Goal: Task Accomplishment & Management: Use online tool/utility

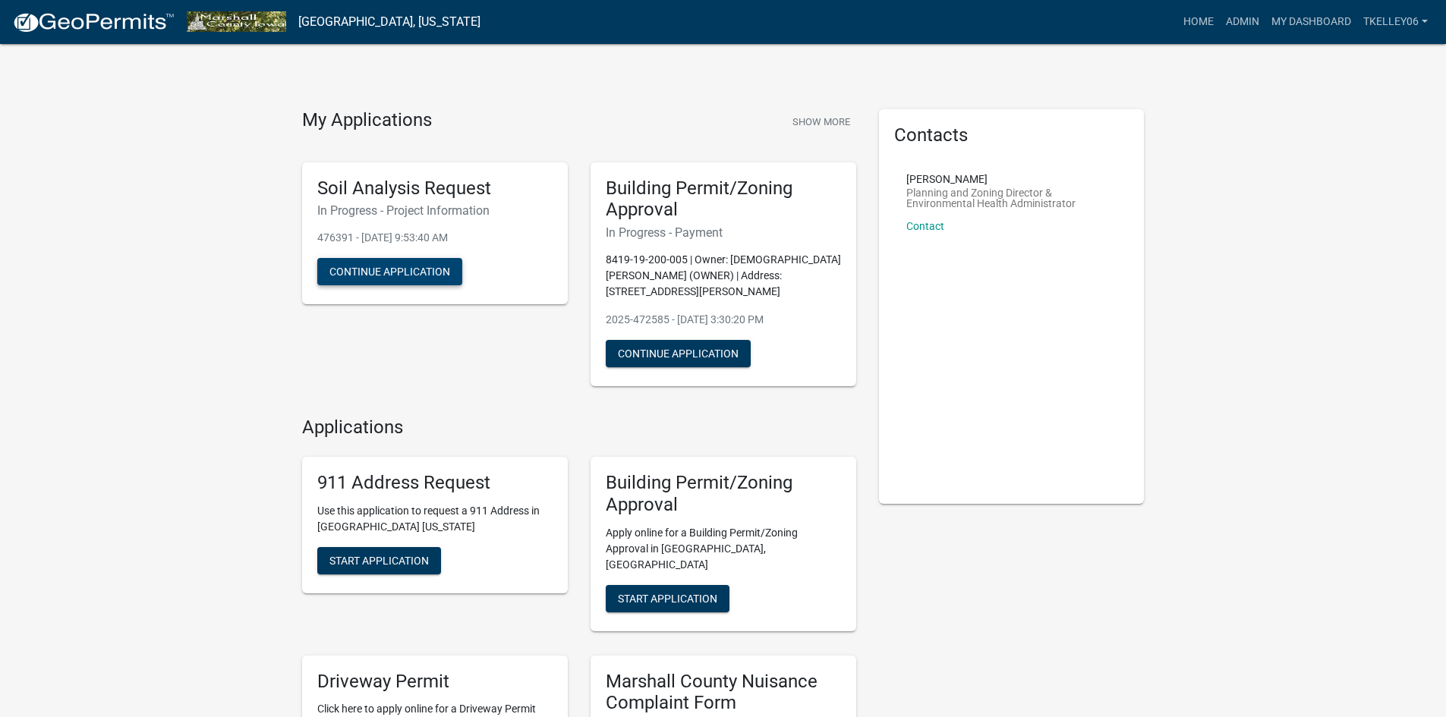
click at [423, 276] on button "Continue Application" at bounding box center [389, 271] width 145 height 27
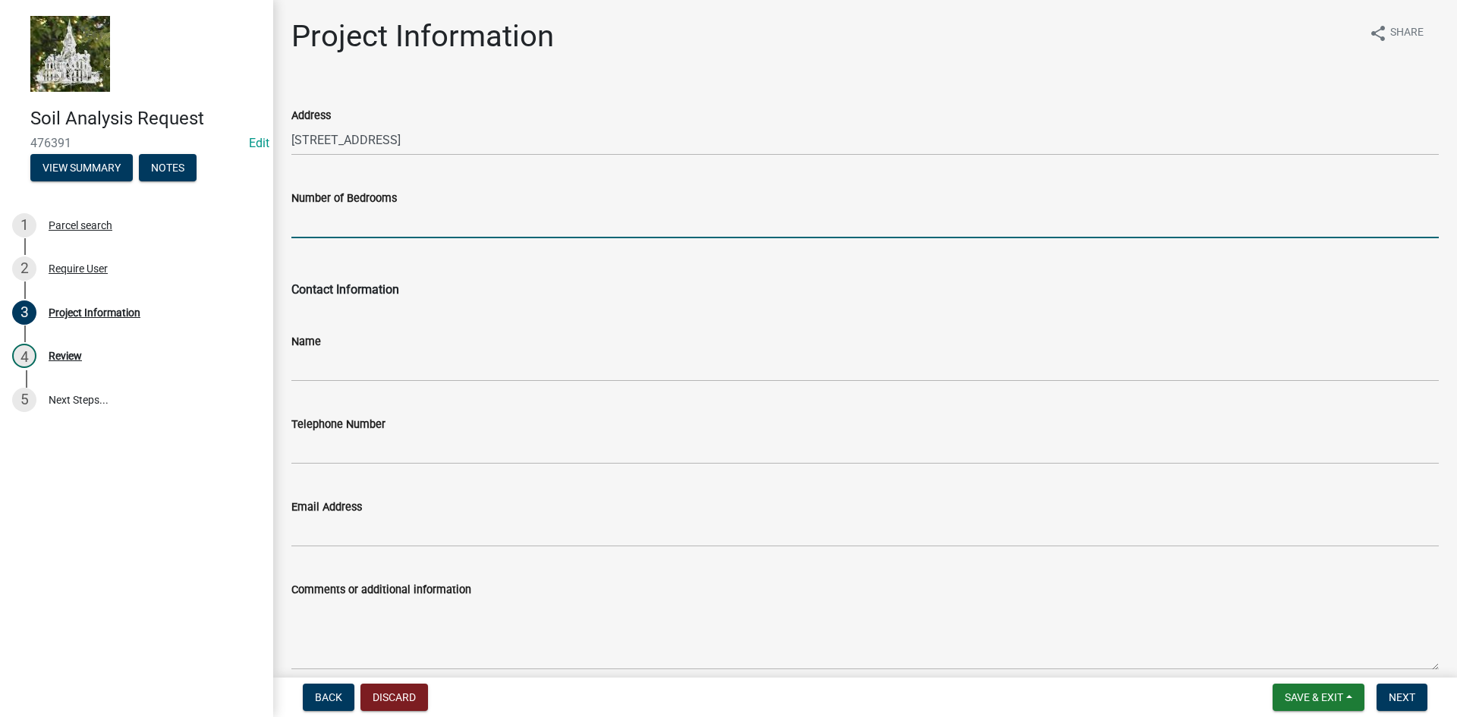
click at [364, 225] on input "Number of Bedrooms" at bounding box center [864, 222] width 1147 height 31
type input "3"
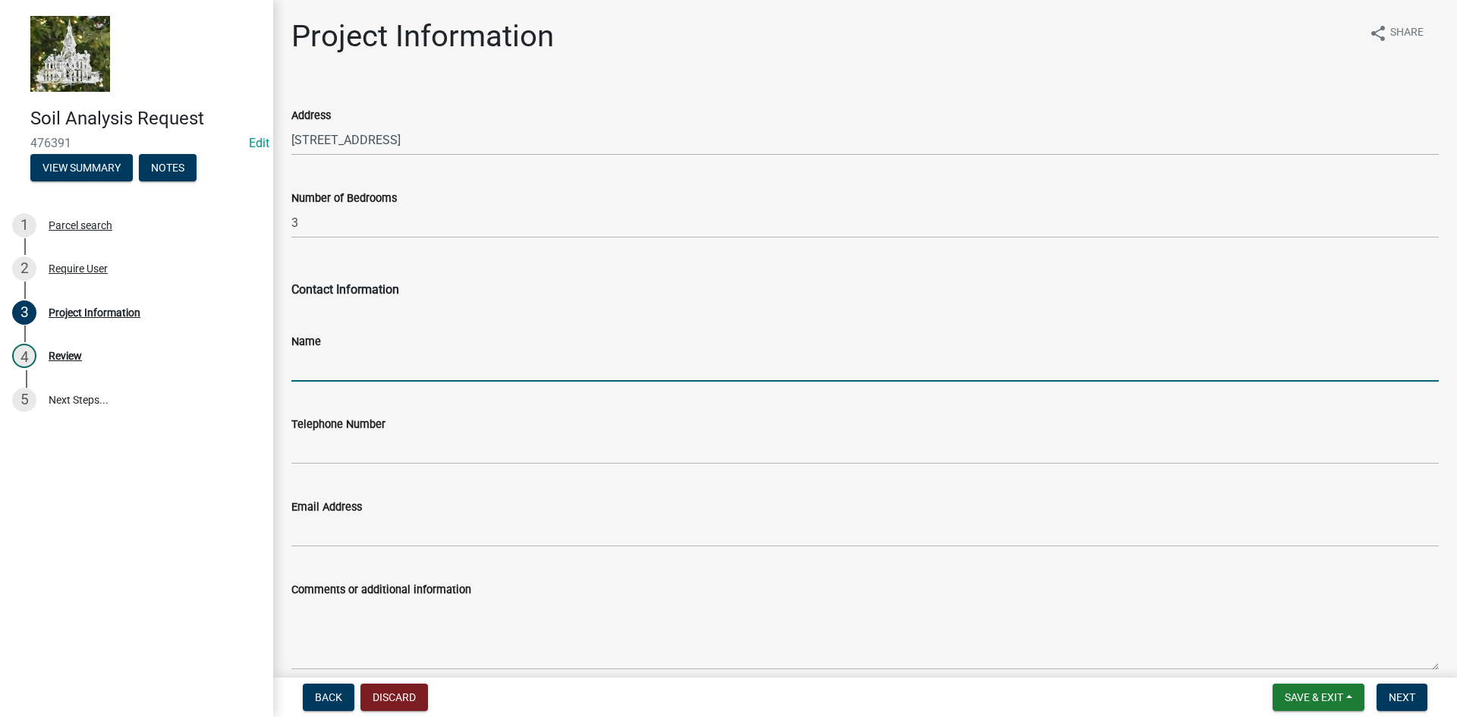
type input "K"
type input "Matt Cooper"
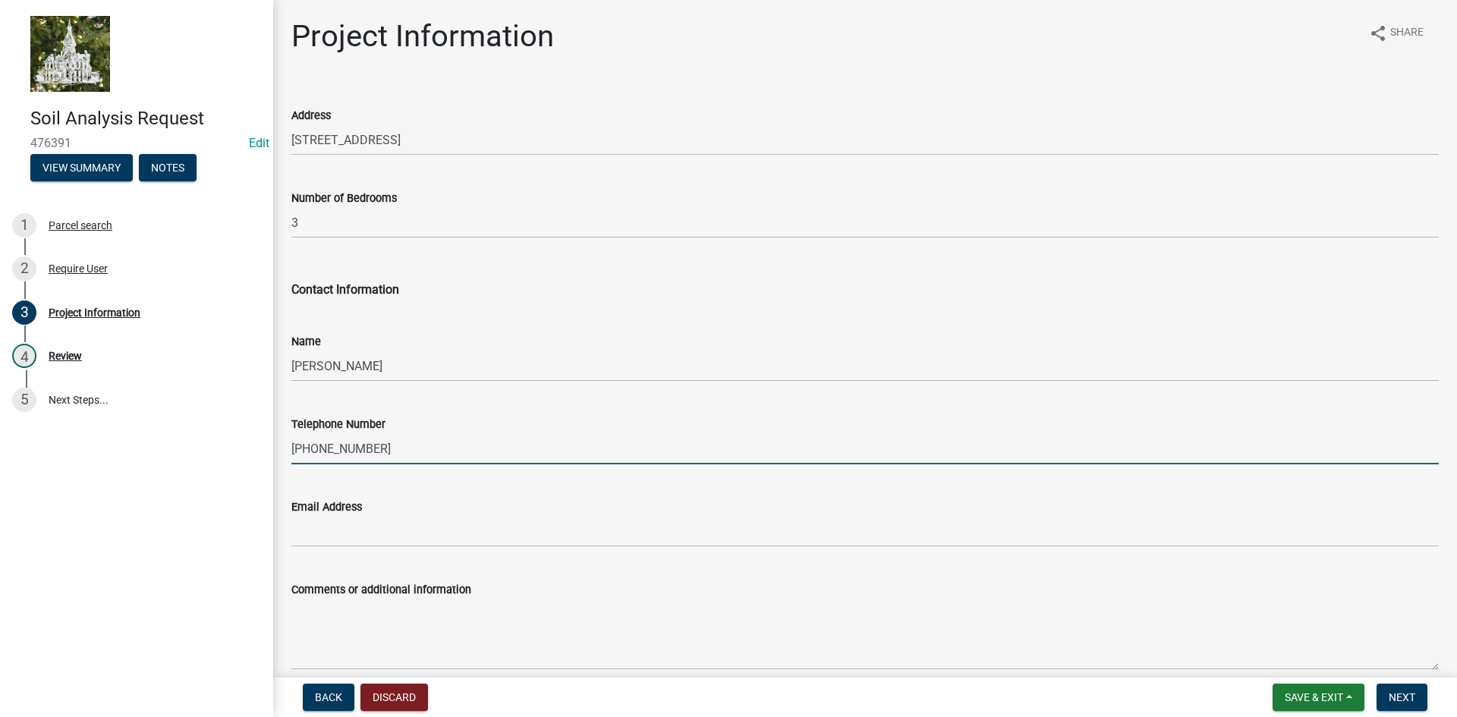
type input "515-291-3857"
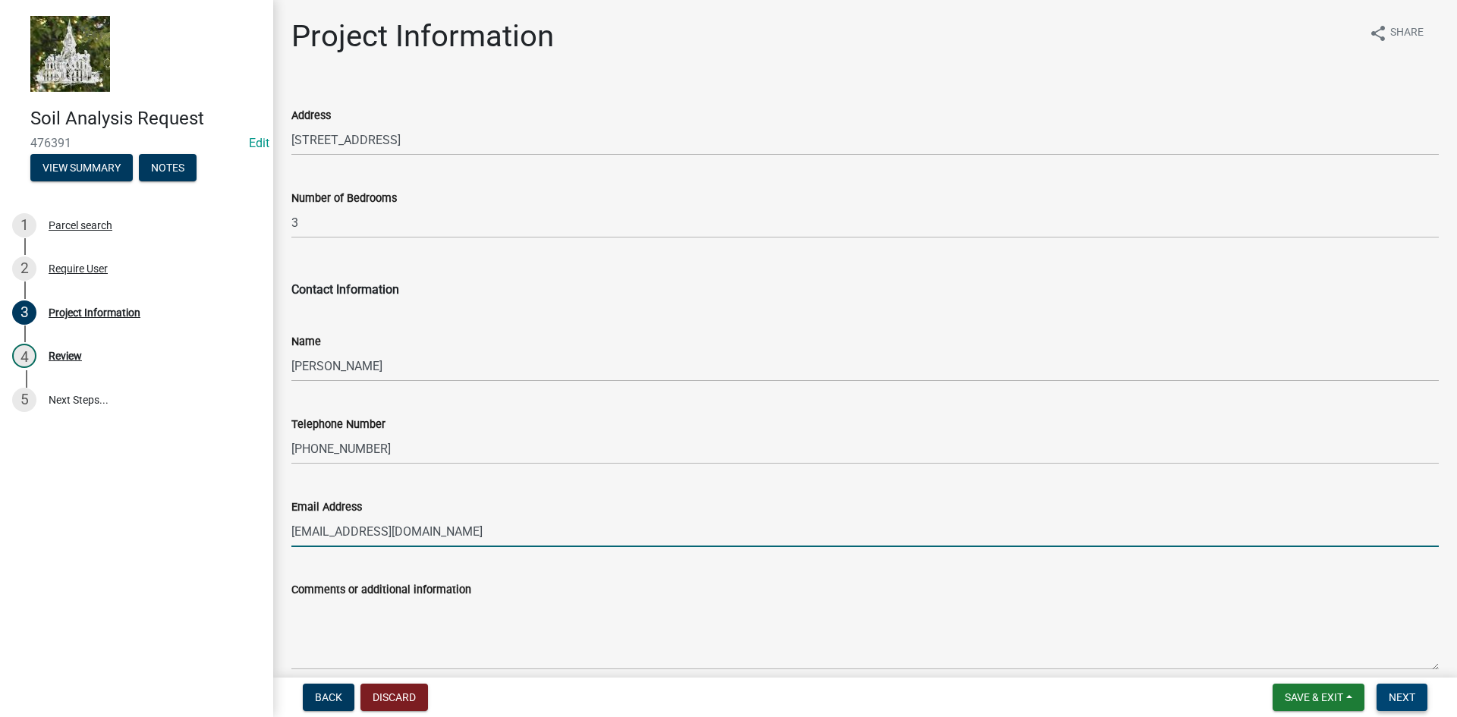
type input "coopdigs@gmail.com"
click at [1397, 693] on span "Next" at bounding box center [1402, 697] width 27 height 12
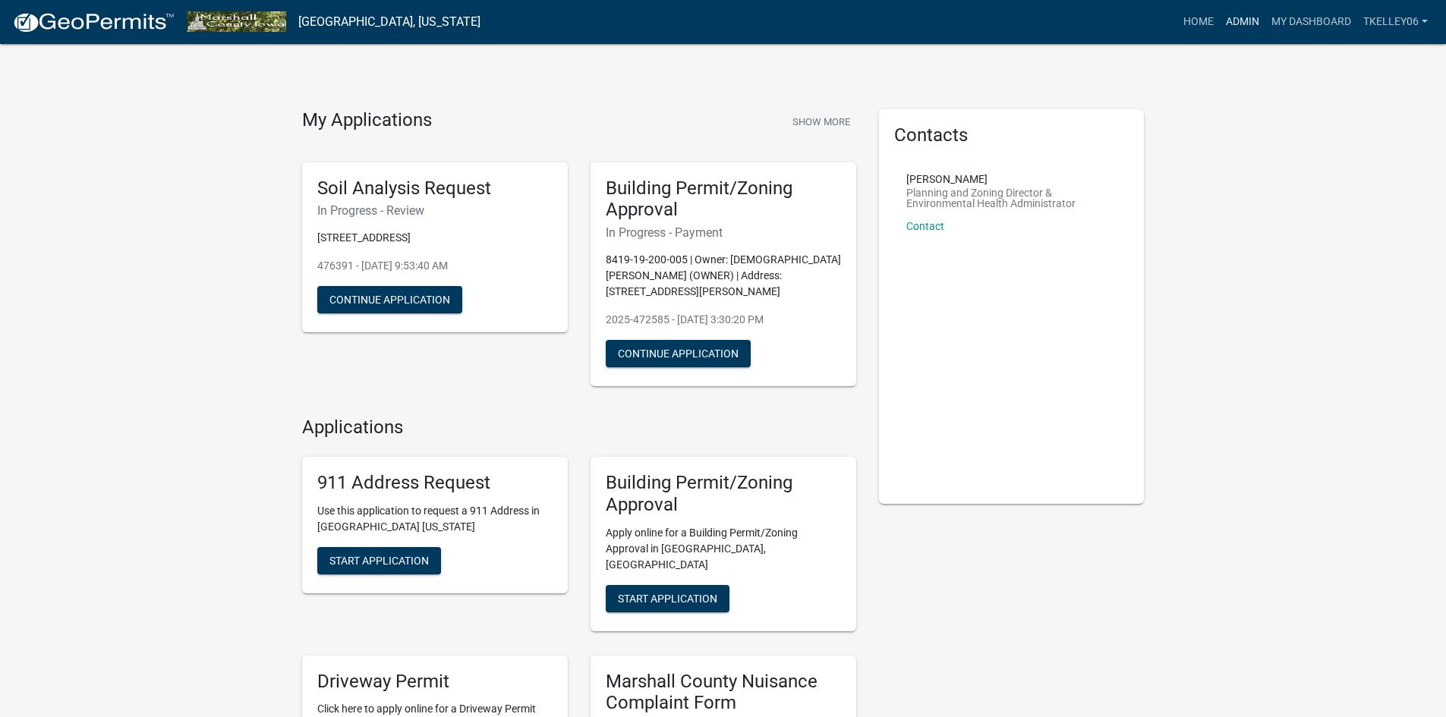
click at [1231, 20] on link "Admin" at bounding box center [1242, 22] width 46 height 29
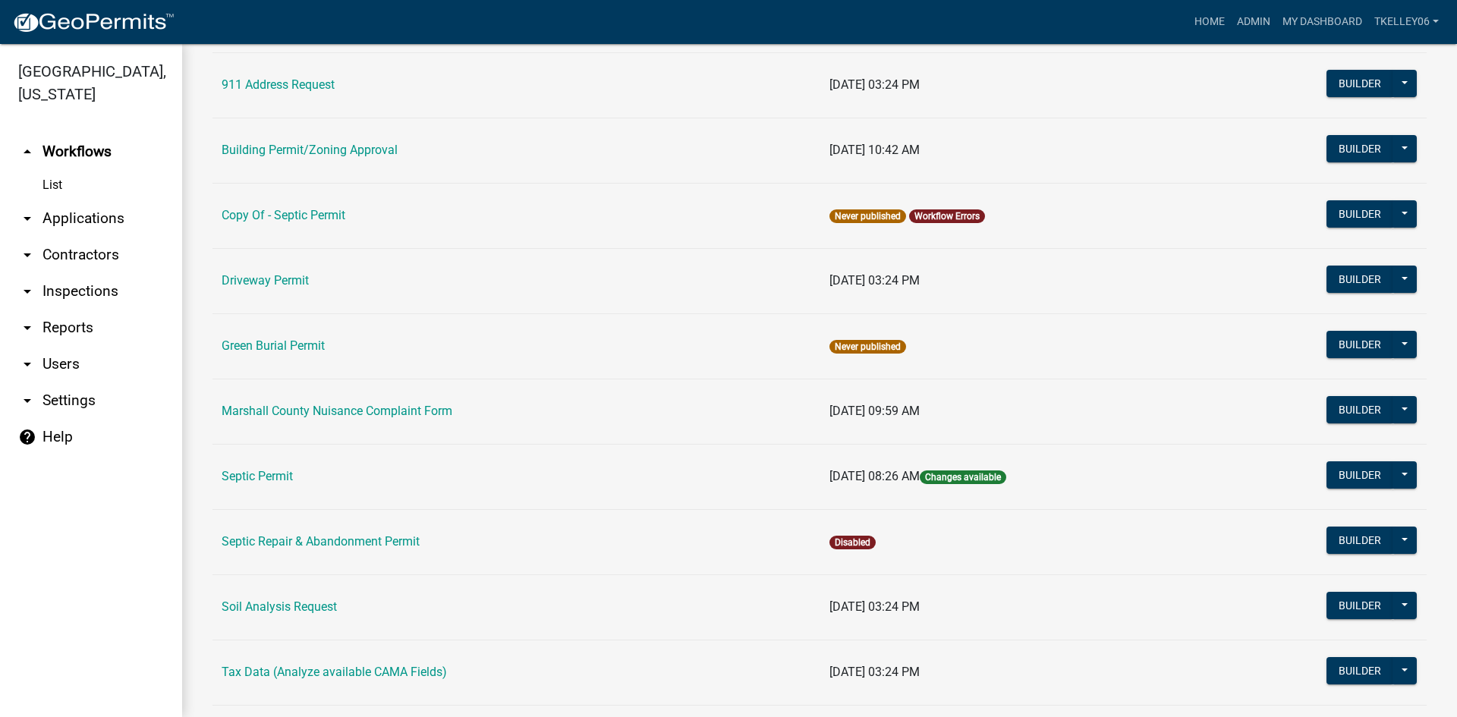
scroll to position [152, 0]
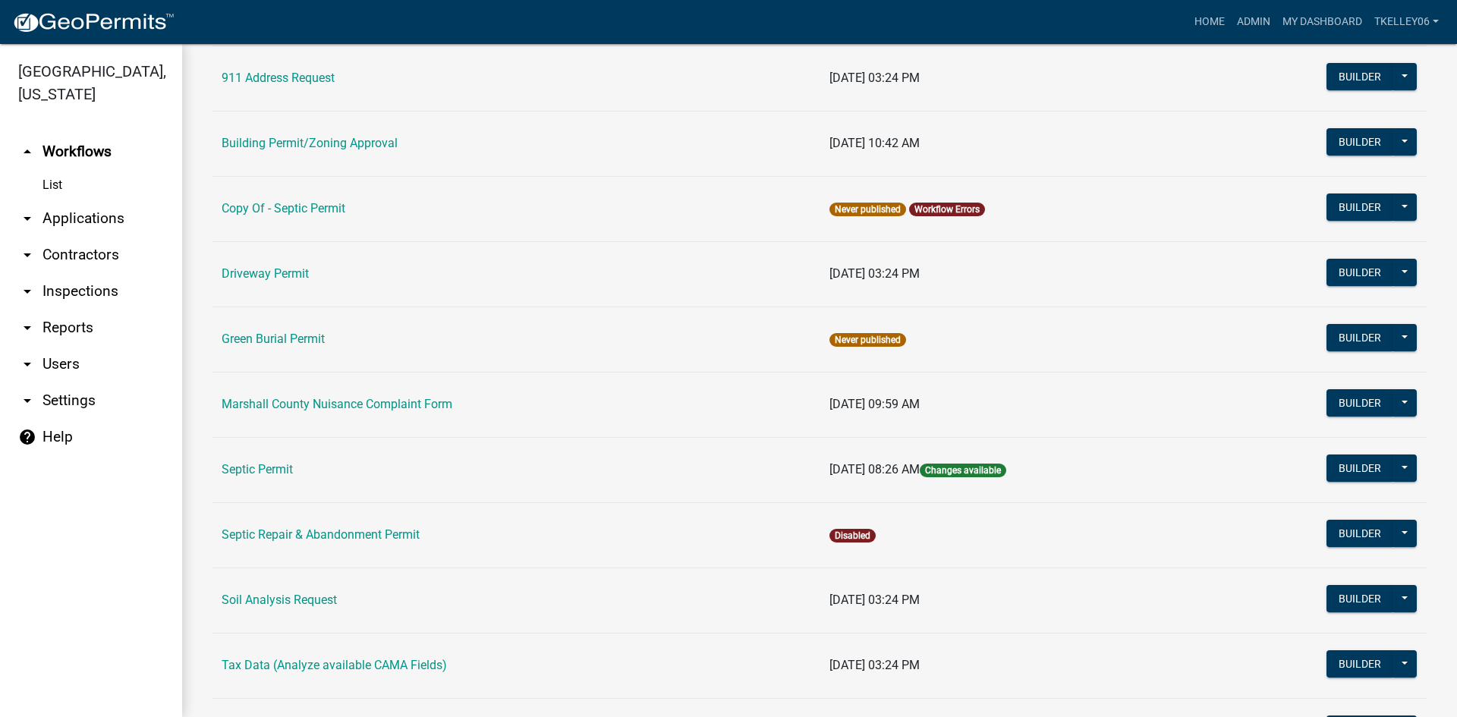
click at [334, 151] on td "Building Permit/Zoning Approval" at bounding box center [516, 143] width 608 height 65
click at [334, 146] on link "Building Permit/Zoning Approval" at bounding box center [310, 143] width 176 height 14
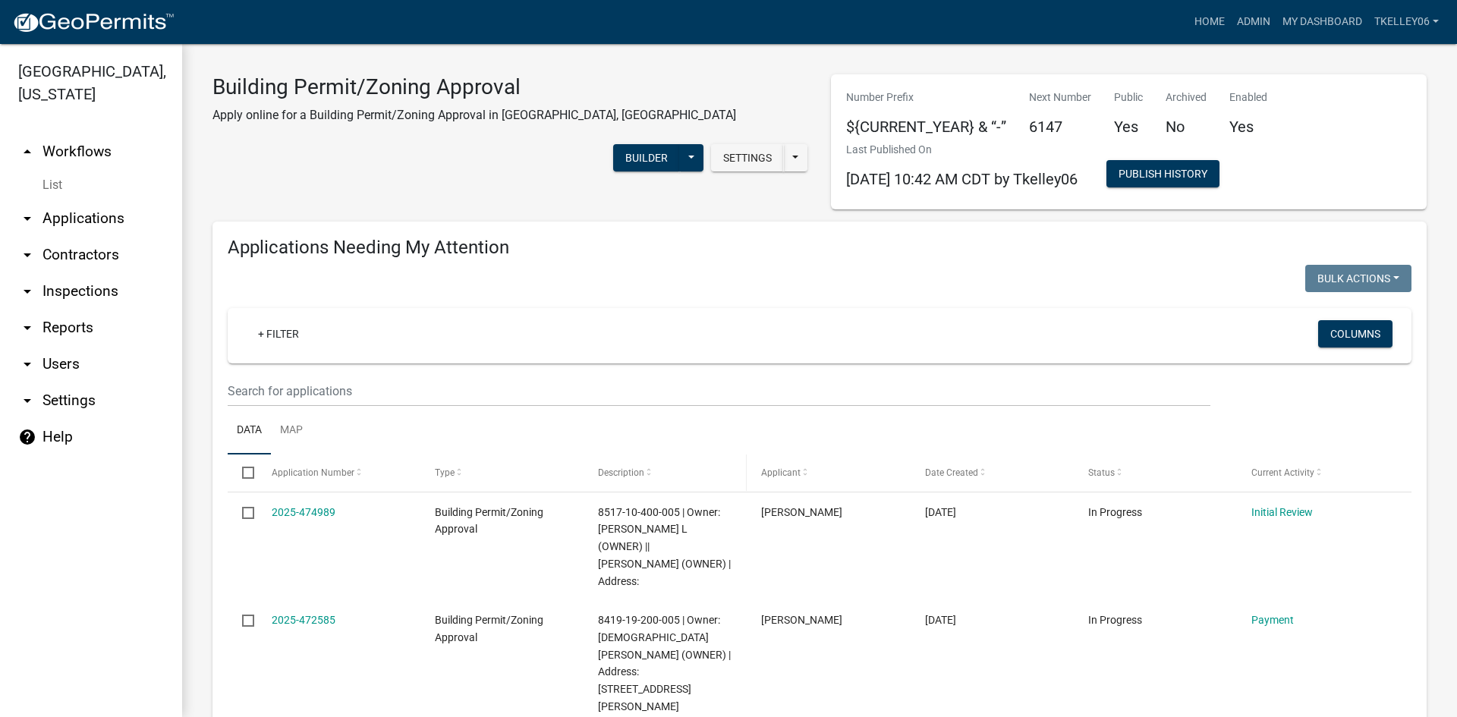
select select "3: 100"
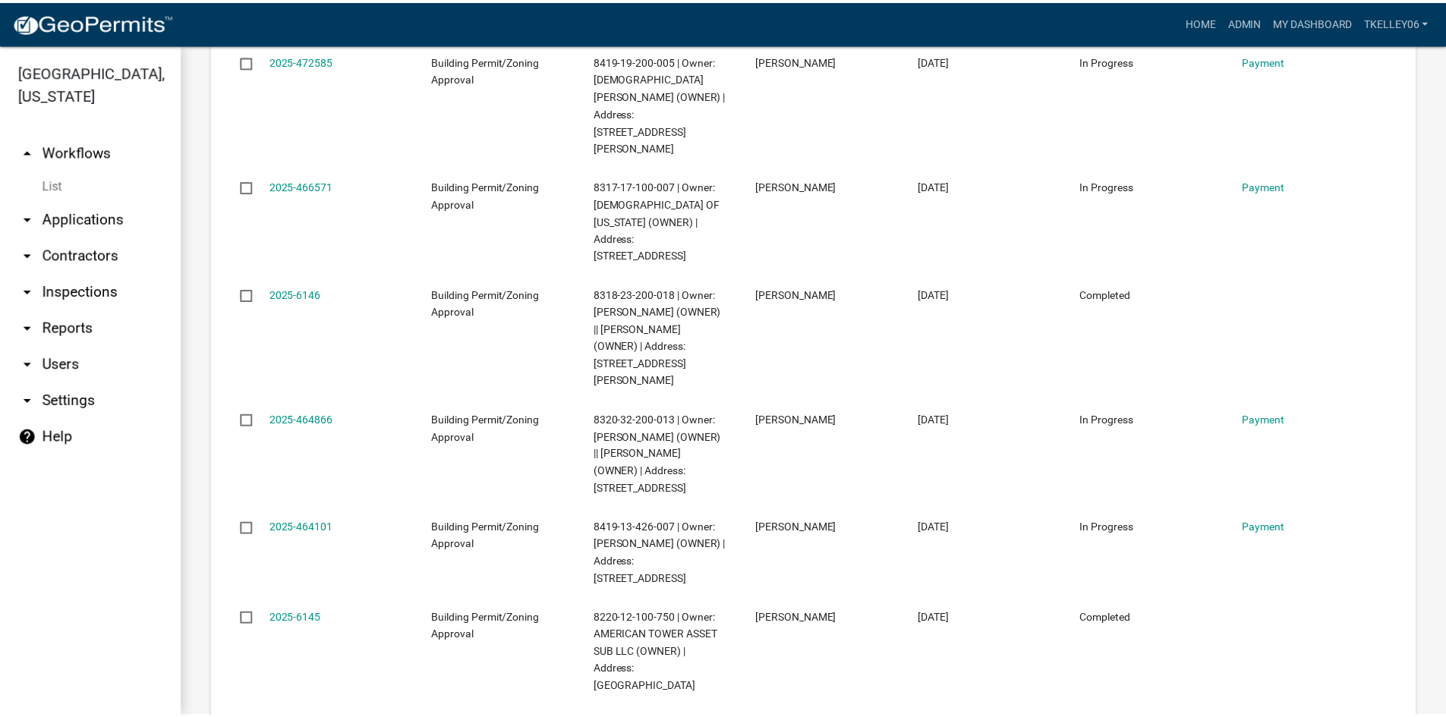
scroll to position [1897, 0]
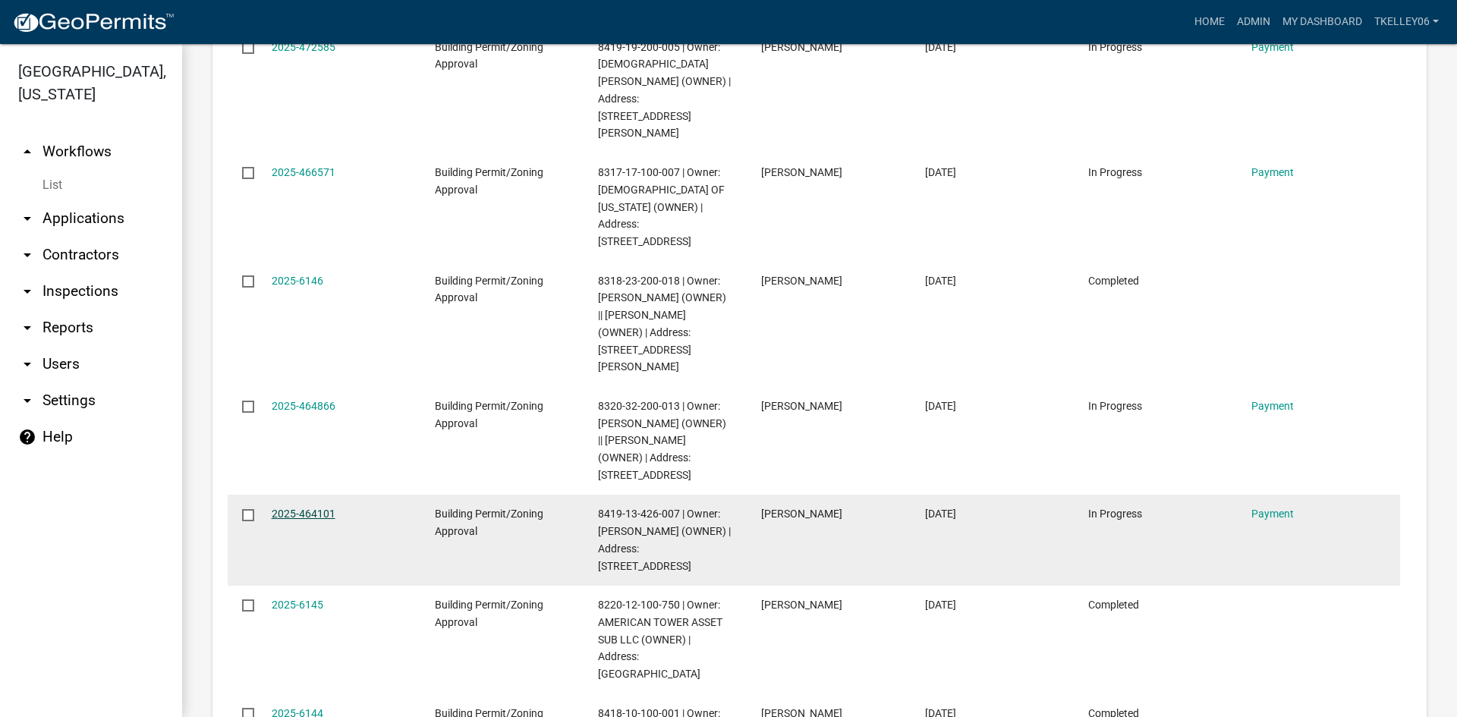
click at [313, 508] on link "2025-464101" at bounding box center [304, 514] width 64 height 12
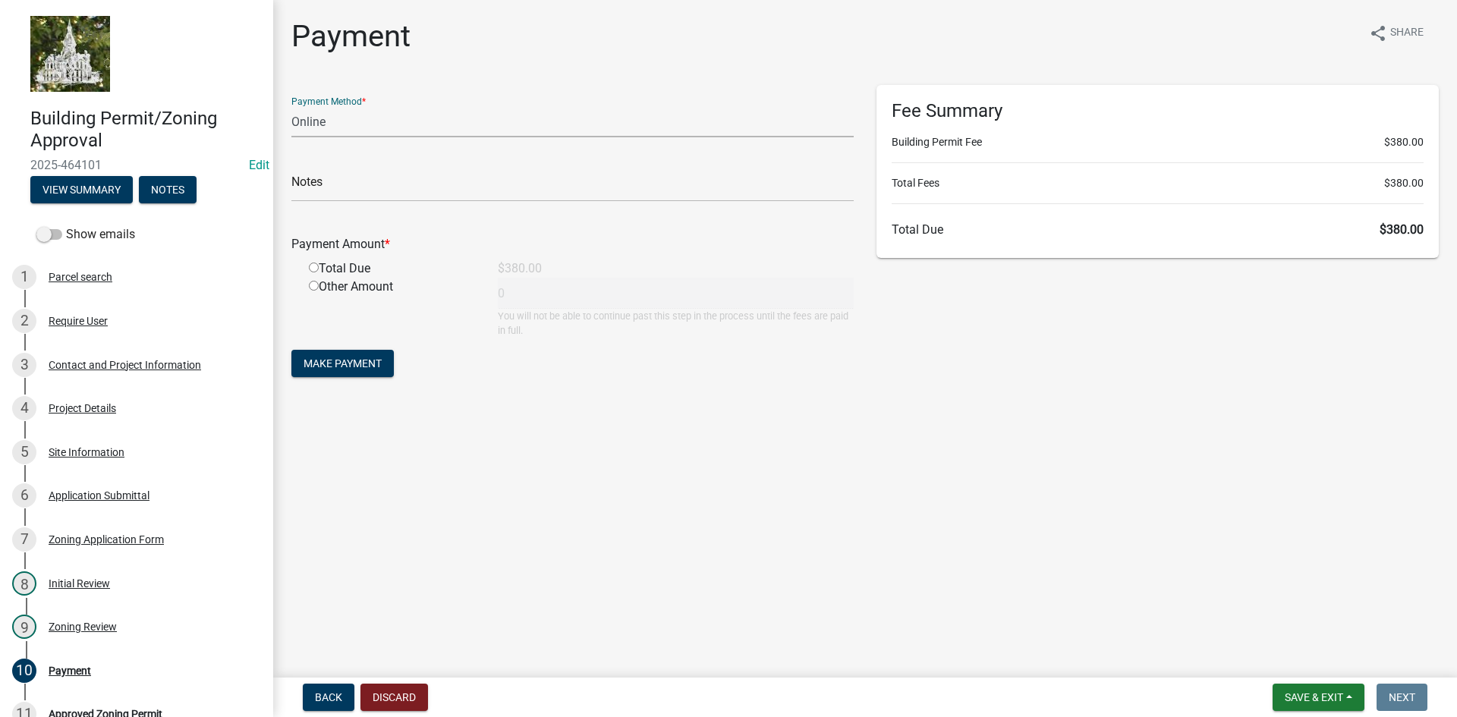
click at [401, 127] on select "Credit Card POS Check Cash Online" at bounding box center [572, 121] width 562 height 31
select select "1: 0"
click at [291, 106] on select "Credit Card POS Check Cash Online" at bounding box center [572, 121] width 562 height 31
click at [362, 187] on input "text" at bounding box center [572, 186] width 562 height 31
type input "3049"
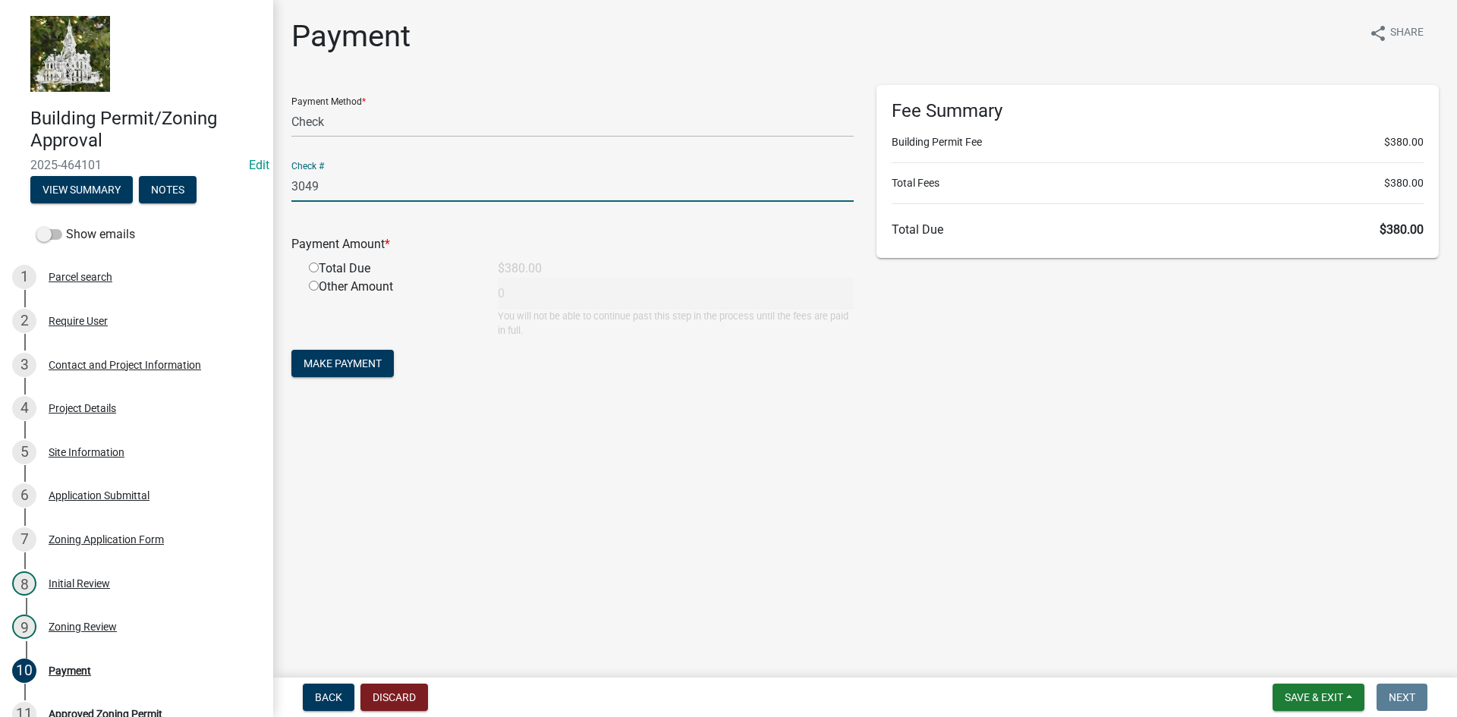
click at [314, 269] on input "radio" at bounding box center [314, 268] width 10 height 10
radio input "true"
type input "380"
click at [342, 363] on span "Make Payment" at bounding box center [343, 363] width 78 height 12
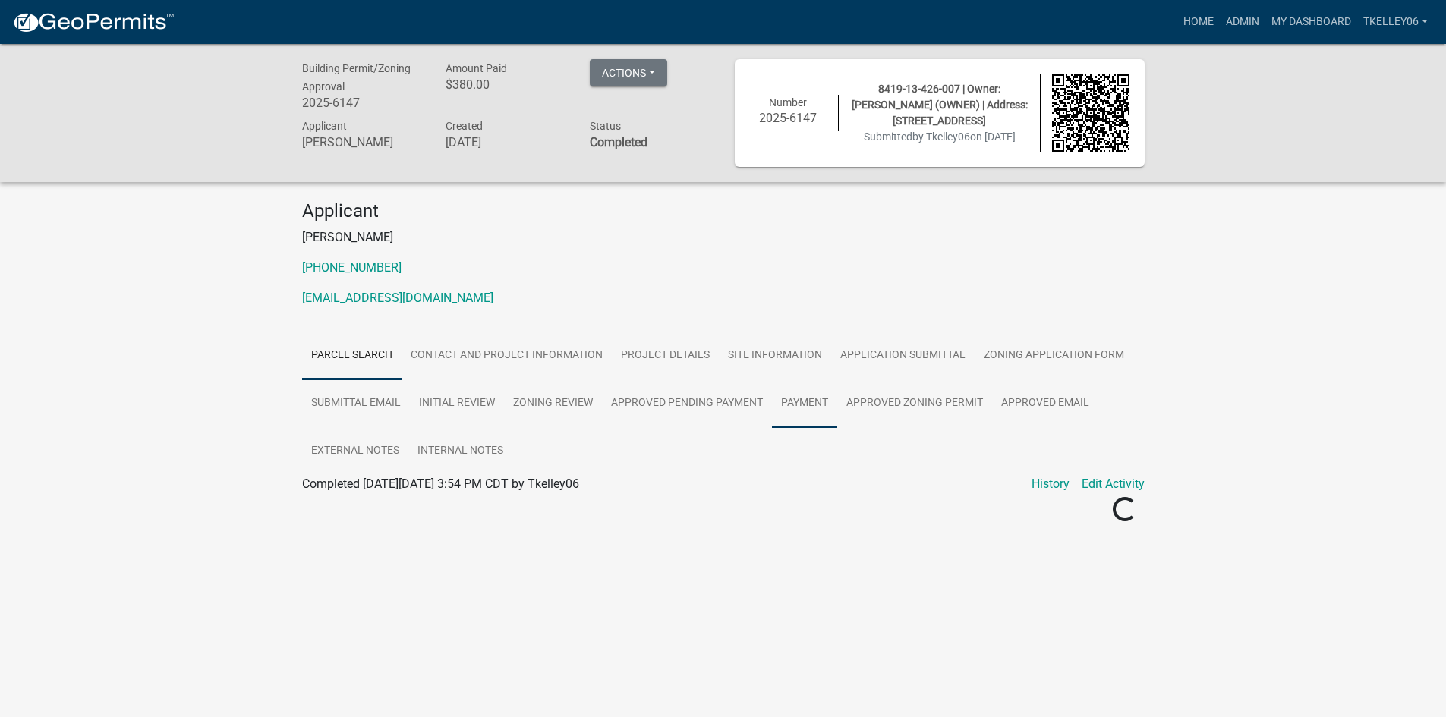
click at [820, 404] on link "Payment" at bounding box center [804, 403] width 65 height 49
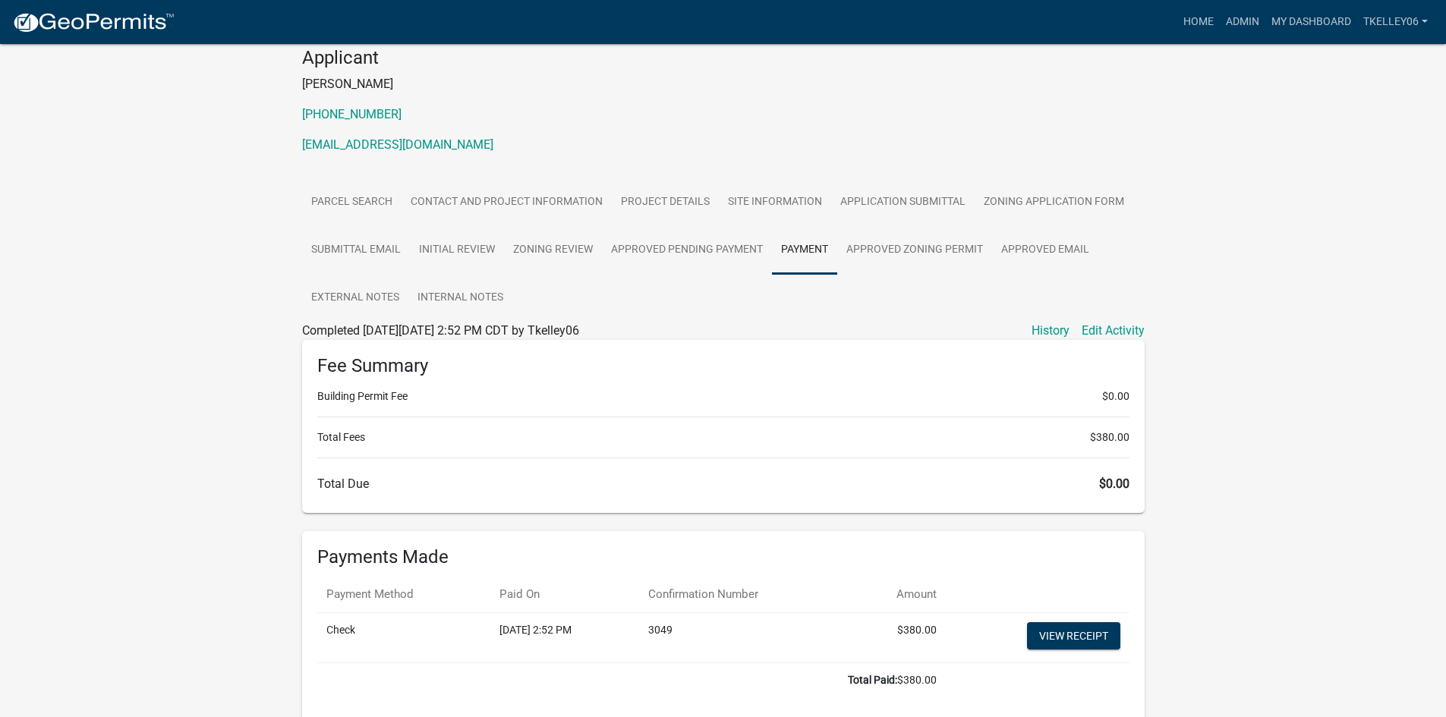
scroll to position [225, 0]
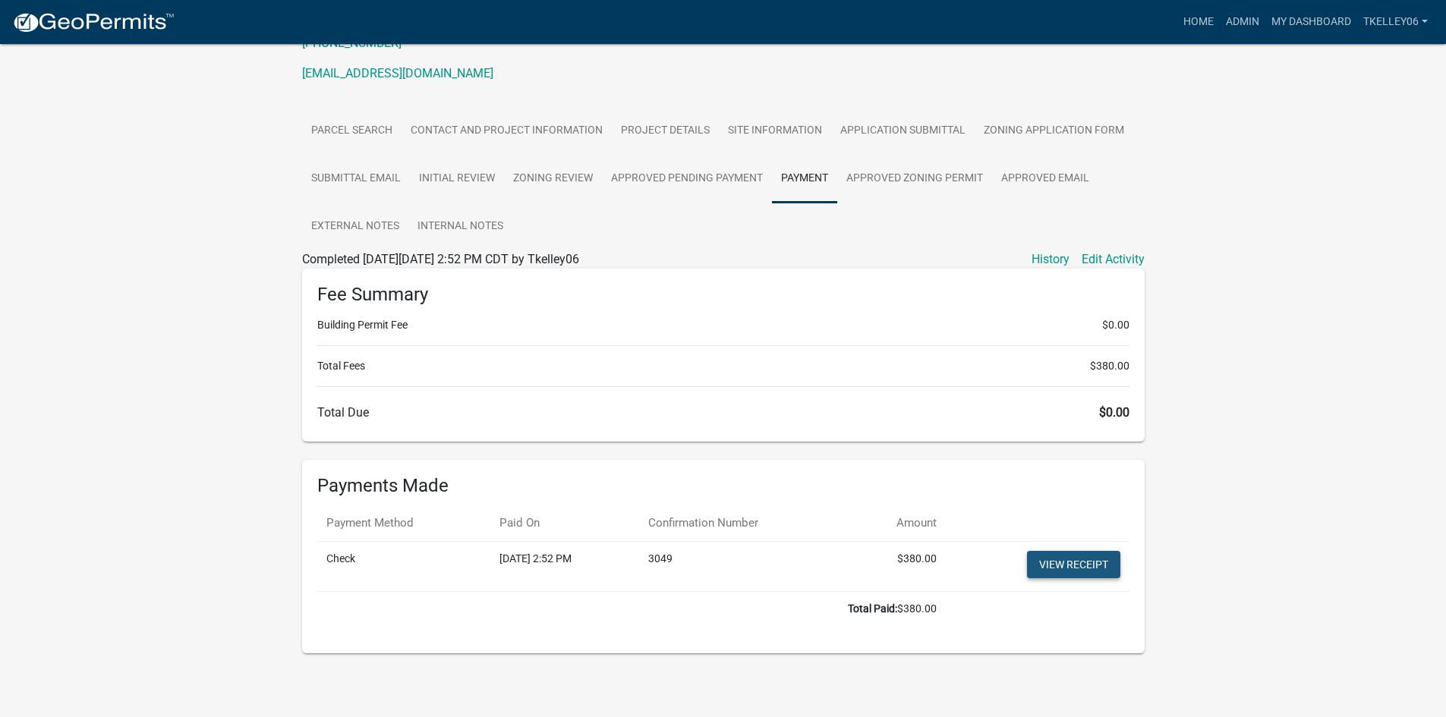
click at [1065, 574] on link "View receipt" at bounding box center [1073, 564] width 93 height 27
click at [1039, 570] on link "View receipt" at bounding box center [1073, 564] width 93 height 27
drag, startPoint x: 911, startPoint y: 181, endPoint x: 993, endPoint y: 218, distance: 90.4
click at [911, 181] on link "Approved Zoning Permit" at bounding box center [914, 179] width 155 height 49
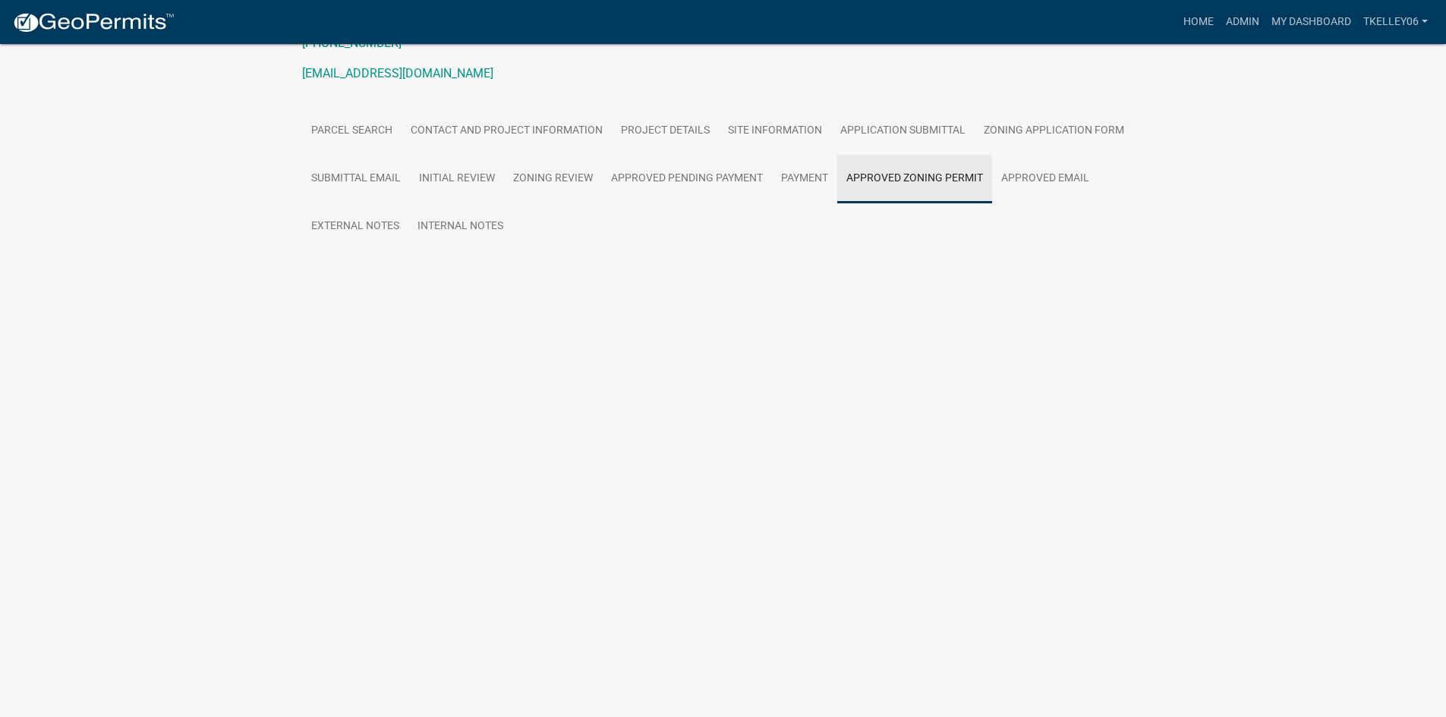
scroll to position [44, 0]
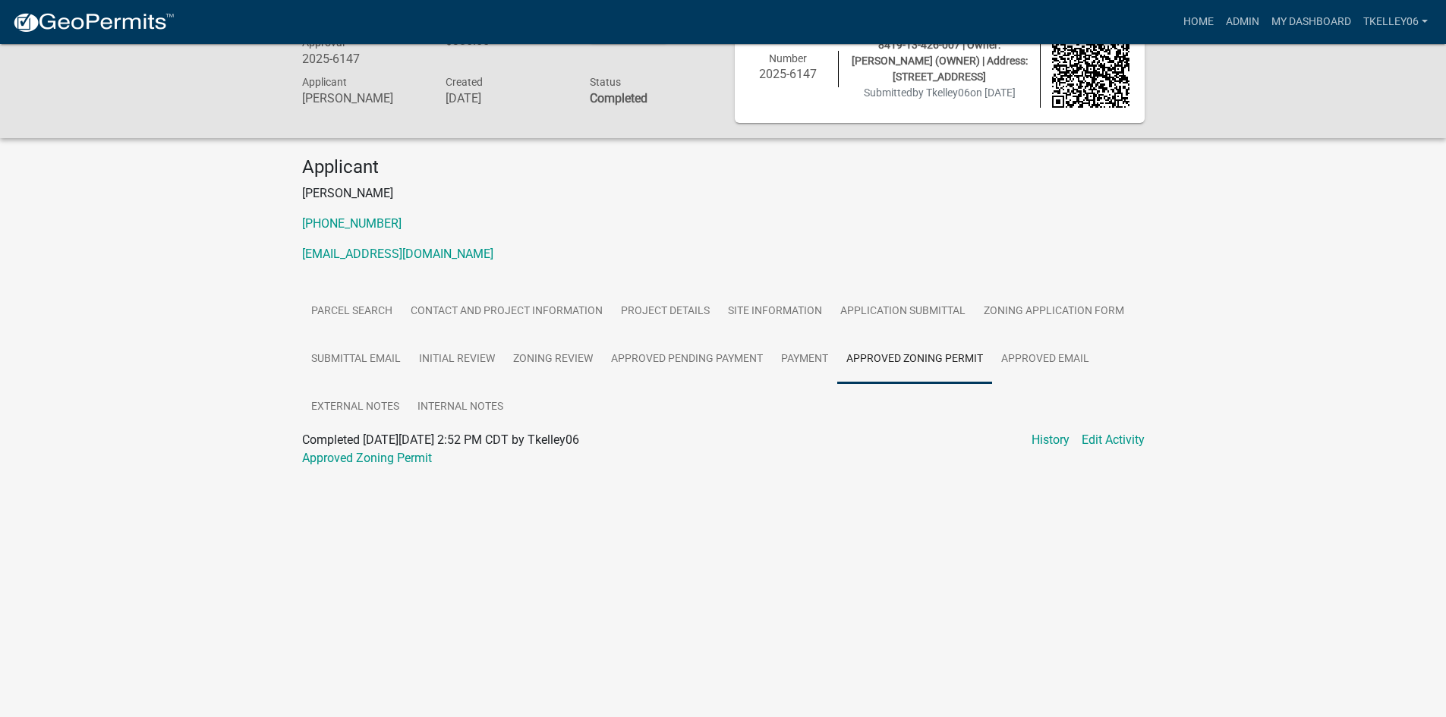
click at [395, 445] on span "Completed On Wednesday, September 10, 2025 at 2:52 PM CDT by Tkelley06" at bounding box center [440, 440] width 277 height 14
click at [392, 455] on link "Approved Zoning Permit" at bounding box center [367, 458] width 130 height 14
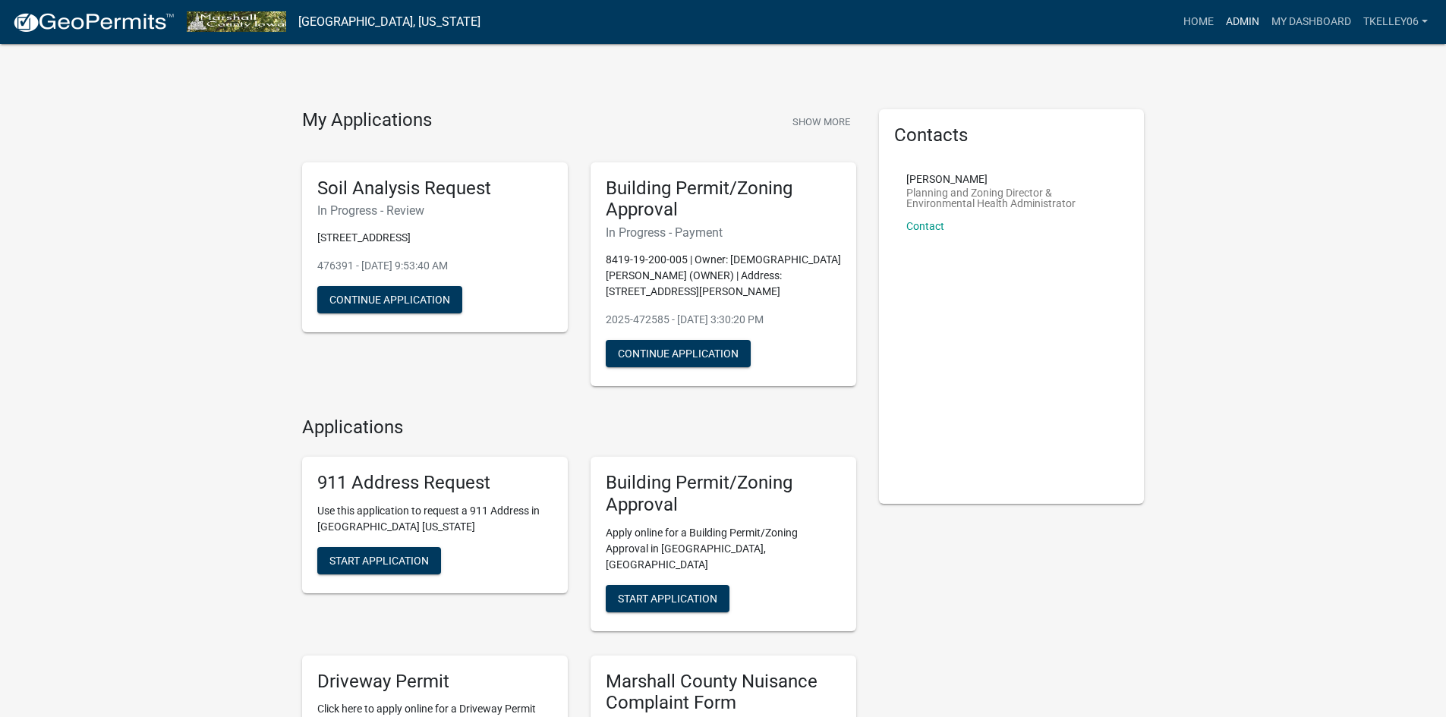
click at [1243, 18] on link "Admin" at bounding box center [1242, 22] width 46 height 29
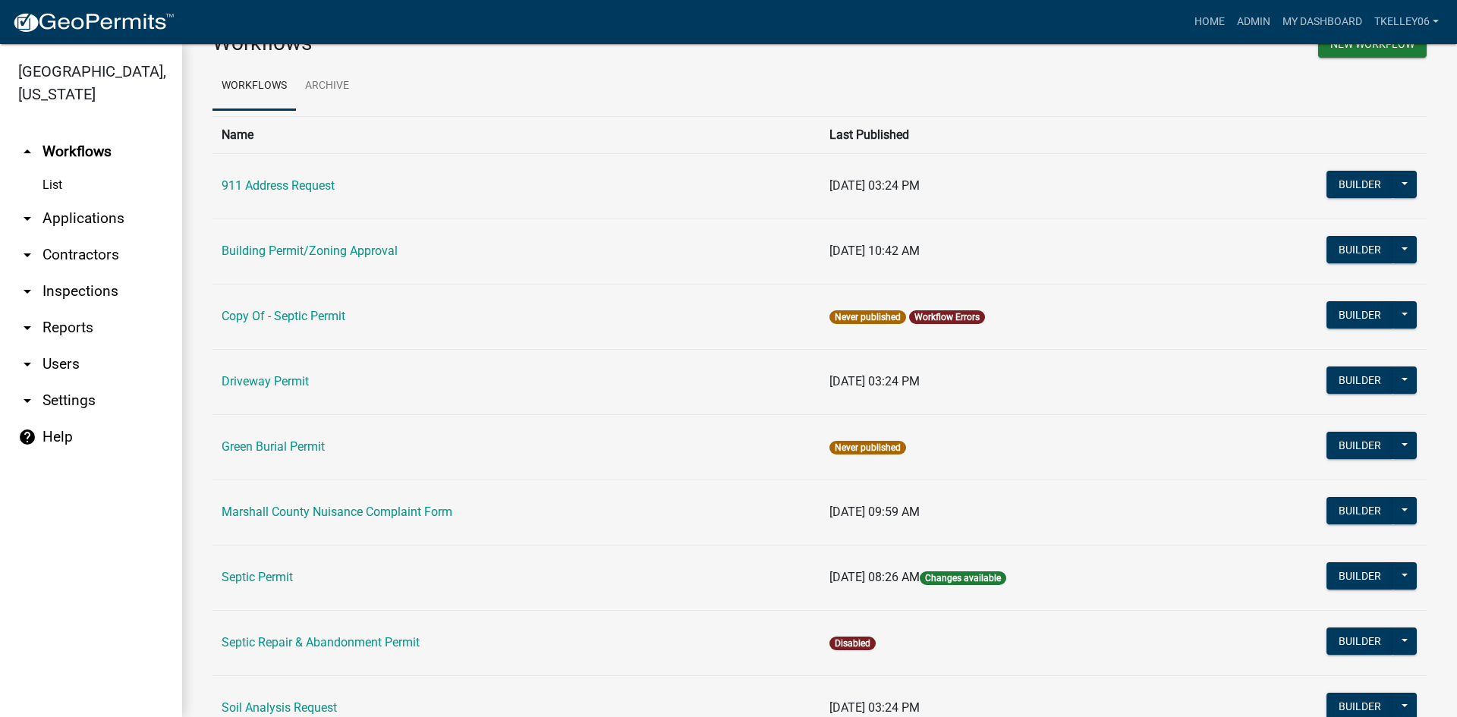
scroll to position [76, 0]
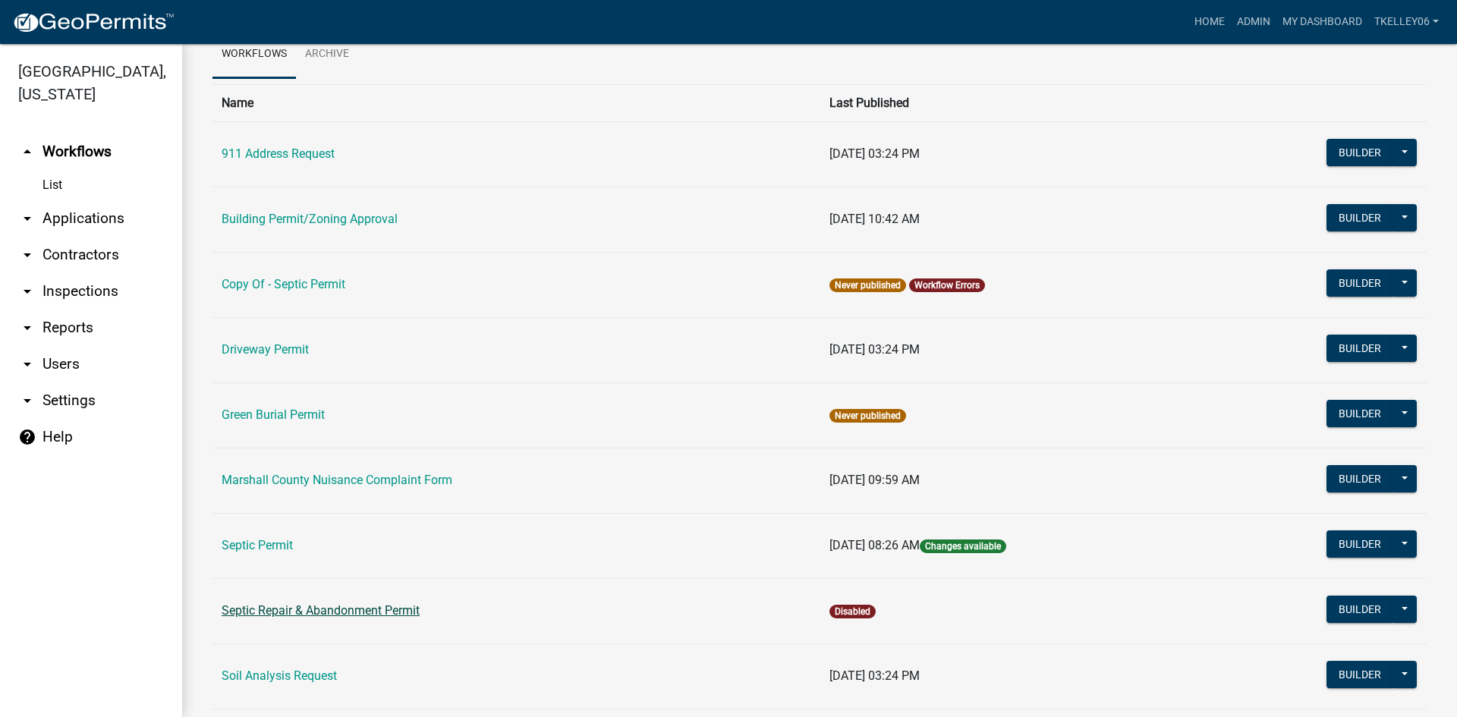
click at [292, 611] on link "Septic Repair & Abandonment Permit" at bounding box center [321, 610] width 198 height 14
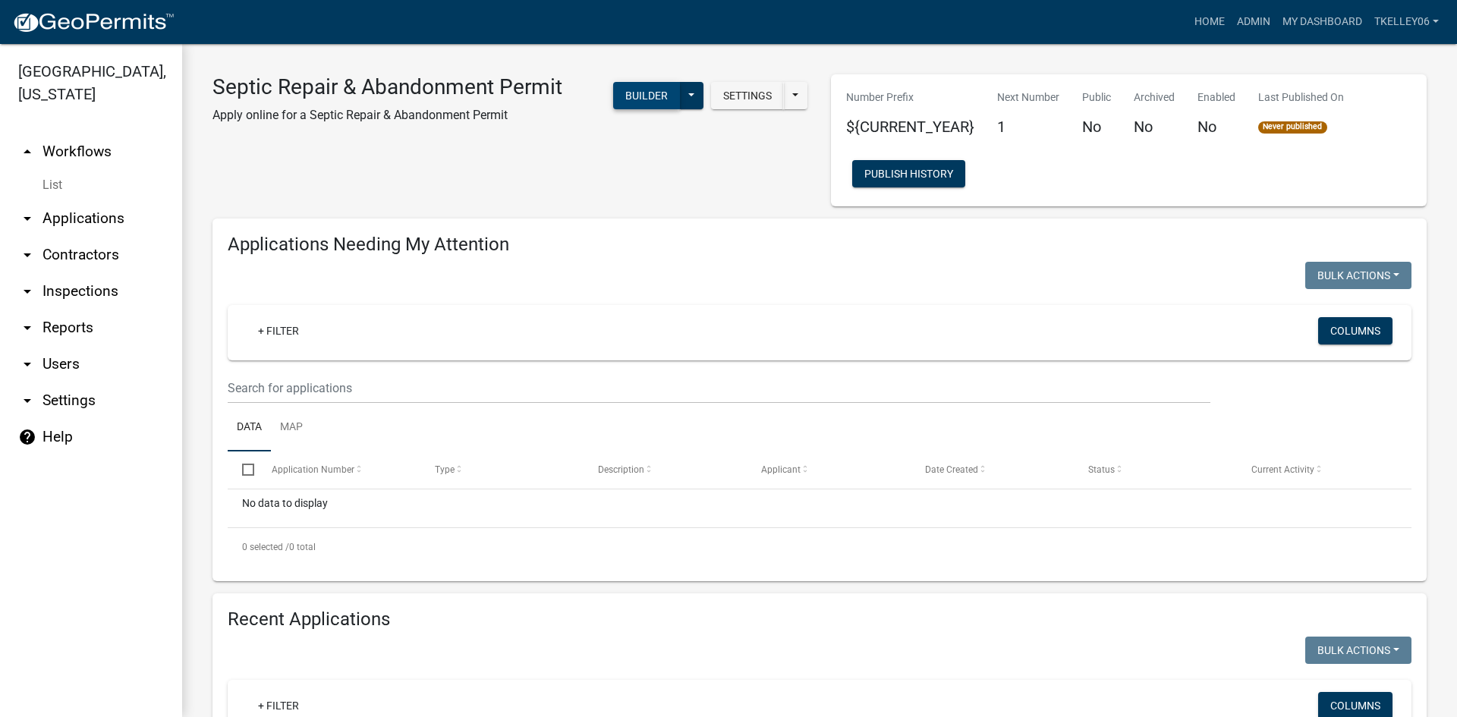
click at [654, 98] on button "Builder" at bounding box center [646, 95] width 67 height 27
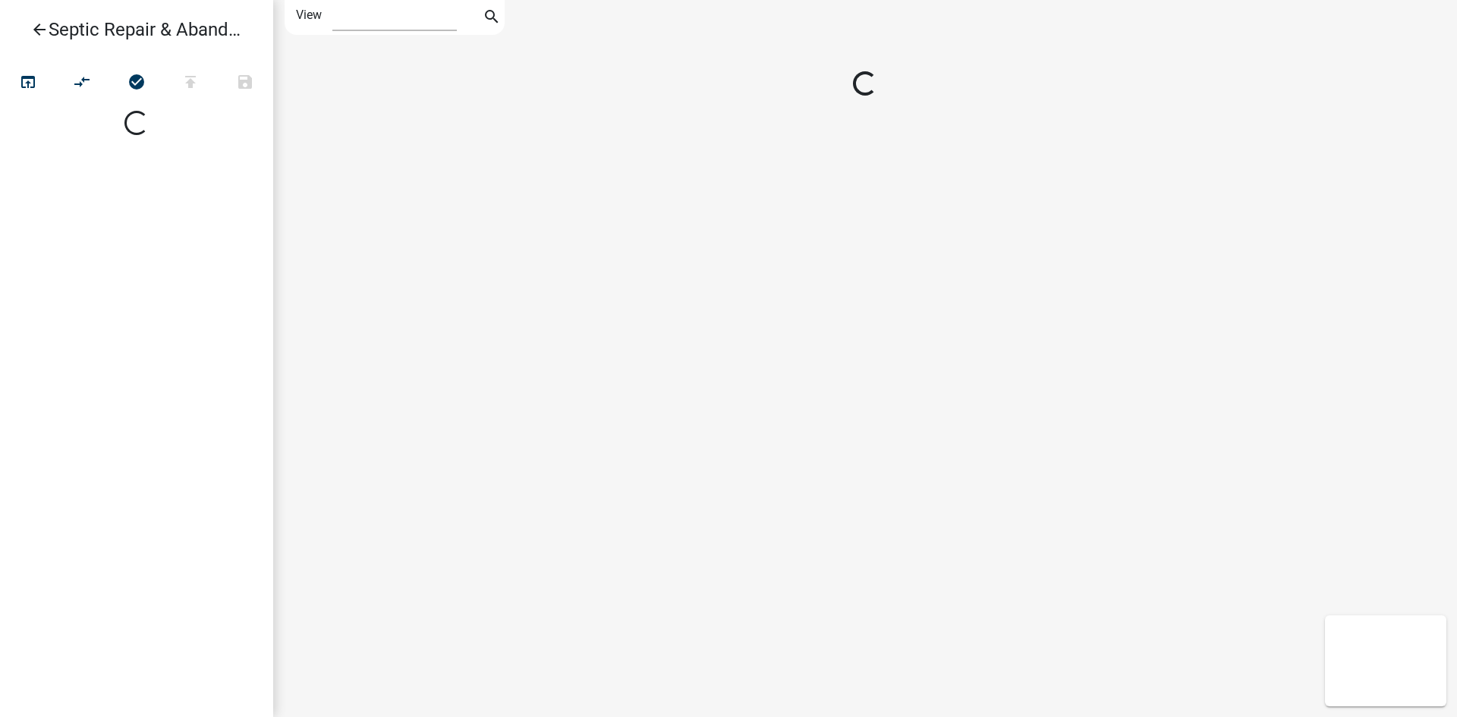
select select "1"
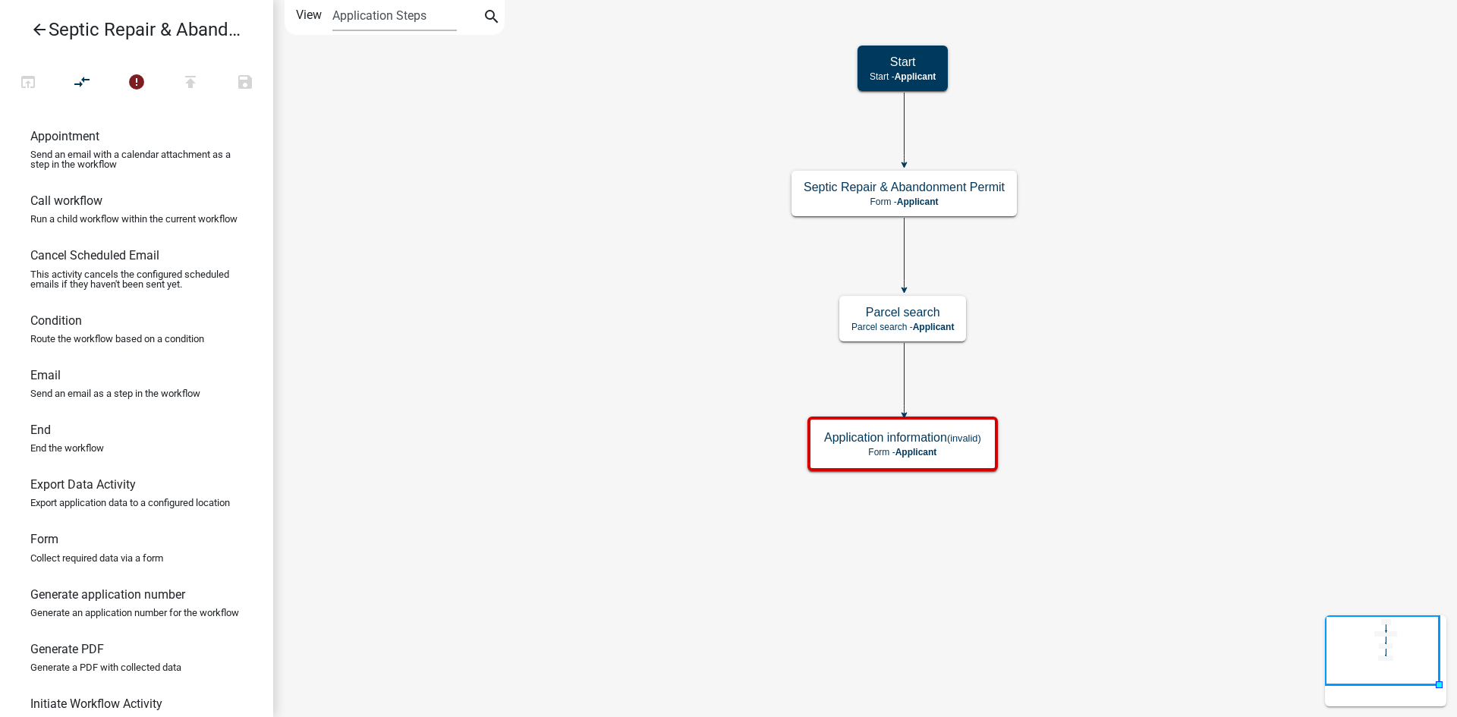
click at [73, 344] on p "Route the workflow based on a condition" at bounding box center [117, 339] width 174 height 10
click at [65, 328] on h6 "Condition" at bounding box center [56, 320] width 52 height 14
drag, startPoint x: 56, startPoint y: 338, endPoint x: 634, endPoint y: 489, distance: 597.8
click at [634, 489] on div "arrow_back Septic Repair & Abandonment Permit open_in_browser compare_arrows er…" at bounding box center [728, 358] width 1457 height 717
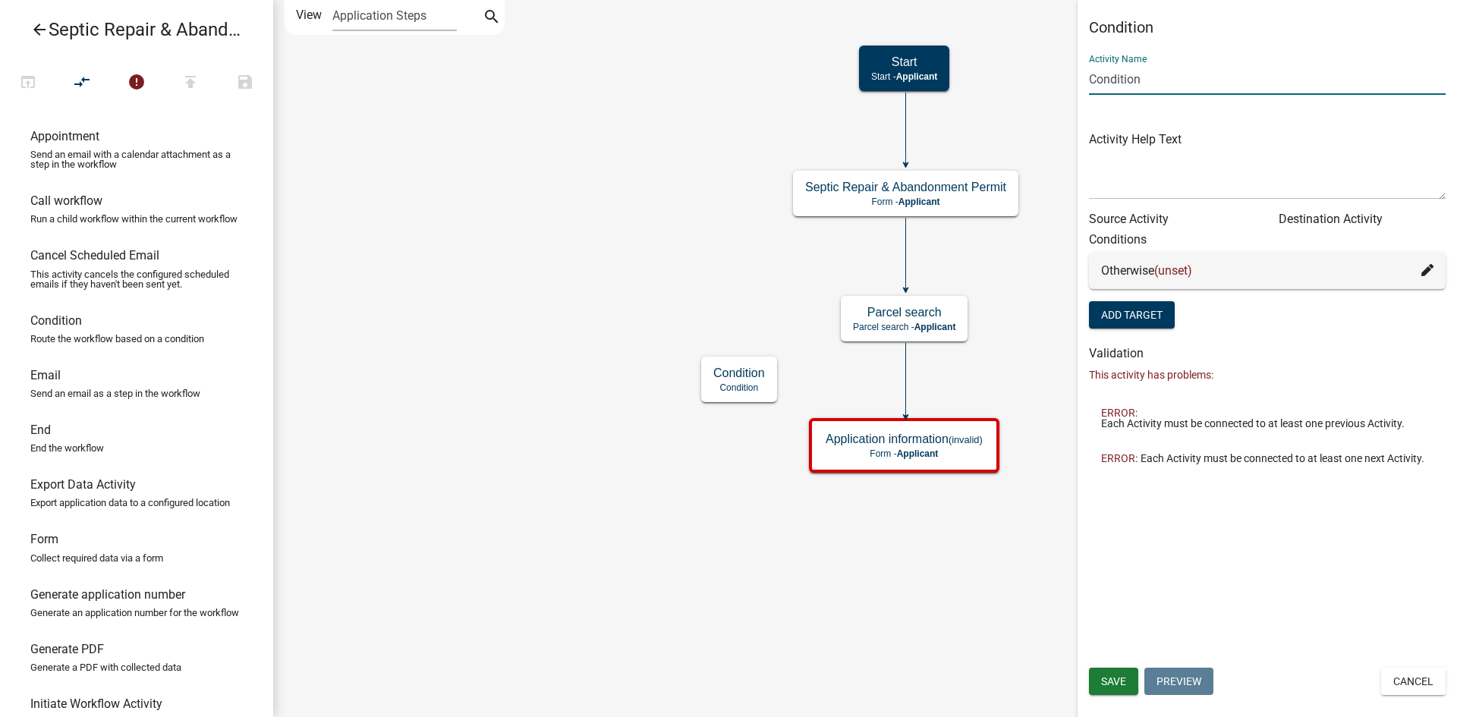
click at [1166, 80] on input "Condition" at bounding box center [1267, 79] width 357 height 31
type input "C"
type input "U"
type input "Incorporated or Not"
click at [1427, 267] on icon at bounding box center [1427, 270] width 12 height 12
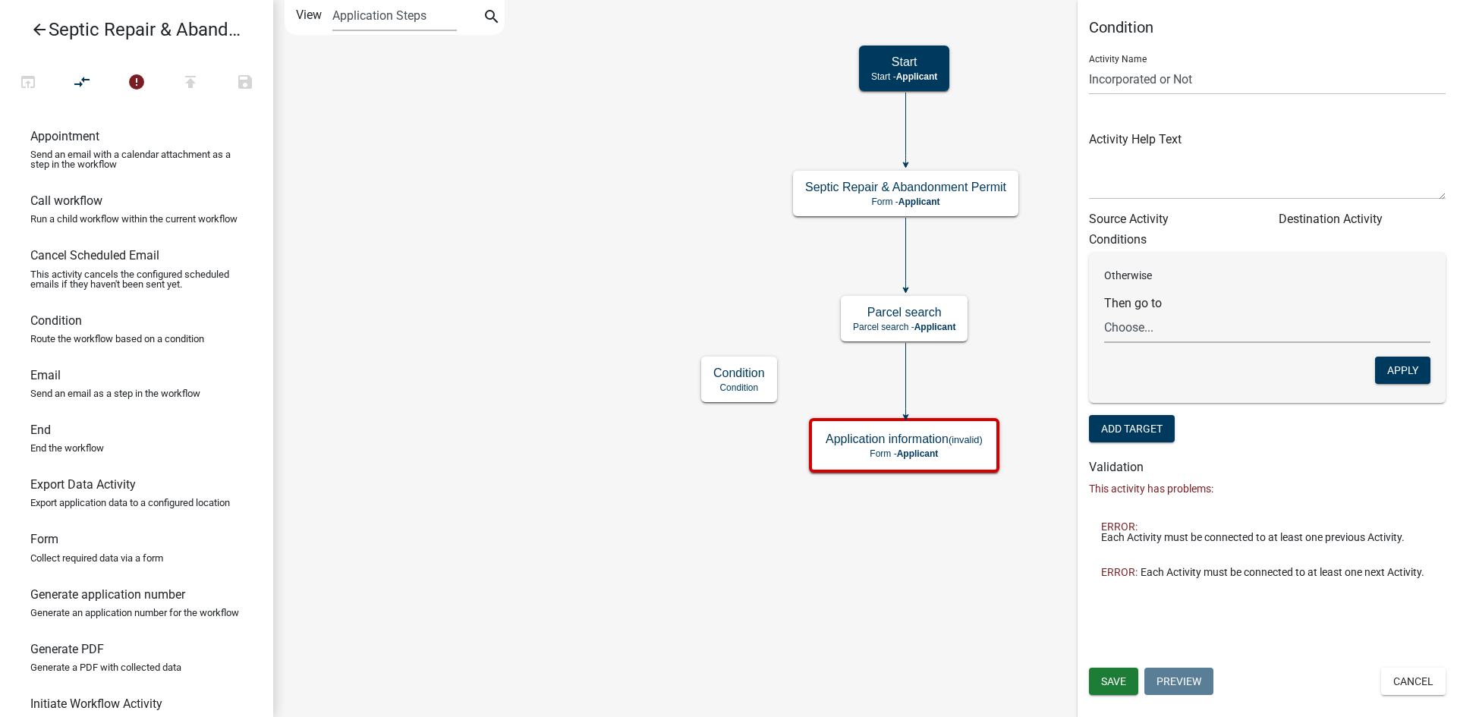
click at [1188, 335] on select "Choose... Start Septic Repair & Abandonment Permit Parcel search Application in…" at bounding box center [1267, 327] width 326 height 31
drag, startPoint x: 59, startPoint y: 345, endPoint x: 669, endPoint y: 552, distance: 644.3
click at [669, 552] on div "arrow_back Septic Repair & Abandonment Permit open_in_browser compare_arrows er…" at bounding box center [728, 358] width 1457 height 717
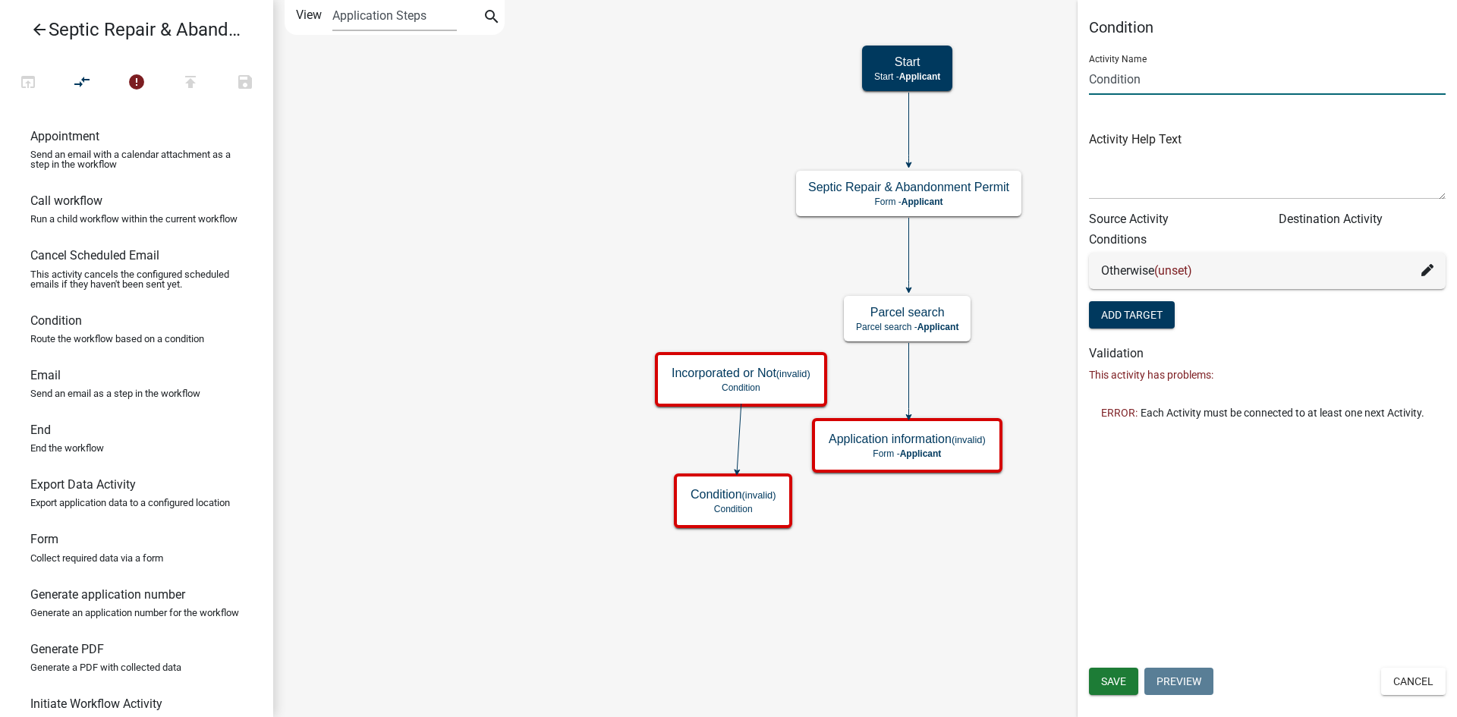
click at [1147, 87] on input "Condition" at bounding box center [1267, 79] width 357 height 31
type input "C"
type input "i"
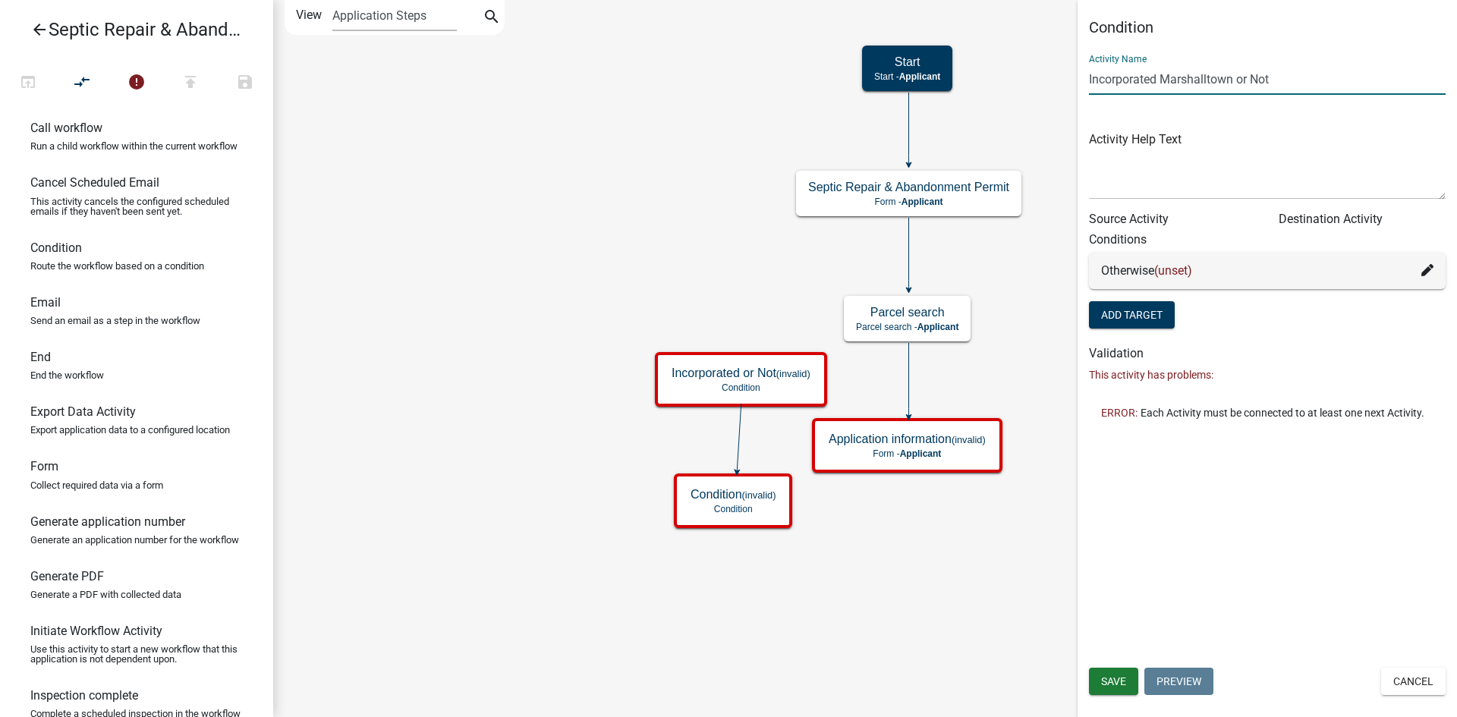
scroll to position [76, 0]
type input "Incorporated Marshalltown or Not"
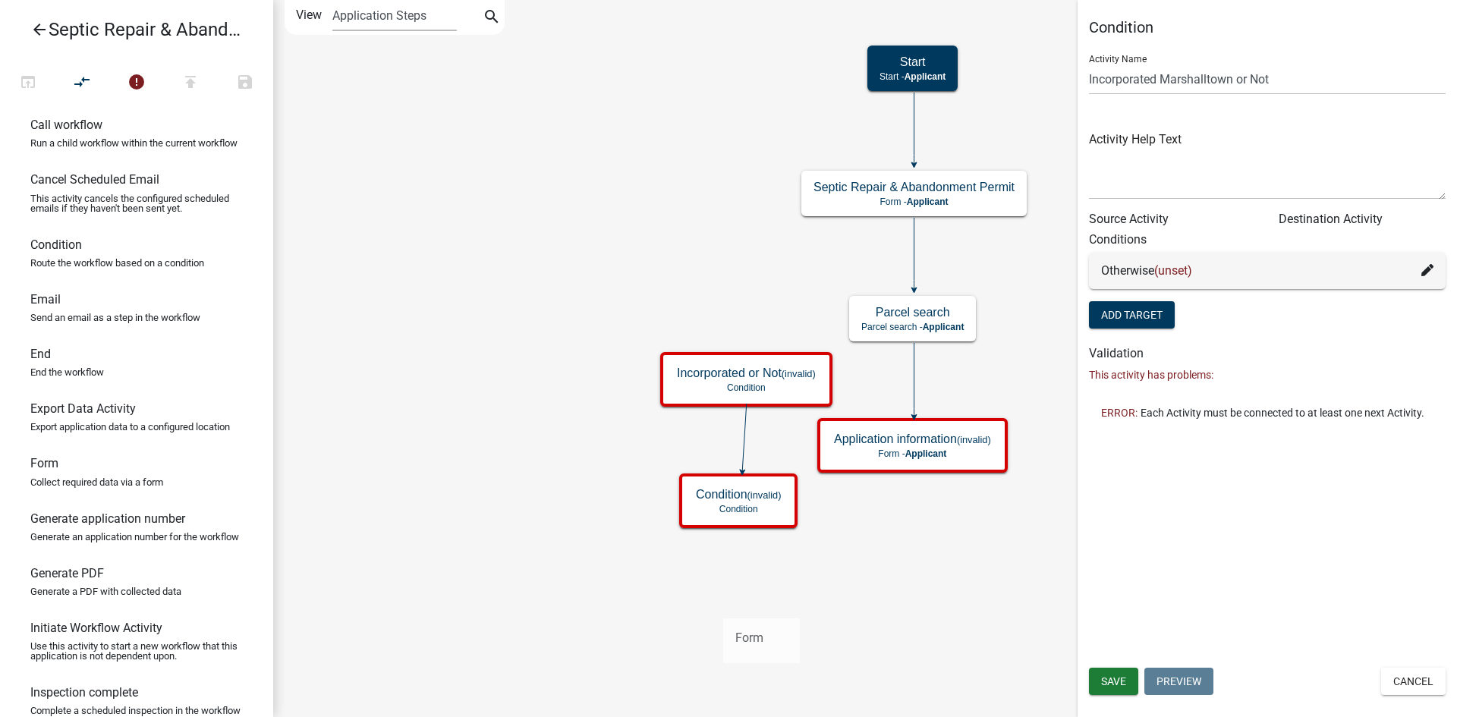
drag, startPoint x: 87, startPoint y: 504, endPoint x: 733, endPoint y: 605, distance: 654.3
click at [733, 605] on div "arrow_back Septic Repair & Abandonment Permit open_in_browser compare_arrows er…" at bounding box center [728, 358] width 1457 height 717
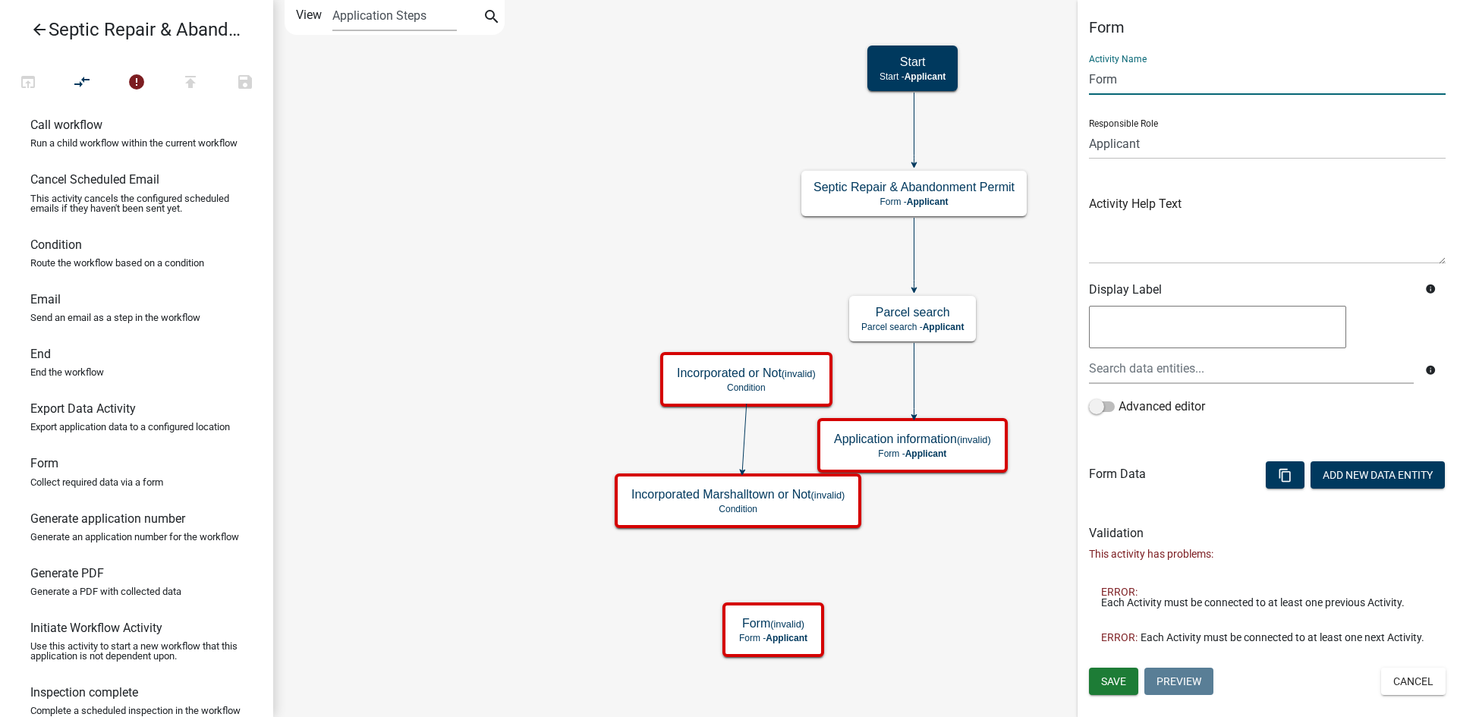
click at [1171, 77] on input "Form" at bounding box center [1267, 79] width 357 height 31
type input "F"
type input "City of [GEOGRAPHIC_DATA]"
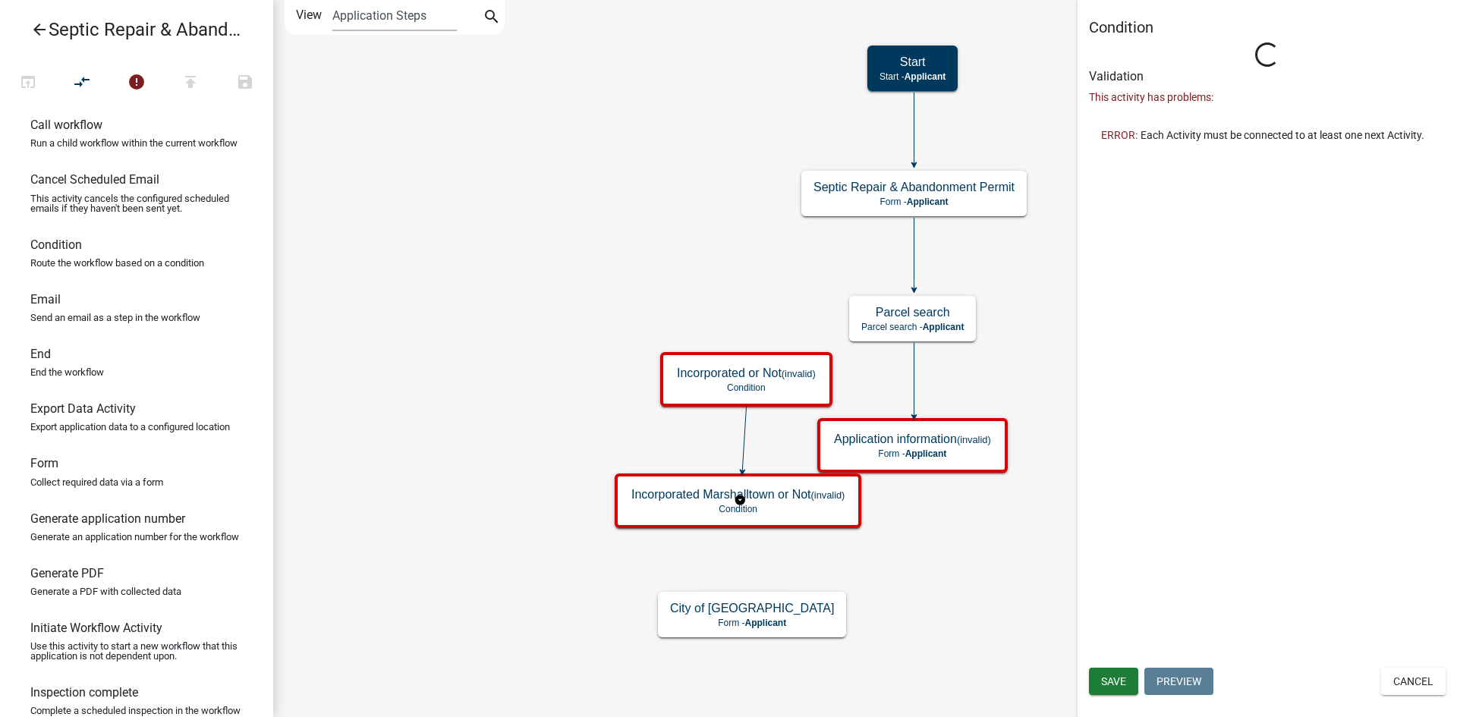
type input "Condition"
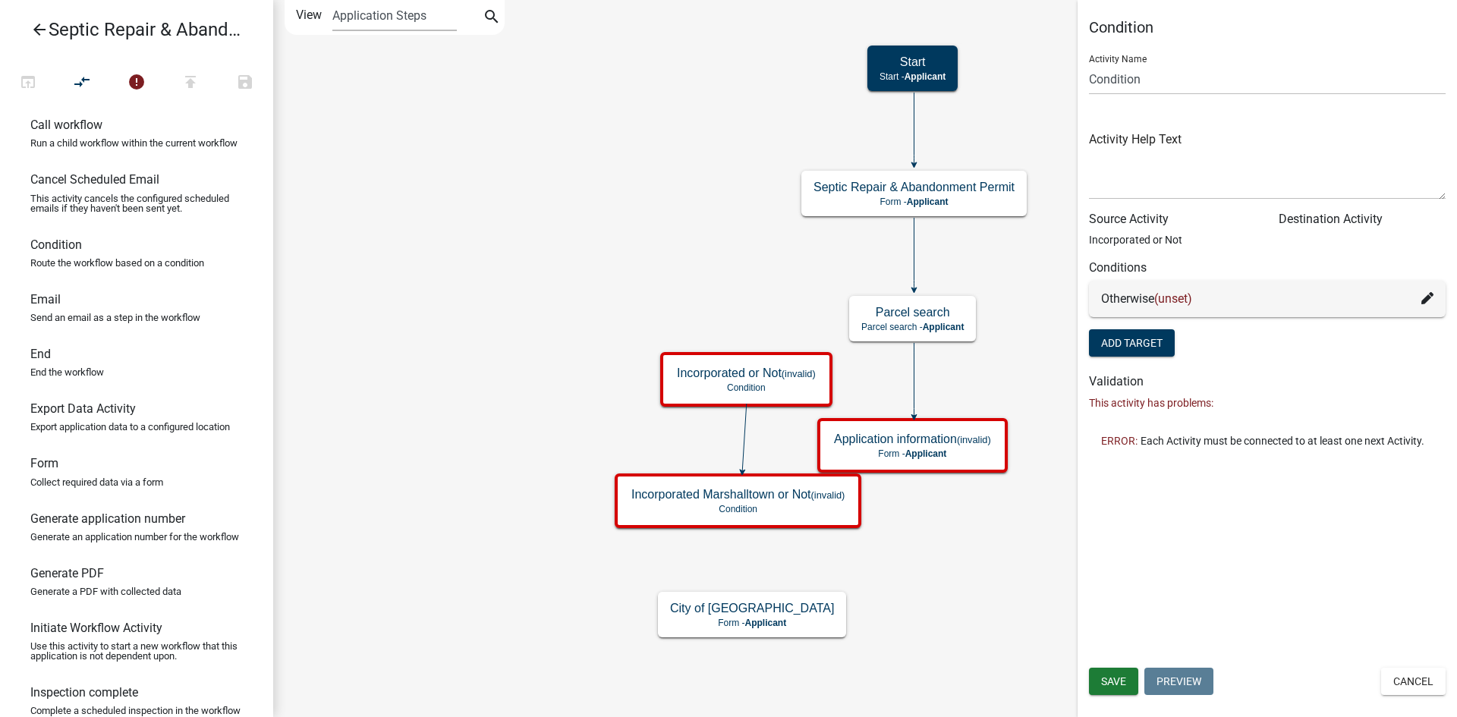
click at [1423, 300] on icon at bounding box center [1427, 298] width 12 height 12
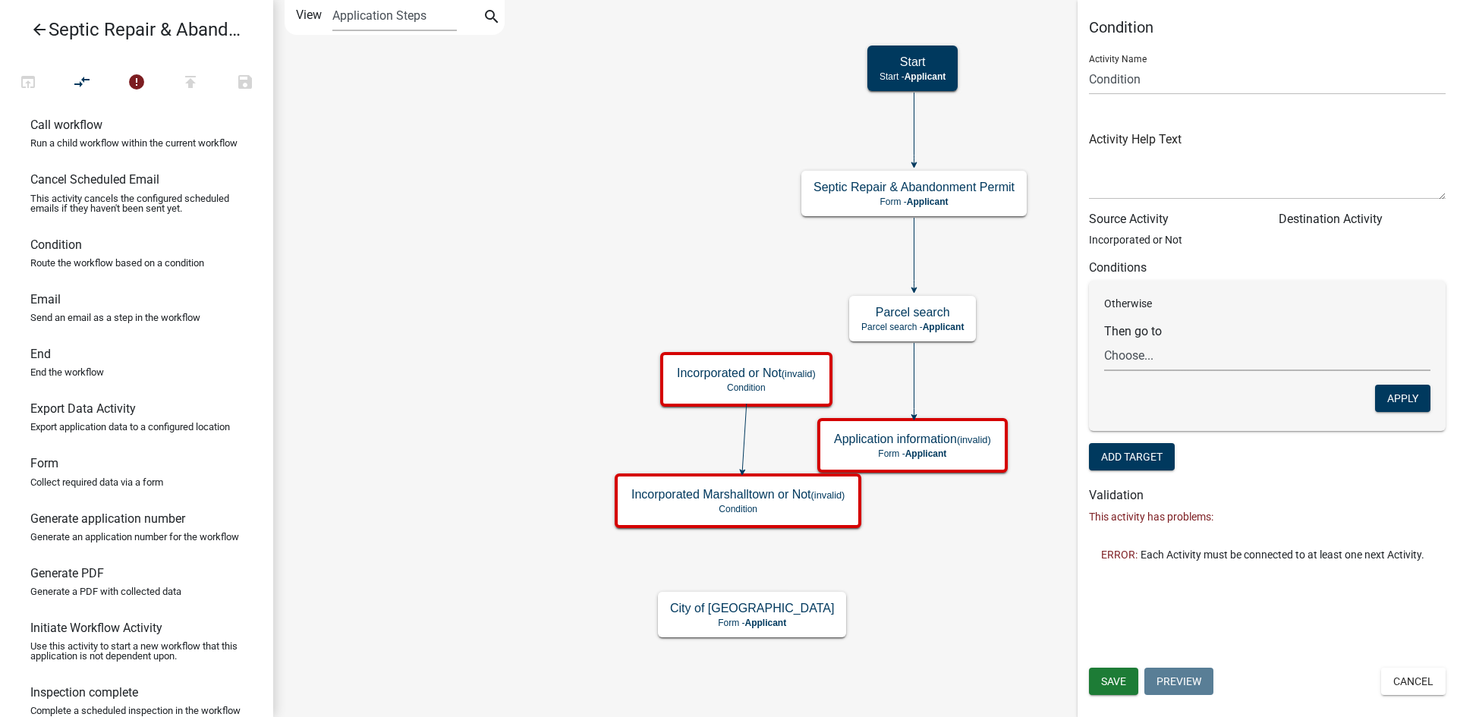
click at [1179, 364] on select "Choose... Start Septic Repair & Abandonment Permit Parcel search Application in…" at bounding box center [1267, 355] width 326 height 31
select select "5: 81e098bf-65c6-4581-9433-3df16c84cbc2"
click at [1104, 340] on select "Choose... Start Septic Repair & Abandonment Permit Parcel search Application in…" at bounding box center [1267, 355] width 326 height 31
click at [1121, 265] on h6 "Conditions" at bounding box center [1267, 267] width 357 height 14
click at [1131, 239] on p "Incorporated or Not" at bounding box center [1172, 240] width 167 height 16
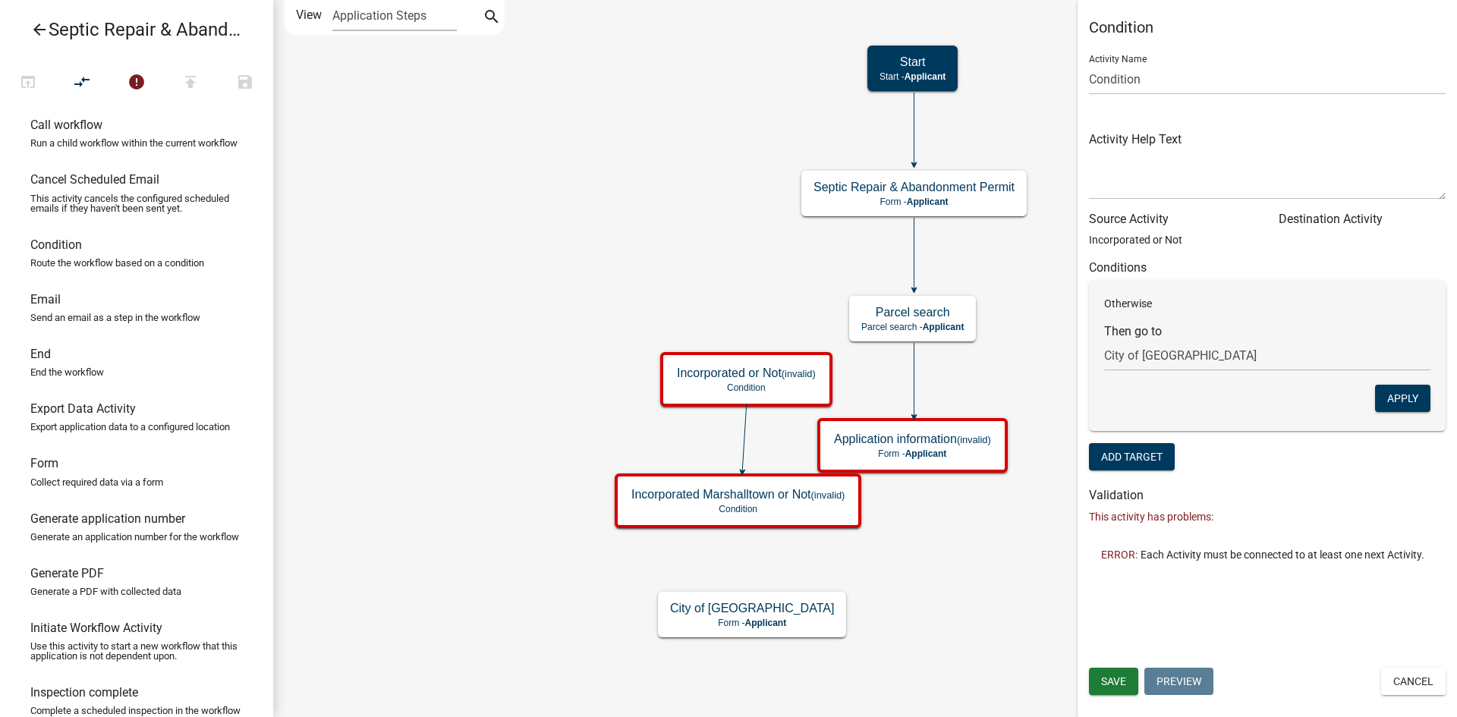
click at [1149, 339] on form "Then go to Choose... Start Septic Repair & Abandonment Permit Parcel search App…" at bounding box center [1267, 347] width 326 height 47
click at [1155, 358] on select "Choose... Start Septic Repair & Abandonment Permit Parcel search Application in…" at bounding box center [1267, 355] width 326 height 31
click at [1188, 317] on div "Otherwise Then go to Choose... Start Septic Repair & Abandonment Permit Parcel …" at bounding box center [1267, 356] width 357 height 150
click at [1140, 451] on button "Add Target" at bounding box center [1132, 456] width 86 height 27
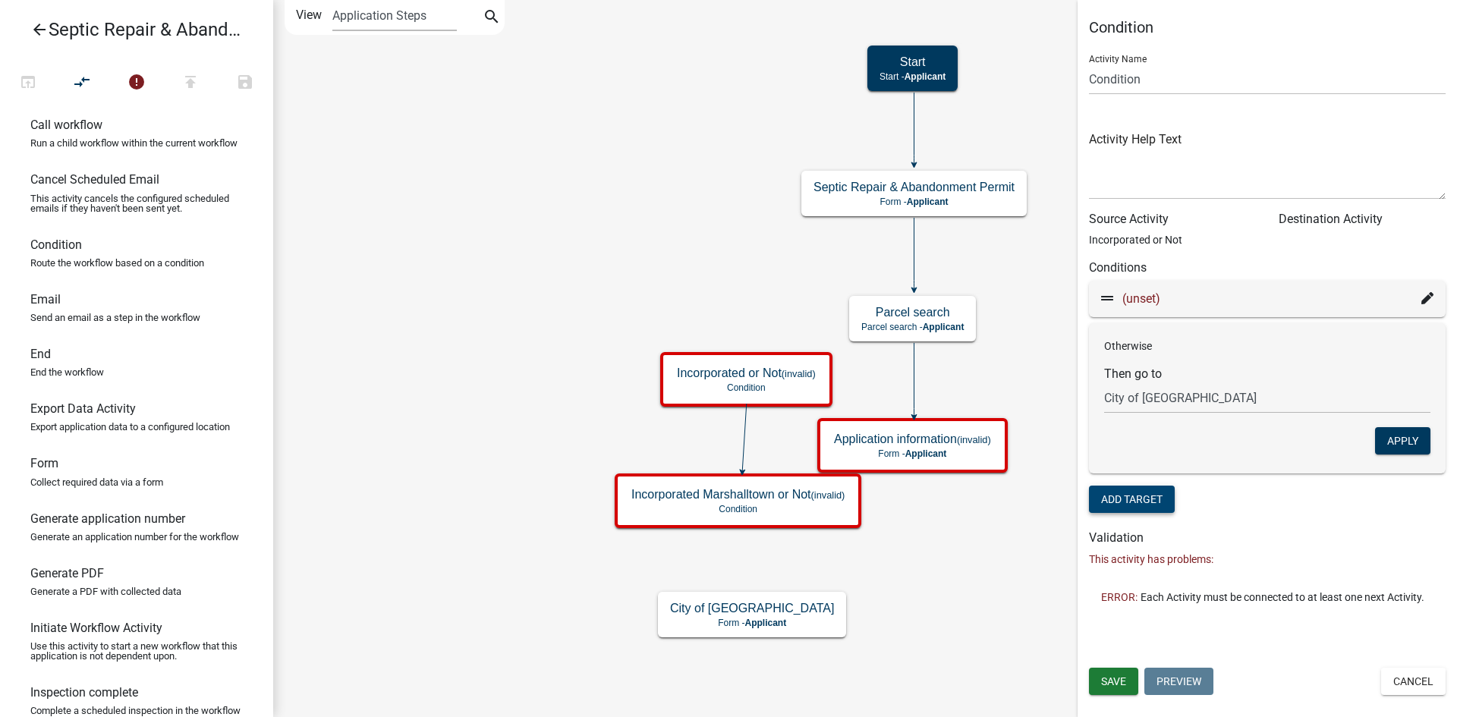
click at [1425, 300] on icon at bounding box center [1427, 298] width 12 height 12
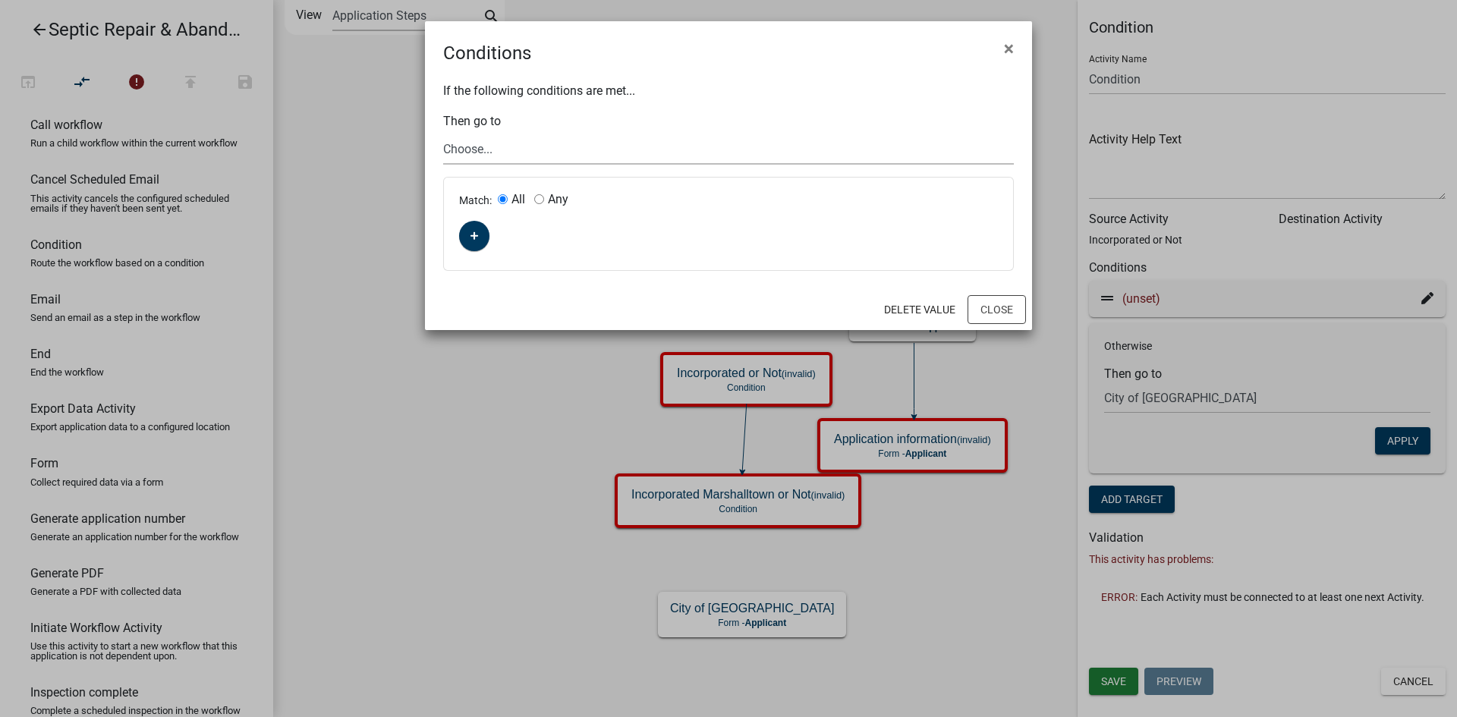
click at [512, 158] on select "Choose... Start Septic Repair & Abandonment Permit Parcel search Application in…" at bounding box center [728, 149] width 571 height 31
select select "5: 81e098bf-65c6-4581-9433-3df16c84cbc2"
click at [443, 134] on select "Choose... Start Septic Repair & Abandonment Permit Parcel search Application in…" at bounding box center [728, 149] width 571 height 31
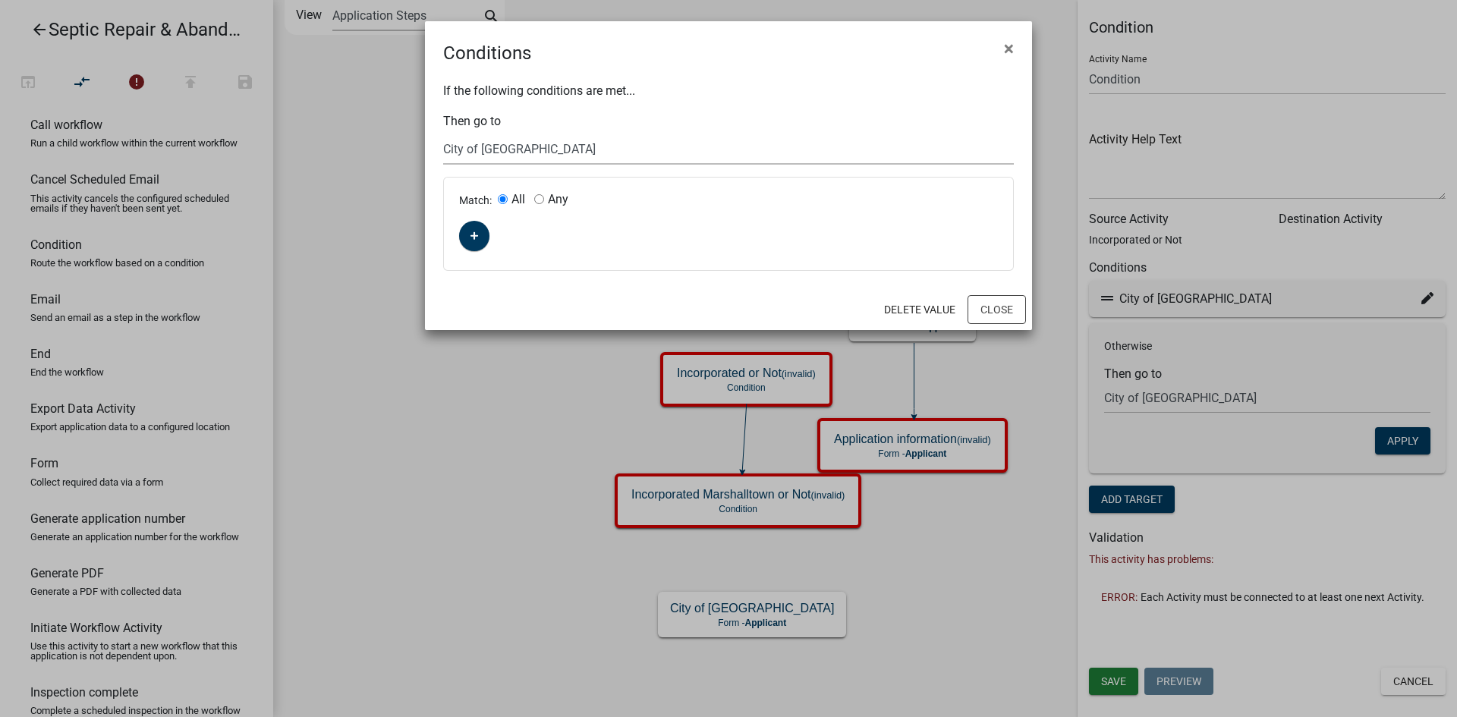
click at [1245, 392] on ngb-modal-window "Conditions × If the following conditions are met... Then go to Choose... Start …" at bounding box center [728, 358] width 1457 height 717
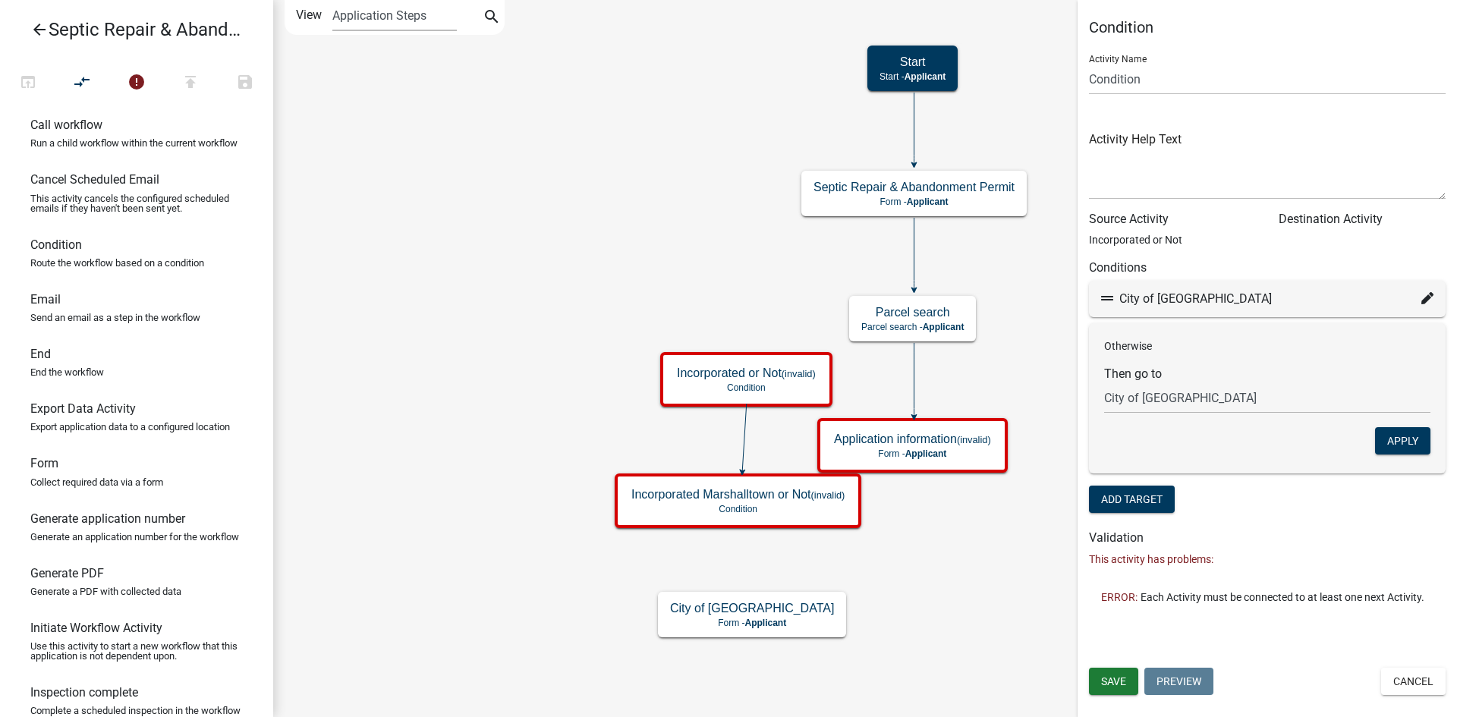
click at [1133, 373] on label "Then go to" at bounding box center [1133, 374] width 58 height 12
click at [1133, 382] on select "Choose... Start Septic Repair & Abandonment Permit Parcel search Application in…" at bounding box center [1267, 397] width 326 height 31
click at [1168, 401] on select "Choose... Start Septic Repair & Abandonment Permit Parcel search Application in…" at bounding box center [1267, 397] width 326 height 31
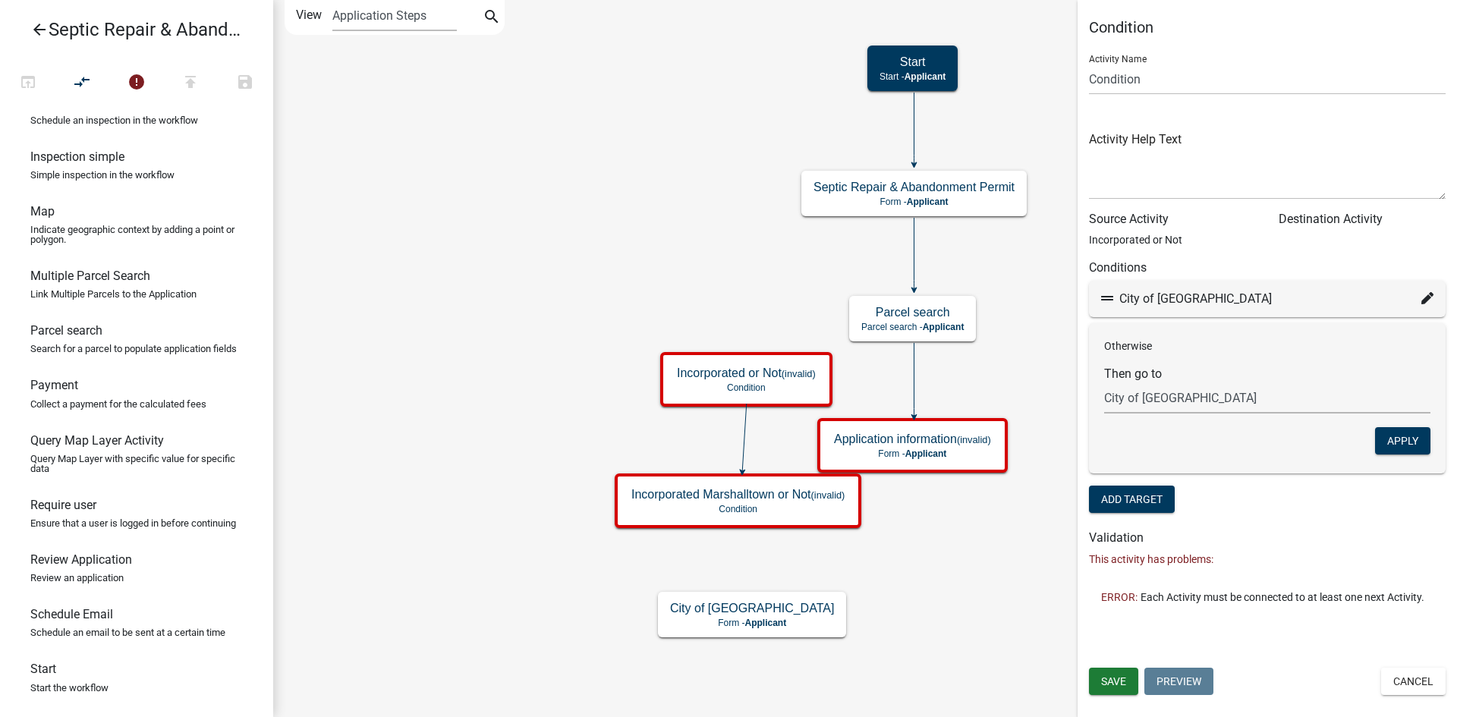
scroll to position [835, 0]
drag, startPoint x: 74, startPoint y: 519, endPoint x: 895, endPoint y: 587, distance: 823.9
click at [895, 587] on div "arrow_back Septic Repair & Abandonment Permit open_in_browser compare_arrows er…" at bounding box center [728, 358] width 1457 height 717
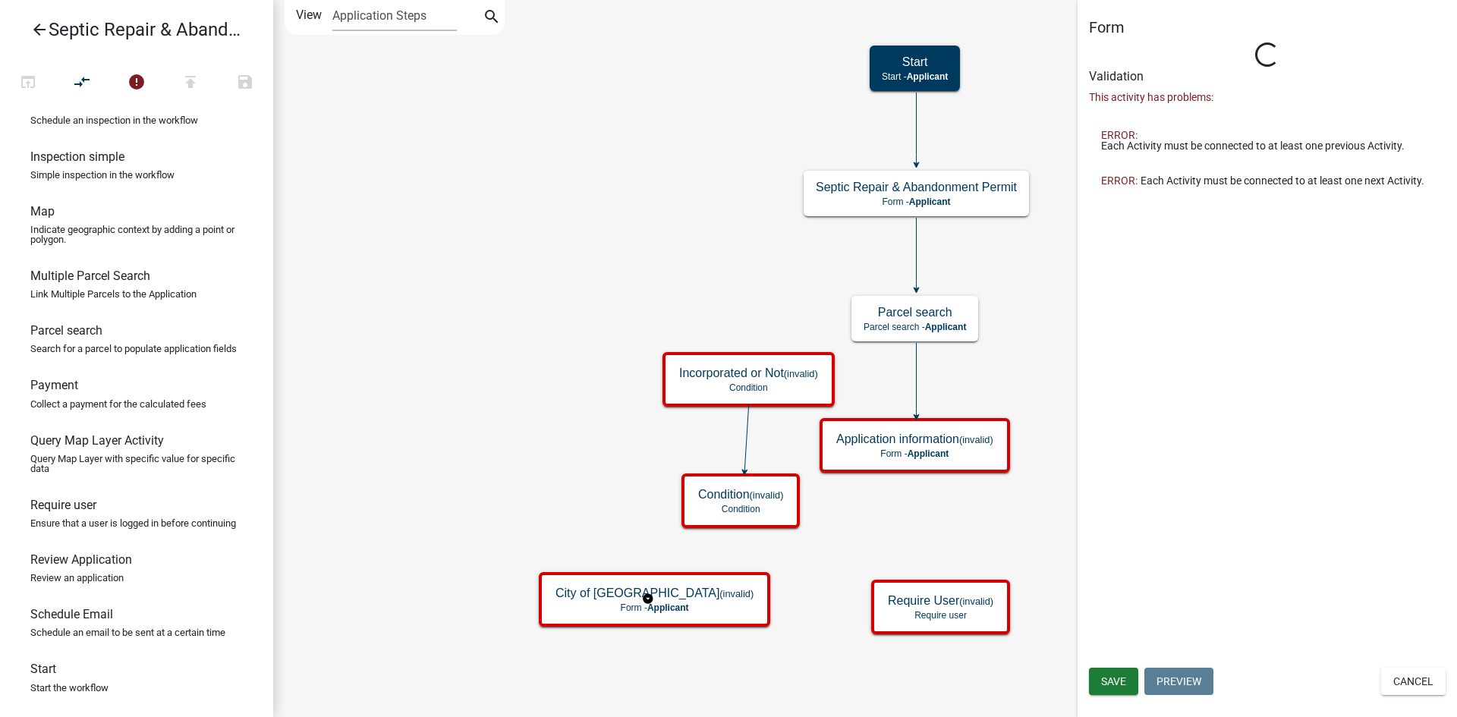
type input "Form"
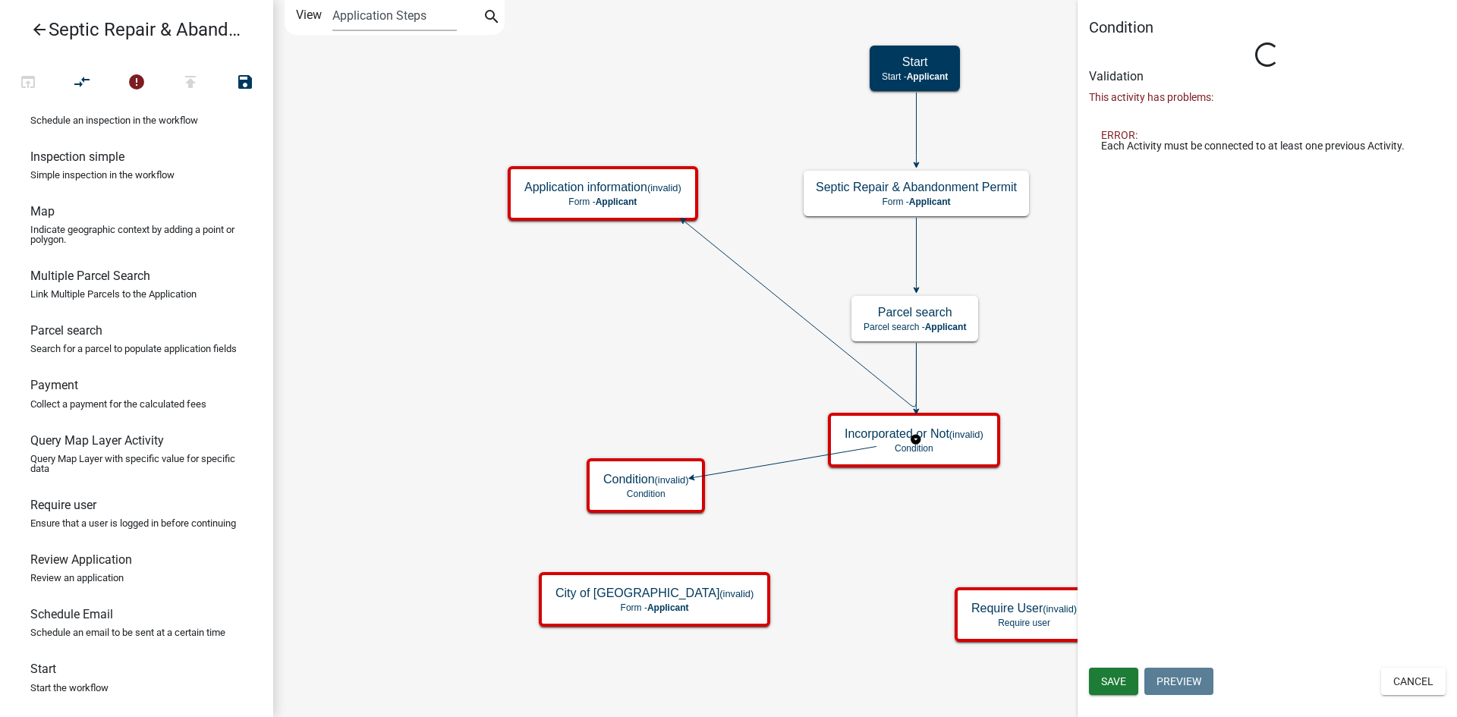
type input "Condition"
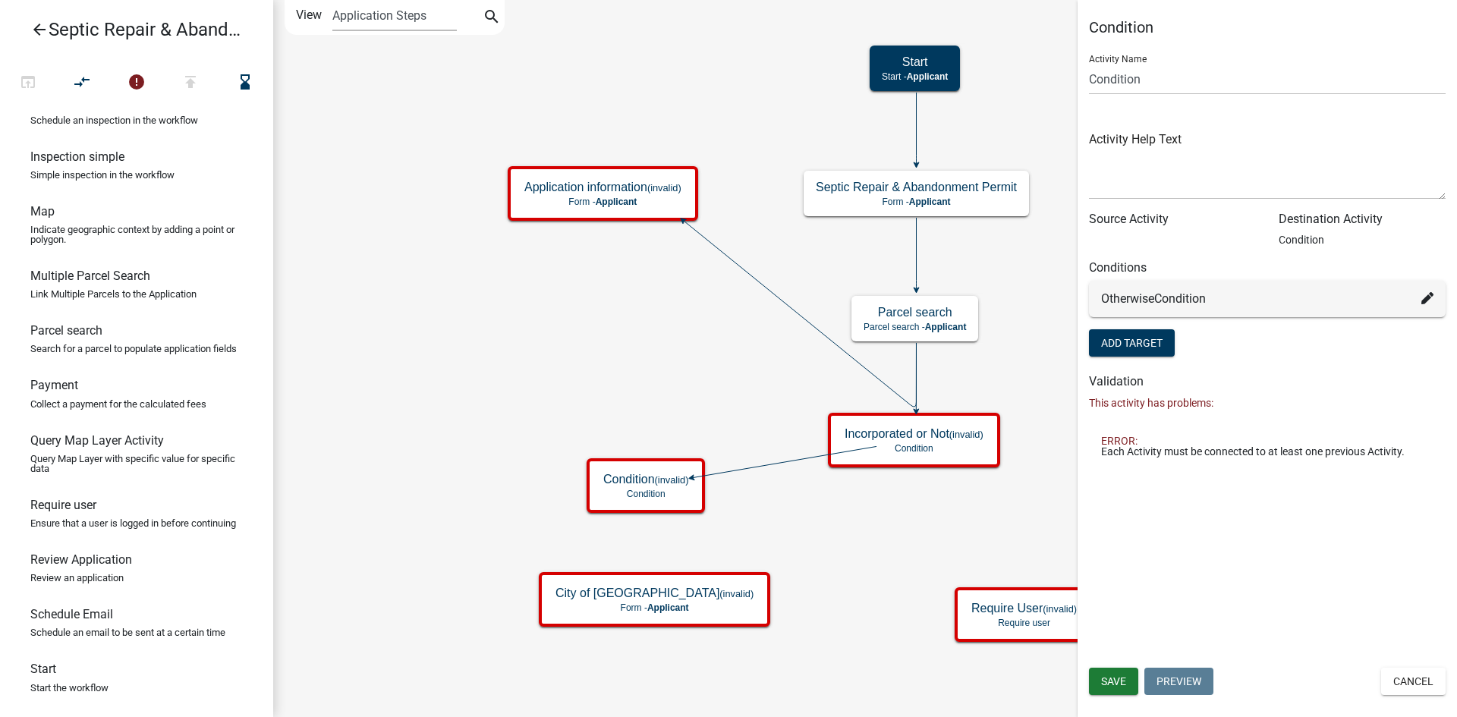
click at [712, 247] on icon at bounding box center [800, 314] width 233 height 186
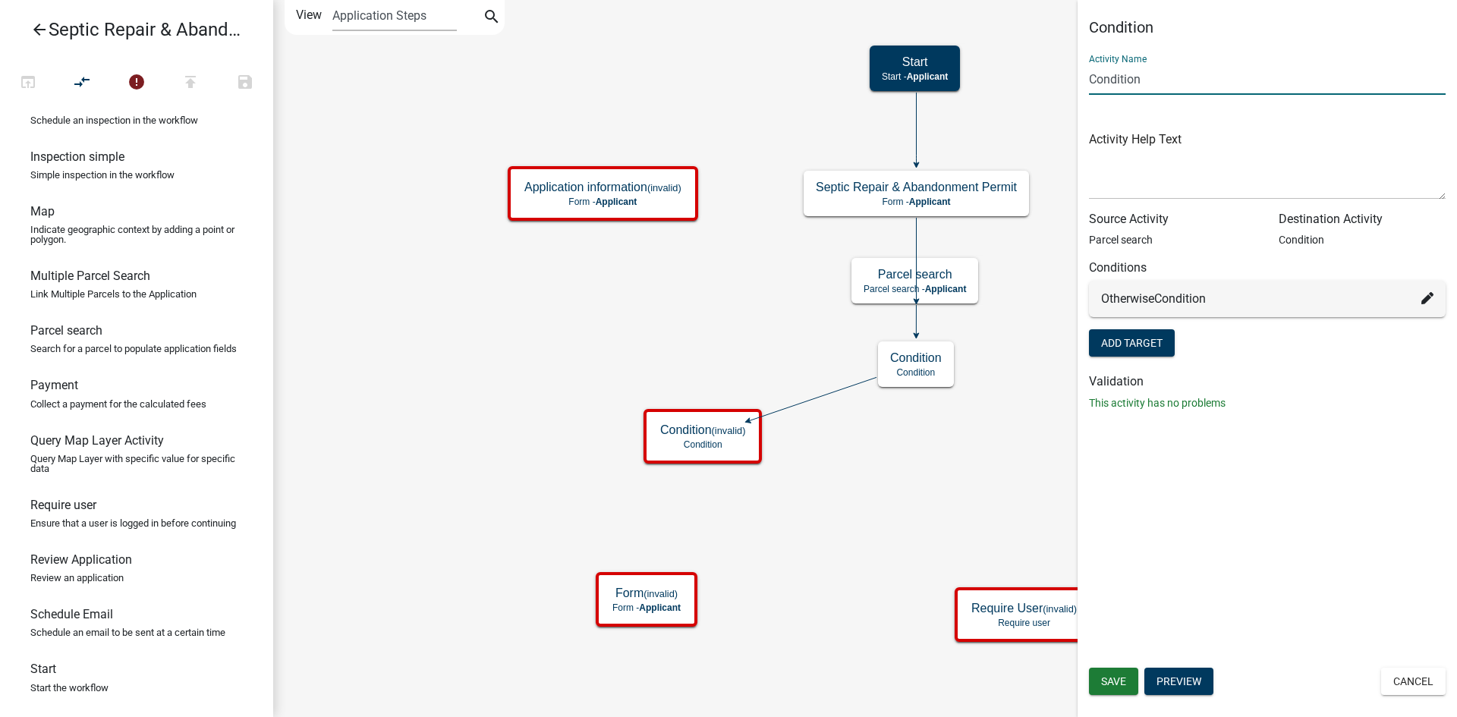
click at [1200, 87] on input "Condition" at bounding box center [1267, 79] width 357 height 31
type input "C"
type input "Incorporated or Not"
click at [978, 366] on icon "Start Start - Applicant Septic Repair & Abandonment Permit Form - Applicant Par…" at bounding box center [865, 359] width 1182 height 716
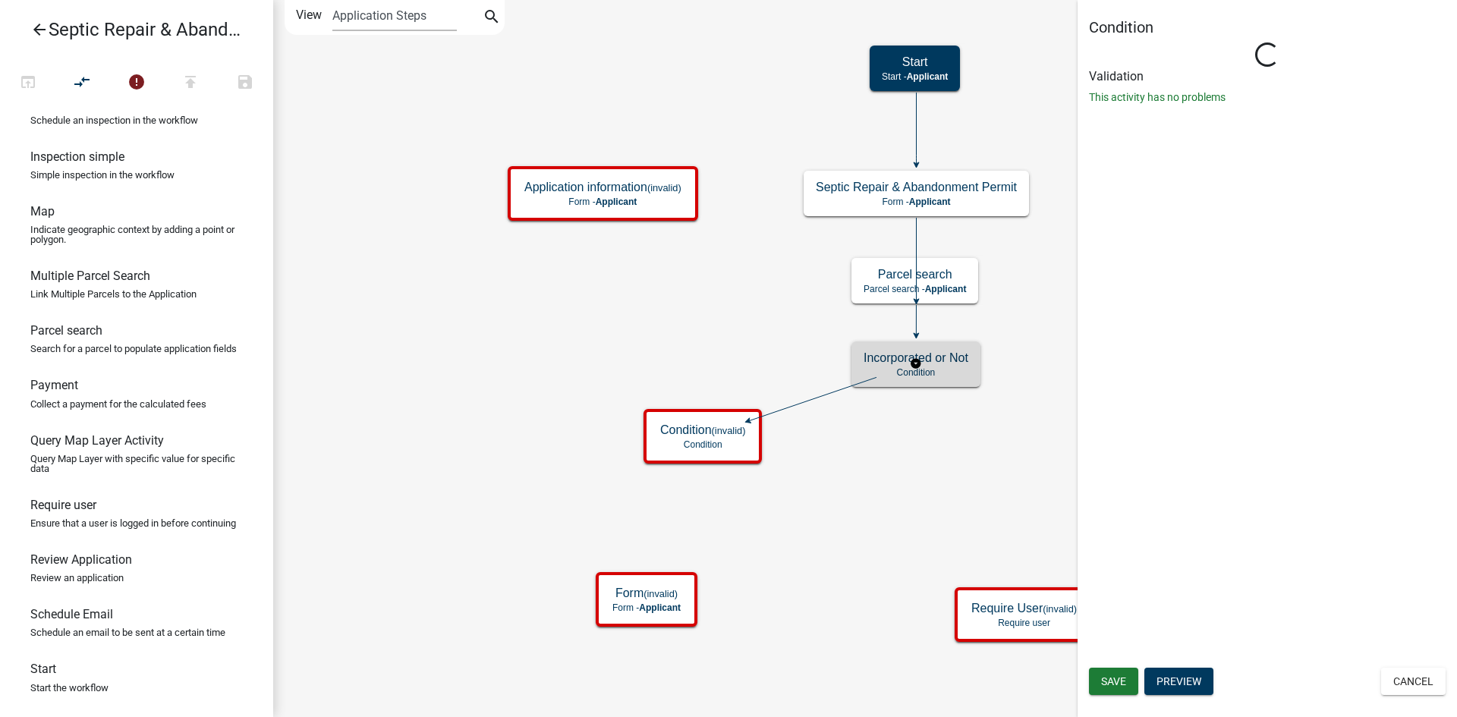
type input "Condition"
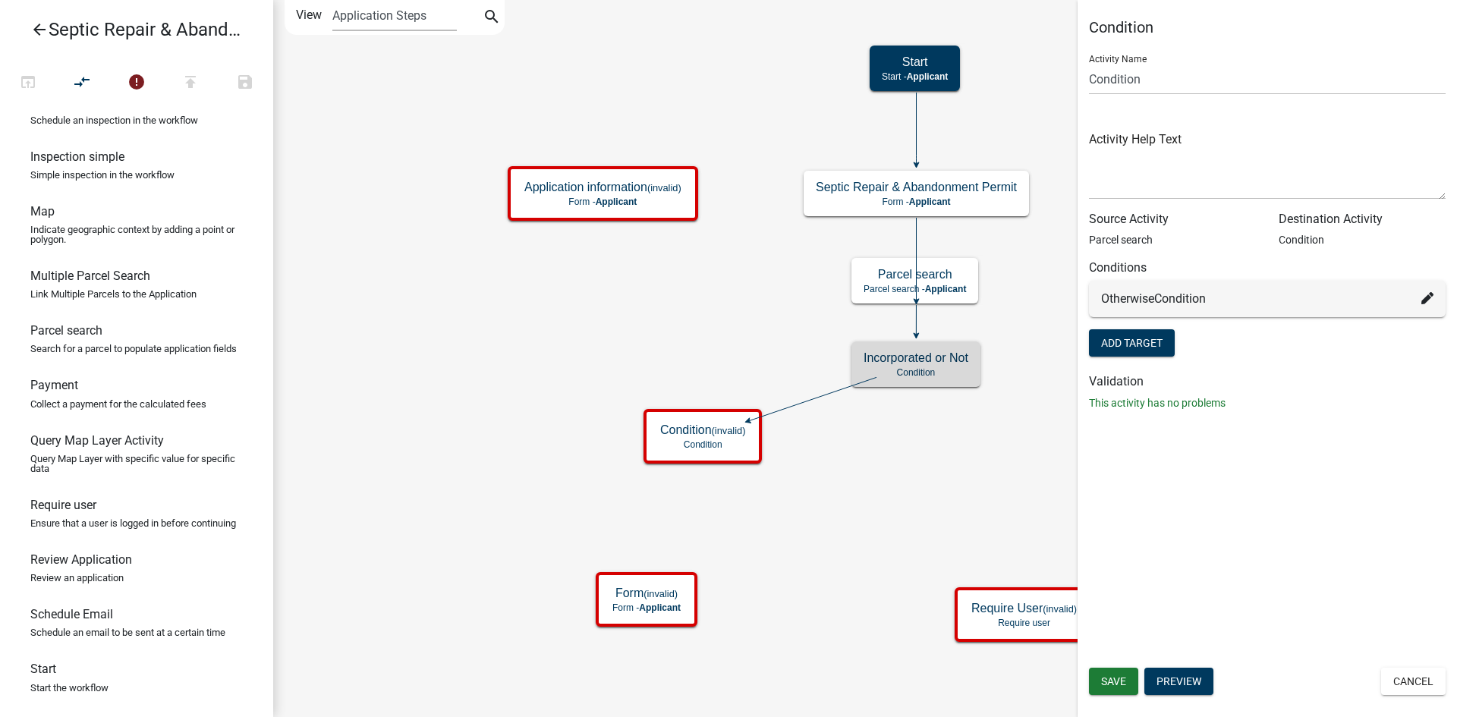
click at [945, 402] on icon "Start Start - Applicant Septic Repair & Abandonment Permit Form - Applicant Par…" at bounding box center [865, 359] width 1182 height 716
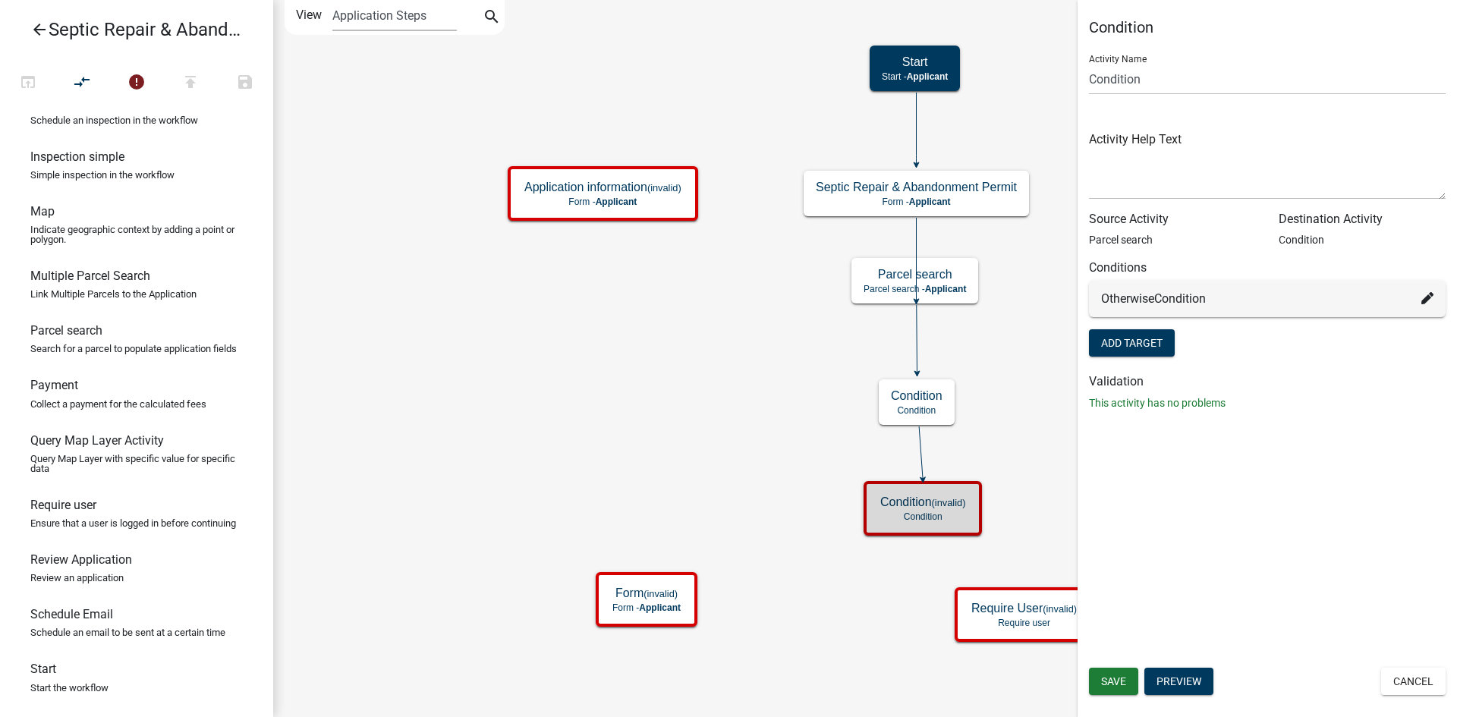
click at [917, 300] on icon at bounding box center [916, 301] width 5 height 5
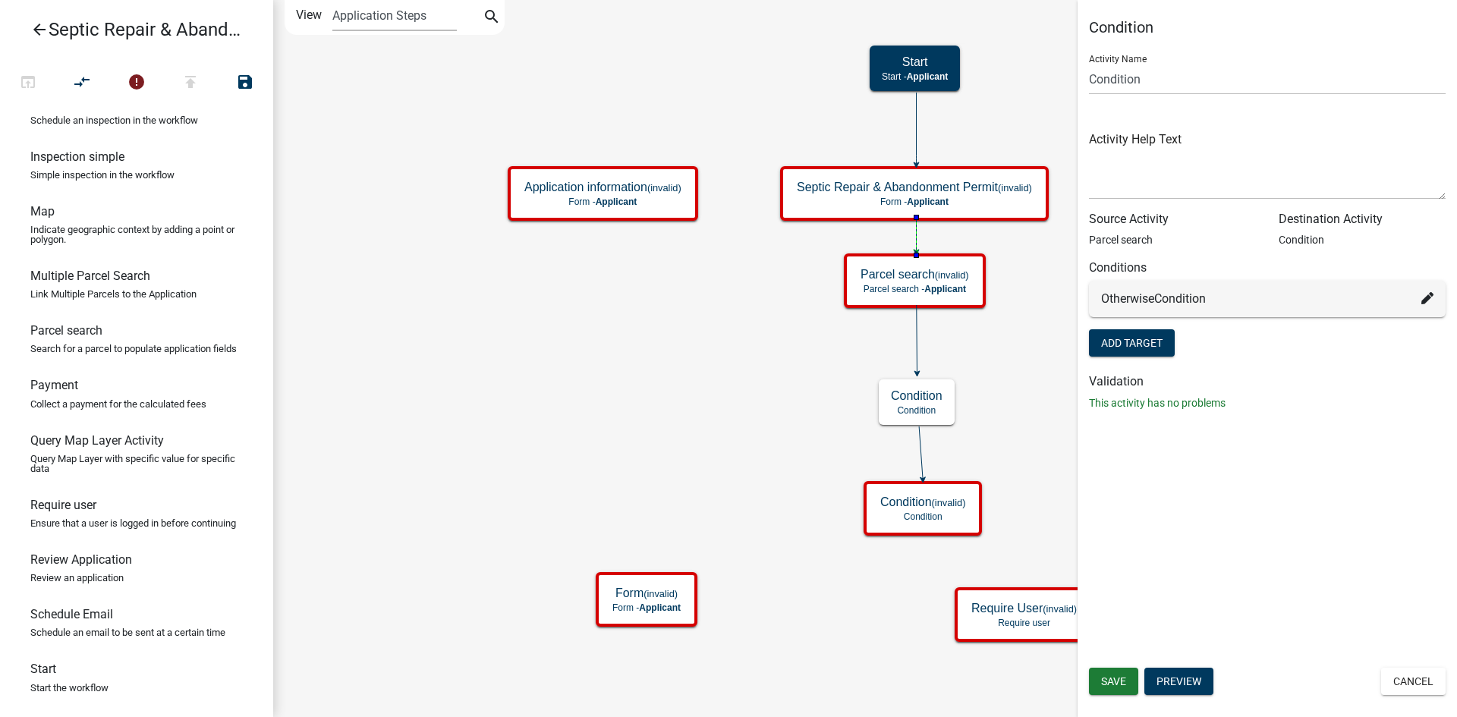
click at [983, 341] on icon "Start Start - Applicant Septic Repair & Abandonment Permit (invalid) Form - App…" at bounding box center [865, 359] width 1182 height 716
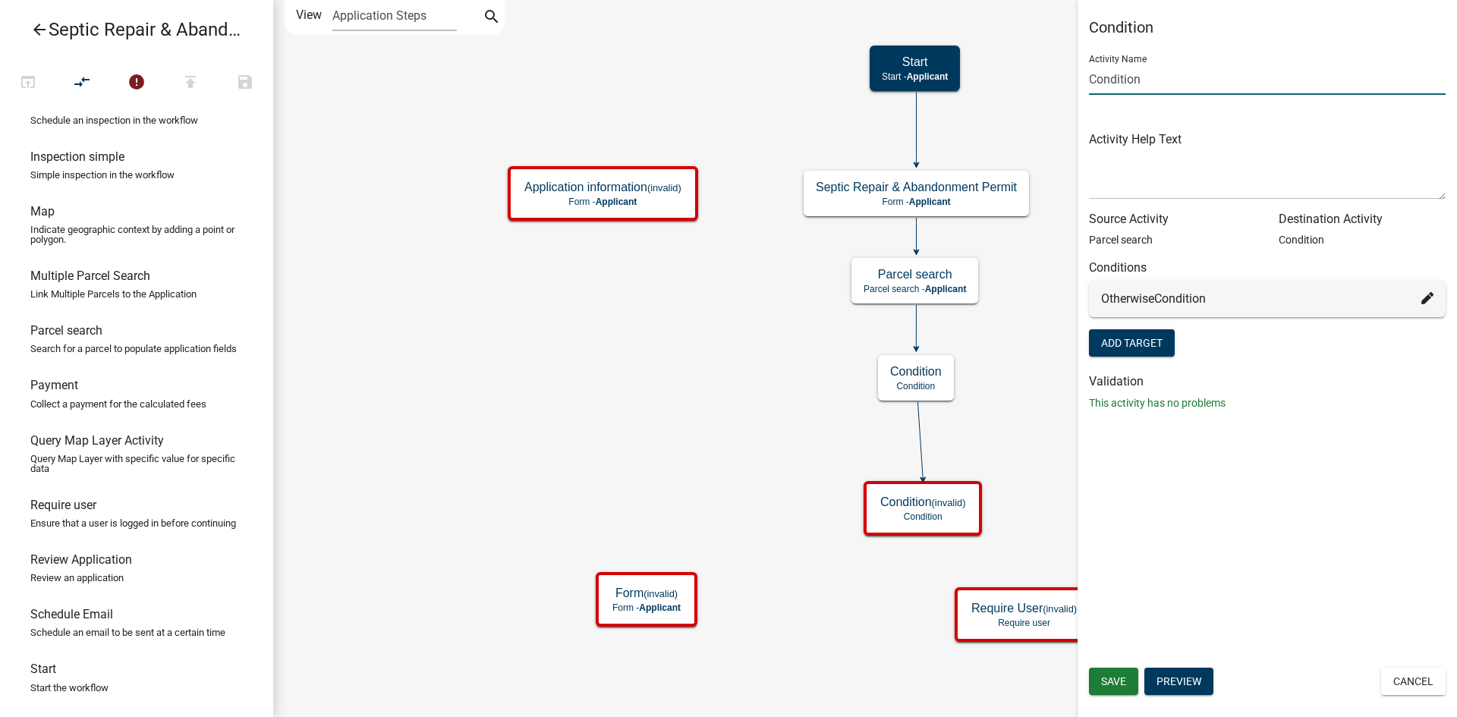
click at [1153, 82] on input "Condition" at bounding box center [1267, 79] width 357 height 31
type input "C"
type input "Incorporated or Not"
click at [1430, 297] on icon at bounding box center [1427, 298] width 12 height 12
select select "4: 5389c363-7ddd-4db1-9e64-644e39e42f29"
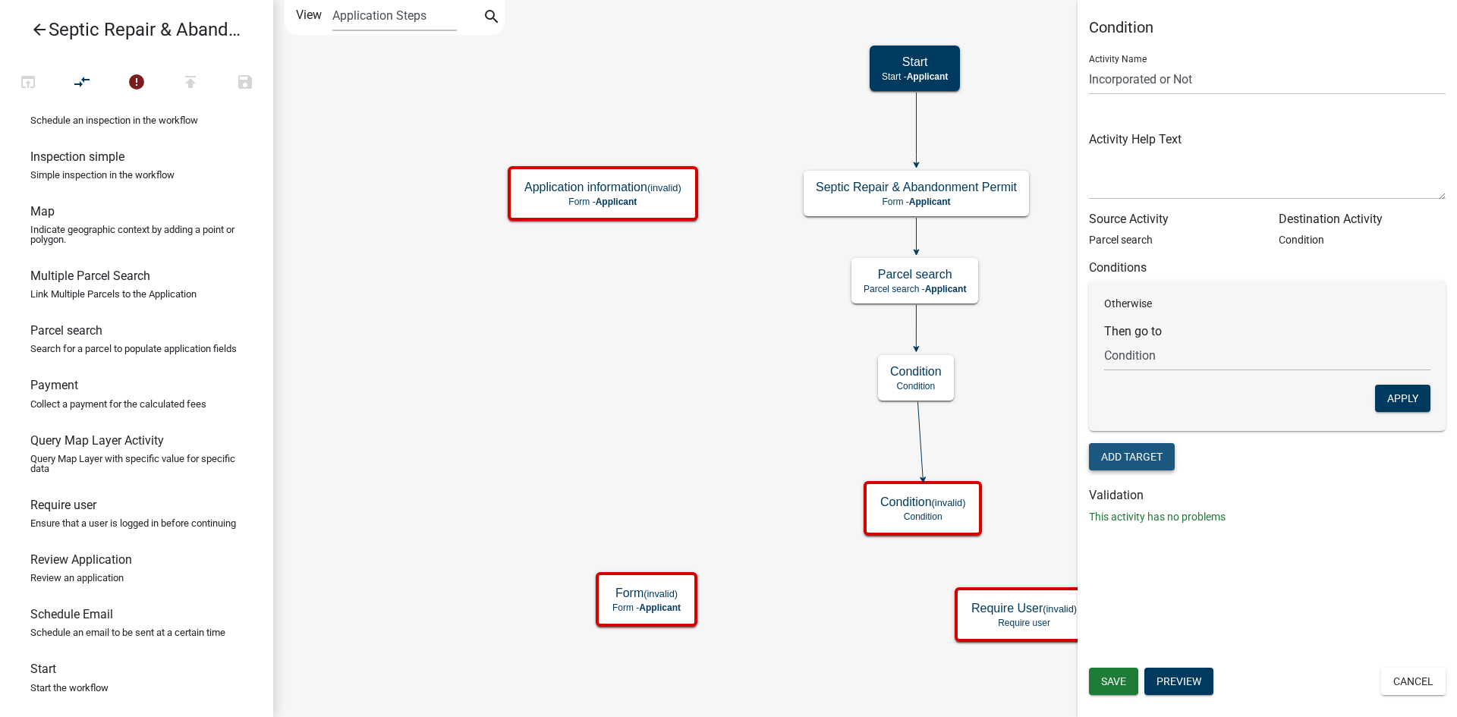
click at [1136, 456] on button "Add Target" at bounding box center [1132, 456] width 86 height 27
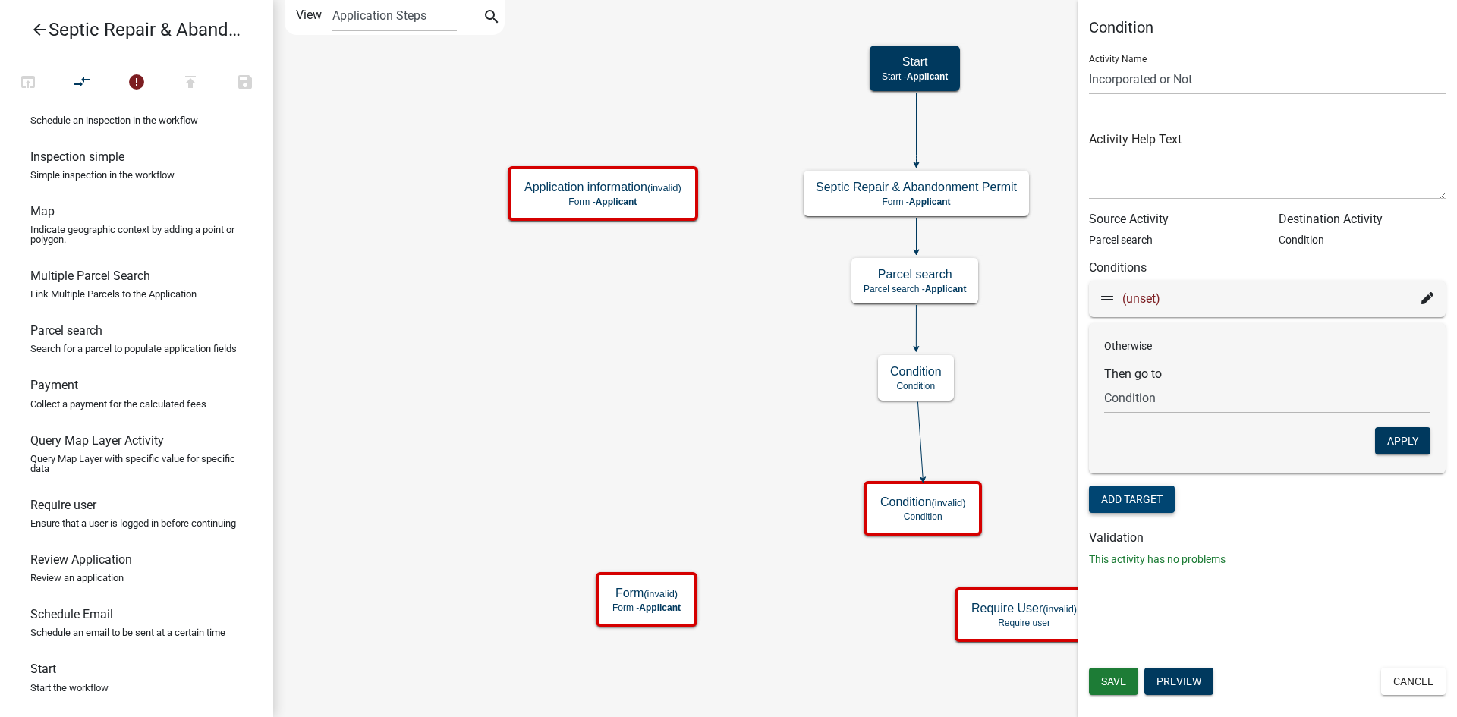
click at [1427, 297] on icon at bounding box center [1427, 298] width 12 height 12
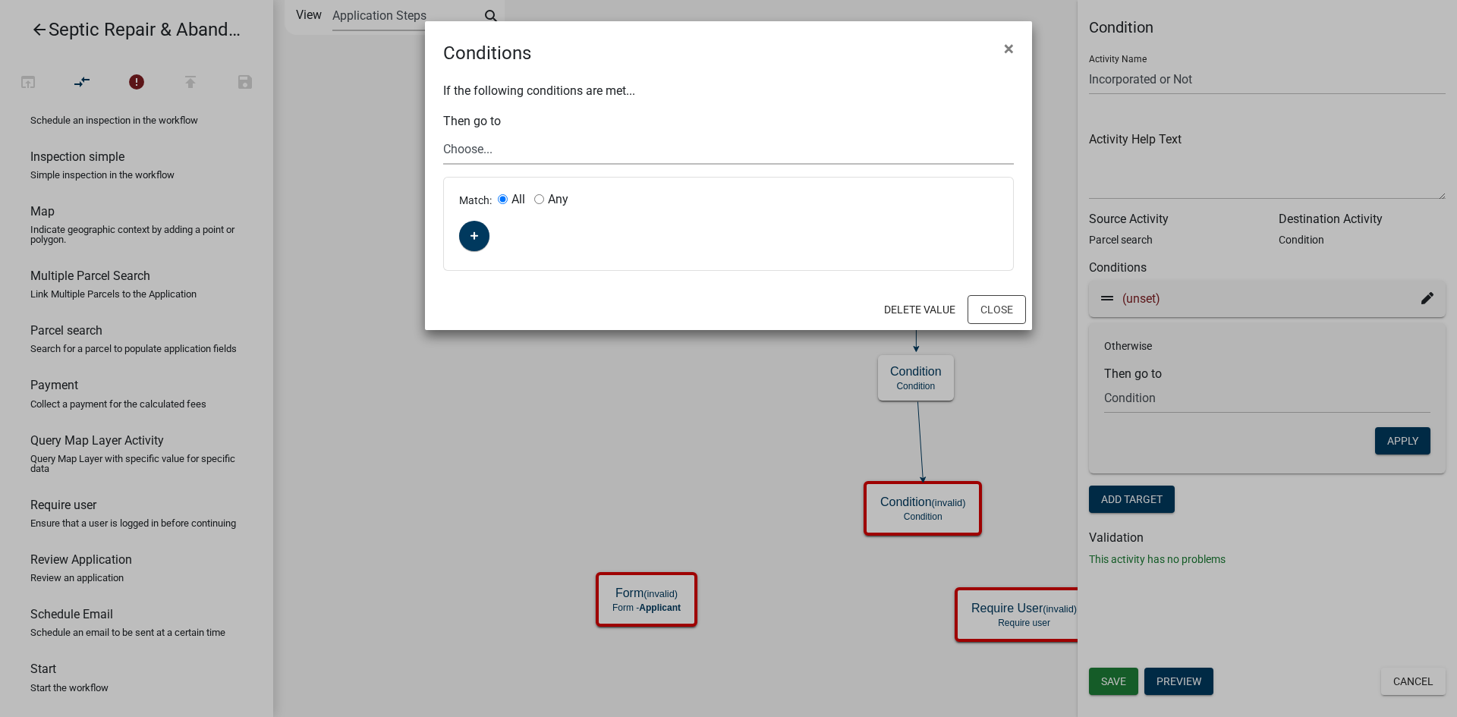
click at [487, 142] on select "Choose... Start Septic Repair & Abandonment Permit Application information Cond…" at bounding box center [728, 149] width 571 height 31
drag, startPoint x: 546, startPoint y: 112, endPoint x: 580, endPoint y: 109, distance: 34.3
click at [547, 111] on div "If the following conditions are met... Then go to Choose... Start Septic Repair…" at bounding box center [728, 178] width 607 height 222
click at [986, 307] on button "Close" at bounding box center [996, 309] width 58 height 29
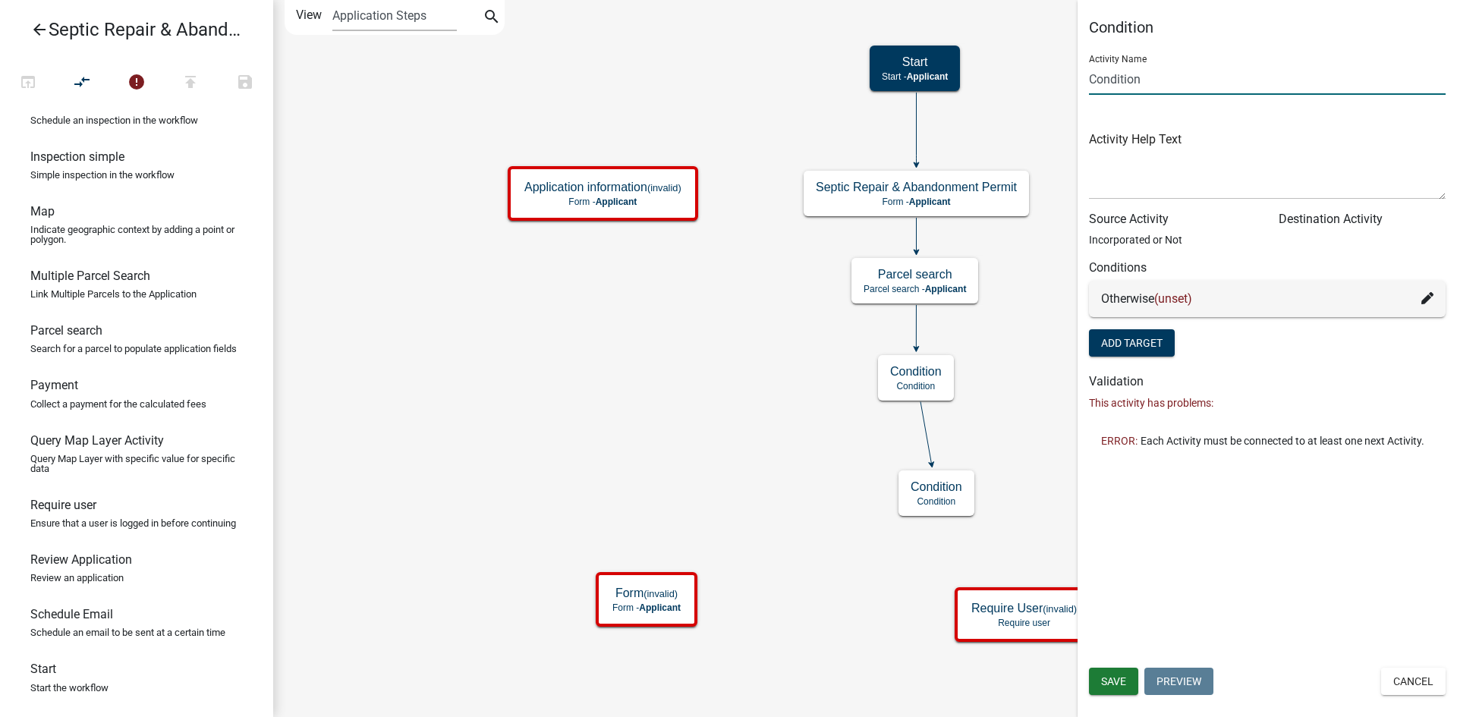
click at [1156, 81] on input "Condition" at bounding box center [1267, 79] width 357 height 31
type input "C"
type input "Incorporated Marshalltown or Not"
click at [1122, 684] on span "Save" at bounding box center [1113, 681] width 25 height 12
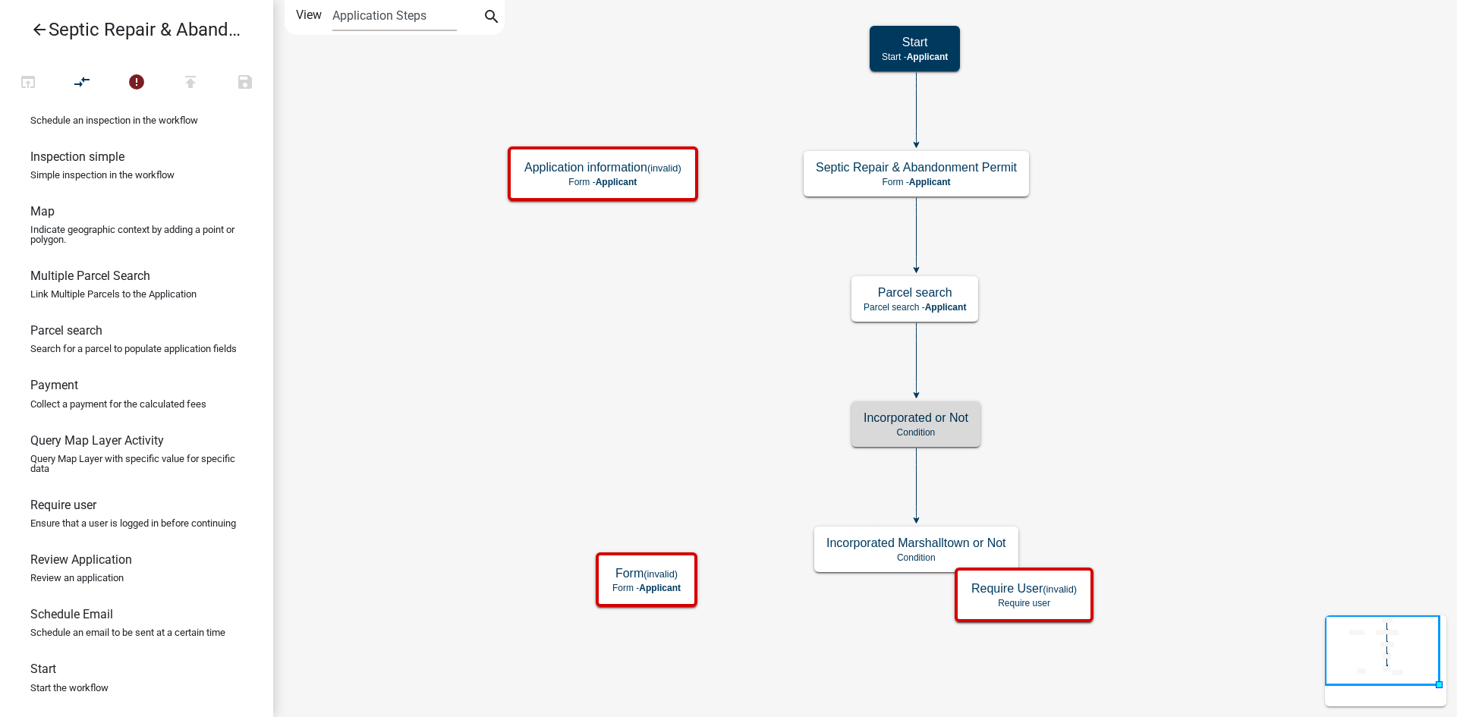
click at [917, 429] on p "Condition" at bounding box center [916, 432] width 105 height 11
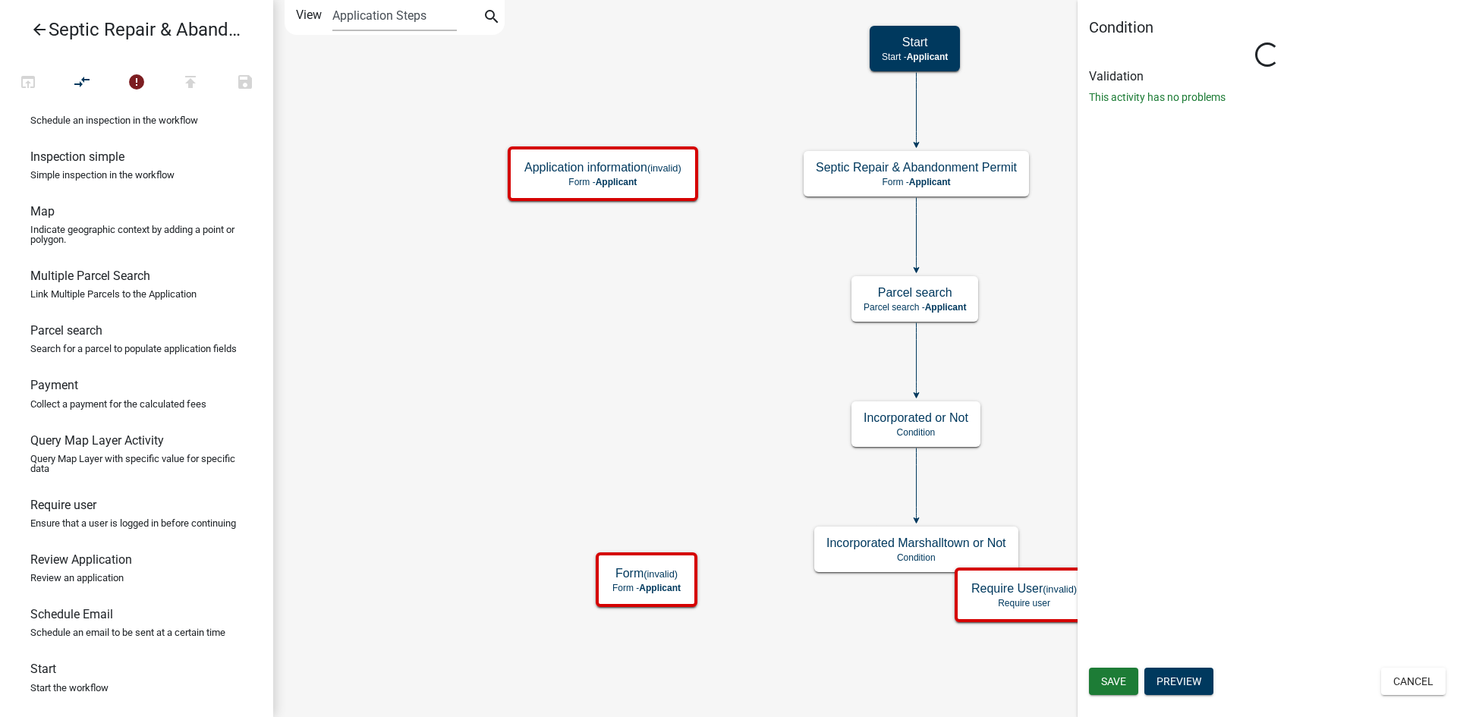
type input "Condition"
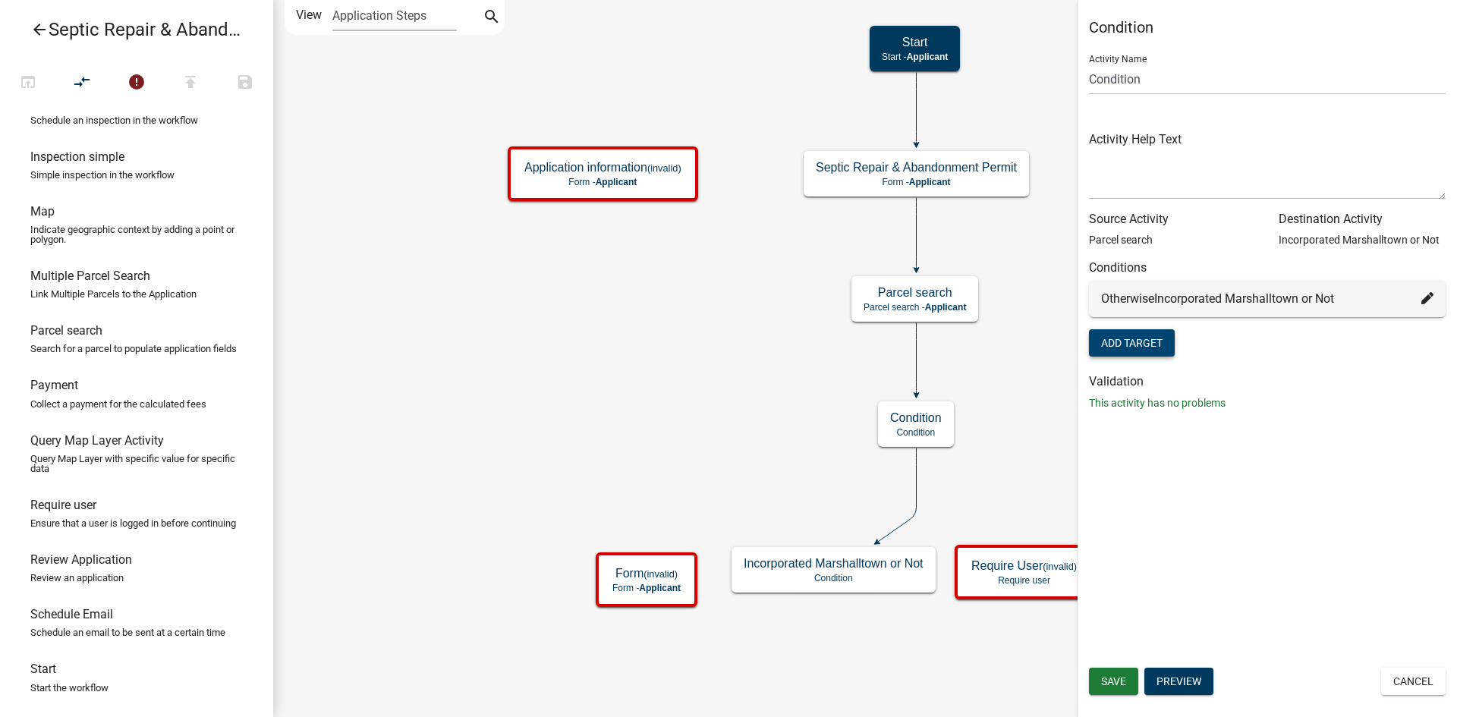
click at [1131, 344] on button "Add Target" at bounding box center [1132, 342] width 86 height 27
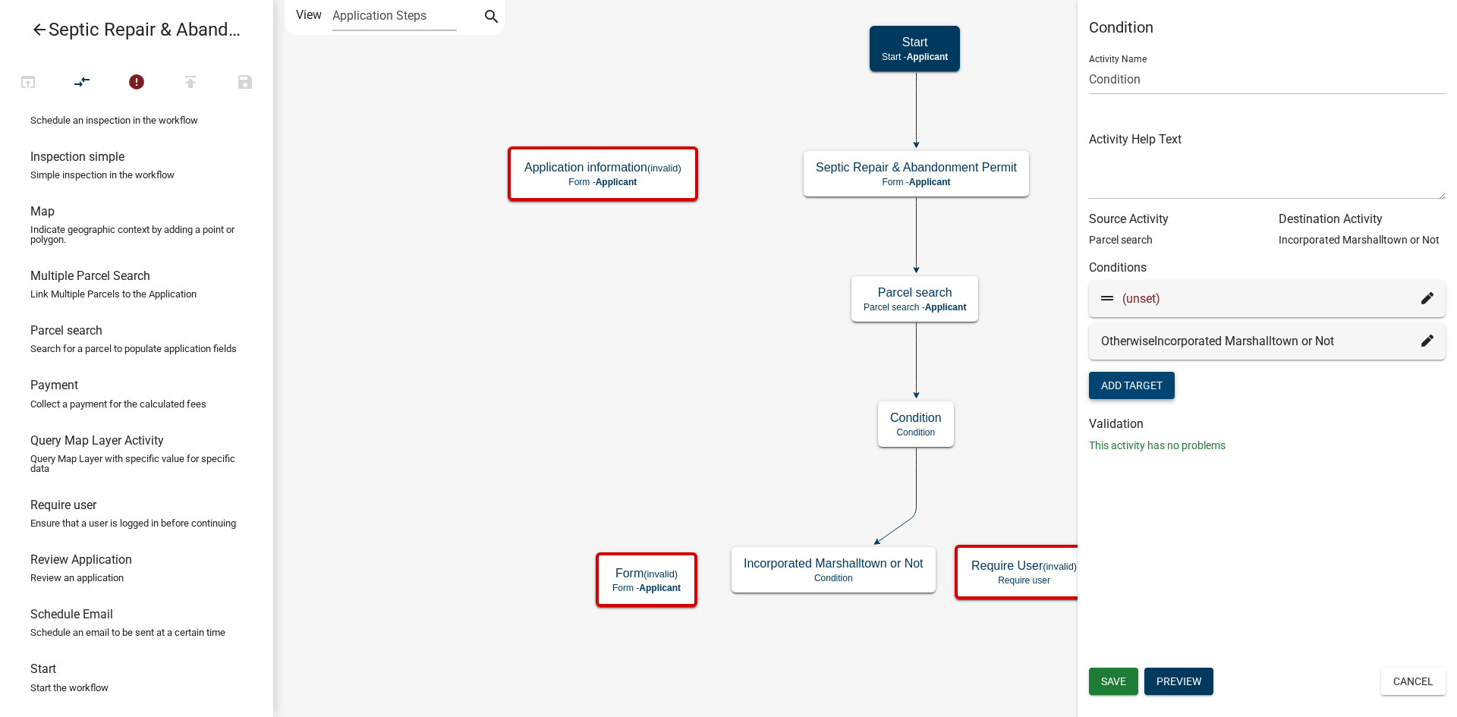
click at [1428, 297] on icon at bounding box center [1427, 298] width 12 height 12
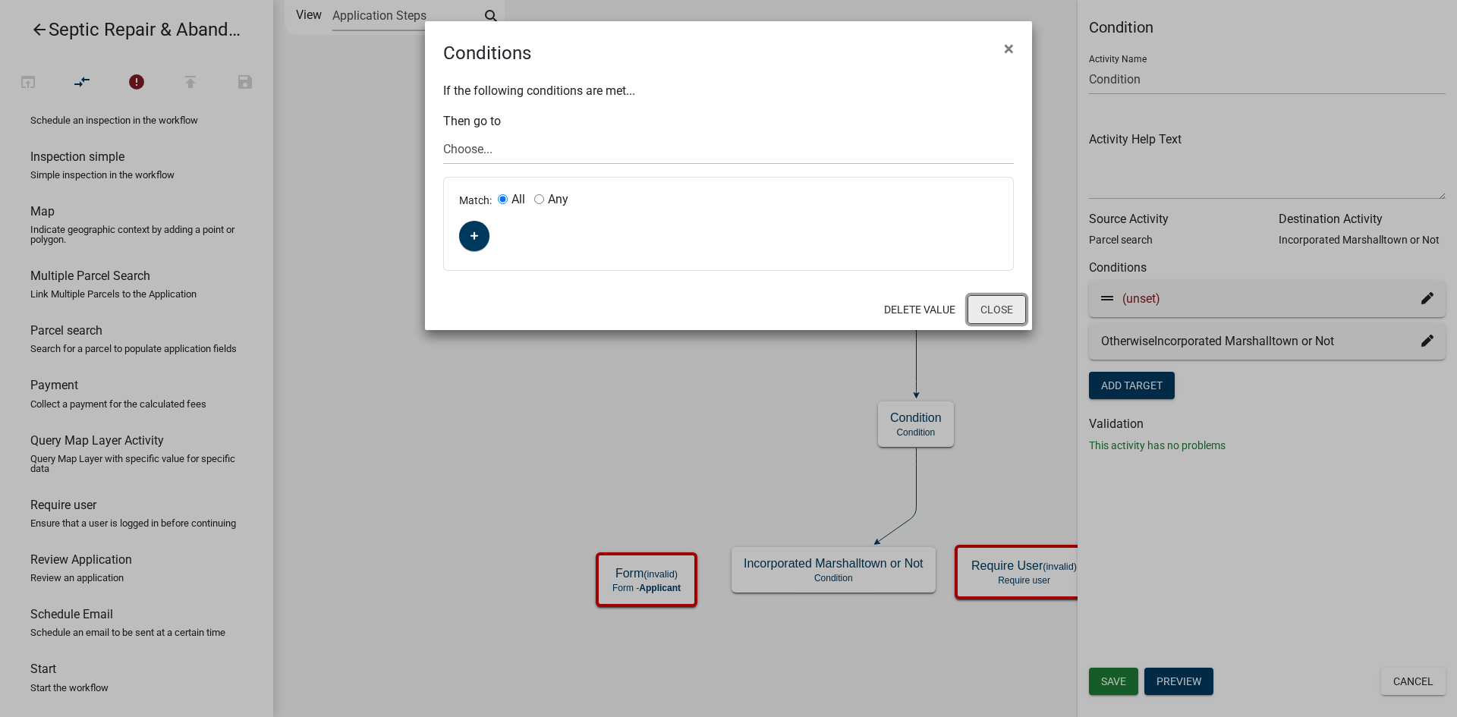
click at [983, 307] on button "Close" at bounding box center [996, 309] width 58 height 29
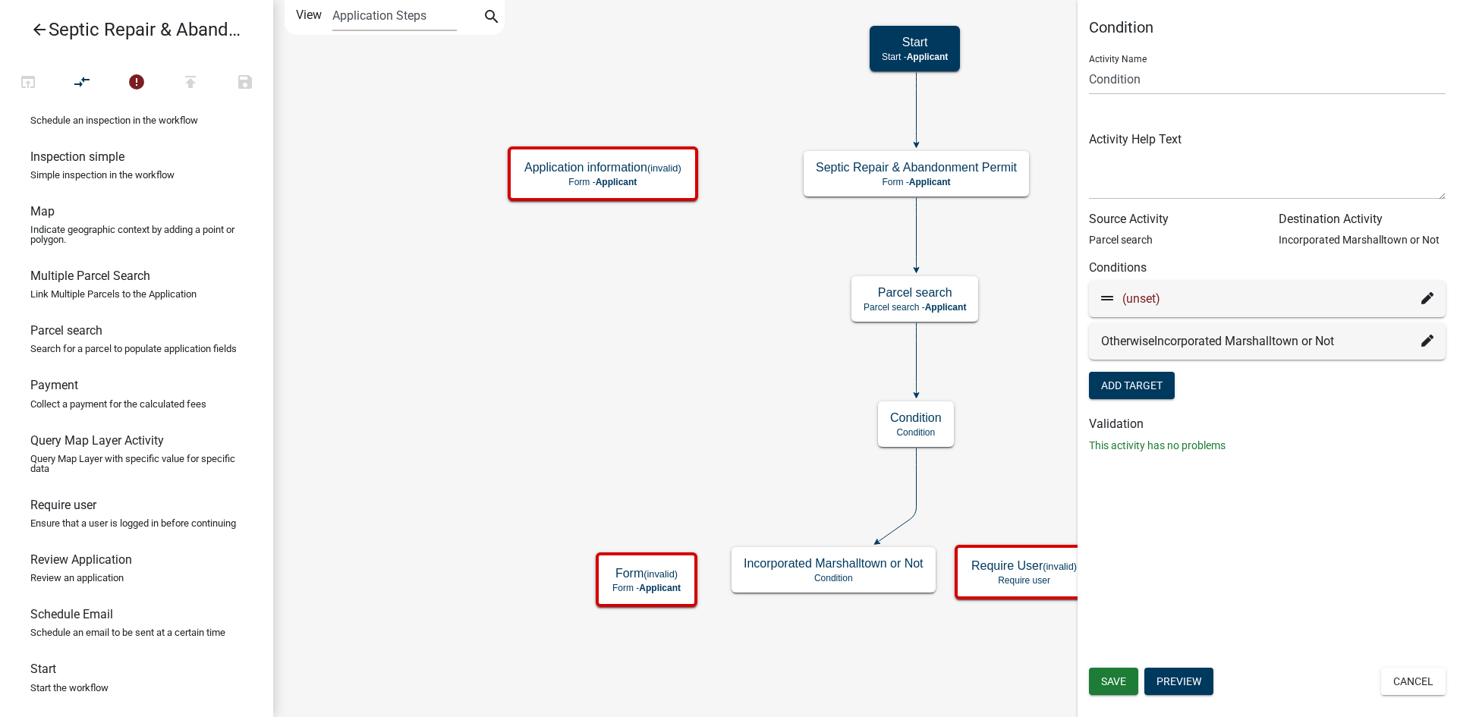
click at [1223, 335] on span "Incorporated Marshalltown or Not" at bounding box center [1244, 341] width 180 height 14
click at [1424, 338] on icon at bounding box center [1427, 341] width 12 height 12
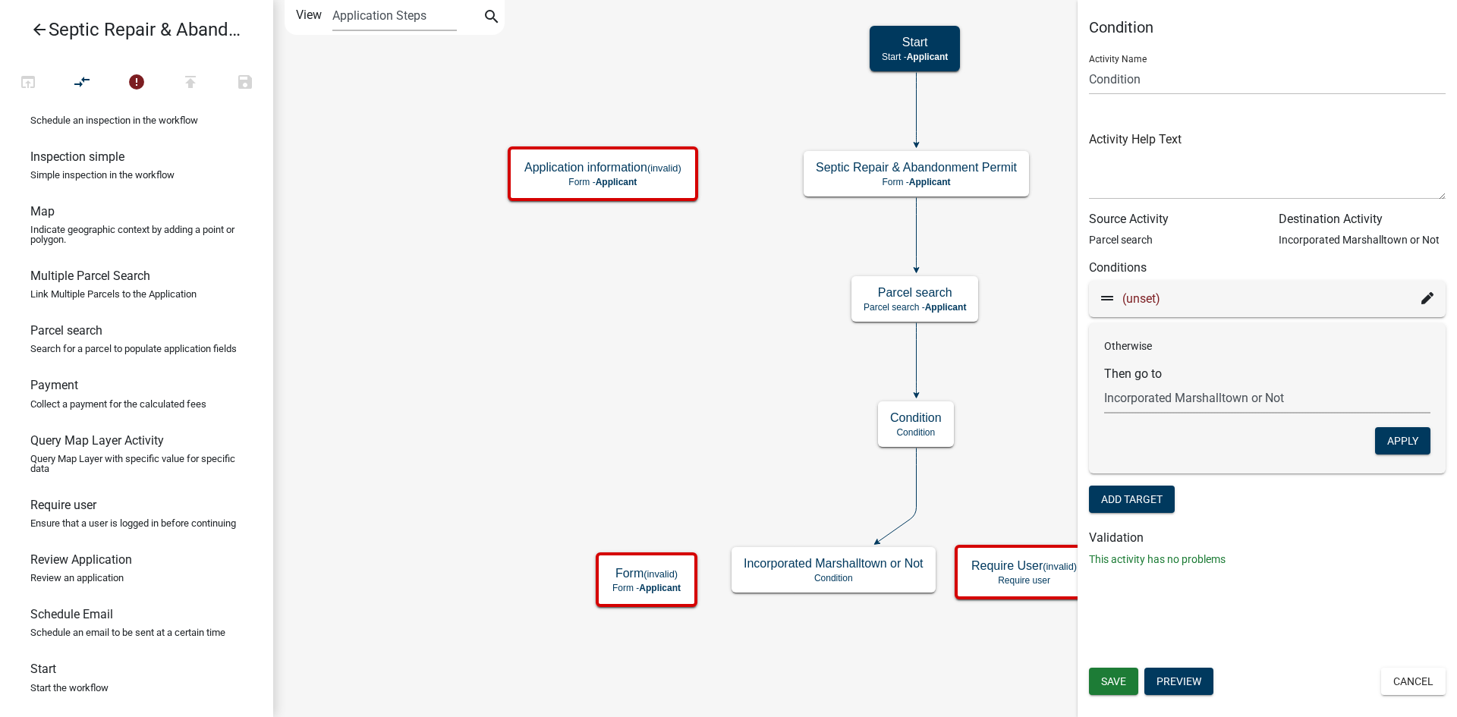
click at [1168, 401] on select "Choose... Start Septic Repair & Abandonment Permit Application information Inco…" at bounding box center [1267, 397] width 326 height 31
click at [1104, 382] on select "Choose... Start Septic Repair & Abandonment Permit Application information Inco…" at bounding box center [1267, 397] width 326 height 31
click at [1175, 395] on select "Choose... Start Septic Repair & Abandonment Permit Application information Inco…" at bounding box center [1267, 397] width 326 height 31
select select "6: b2f46e6a-02b9-4821-ad40-b113a9e84f3d"
click at [1104, 382] on select "Choose... Start Septic Repair & Abandonment Permit Application information Inco…" at bounding box center [1267, 397] width 326 height 31
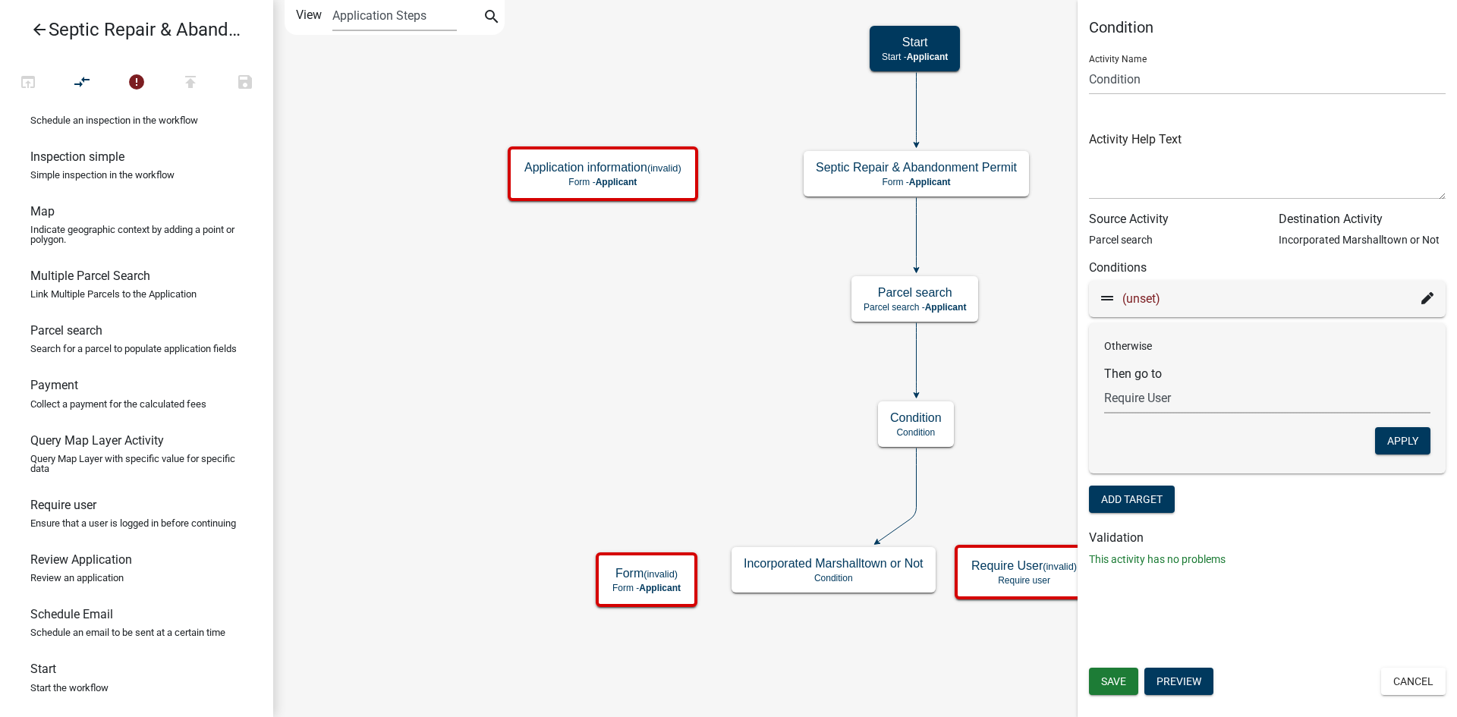
click at [1433, 291] on div "(unset)" at bounding box center [1267, 299] width 357 height 36
click at [1431, 291] on fa-icon at bounding box center [1427, 299] width 12 height 18
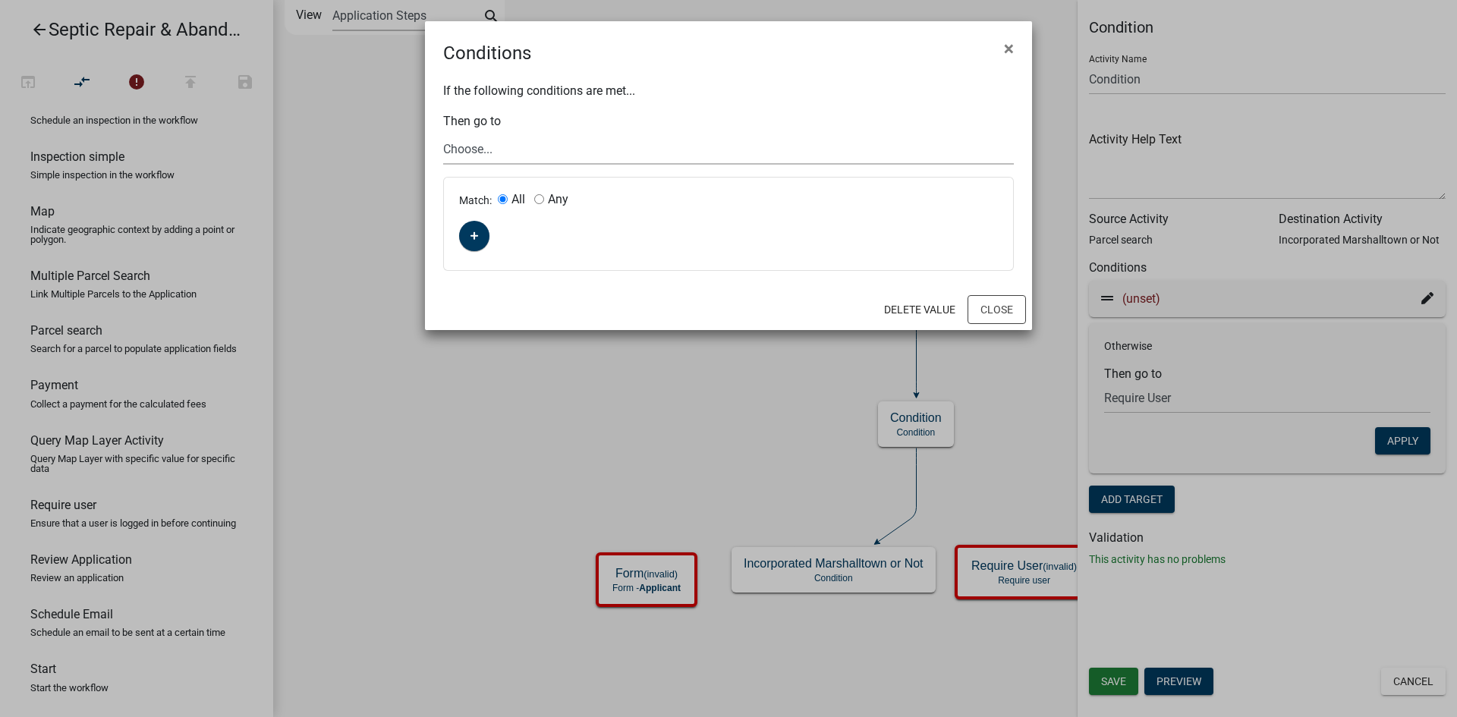
click at [510, 151] on select "Choose... Start Septic Repair & Abandonment Permit Application information Inco…" at bounding box center [728, 149] width 571 height 31
select select "6: b2f46e6a-02b9-4821-ad40-b113a9e84f3d"
click at [443, 134] on select "Choose... Start Septic Repair & Abandonment Permit Application information Inco…" at bounding box center [728, 149] width 571 height 31
click at [989, 313] on button "Close" at bounding box center [996, 309] width 58 height 29
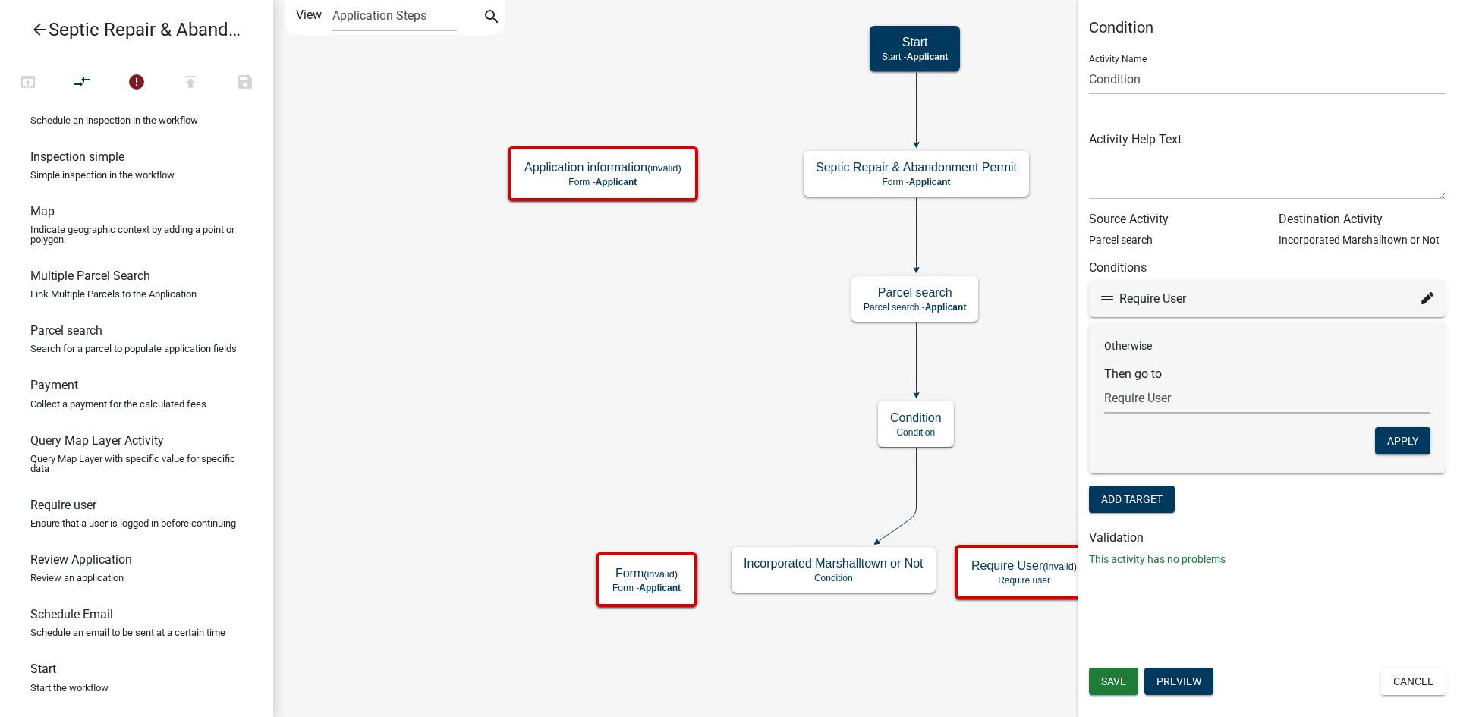
click at [1148, 400] on select "Choose... Start Septic Repair & Abandonment Permit Application information Inco…" at bounding box center [1267, 397] width 326 height 31
click at [1434, 298] on div "Require User" at bounding box center [1267, 299] width 357 height 36
click at [1430, 303] on icon at bounding box center [1427, 298] width 12 height 12
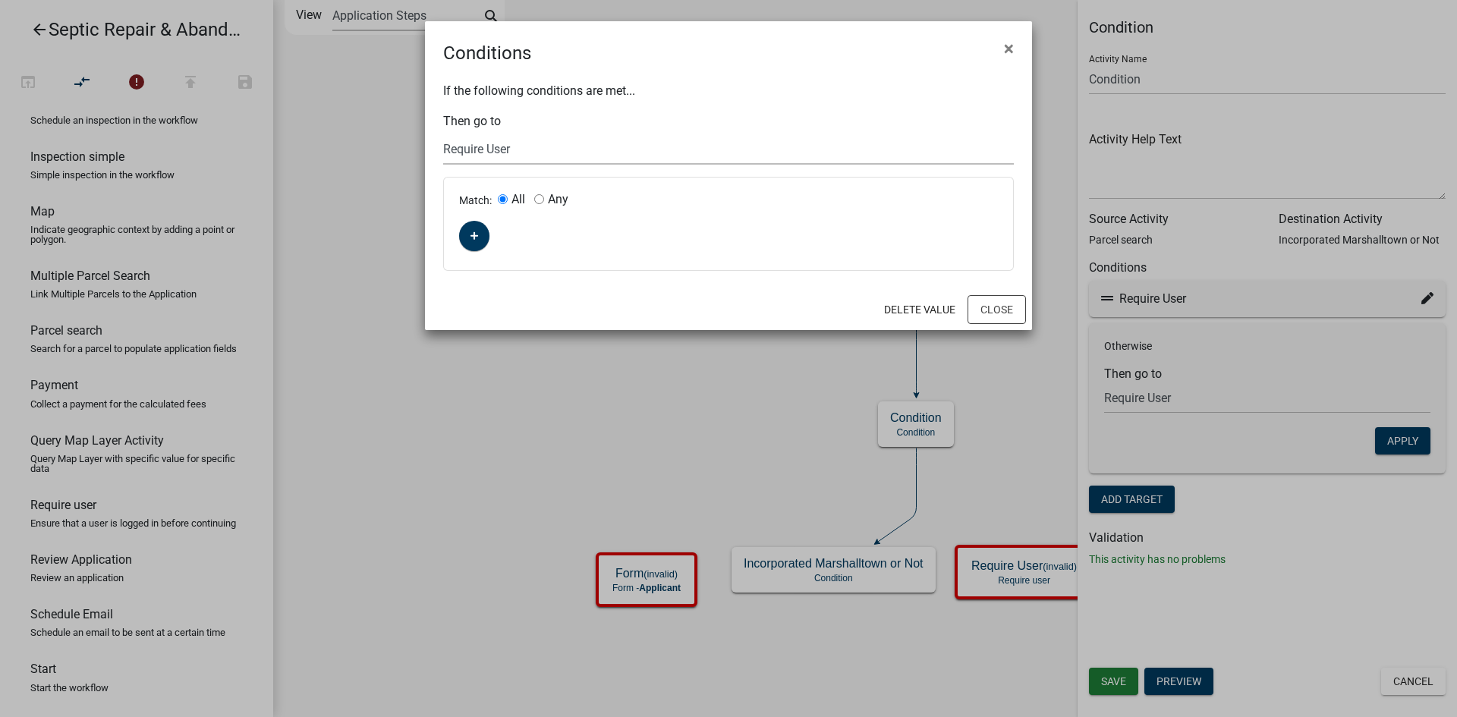
click at [527, 160] on select "Choose... Start Septic Repair & Abandonment Permit Application information Inco…" at bounding box center [728, 149] width 571 height 31
select select "4: 5389c363-7ddd-4db1-9e64-644e39e42f29"
click at [443, 134] on select "Choose... Start Septic Repair & Abandonment Permit Application information Inco…" at bounding box center [728, 149] width 571 height 31
click at [1009, 311] on button "Close" at bounding box center [996, 309] width 58 height 29
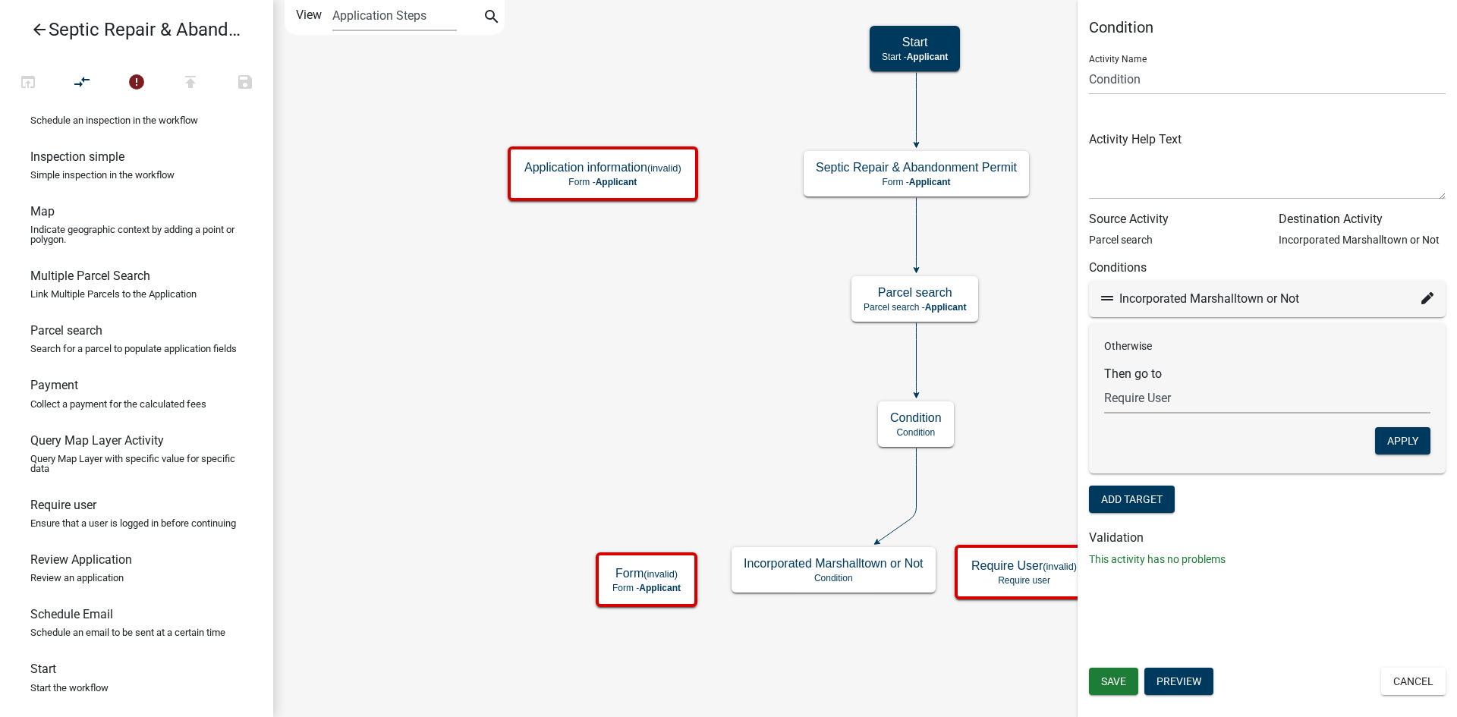
click at [1188, 398] on select "Choose... Start Septic Repair & Abandonment Permit Application information Inco…" at bounding box center [1267, 397] width 326 height 31
click at [1104, 382] on select "Choose... Start Septic Repair & Abandonment Permit Application information Inco…" at bounding box center [1267, 397] width 326 height 31
click at [1389, 445] on button "Apply" at bounding box center [1402, 440] width 55 height 27
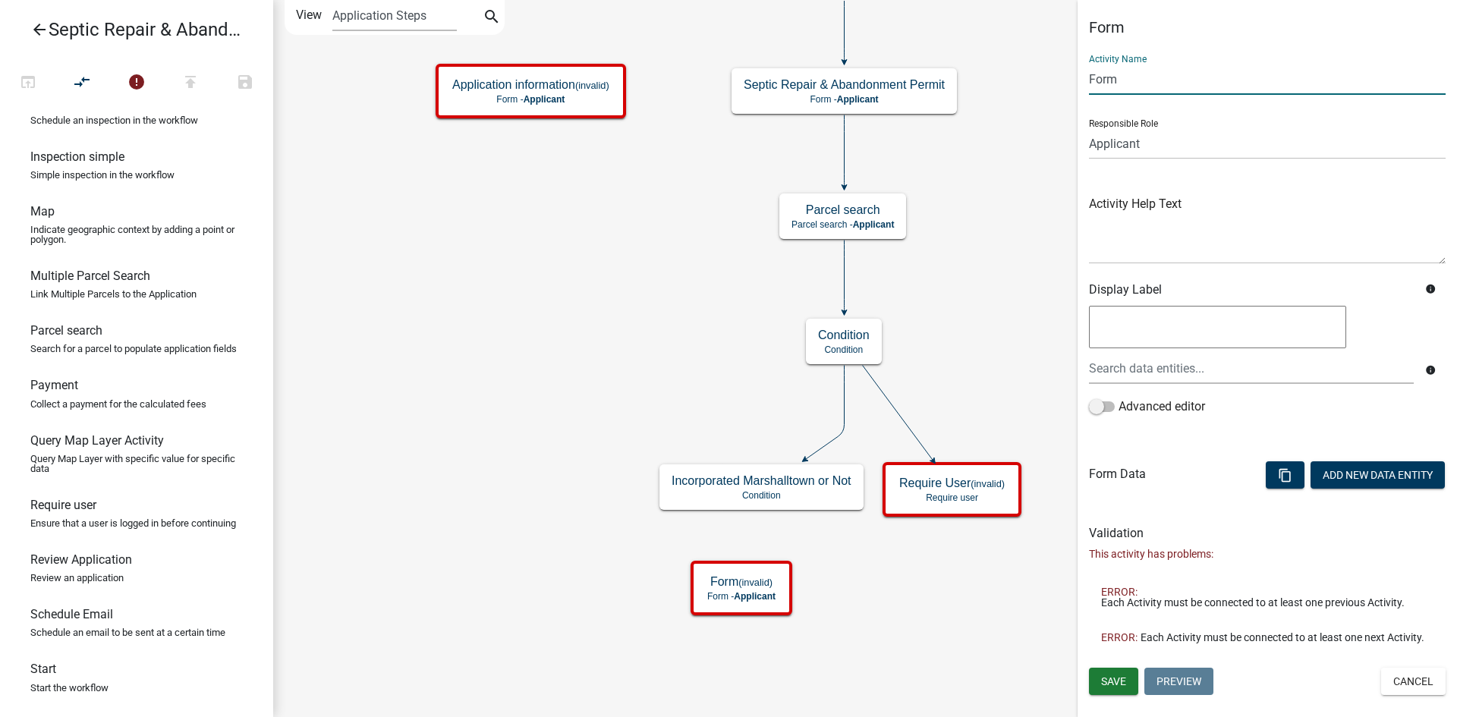
click at [1149, 83] on input "Form" at bounding box center [1267, 79] width 357 height 31
type input "F"
type input "City of [GEOGRAPHIC_DATA]"
click at [1122, 684] on span "Save" at bounding box center [1113, 681] width 25 height 12
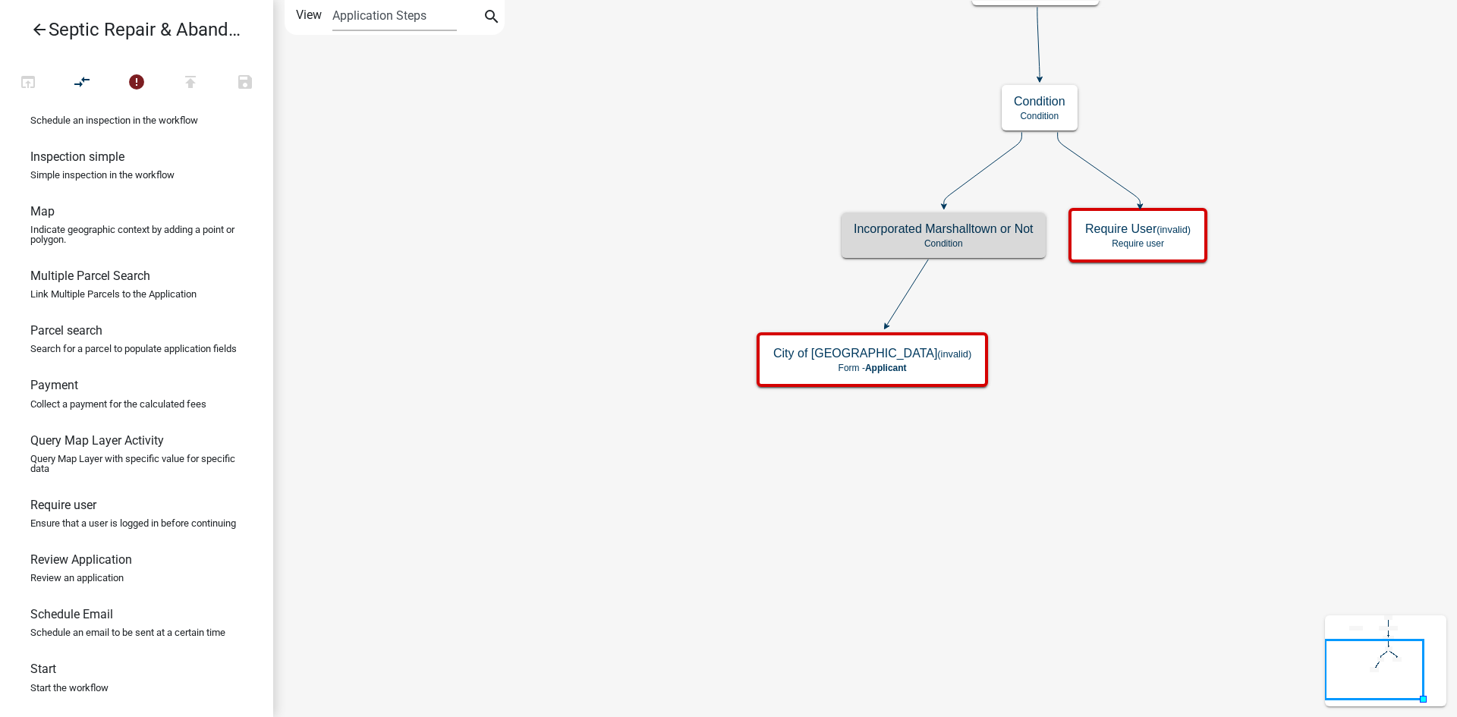
click at [942, 235] on h5 "Incorporated Marshalltown or Not" at bounding box center [944, 229] width 180 height 14
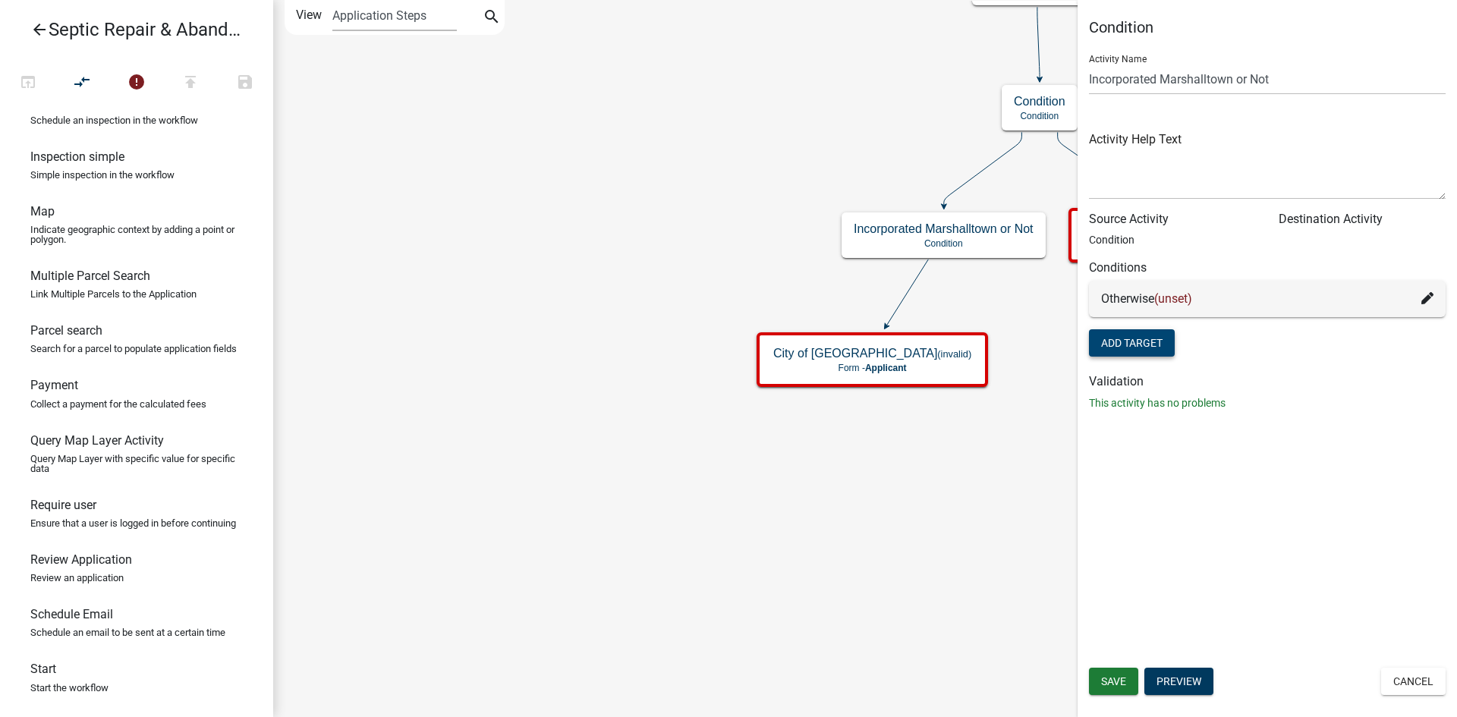
click at [1129, 342] on button "Add Target" at bounding box center [1132, 342] width 86 height 27
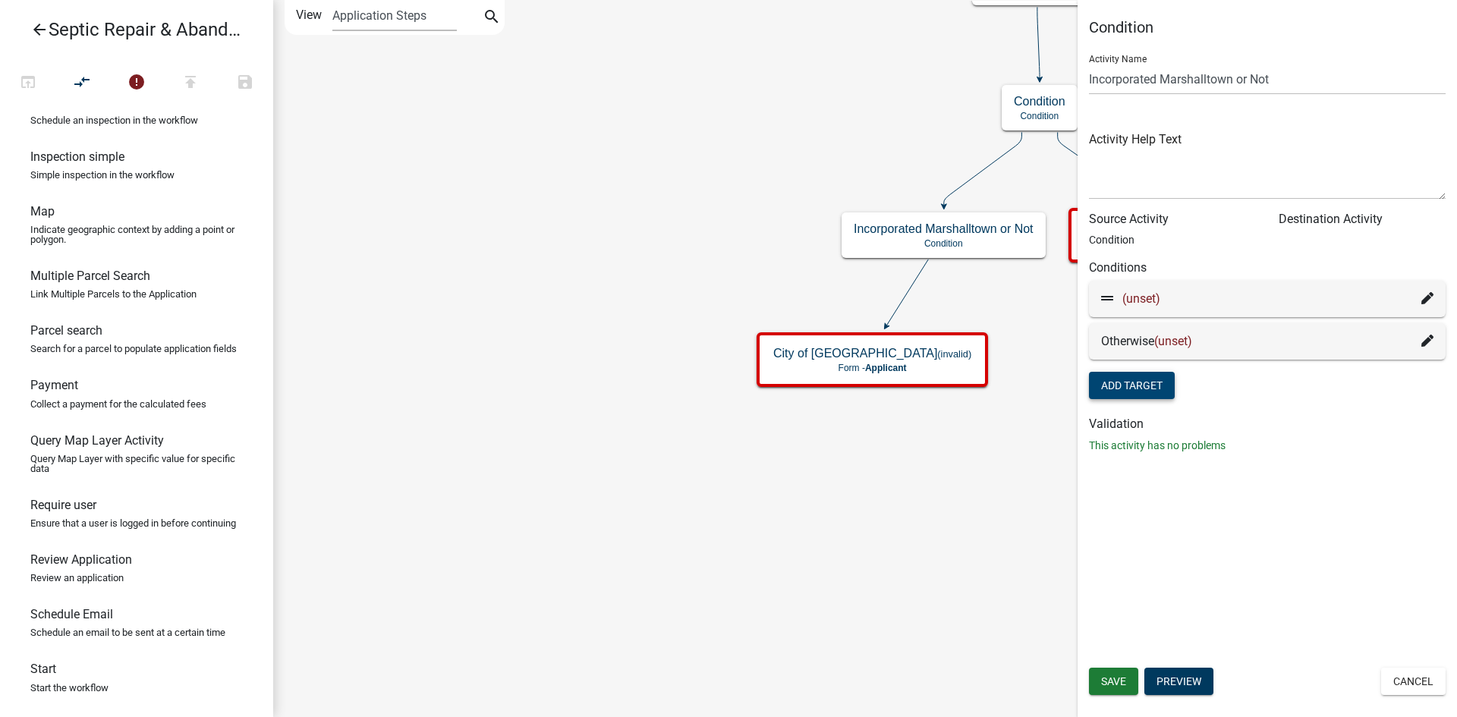
click at [1424, 299] on icon at bounding box center [1427, 298] width 12 height 12
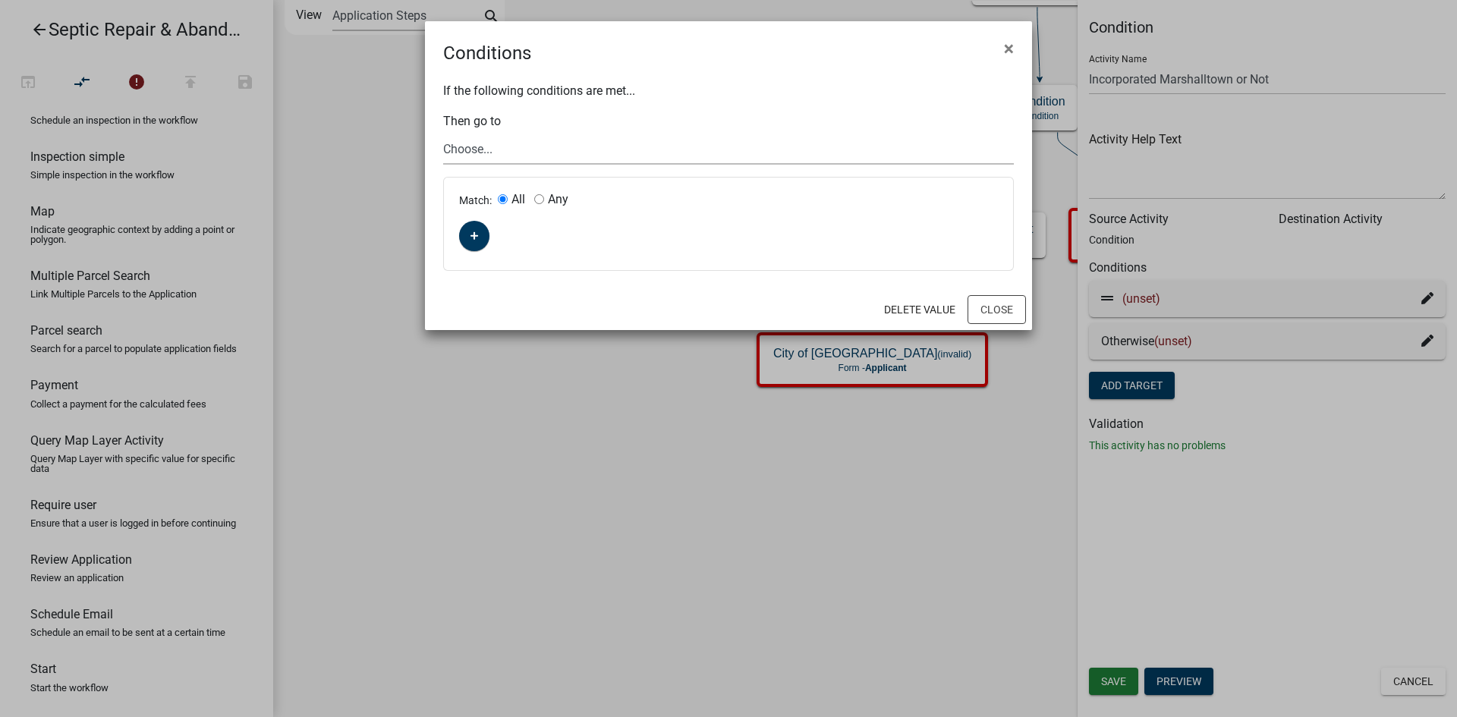
click at [489, 153] on select "Choose... Start Septic Repair & Abandonment Permit Parcel search Application in…" at bounding box center [728, 149] width 571 height 31
select select "5: 81e098bf-65c6-4581-9433-3df16c84cbc2"
click at [443, 134] on select "Choose... Start Septic Repair & Abandonment Permit Parcel search Application in…" at bounding box center [728, 149] width 571 height 31
click at [996, 310] on button "Close" at bounding box center [996, 309] width 58 height 29
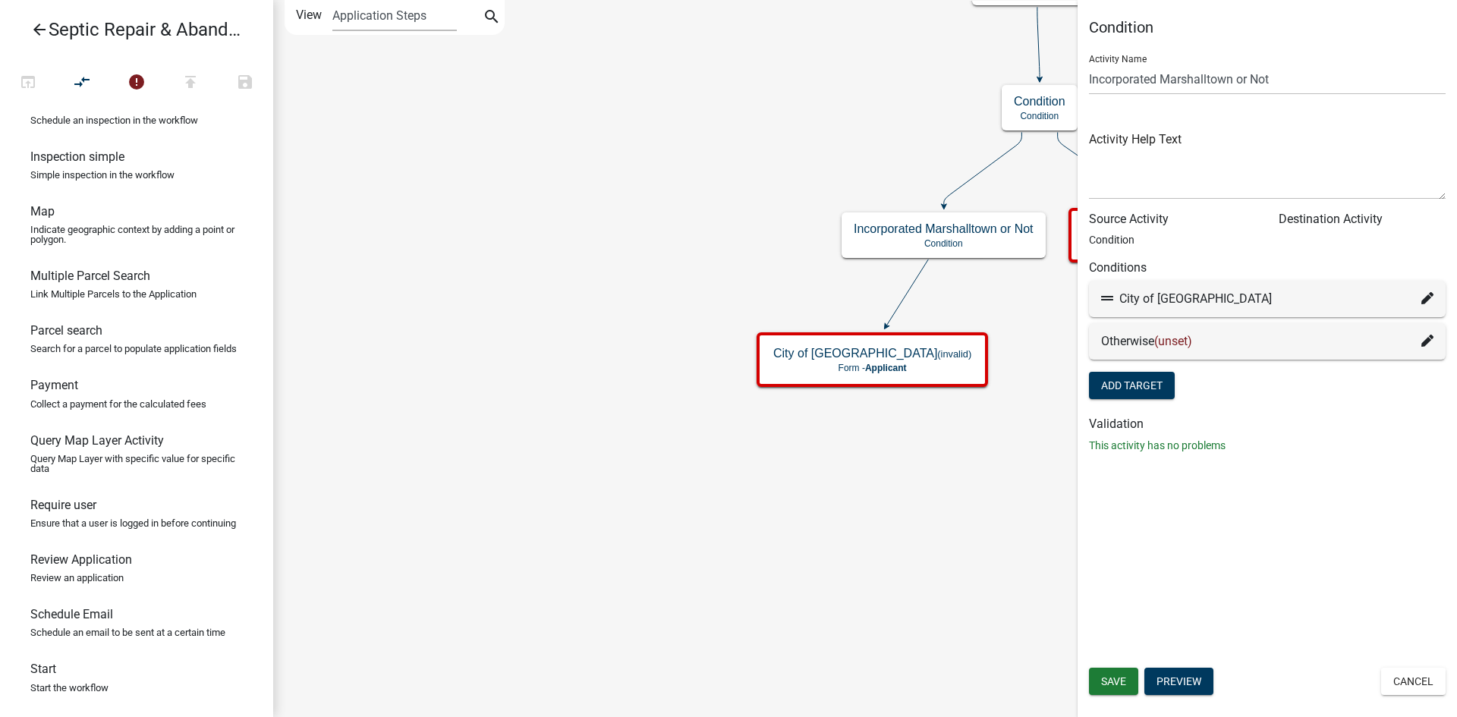
click at [1427, 337] on icon at bounding box center [1427, 341] width 12 height 12
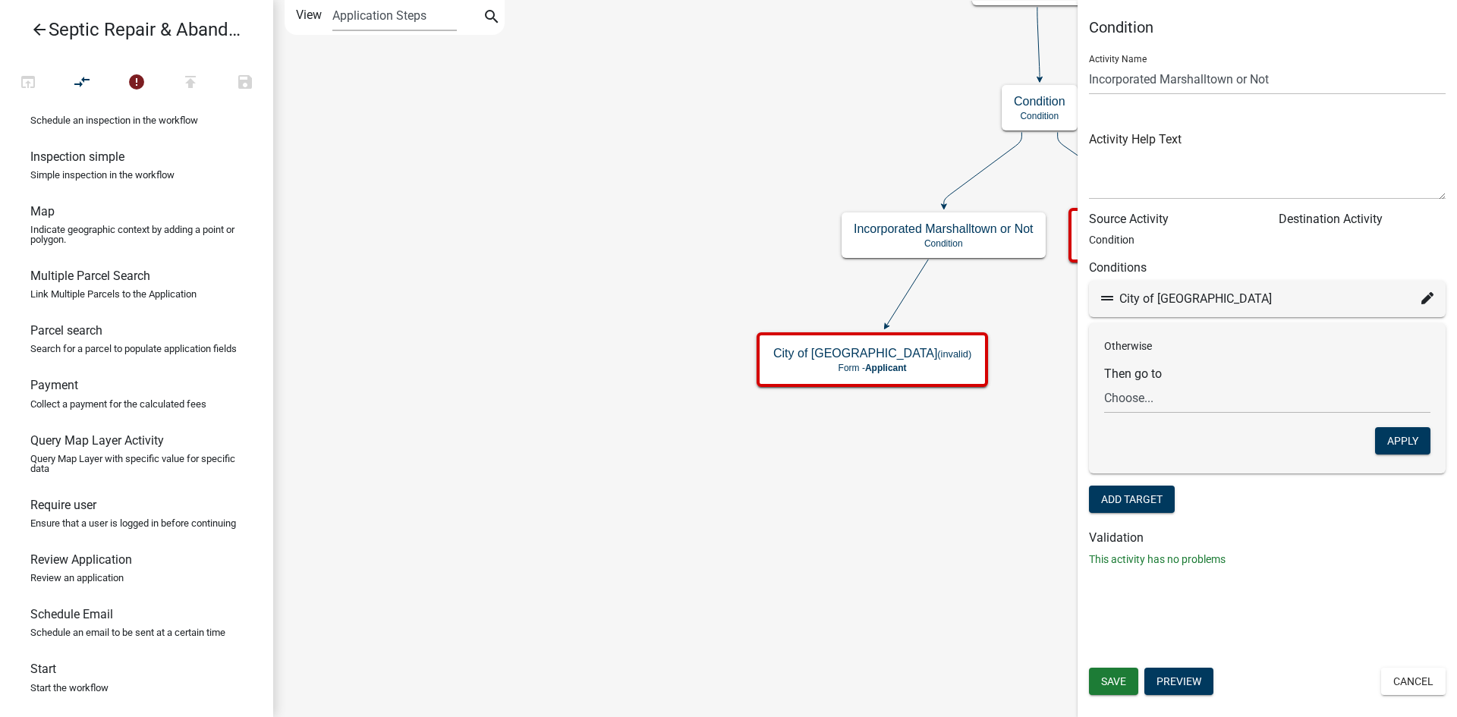
click at [890, 448] on icon "Start Start - Applicant Septic Repair & Abandonment Permit Form - Applicant Par…" at bounding box center [865, 359] width 1182 height 716
drag, startPoint x: 71, startPoint y: 508, endPoint x: 961, endPoint y: 437, distance: 893.6
click at [961, 437] on div "arrow_back Septic Repair & Abandonment Permit open_in_browser compare_arrows er…" at bounding box center [728, 358] width 1457 height 717
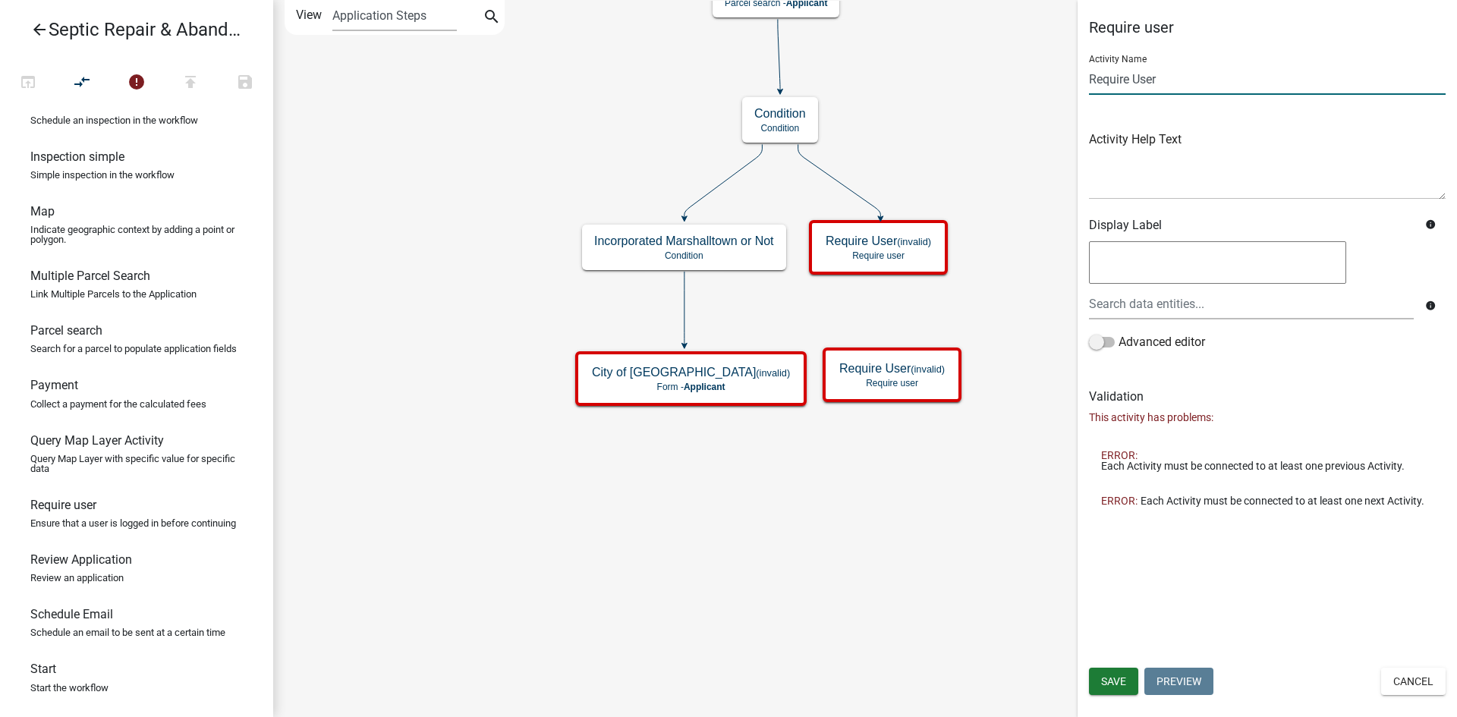
click at [1187, 75] on input "Require User" at bounding box center [1267, 79] width 357 height 31
type input "Require User 2"
click at [1126, 679] on span "Save" at bounding box center [1113, 681] width 25 height 12
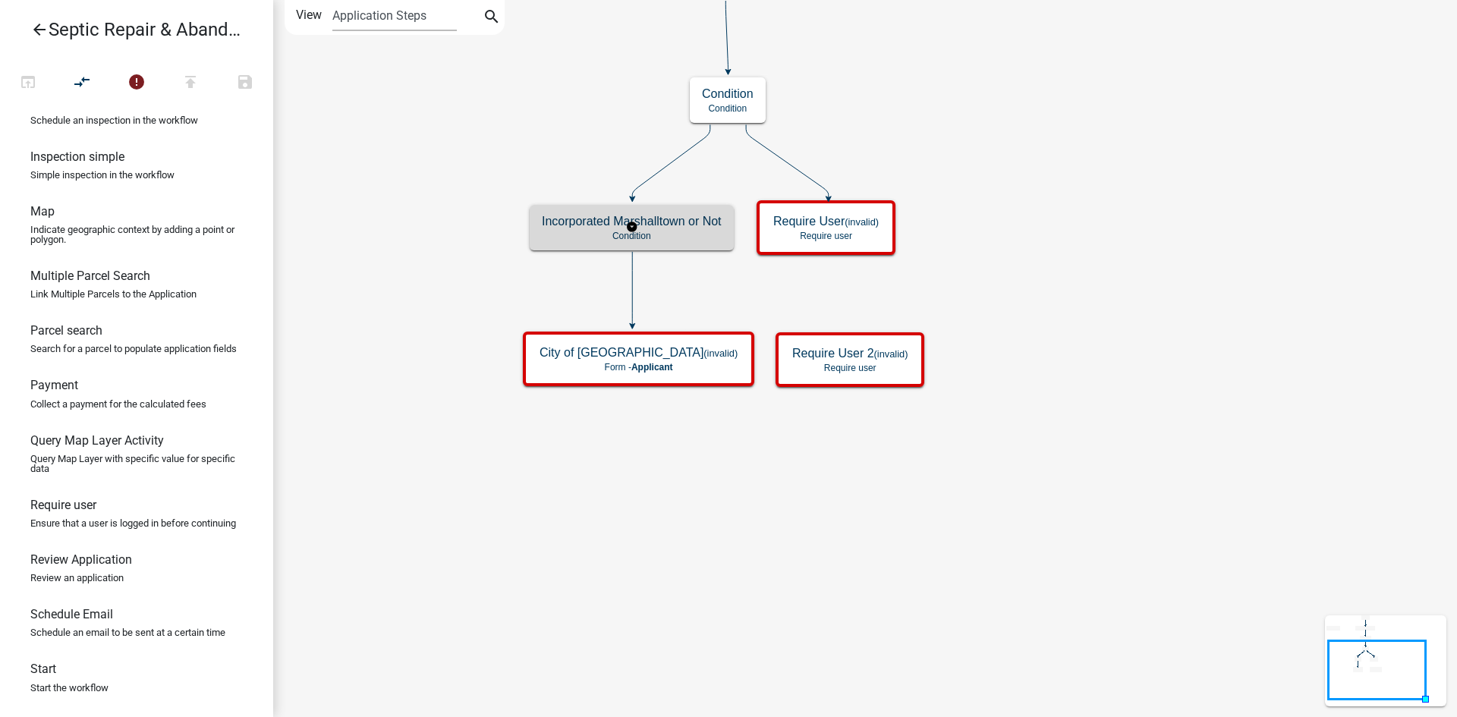
click at [663, 238] on p "Condition" at bounding box center [632, 236] width 180 height 11
click at [667, 234] on p "Condition" at bounding box center [632, 236] width 180 height 11
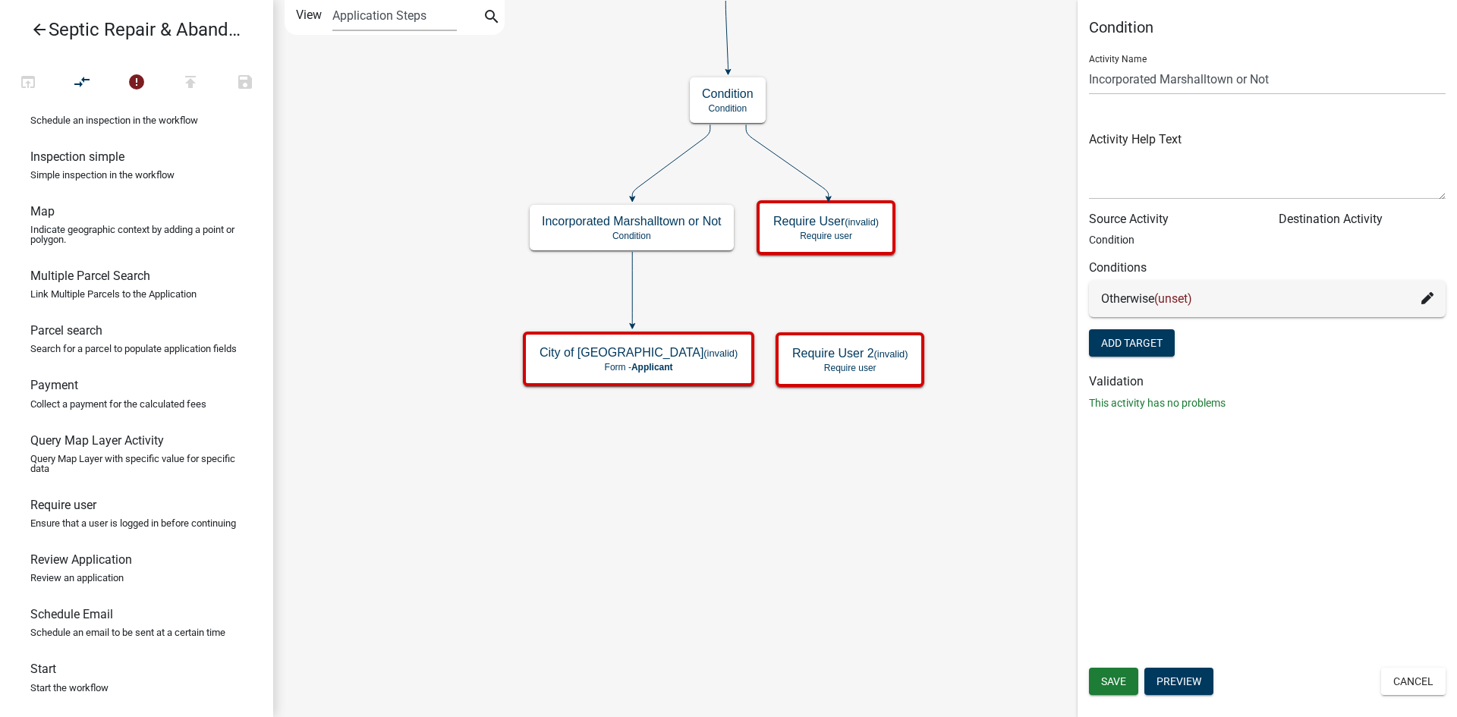
click at [1430, 297] on icon at bounding box center [1427, 298] width 12 height 12
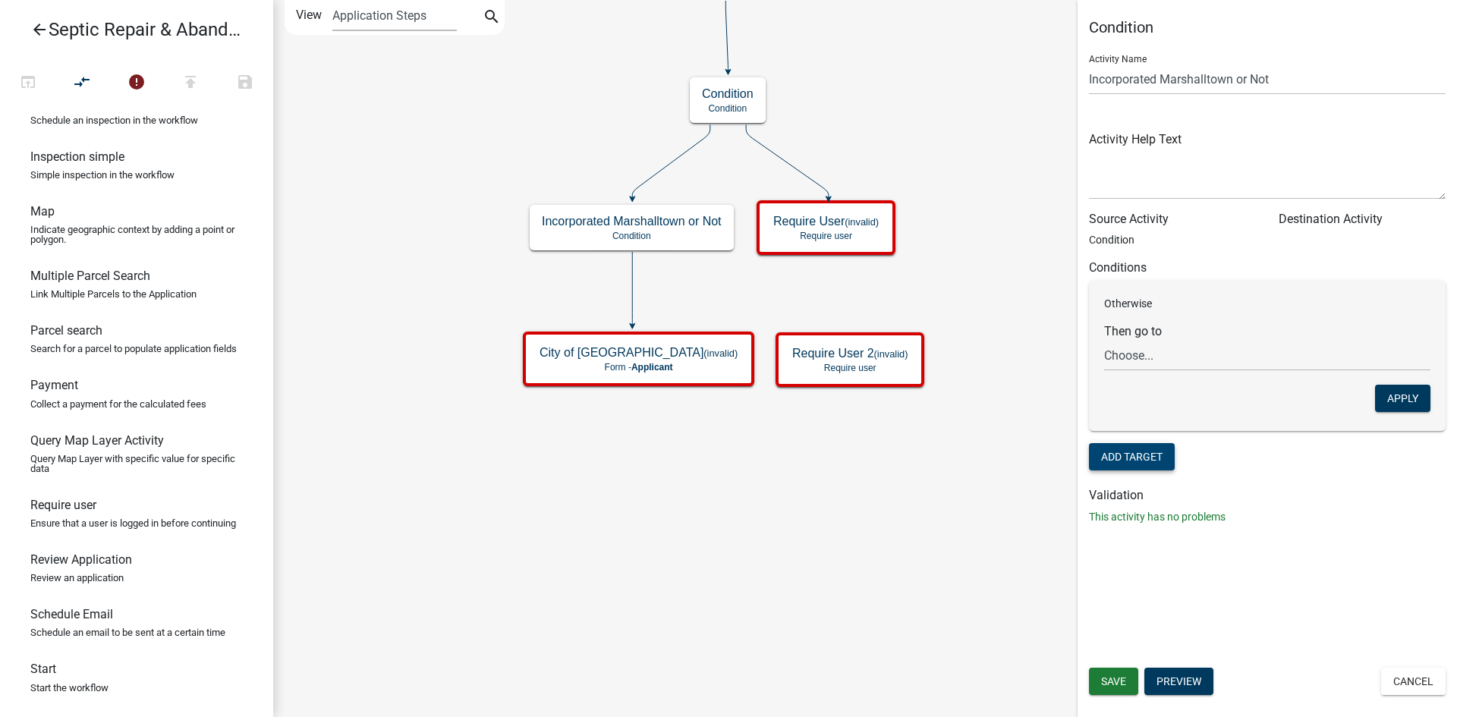
click at [1115, 450] on button "Add Target" at bounding box center [1132, 456] width 86 height 27
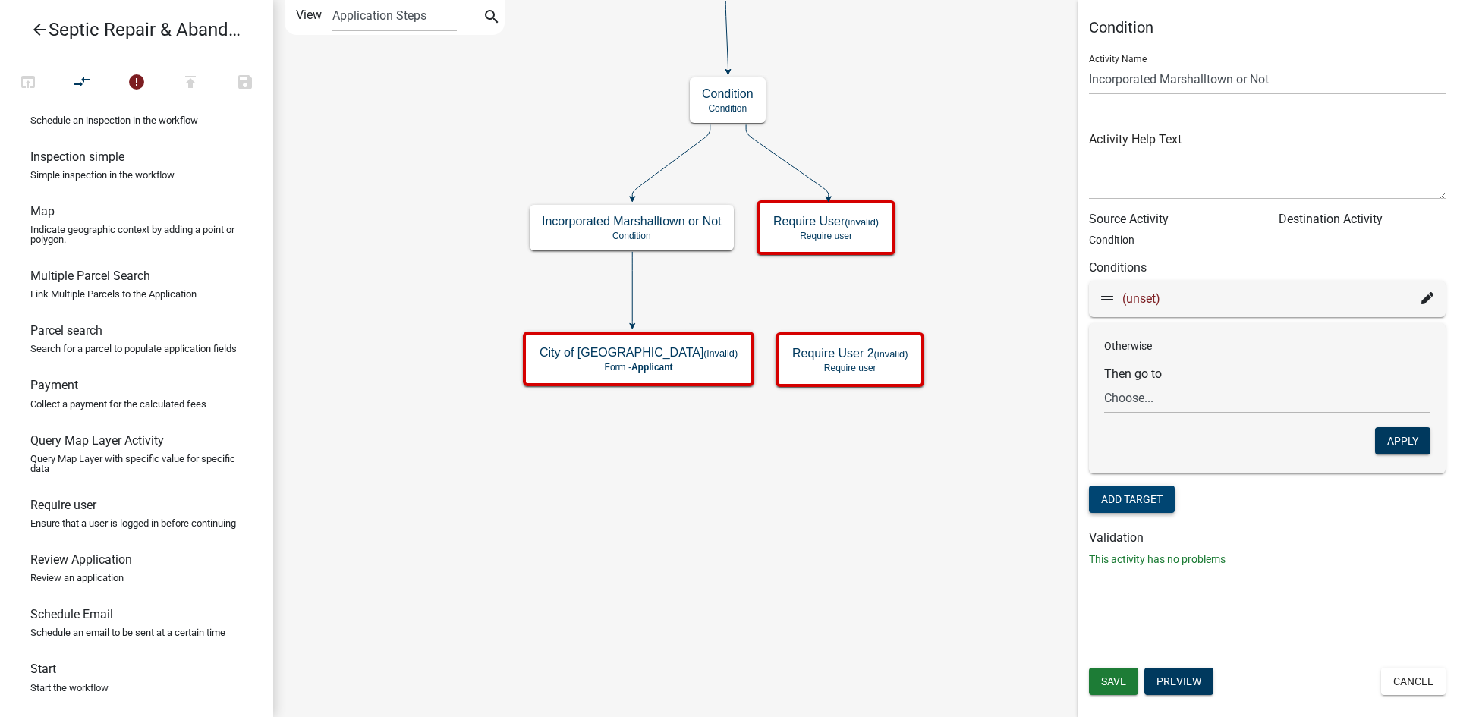
click at [1427, 294] on icon at bounding box center [1427, 298] width 12 height 12
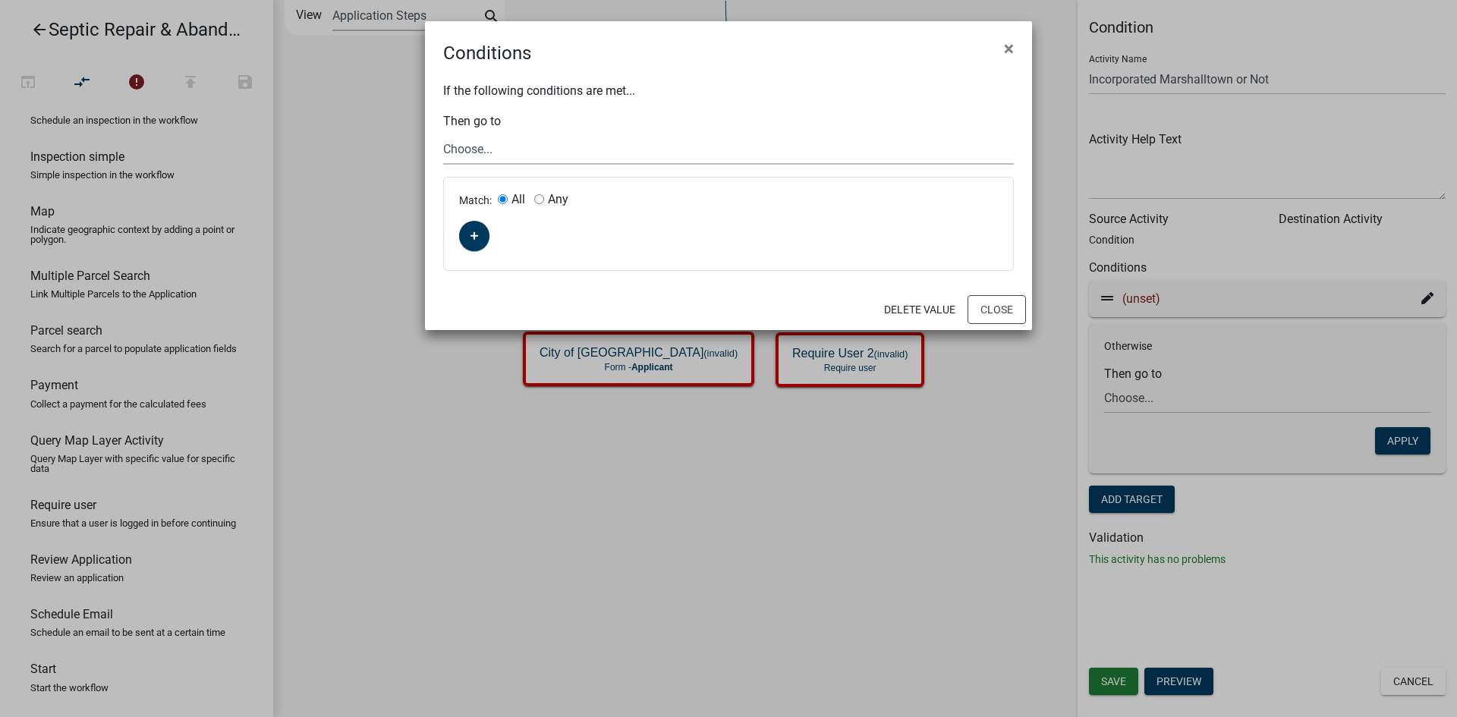
click at [498, 161] on select "Choose... Start Septic Repair & Abandonment Permit Parcel search Application in…" at bounding box center [728, 149] width 571 height 31
select select "5: 81e098bf-65c6-4581-9433-3df16c84cbc2"
click at [443, 134] on select "Choose... Start Septic Repair & Abandonment Permit Parcel search Application in…" at bounding box center [728, 149] width 571 height 31
click at [1002, 310] on button "Close" at bounding box center [996, 309] width 58 height 29
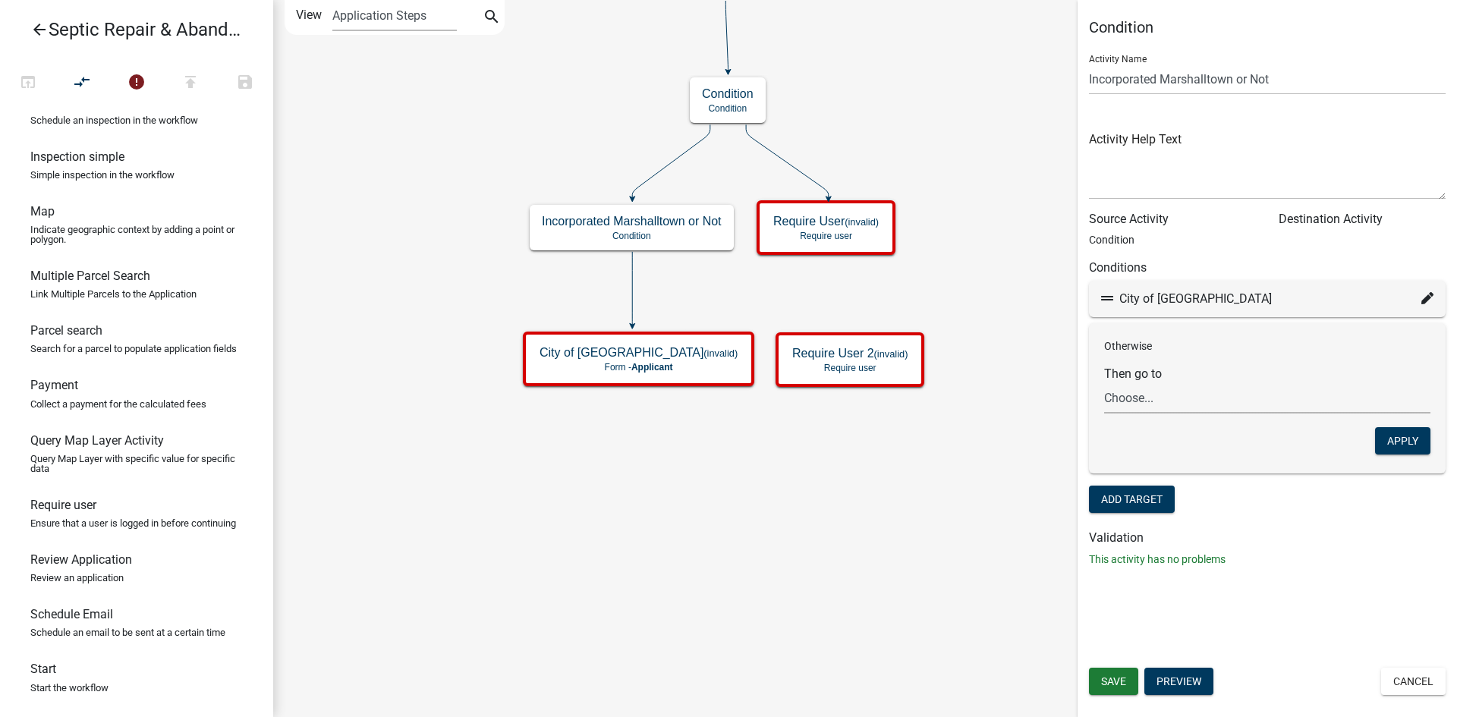
click at [1159, 398] on select "Choose... Start Septic Repair & Abandonment Permit Parcel search Application in…" at bounding box center [1267, 397] width 326 height 31
select select "7: 414b0784-54c5-47f6-8177-6fb32daf79c4"
click at [1104, 382] on select "Choose... Start Septic Repair & Abandonment Permit Parcel search Application in…" at bounding box center [1267, 397] width 326 height 31
click at [1403, 445] on button "Apply" at bounding box center [1402, 440] width 55 height 27
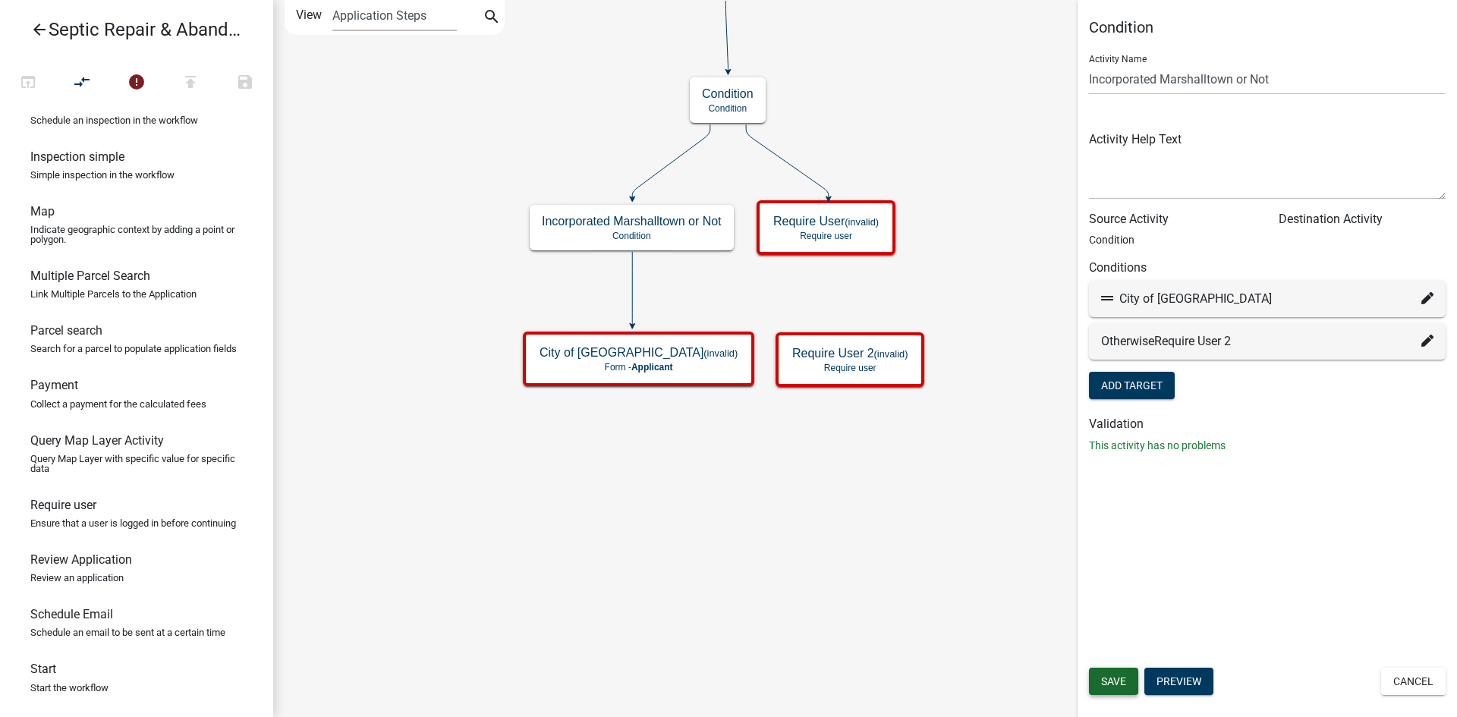
click at [1122, 685] on span "Save" at bounding box center [1113, 681] width 25 height 12
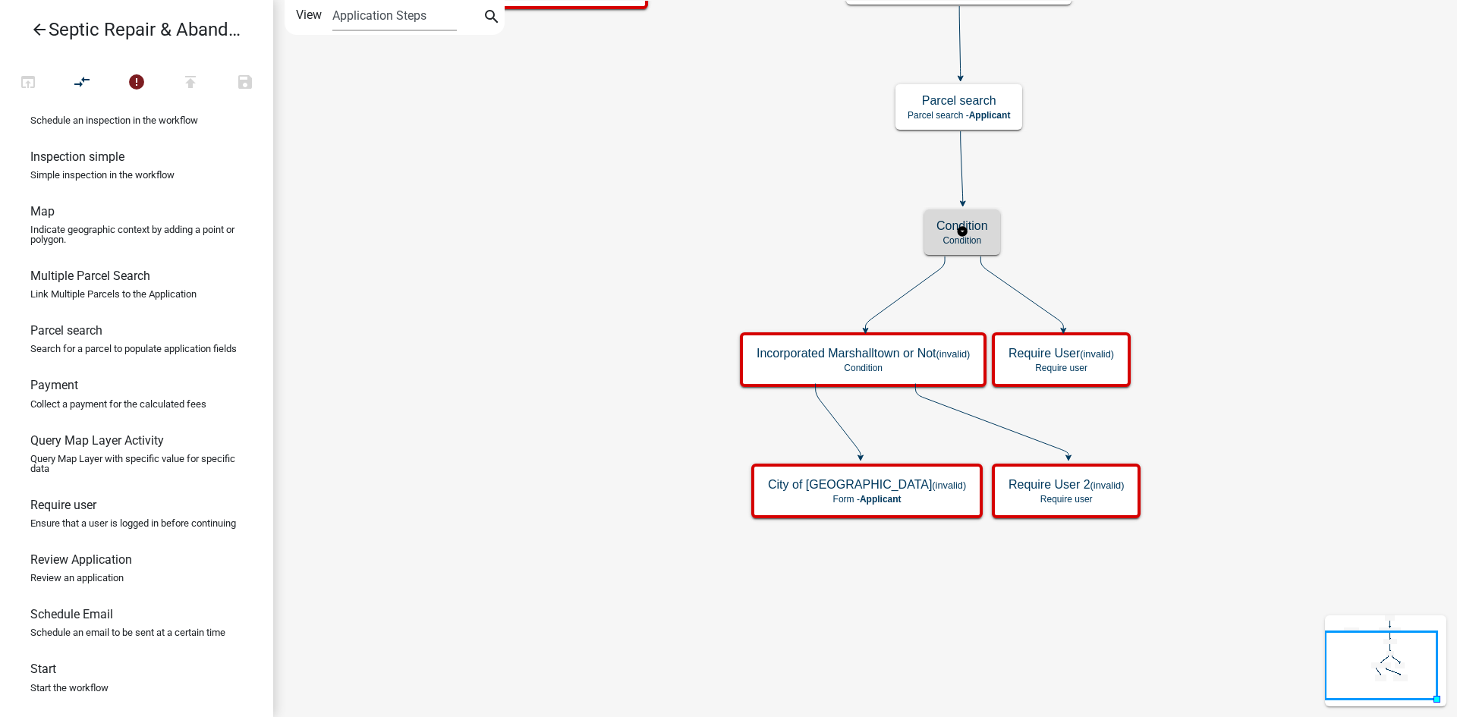
click at [981, 241] on p "Condition" at bounding box center [962, 240] width 52 height 11
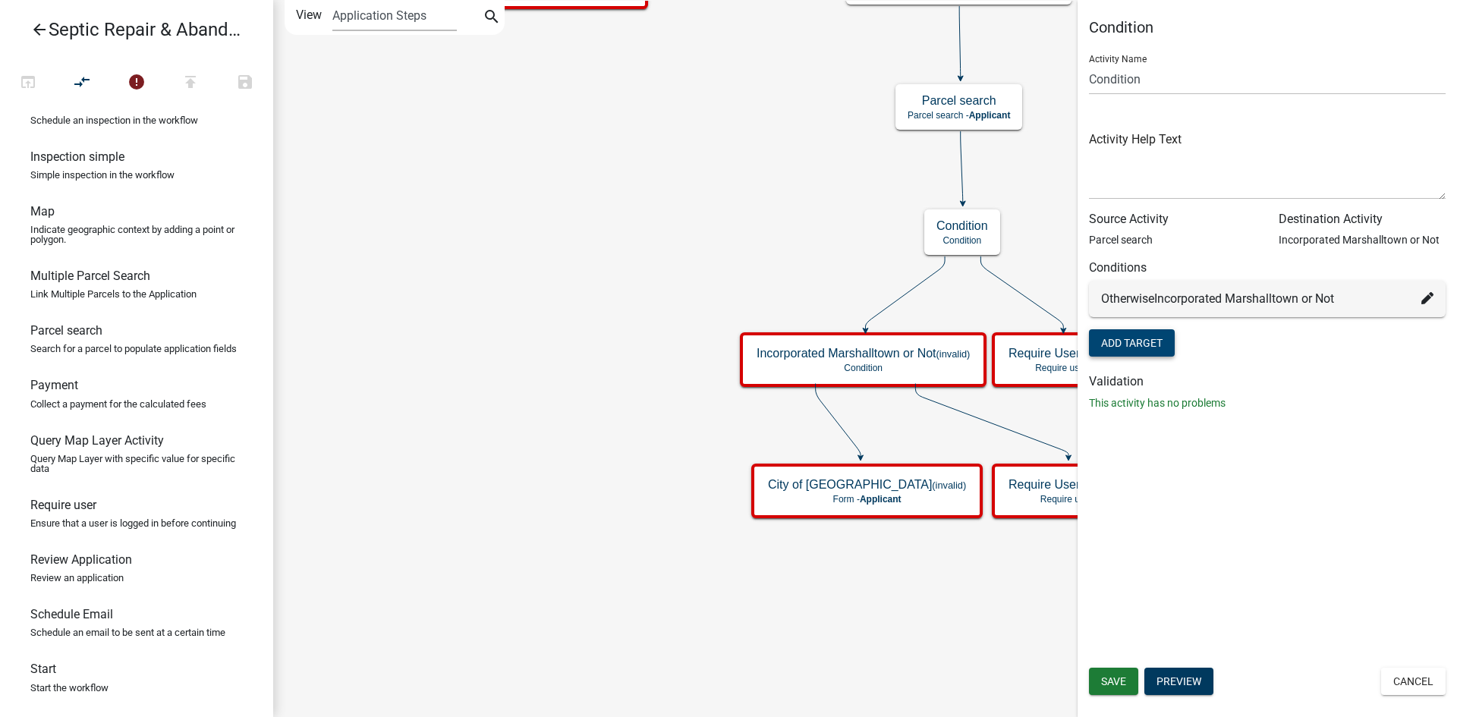
click at [1142, 344] on button "Add Target" at bounding box center [1132, 342] width 86 height 27
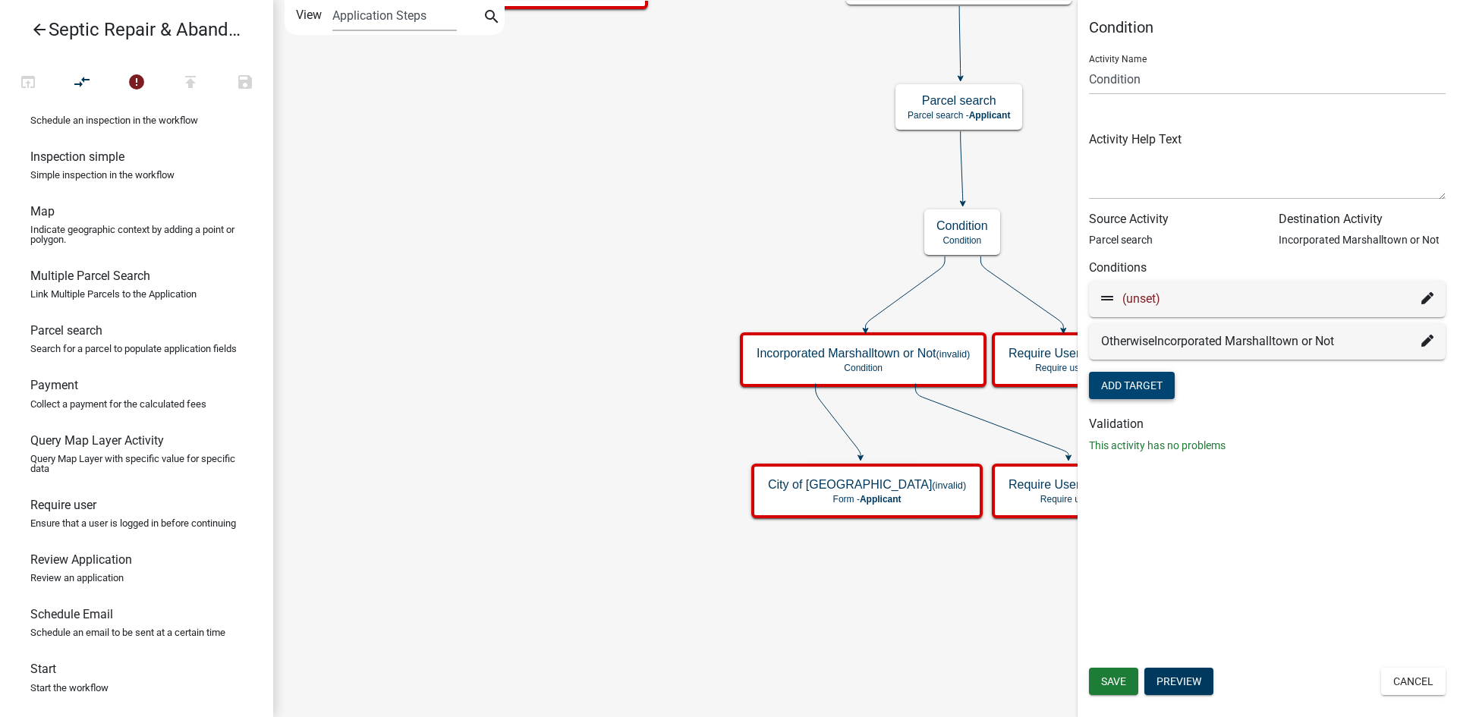
click at [1424, 294] on icon at bounding box center [1427, 298] width 12 height 12
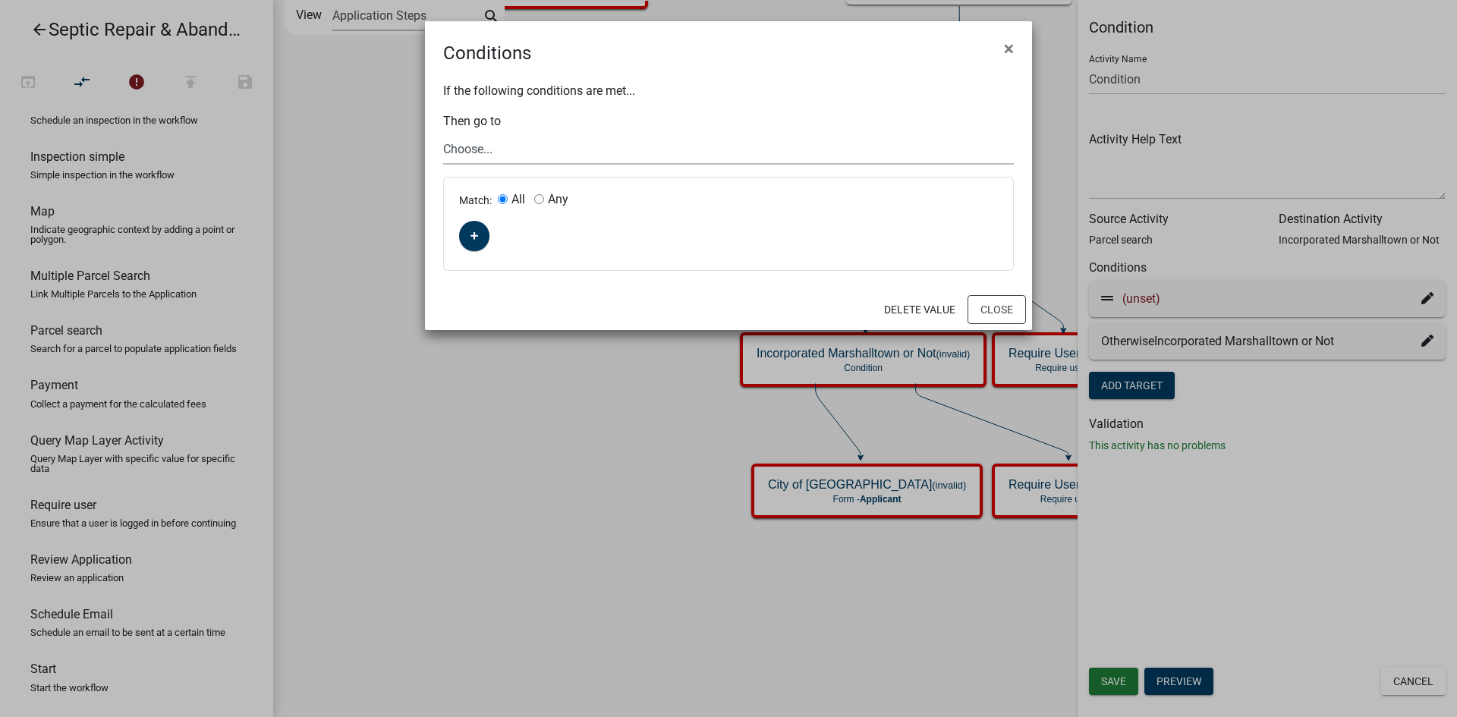
click at [542, 156] on select "Choose... Start Septic Repair & Abandonment Permit Application information Inco…" at bounding box center [728, 149] width 571 height 31
select select "4: 5389c363-7ddd-4db1-9e64-644e39e42f29"
click at [443, 134] on select "Choose... Start Septic Repair & Abandonment Permit Application information Inco…" at bounding box center [728, 149] width 571 height 31
click at [989, 309] on button "Close" at bounding box center [996, 309] width 58 height 29
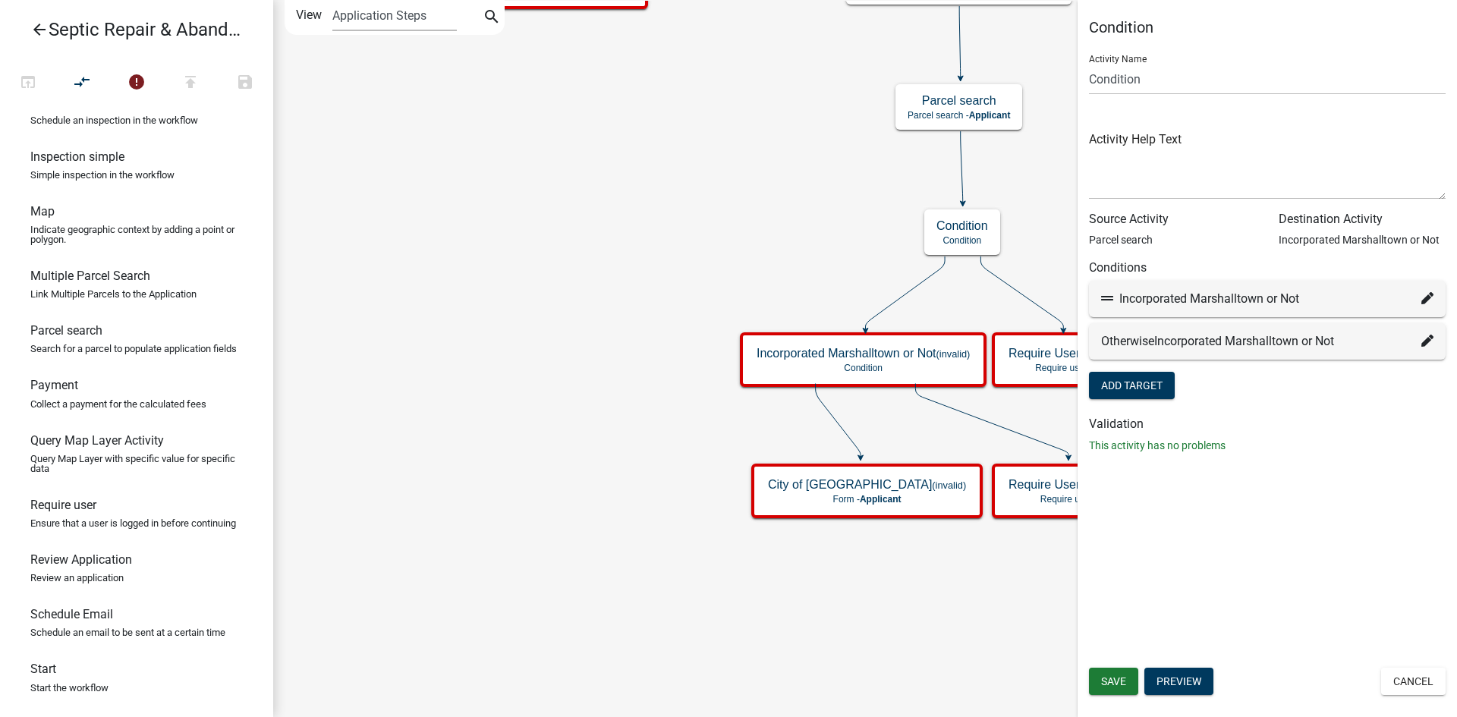
click at [1424, 339] on icon at bounding box center [1427, 341] width 12 height 12
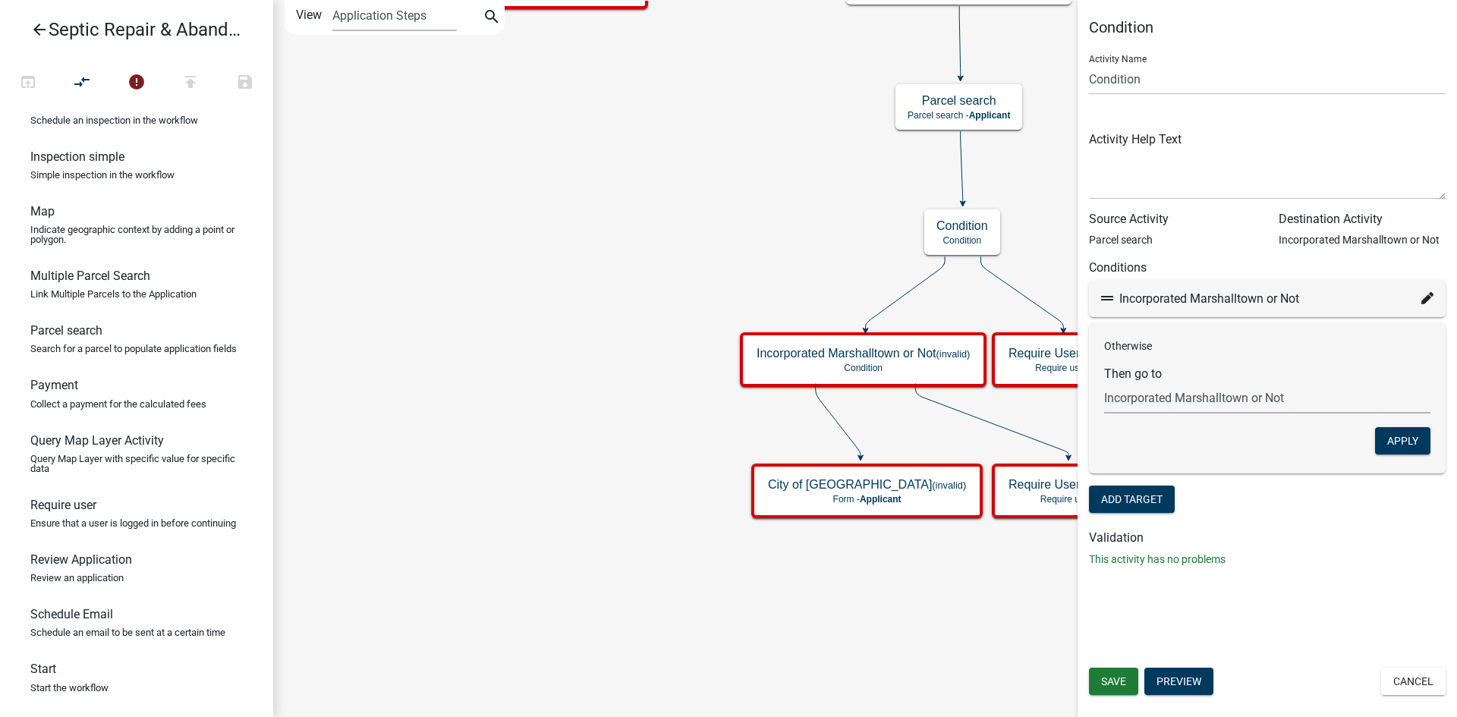
click at [1156, 398] on select "Choose... Start Septic Repair & Abandonment Permit Application information Inco…" at bounding box center [1267, 397] width 326 height 31
select select "6: b2f46e6a-02b9-4821-ad40-b113a9e84f3d"
click at [1104, 382] on select "Choose... Start Septic Repair & Abandonment Permit Application information Inco…" at bounding box center [1267, 397] width 326 height 31
click at [1392, 435] on button "Apply" at bounding box center [1402, 440] width 55 height 27
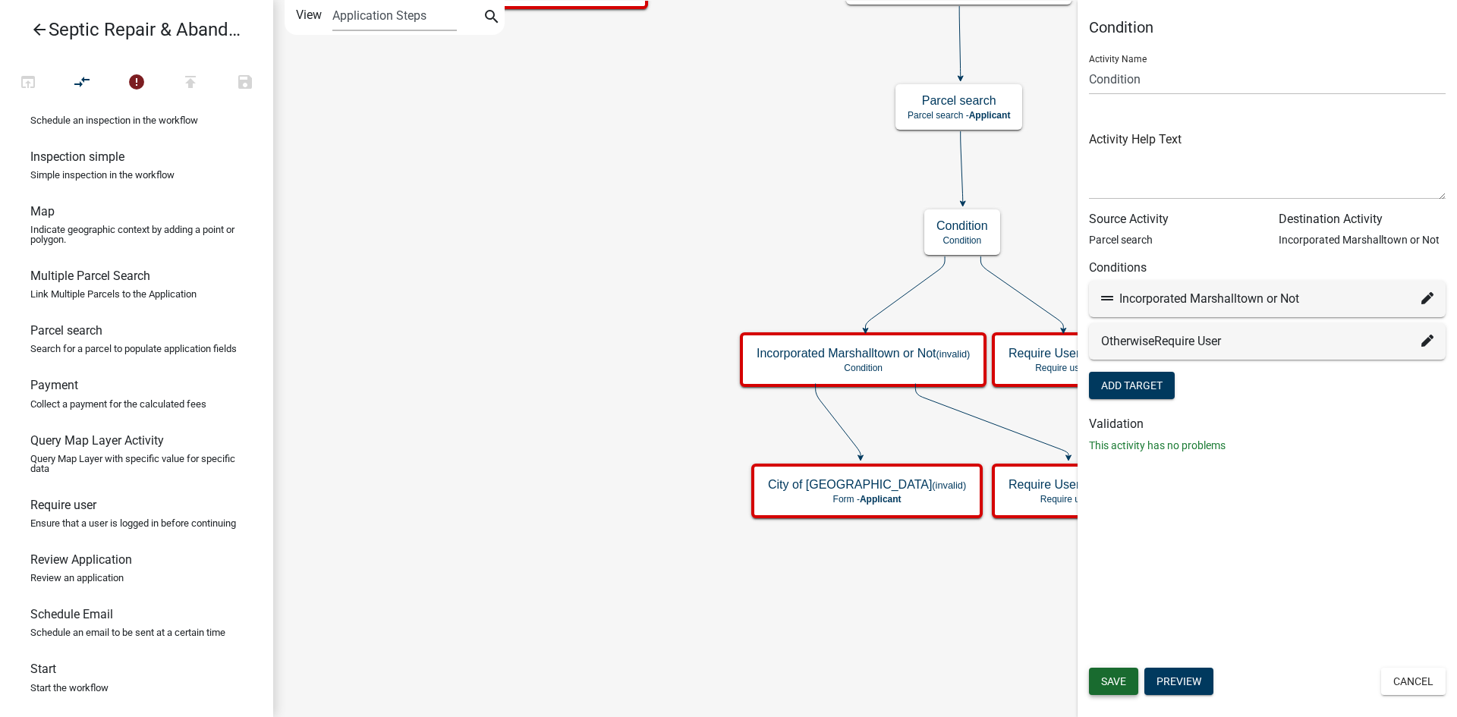
click at [1118, 687] on span "Save" at bounding box center [1113, 681] width 25 height 12
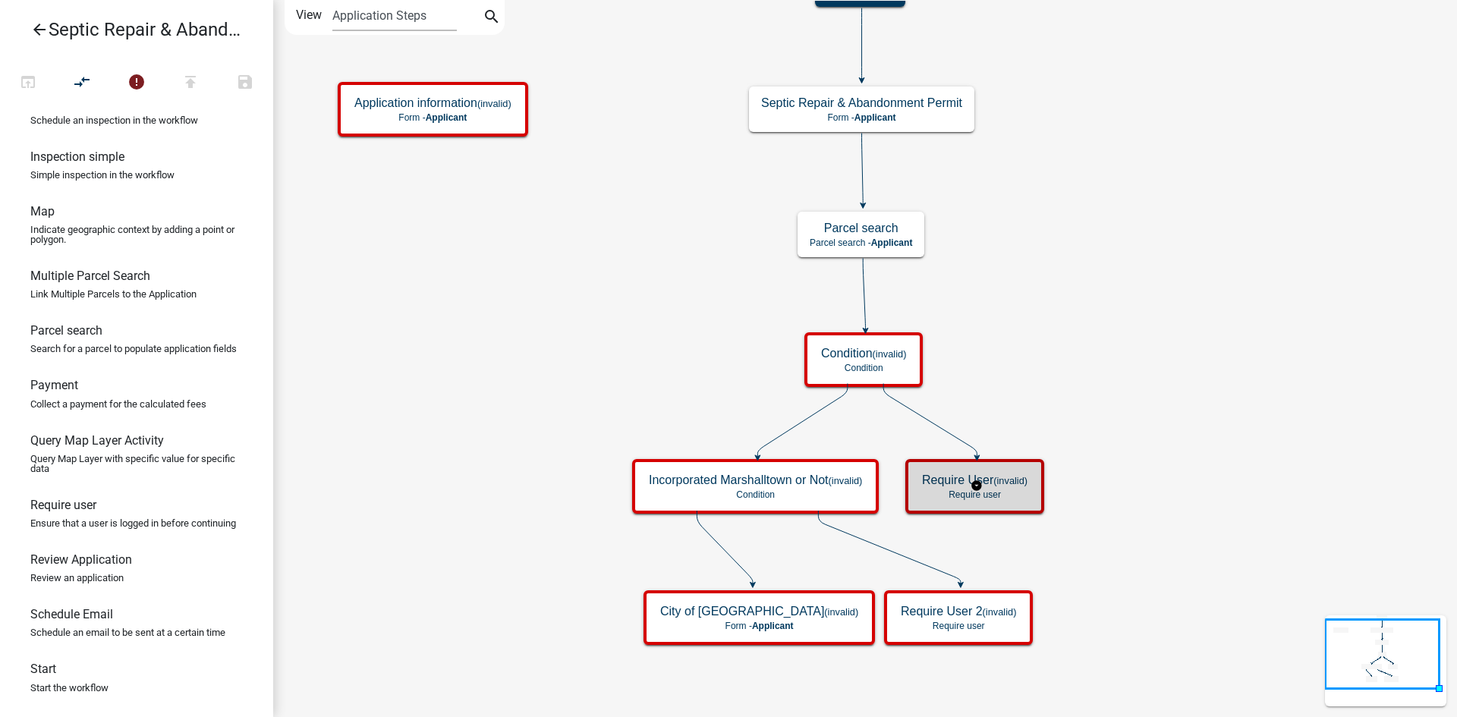
click at [1002, 486] on h5 "Require User (invalid)" at bounding box center [974, 480] width 105 height 14
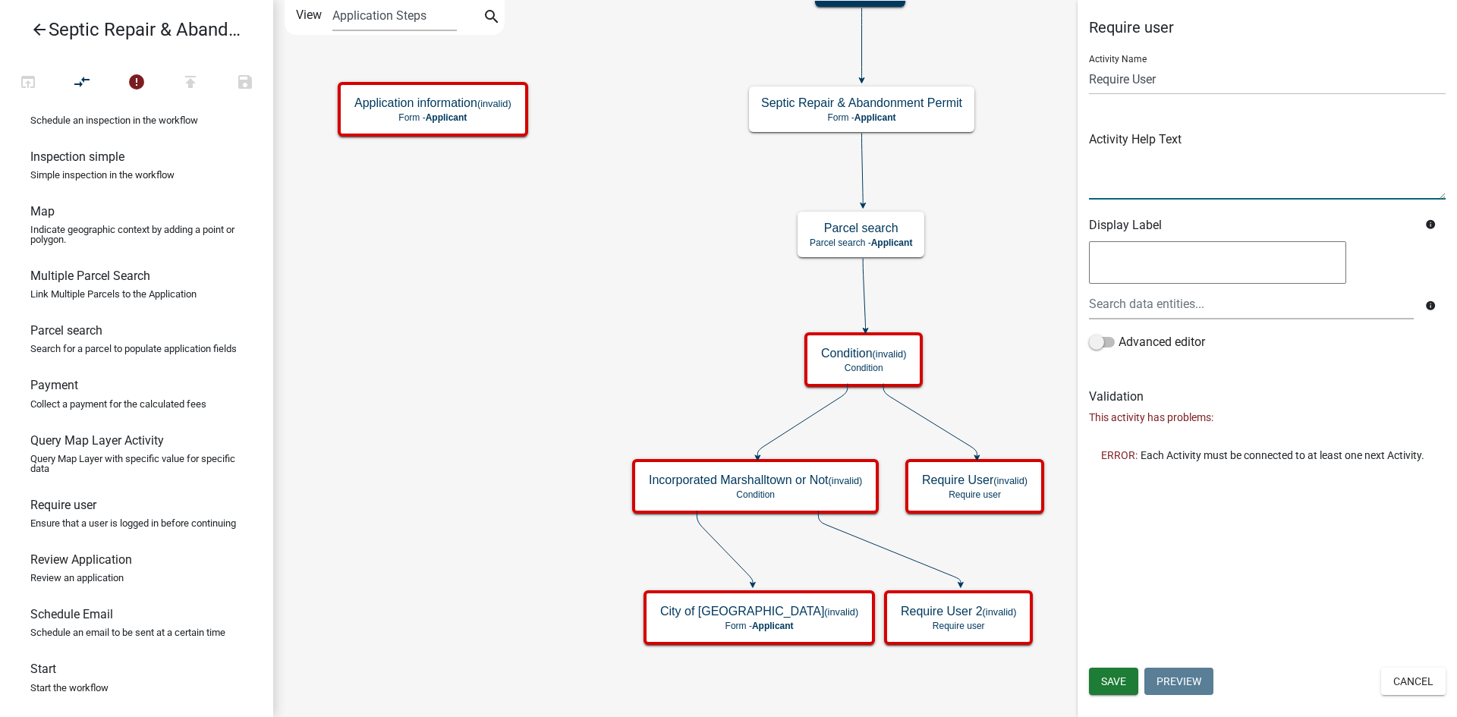
click at [1121, 167] on textarea at bounding box center [1267, 163] width 357 height 71
paste textarea "Please log-in or create an account. This will allow you to check on the status,…"
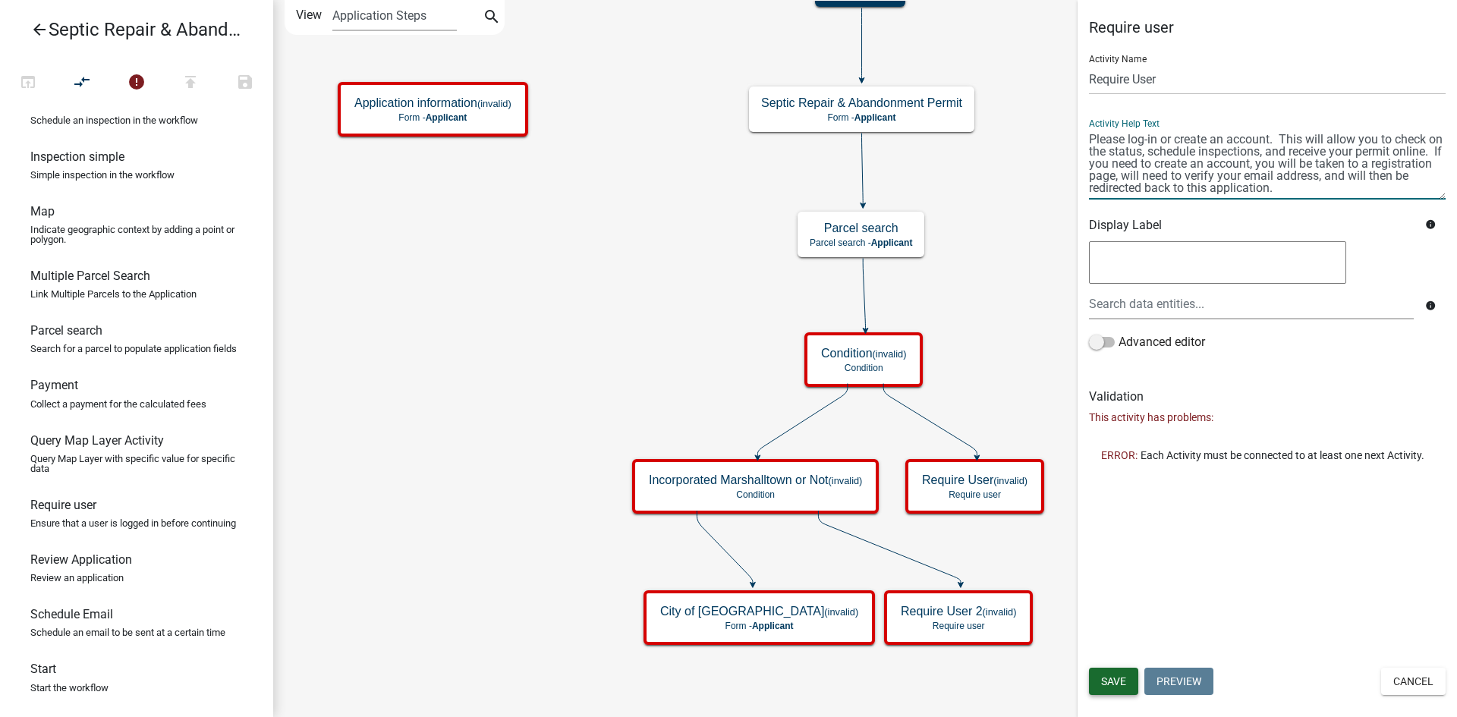
type textarea "Please log-in or create an account. This will allow you to check on the status,…"
click at [1127, 675] on button "Save" at bounding box center [1113, 681] width 49 height 27
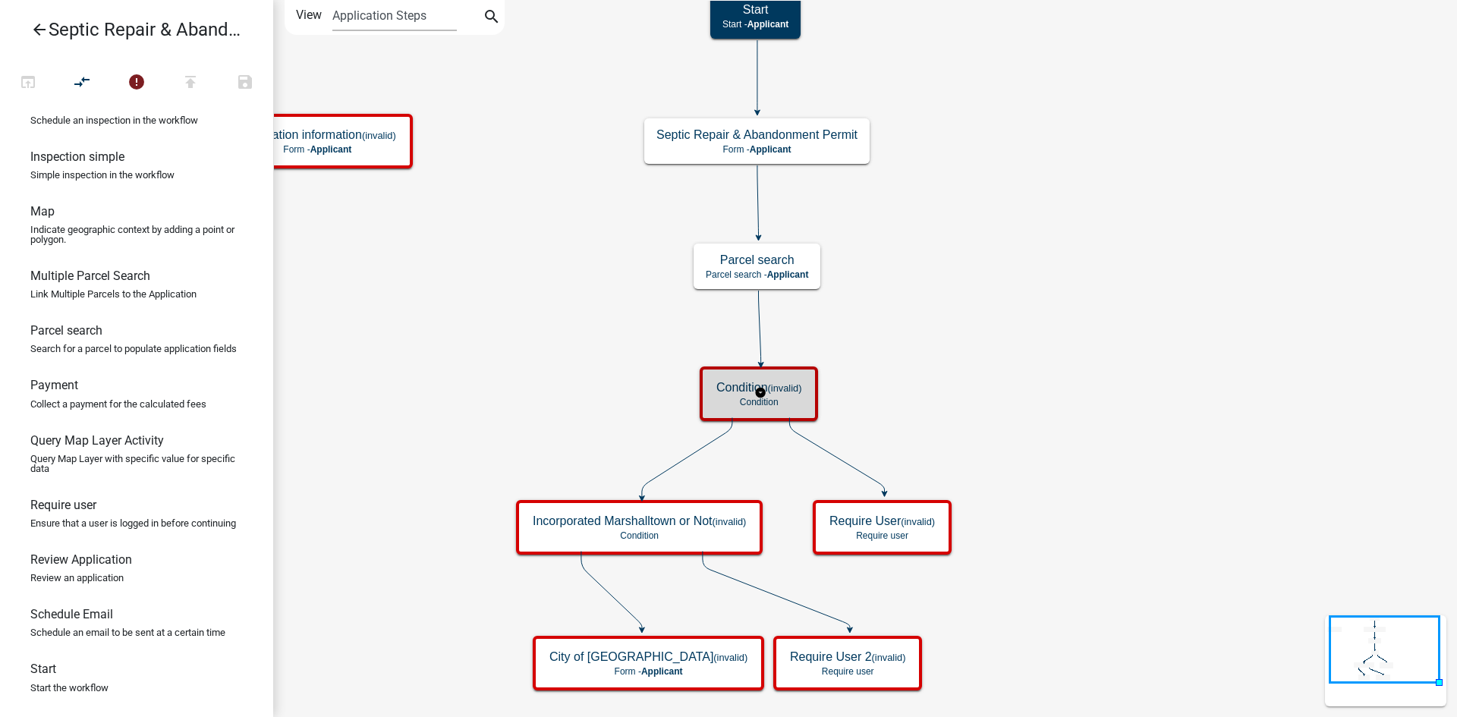
click at [775, 391] on small "(invalid)" at bounding box center [785, 387] width 34 height 11
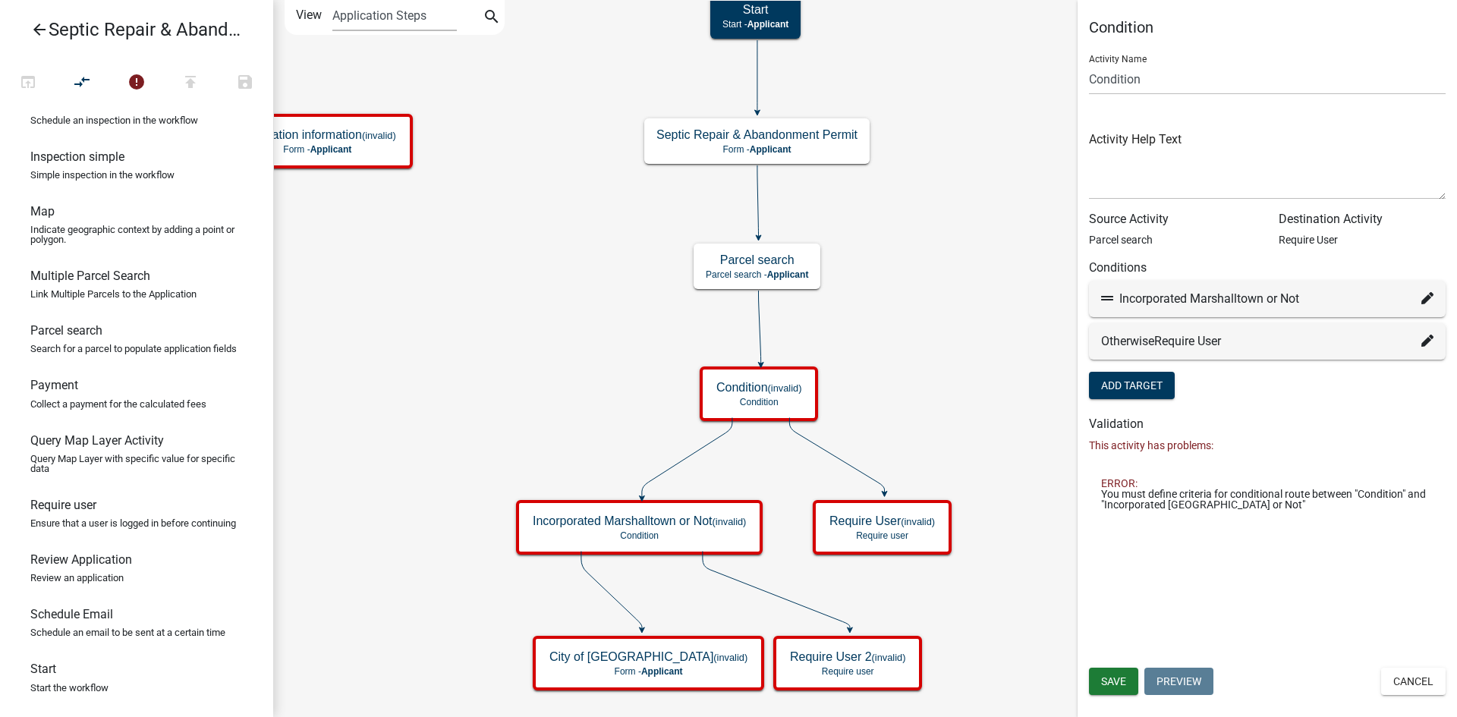
click at [1428, 297] on icon at bounding box center [1427, 298] width 12 height 12
select select "4: 5389c363-7ddd-4db1-9e64-644e39e42f29"
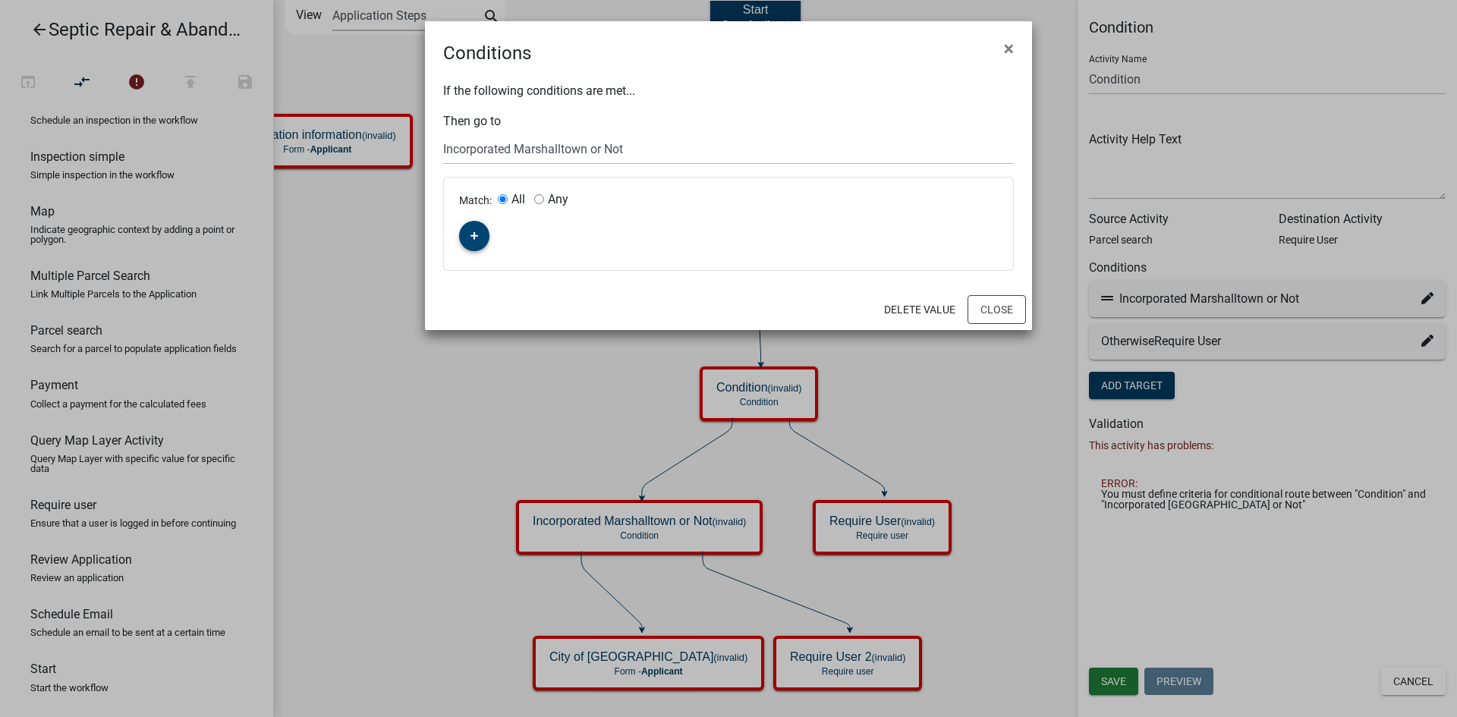
click at [476, 238] on icon "button" at bounding box center [474, 235] width 8 height 9
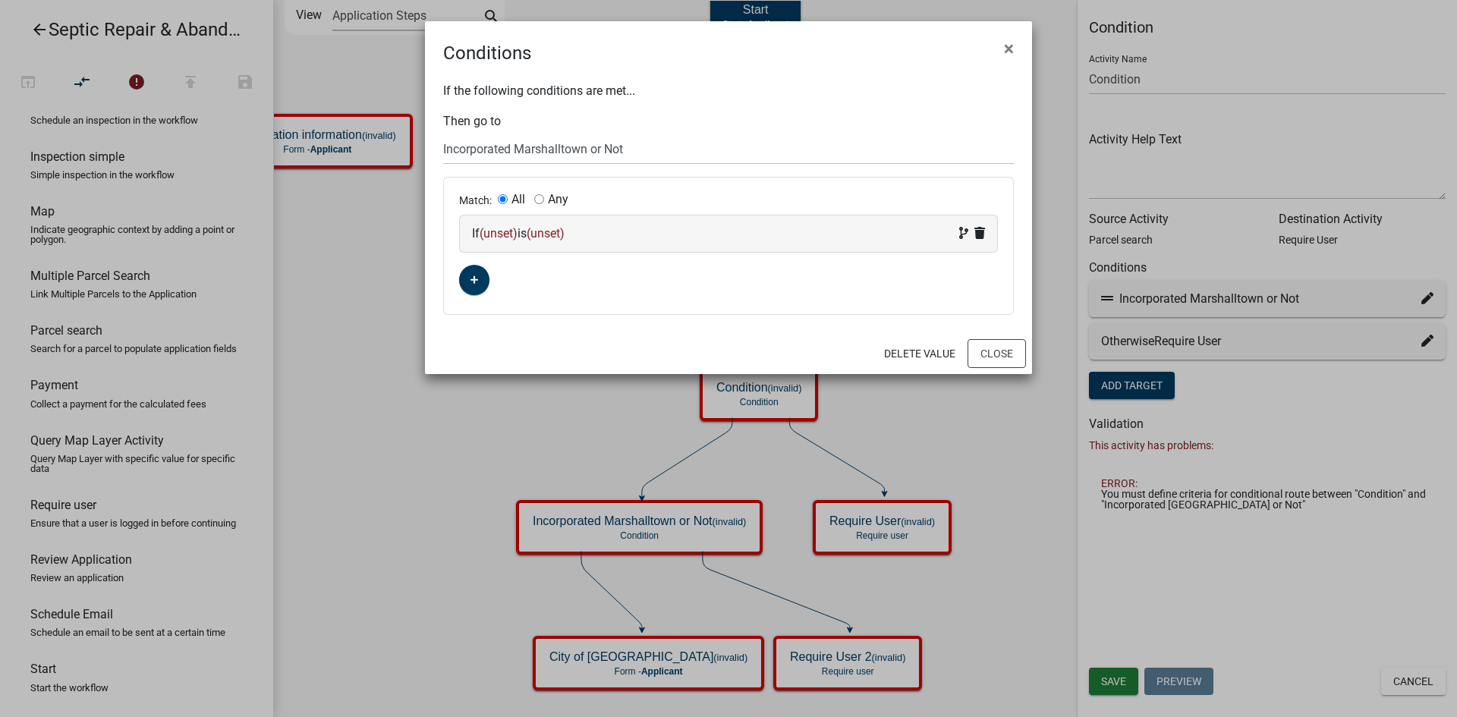
click at [504, 234] on span "(unset)" at bounding box center [499, 233] width 38 height 14
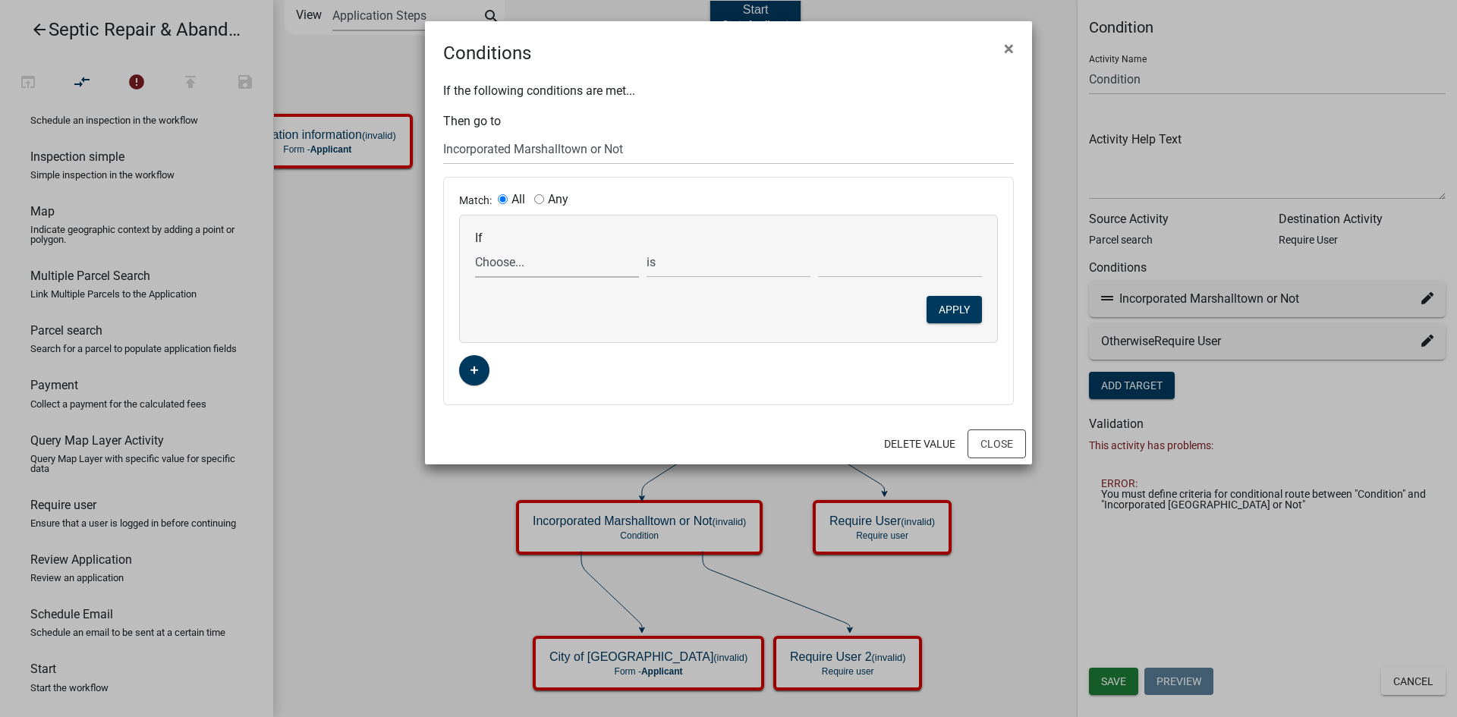
click at [503, 268] on select "Choose... ALL_FEE_RECIPIENTS APPLICATION_ID APPLICATION_NUMBER APPLICATION_STAT…" at bounding box center [557, 262] width 164 height 31
select select "88: PARCEL_SEARCH_TaxDistrict"
click at [475, 247] on select "Choose... ALL_FEE_RECIPIENTS APPLICATION_ID APPLICATION_NUMBER APPLICATION_STAT…" at bounding box center [557, 262] width 164 height 31
click at [668, 260] on select "is is not exists does not exist is greater than is less than contains does not …" at bounding box center [728, 262] width 164 height 31
select select "6: ~"
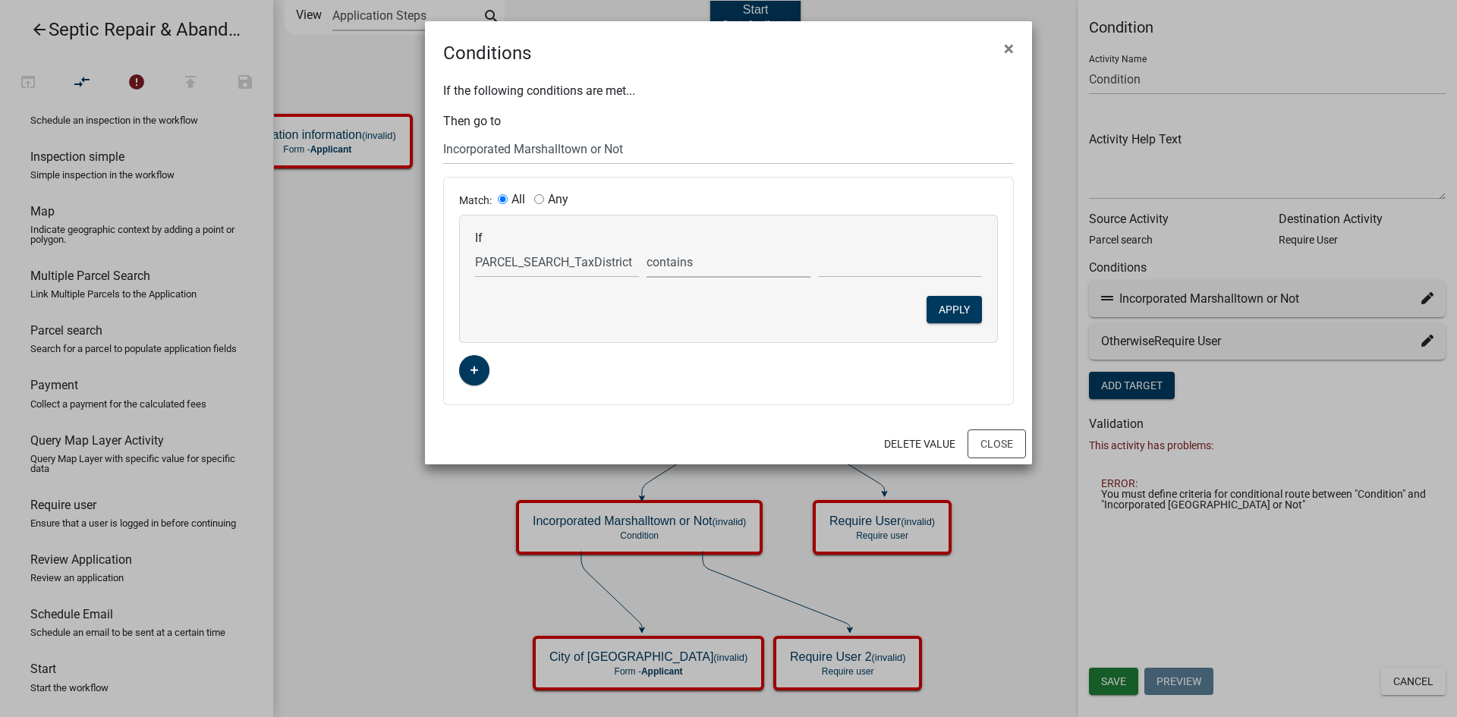
click at [646, 247] on select "is is not exists does not exist is greater than is less than contains does not …" at bounding box center [728, 262] width 164 height 31
click at [848, 264] on input "text" at bounding box center [900, 262] width 164 height 31
type input "c"
type input "City"
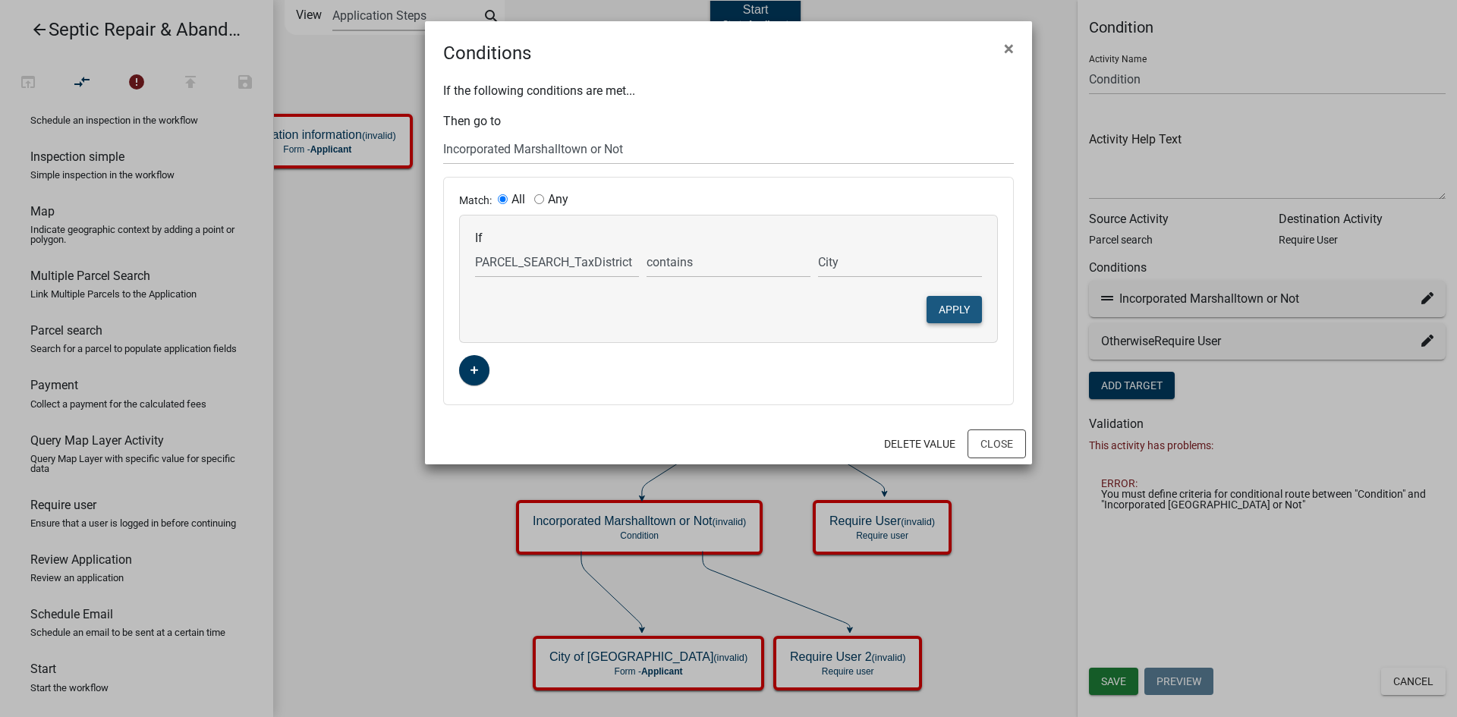
click at [970, 310] on button "Apply" at bounding box center [953, 309] width 55 height 27
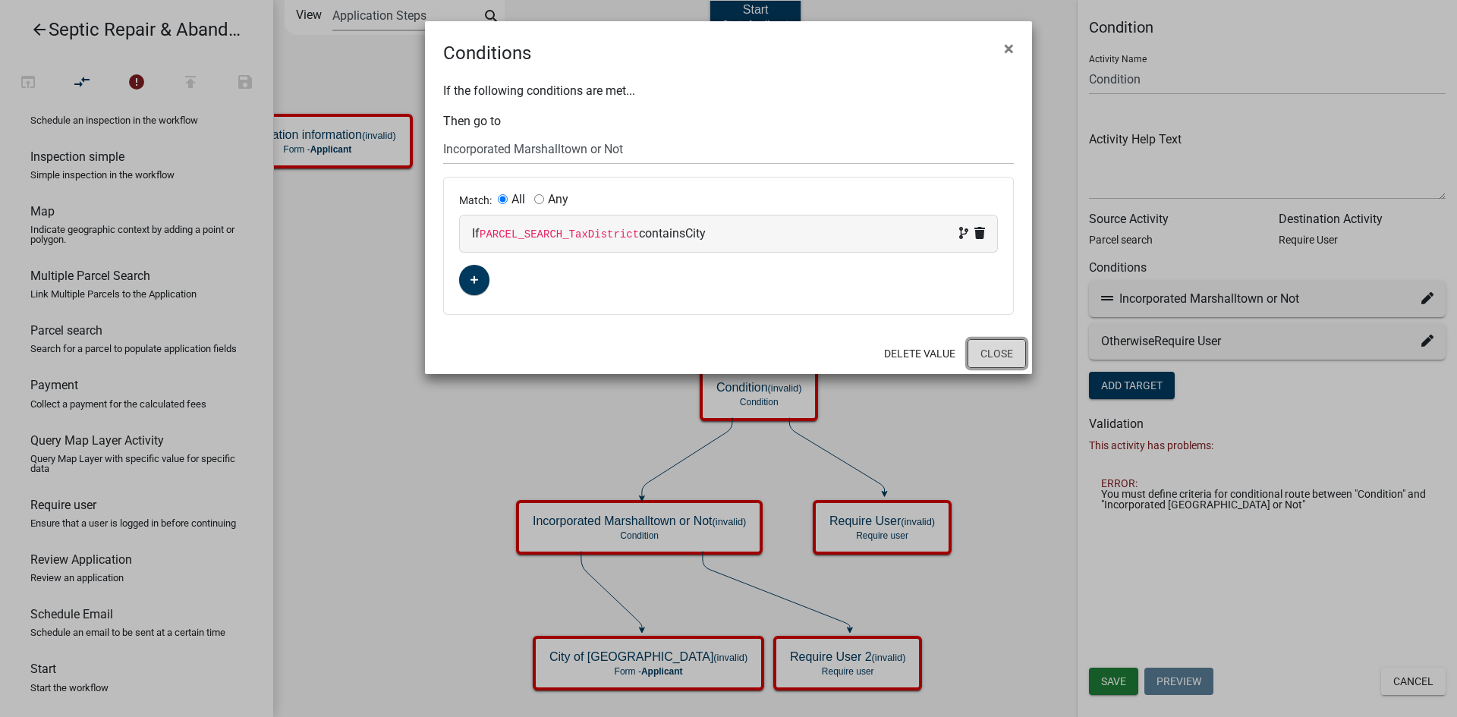
click at [998, 352] on button "Close" at bounding box center [996, 353] width 58 height 29
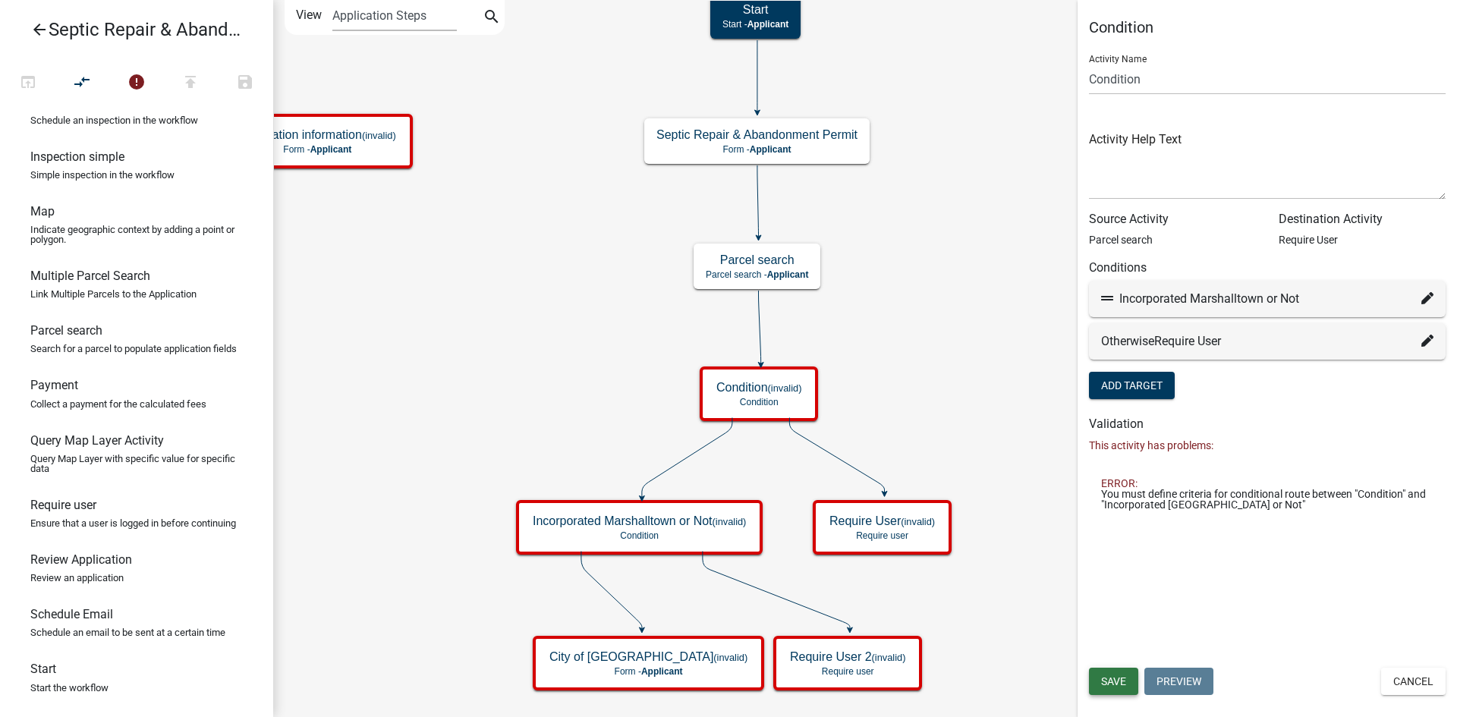
click at [1114, 682] on span "Save" at bounding box center [1113, 681] width 25 height 12
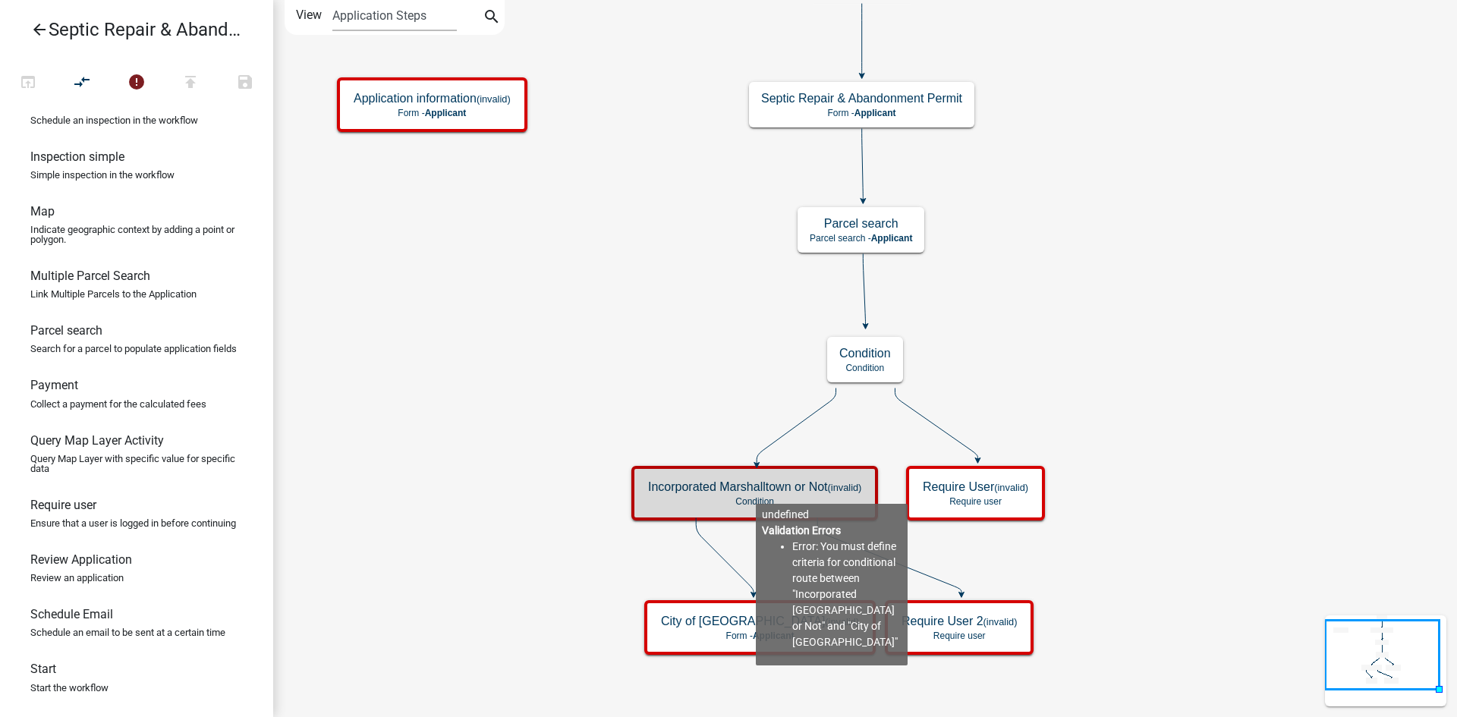
click at [756, 492] on h5 "Incorporated Marshalltown or Not (invalid)" at bounding box center [754, 487] width 213 height 14
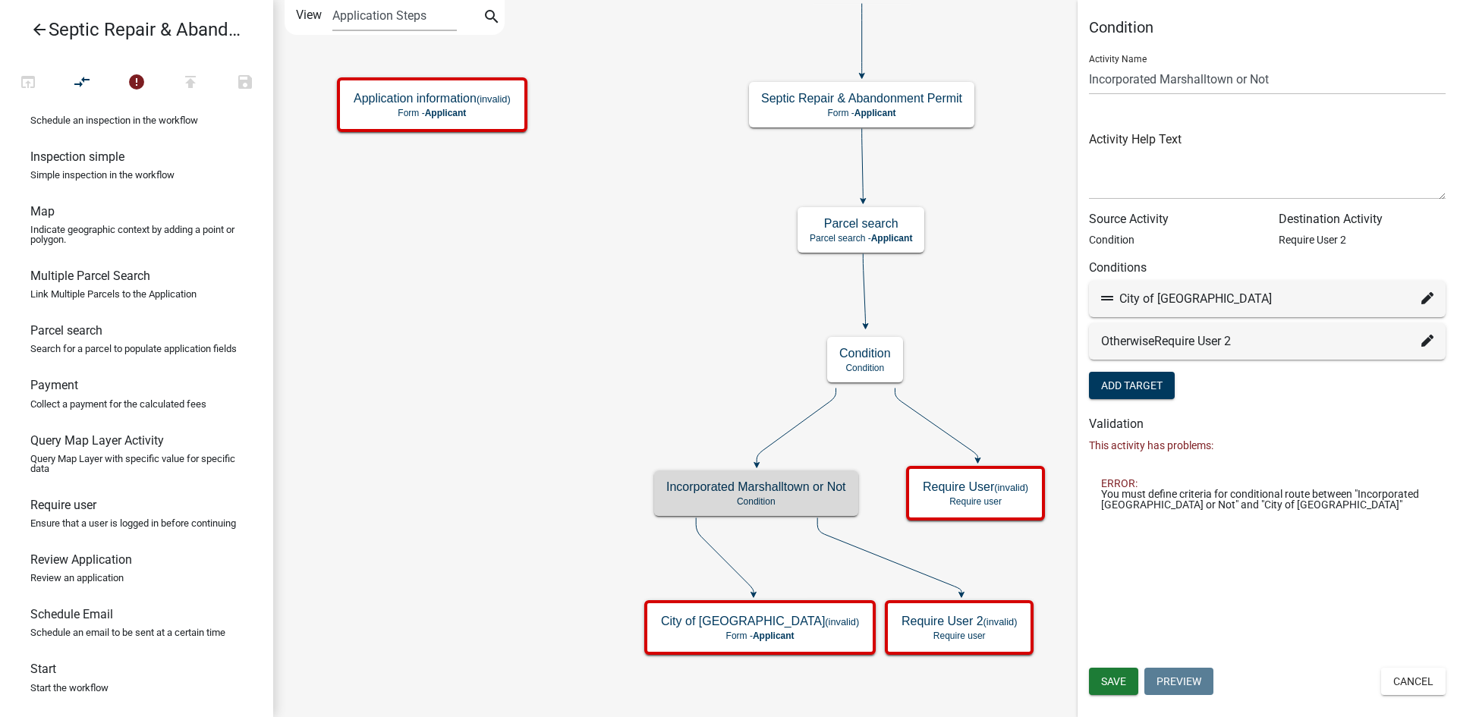
click at [1430, 297] on icon at bounding box center [1427, 298] width 12 height 12
select select "5: 81e098bf-65c6-4581-9433-3df16c84cbc2"
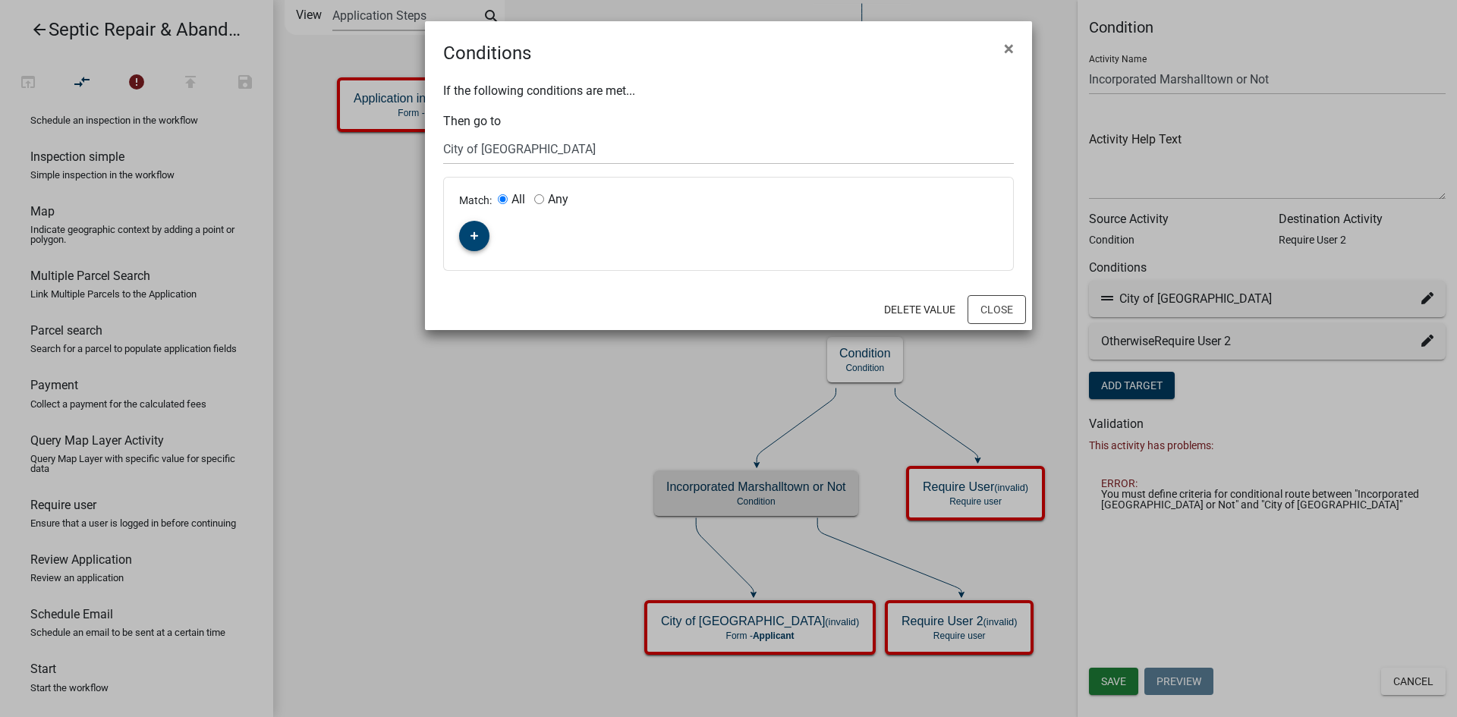
click at [480, 234] on button "button" at bounding box center [474, 236] width 30 height 30
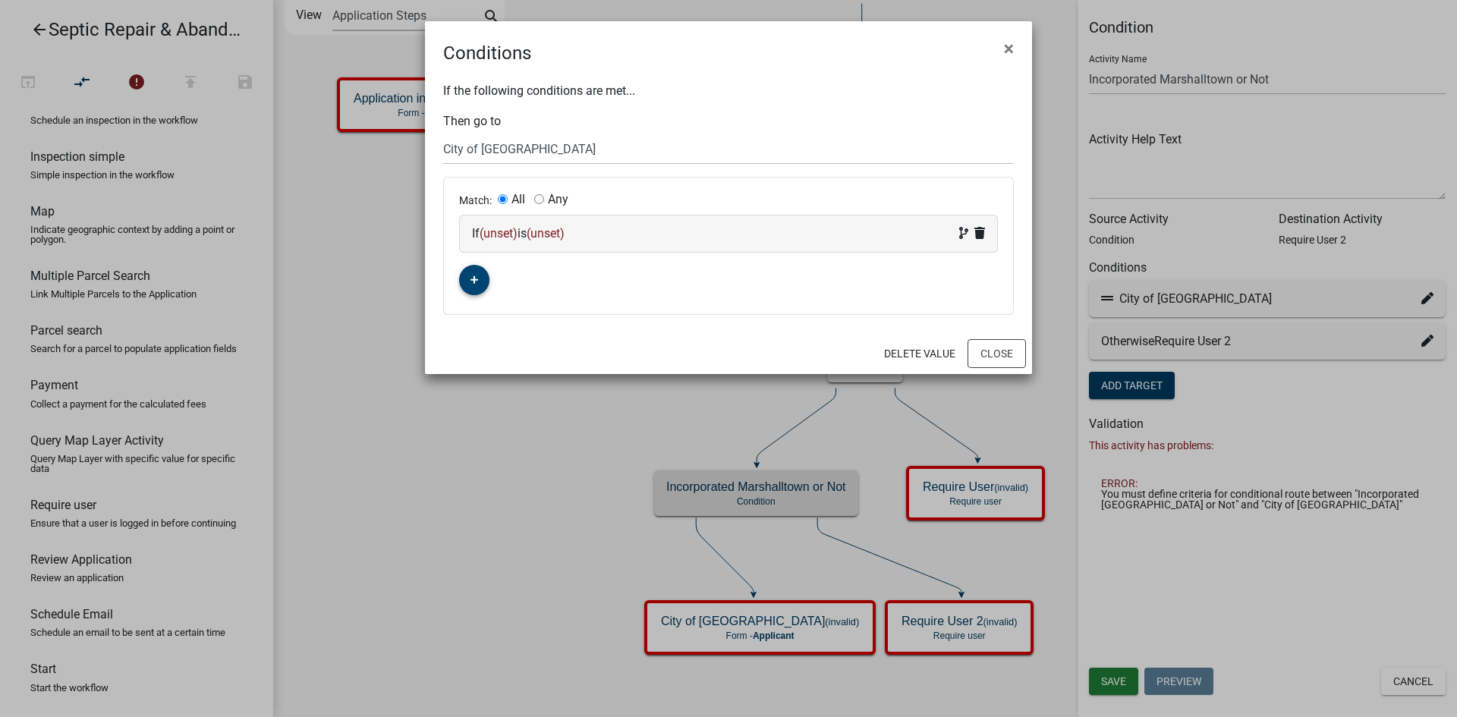
click at [479, 283] on button "button" at bounding box center [474, 280] width 30 height 30
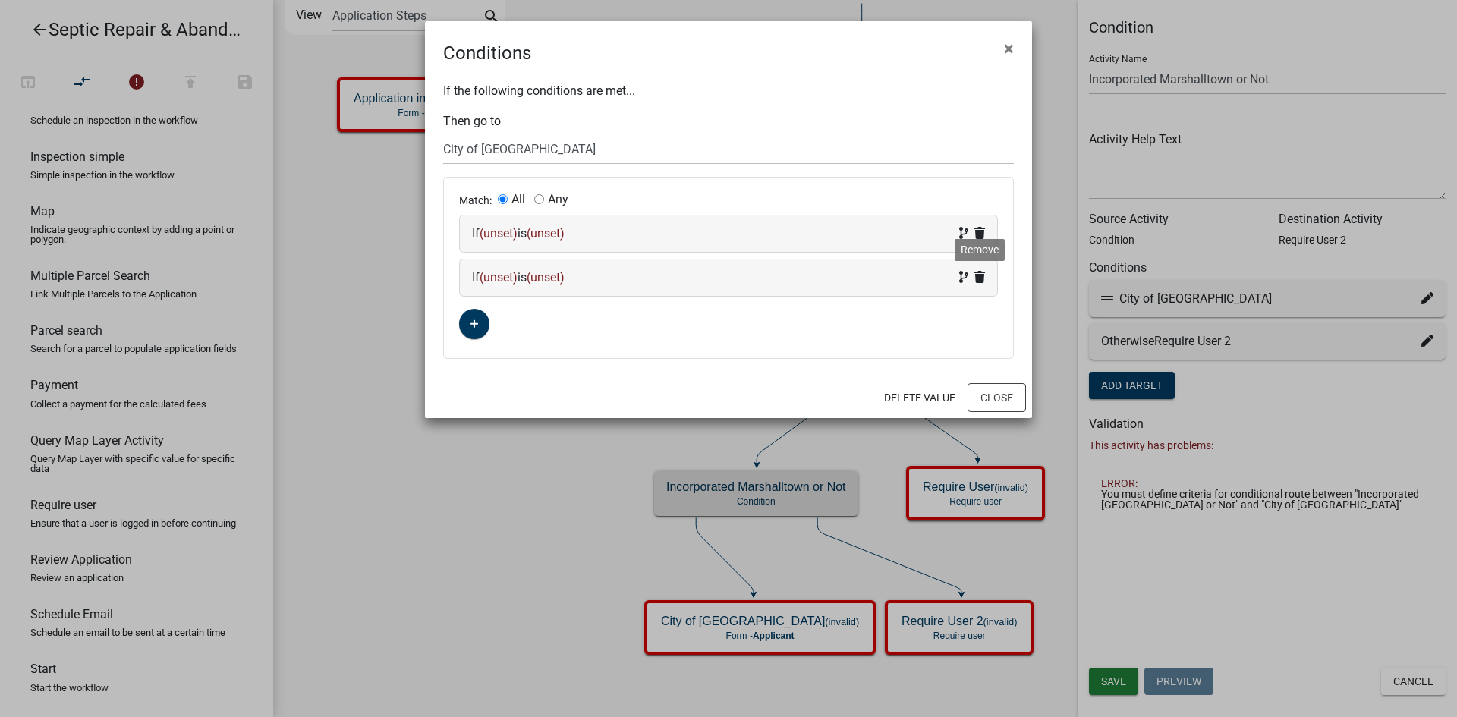
click at [981, 278] on icon at bounding box center [979, 277] width 11 height 12
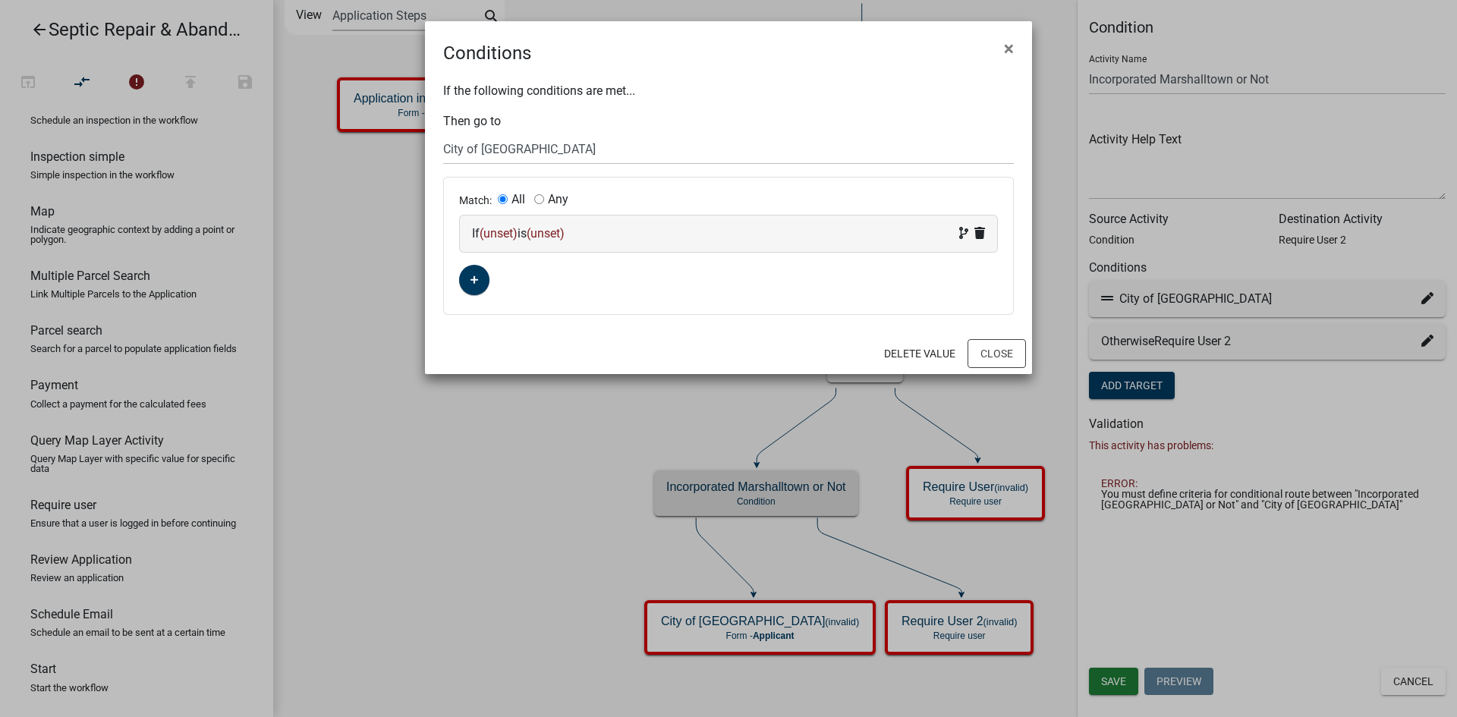
click at [826, 234] on div "If (unset) is (unset)" at bounding box center [728, 234] width 513 height 18
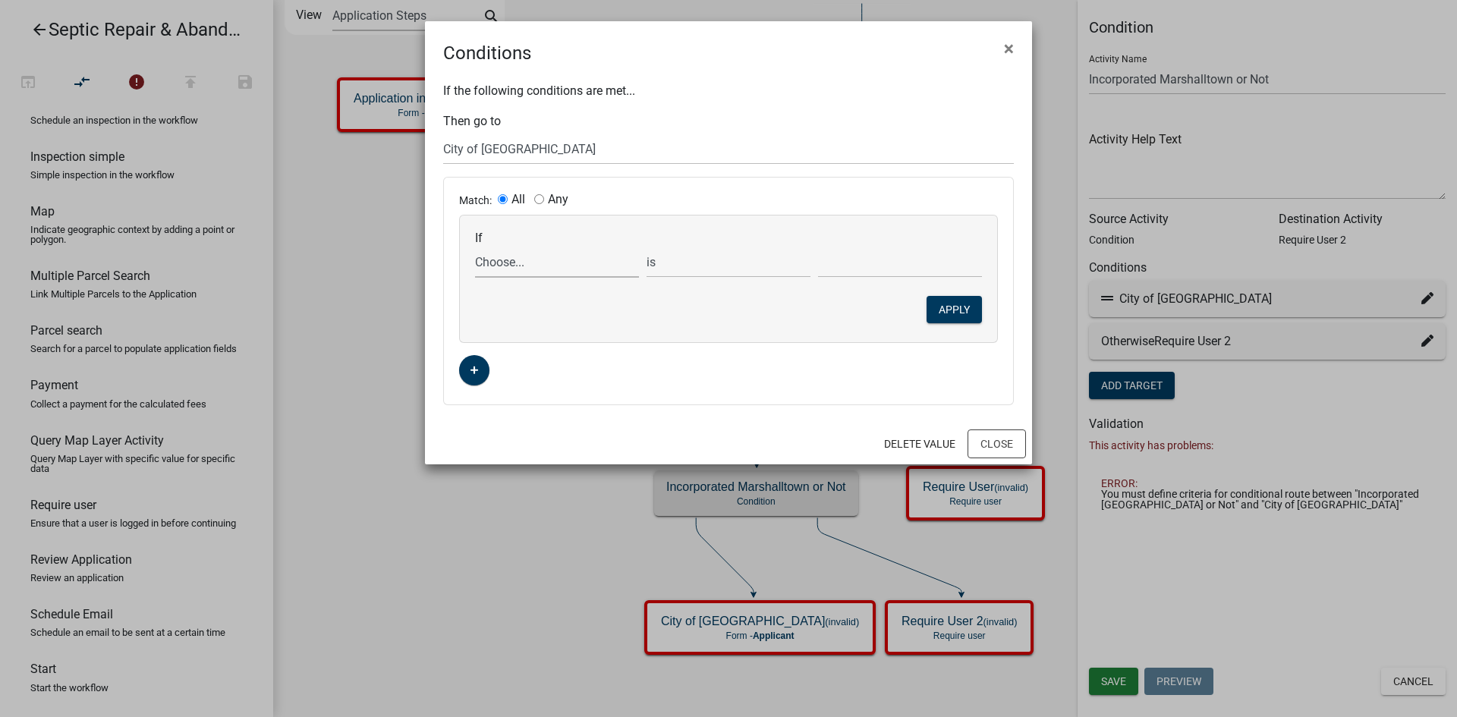
click at [589, 265] on select "Choose... ALL_FEE_RECIPIENTS APPLICATION_ID APPLICATION_NUMBER APPLICATION_STAT…" at bounding box center [557, 262] width 164 height 31
select select "88: PARCEL_SEARCH_TaxDistrict"
click at [475, 247] on select "Choose... ALL_FEE_RECIPIENTS APPLICATION_ID APPLICATION_NUMBER APPLICATION_STAT…" at bounding box center [557, 262] width 164 height 31
click at [689, 265] on select "is is not exists does not exist is greater than is less than contains does not …" at bounding box center [728, 262] width 164 height 31
select select "6: ~"
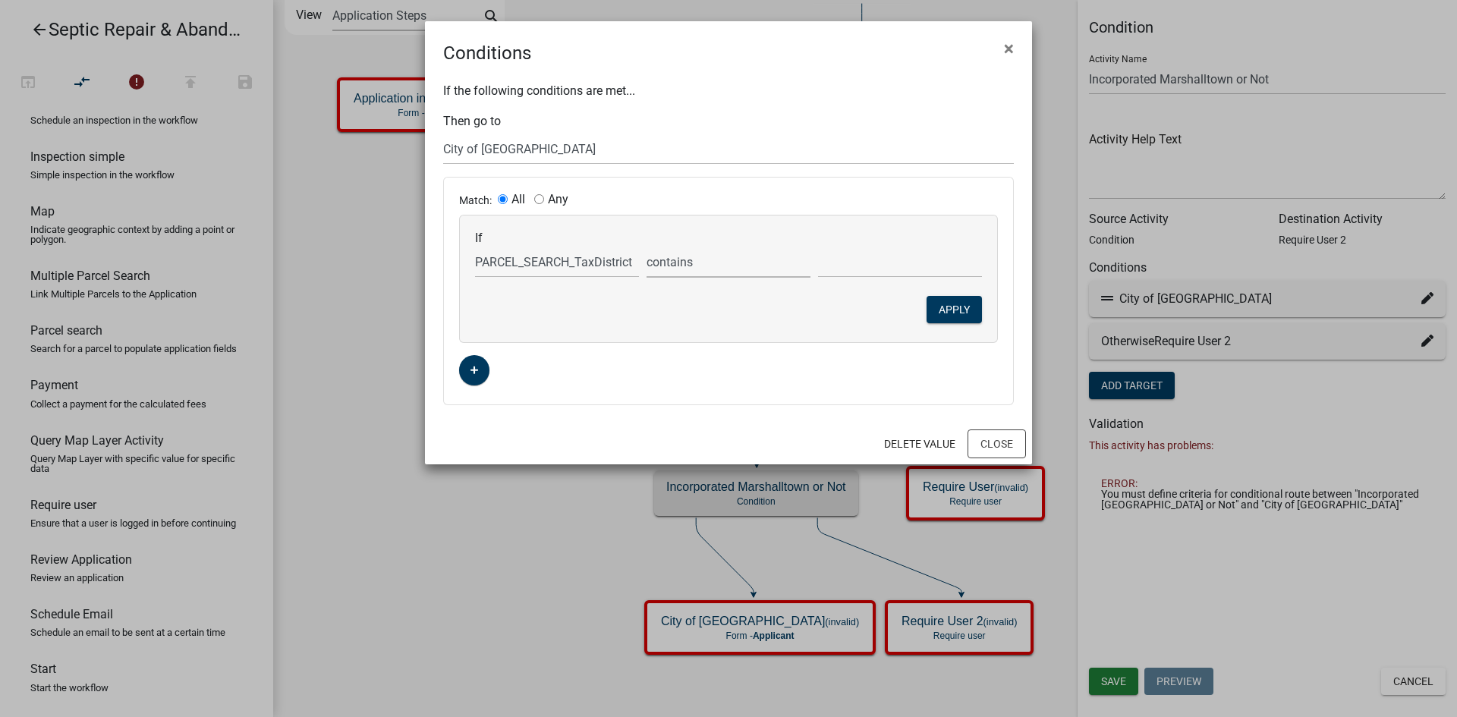
click at [646, 247] on select "is is not exists does not exist is greater than is less than contains does not …" at bounding box center [728, 262] width 164 height 31
click at [886, 257] on input "text" at bounding box center [900, 262] width 164 height 31
type input "M"
type input "mtown city"
click at [955, 308] on button "Apply" at bounding box center [953, 309] width 55 height 27
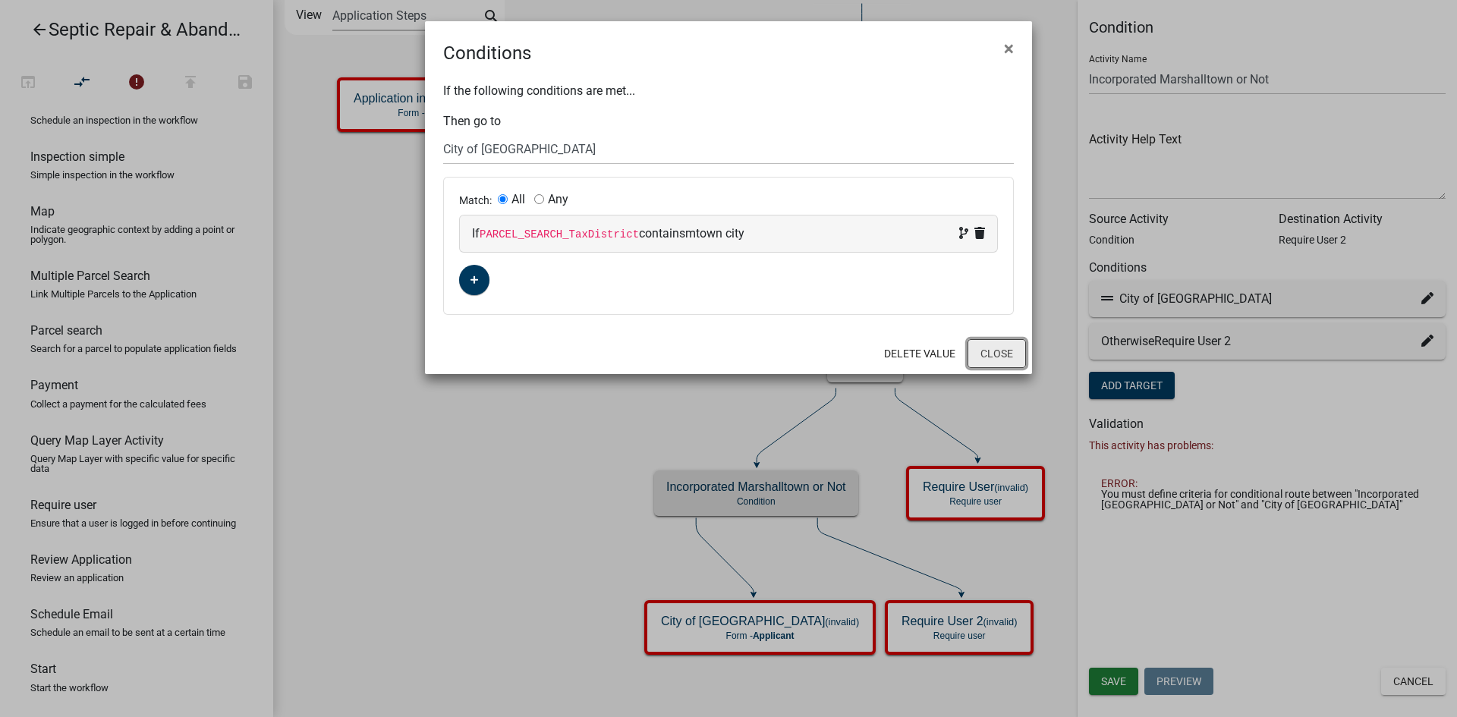
click at [1002, 353] on button "Close" at bounding box center [996, 353] width 58 height 29
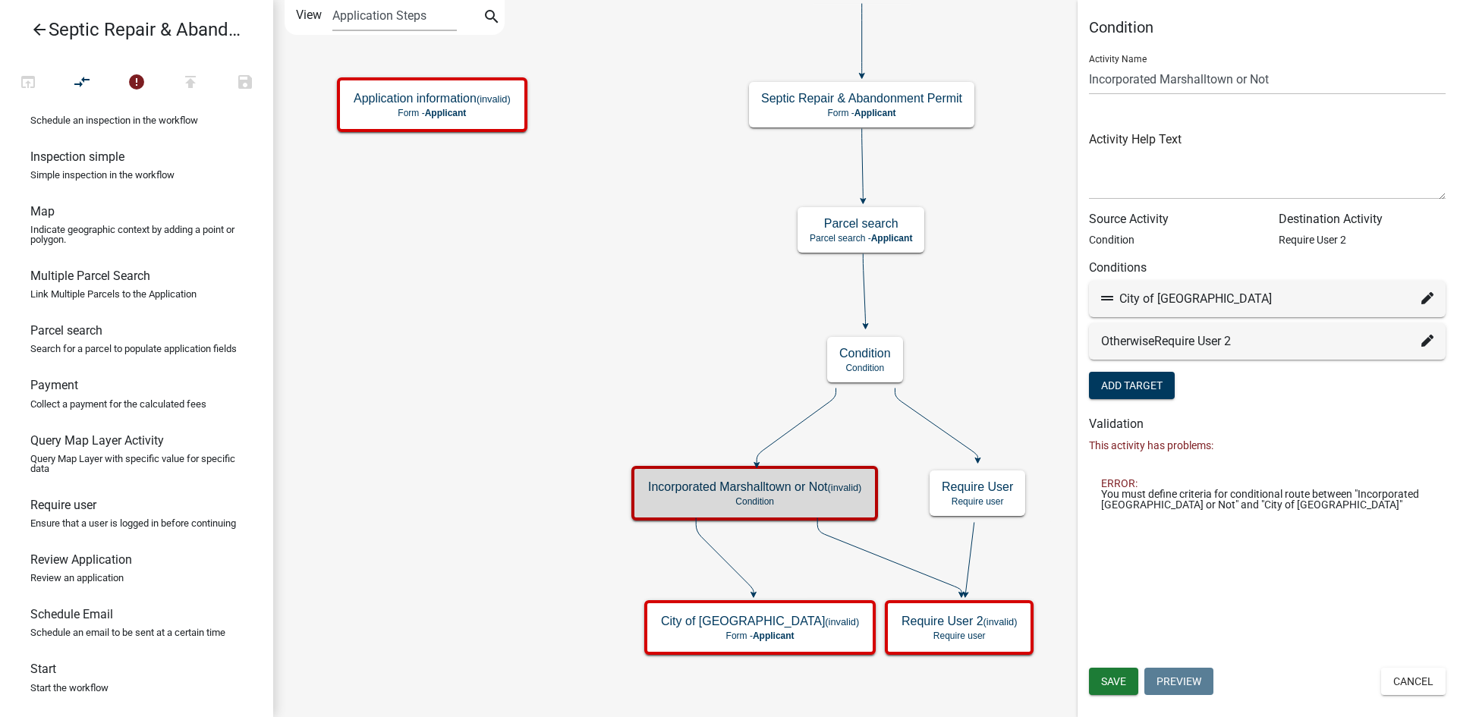
click at [1424, 294] on icon at bounding box center [1427, 298] width 12 height 12
select select "5: 81e098bf-65c6-4581-9433-3df16c84cbc2"
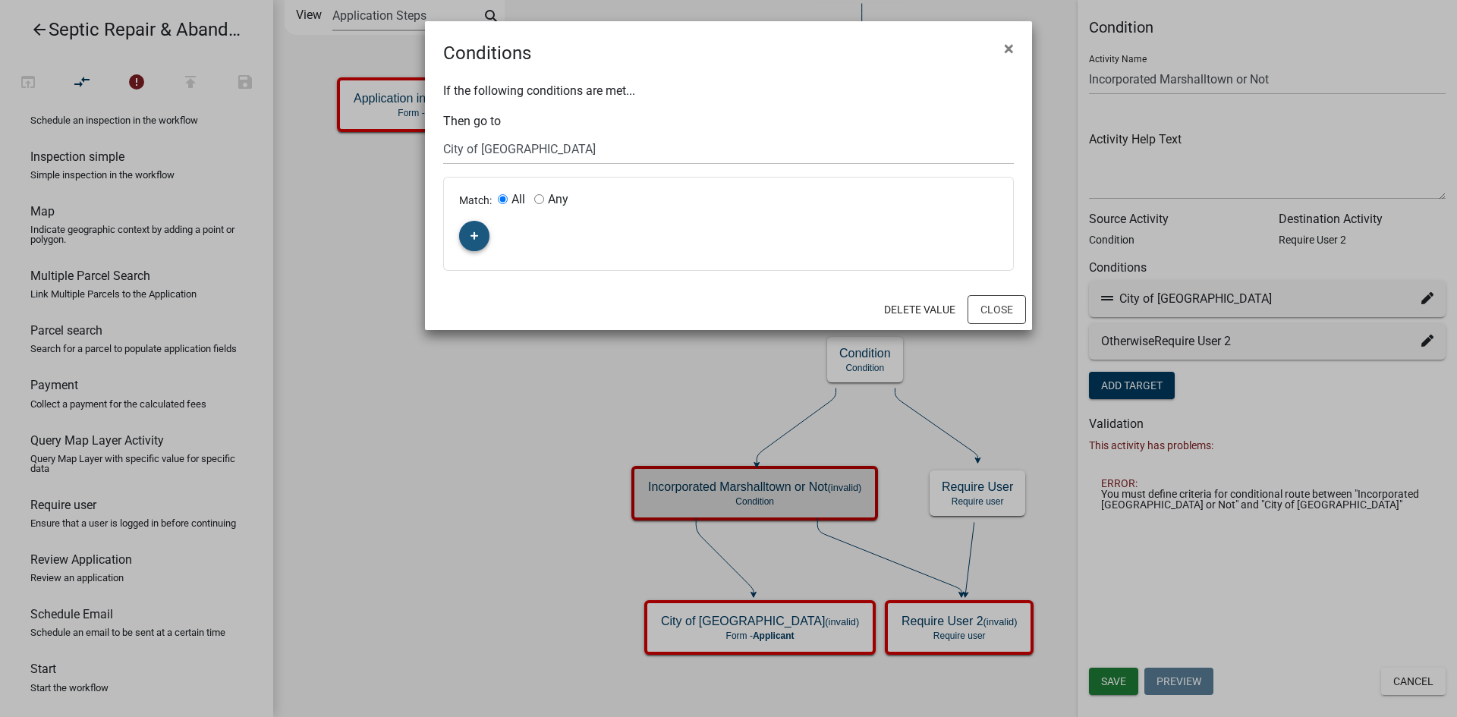
click at [480, 232] on button "button" at bounding box center [474, 236] width 30 height 30
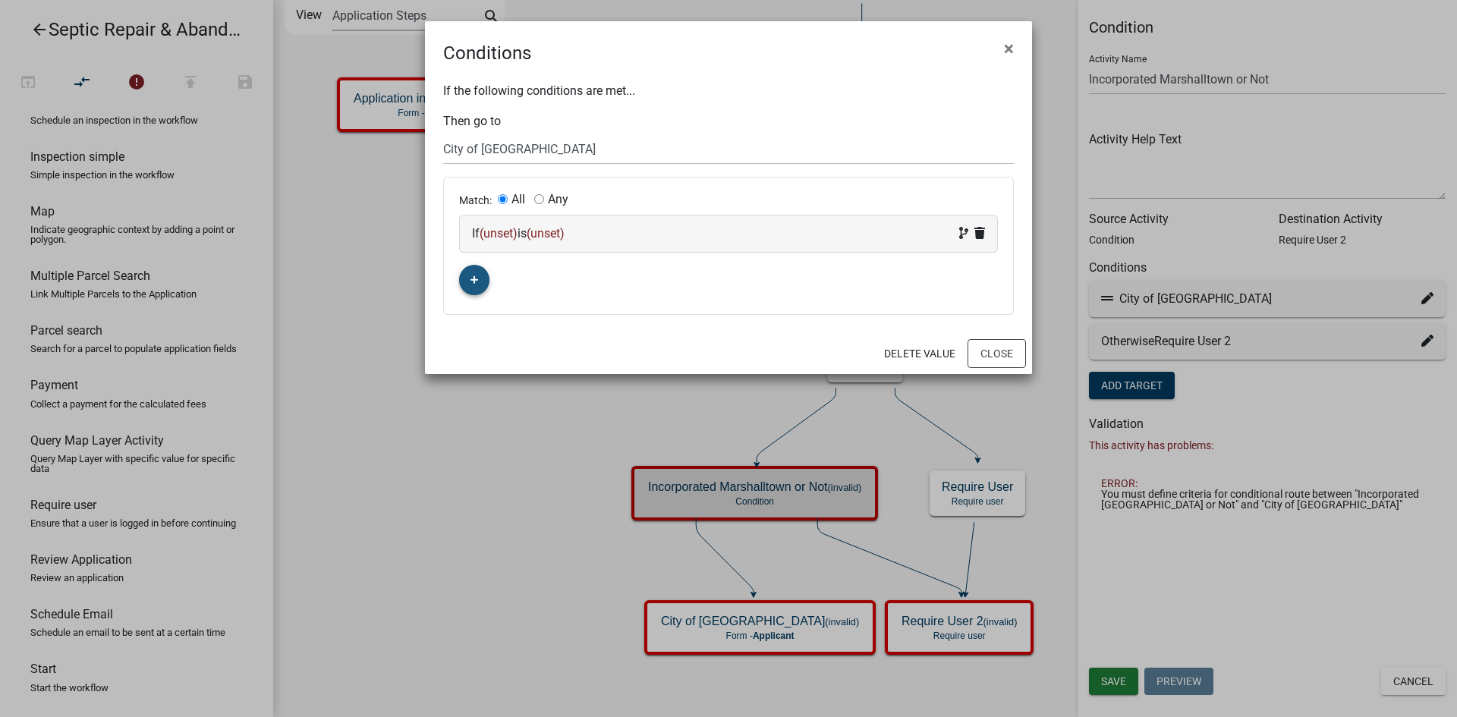
click at [476, 269] on button "button" at bounding box center [474, 280] width 30 height 30
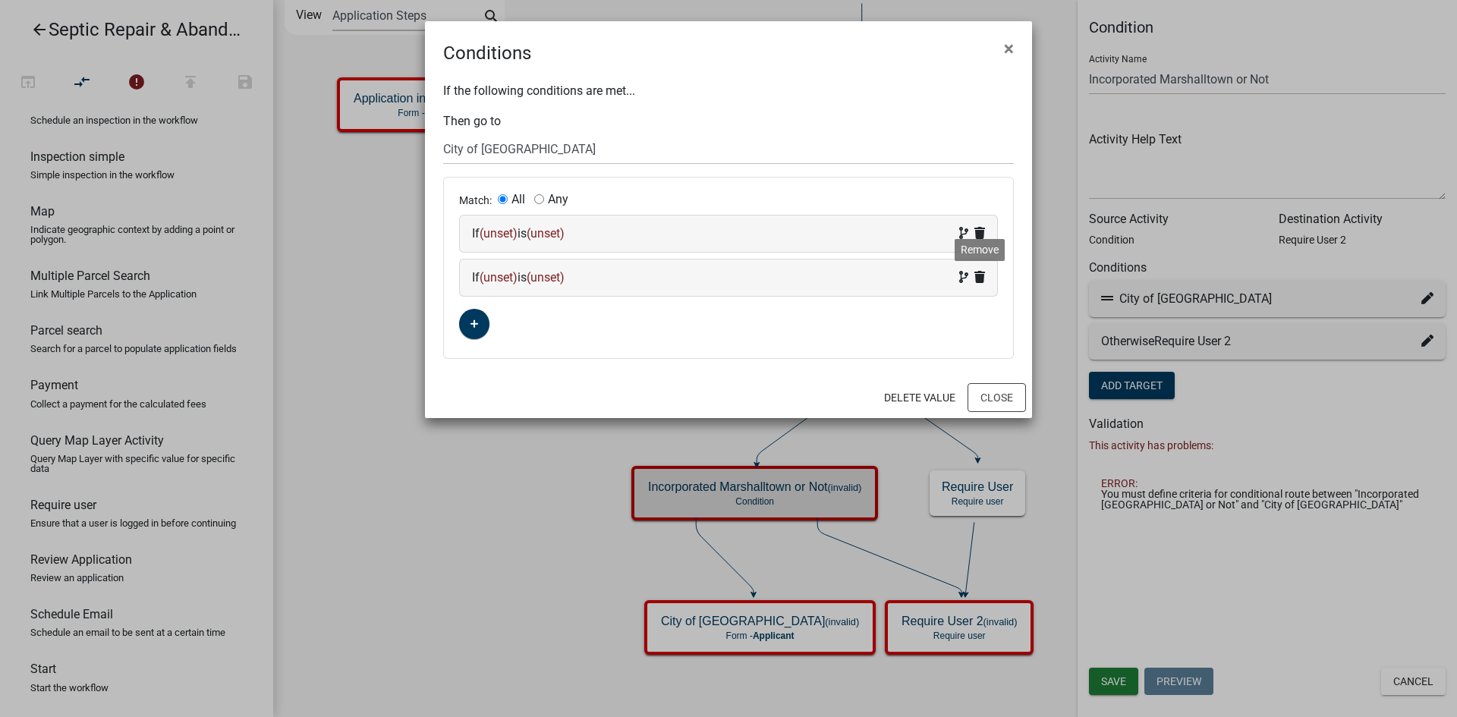
click at [983, 278] on icon at bounding box center [979, 277] width 11 height 12
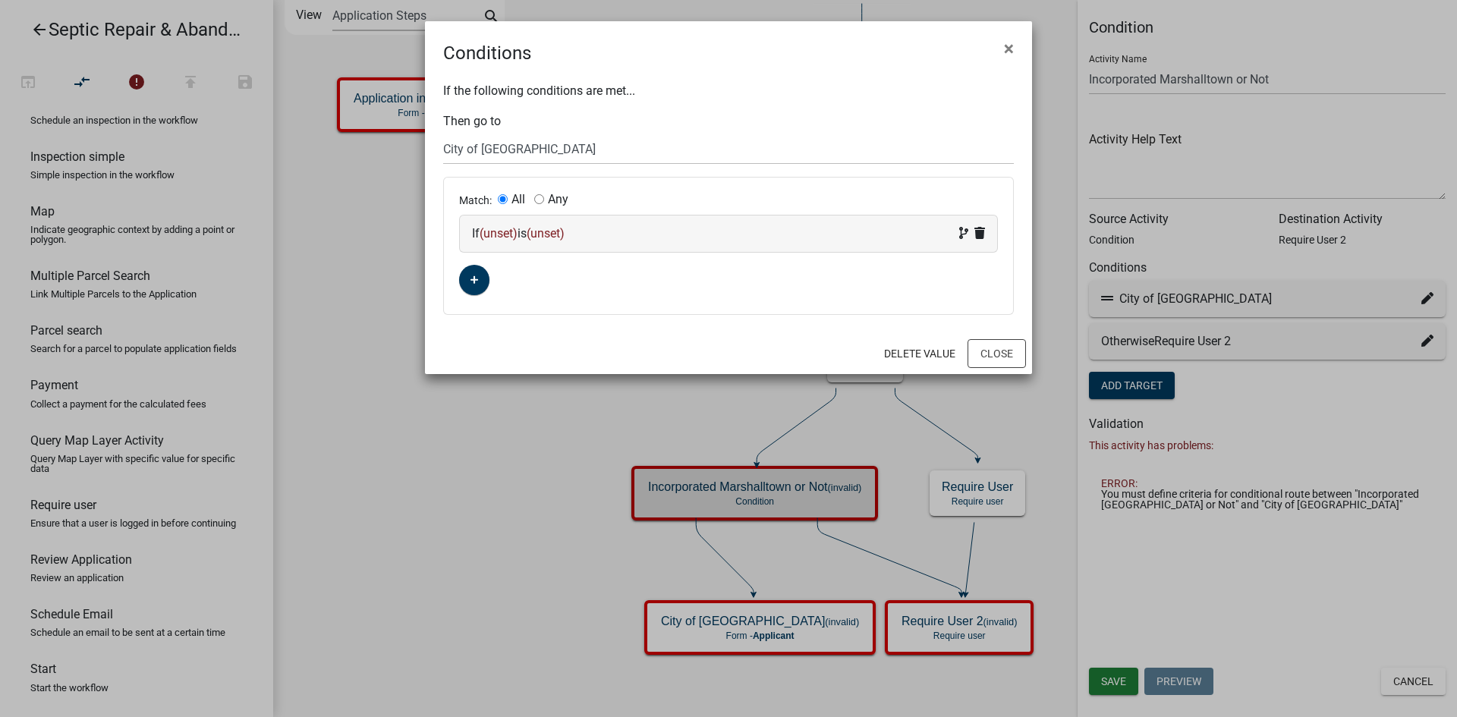
click at [505, 237] on span "(unset)" at bounding box center [499, 233] width 38 height 14
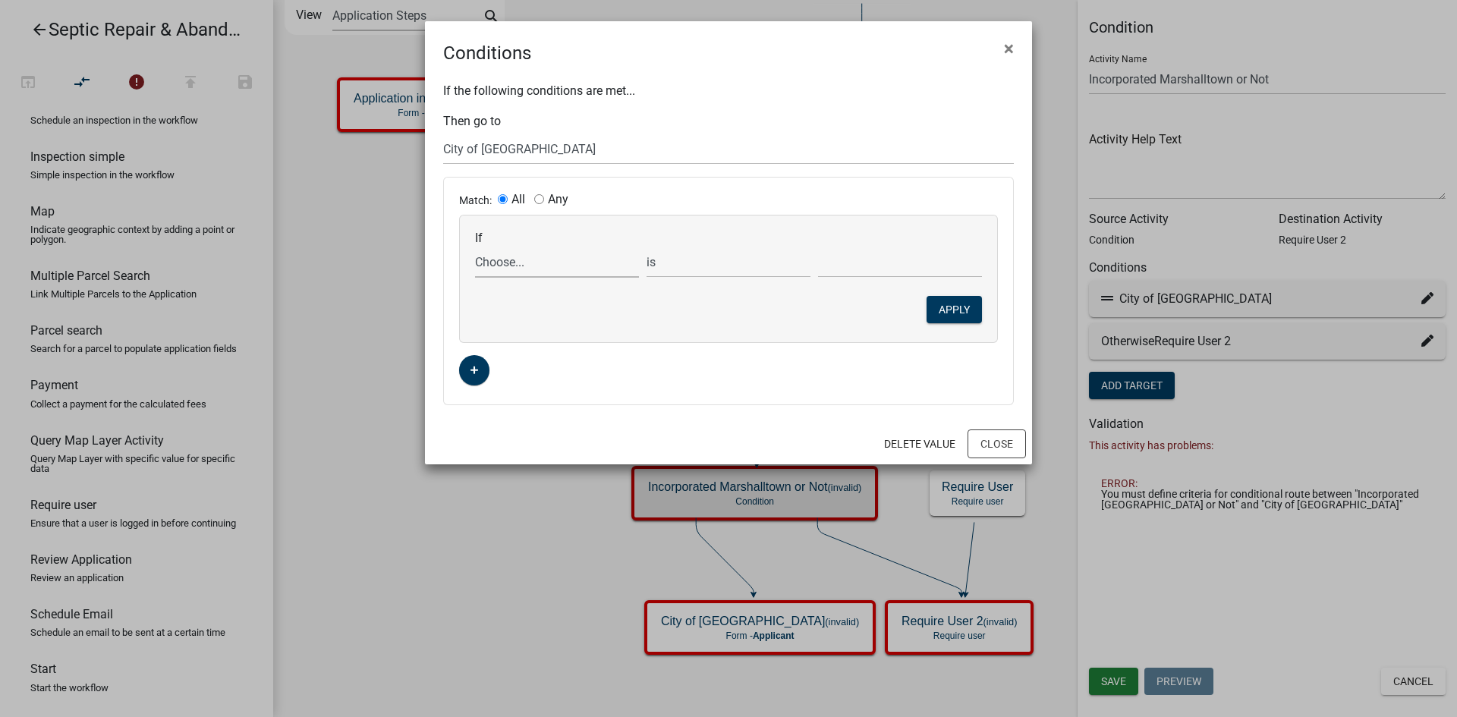
click at [519, 257] on select "Choose... ALL_FEE_RECIPIENTS APPLICATION_ID APPLICATION_NUMBER APPLICATION_STAT…" at bounding box center [557, 262] width 164 height 31
select select "88: PARCEL_SEARCH_TaxDistrict"
click at [475, 247] on select "Choose... ALL_FEE_RECIPIENTS APPLICATION_ID APPLICATION_NUMBER APPLICATION_STAT…" at bounding box center [557, 262] width 164 height 31
click at [663, 272] on select "is is not exists does not exist is greater than is less than contains does not …" at bounding box center [728, 262] width 164 height 31
select select "6: ~"
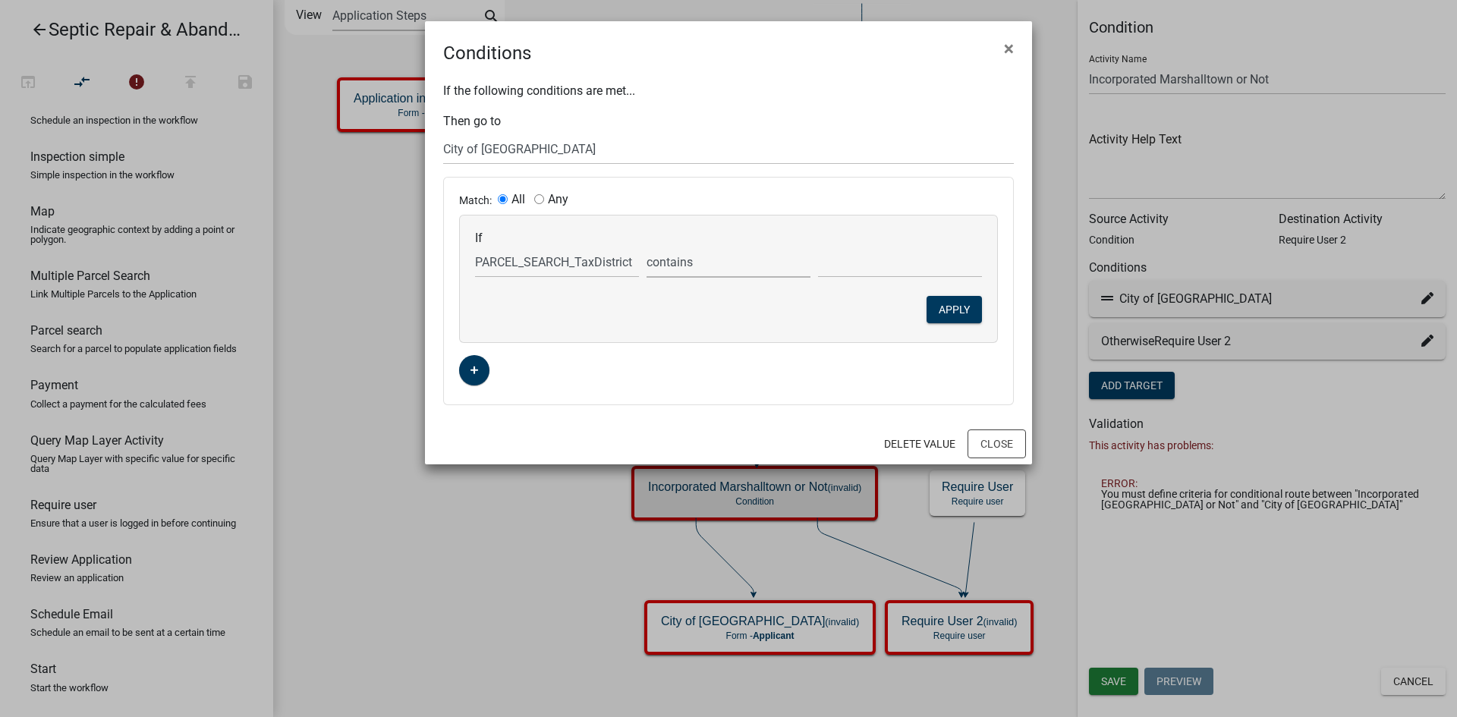
click at [646, 247] on select "is is not exists does not exist is greater than is less than contains does not …" at bounding box center [728, 262] width 164 height 31
click at [832, 266] on input "text" at bounding box center [900, 262] width 164 height 31
type input "Marshalltown"
click at [949, 314] on button "Apply" at bounding box center [953, 309] width 55 height 27
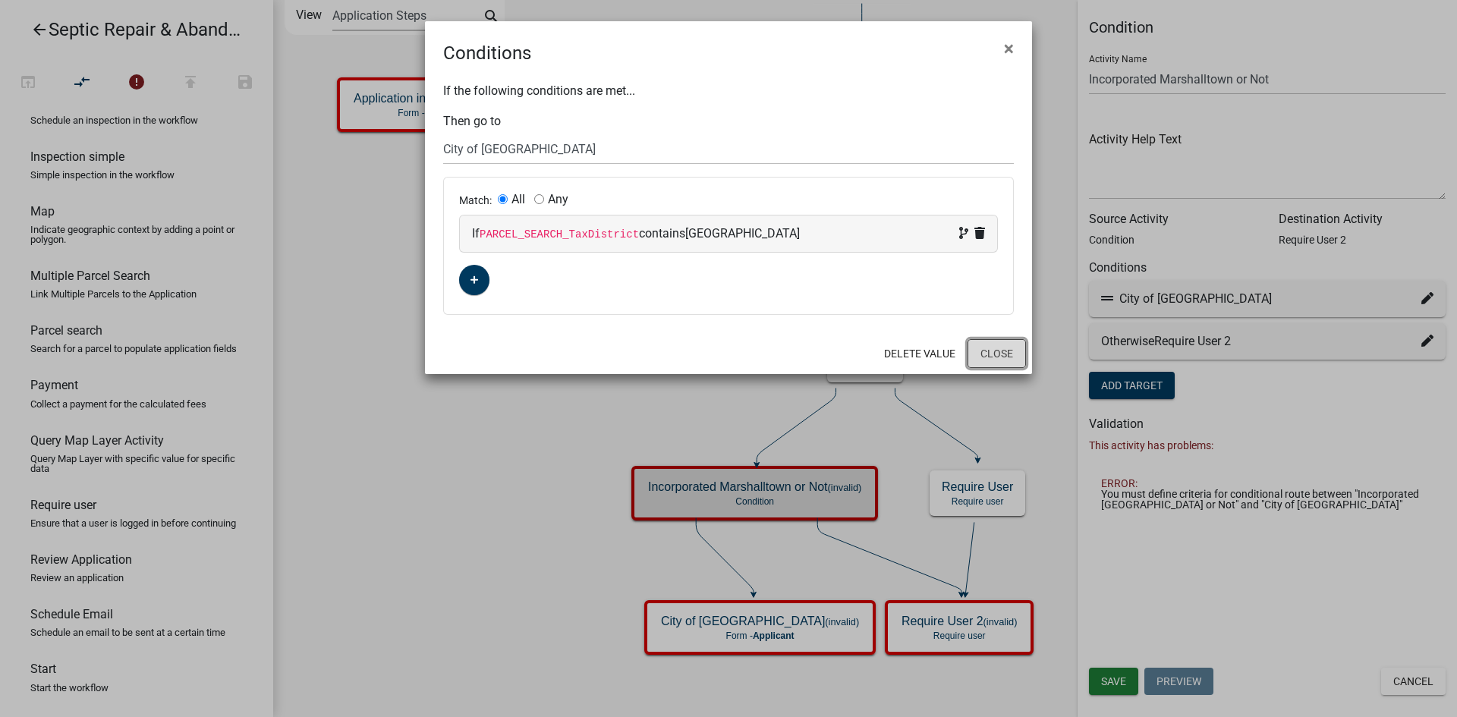
click at [992, 351] on button "Close" at bounding box center [996, 353] width 58 height 29
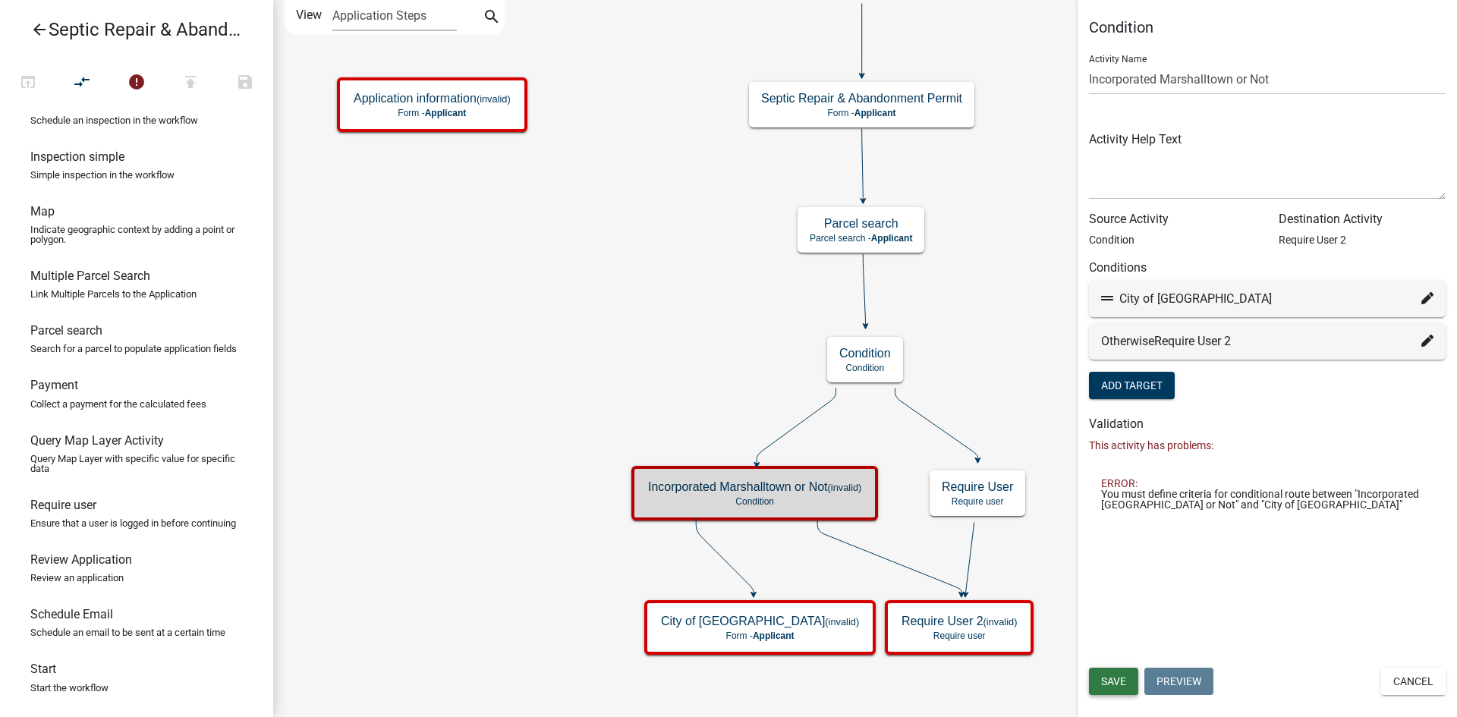
click at [1114, 683] on span "Save" at bounding box center [1113, 681] width 25 height 12
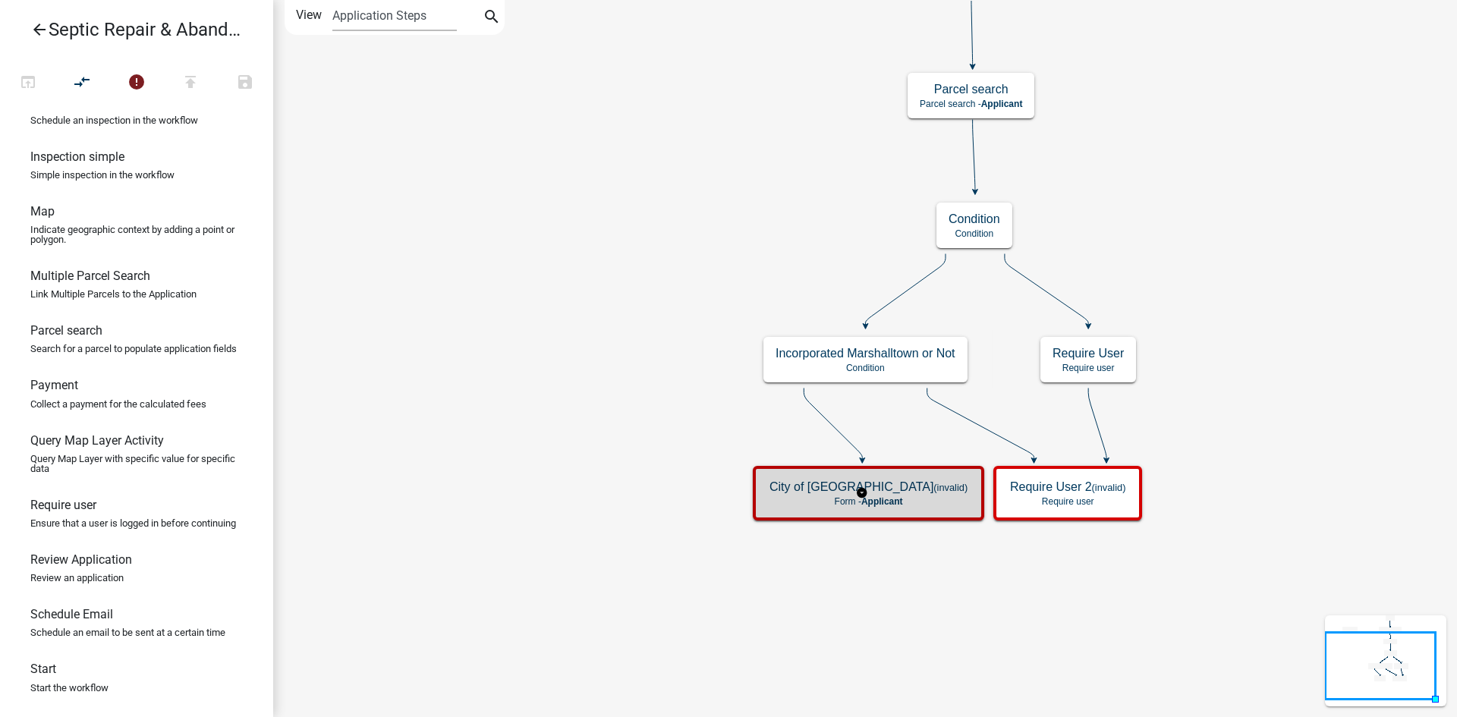
click at [889, 494] on h5 "City of Marshalltown Parcel (invalid)" at bounding box center [868, 487] width 198 height 14
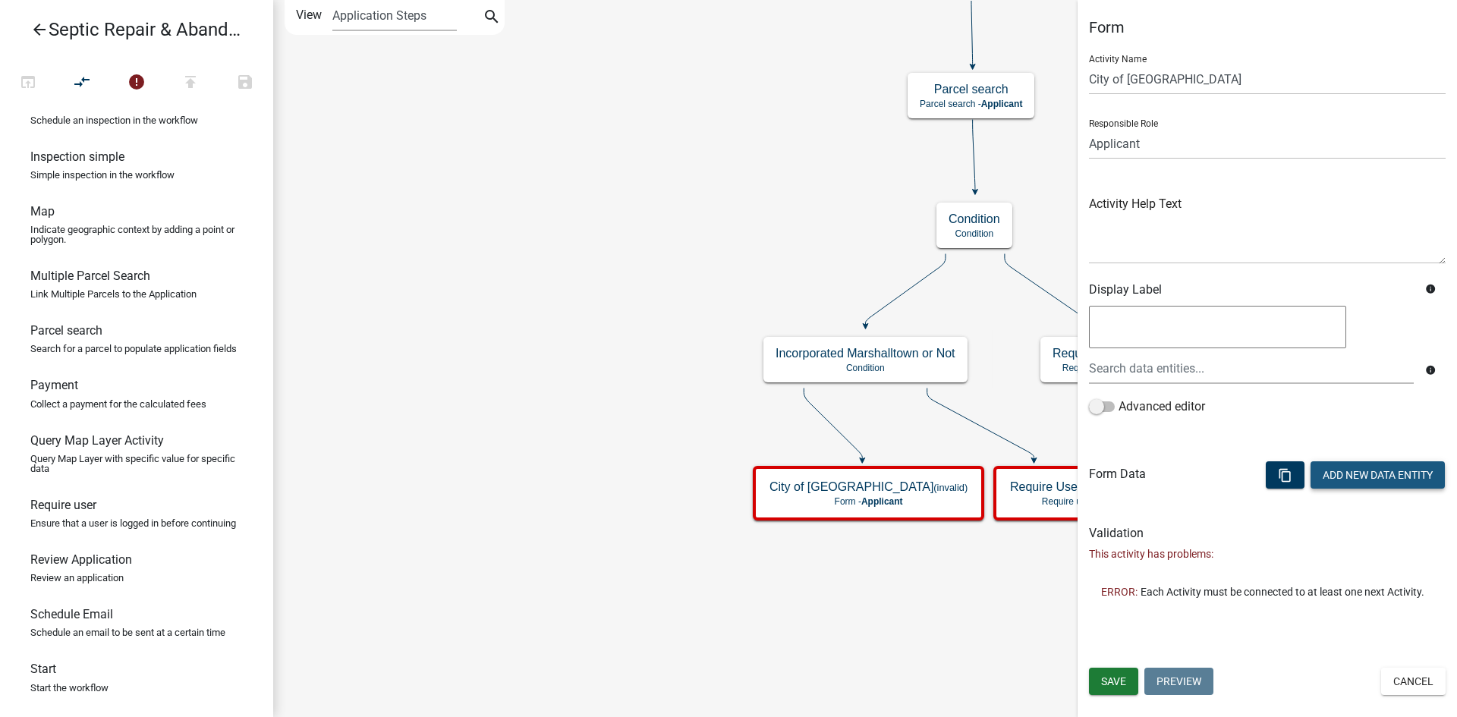
click at [1342, 476] on button "Add New Data Entity" at bounding box center [1377, 474] width 134 height 27
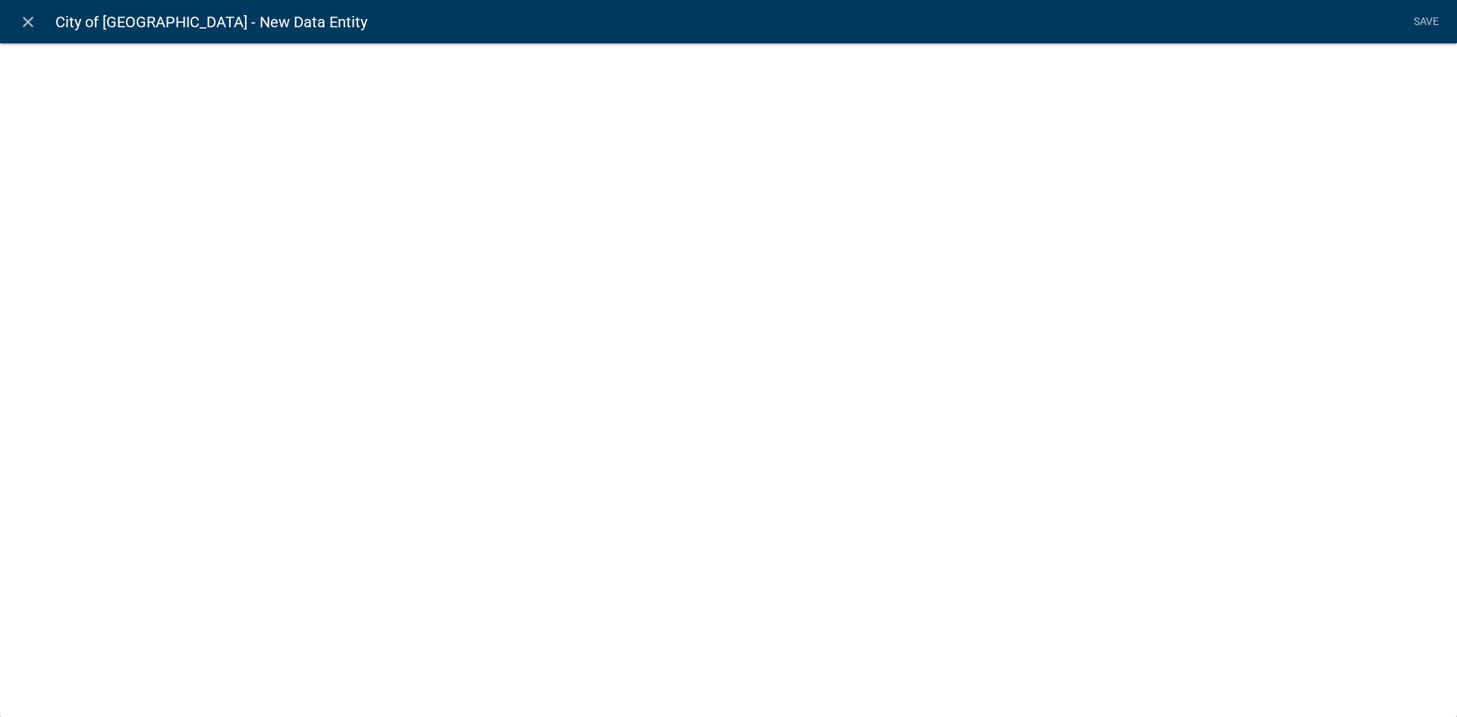
select select
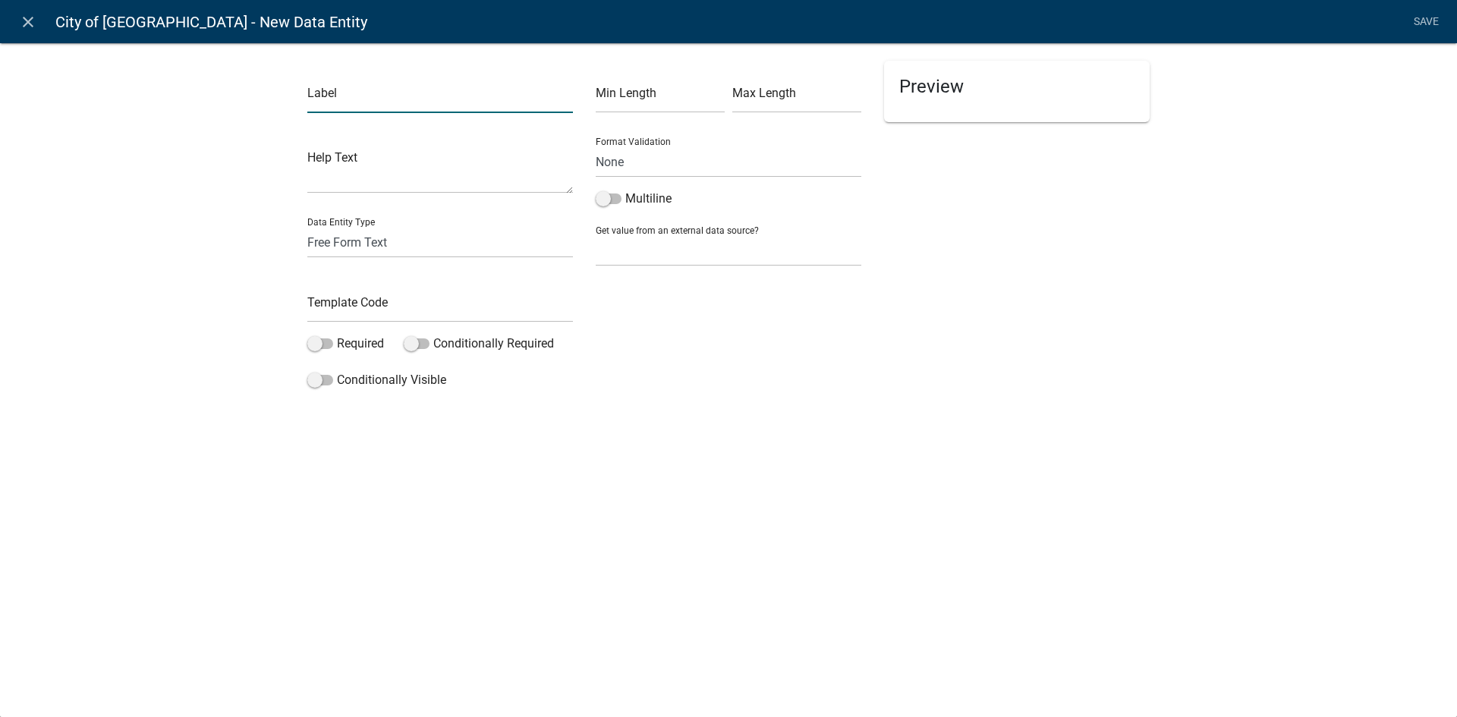
click at [403, 102] on input "text" at bounding box center [440, 97] width 266 height 31
click at [552, 101] on input "Would you like to have the City review the request" at bounding box center [440, 97] width 266 height 31
click at [571, 99] on input "Would you like to have the City review the request" at bounding box center [440, 97] width 266 height 31
type input "W"
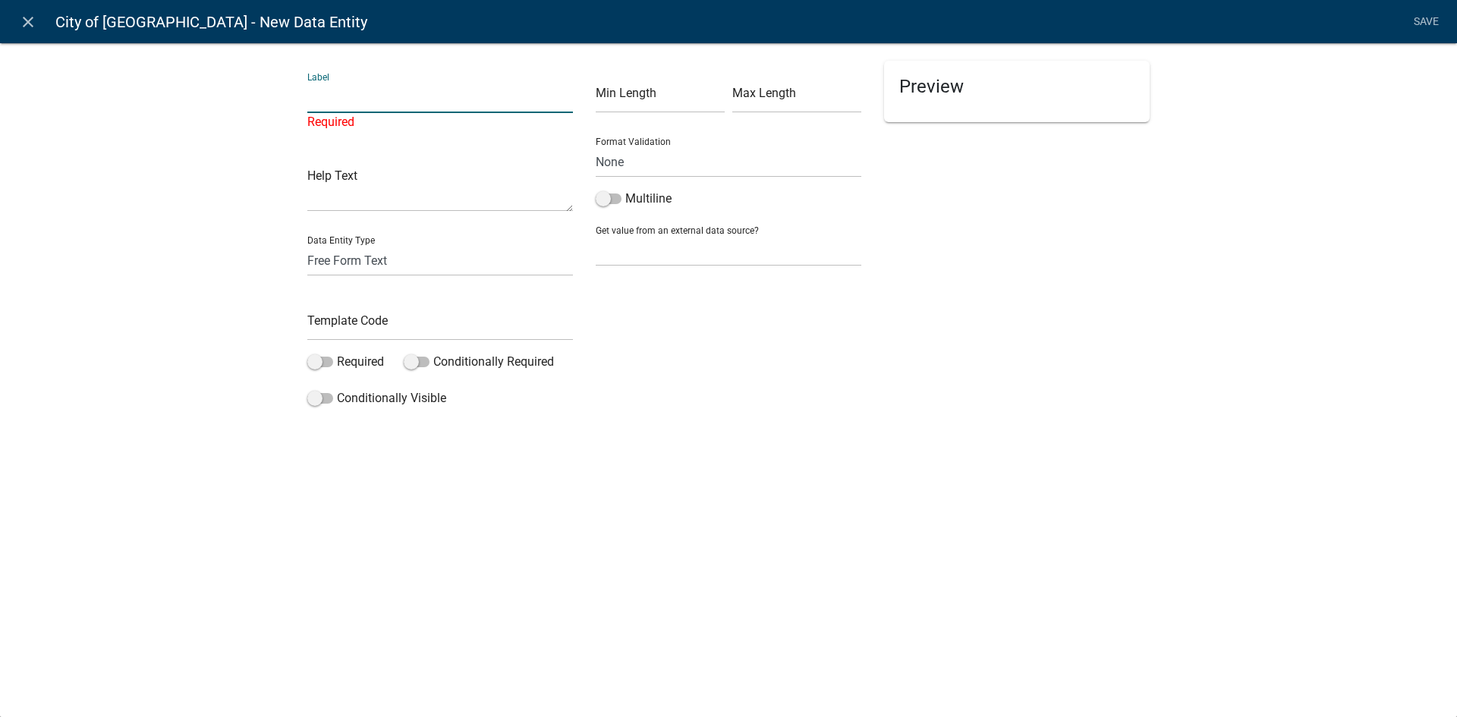
paste input "Would you like to have the City review this request for a septic system within …"
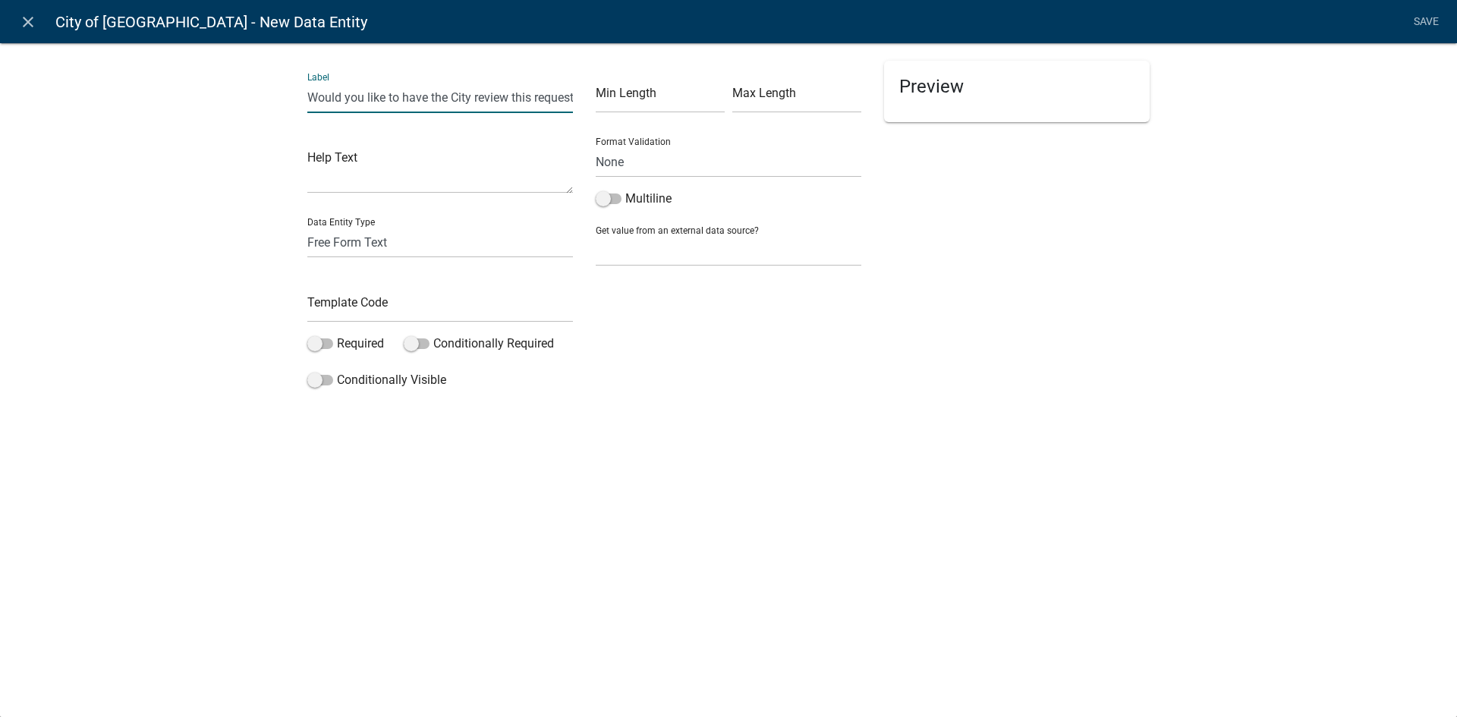
scroll to position [0, 338]
click at [445, 99] on input "Would you like to have the City review this request for a septic system within …" at bounding box center [440, 97] width 266 height 31
type input "Would you like to have the City review this request for a septic system repair …"
click at [640, 165] on select "None Email PhoneNumber" at bounding box center [729, 161] width 266 height 31
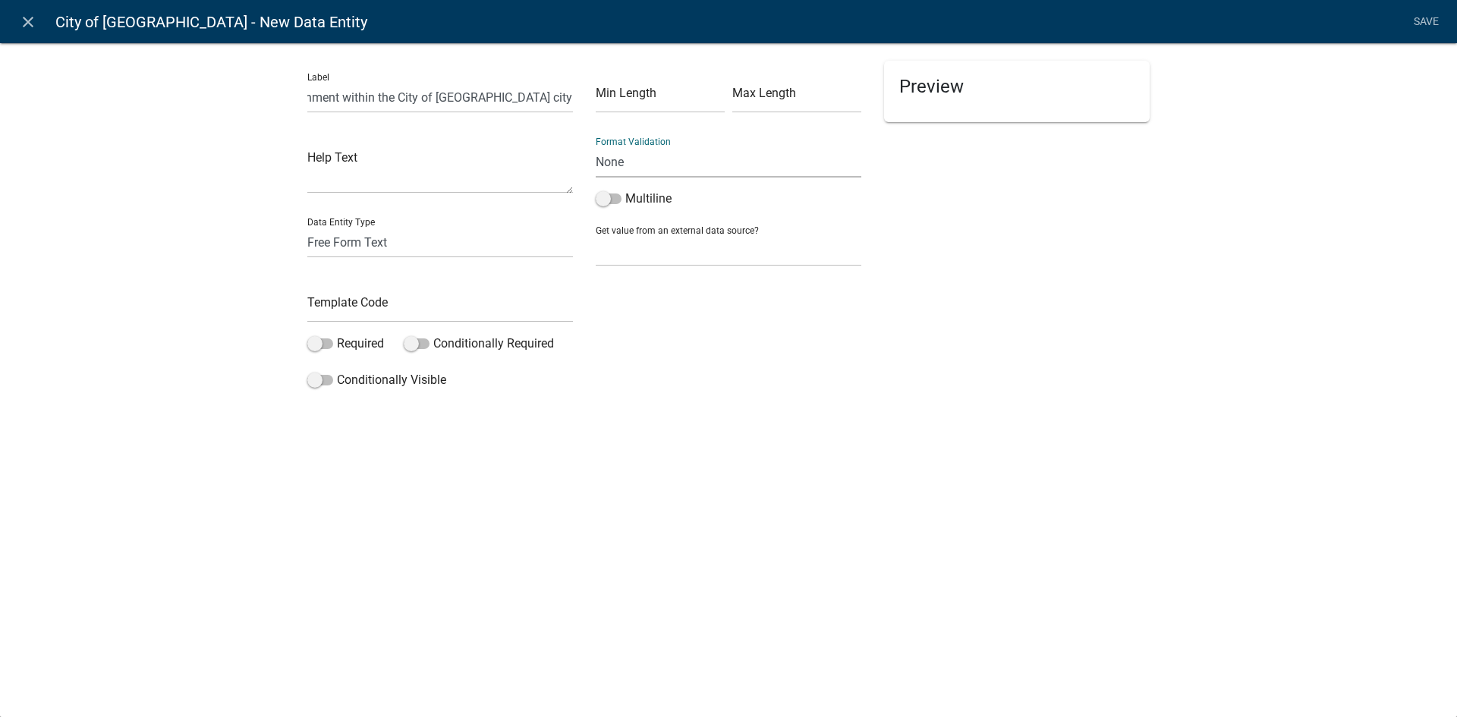
scroll to position [0, 0]
click at [640, 165] on select "None Email PhoneNumber" at bounding box center [729, 161] width 266 height 31
click at [428, 239] on select "Free Form Text Document Display Entity Value Fee Numeric Data Date Map Sketch D…" at bounding box center [440, 242] width 266 height 31
select select "list-data"
click at [307, 227] on select "Free Form Text Document Display Entity Value Fee Numeric Data Date Map Sketch D…" at bounding box center [440, 242] width 266 height 31
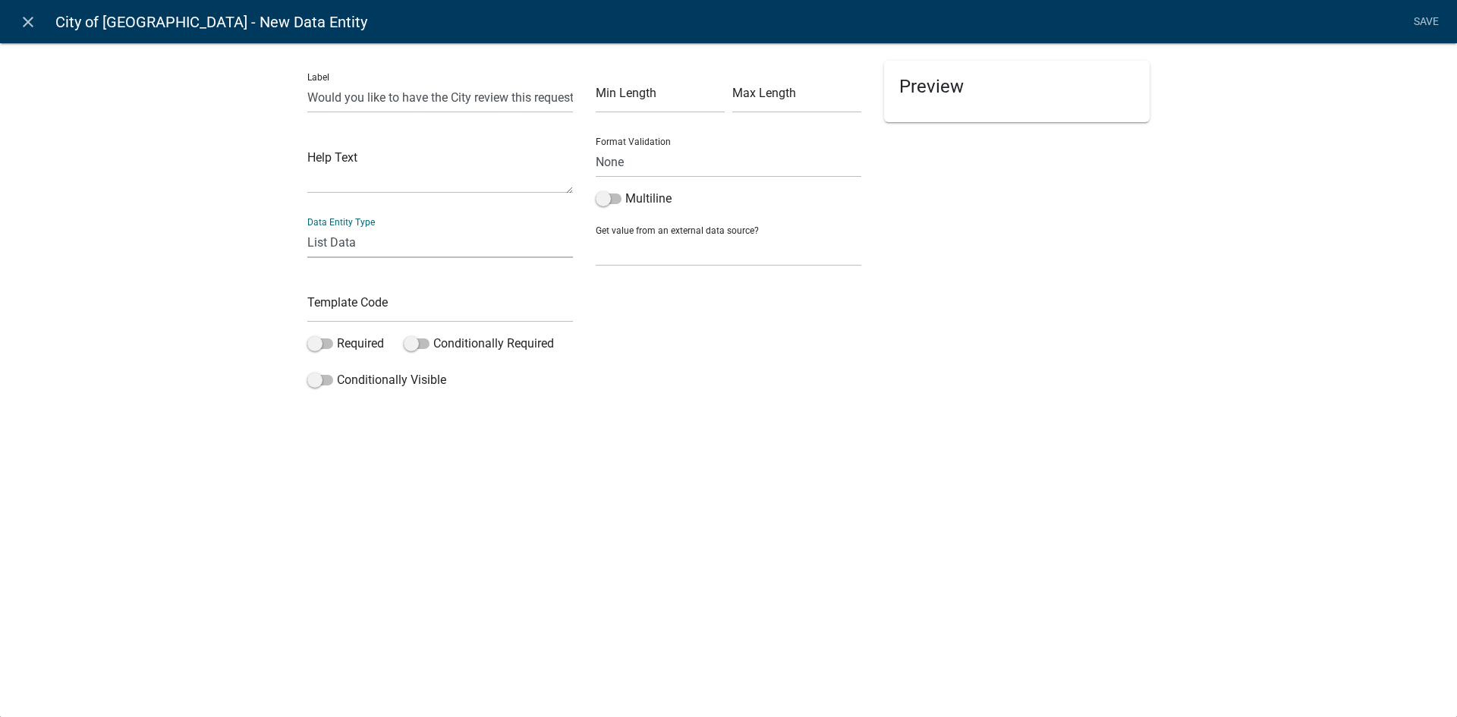
select select "list-data"
select select
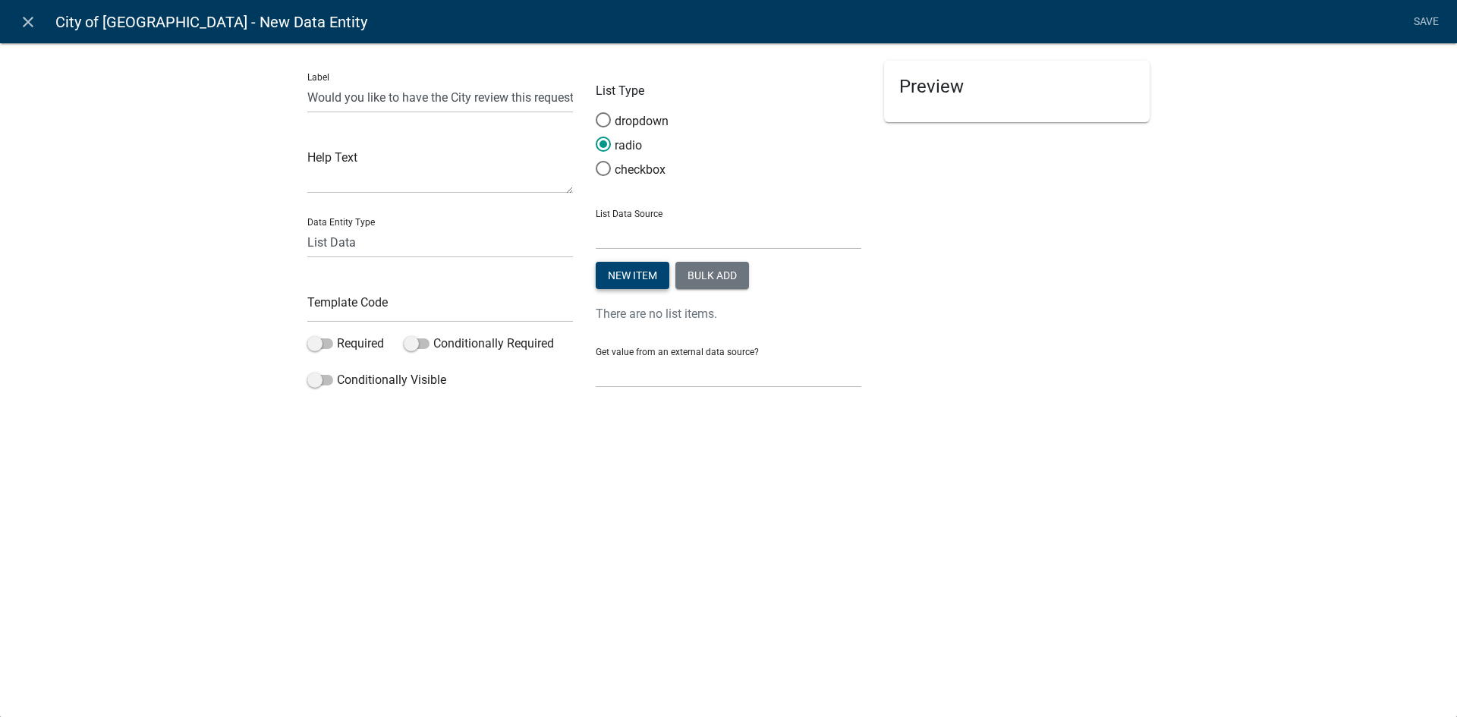
click at [621, 272] on button "New item" at bounding box center [633, 275] width 74 height 27
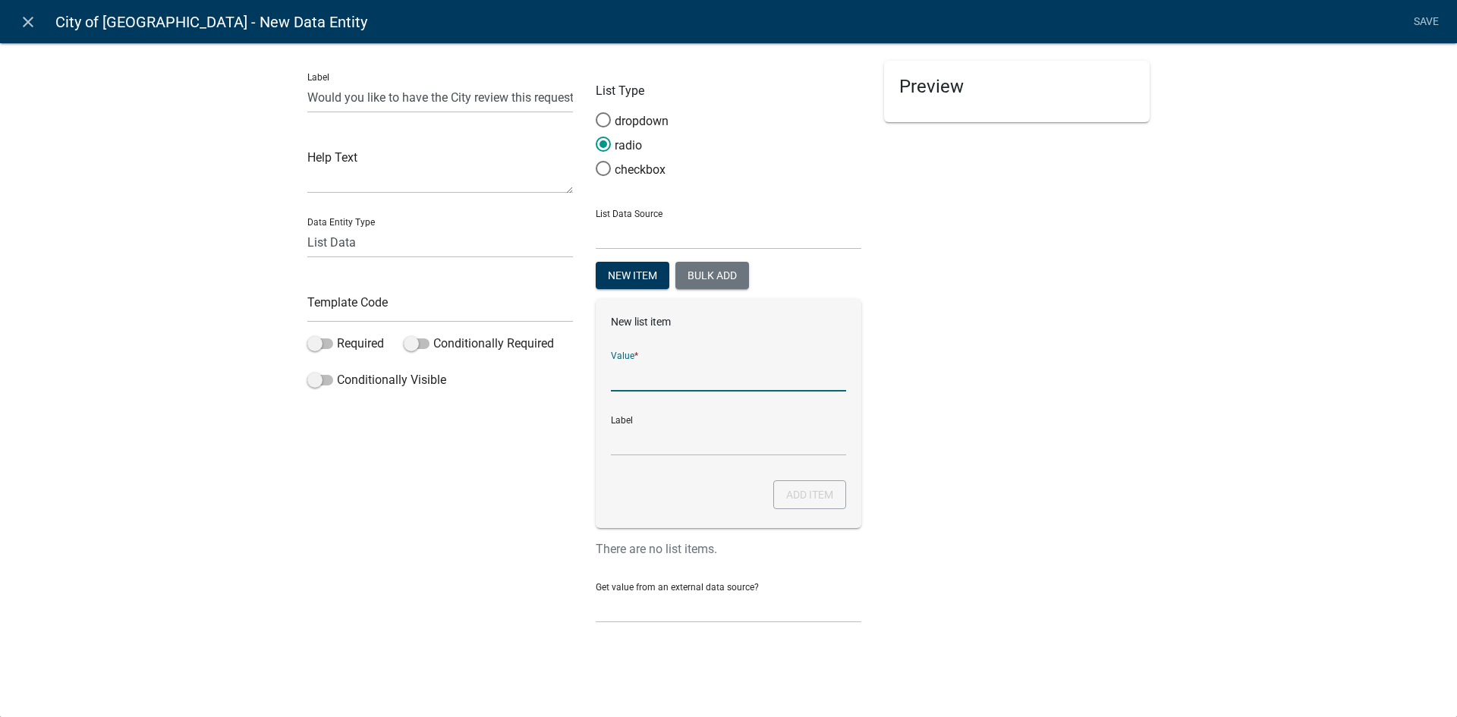
click at [643, 381] on input "List Data Source" at bounding box center [728, 375] width 235 height 31
type input "Yes"
click at [798, 499] on button "Add item" at bounding box center [809, 494] width 73 height 29
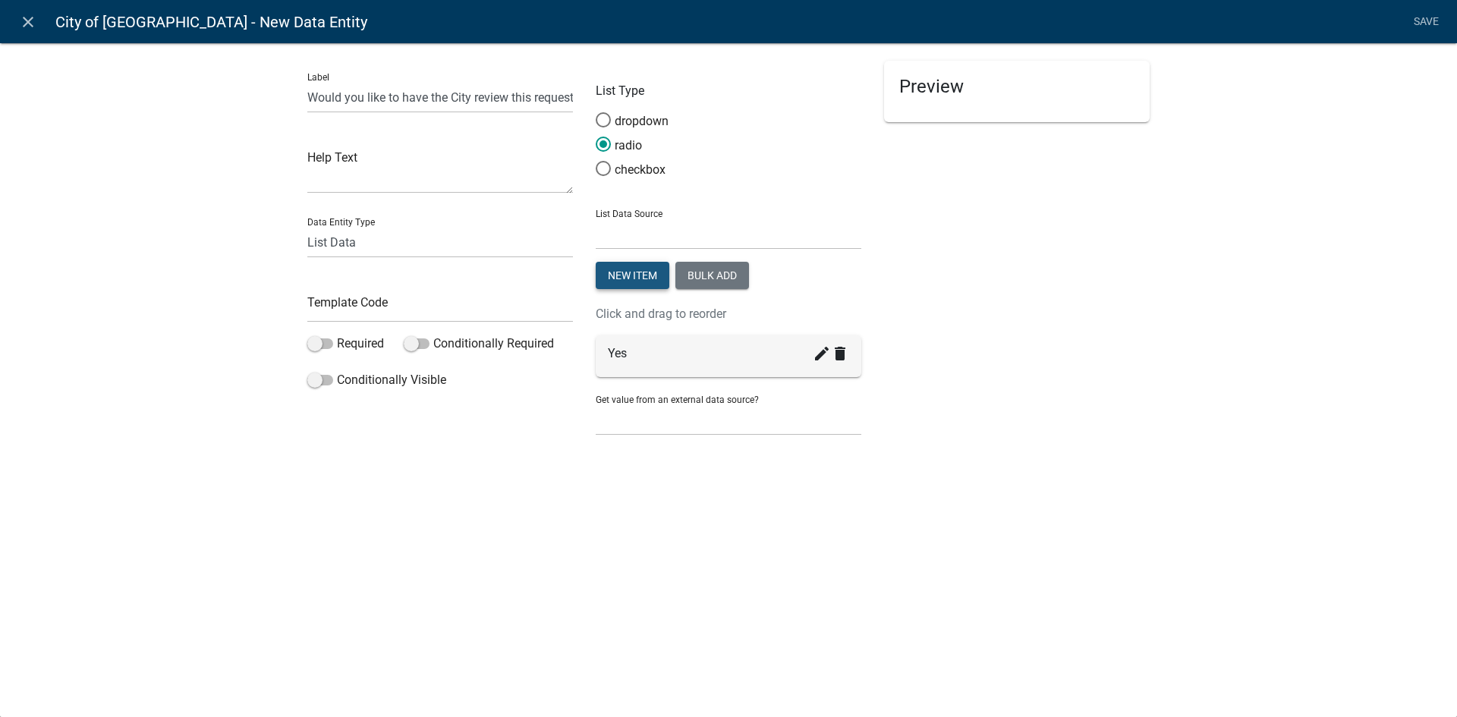
click at [637, 282] on button "New item" at bounding box center [633, 275] width 74 height 27
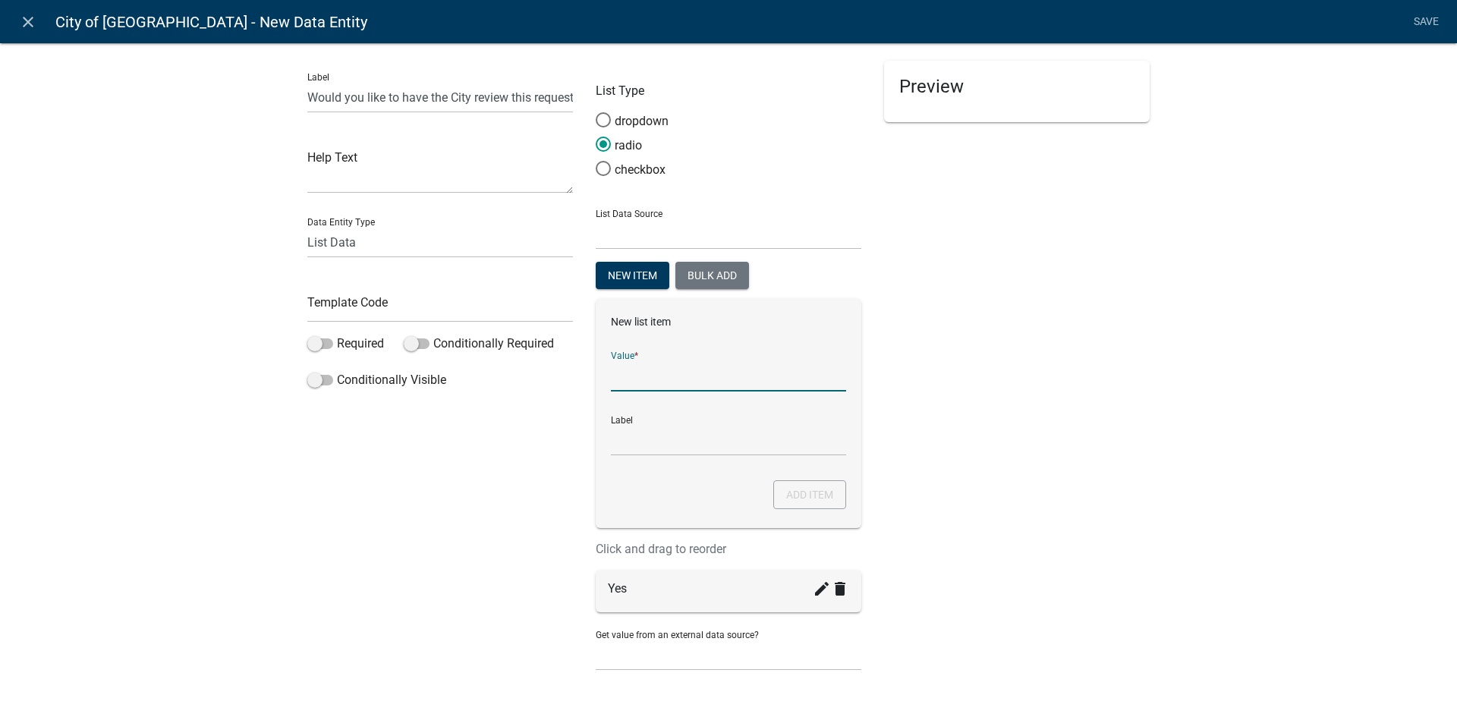
click at [653, 381] on input "List Data Source" at bounding box center [728, 375] width 235 height 31
type input "No"
click at [793, 493] on button "Add item" at bounding box center [809, 494] width 73 height 29
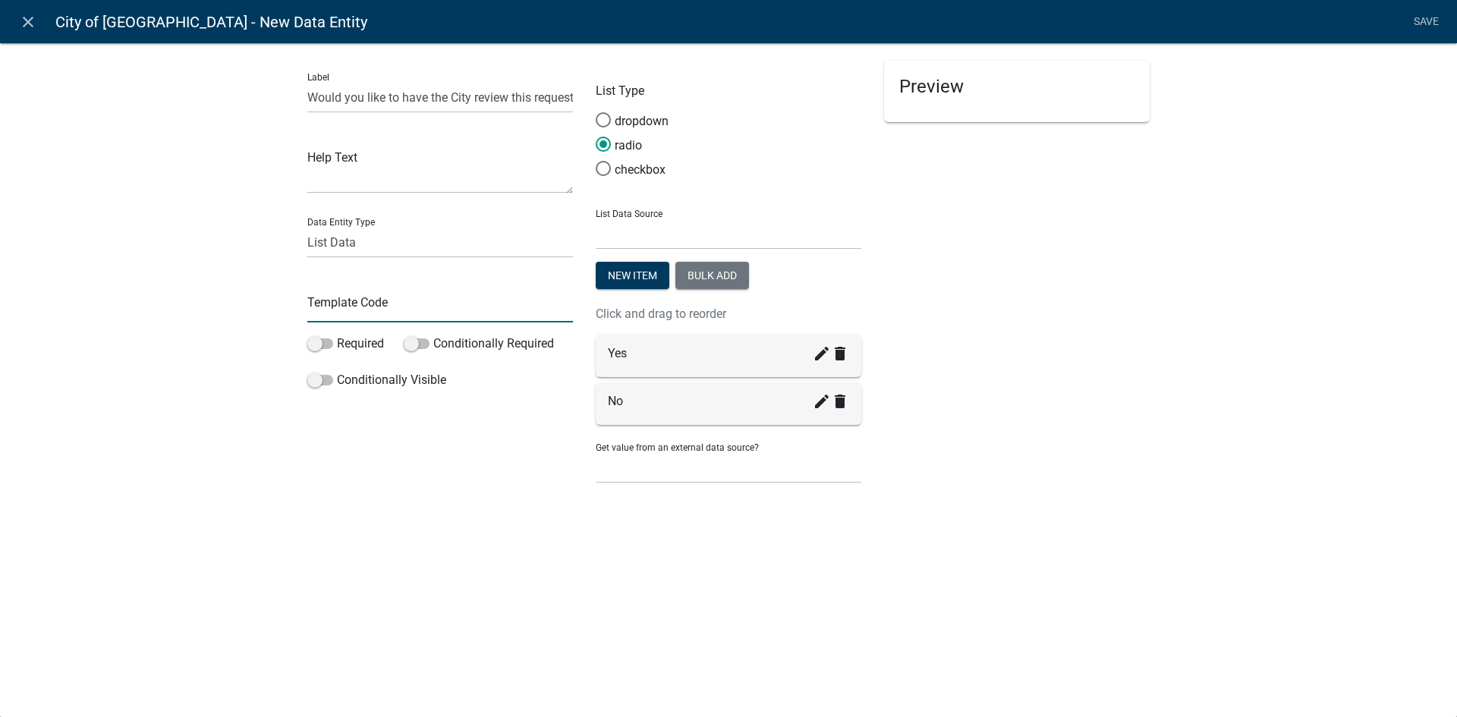
click at [347, 313] on input "text" at bounding box center [440, 306] width 266 height 31
type input "RequestCityReview"
click at [316, 339] on span at bounding box center [320, 343] width 26 height 11
click at [337, 335] on input "Required" at bounding box center [337, 335] width 0 height 0
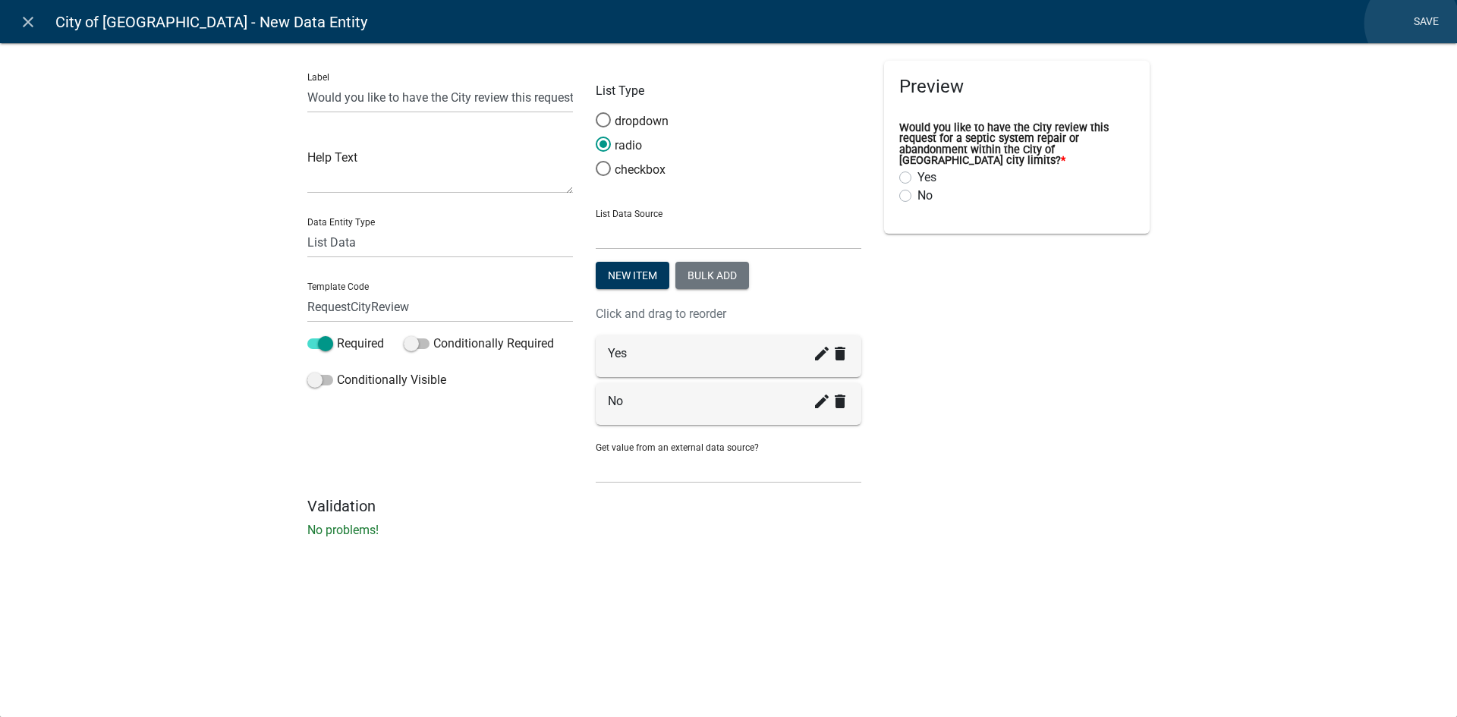
click at [1412, 24] on link "Save" at bounding box center [1426, 22] width 38 height 29
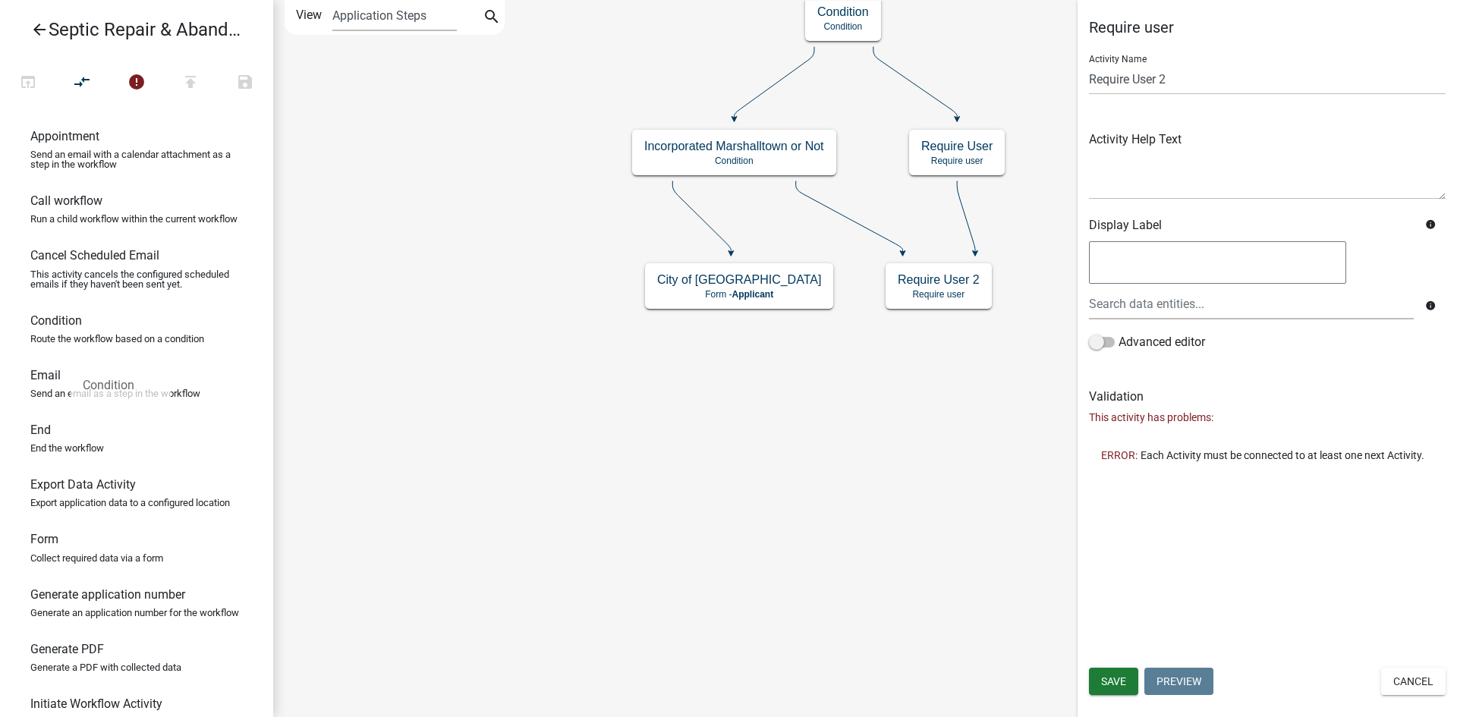
click at [71, 344] on p "Route the workflow based on a condition" at bounding box center [117, 339] width 174 height 10
drag, startPoint x: 116, startPoint y: 351, endPoint x: 687, endPoint y: 404, distance: 573.1
click at [687, 404] on div "arrow_back Septic Repair & Abandonment Permit open_in_browser compare_arrows er…" at bounding box center [728, 358] width 1457 height 717
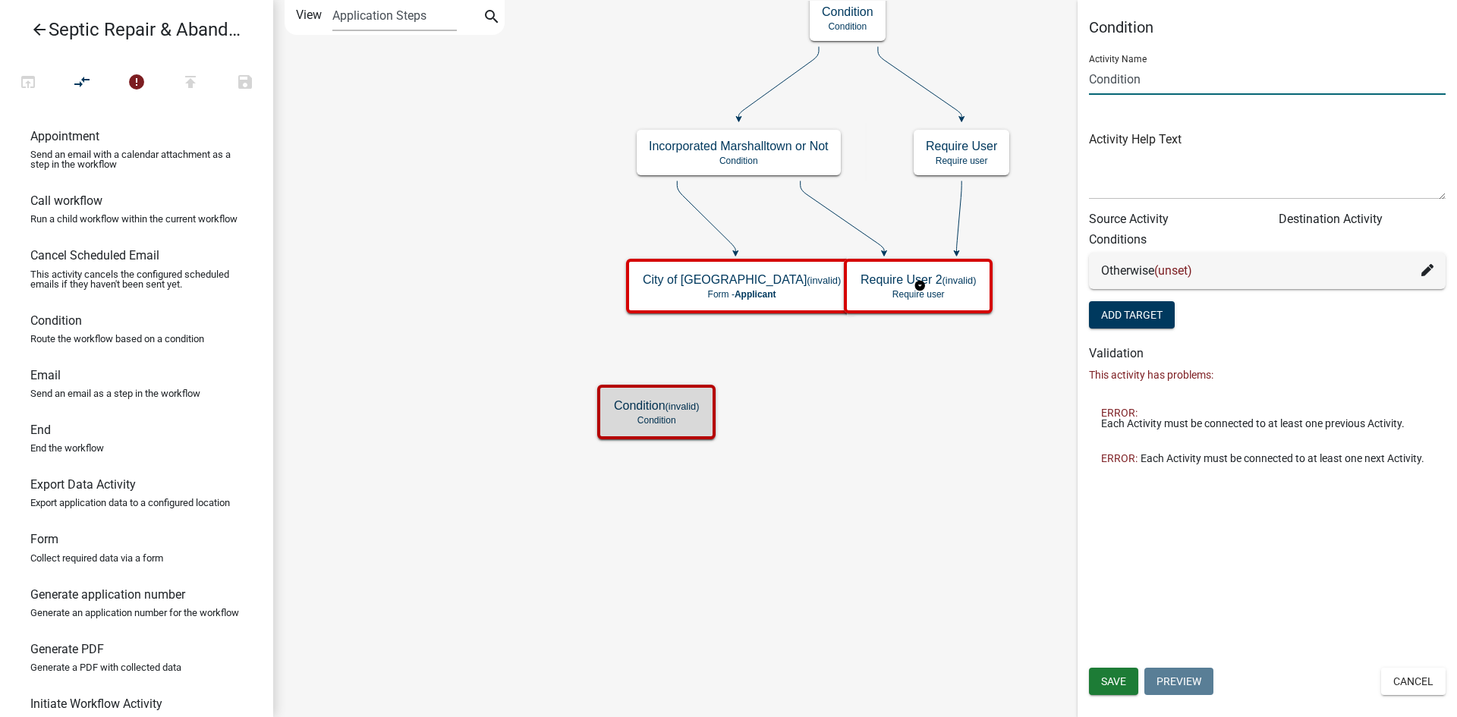
click at [1187, 66] on input "Condition" at bounding box center [1267, 79] width 357 height 31
type input "Contact City or Not"
click at [1135, 318] on button "Add Target" at bounding box center [1132, 314] width 86 height 27
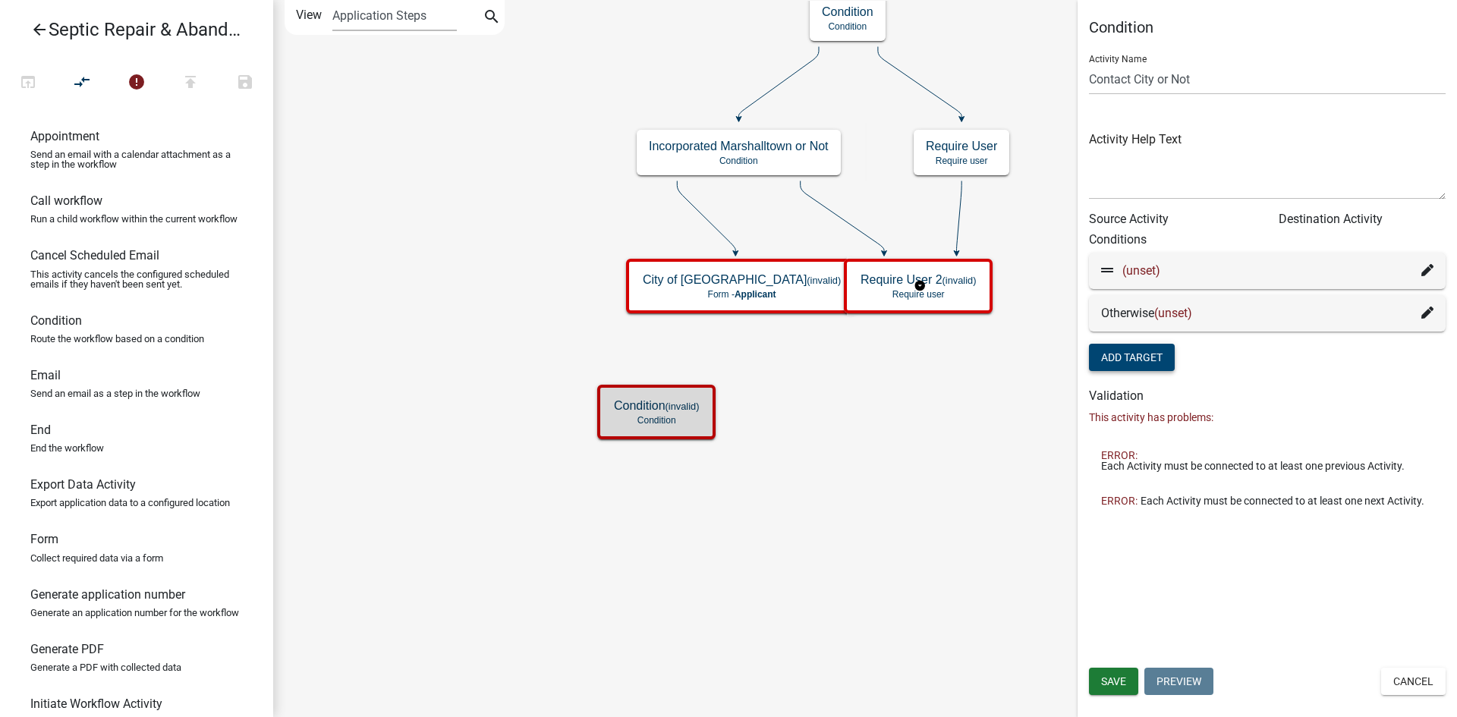
click at [1425, 270] on icon at bounding box center [1427, 270] width 12 height 12
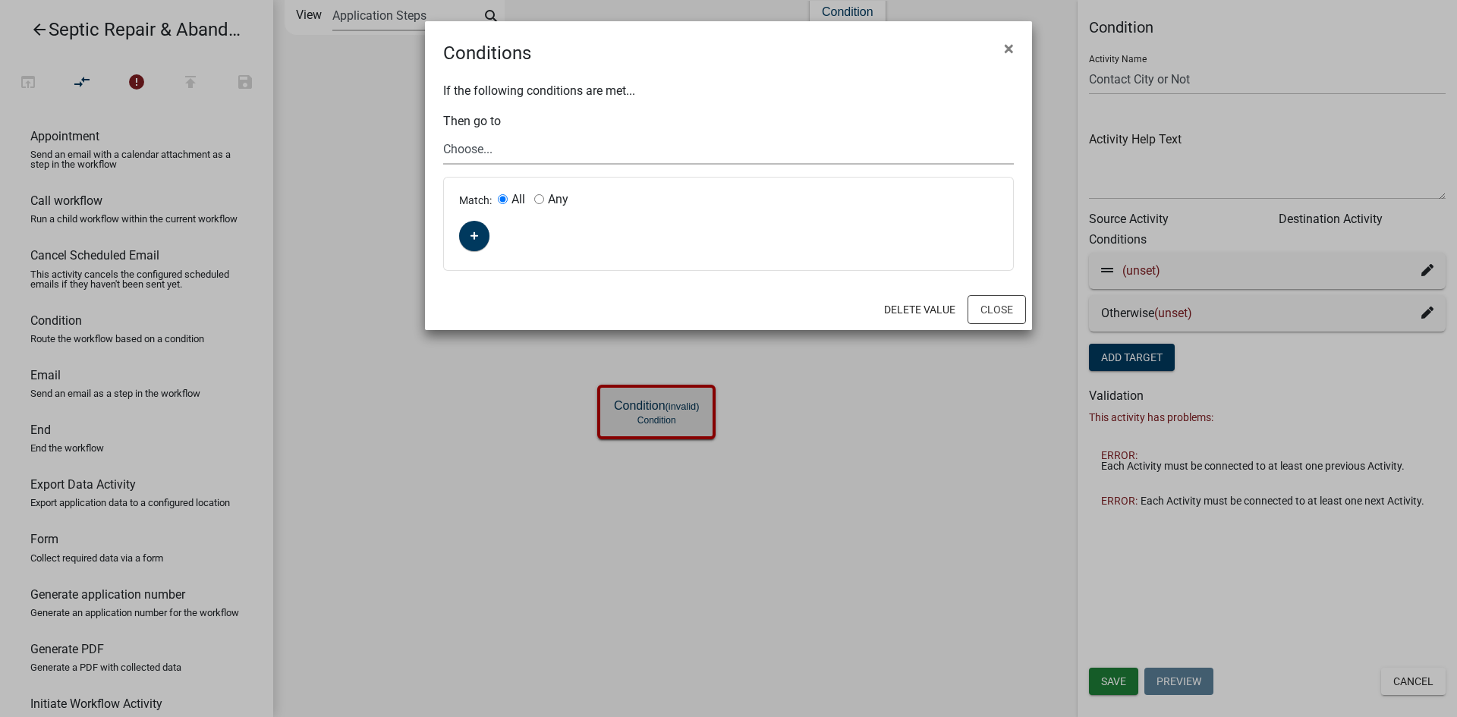
click at [485, 145] on select "Choose... Start Septic Repair & Abandonment Permit Parcel search Application in…" at bounding box center [728, 149] width 571 height 31
select select "8: b2f46e6a-02b9-4821-ad40-b113a9e84f3d"
click at [443, 134] on select "Choose... Start Septic Repair & Abandonment Permit Parcel search Application in…" at bounding box center [728, 149] width 571 height 31
click at [474, 241] on fa-icon "button" at bounding box center [474, 236] width 8 height 14
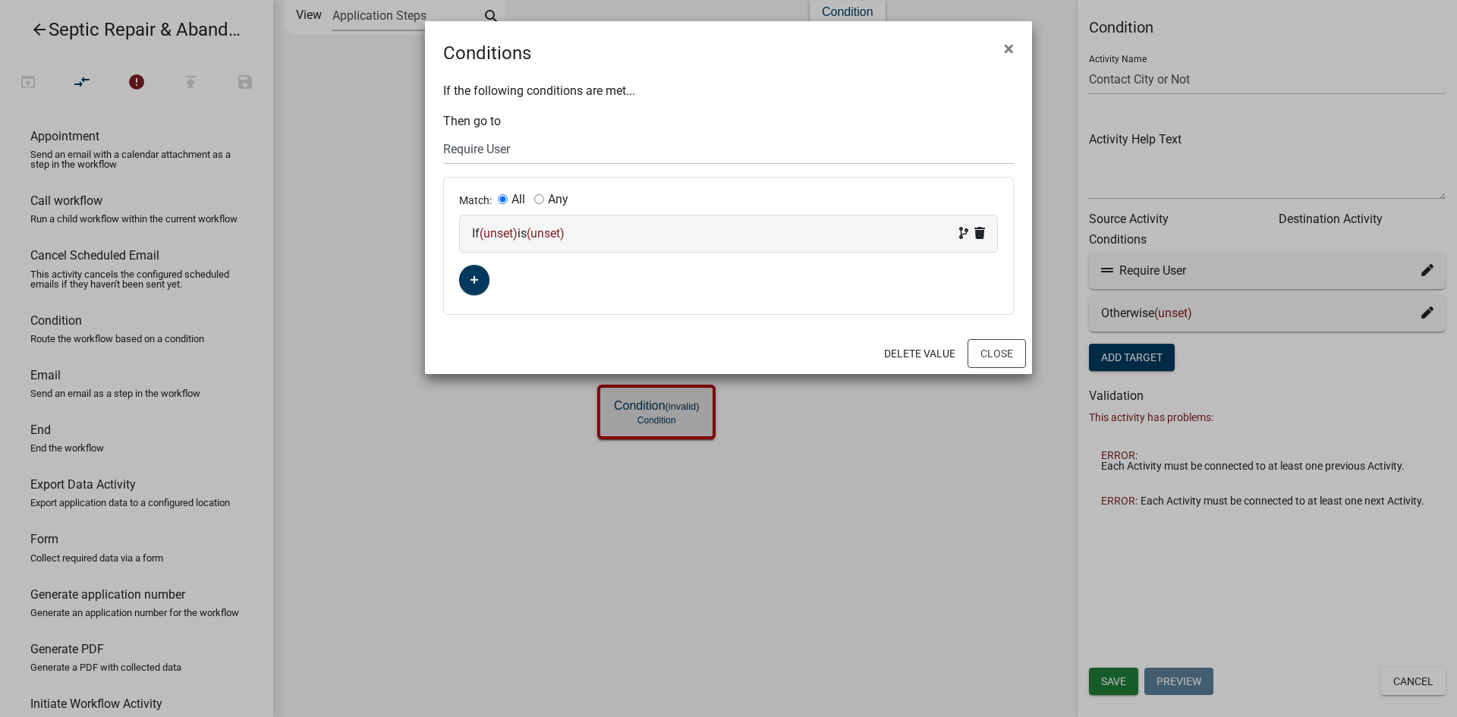
click at [504, 229] on span "(unset)" at bounding box center [499, 233] width 38 height 14
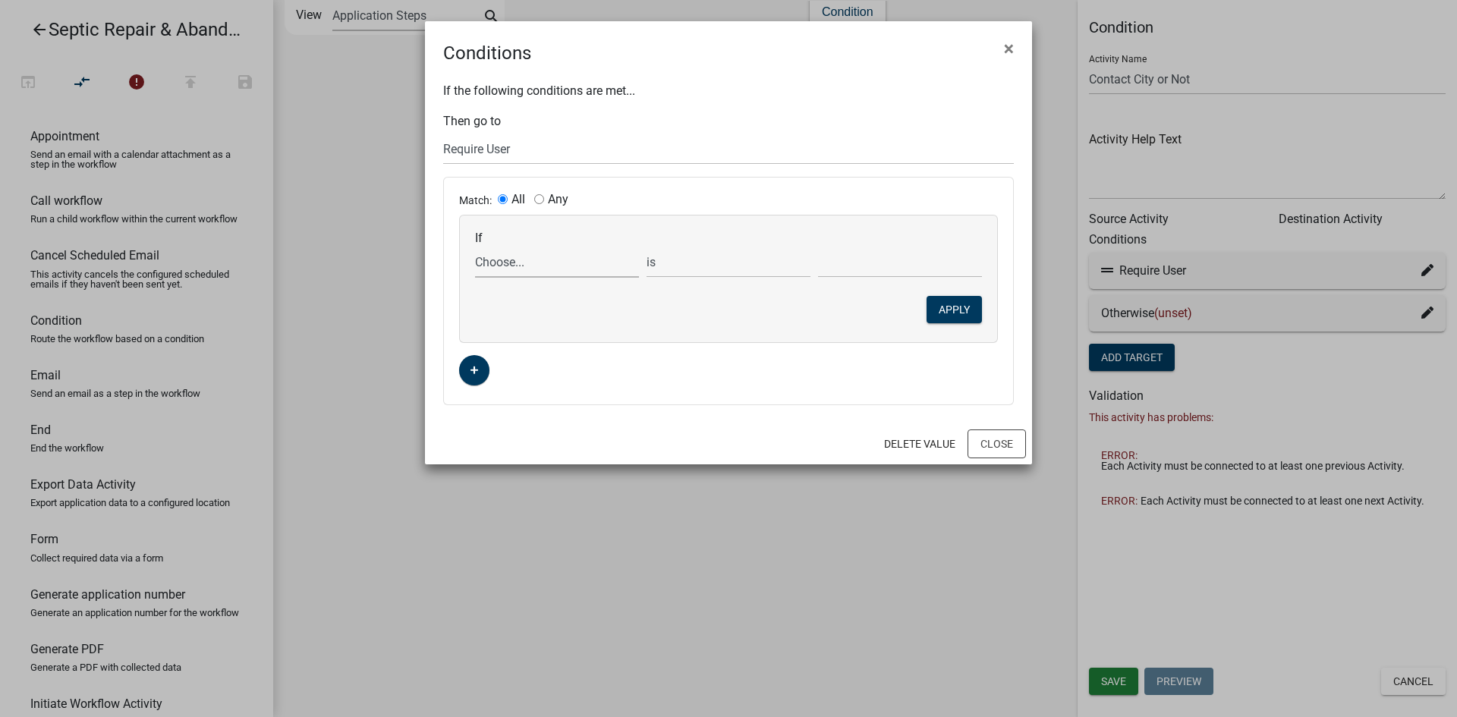
click at [514, 256] on select "Choose..." at bounding box center [557, 262] width 164 height 31
click at [514, 266] on select "Choose..." at bounding box center [557, 262] width 164 height 31
click at [528, 263] on select "Choose..." at bounding box center [557, 262] width 164 height 31
click at [530, 288] on div "If Choose... is is not is greater than is less than exists does not exist conta…" at bounding box center [728, 278] width 537 height 127
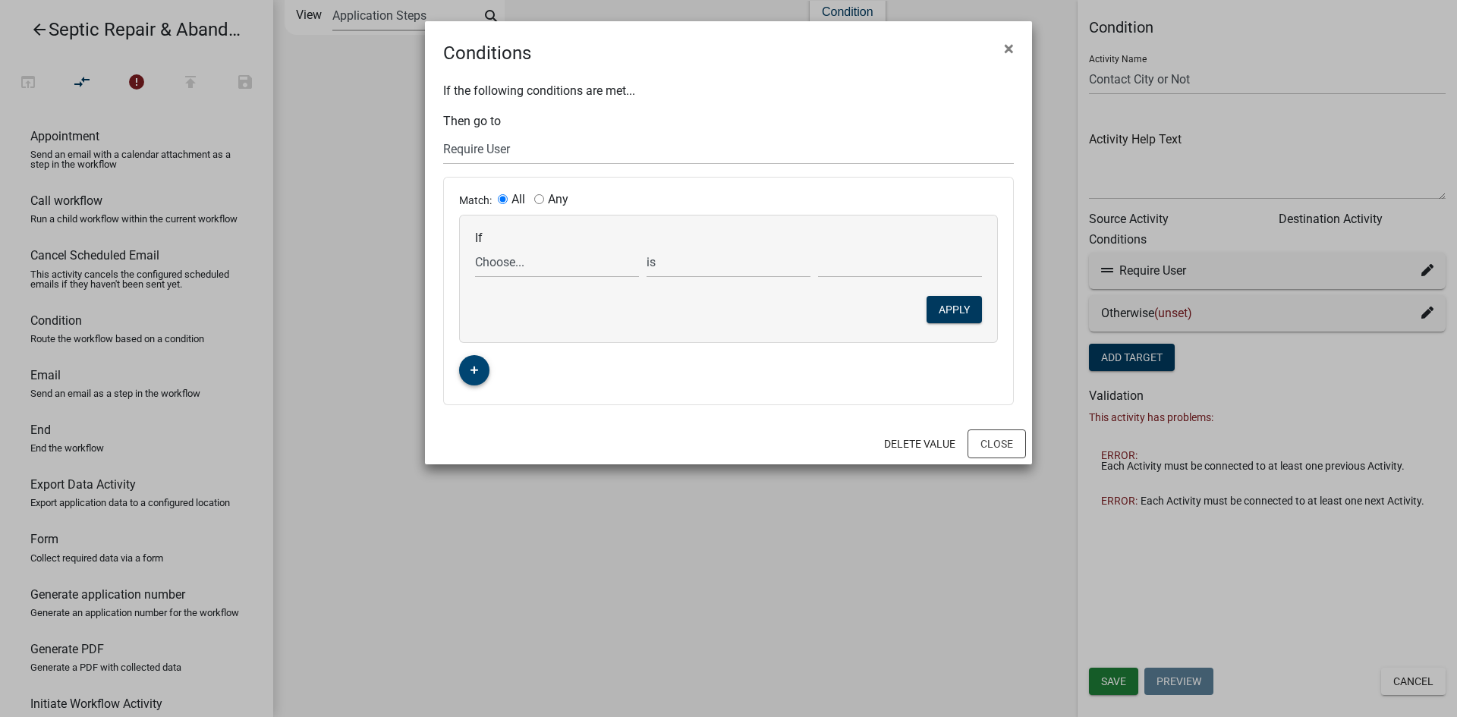
click at [479, 370] on button "button" at bounding box center [474, 370] width 30 height 30
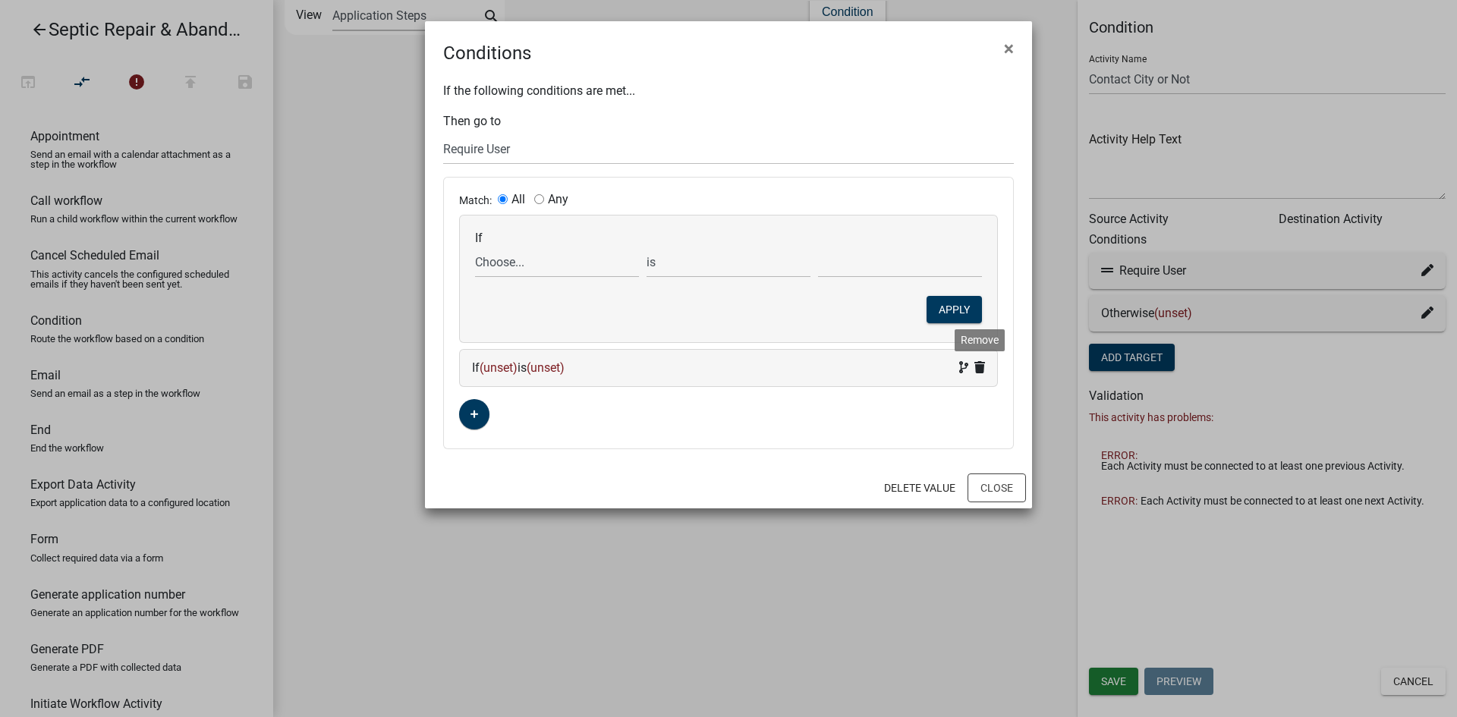
click at [981, 363] on icon at bounding box center [979, 367] width 11 height 12
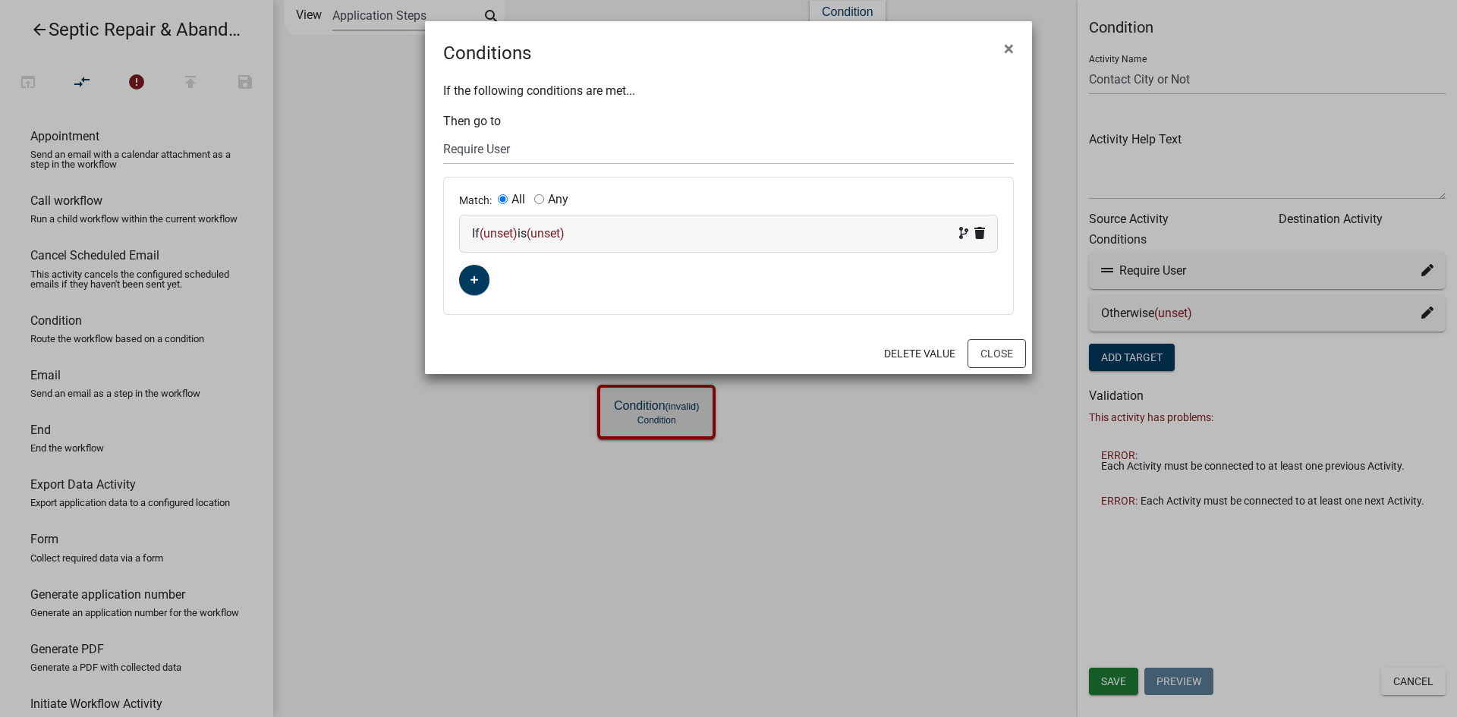
click at [495, 229] on span "(unset)" at bounding box center [499, 233] width 38 height 14
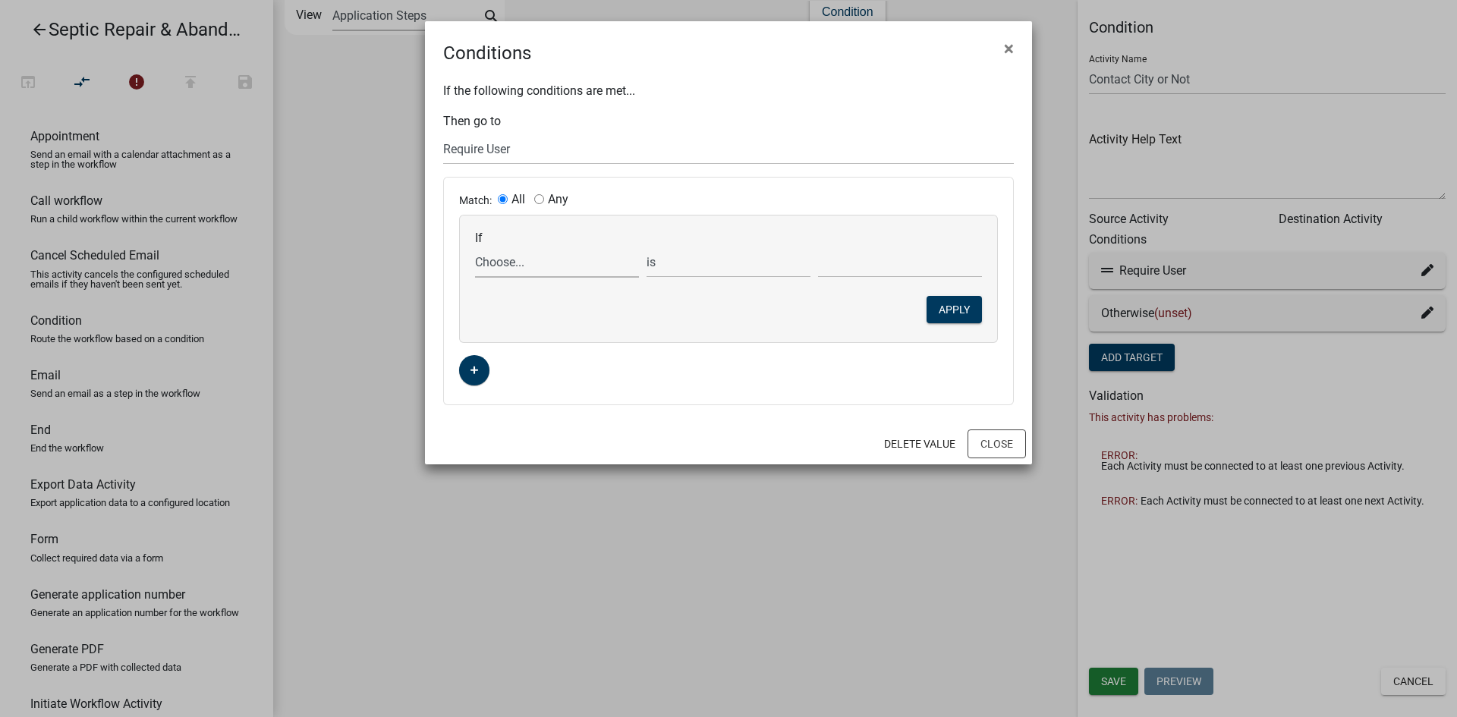
click at [504, 260] on select "Choose..." at bounding box center [557, 262] width 164 height 31
click at [645, 255] on div "is is not is greater than is less than exists does not exist contains does not …" at bounding box center [728, 262] width 171 height 31
click at [667, 269] on select "is is not is greater than is less than exists does not exist contains does not …" at bounding box center [728, 262] width 164 height 31
click at [684, 269] on select "is is not is greater than is less than exists does not exist contains does not …" at bounding box center [728, 262] width 164 height 31
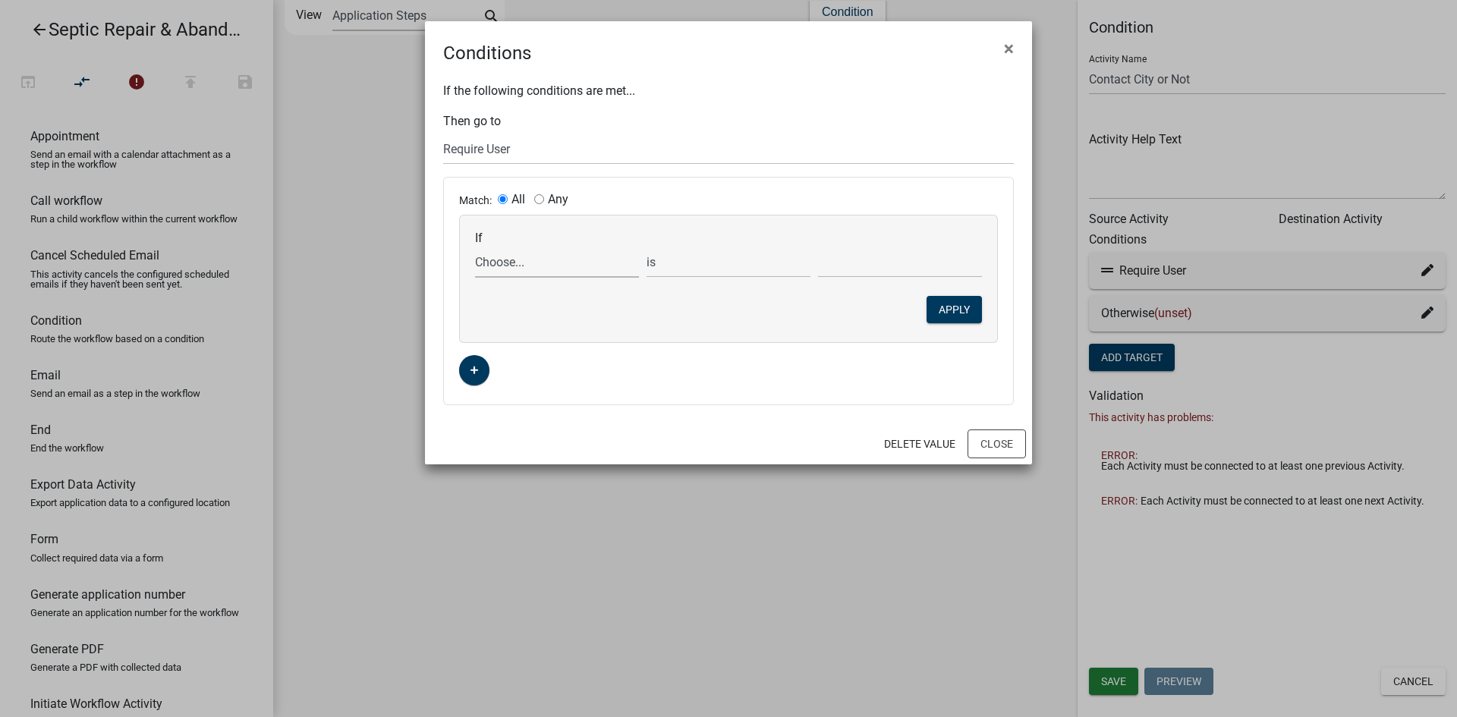
click at [563, 270] on select "Choose..." at bounding box center [557, 262] width 164 height 31
click at [1007, 45] on span "×" at bounding box center [1009, 48] width 10 height 21
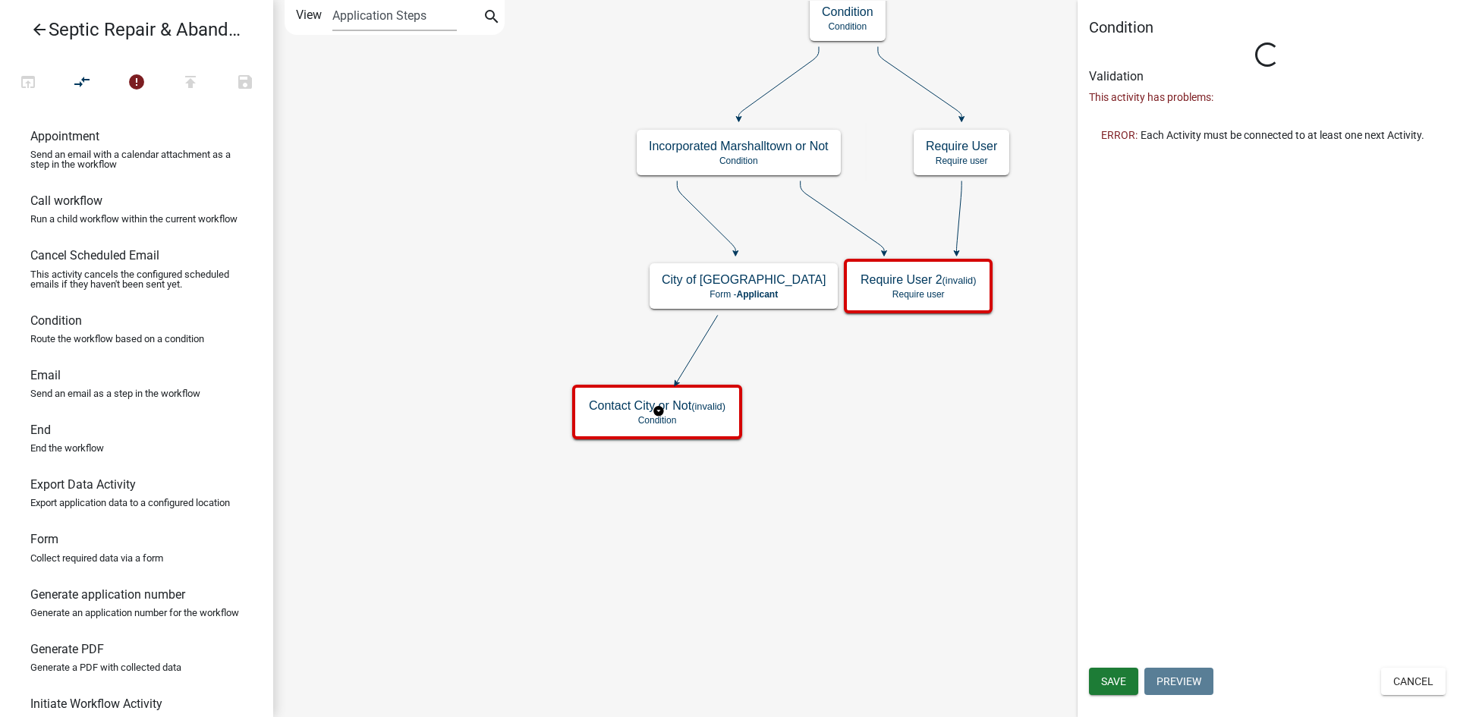
type input "Condition"
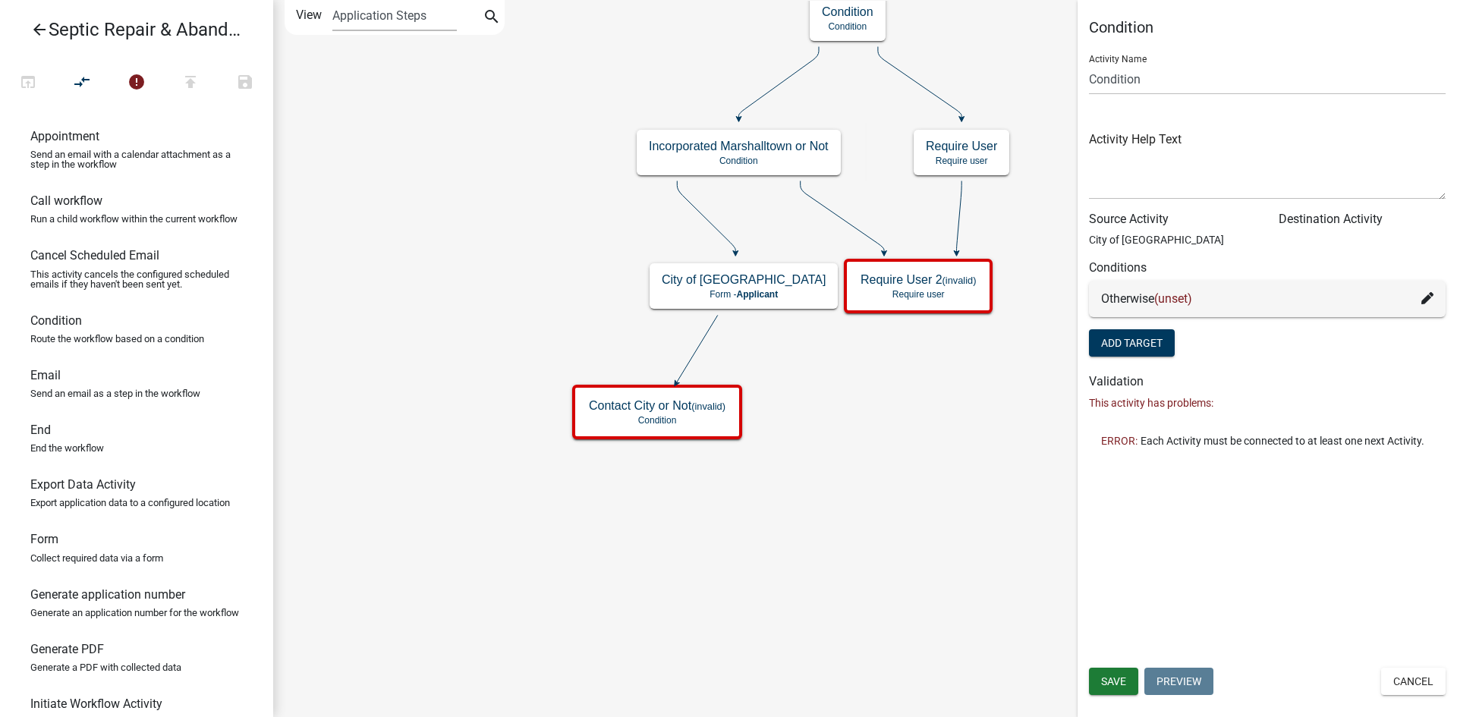
click at [1426, 299] on icon at bounding box center [1427, 298] width 12 height 12
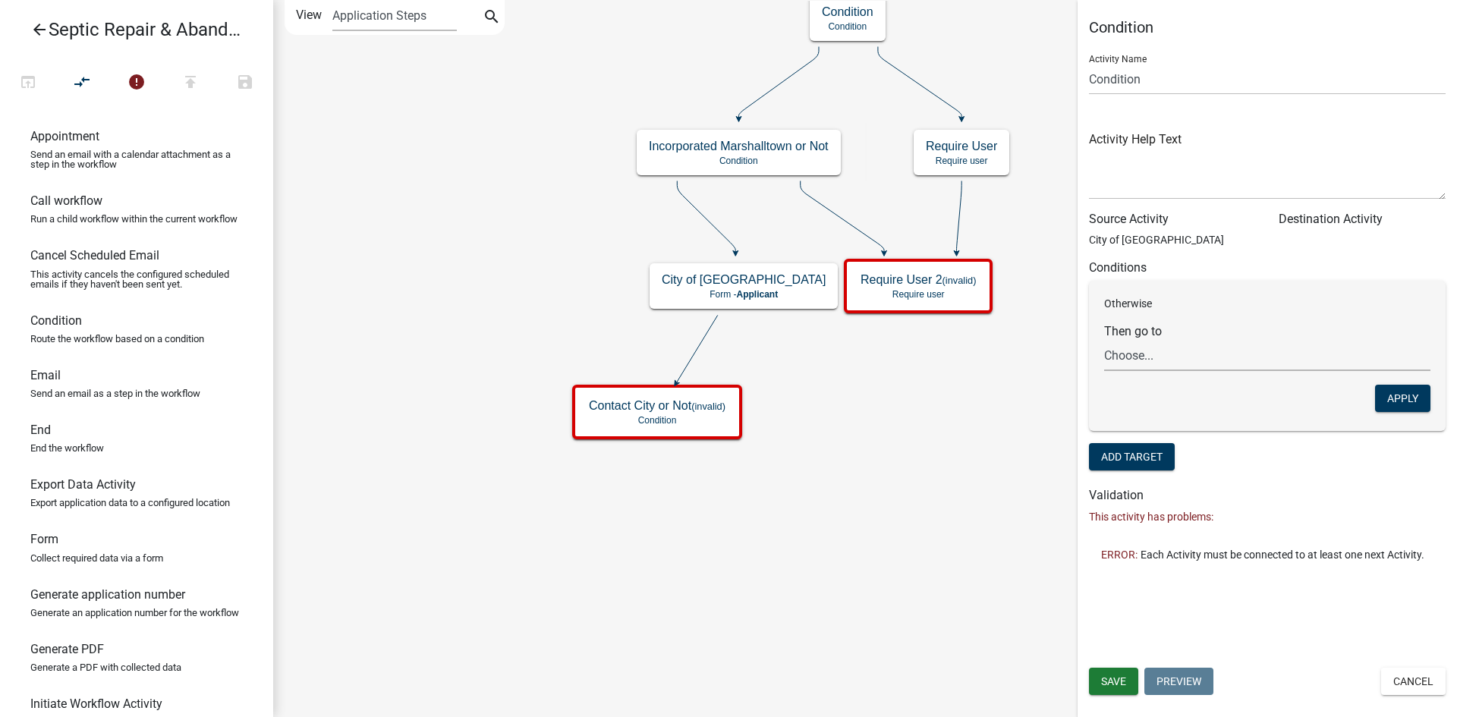
click at [1215, 355] on select "Choose... Start Septic Repair & Abandonment Permit Parcel search Application in…" at bounding box center [1267, 355] width 326 height 31
click at [961, 461] on icon "Start Start - Applicant Septic Repair & Abandonment Permit Form - Applicant Par…" at bounding box center [865, 359] width 1182 height 716
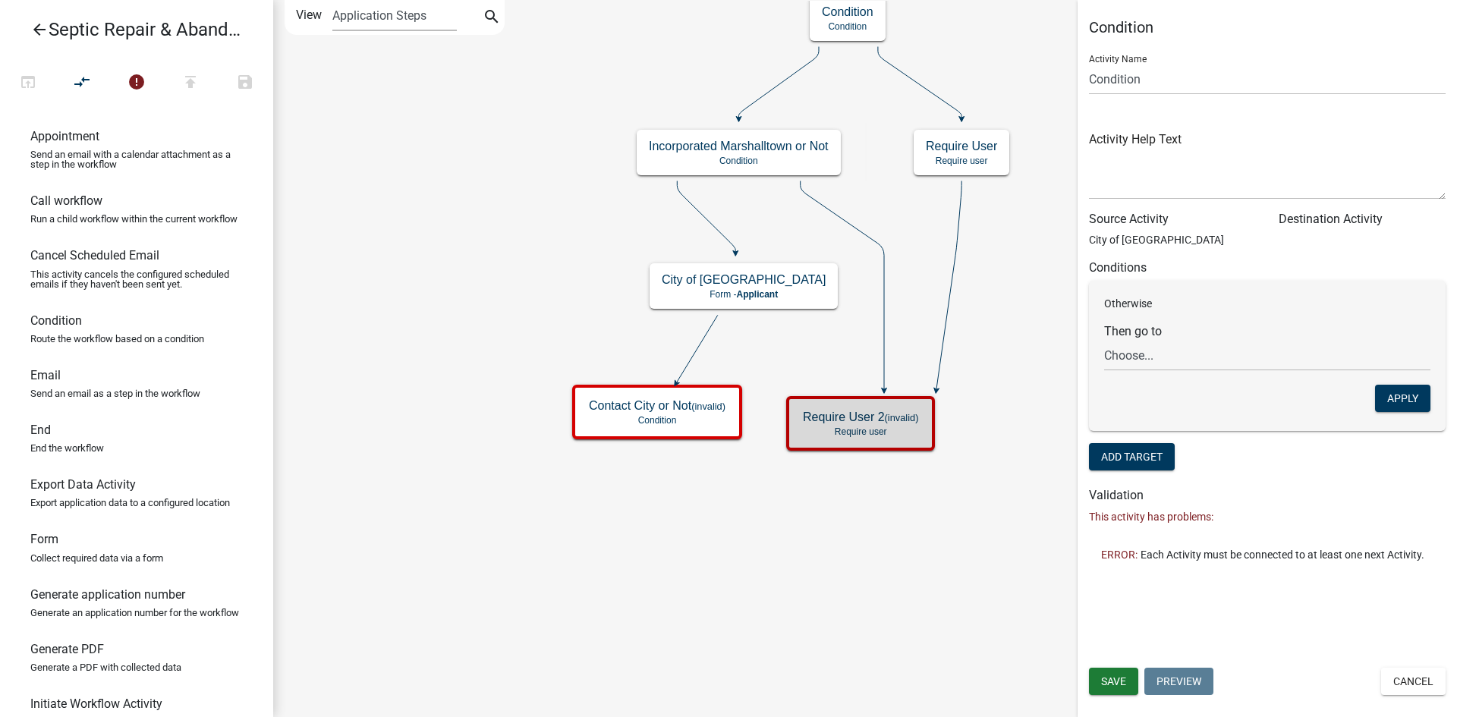
click at [951, 267] on icon at bounding box center [948, 285] width 25 height 209
click at [956, 232] on icon at bounding box center [948, 285] width 25 height 209
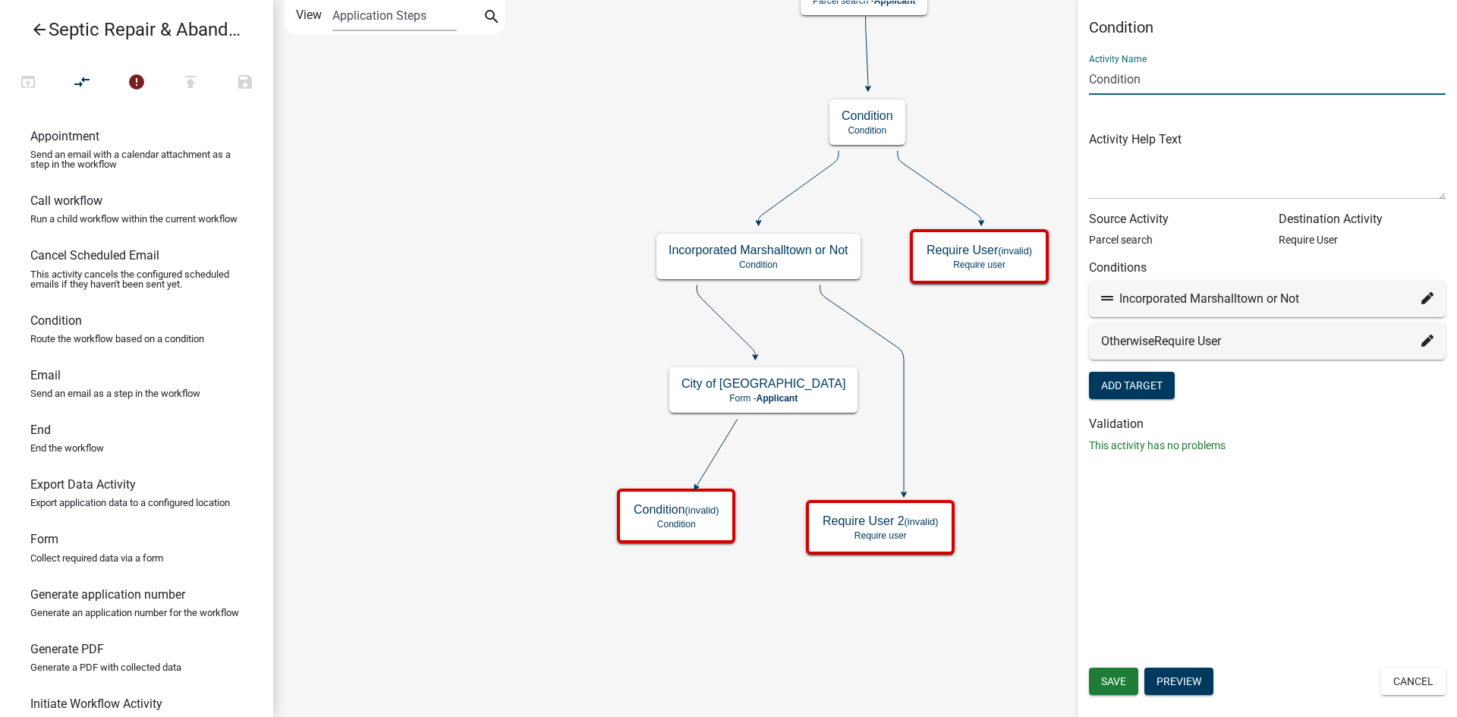
click at [1160, 69] on input "Condition" at bounding box center [1267, 79] width 357 height 31
type input "C"
type input "i"
type input "Incorporated or Not"
click at [1118, 686] on span "Save" at bounding box center [1113, 681] width 25 height 12
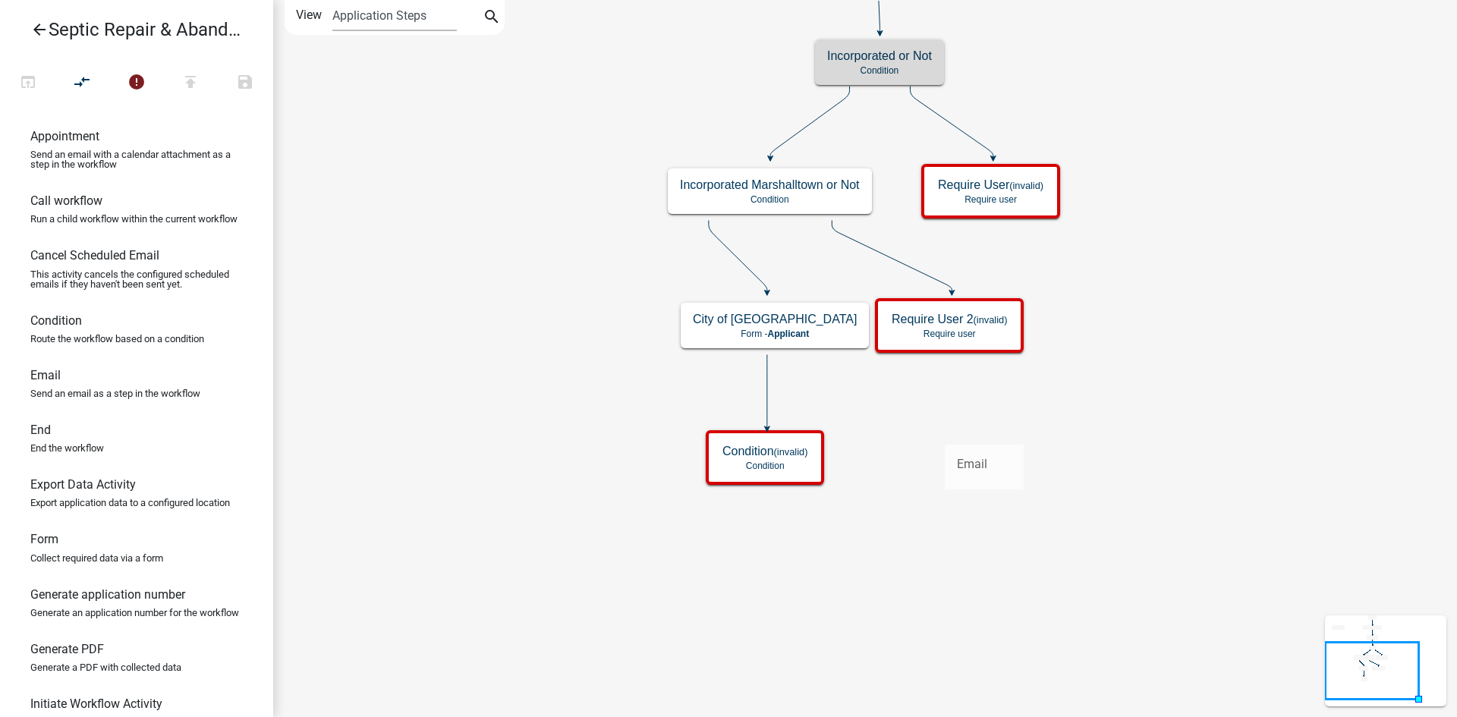
drag, startPoint x: 61, startPoint y: 401, endPoint x: 936, endPoint y: 427, distance: 875.3
click at [936, 427] on div "arrow_back Septic Repair & Abandonment Permit open_in_browser compare_arrows er…" at bounding box center [728, 358] width 1457 height 717
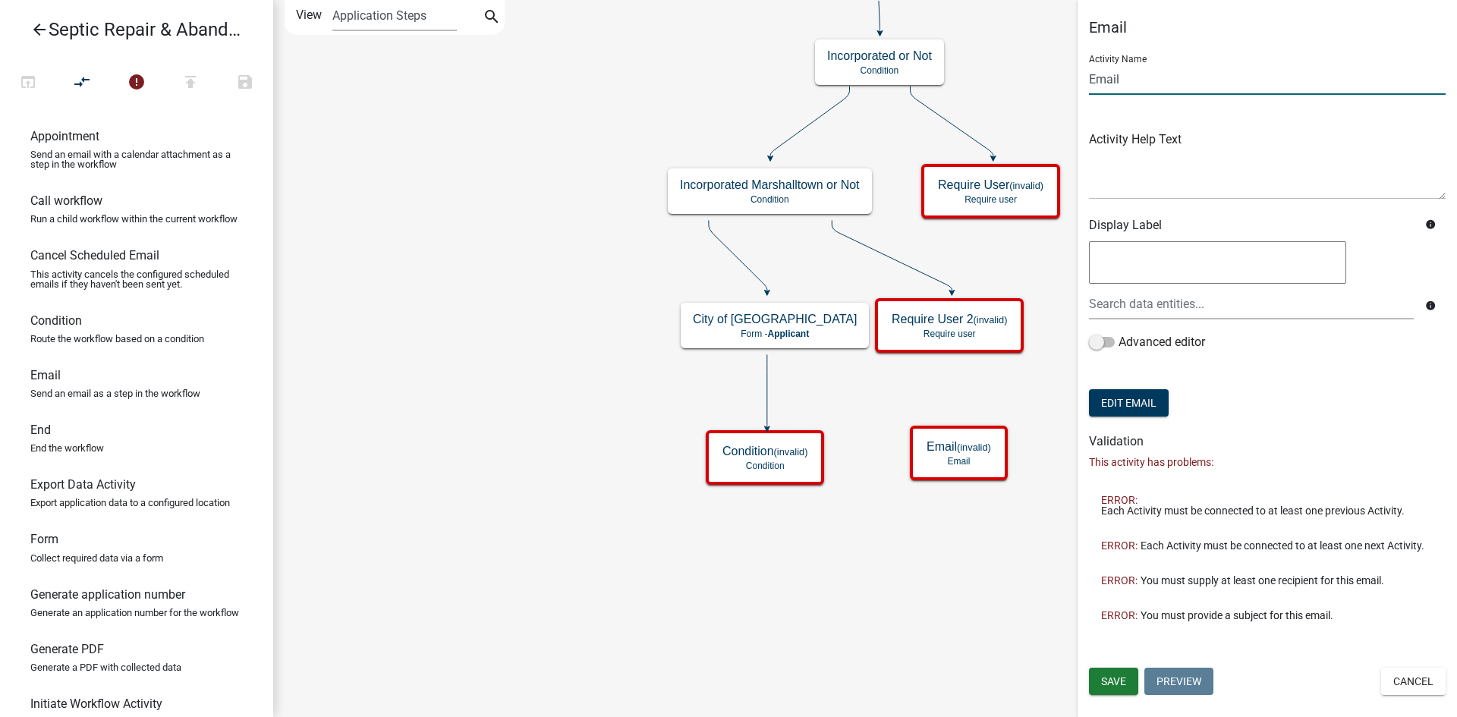
click at [1148, 80] on input "Email" at bounding box center [1267, 79] width 357 height 31
type input "E"
type input "Incorporated parcel review email"
click at [1137, 406] on button "Edit Email" at bounding box center [1129, 402] width 80 height 27
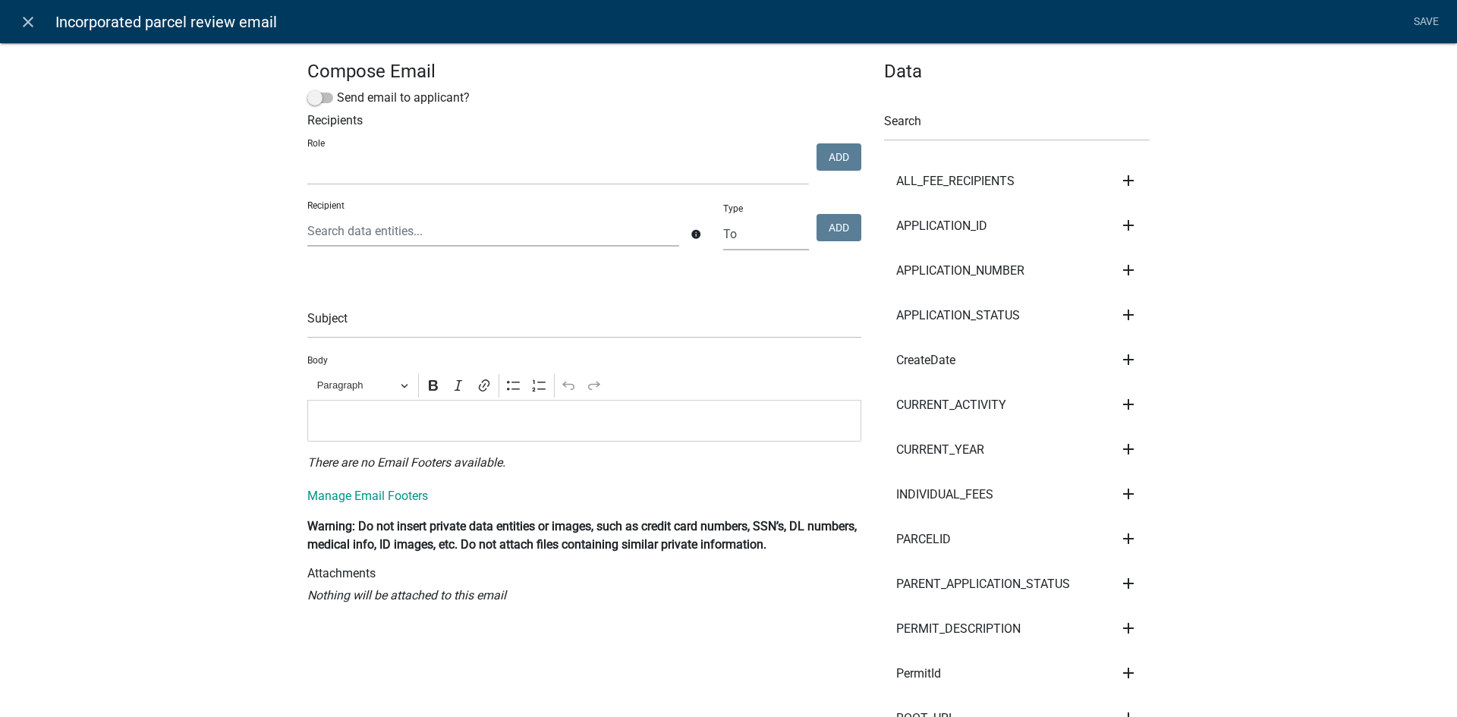
select select
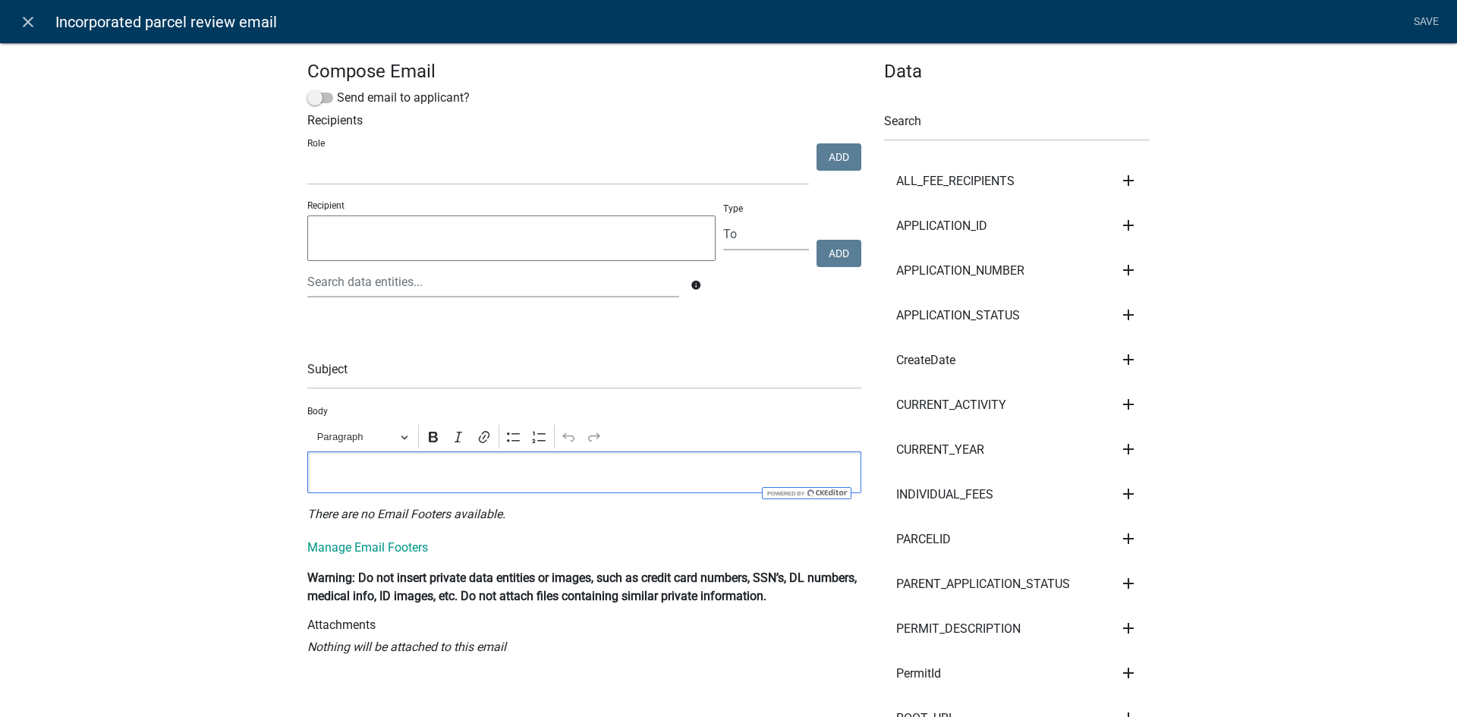
click at [342, 477] on p "Editor editing area: main. Press Alt+0 for help." at bounding box center [585, 472] width 538 height 18
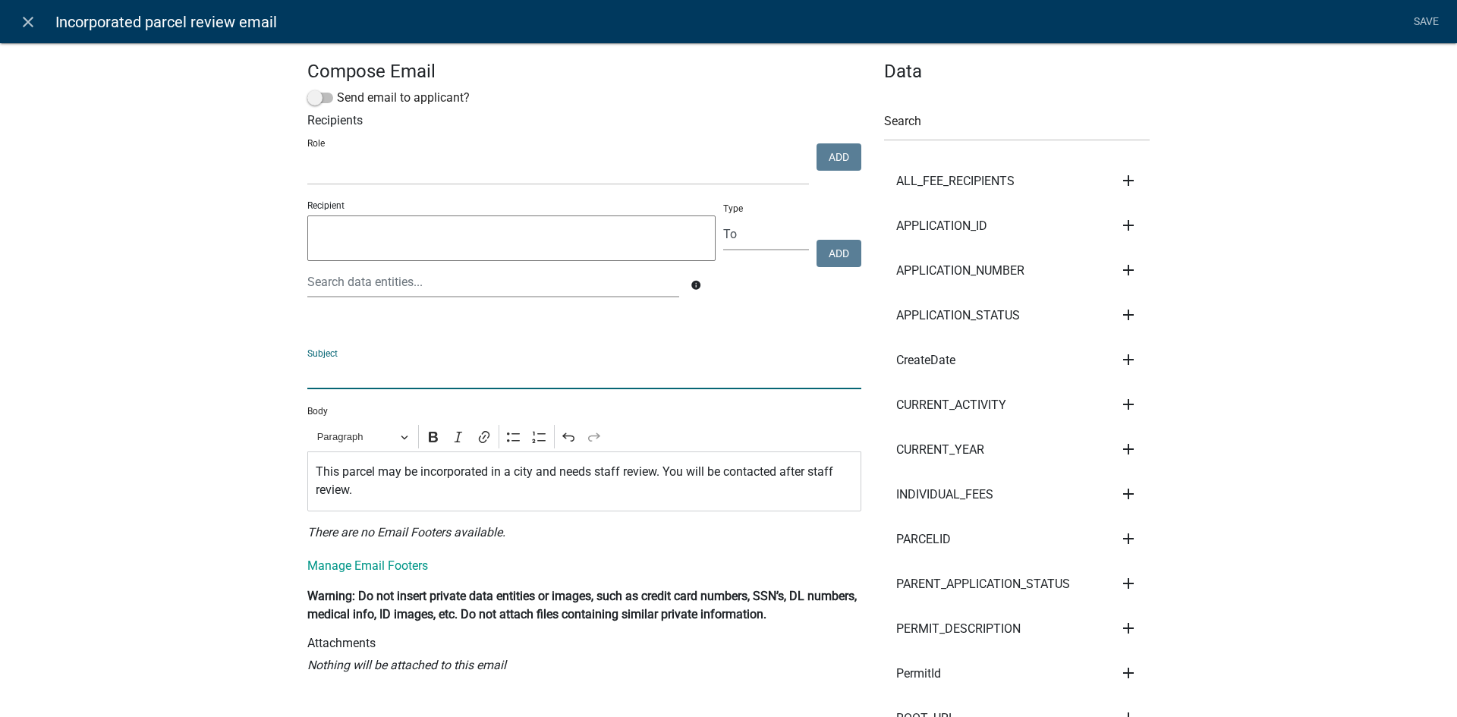
click at [534, 363] on input "text" at bounding box center [584, 373] width 554 height 31
type input "Parcel needs reviewed"
click at [315, 96] on span at bounding box center [320, 98] width 26 height 11
click at [337, 89] on input "Send email to applicant?" at bounding box center [337, 89] width 0 height 0
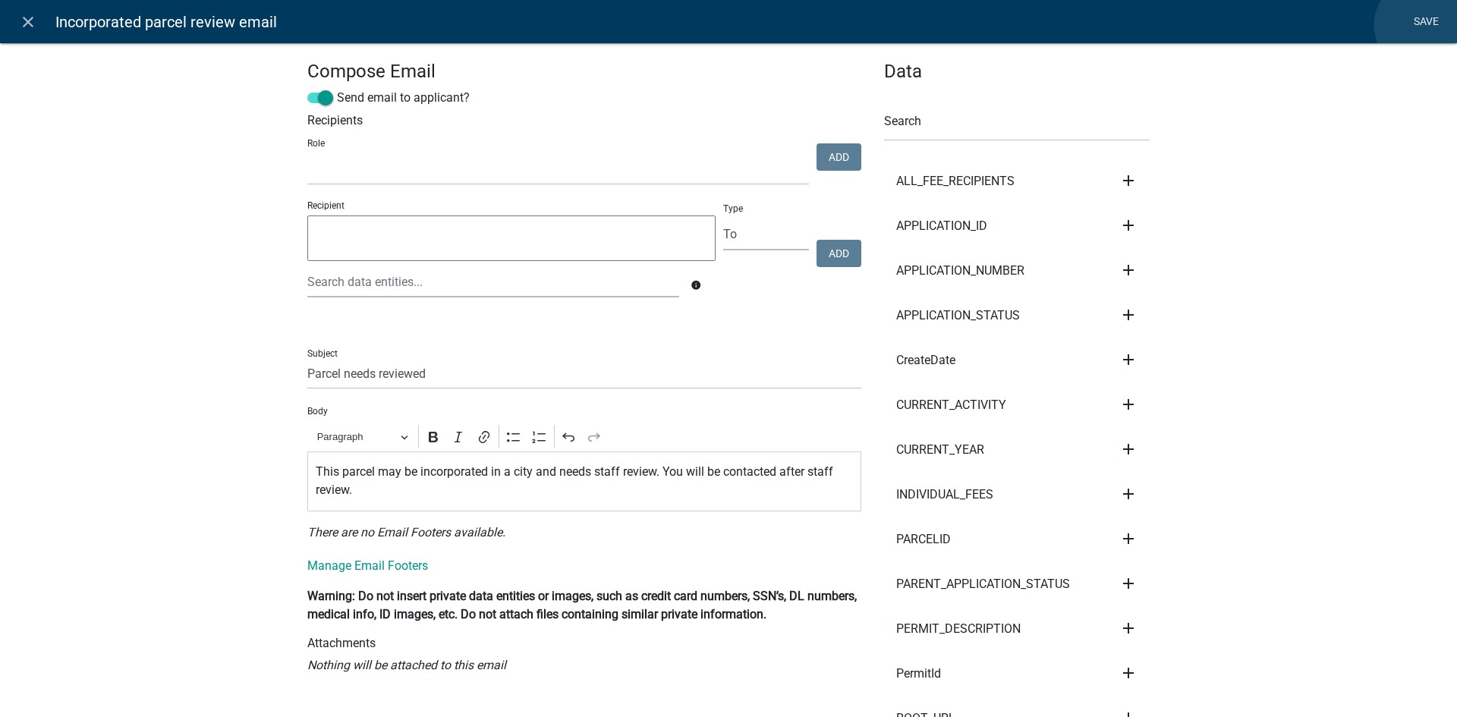
click at [1422, 25] on link "Save" at bounding box center [1426, 22] width 38 height 29
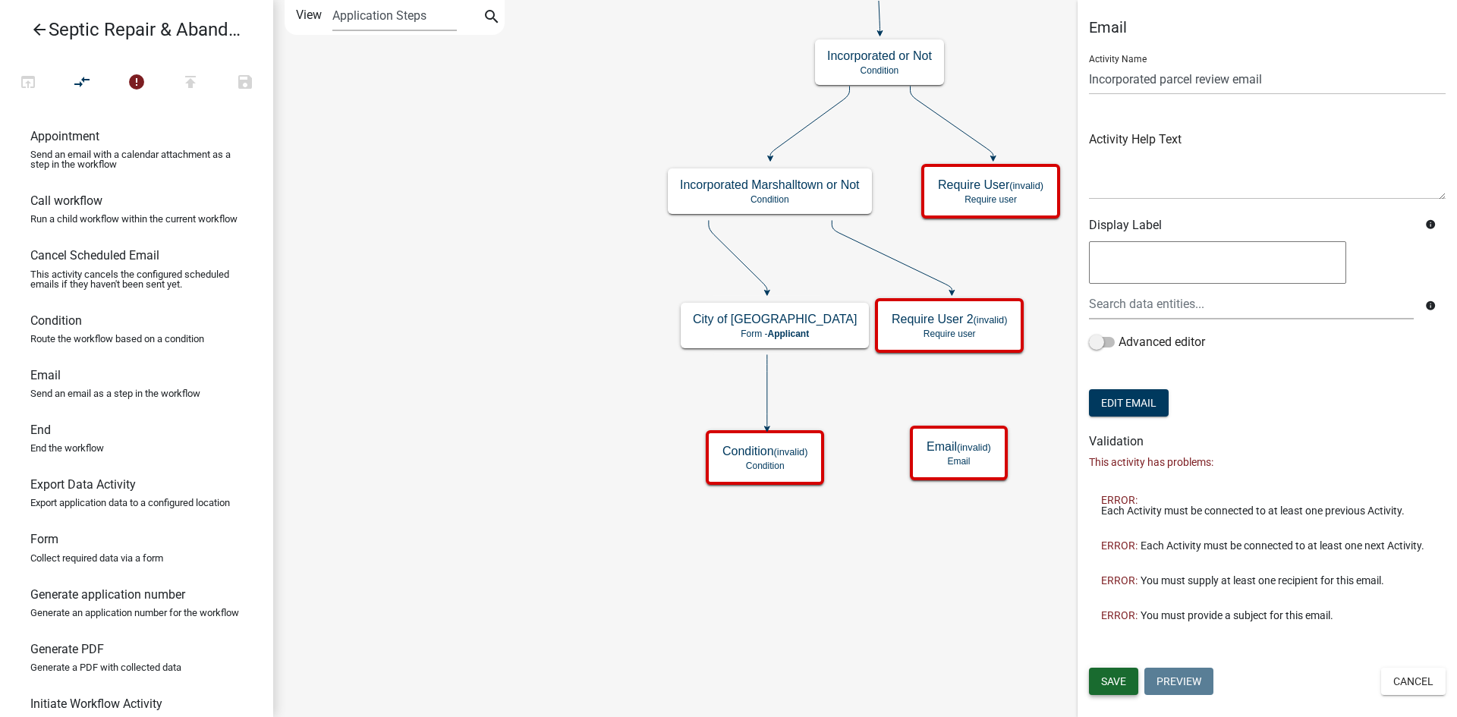
click at [1121, 678] on span "Save" at bounding box center [1113, 681] width 25 height 12
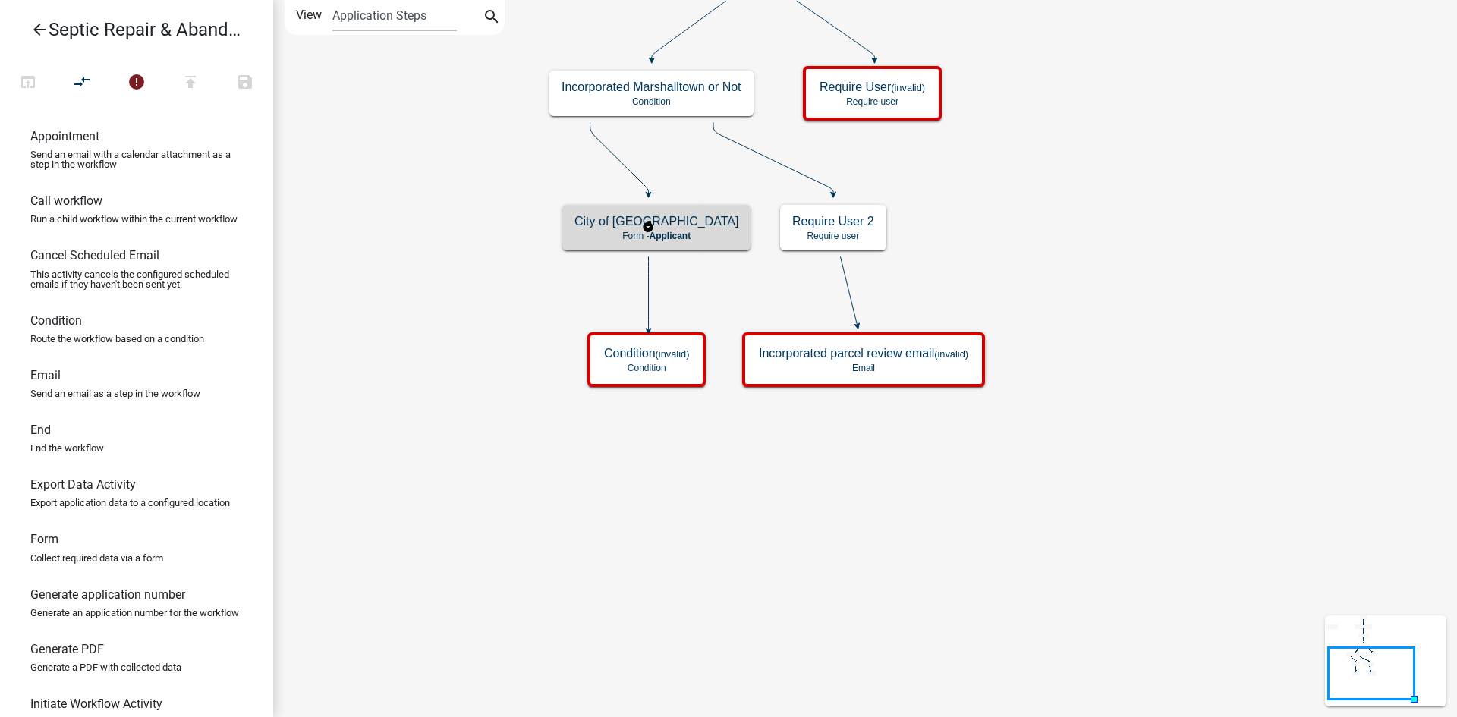
click at [677, 224] on h5 "City of [GEOGRAPHIC_DATA]" at bounding box center [656, 221] width 164 height 14
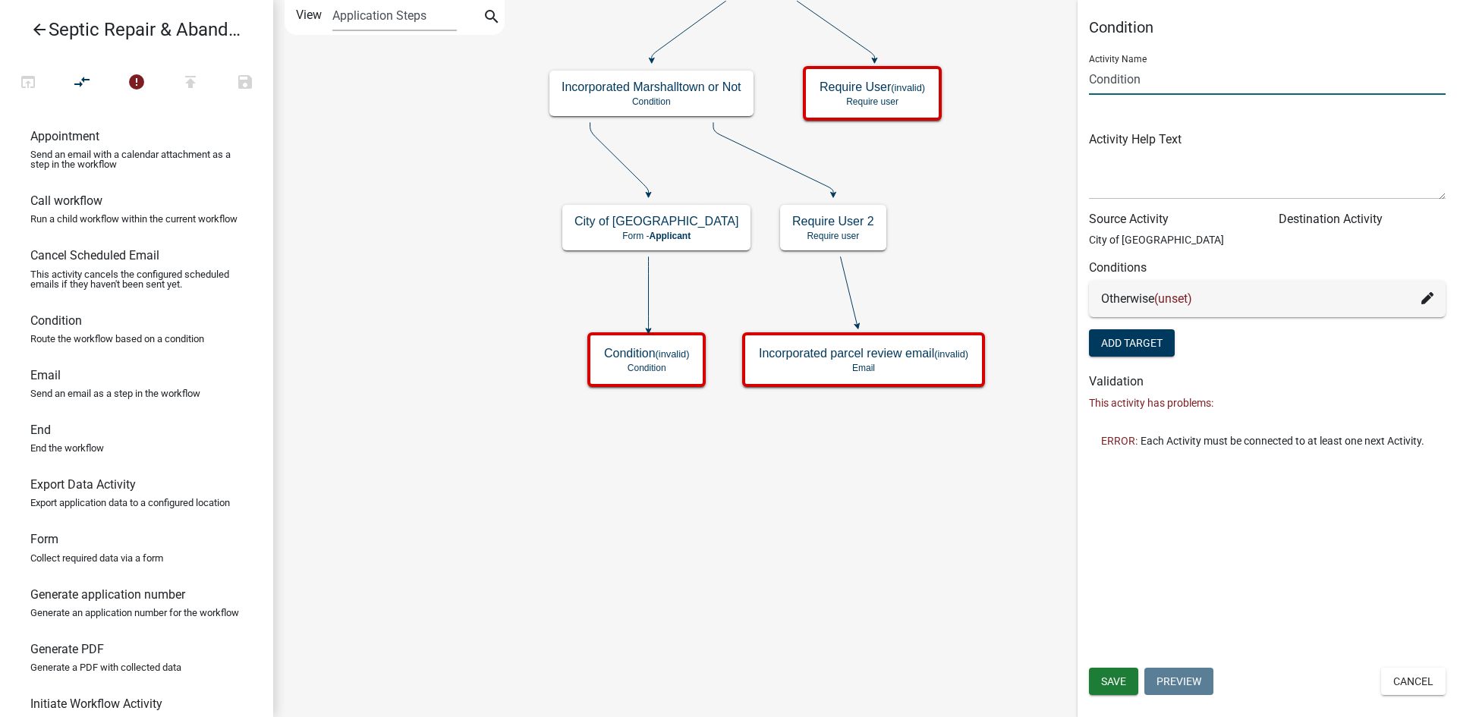
click at [1194, 83] on input "Condition" at bounding box center [1267, 79] width 357 height 31
type input "Contact City or Not"
click at [1109, 683] on span "Save" at bounding box center [1113, 681] width 25 height 12
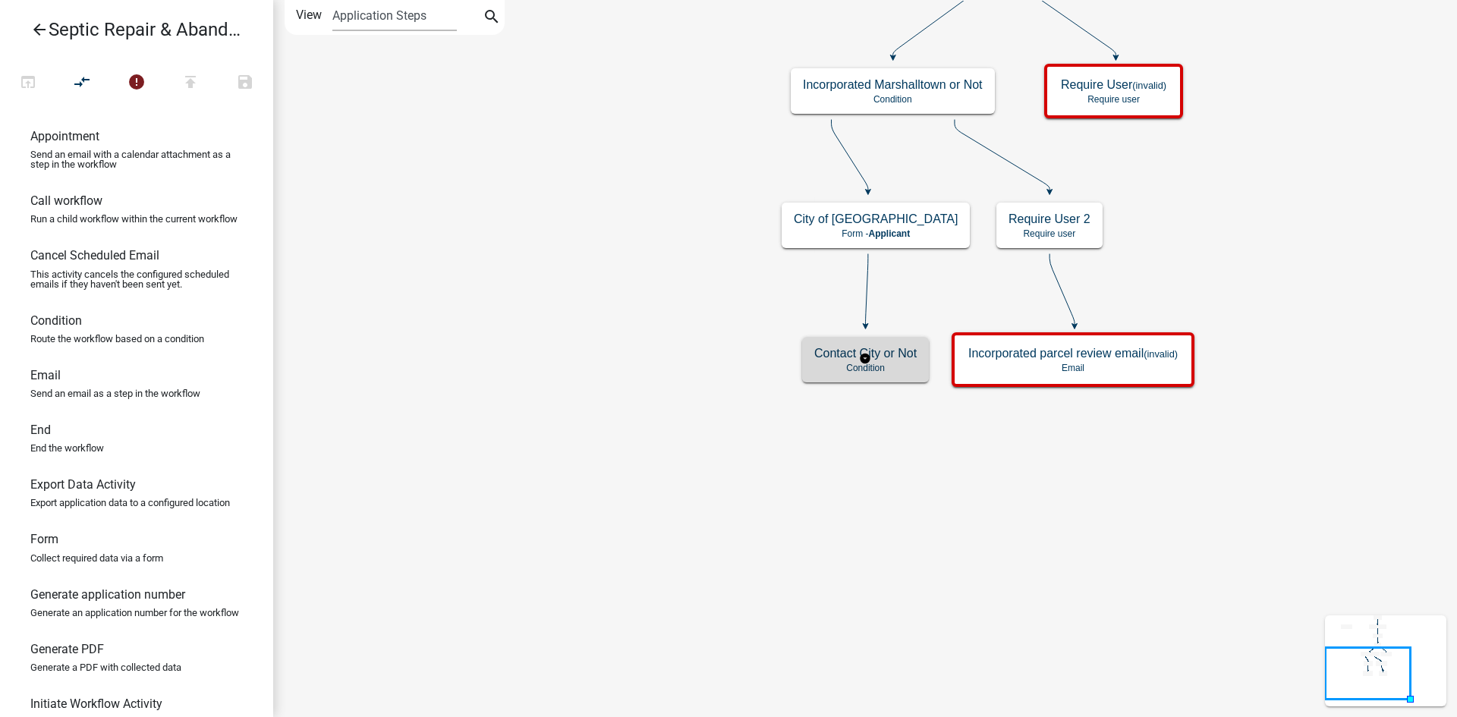
click at [857, 367] on p "Condition" at bounding box center [865, 368] width 102 height 11
click at [887, 358] on h5 "Contact City or Not" at bounding box center [865, 353] width 102 height 14
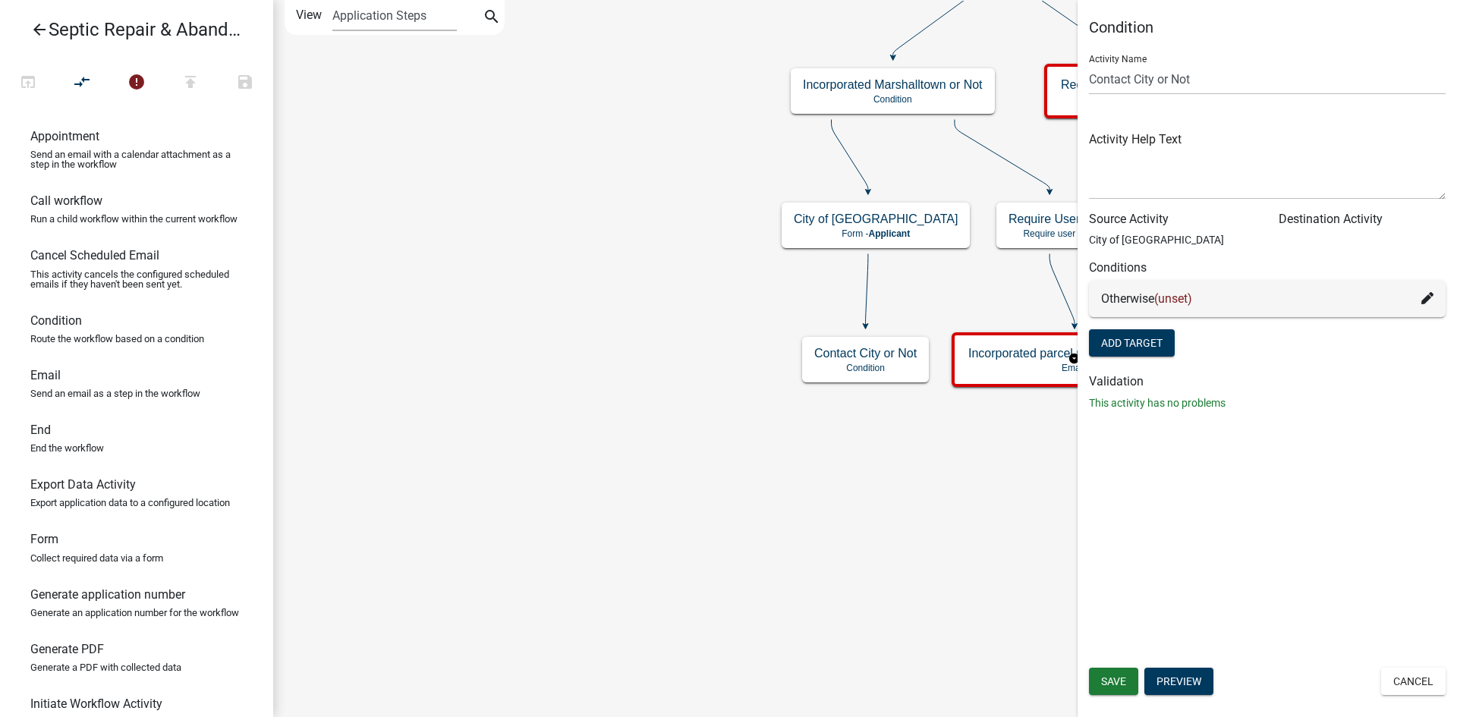
click at [1424, 297] on icon at bounding box center [1427, 298] width 12 height 12
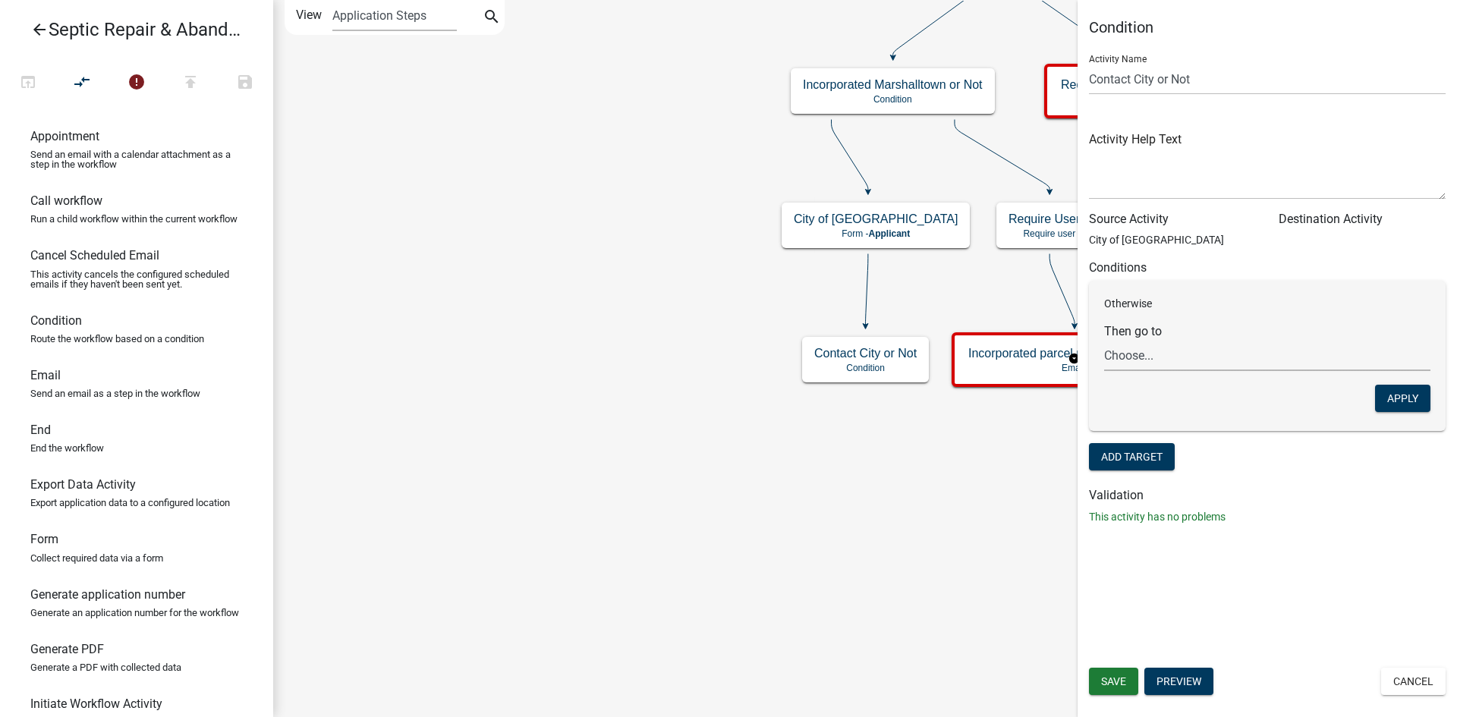
click at [1274, 344] on select "Choose... Start Septic Repair & Abandonment Permit Parcel search Application in…" at bounding box center [1267, 355] width 326 height 31
click at [1155, 457] on button "Add Target" at bounding box center [1132, 456] width 86 height 27
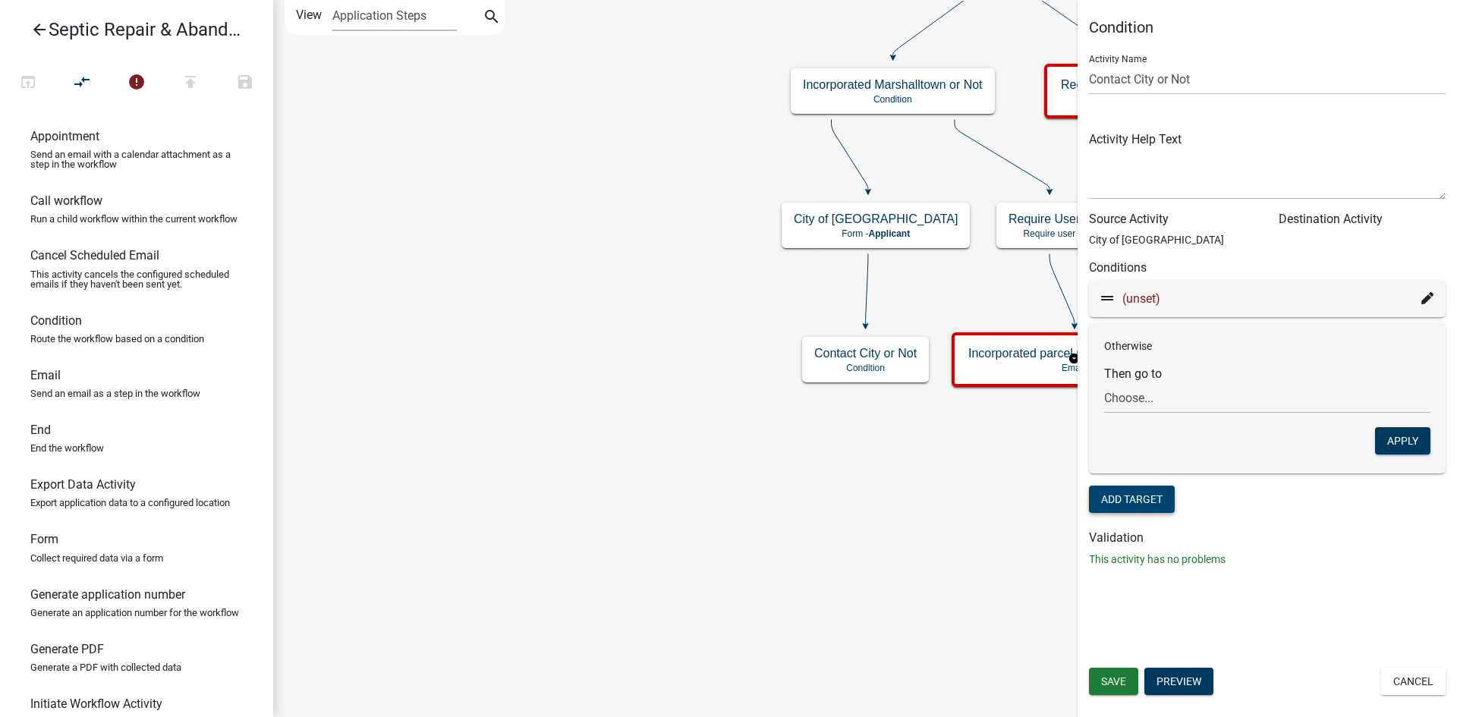
click at [1422, 296] on icon at bounding box center [1427, 298] width 12 height 12
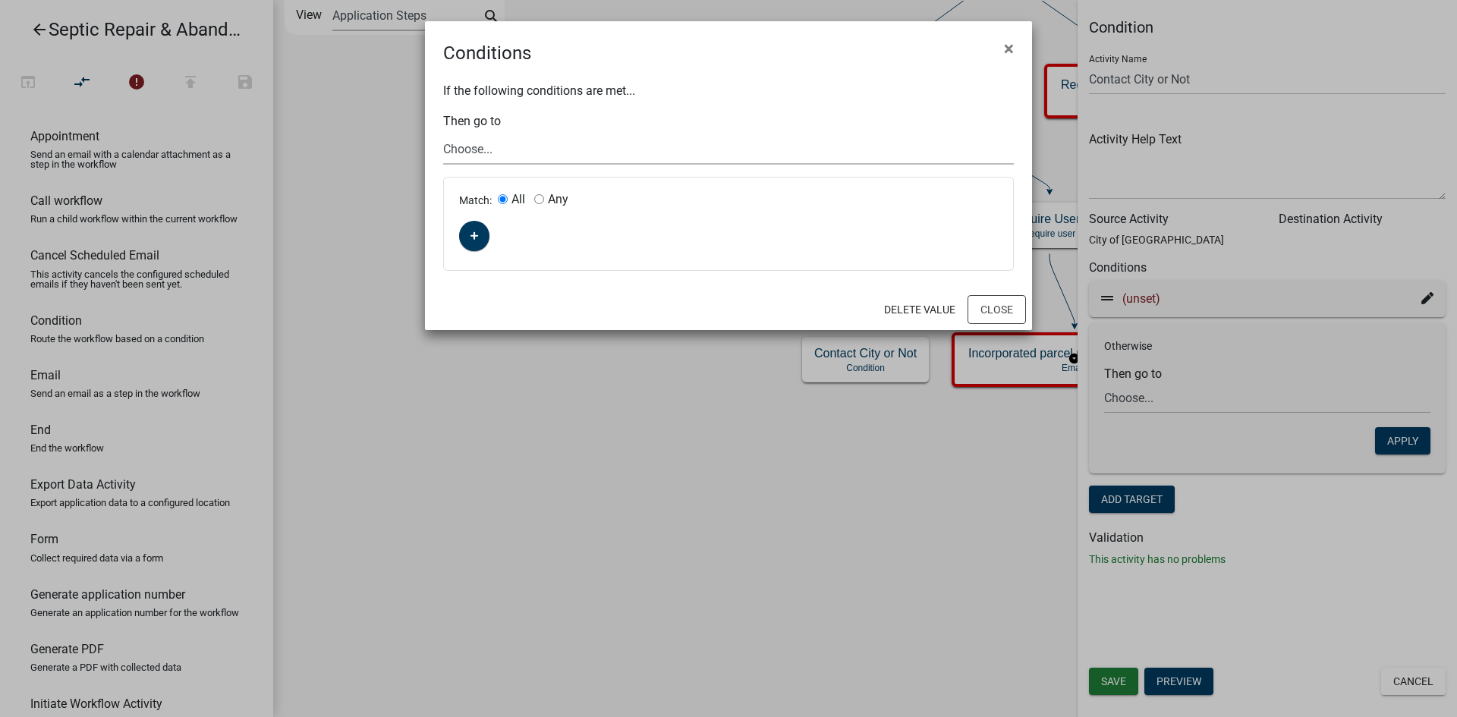
click at [555, 149] on select "Choose... Start Septic Repair & Abandonment Permit Parcel search Application in…" at bounding box center [728, 149] width 571 height 31
select select "8: 414b0784-54c5-47f6-8177-6fb32daf79c4"
click at [443, 134] on select "Choose... Start Septic Repair & Abandonment Permit Parcel search Application in…" at bounding box center [728, 149] width 571 height 31
click at [478, 234] on icon "button" at bounding box center [474, 235] width 8 height 9
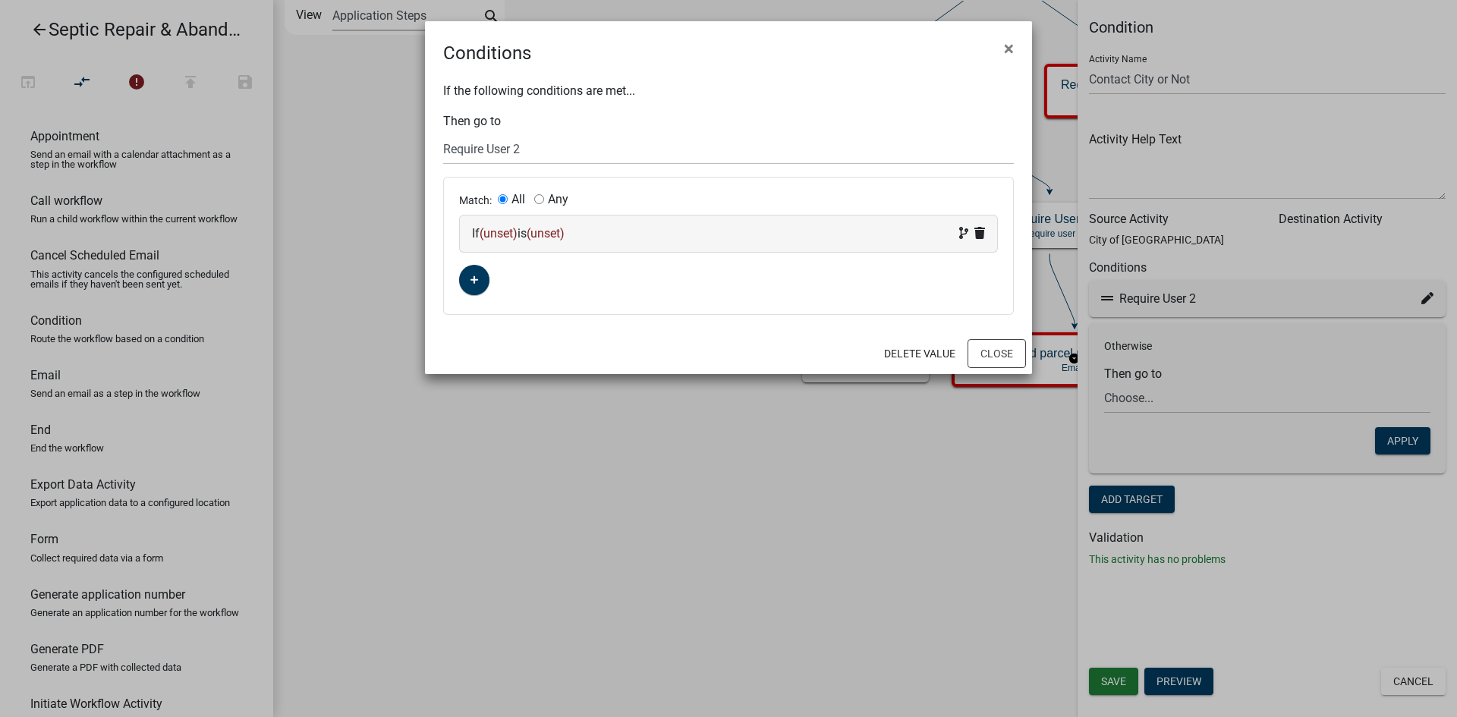
click at [496, 238] on span "(unset)" at bounding box center [499, 233] width 38 height 14
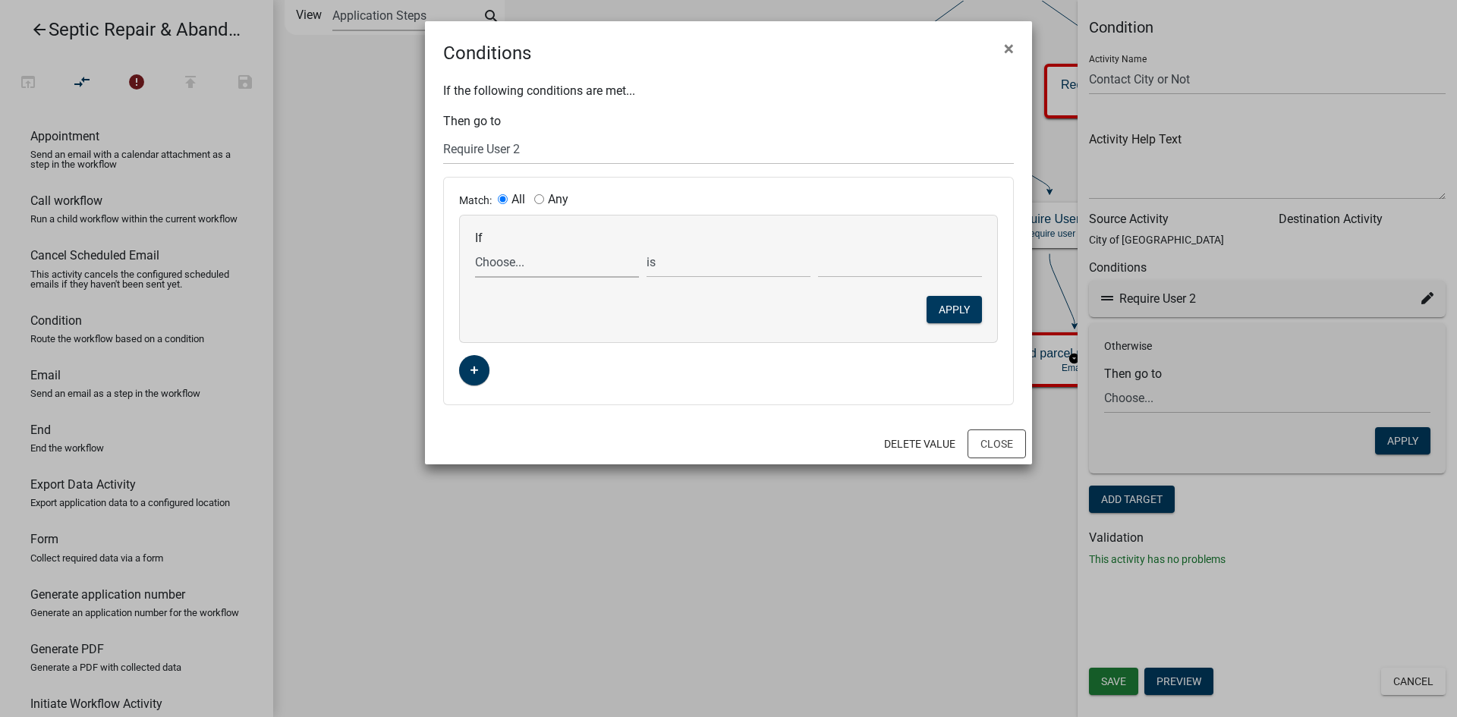
click at [521, 260] on select "Choose... ALL_FEE_RECIPIENTS APPLICATION_ID APPLICATION_NUMBER APPLICATION_STAT…" at bounding box center [557, 262] width 164 height 31
select select "98: RequestCityReview"
click at [475, 247] on select "Choose... ALL_FEE_RECIPIENTS APPLICATION_ID APPLICATION_NUMBER APPLICATION_STAT…" at bounding box center [557, 262] width 164 height 31
click at [851, 259] on select "Choose... No Yes" at bounding box center [900, 262] width 164 height 31
select select "2: Yes"
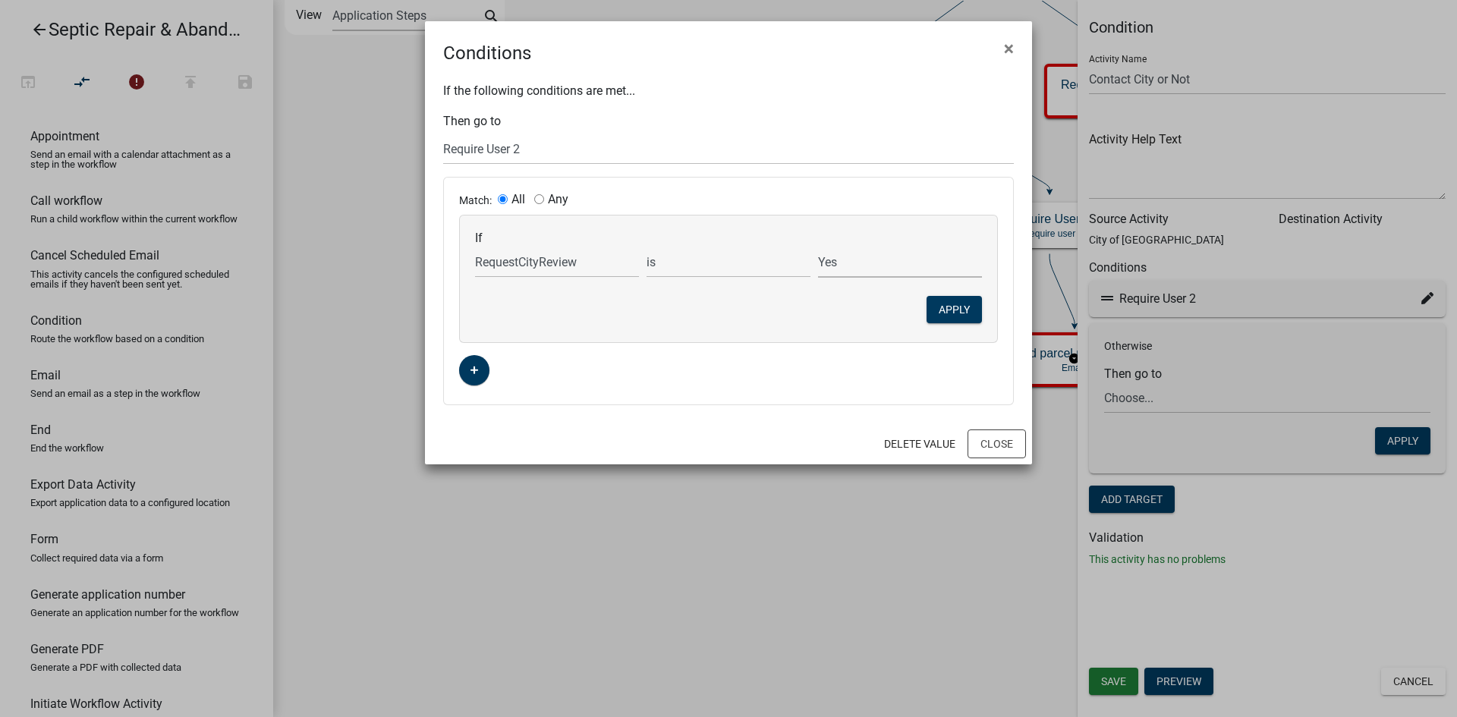
click at [818, 247] on select "Choose... No Yes" at bounding box center [900, 262] width 164 height 31
click at [952, 312] on button "Apply" at bounding box center [953, 309] width 55 height 27
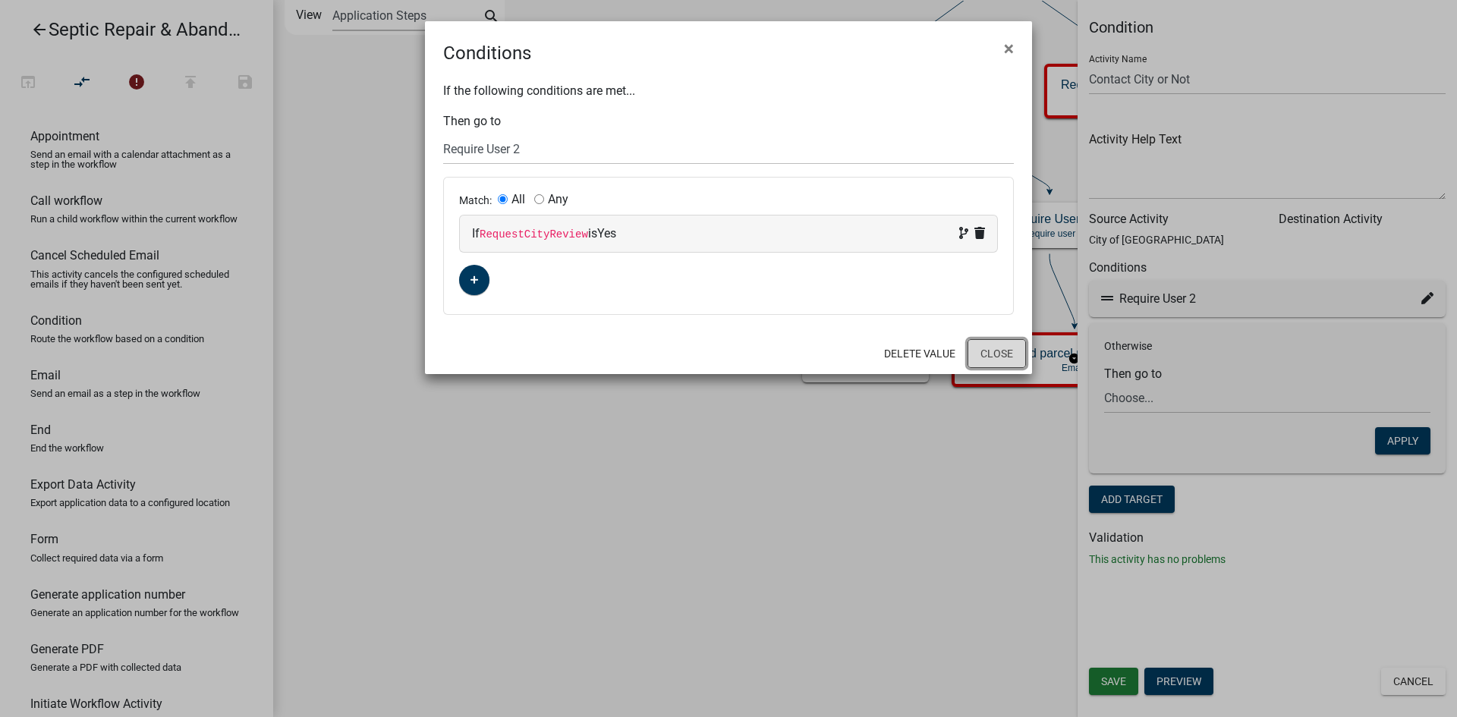
click at [992, 352] on button "Close" at bounding box center [996, 353] width 58 height 29
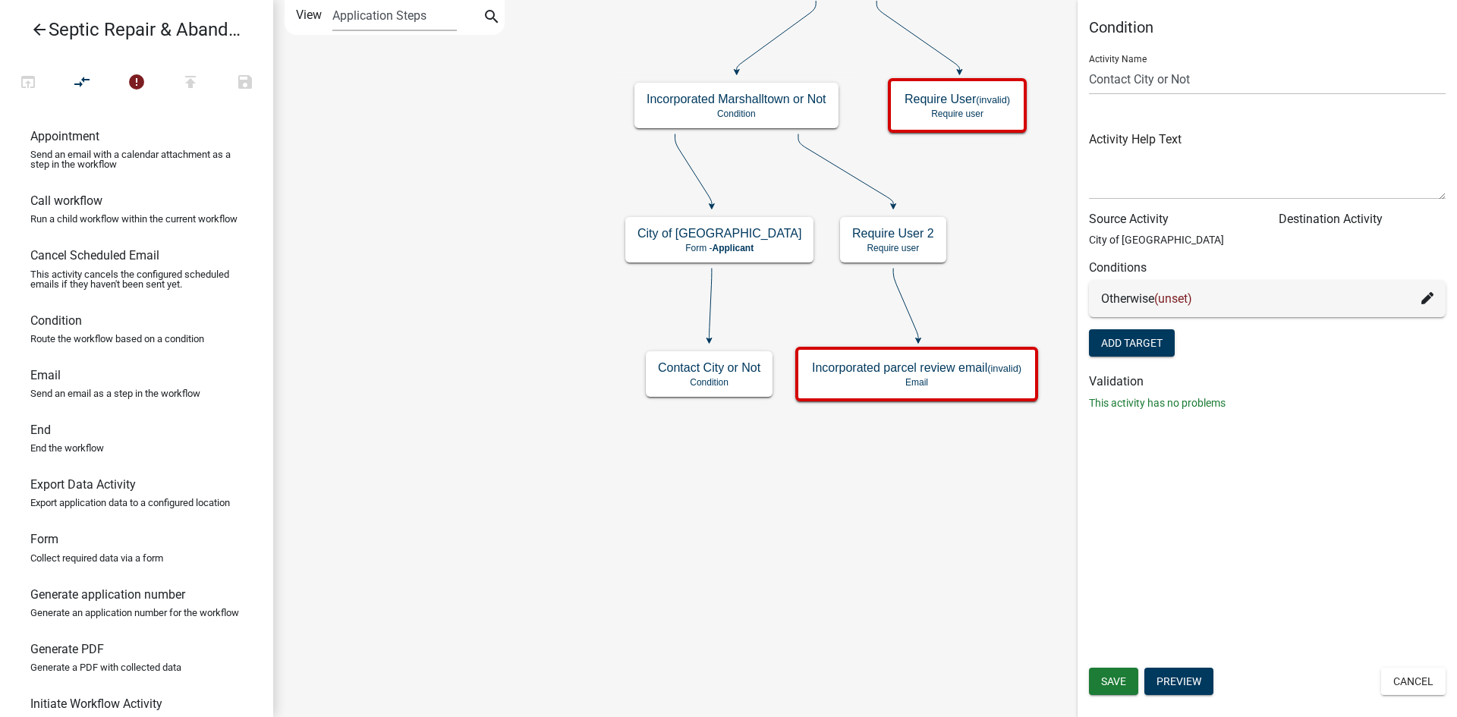
click at [1427, 297] on icon at bounding box center [1427, 298] width 12 height 12
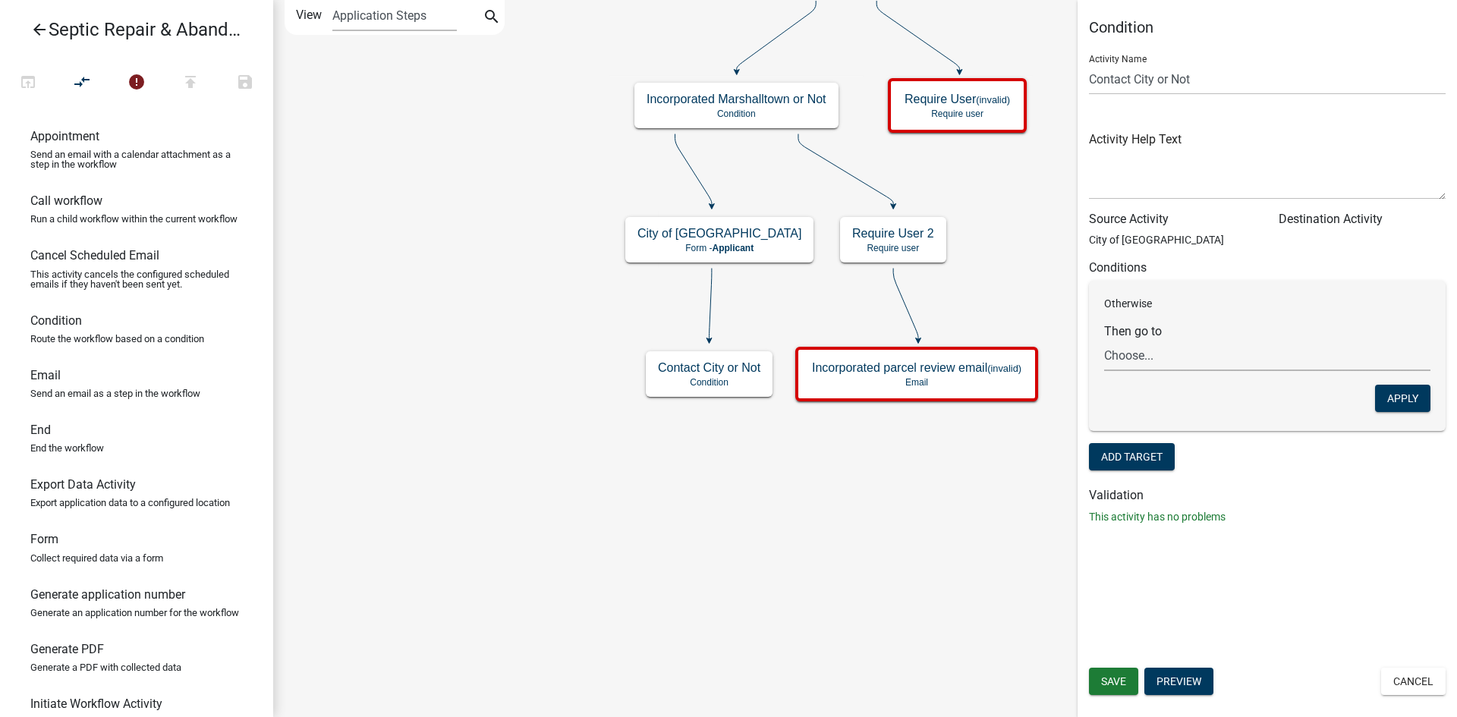
click at [1222, 341] on select "Choose... Start Septic Repair & Abandonment Permit Parcel search Application in…" at bounding box center [1267, 355] width 326 height 31
click at [1225, 316] on div "Otherwise Then go to Choose... Start Septic Repair & Abandonment Permit Parcel …" at bounding box center [1267, 356] width 357 height 150
click at [1141, 453] on button "Add Target" at bounding box center [1132, 456] width 86 height 27
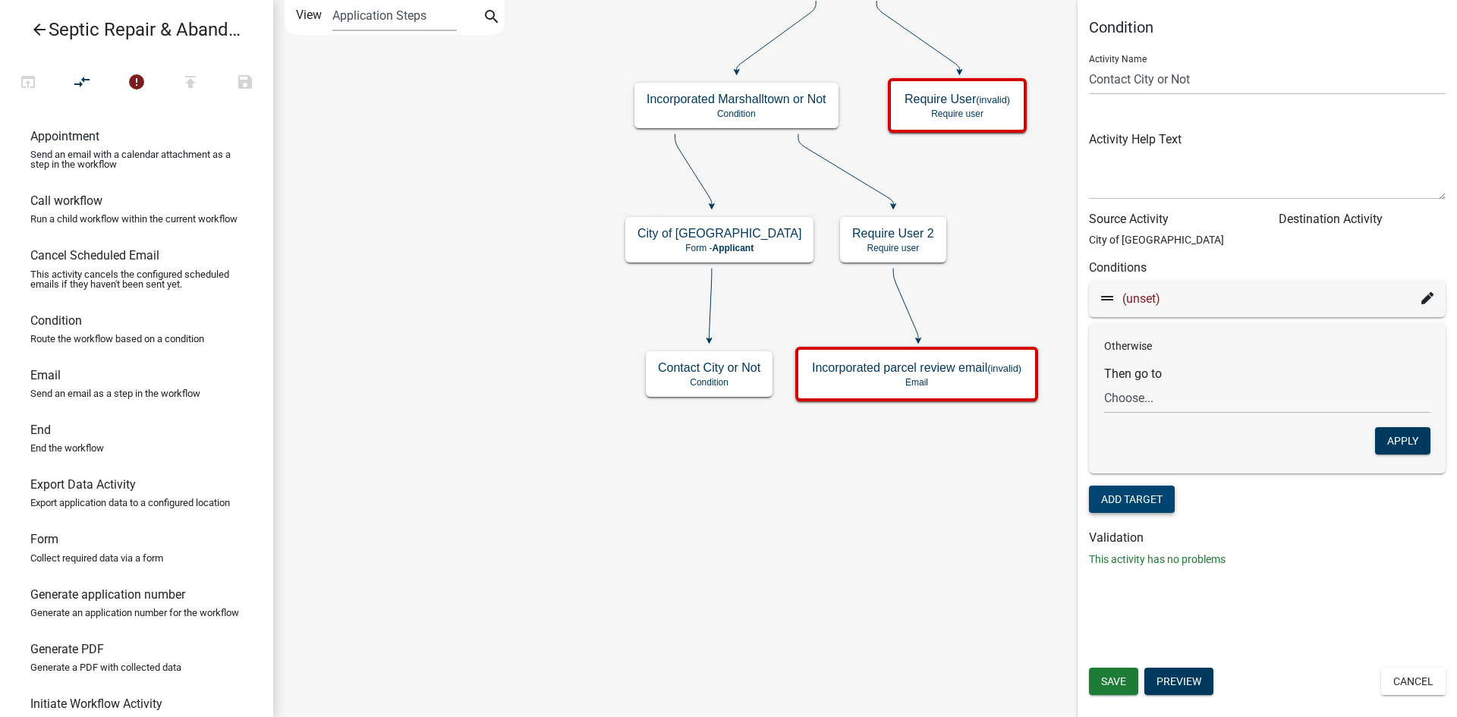
click at [1430, 297] on icon at bounding box center [1427, 298] width 12 height 12
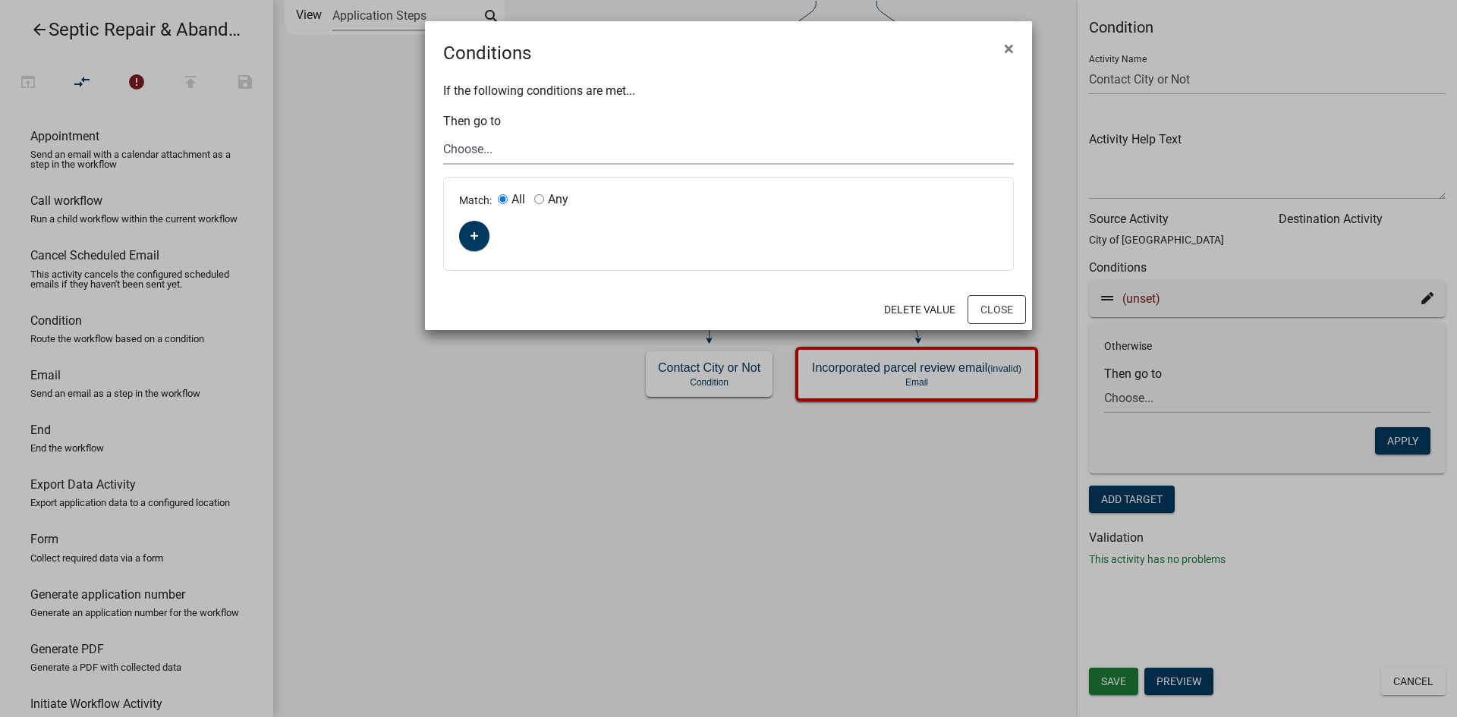
click at [543, 151] on select "Choose... Start Septic Repair & Abandonment Permit Parcel search Application in…" at bounding box center [728, 149] width 571 height 31
select select "7: b2f46e6a-02b9-4821-ad40-b113a9e84f3d"
click at [443, 134] on select "Choose... Start Septic Repair & Abandonment Permit Parcel search Application in…" at bounding box center [728, 149] width 571 height 31
click at [480, 233] on button "button" at bounding box center [474, 236] width 30 height 30
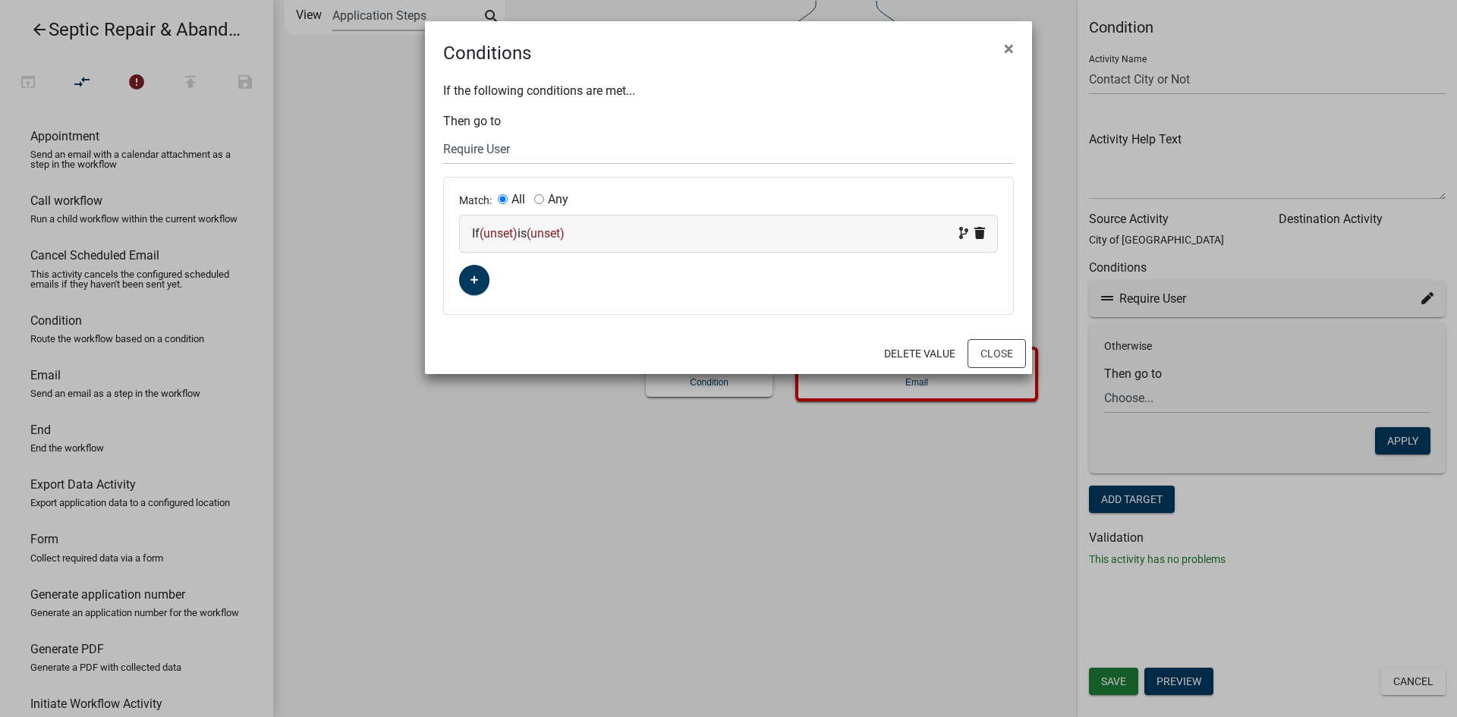
click at [497, 234] on span "(unset)" at bounding box center [499, 233] width 38 height 14
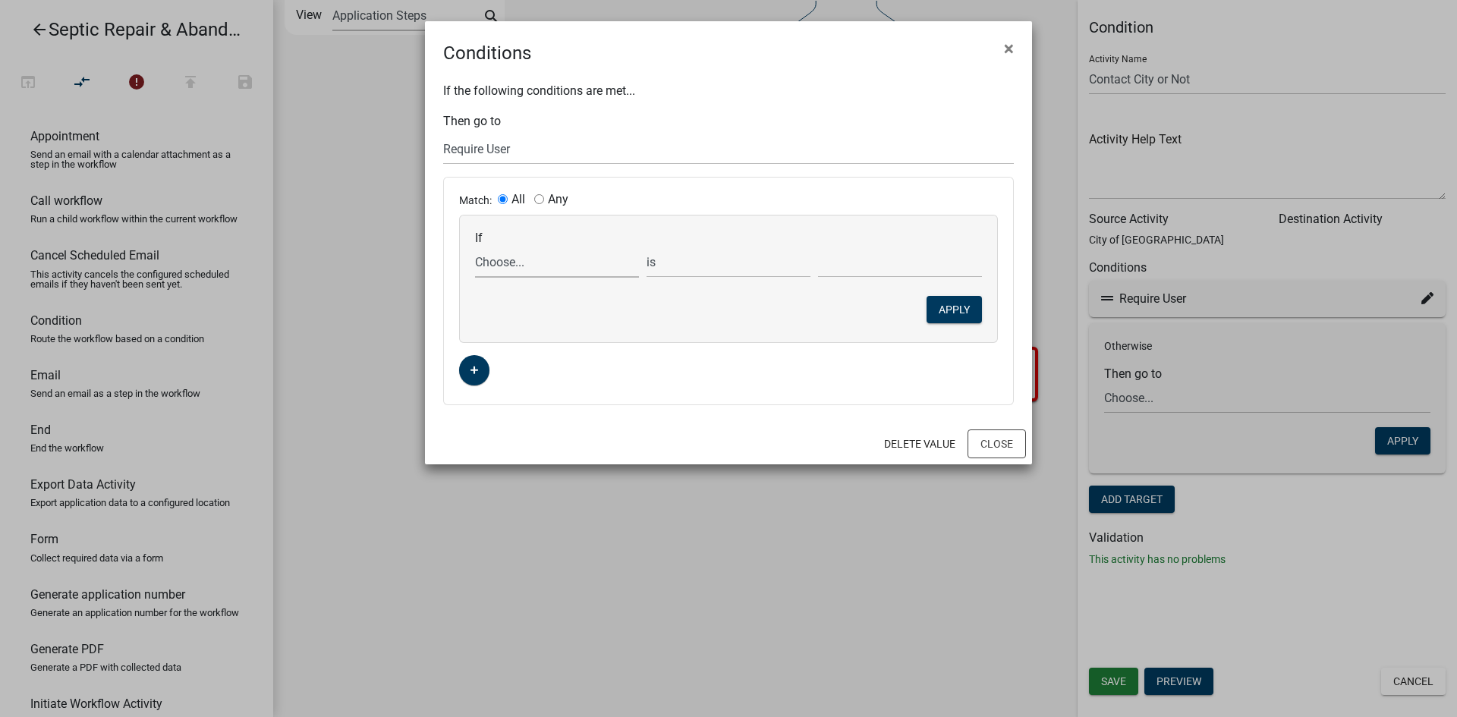
click at [521, 265] on select "Choose... ALL_FEE_RECIPIENTS APPLICATION_ID APPLICATION_NUMBER APPLICATION_STAT…" at bounding box center [557, 262] width 164 height 31
select select "98: RequestCityReview"
click at [475, 247] on select "Choose... ALL_FEE_RECIPIENTS APPLICATION_ID APPLICATION_NUMBER APPLICATION_STAT…" at bounding box center [557, 262] width 164 height 31
click at [859, 260] on select "Choose... No Yes" at bounding box center [900, 262] width 164 height 31
select select "2: Yes"
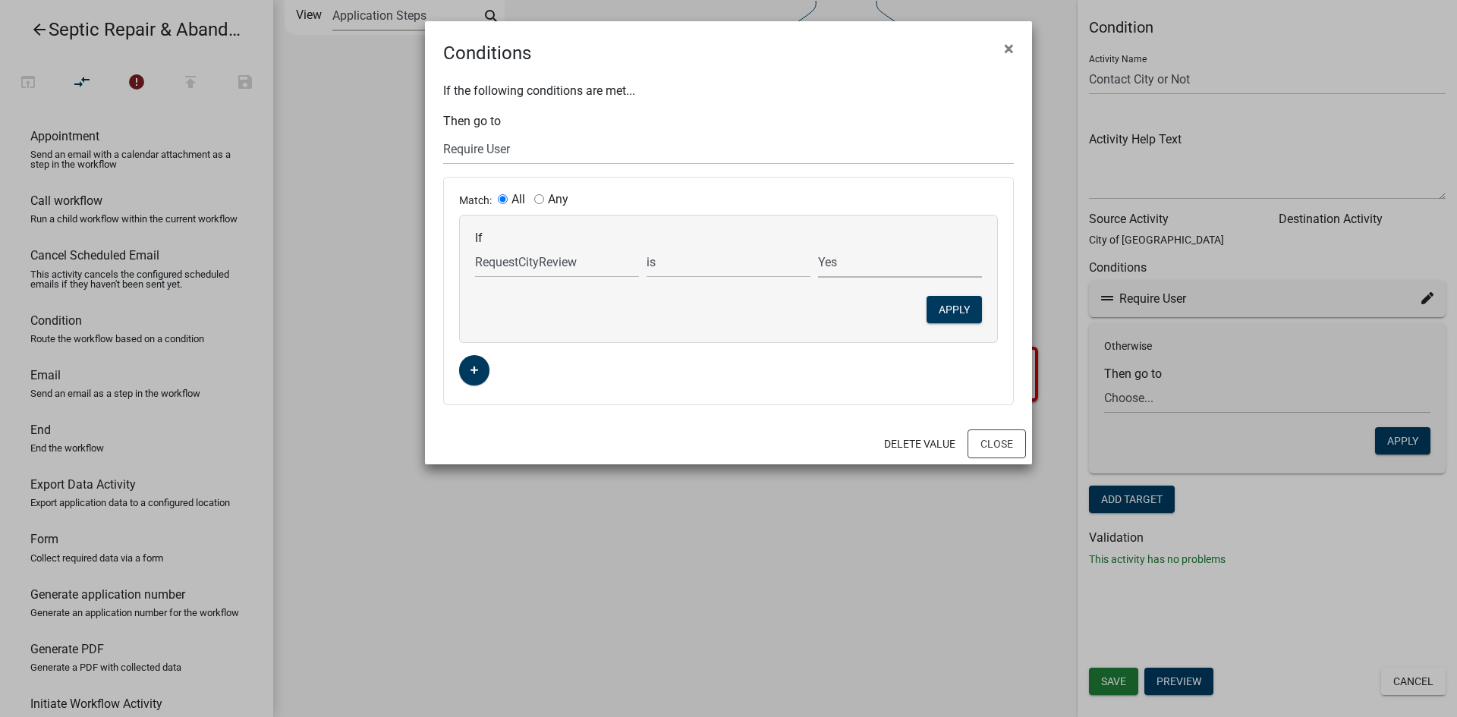
click at [818, 247] on select "Choose... No Yes" at bounding box center [900, 262] width 164 height 31
click at [960, 307] on button "Apply" at bounding box center [953, 309] width 55 height 27
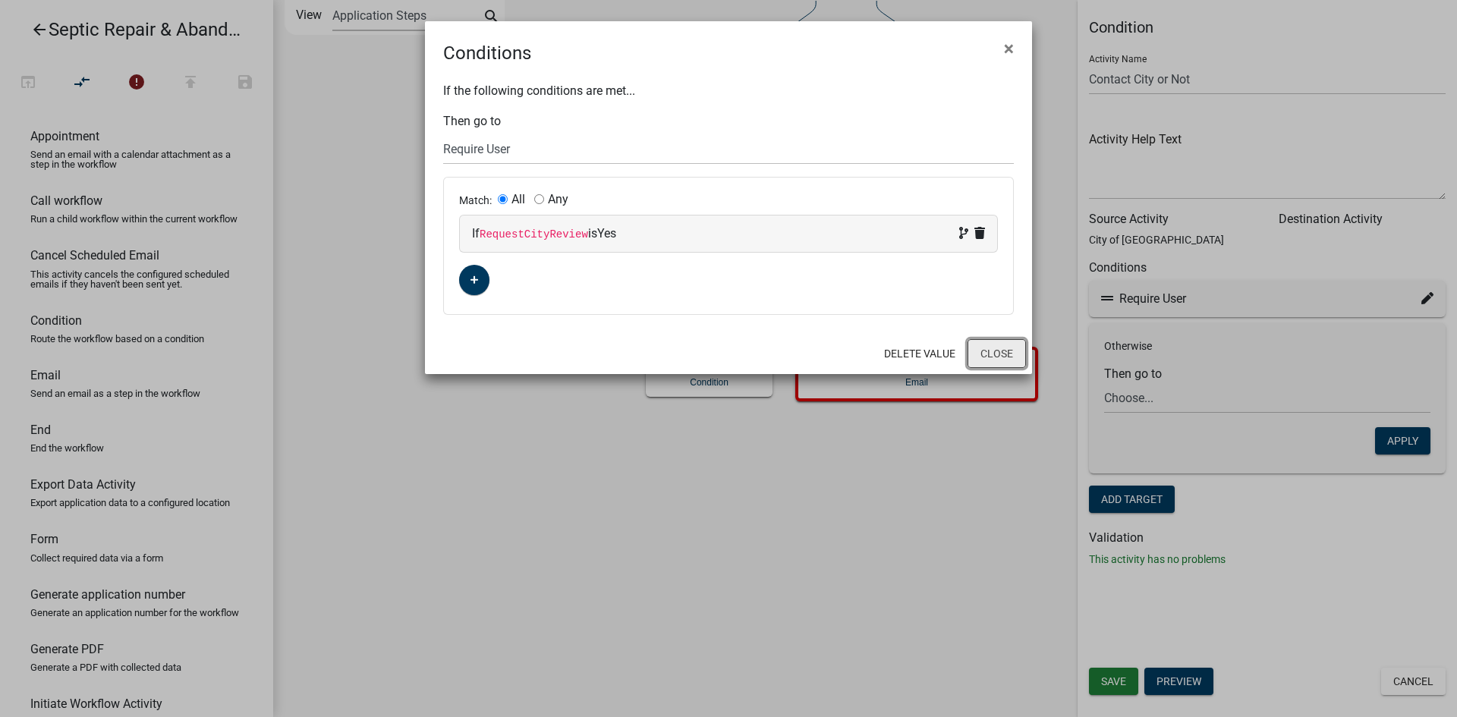
click at [1004, 358] on button "Close" at bounding box center [996, 353] width 58 height 29
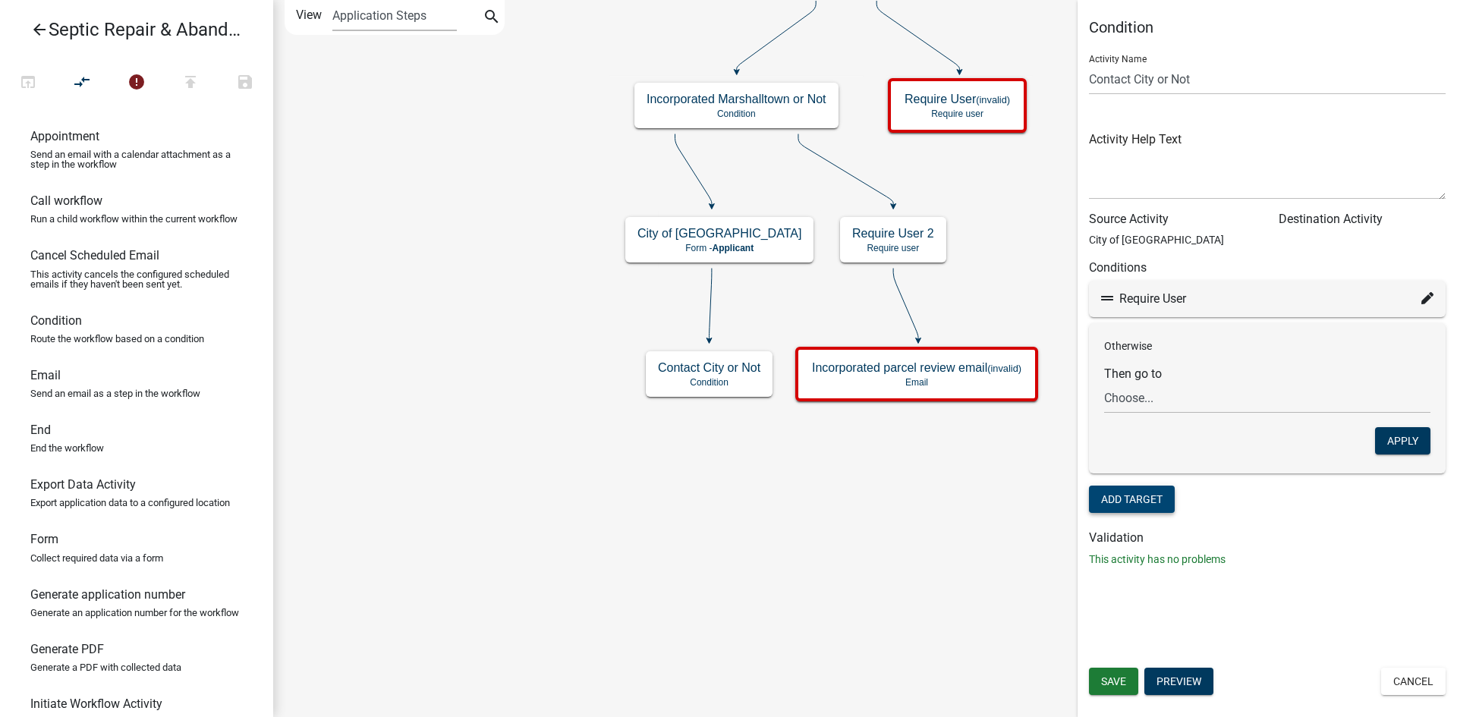
click at [1424, 297] on icon at bounding box center [1427, 298] width 12 height 12
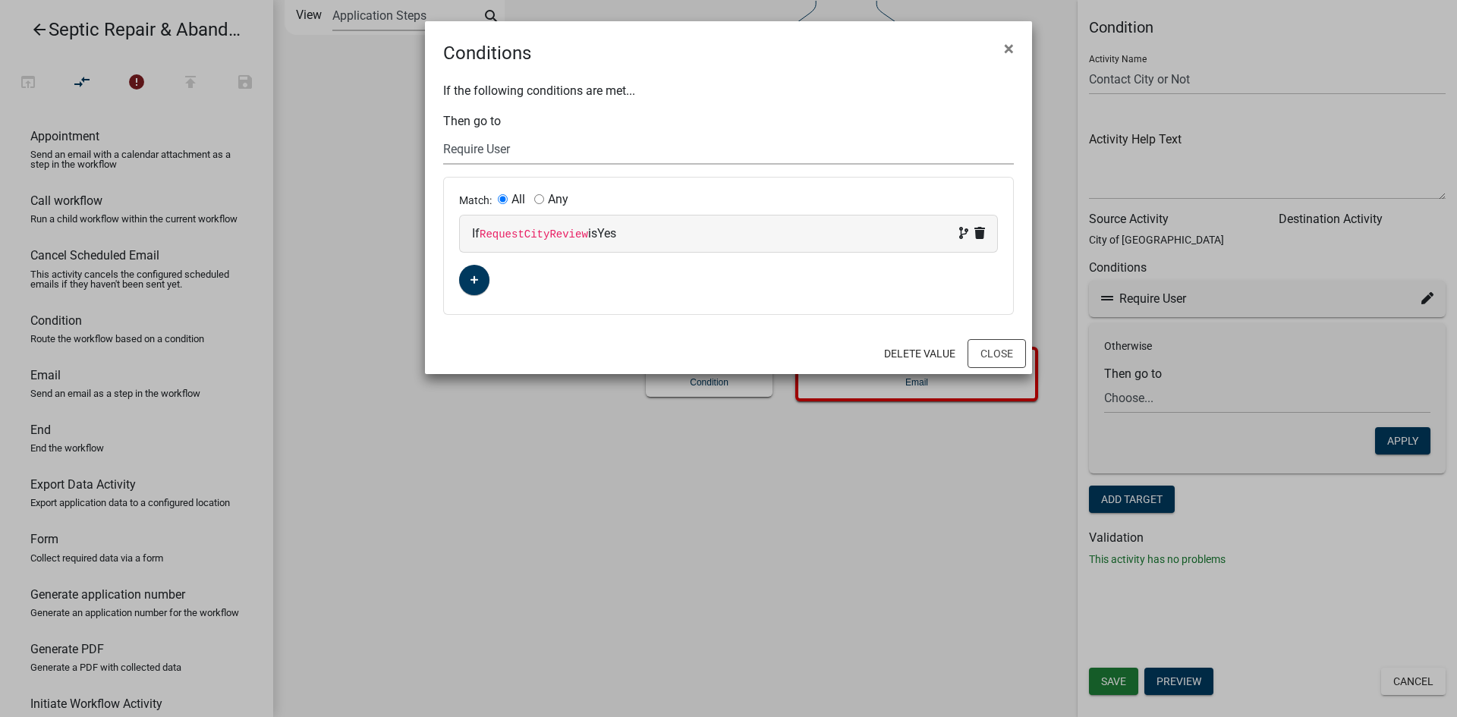
click at [514, 142] on select "Choose... Start Septic Repair & Abandonment Permit Parcel search Application in…" at bounding box center [728, 149] width 571 height 31
select select "8: 414b0784-54c5-47f6-8177-6fb32daf79c4"
click at [443, 134] on select "Choose... Start Septic Repair & Abandonment Permit Parcel search Application in…" at bounding box center [728, 149] width 571 height 31
click at [988, 351] on button "Close" at bounding box center [996, 353] width 58 height 29
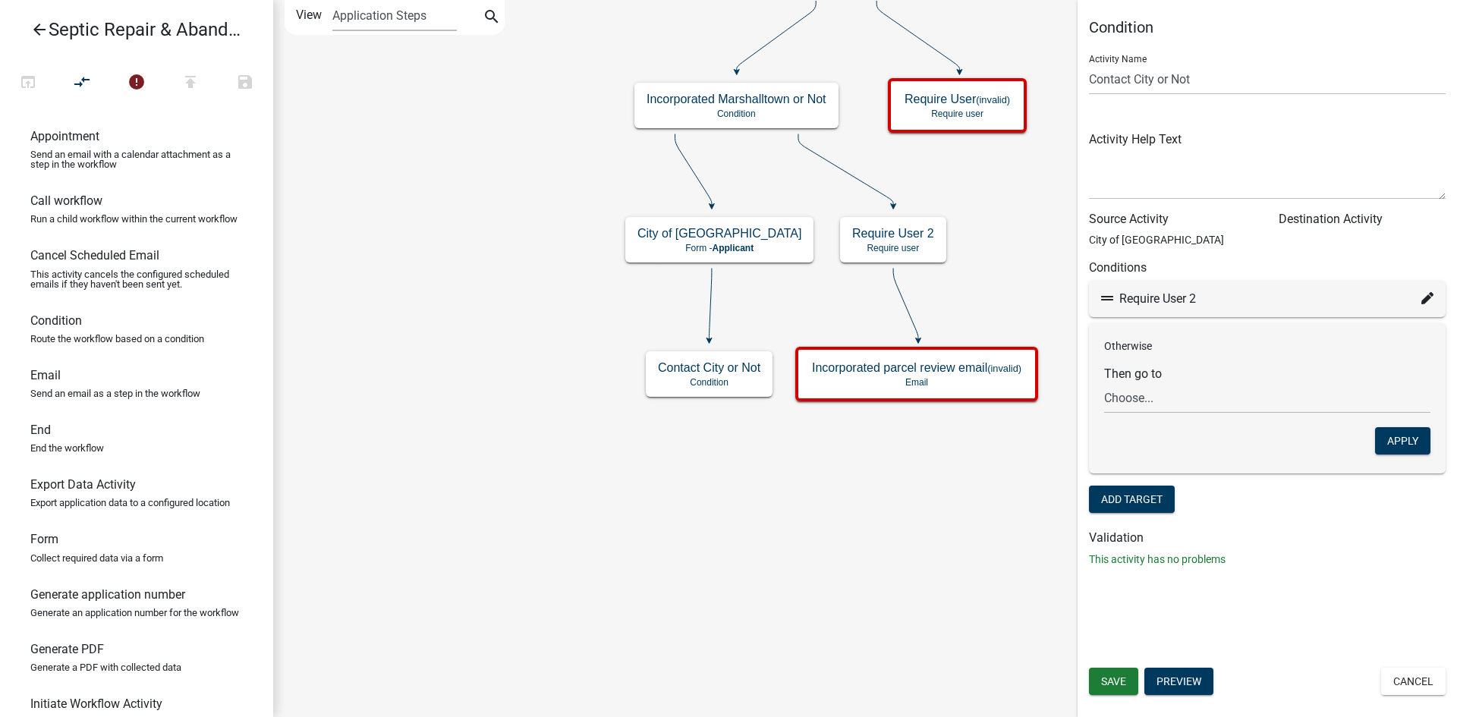
click at [1159, 382] on form "Then go to Choose... Start Septic Repair & Abandonment Permit Parcel search App…" at bounding box center [1267, 390] width 326 height 47
click at [1432, 291] on fa-icon at bounding box center [1427, 299] width 12 height 18
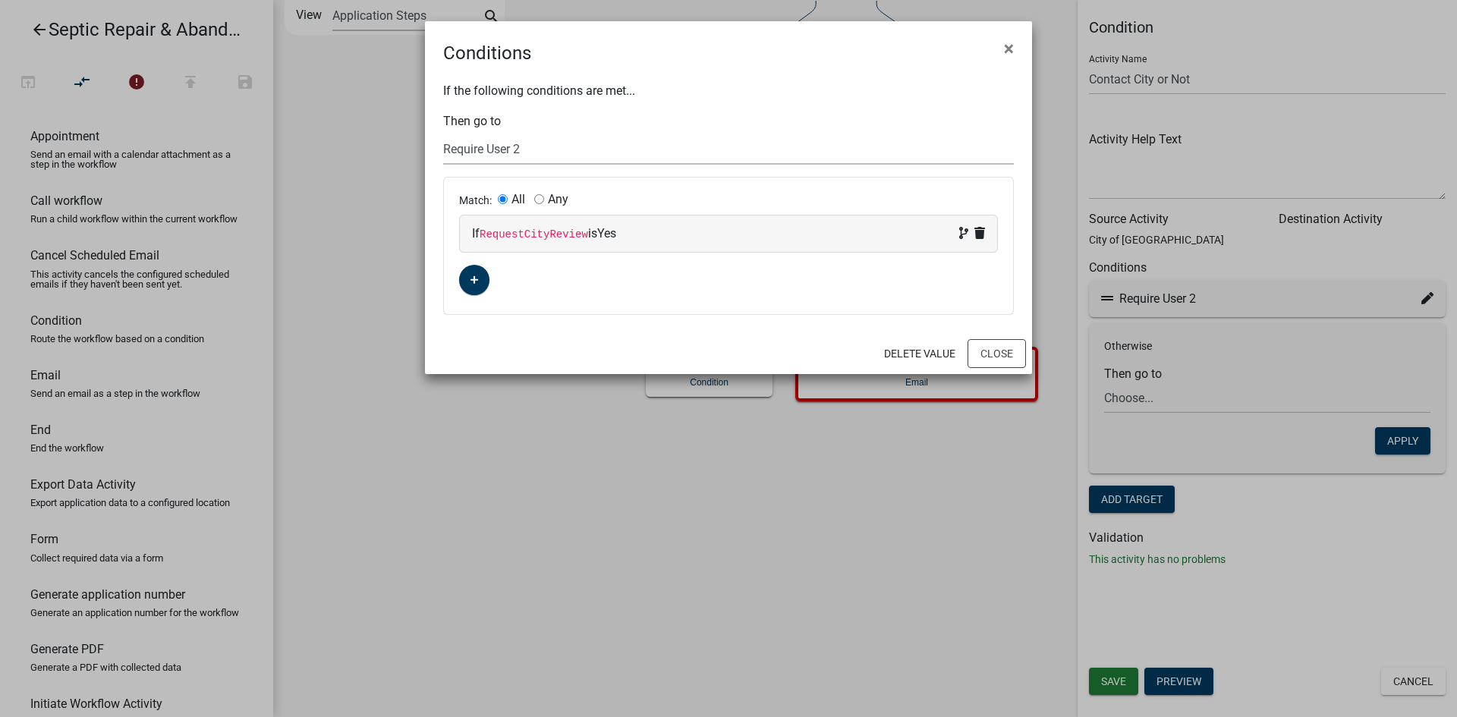
click at [523, 151] on select "Choose... Start Septic Repair & Abandonment Permit Parcel search Application in…" at bounding box center [728, 149] width 571 height 31
select select "7: b2f46e6a-02b9-4821-ad40-b113a9e84f3d"
click at [443, 134] on select "Choose... Start Septic Repair & Abandonment Permit Parcel search Application in…" at bounding box center [728, 149] width 571 height 31
click at [1003, 351] on button "Close" at bounding box center [996, 353] width 58 height 29
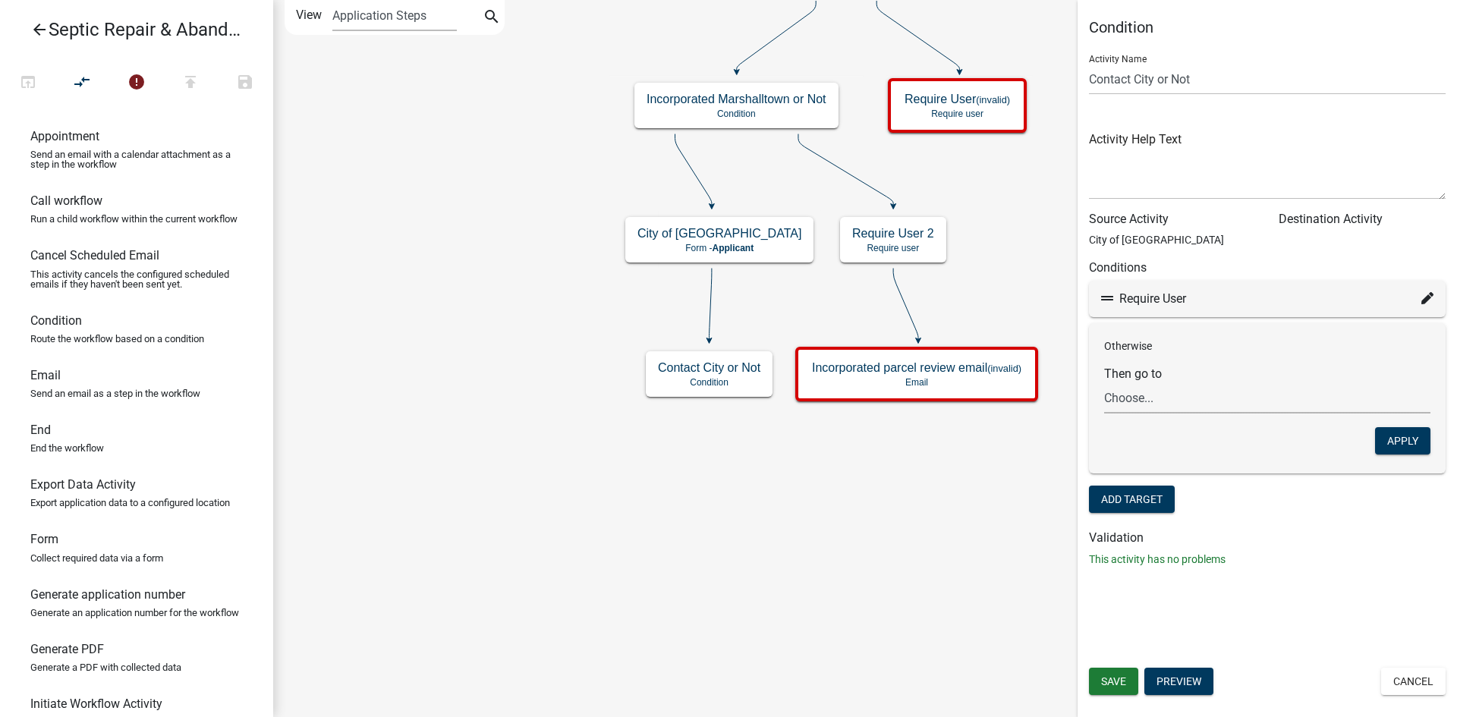
click at [1219, 389] on select "Choose... Start Septic Repair & Abandonment Permit Parcel search Application in…" at bounding box center [1267, 397] width 326 height 31
select select "9: 82db38dc-3550-4aa5-b591-f6c3613619ad"
click at [1104, 382] on select "Choose... Start Septic Repair & Abandonment Permit Parcel search Application in…" at bounding box center [1267, 397] width 326 height 31
click at [1392, 439] on button "Apply" at bounding box center [1402, 440] width 55 height 27
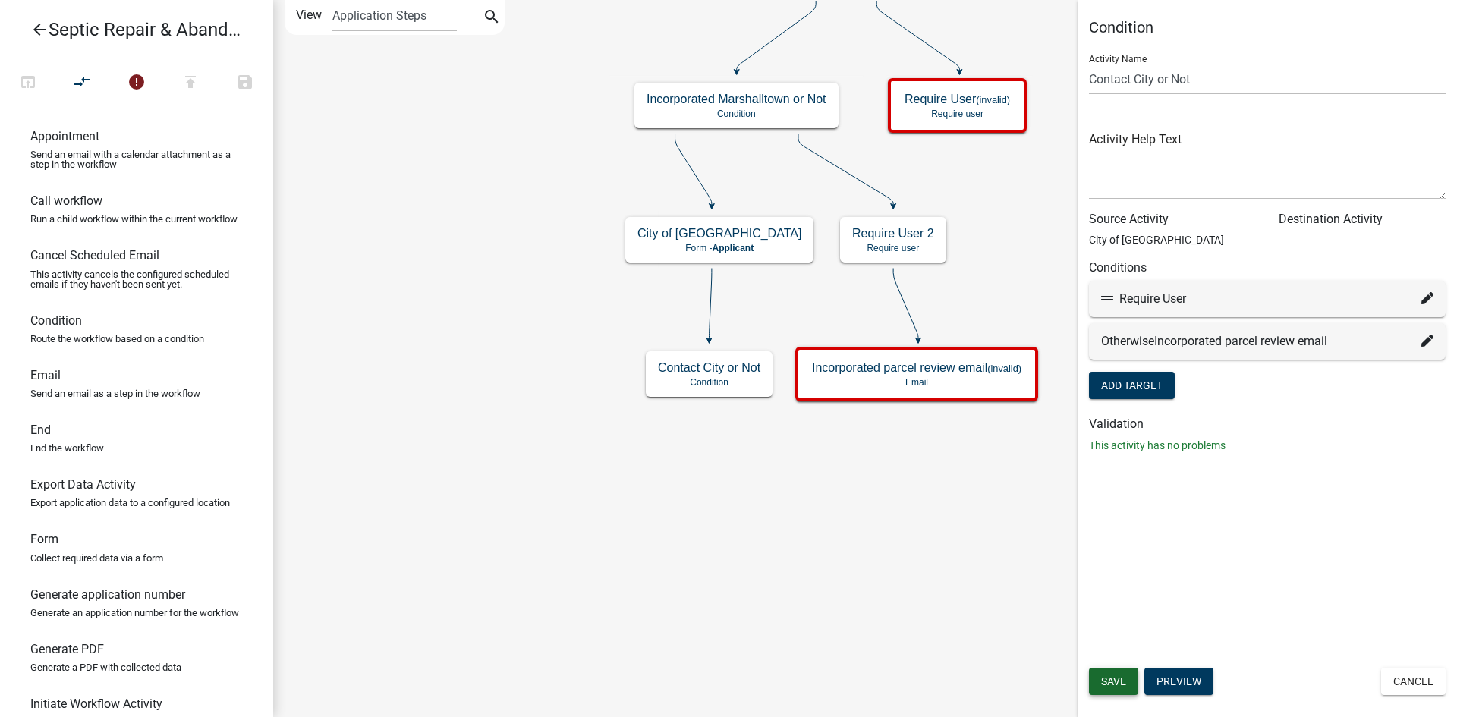
click at [1123, 679] on span "Save" at bounding box center [1113, 681] width 25 height 12
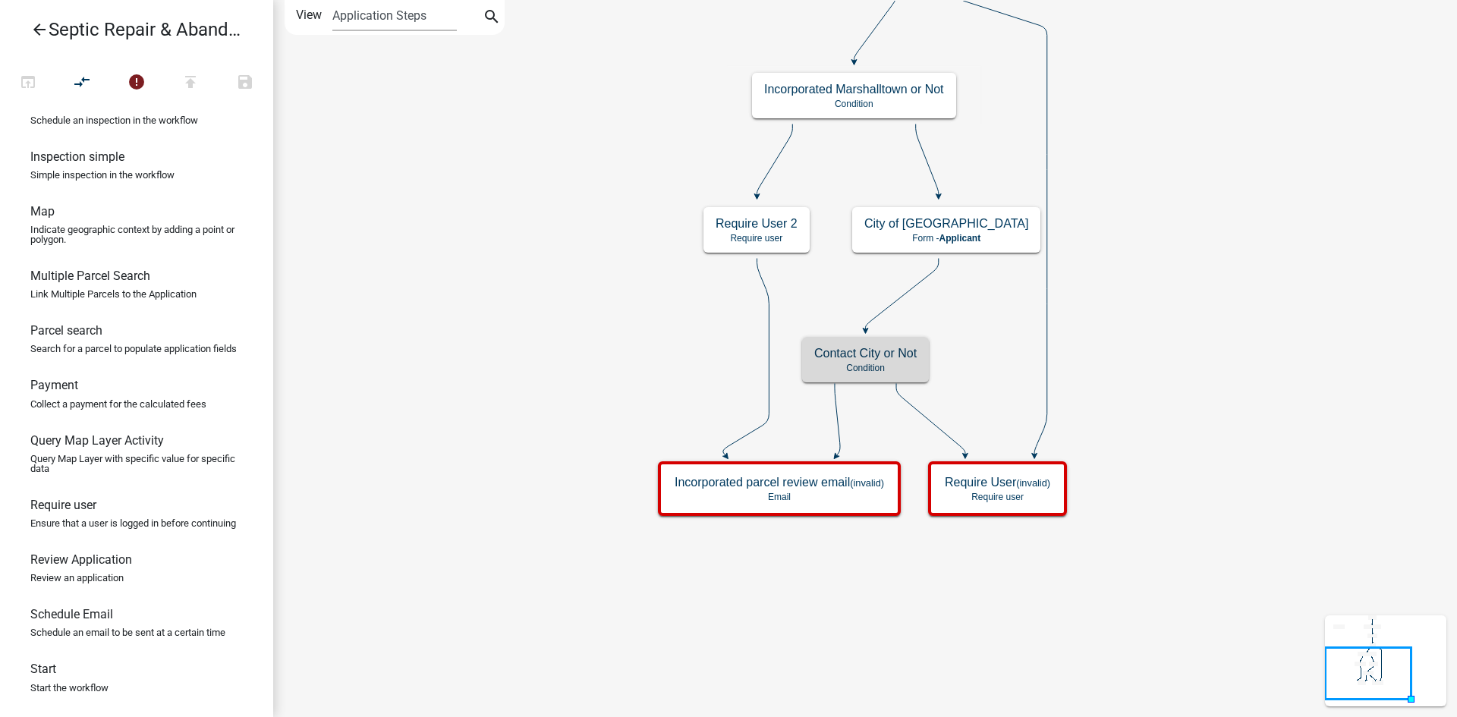
scroll to position [845, 0]
drag, startPoint x: 75, startPoint y: 509, endPoint x: 802, endPoint y: 397, distance: 735.6
click at [802, 397] on div "arrow_back Septic Repair & Abandonment Permit open_in_browser compare_arrows er…" at bounding box center [728, 358] width 1457 height 717
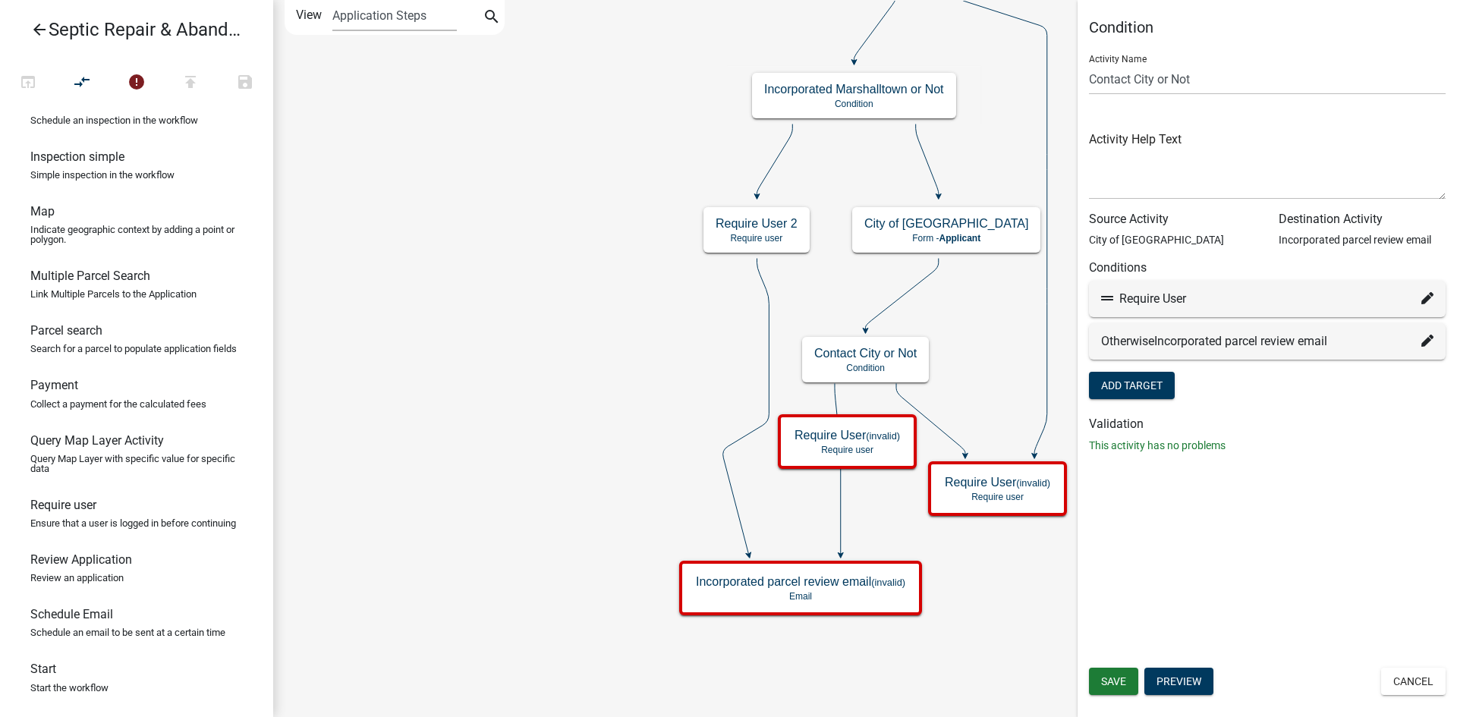
click at [1431, 294] on icon at bounding box center [1427, 298] width 12 height 12
select select "7: b2f46e6a-02b9-4821-ad40-b113a9e84f3d"
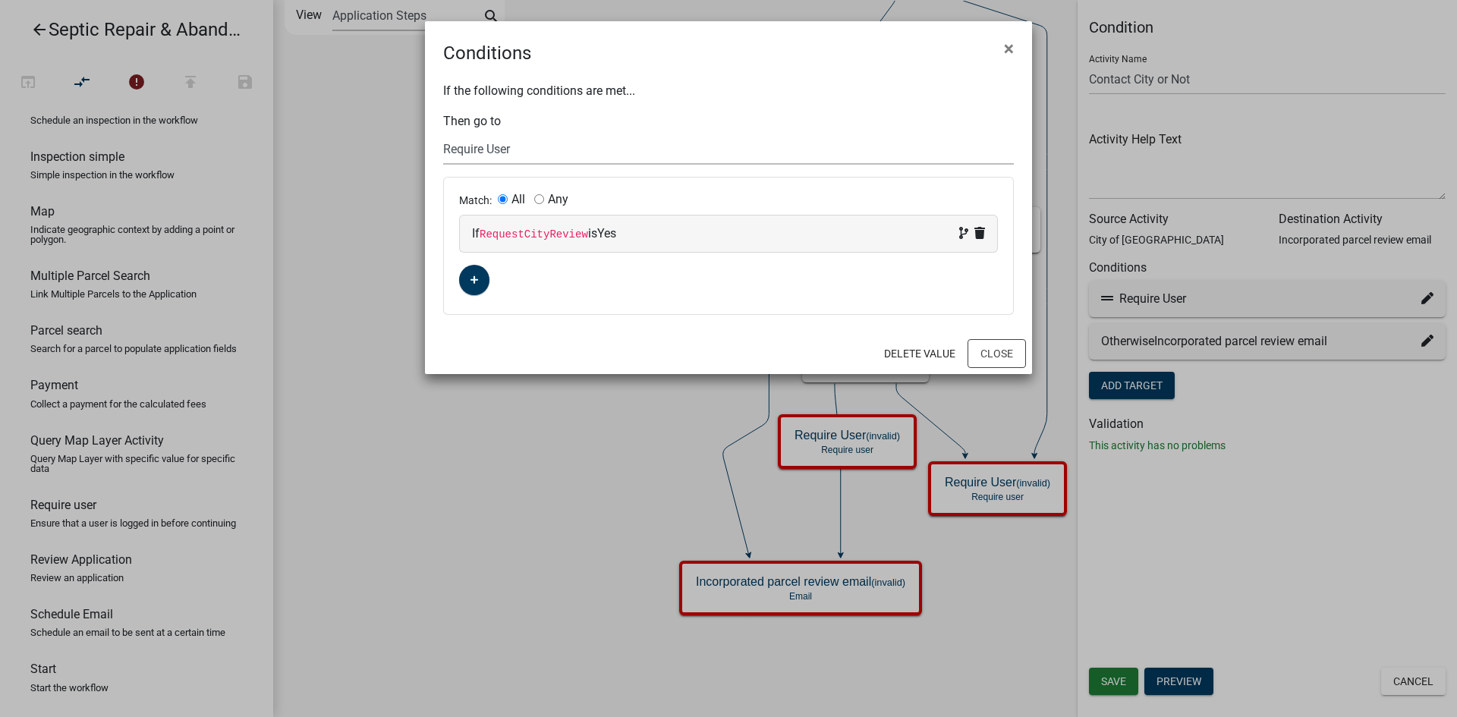
click at [504, 151] on select "Choose... Start Septic Repair & Abandonment Permit Parcel search Application in…" at bounding box center [728, 149] width 571 height 31
drag, startPoint x: 403, startPoint y: 439, endPoint x: 411, endPoint y: 439, distance: 7.6
click at [403, 439] on ngb-modal-window "Conditions × If the following conditions are met... Then go to Choose... Start …" at bounding box center [728, 358] width 1457 height 717
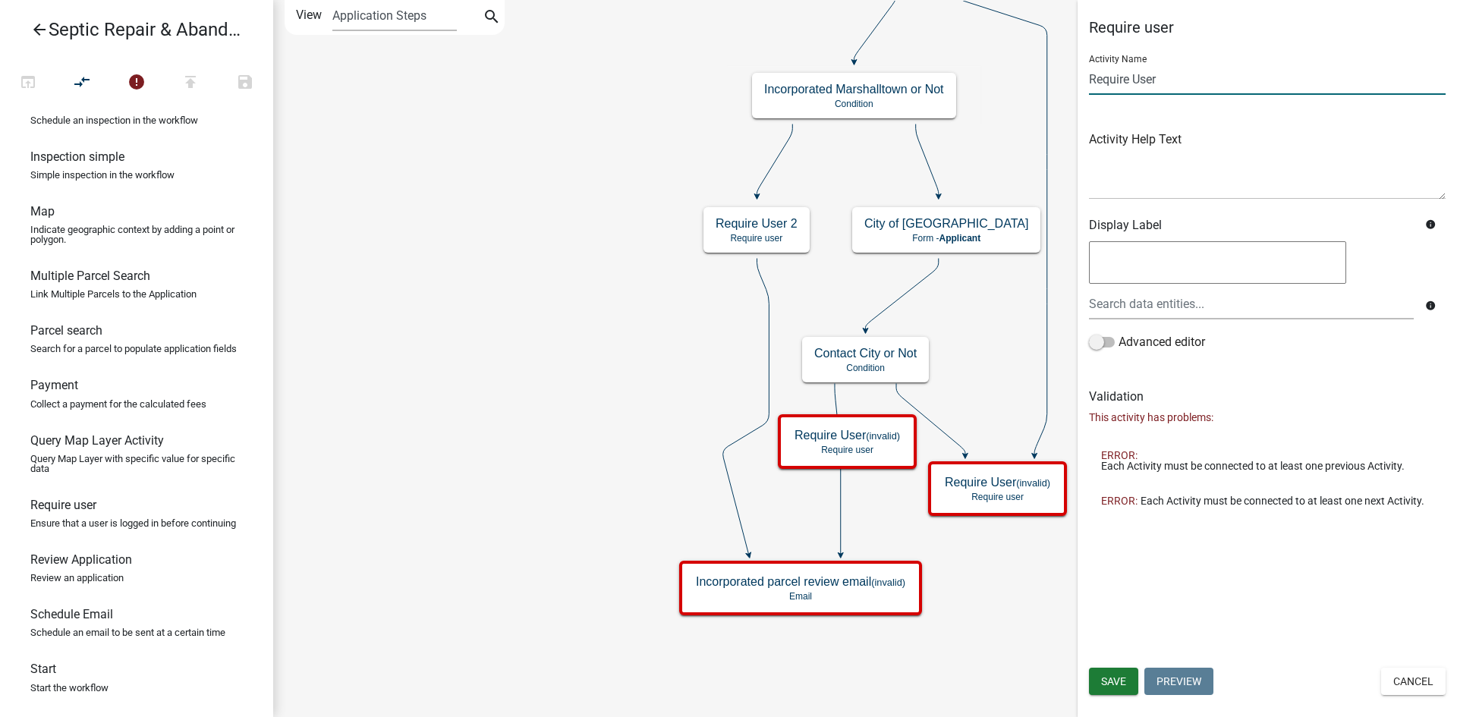
click at [1181, 72] on input "Require User" at bounding box center [1267, 79] width 357 height 31
type input "Require User 1"
click at [1121, 686] on span "Save" at bounding box center [1113, 681] width 25 height 12
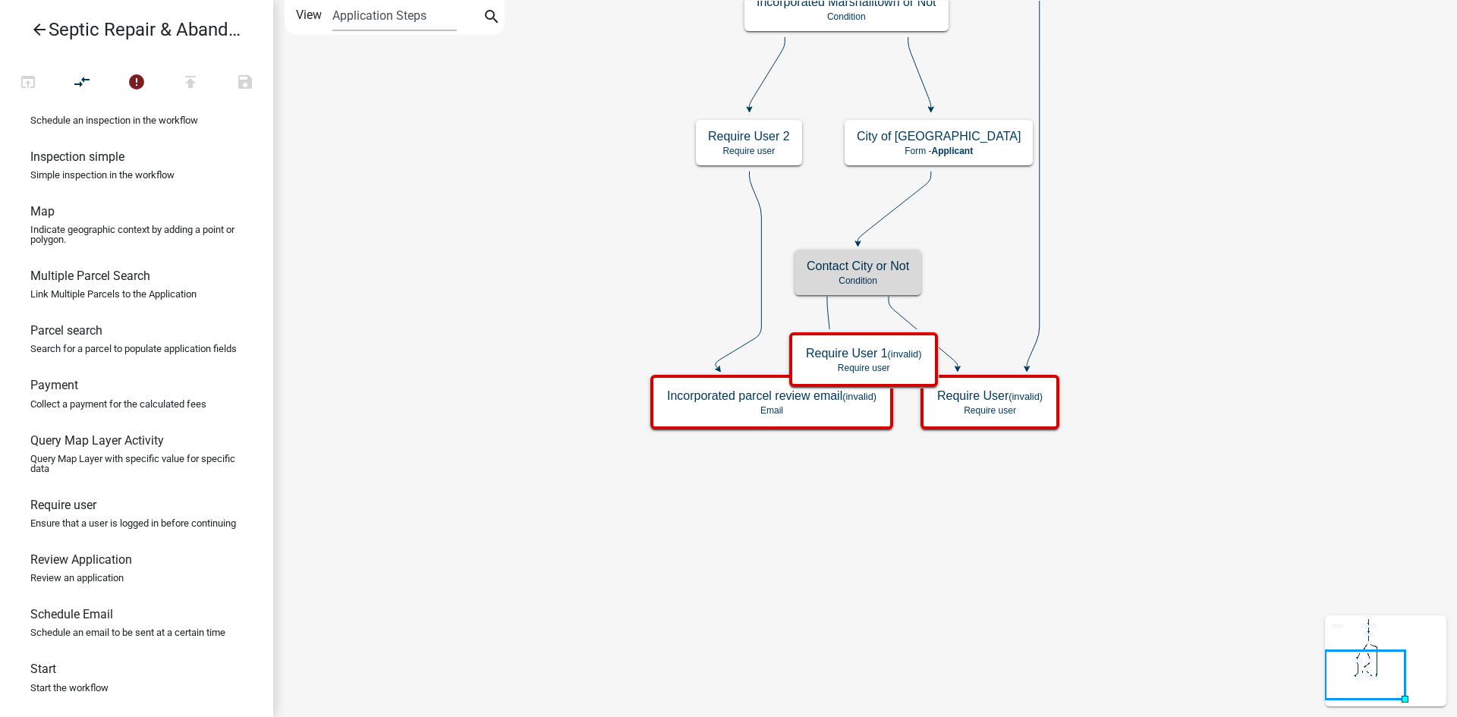
click at [854, 272] on h5 "Contact City or Not" at bounding box center [858, 266] width 102 height 14
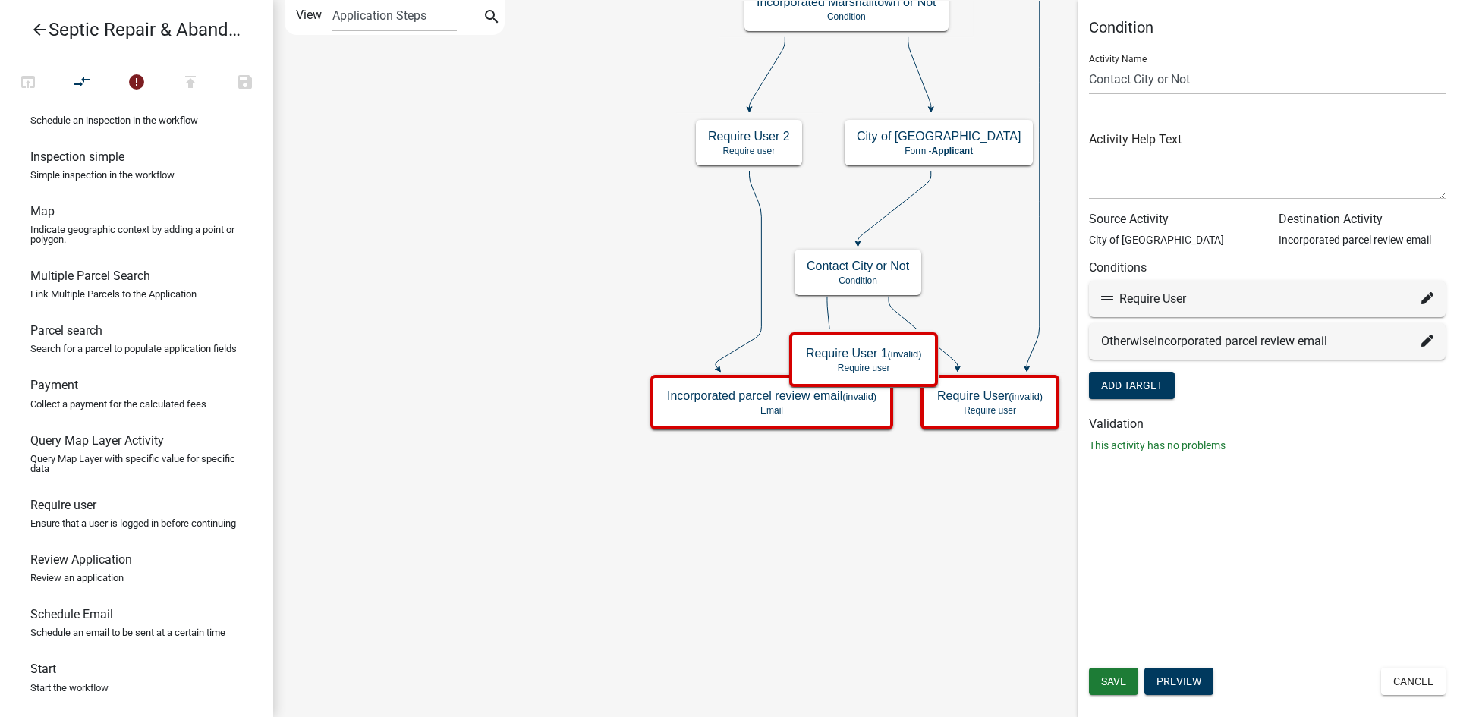
click at [1427, 300] on icon at bounding box center [1427, 298] width 12 height 12
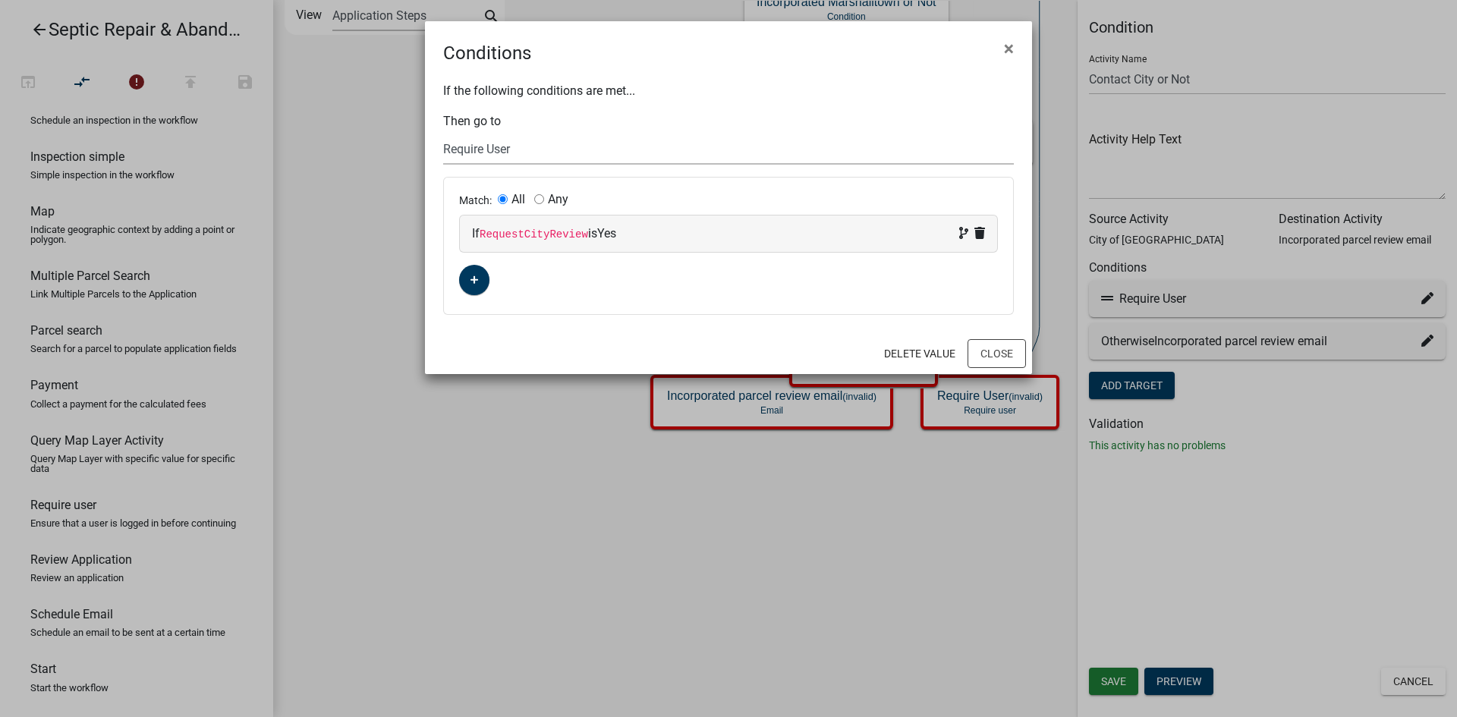
click at [497, 156] on select "Choose... Start Septic Repair & Abandonment Permit Parcel search Application in…" at bounding box center [728, 149] width 571 height 31
select select "10: 1a5063a1-851b-4c49-988c-c22a4e9a0ce3"
click at [443, 134] on select "Choose... Start Septic Repair & Abandonment Permit Parcel search Application in…" at bounding box center [728, 149] width 571 height 31
click at [986, 352] on button "Close" at bounding box center [996, 353] width 58 height 29
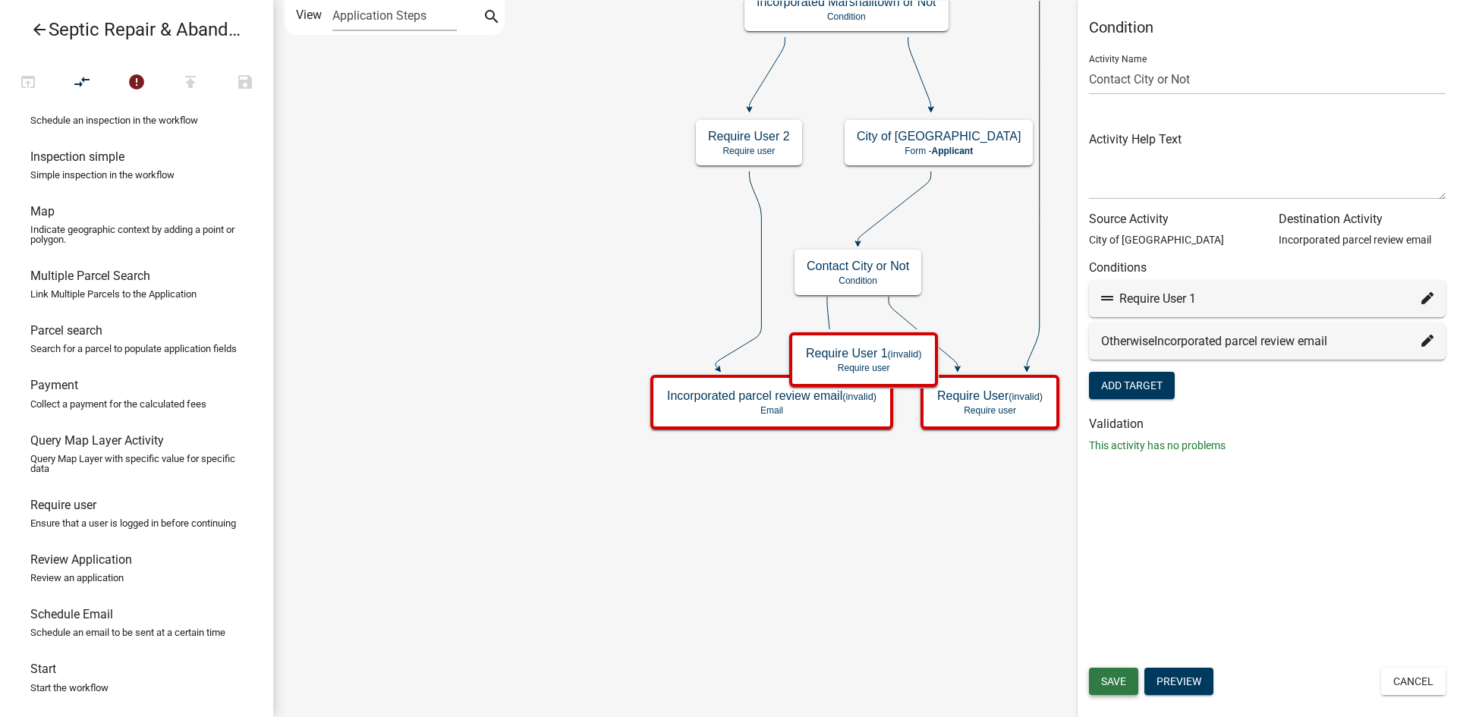
click at [1121, 686] on span "Save" at bounding box center [1113, 681] width 25 height 12
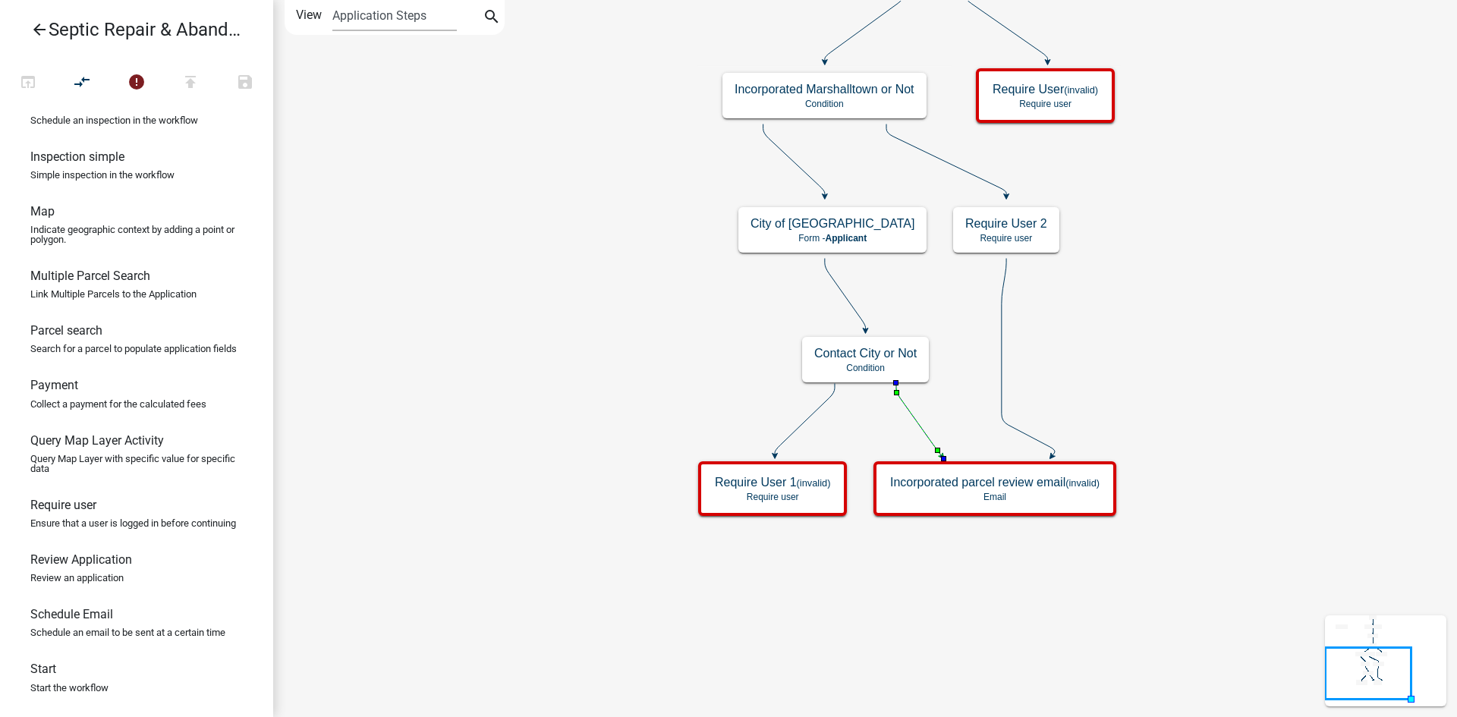
click at [918, 427] on icon at bounding box center [918, 419] width 45 height 72
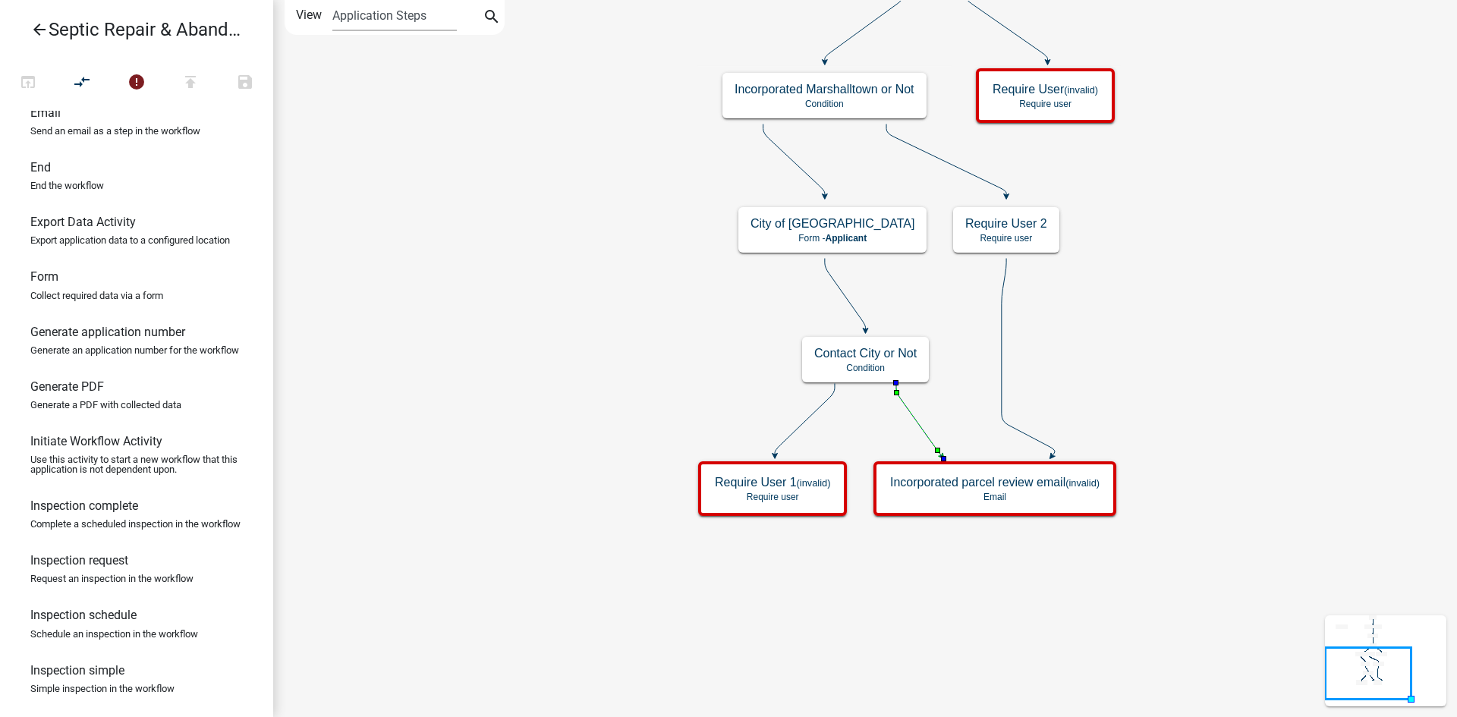
scroll to position [238, 0]
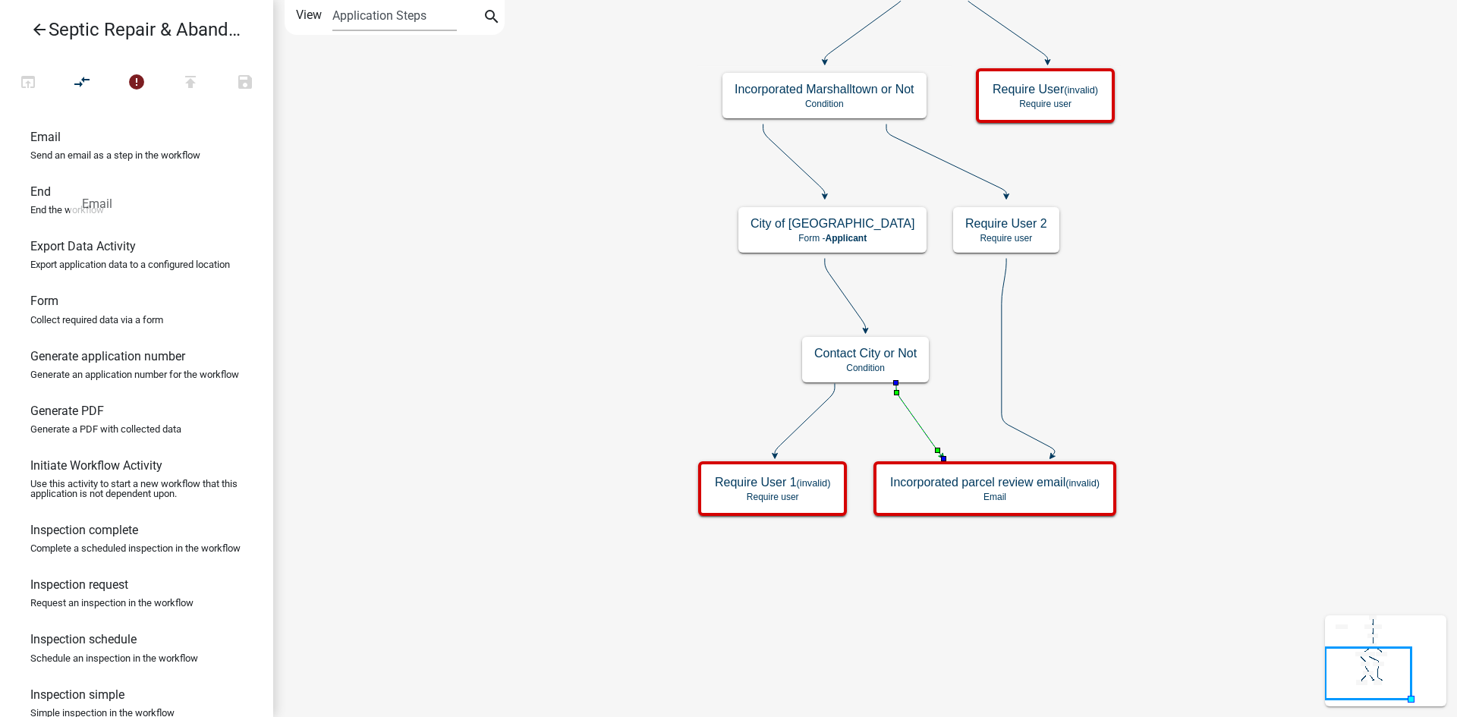
click at [70, 160] on p "Send an email as a step in the workflow" at bounding box center [115, 155] width 170 height 10
drag, startPoint x: 90, startPoint y: 168, endPoint x: 426, endPoint y: 228, distance: 341.3
click at [426, 228] on div "arrow_back Septic Repair & Abandonment Permit open_in_browser compare_arrows er…" at bounding box center [728, 358] width 1457 height 717
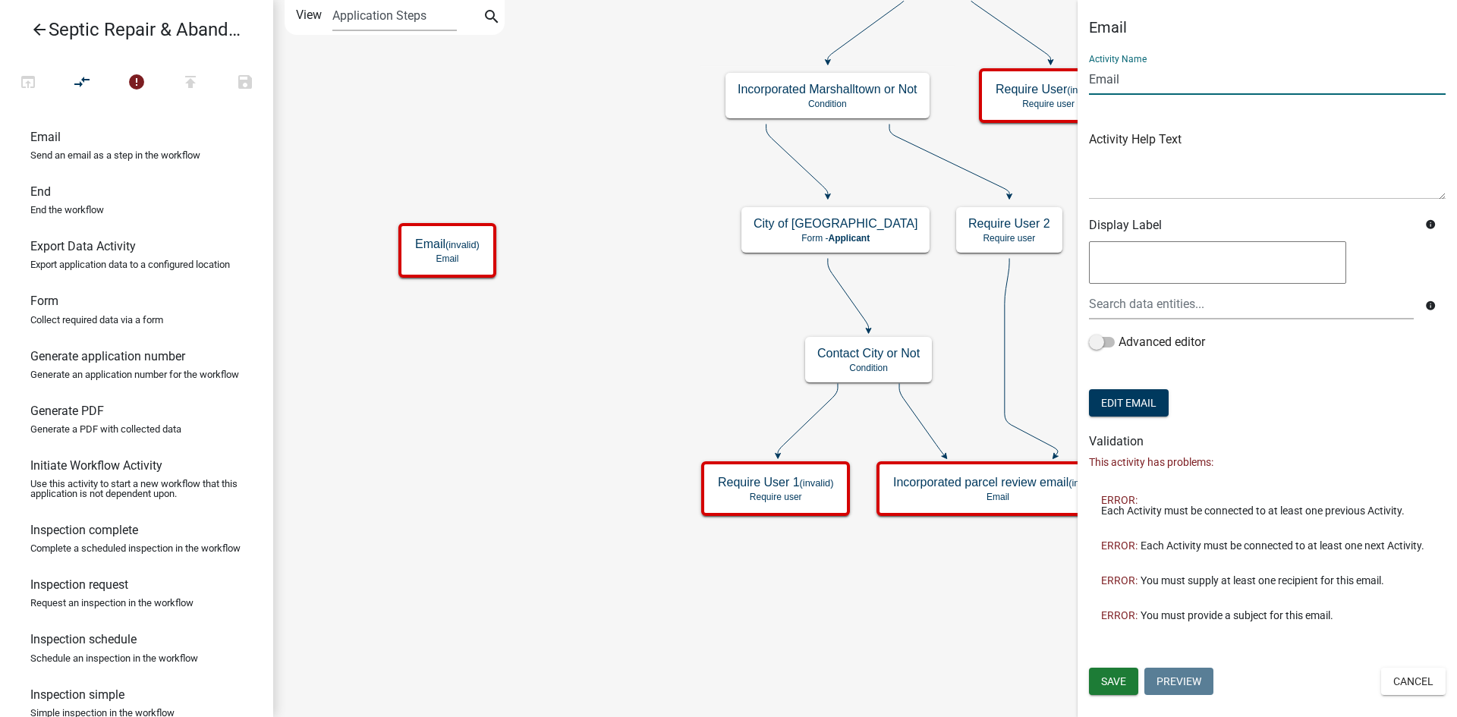
click at [1144, 90] on input "Email" at bounding box center [1267, 79] width 357 height 31
type input "E"
type input "Incorporated email"
click at [1146, 403] on button "Edit Email" at bounding box center [1129, 402] width 80 height 27
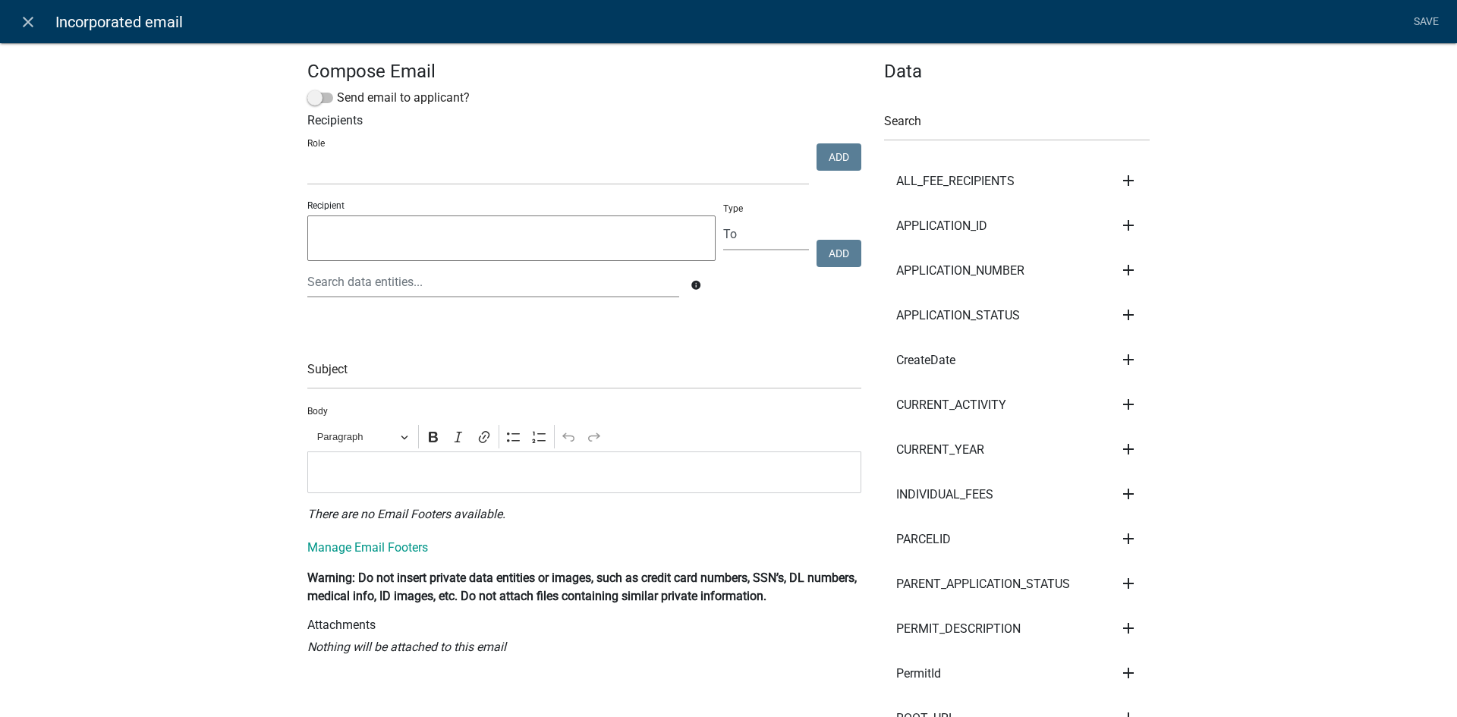
select select
click at [309, 94] on span at bounding box center [320, 98] width 26 height 11
click at [337, 89] on input "Send email to applicant?" at bounding box center [337, 89] width 0 height 0
click at [360, 477] on p "Editor editing area: main. Press Alt+0 for help." at bounding box center [585, 472] width 538 height 18
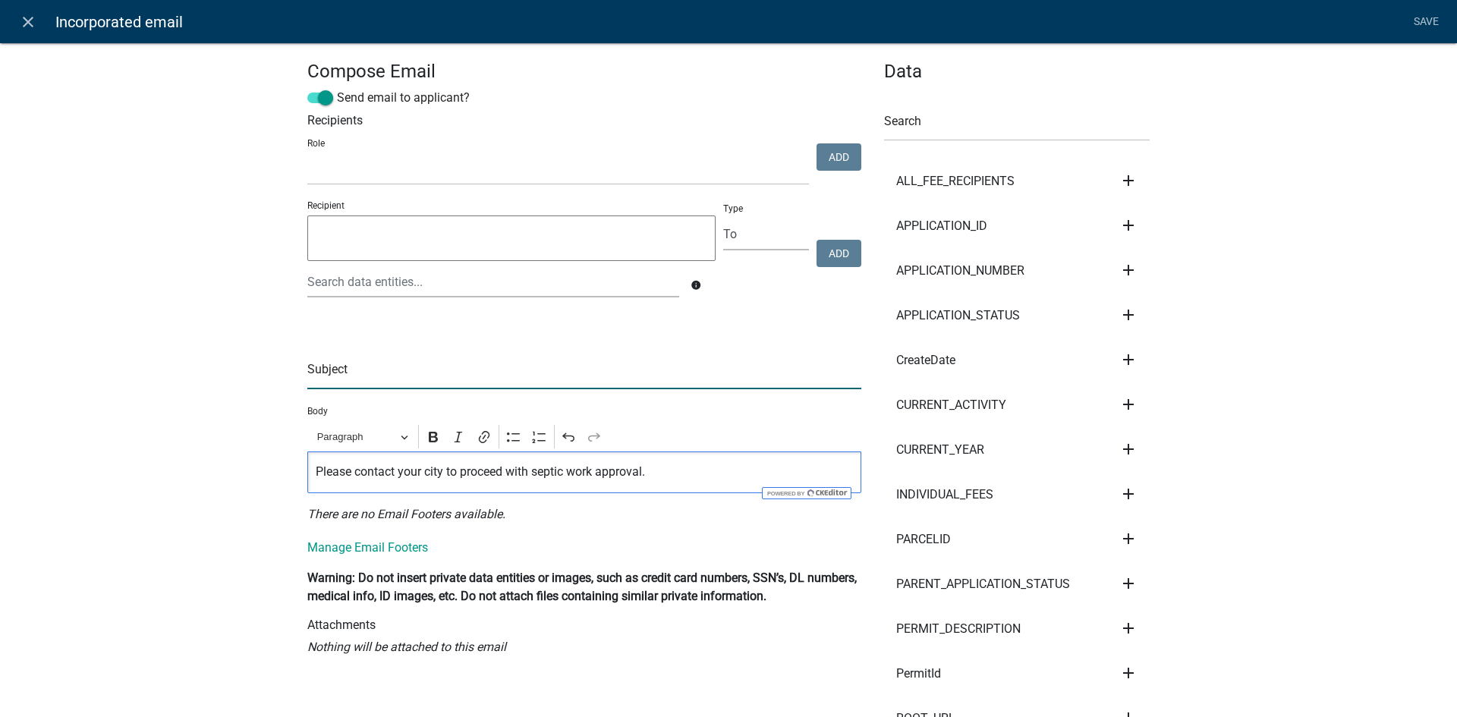
click at [337, 375] on input "text" at bounding box center [584, 373] width 554 height 31
type input "Parcel is Incorporated"
click at [1414, 20] on link "Save" at bounding box center [1426, 22] width 38 height 29
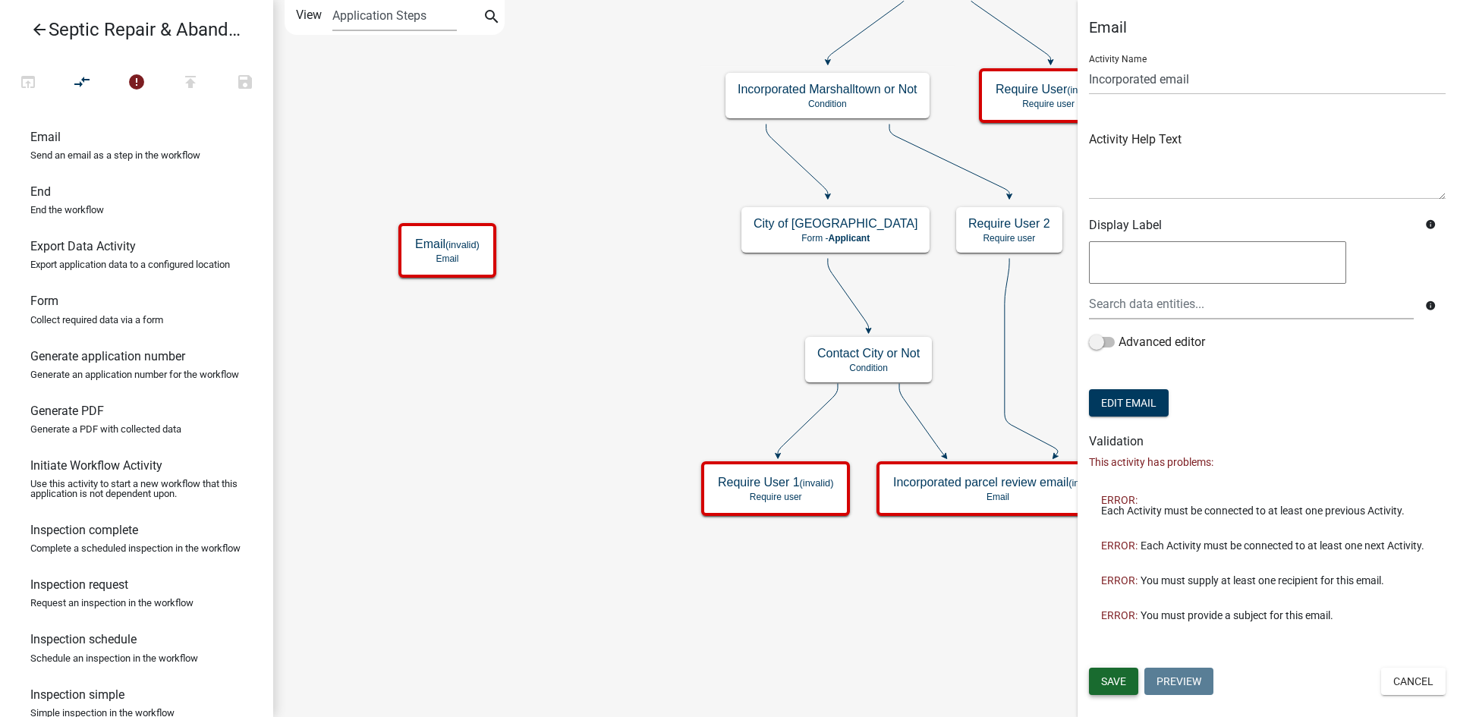
click at [1107, 678] on span "Save" at bounding box center [1113, 681] width 25 height 12
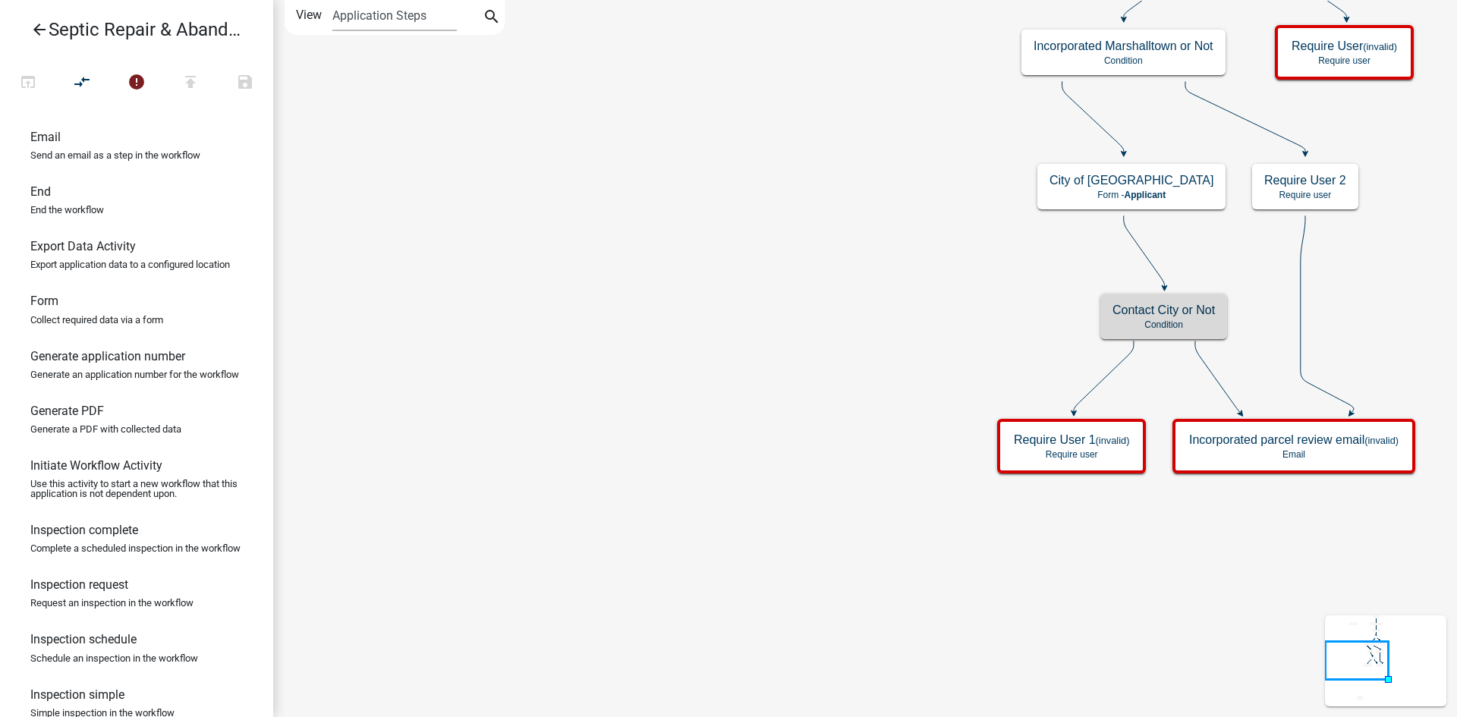
click at [1166, 316] on h5 "Contact City or Not" at bounding box center [1163, 310] width 102 height 14
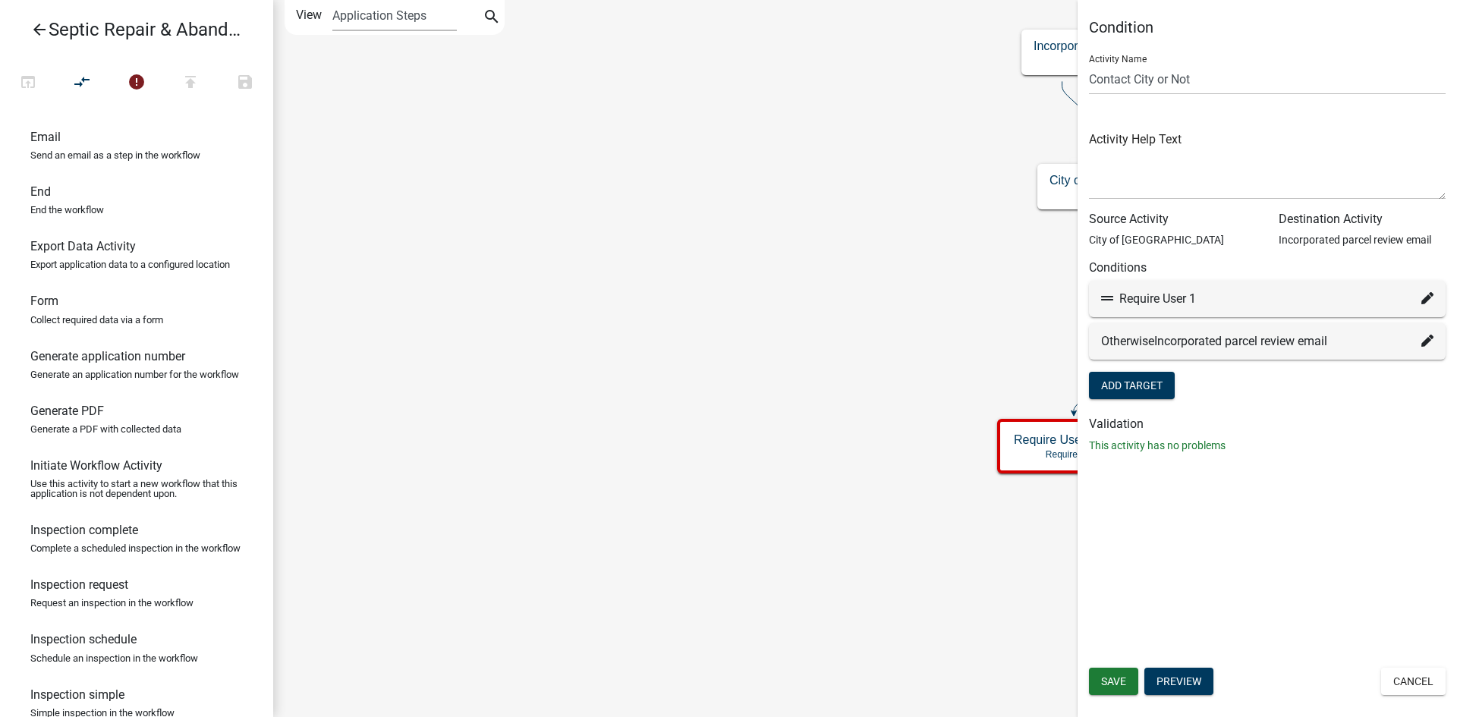
click at [1425, 340] on icon at bounding box center [1427, 341] width 12 height 12
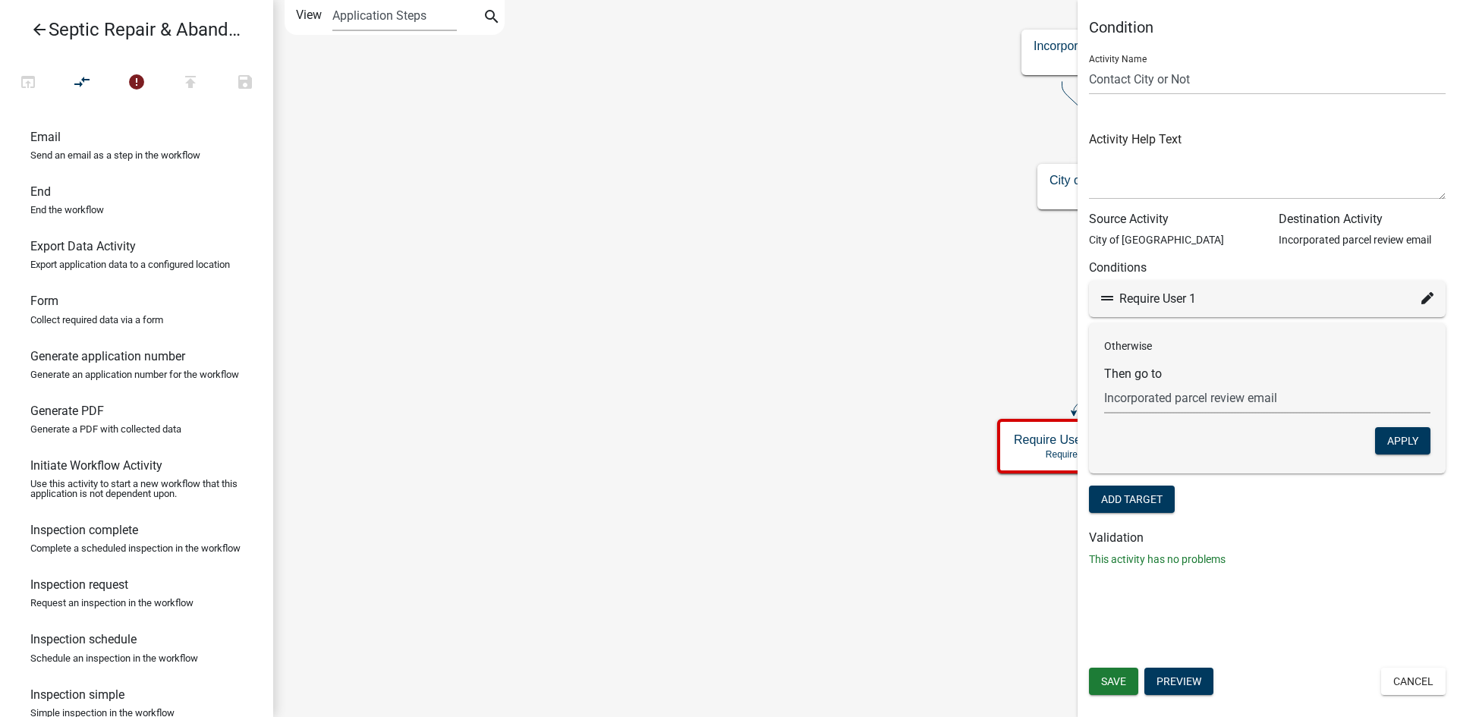
click at [1225, 407] on select "Choose... Start Septic Repair & Abandonment Permit Parcel search Application in…" at bounding box center [1267, 397] width 326 height 31
select select "11: 58b1e718-b3d2-4bc1-b68e-8080964e6602"
click at [1104, 382] on select "Choose... Start Septic Repair & Abandonment Permit Parcel search Application in…" at bounding box center [1267, 397] width 326 height 31
click at [1403, 439] on button "Apply" at bounding box center [1402, 440] width 55 height 27
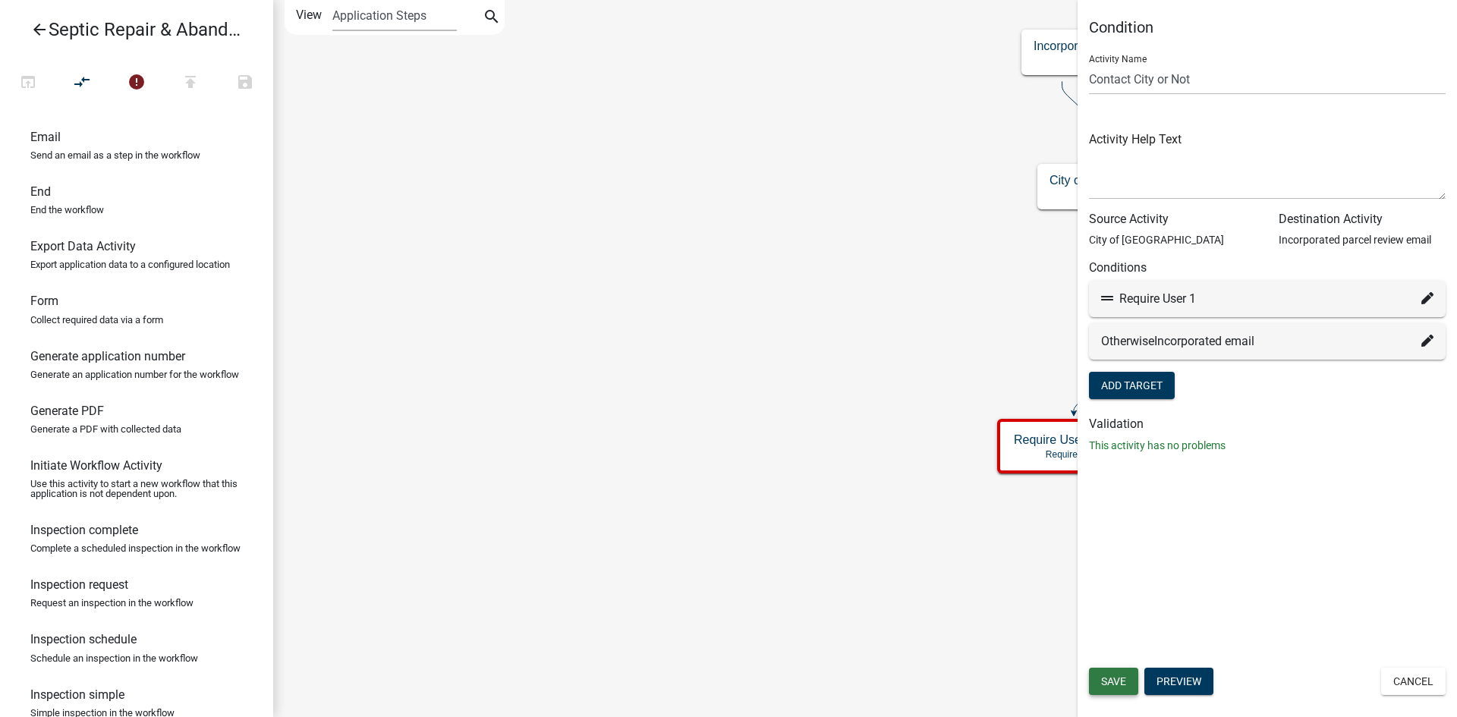
click at [1125, 678] on span "Save" at bounding box center [1113, 681] width 25 height 12
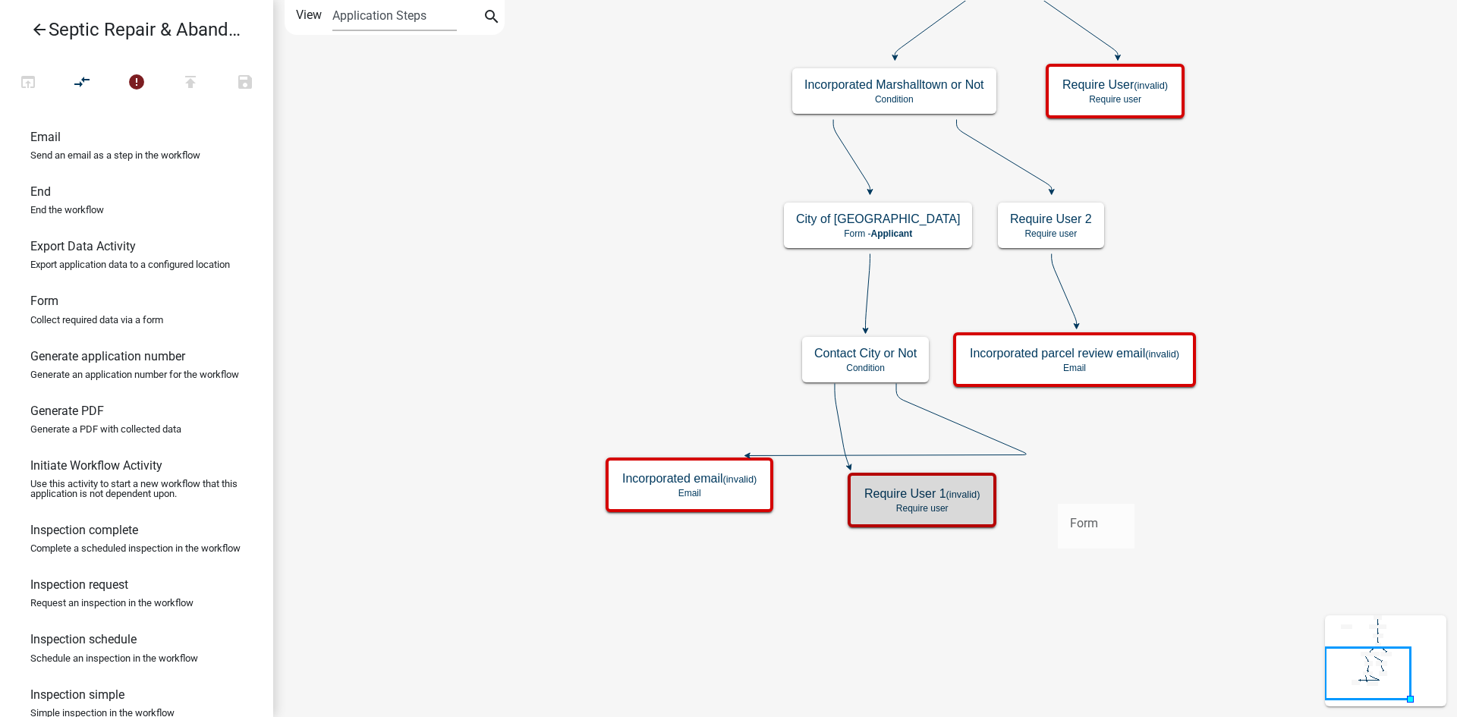
drag, startPoint x: 45, startPoint y: 337, endPoint x: 1058, endPoint y: 492, distance: 1024.8
click at [1058, 492] on div "arrow_back Septic Repair & Abandonment Permit open_in_browser compare_arrows er…" at bounding box center [728, 358] width 1457 height 717
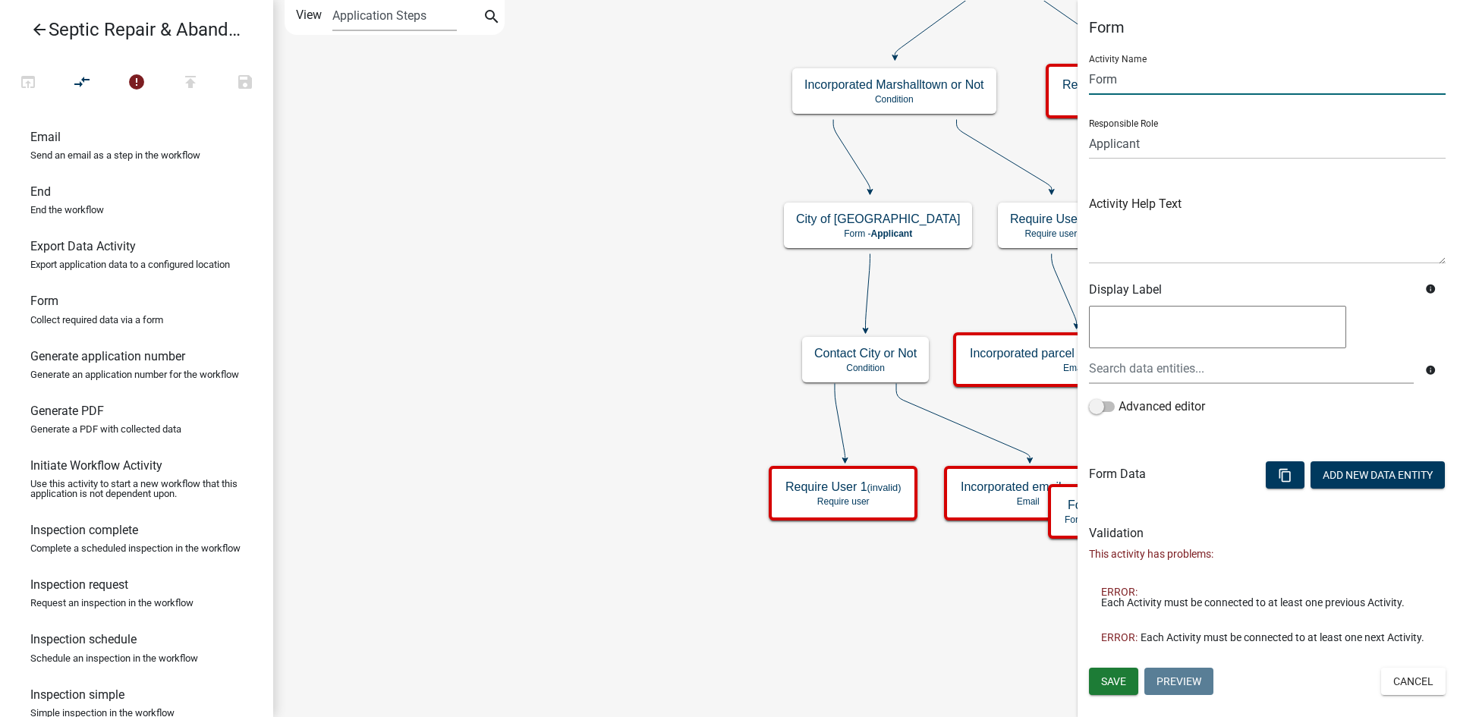
click at [1175, 85] on input "Form" at bounding box center [1267, 79] width 357 height 31
type input "F"
type input "Incorporated Parcel"
click at [1349, 477] on button "Add New Data Entity" at bounding box center [1377, 474] width 134 height 27
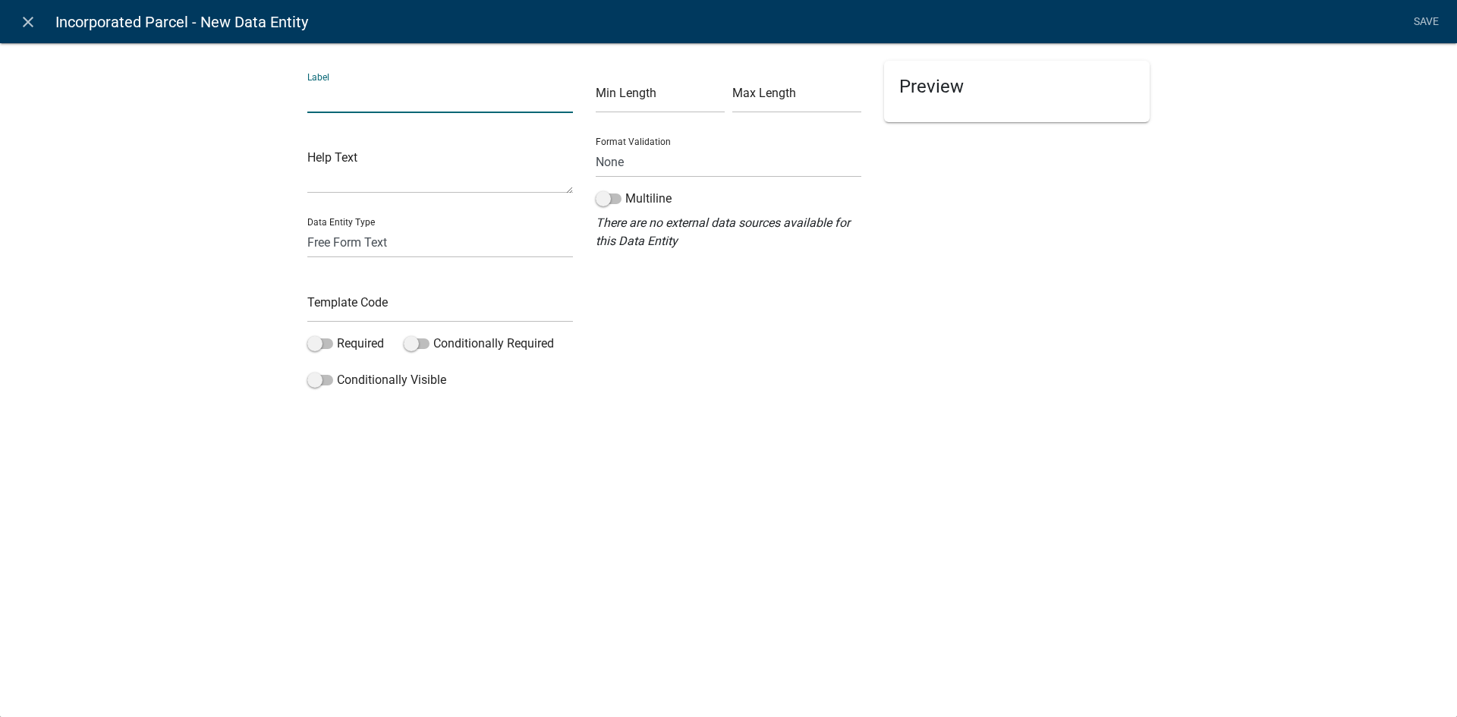
click at [325, 97] on input "text" at bounding box center [440, 97] width 266 height 31
type input "ADMIN ONLY-Check Box to proceed with parcel in City Limits"
click at [466, 241] on select "Free Form Text Document Display Entity Value Fee Numeric Data Date Map Sketch D…" at bounding box center [440, 242] width 266 height 31
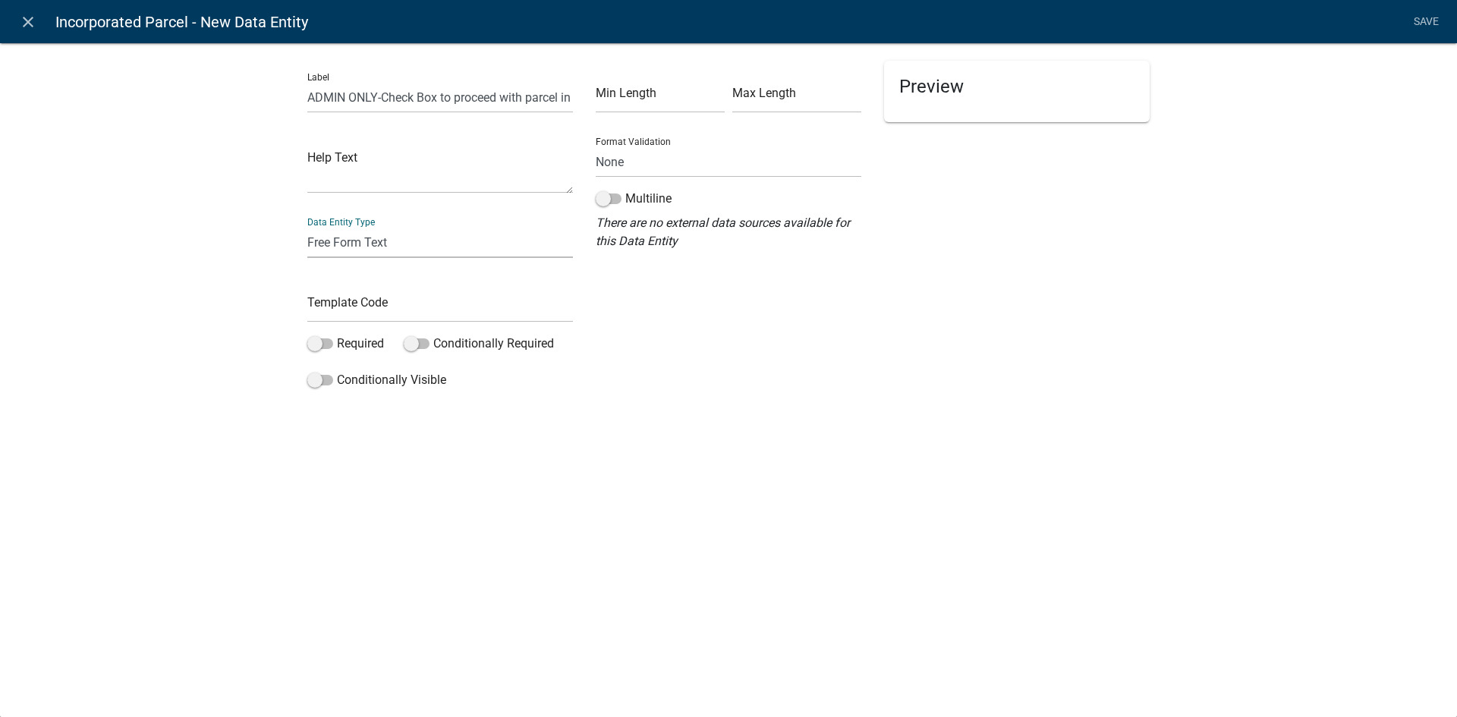
select select "list-data"
click at [307, 227] on select "Free Form Text Document Display Entity Value Fee Numeric Data Date Map Sketch D…" at bounding box center [440, 242] width 266 height 31
select select "list-data"
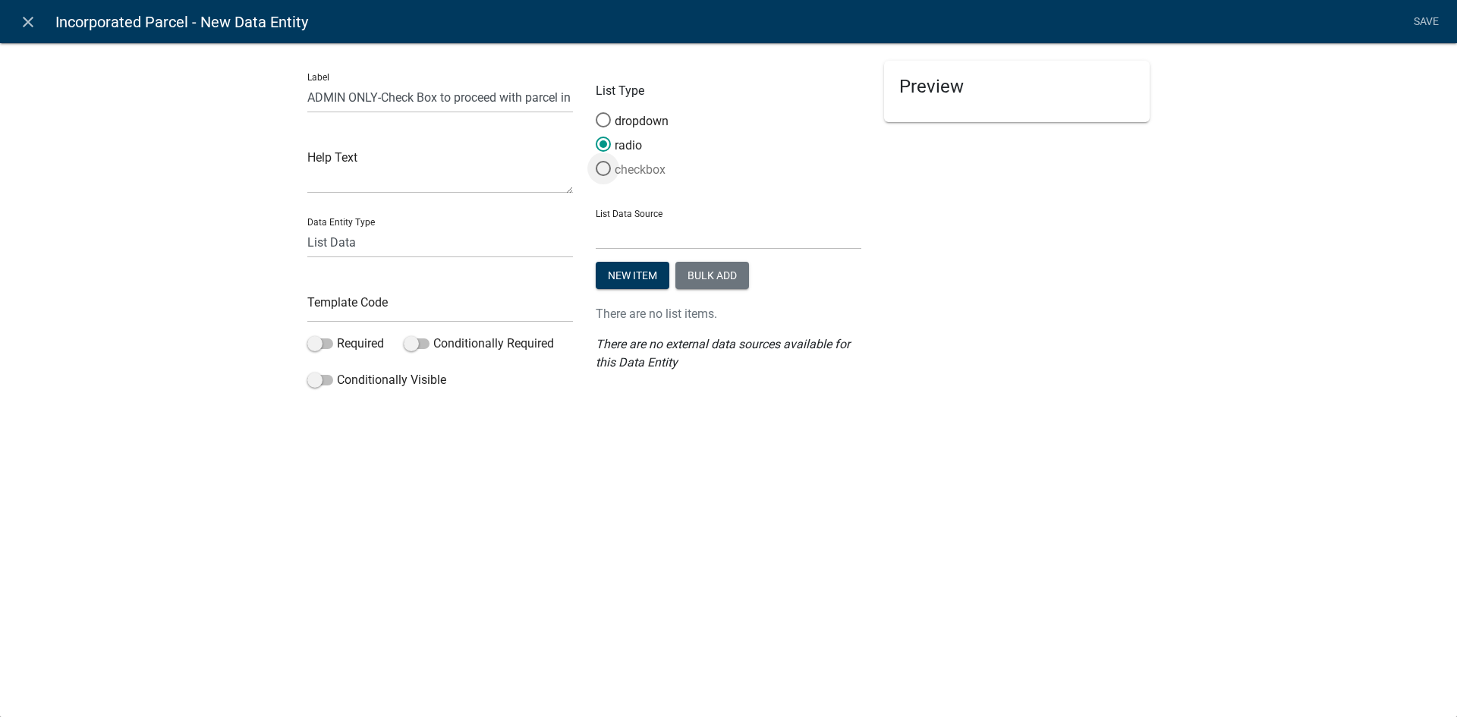
click at [606, 169] on span at bounding box center [603, 169] width 32 height 33
click at [596, 161] on input "checkbox" at bounding box center [596, 161] width 0 height 0
click at [644, 281] on button "New item" at bounding box center [633, 275] width 74 height 27
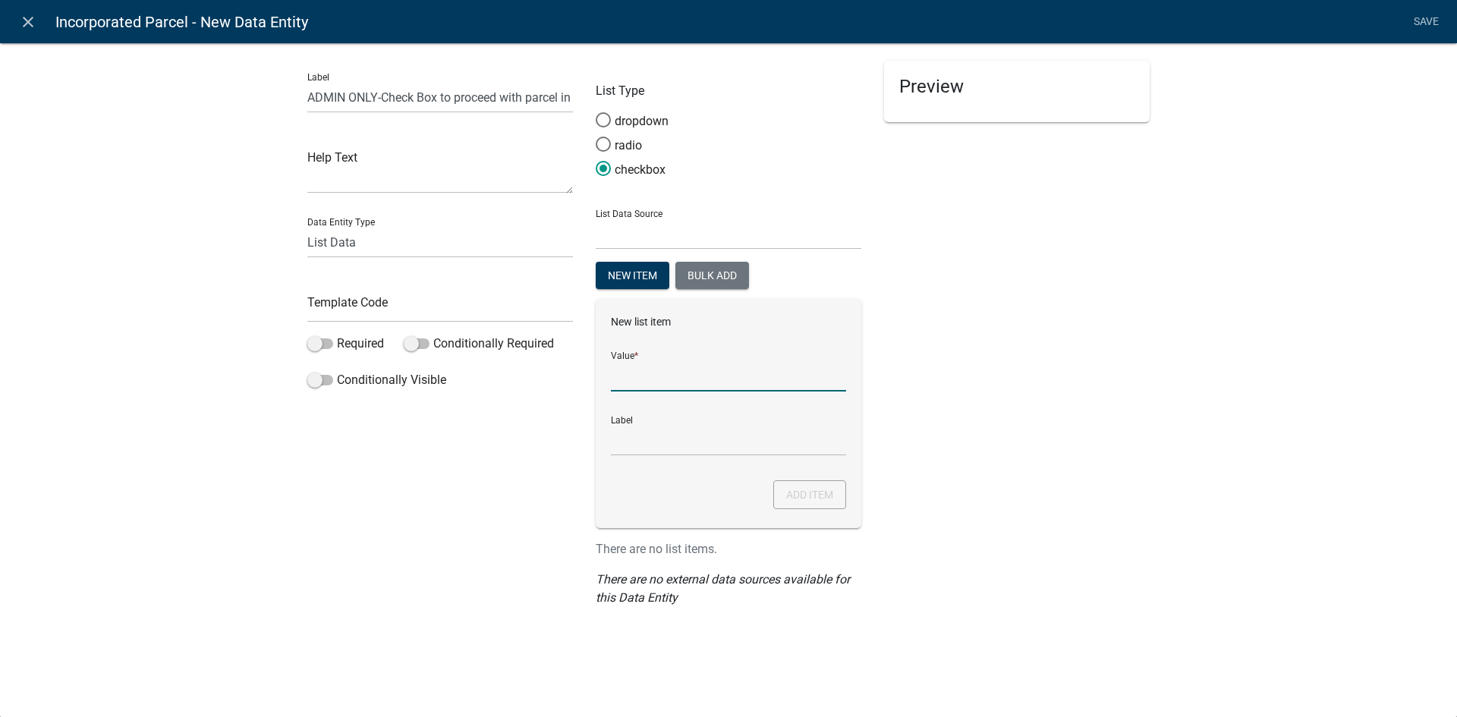
click at [648, 383] on input "List Data Source" at bounding box center [728, 375] width 235 height 31
type input "Override Incorp Requirement"
click at [786, 491] on button "Add item" at bounding box center [809, 494] width 73 height 29
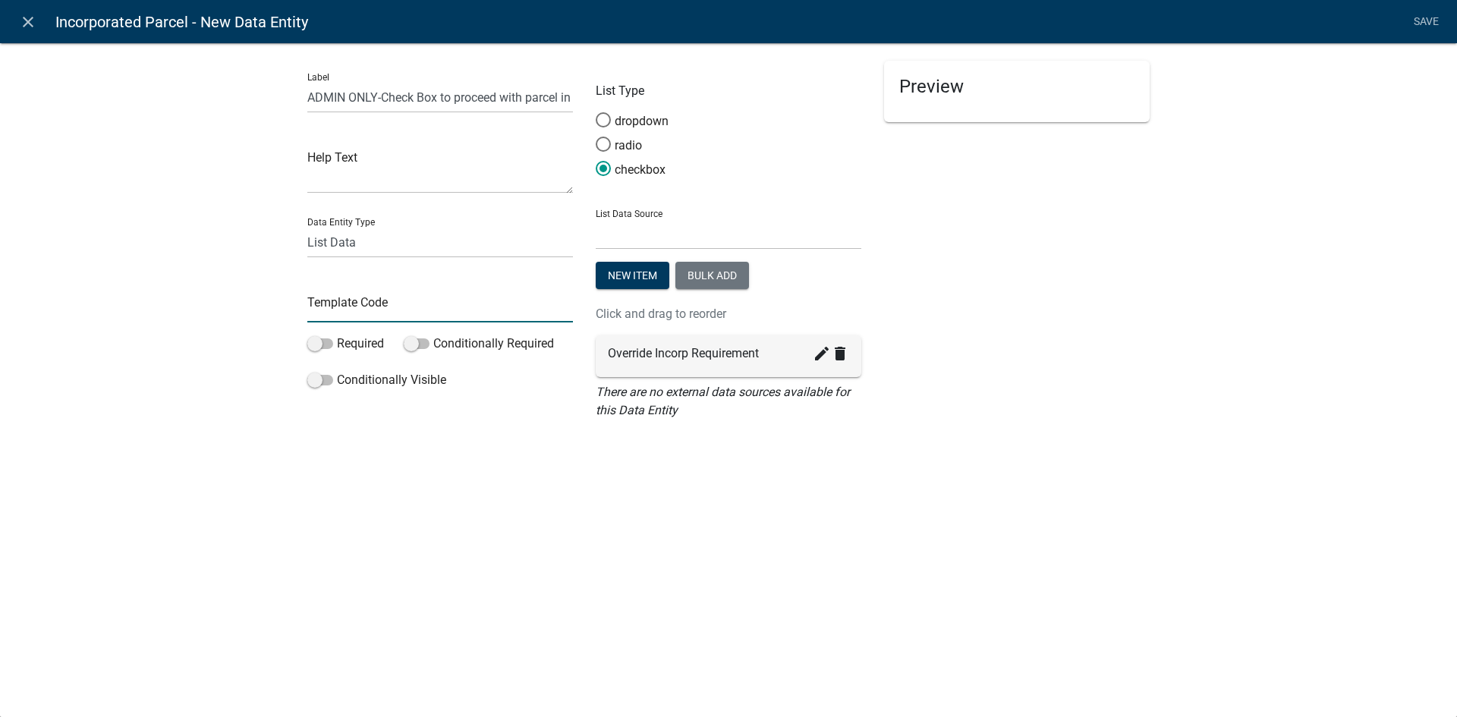
click at [415, 315] on input "text" at bounding box center [440, 306] width 266 height 31
type input "OverrideIncorp"
click at [1420, 21] on li "Save" at bounding box center [1426, 22] width 38 height 29
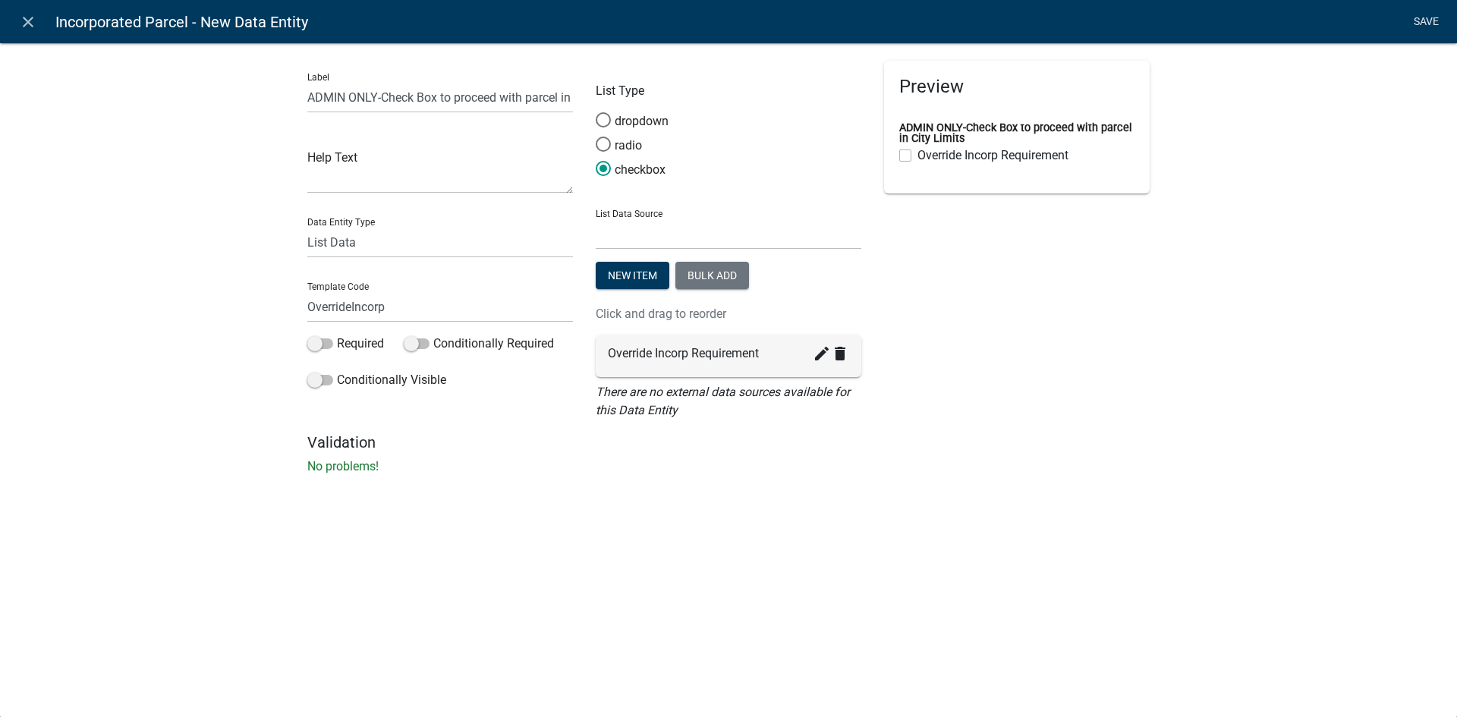
click at [1425, 24] on link "Save" at bounding box center [1426, 22] width 38 height 29
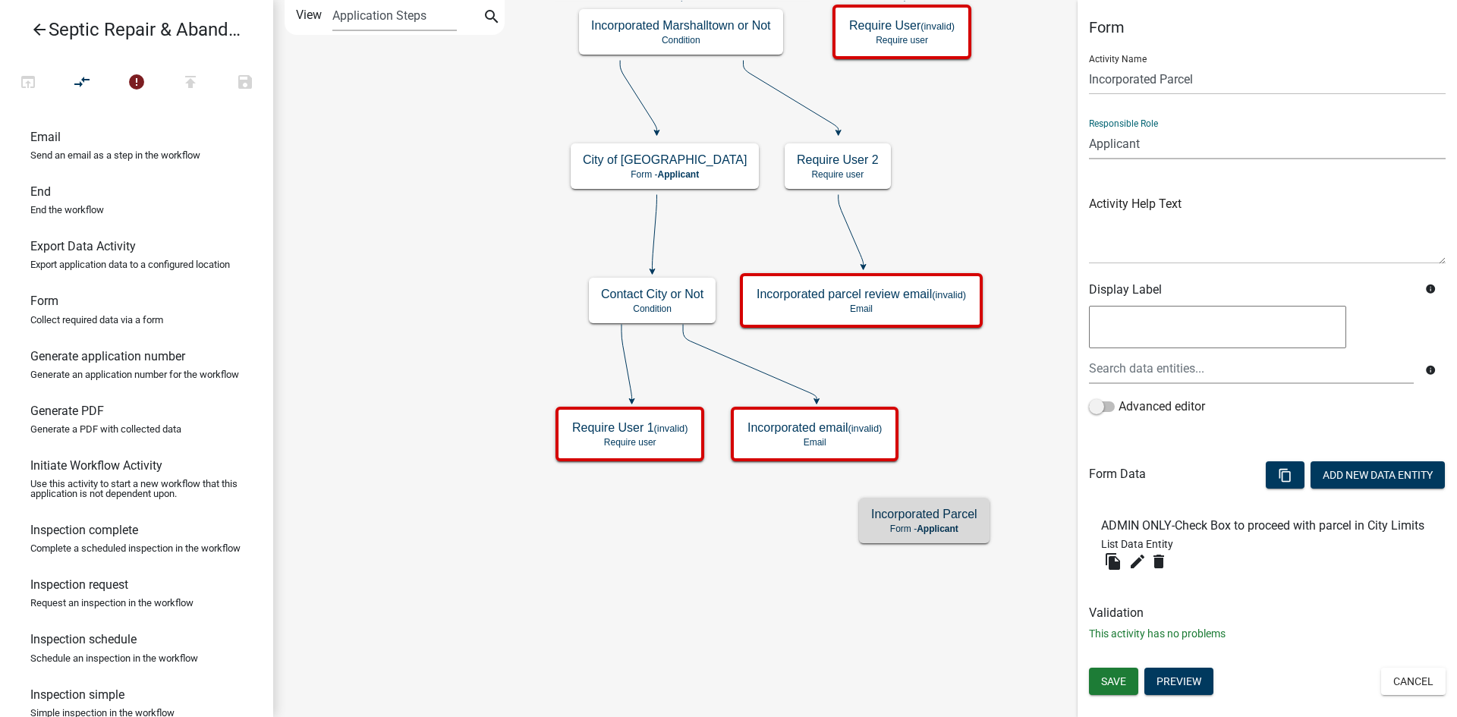
click at [1198, 143] on select "Applicant Admin Engineering Office City of [GEOGRAPHIC_DATA] Septic Engineer Ci…" at bounding box center [1267, 143] width 357 height 31
click at [1134, 560] on icon "edit" at bounding box center [1137, 561] width 18 height 18
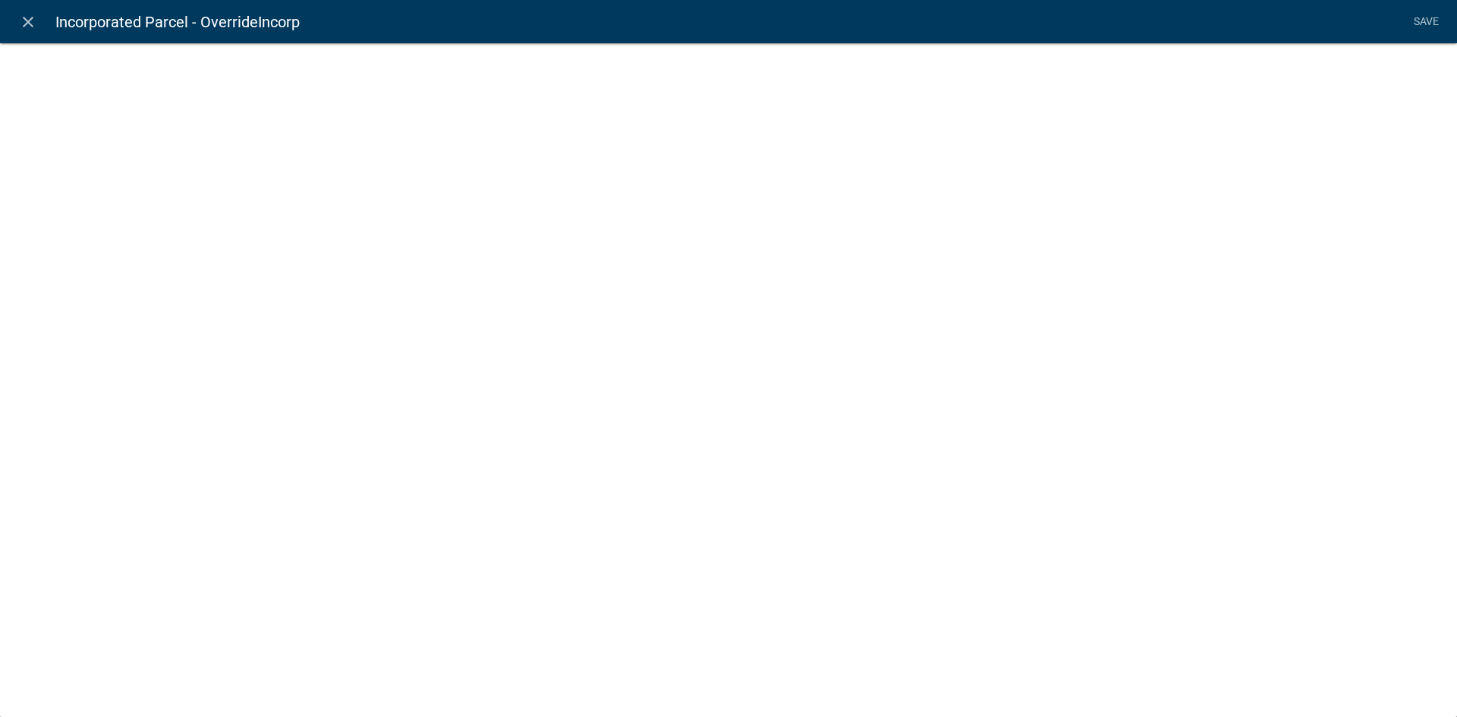
select select "list-data"
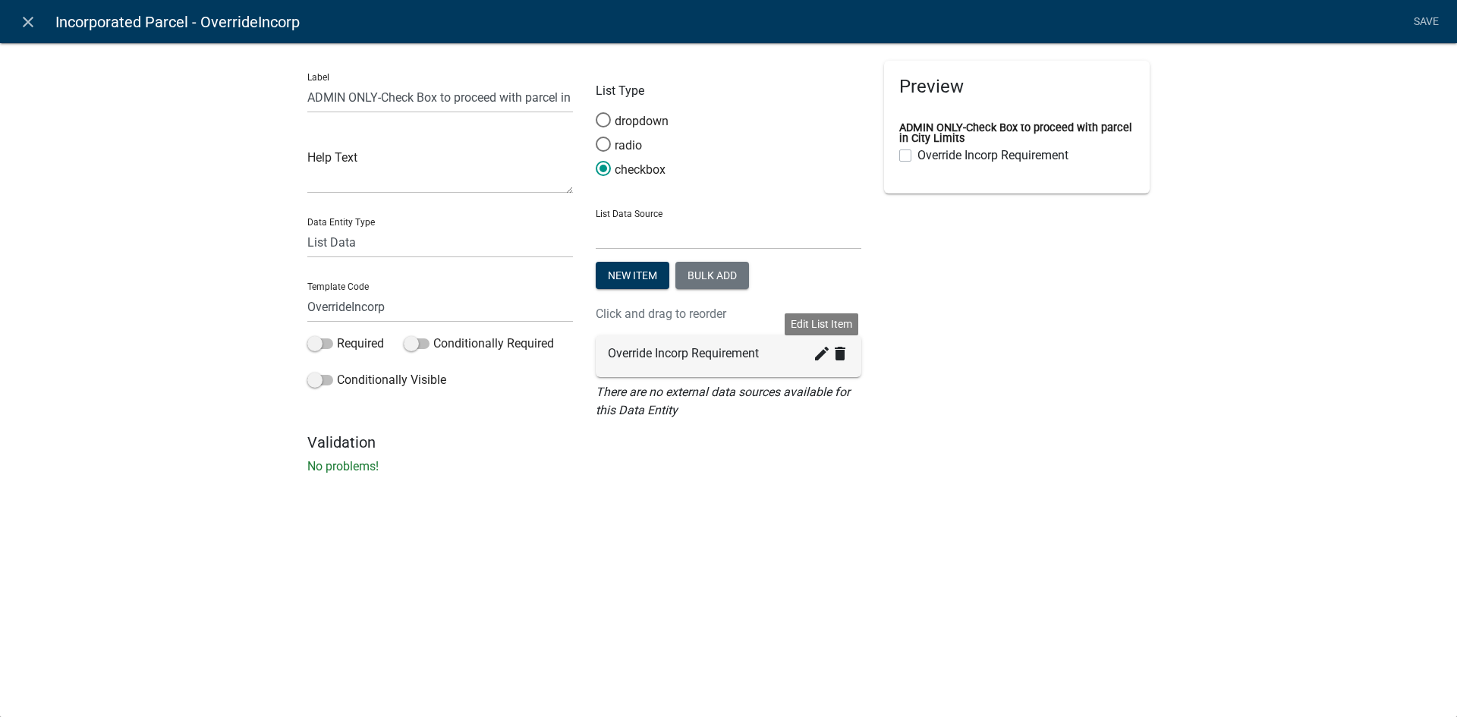
click at [817, 358] on icon "create" at bounding box center [822, 353] width 18 height 18
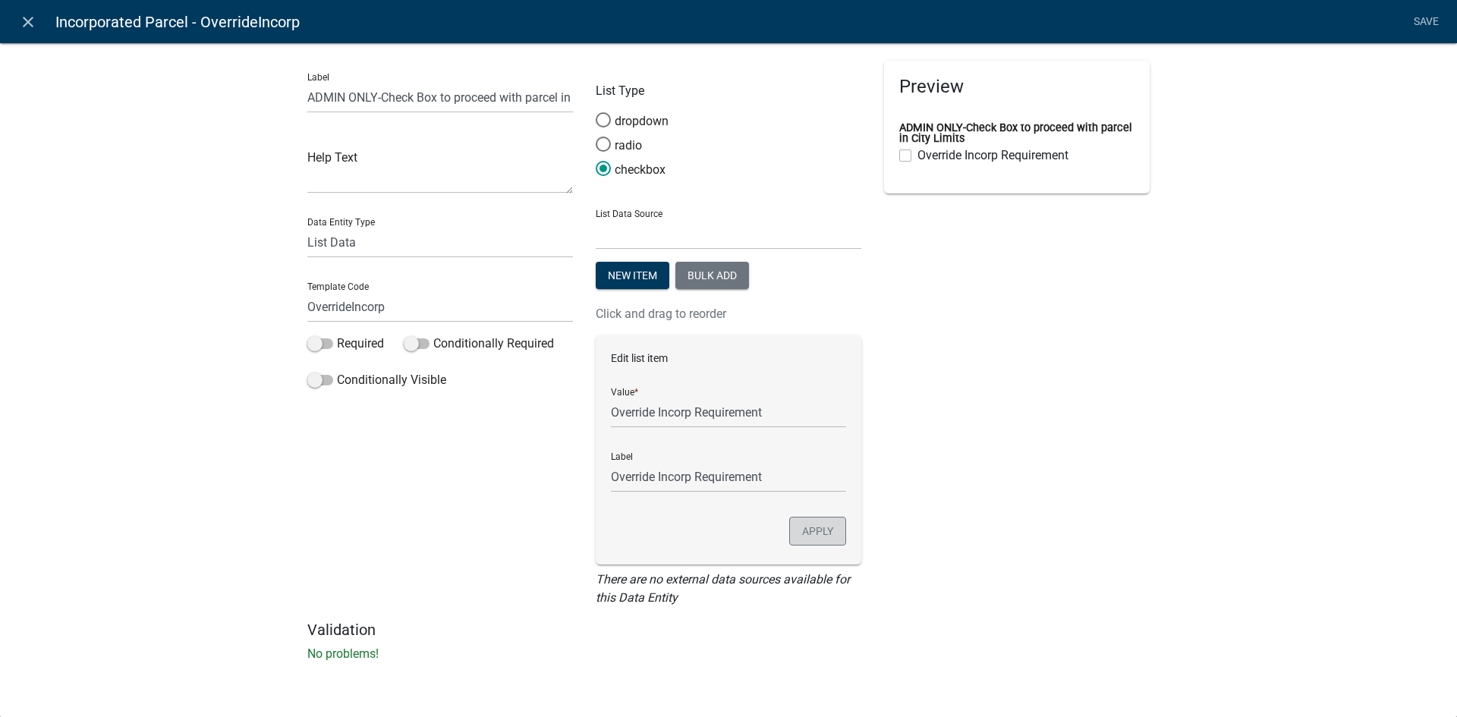
click at [829, 536] on button "Apply" at bounding box center [817, 531] width 57 height 29
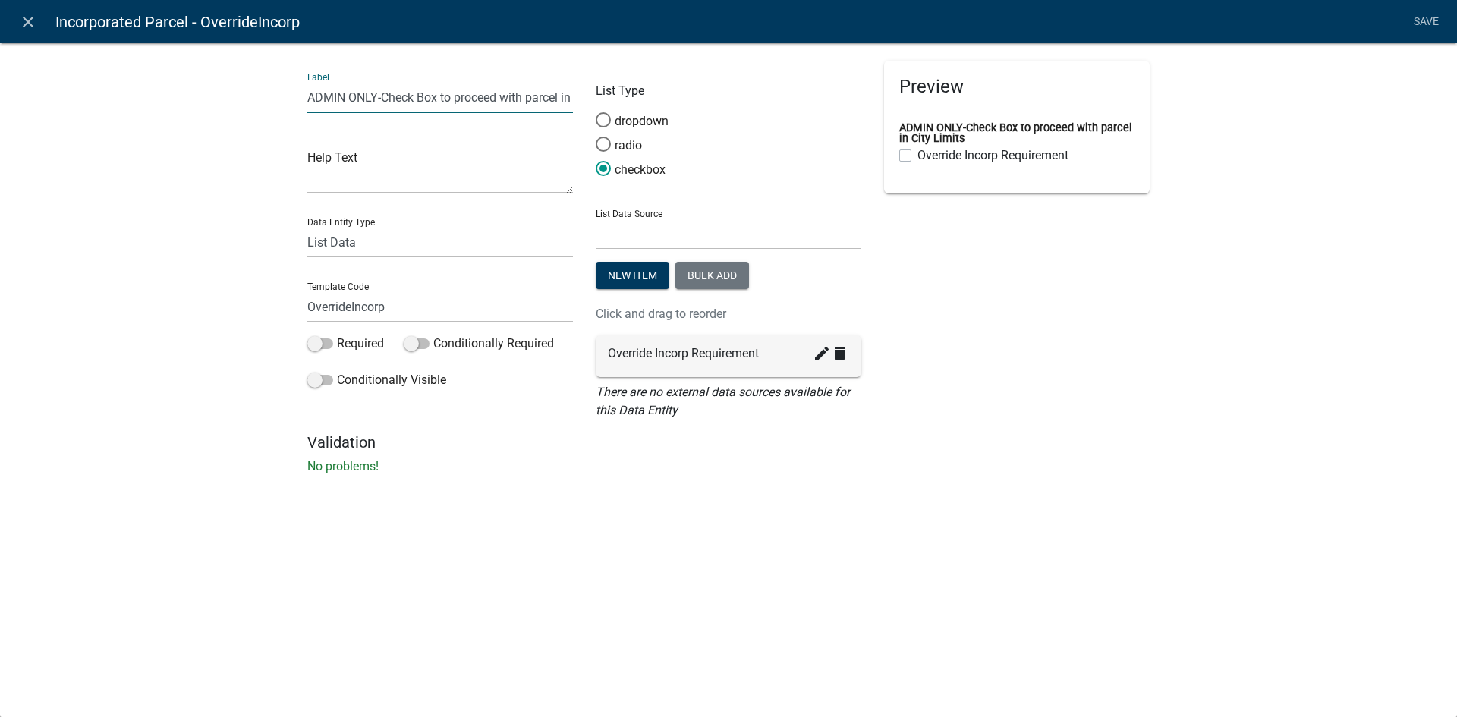
click at [379, 99] on input "ADMIN ONLY-Check Box to proceed with parcel in City Limits" at bounding box center [440, 97] width 266 height 31
type input "ADMIN ONLY- Check Box to proceed with parcel in City Limits"
click at [1424, 33] on link "Save" at bounding box center [1426, 22] width 38 height 29
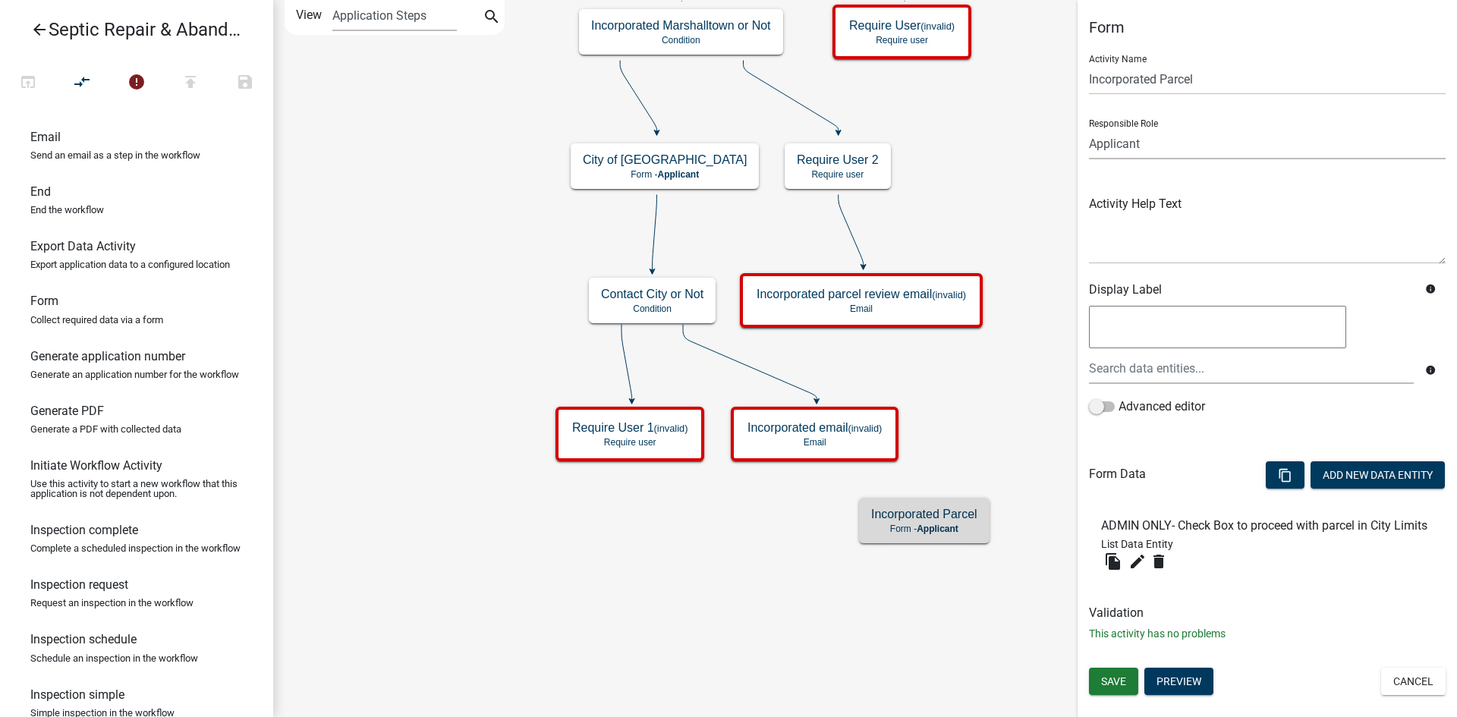
click at [1147, 141] on select "Applicant Admin Engineering Office City of [GEOGRAPHIC_DATA] Septic Engineer Ci…" at bounding box center [1267, 143] width 357 height 31
select select "405106FE-01F6-4A37-99EC-1774FB0A7B0F"
click at [1089, 128] on select "Applicant Admin Engineering Office City of [GEOGRAPHIC_DATA] Septic Engineer Ci…" at bounding box center [1267, 143] width 357 height 31
click at [1138, 147] on select "Applicant Admin Engineering Office City of [GEOGRAPHIC_DATA] Septic Engineer Ci…" at bounding box center [1267, 143] width 357 height 31
click at [1089, 128] on select "Applicant Admin Engineering Office City of [GEOGRAPHIC_DATA] Septic Engineer Ci…" at bounding box center [1267, 143] width 357 height 31
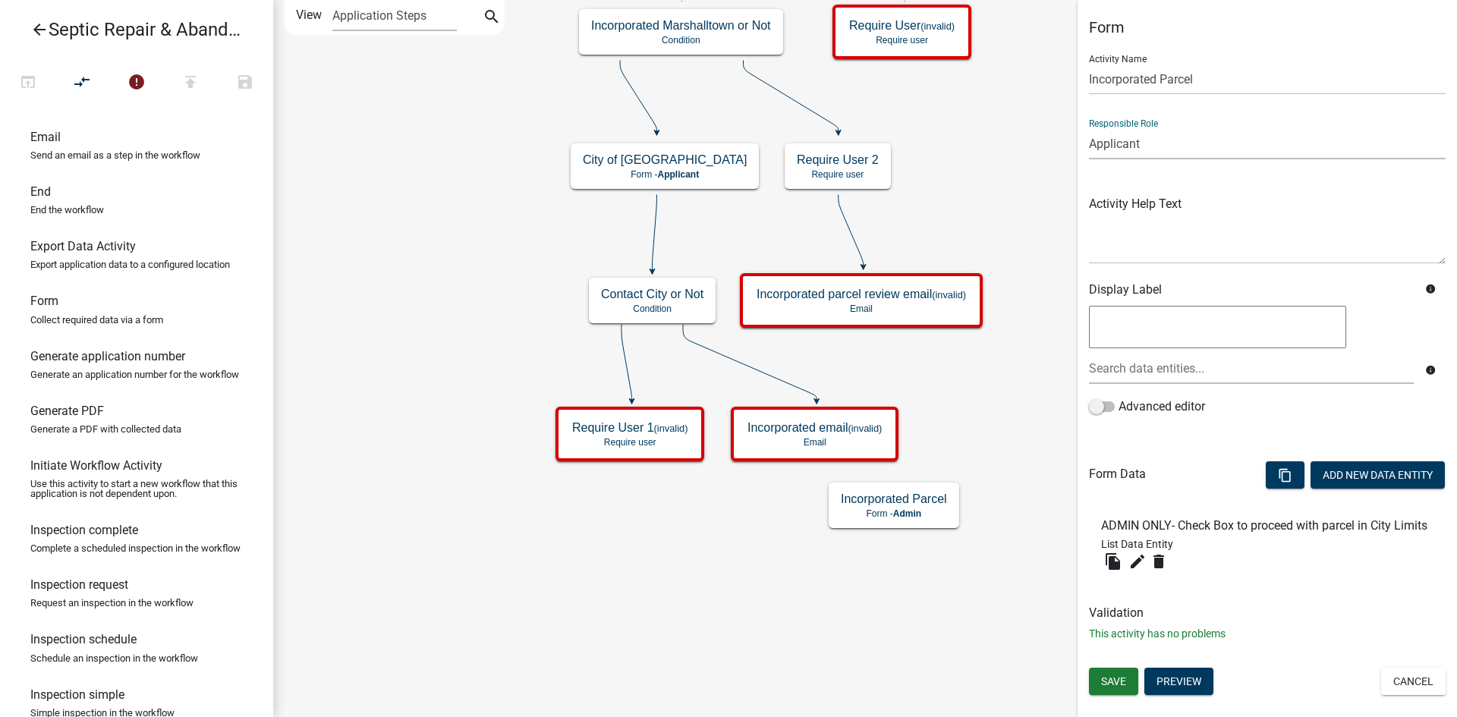
click at [1137, 137] on select "Applicant Admin Engineering Office City of [GEOGRAPHIC_DATA] Septic Engineer Ci…" at bounding box center [1267, 143] width 357 height 31
click at [1089, 128] on select "Applicant Admin Engineering Office City of [GEOGRAPHIC_DATA] Septic Engineer Ci…" at bounding box center [1267, 143] width 357 height 31
click at [1174, 142] on select "Applicant Admin Engineering Office City of [GEOGRAPHIC_DATA] Septic Engineer Ci…" at bounding box center [1267, 143] width 357 height 31
click at [1089, 128] on select "Applicant Admin Engineering Office City of [GEOGRAPHIC_DATA] Septic Engineer Ci…" at bounding box center [1267, 143] width 357 height 31
click at [1157, 140] on select "Applicant Admin Engineering Office City of [GEOGRAPHIC_DATA] Septic Engineer Ci…" at bounding box center [1267, 143] width 357 height 31
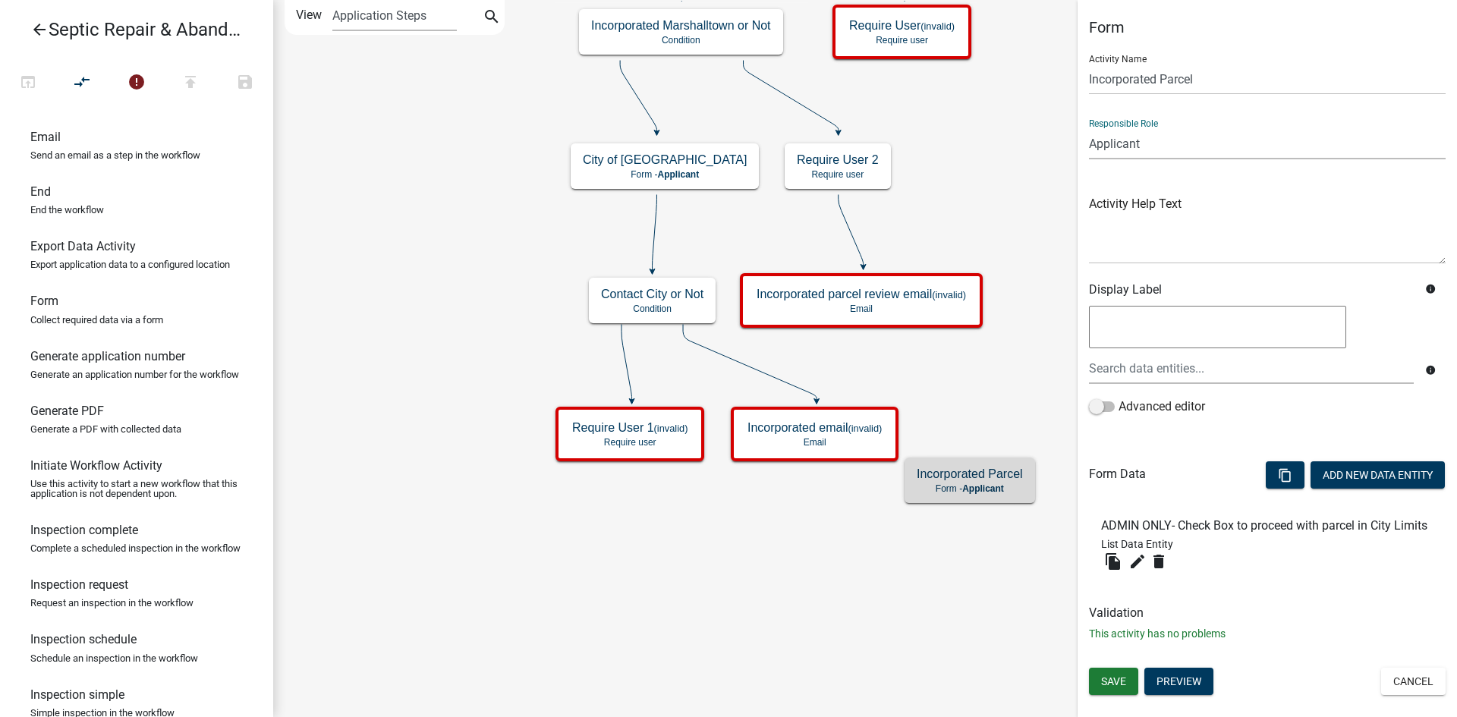
select select "EC2F9F44-2B19-45EC-9699-BA166AF9934C"
click at [1089, 128] on select "Applicant Admin Engineering Office City of [GEOGRAPHIC_DATA] Septic Engineer Ci…" at bounding box center [1267, 143] width 357 height 31
click at [1120, 678] on span "Save" at bounding box center [1113, 681] width 25 height 12
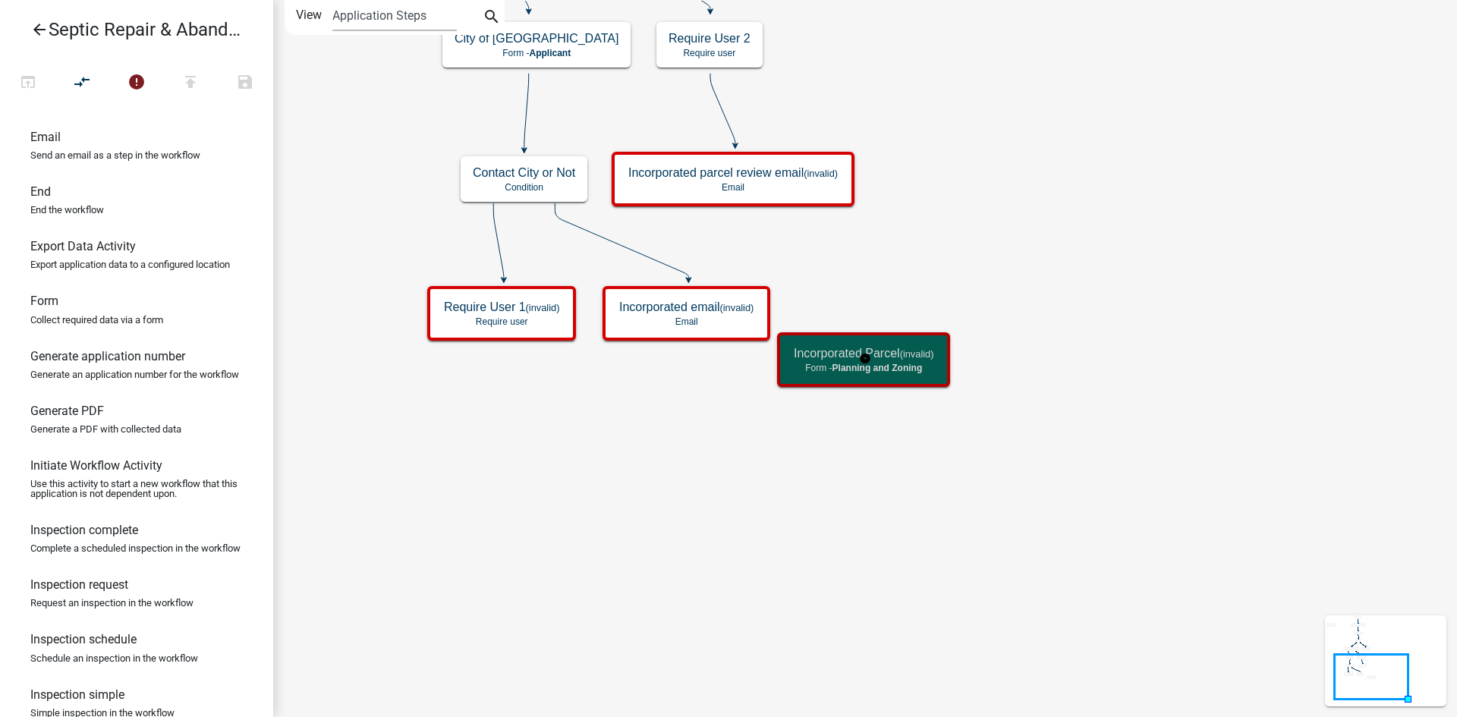
click at [885, 356] on h5 "Incorporated Parcel (invalid)" at bounding box center [864, 353] width 140 height 14
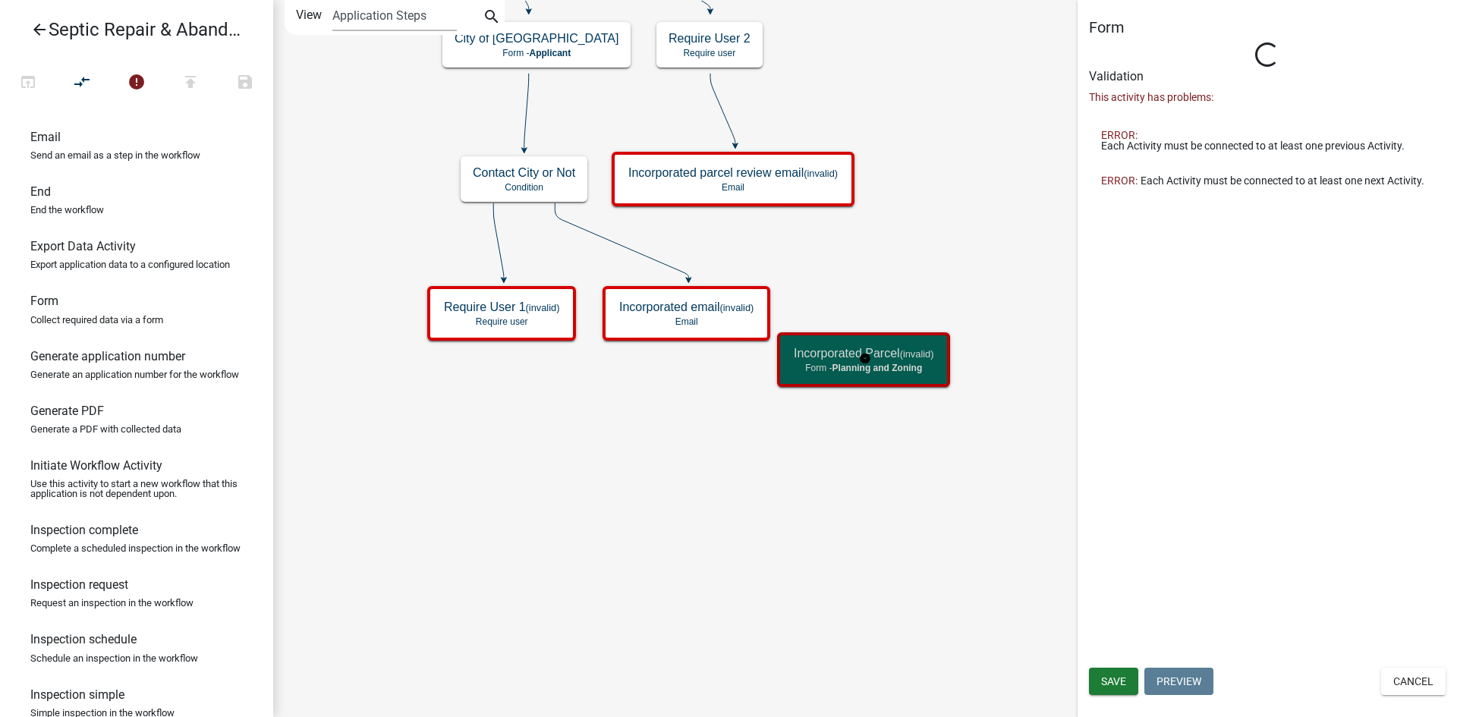
select select "EC2F9F44-2B19-45EC-9699-BA166AF9934C"
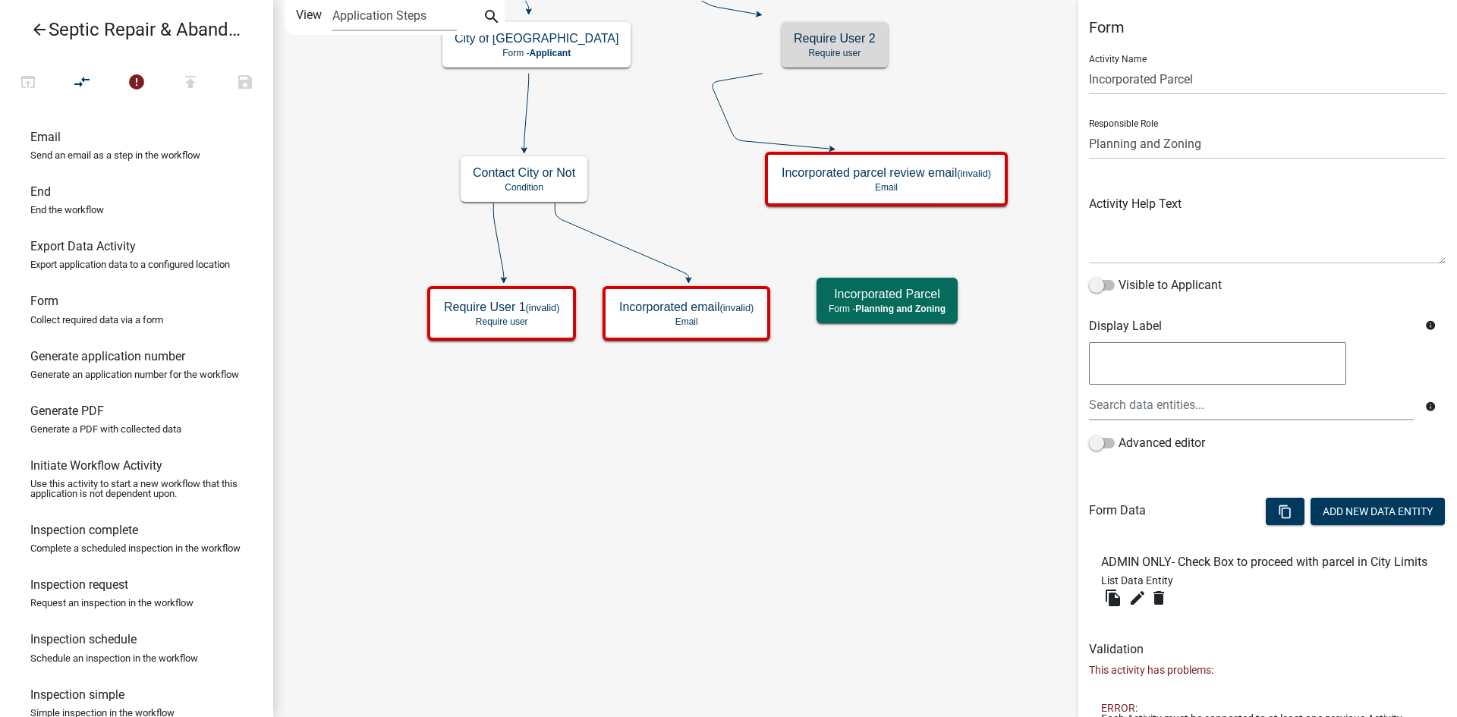
click at [733, 143] on icon "Start Start - Applicant Septic Repair & Abandonment Permit Form - Applicant Par…" at bounding box center [865, 359] width 1182 height 716
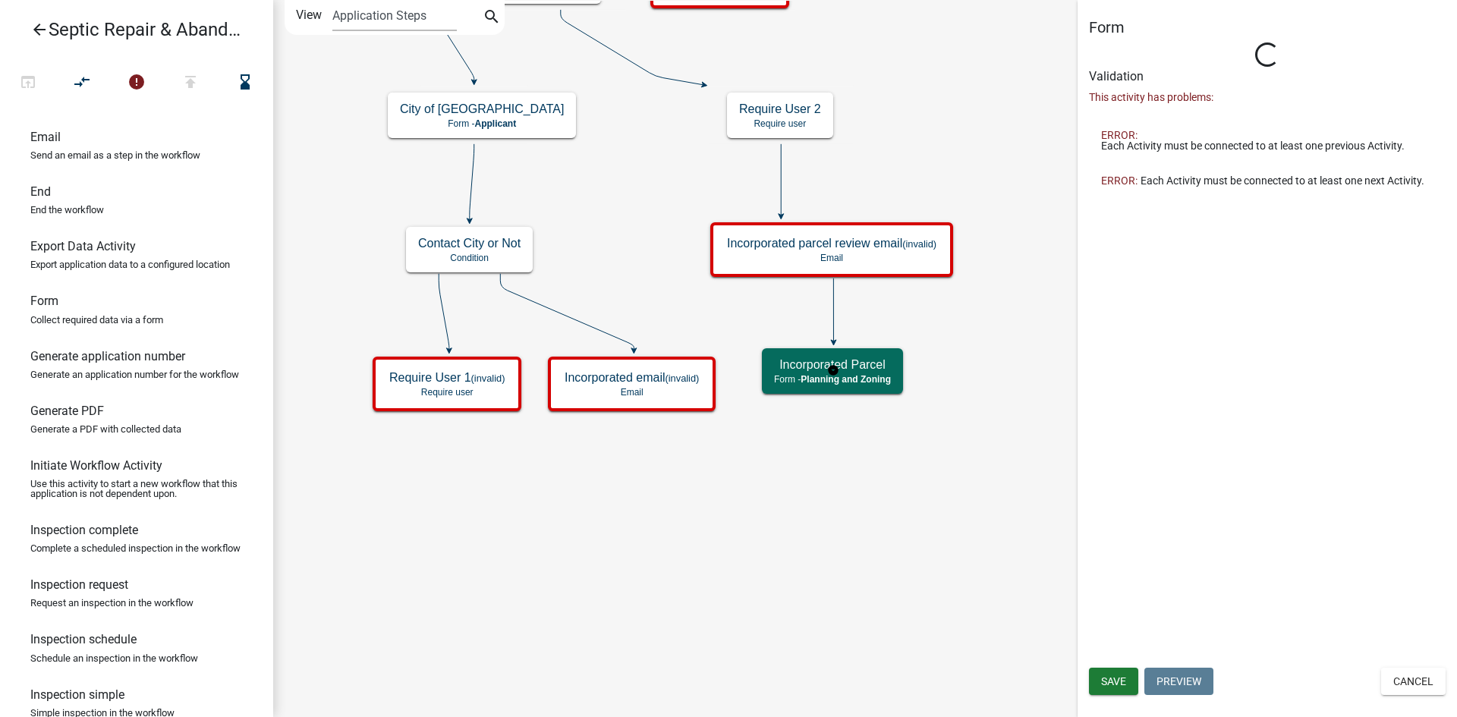
select select "EC2F9F44-2B19-45EC-9699-BA166AF9934C"
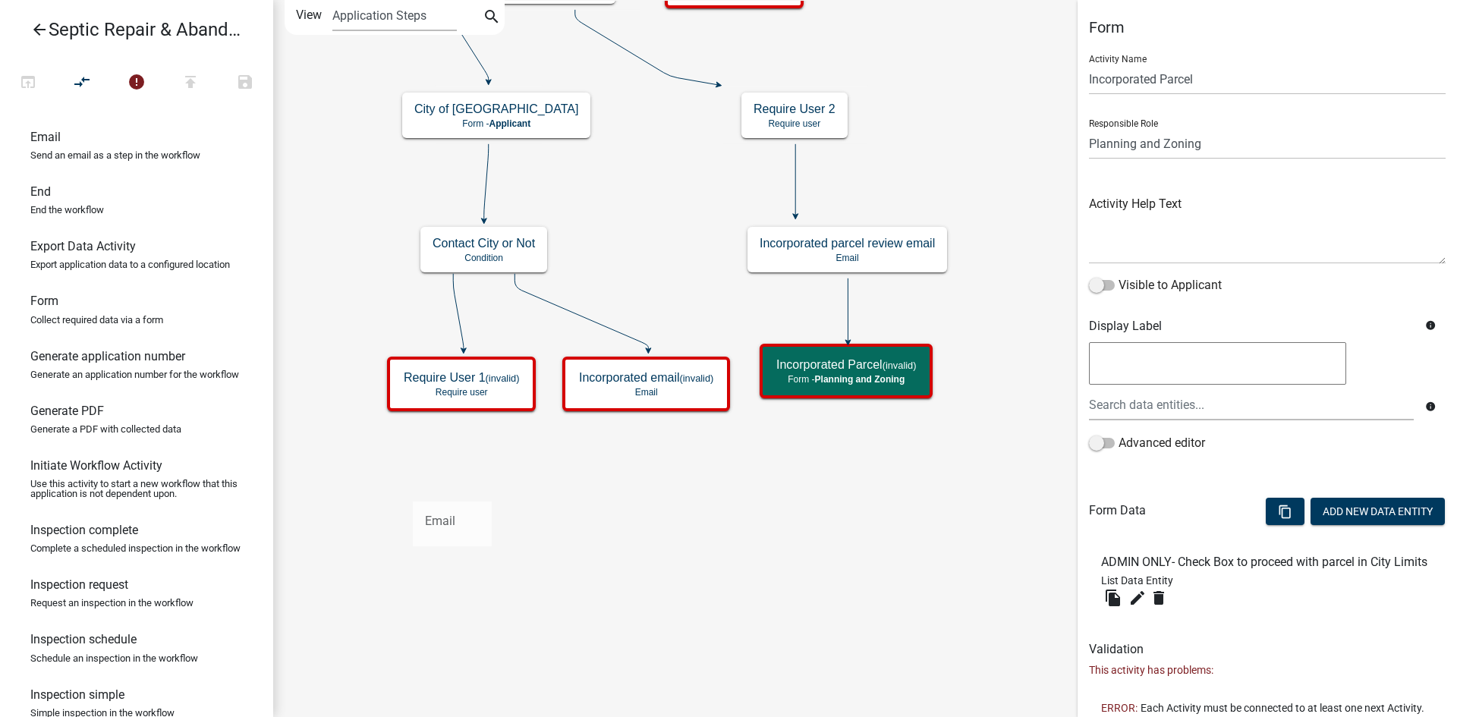
drag, startPoint x: 96, startPoint y: 173, endPoint x: 413, endPoint y: 489, distance: 447.5
click at [413, 489] on div "arrow_back Septic Repair & Abandonment Permit open_in_browser compare_arrows er…" at bounding box center [728, 358] width 1457 height 717
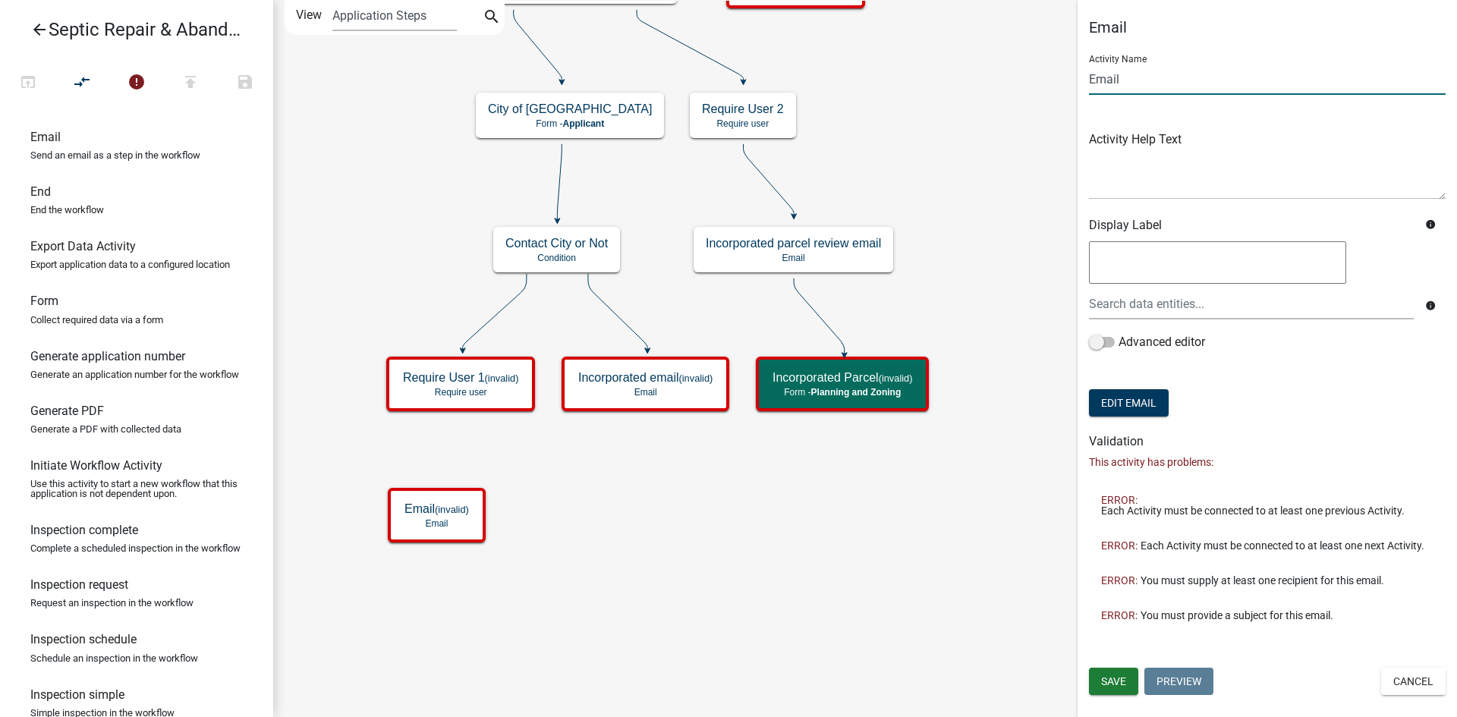
click at [1201, 74] on input "Email" at bounding box center [1267, 79] width 357 height 31
type input "E"
type input "City Review 1"
click at [1114, 684] on span "Save" at bounding box center [1113, 681] width 25 height 12
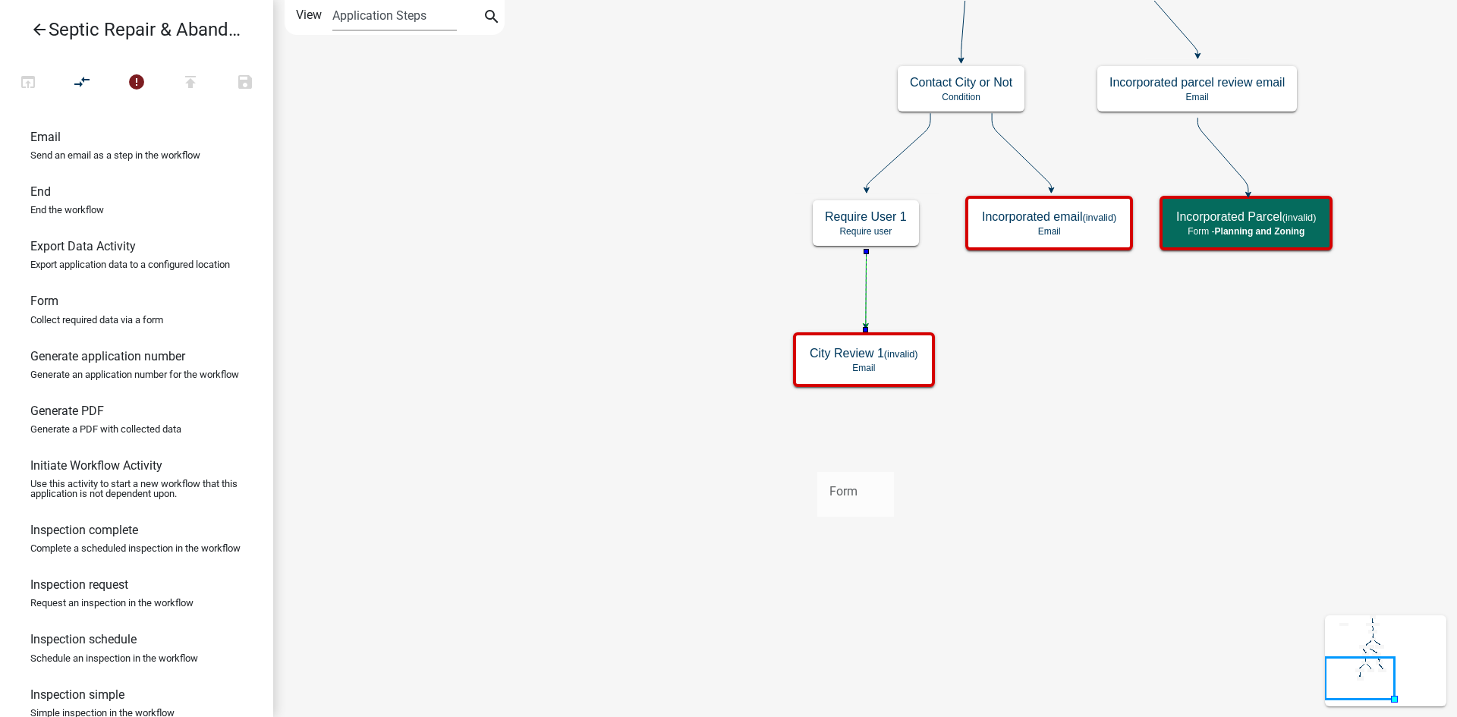
drag, startPoint x: 113, startPoint y: 347, endPoint x: 817, endPoint y: 460, distance: 713.2
click at [817, 460] on div "arrow_back Septic Repair & Abandonment Permit open_in_browser compare_arrows er…" at bounding box center [728, 358] width 1457 height 717
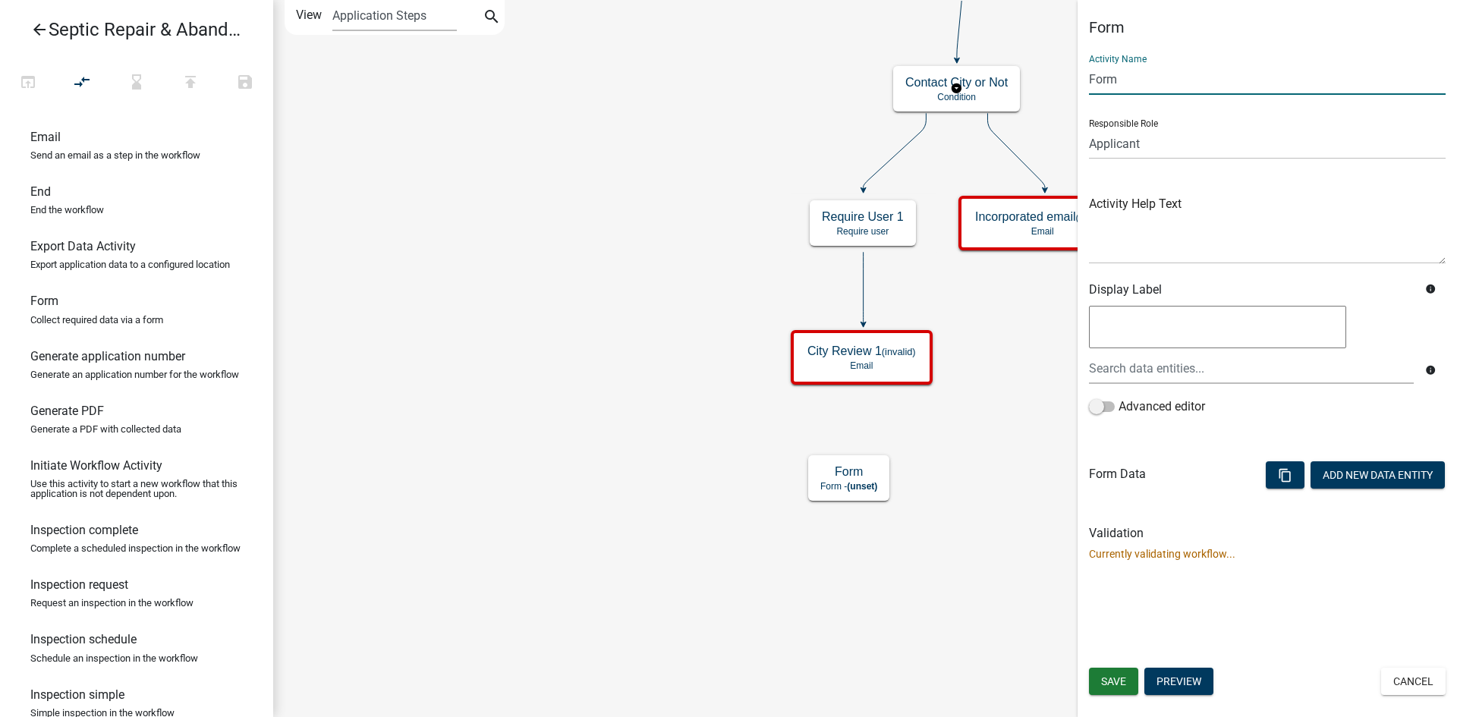
click at [1257, 84] on input "Form" at bounding box center [1267, 79] width 357 height 31
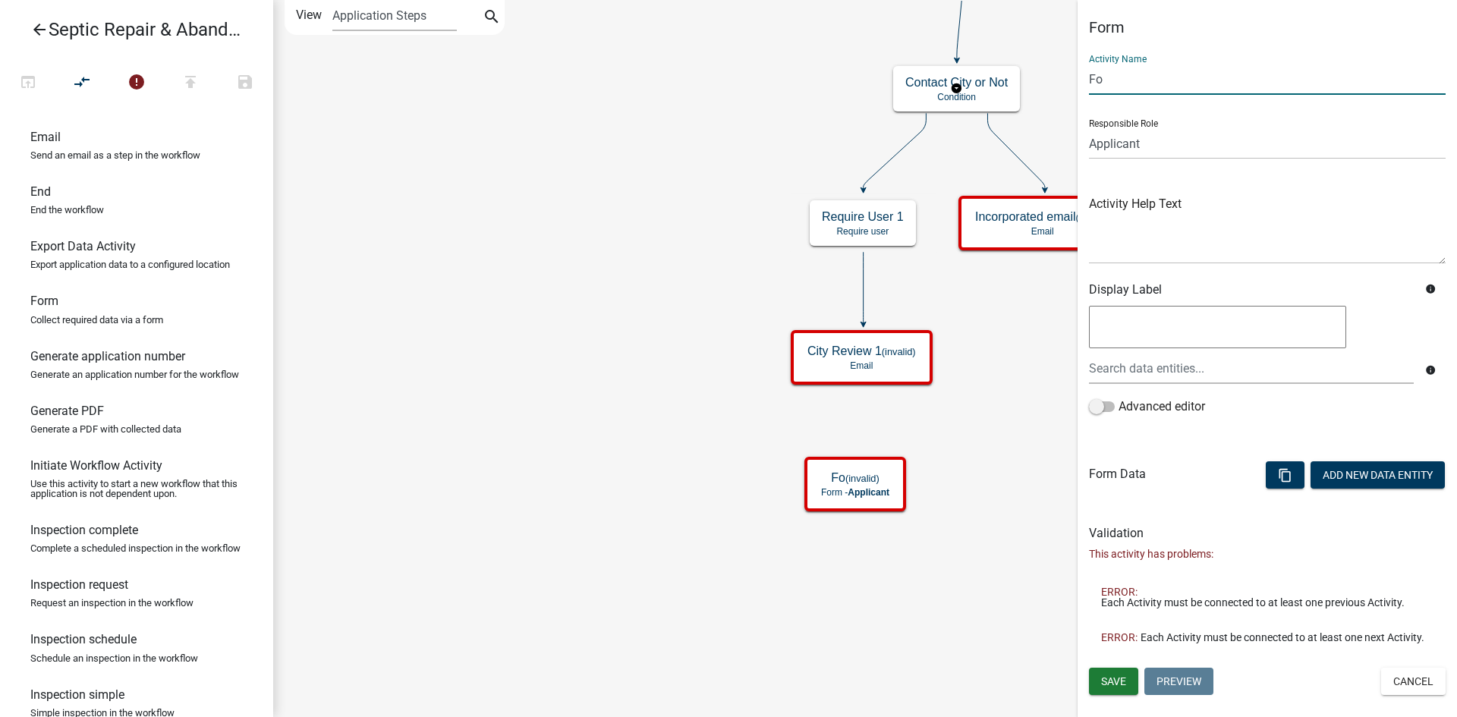
type input "F"
type input "City of Marshalltown Review/Comments"
click at [1205, 150] on select "Applicant Admin Engineering Office City of [GEOGRAPHIC_DATA] Septic Engineer Ci…" at bounding box center [1267, 143] width 357 height 31
select select "CA62ED4A-D8A6-4F86-8A26-2B29E6F74766"
click at [1089, 128] on select "Applicant Admin Engineering Office City of [GEOGRAPHIC_DATA] Septic Engineer Ci…" at bounding box center [1267, 143] width 357 height 31
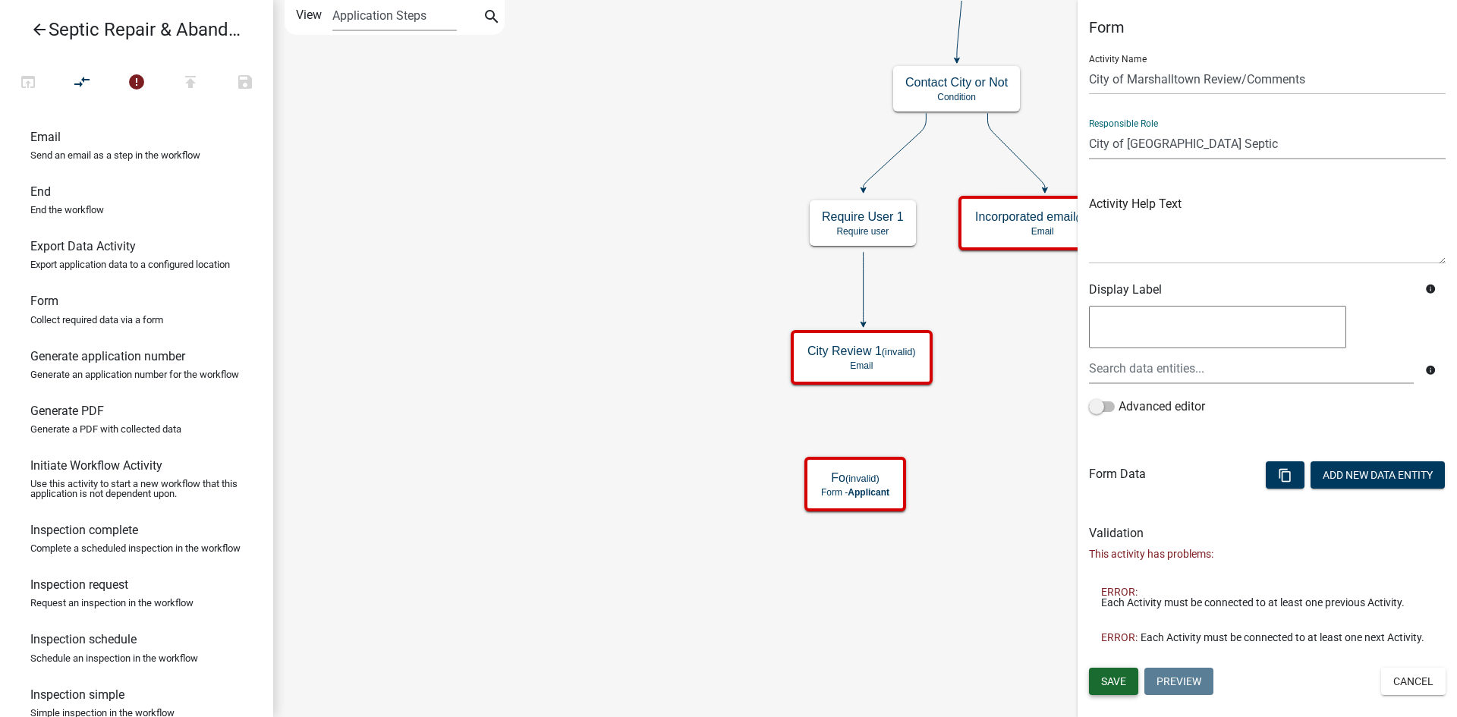
click at [1125, 687] on span "Save" at bounding box center [1113, 681] width 25 height 12
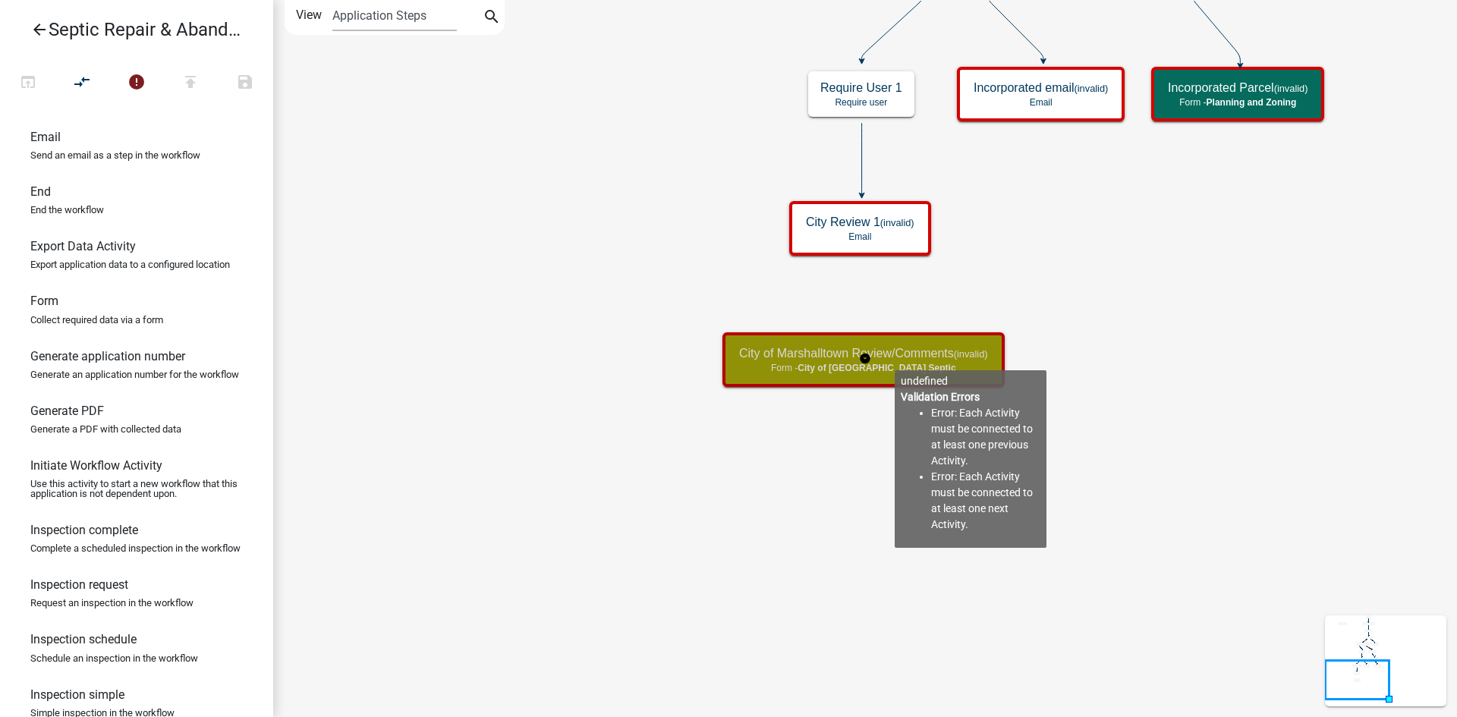
click at [895, 358] on h5 "City of Marshalltown Review/Comments (invalid)" at bounding box center [863, 353] width 249 height 14
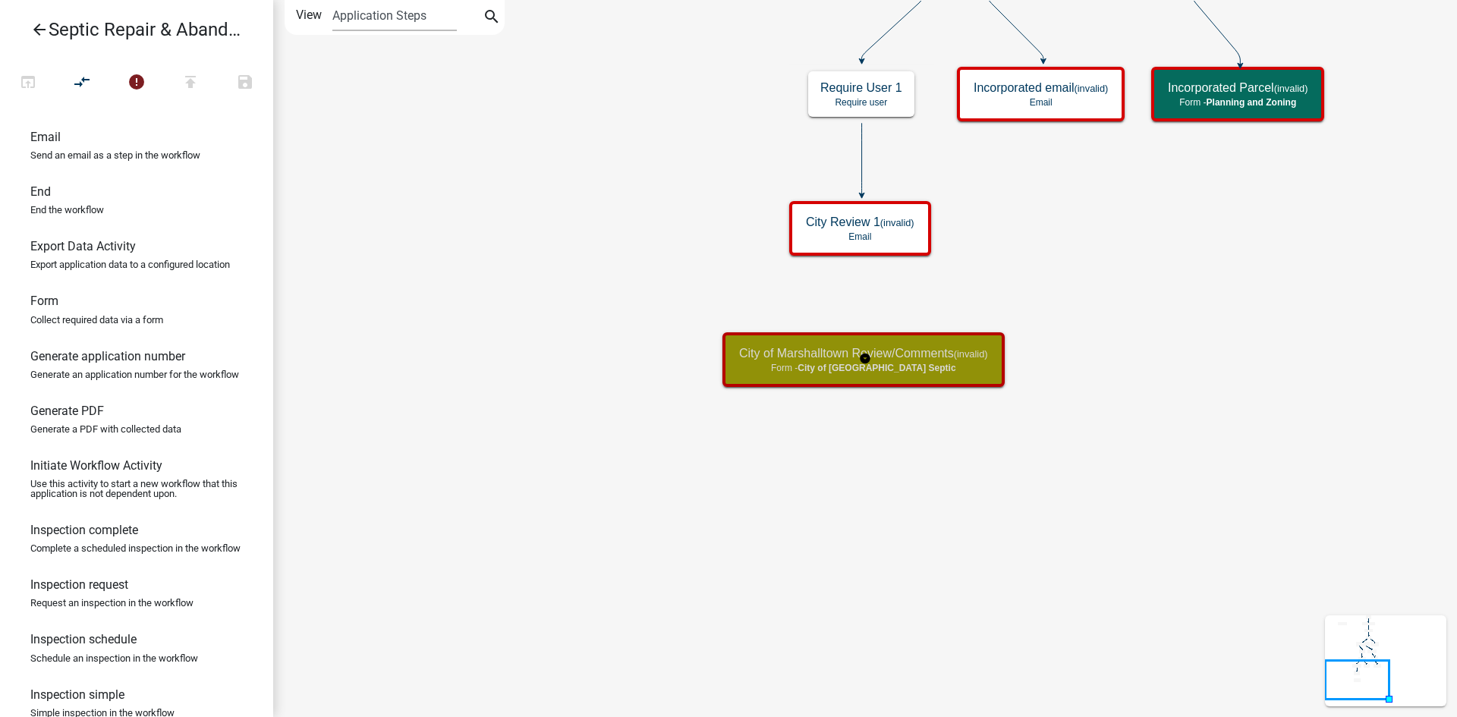
click at [895, 358] on h5 "City of Marshalltown Review/Comments (invalid)" at bounding box center [863, 353] width 249 height 14
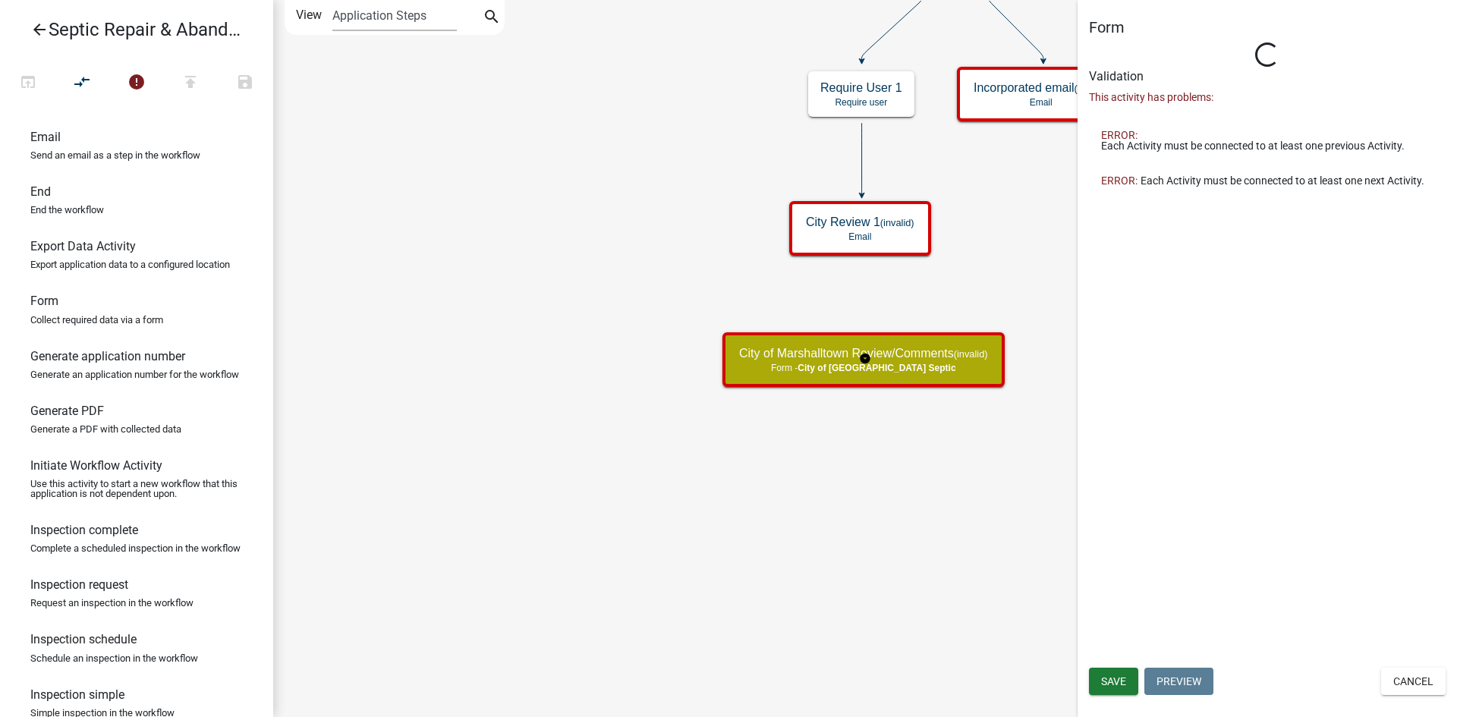
select select "CA62ED4A-D8A6-4F86-8A26-2B29E6F74766"
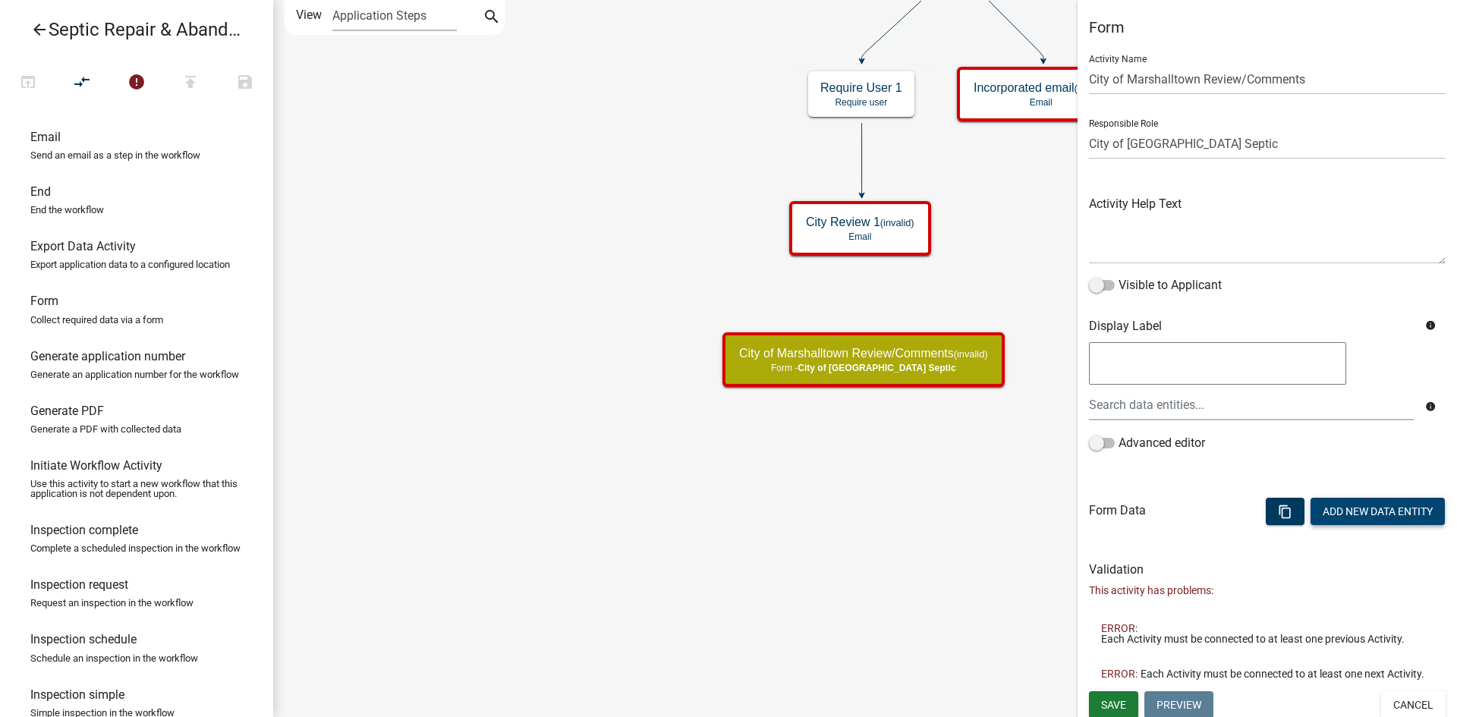
click at [1351, 509] on button "Add New Data Entity" at bounding box center [1377, 511] width 134 height 27
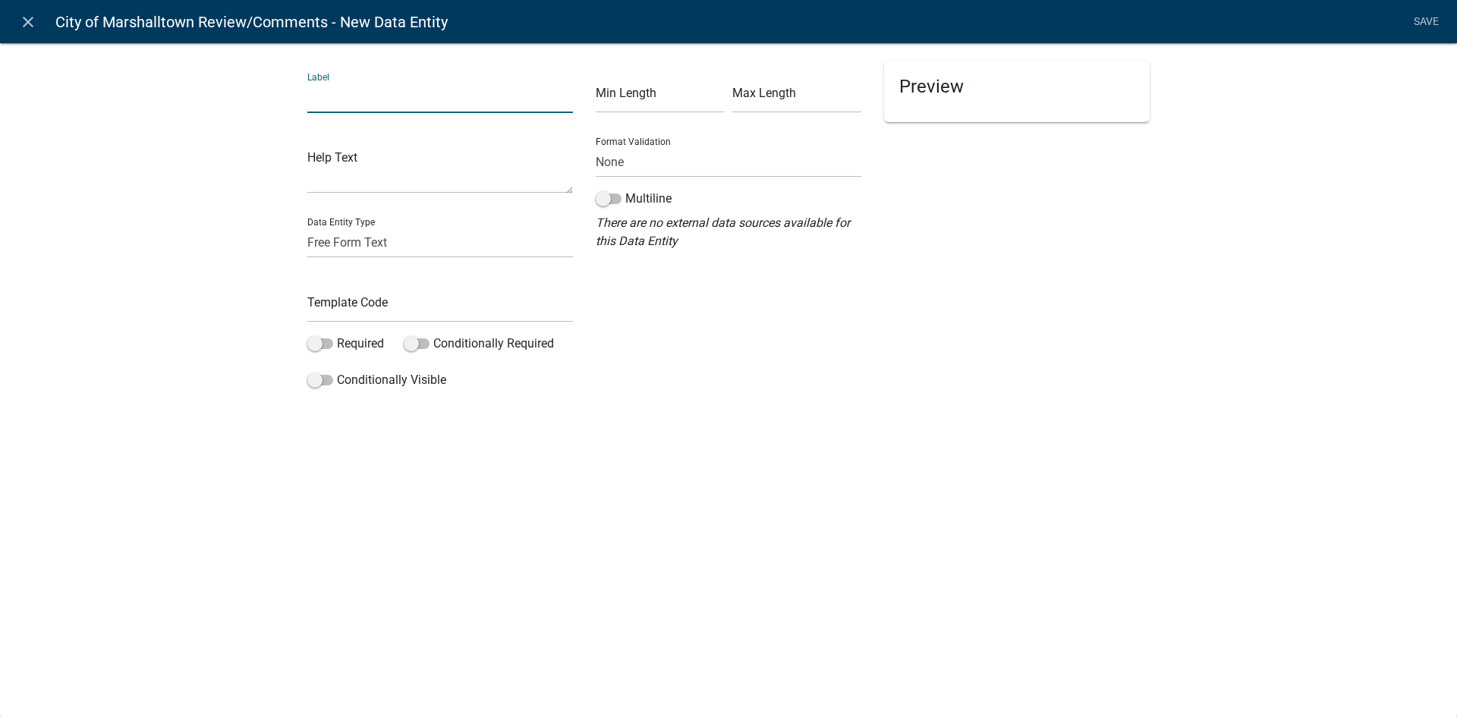
click at [405, 106] on input "text" at bounding box center [440, 97] width 266 height 31
type input "Date"
click at [359, 245] on select "Free Form Text Document Display Entity Value Fee Numeric Data Date Map Sketch D…" at bounding box center [440, 242] width 266 height 31
select select "date"
click at [307, 227] on select "Free Form Text Document Display Entity Value Fee Numeric Data Date Map Sketch D…" at bounding box center [440, 242] width 266 height 31
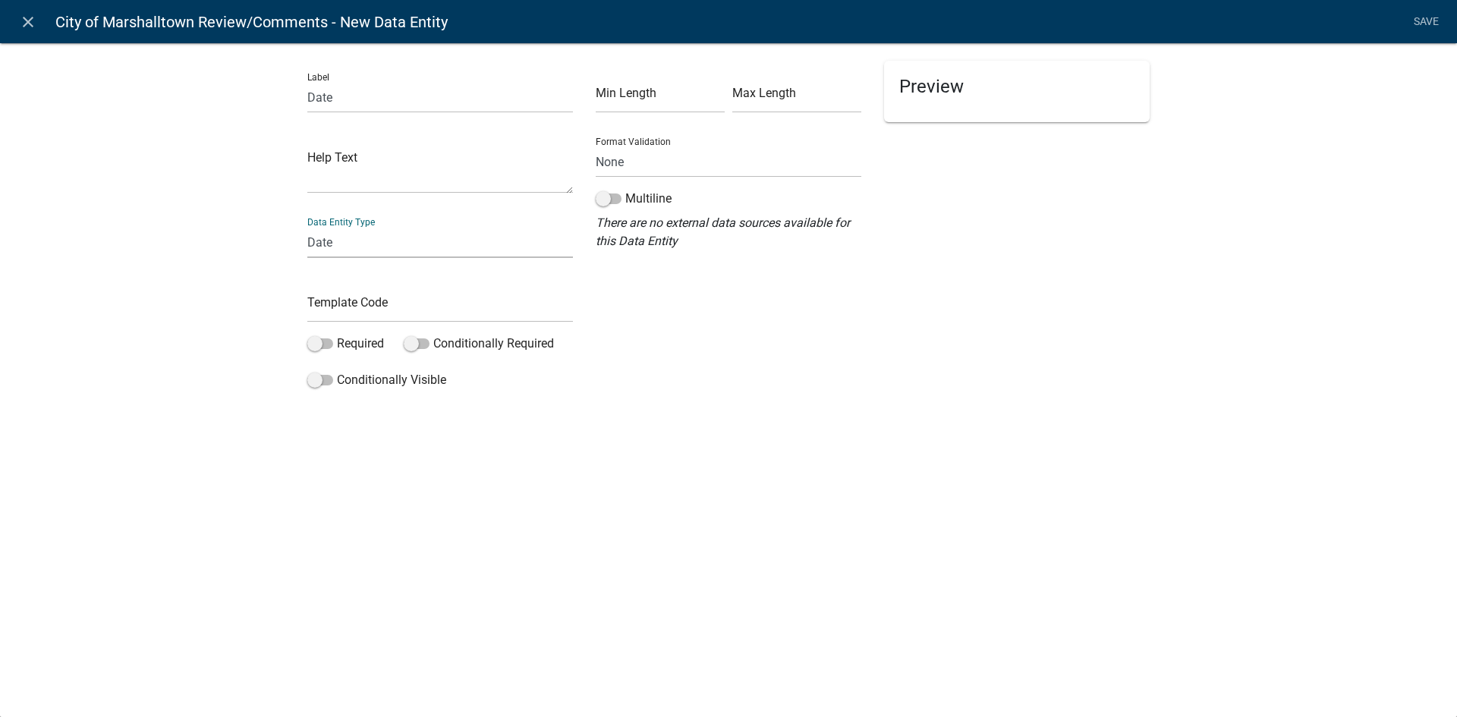
select select "date"
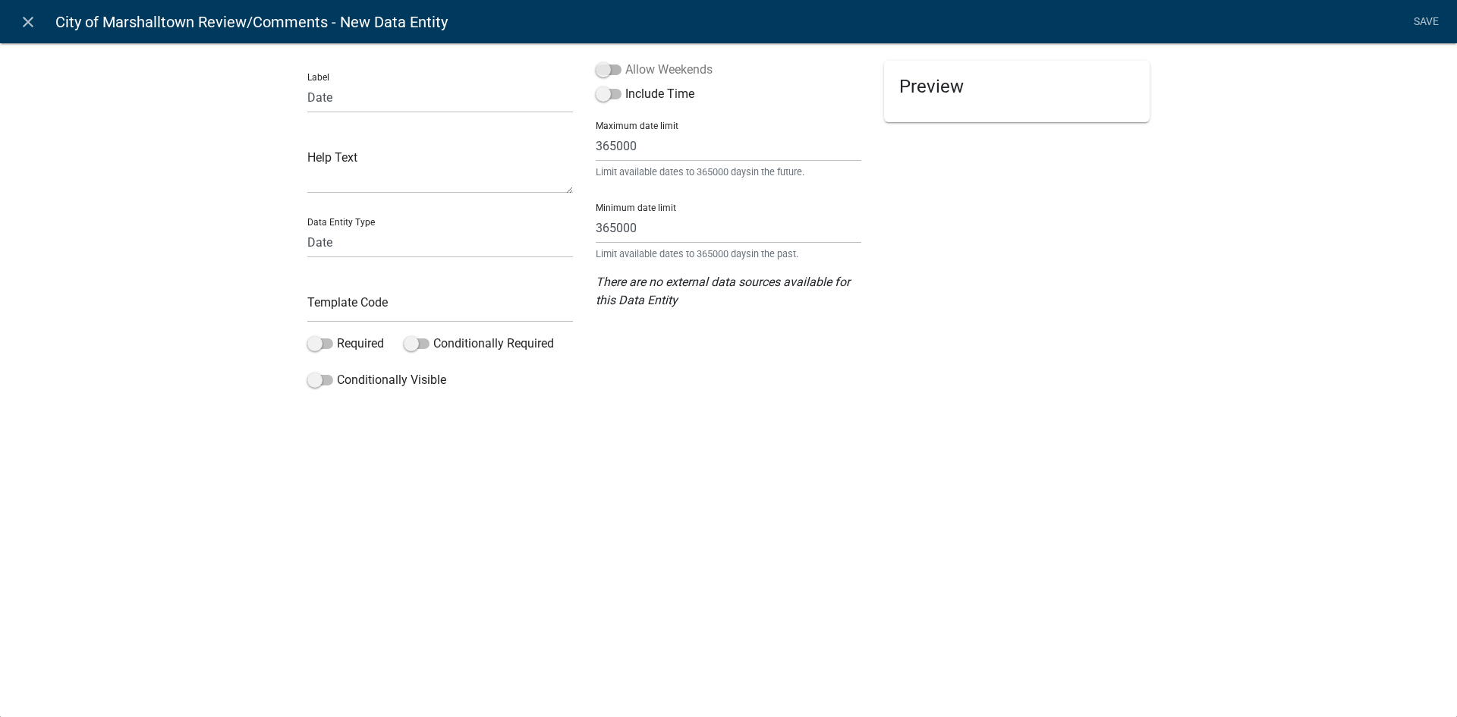
click at [606, 69] on span at bounding box center [609, 69] width 26 height 11
click at [625, 61] on input "Allow Weekends" at bounding box center [625, 61] width 0 height 0
click at [435, 310] on input "text" at bounding box center [440, 306] width 266 height 31
type input "CityRevDate1"
click at [624, 411] on div "Label Date Help Text Data Entity Type Free Form Text Document Display Entity Va…" at bounding box center [728, 222] width 1457 height 409
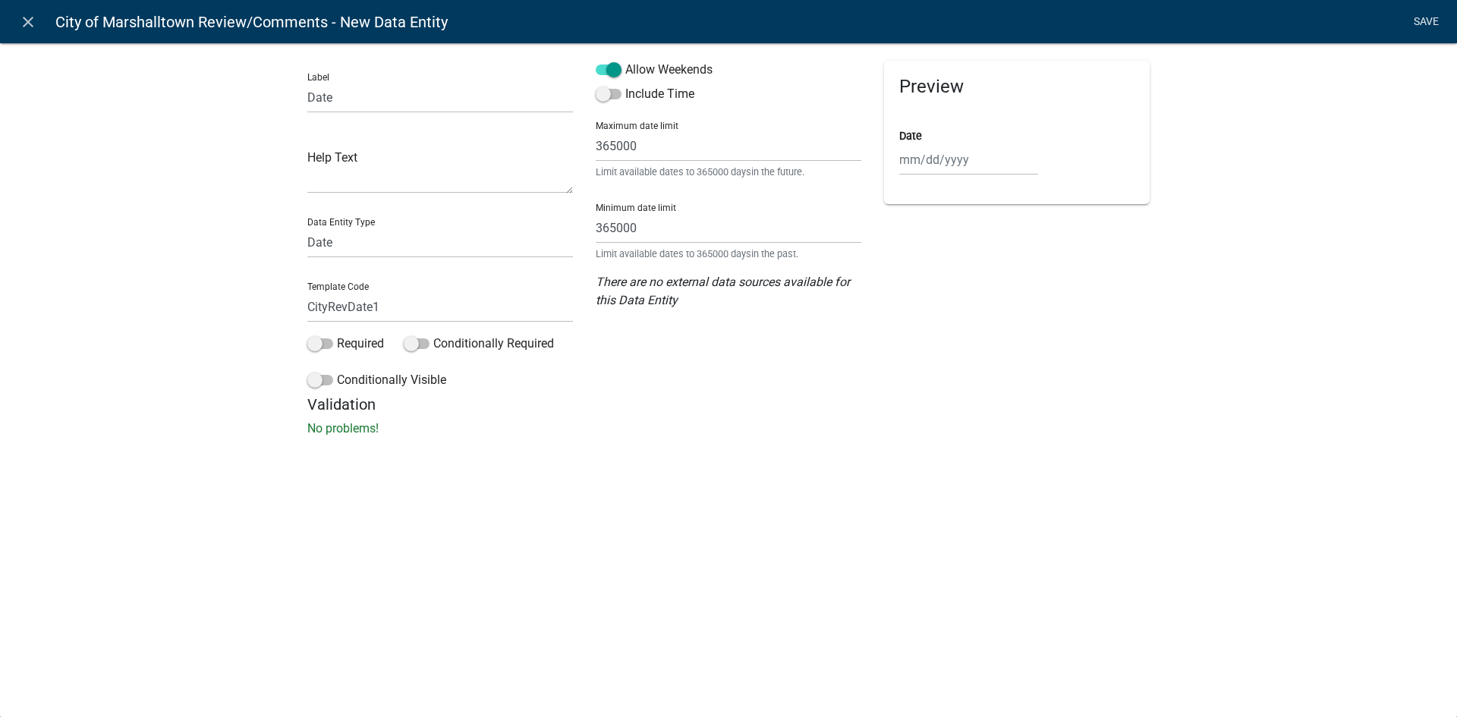
click at [1425, 24] on link "Save" at bounding box center [1426, 22] width 38 height 29
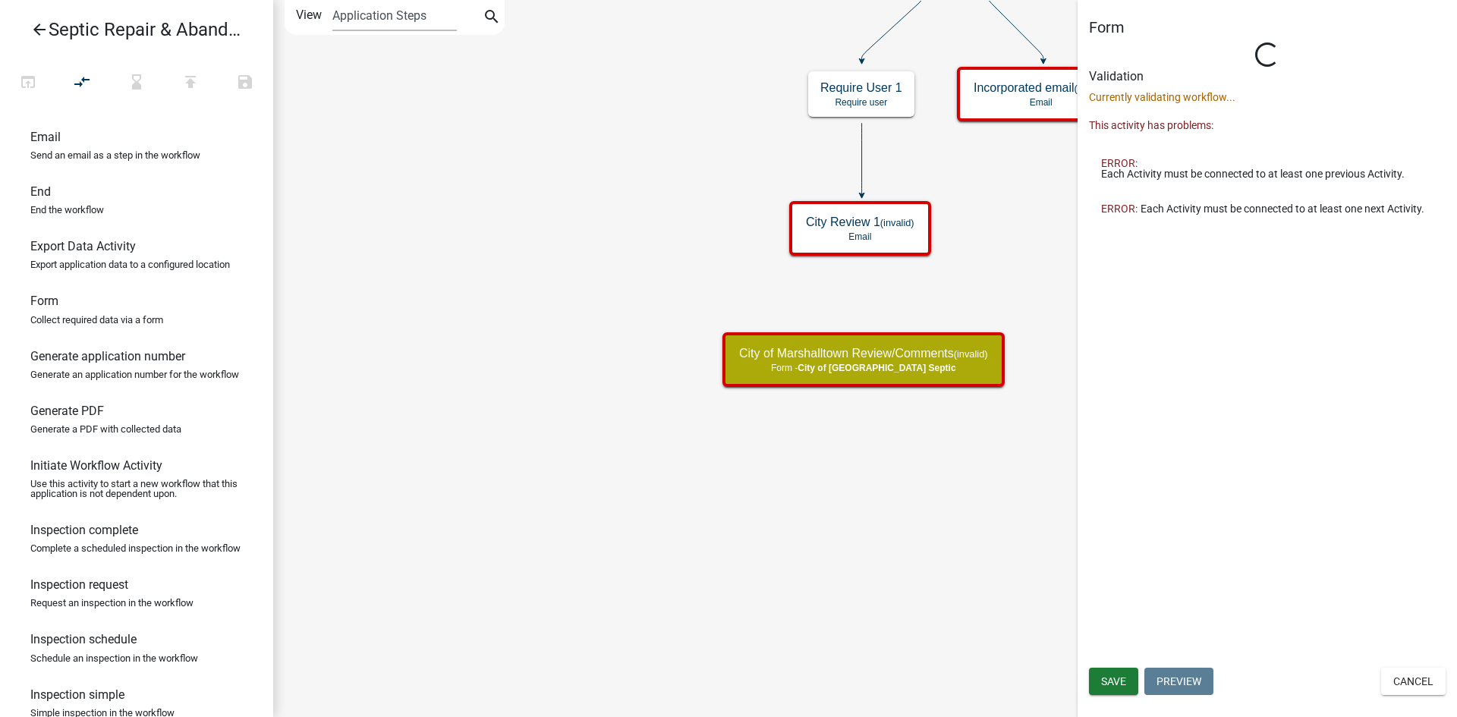
select select "CA62ED4A-D8A6-4F86-8A26-2B29E6F74766"
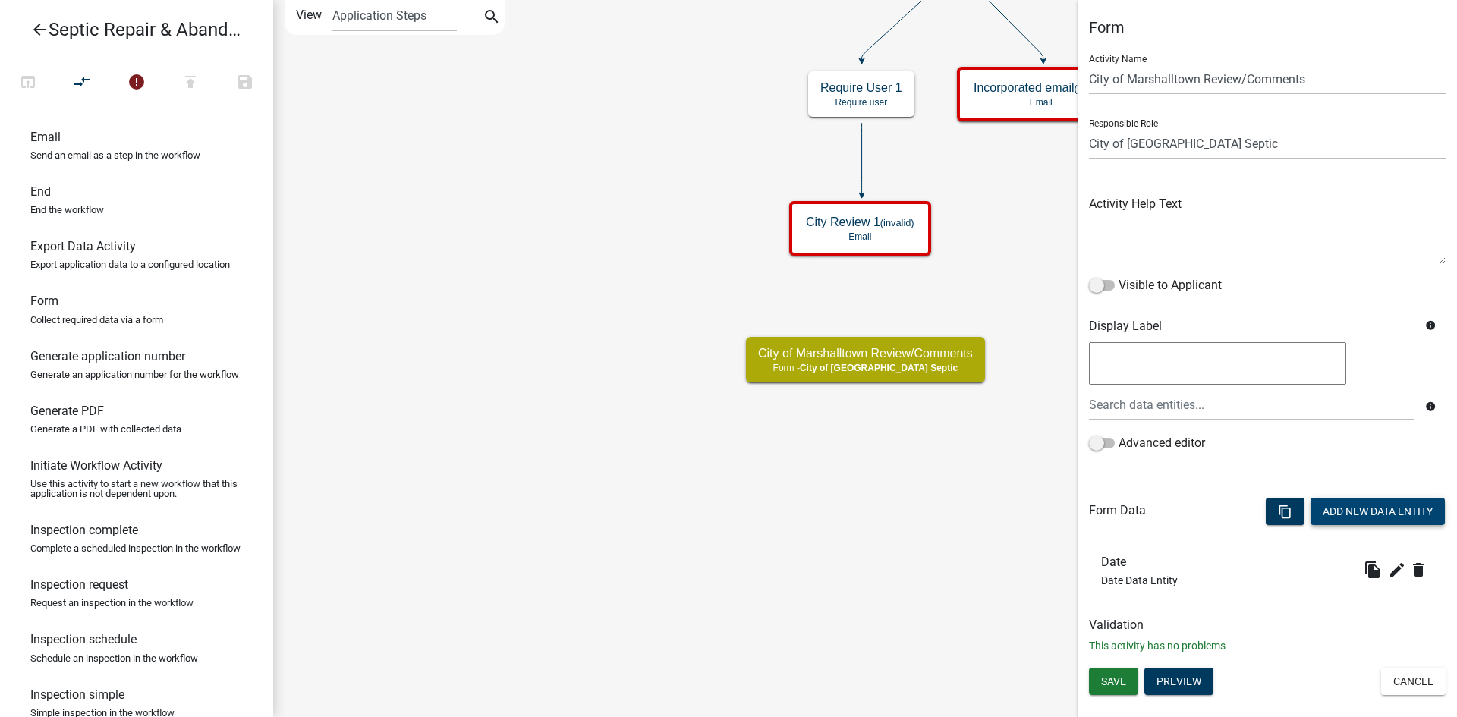
click at [1370, 519] on button "Add New Data Entity" at bounding box center [1377, 511] width 134 height 27
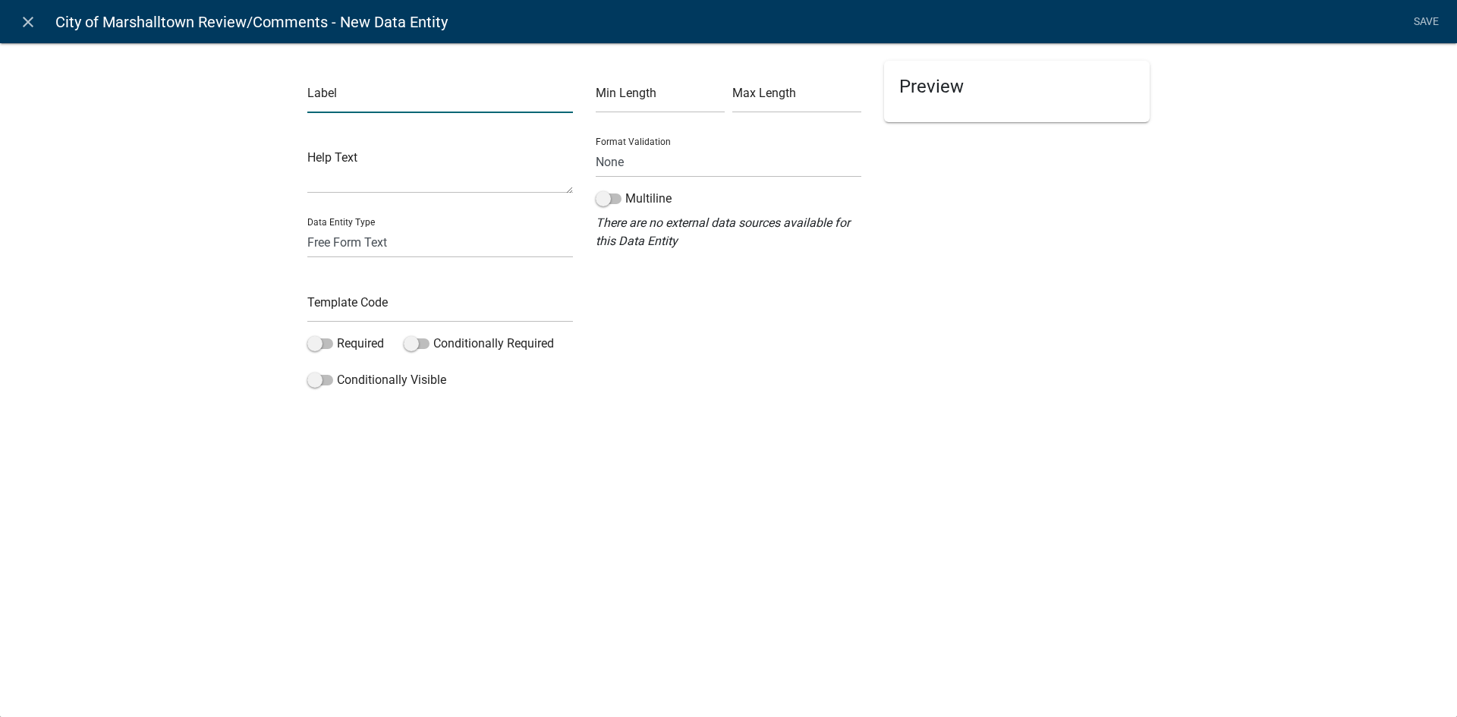
click at [467, 104] on input "text" at bounding box center [440, 97] width 266 height 31
type input "Comments"
click at [447, 299] on input "text" at bounding box center [440, 306] width 266 height 31
type input "CityComments1"
click at [1419, 20] on li "Save" at bounding box center [1426, 22] width 38 height 29
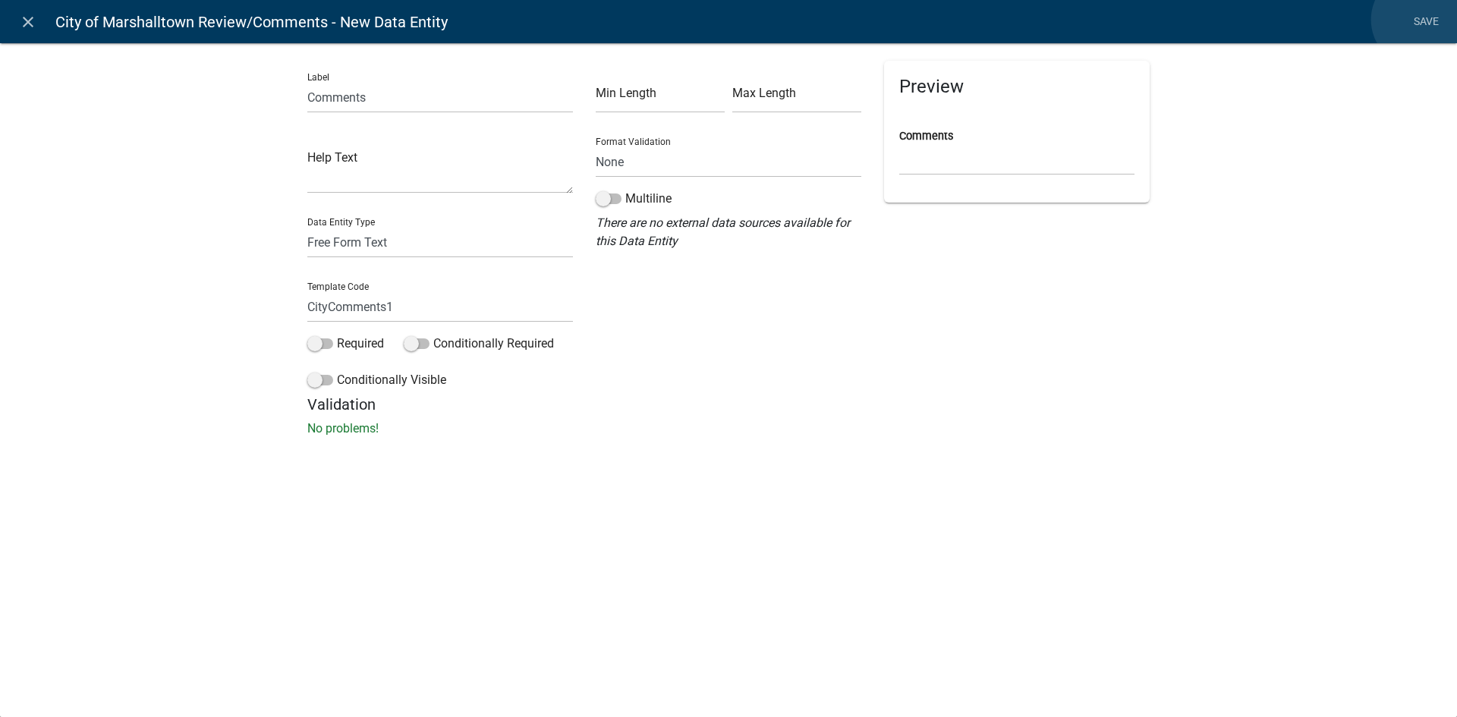
click at [1419, 20] on link "Save" at bounding box center [1426, 22] width 38 height 29
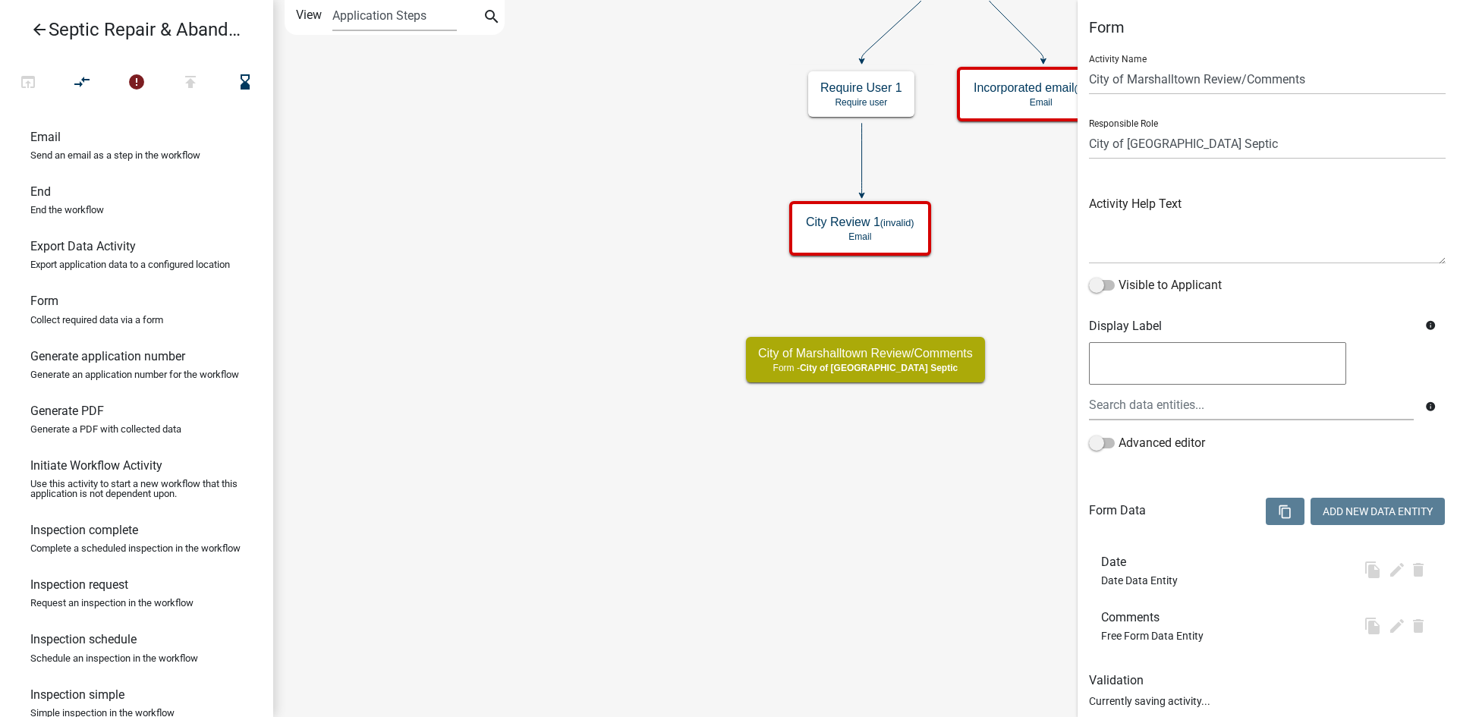
select select "CA62ED4A-D8A6-4F86-8A26-2B29E6F74766"
click at [1320, 511] on button "Add New Data Entity" at bounding box center [1377, 511] width 134 height 27
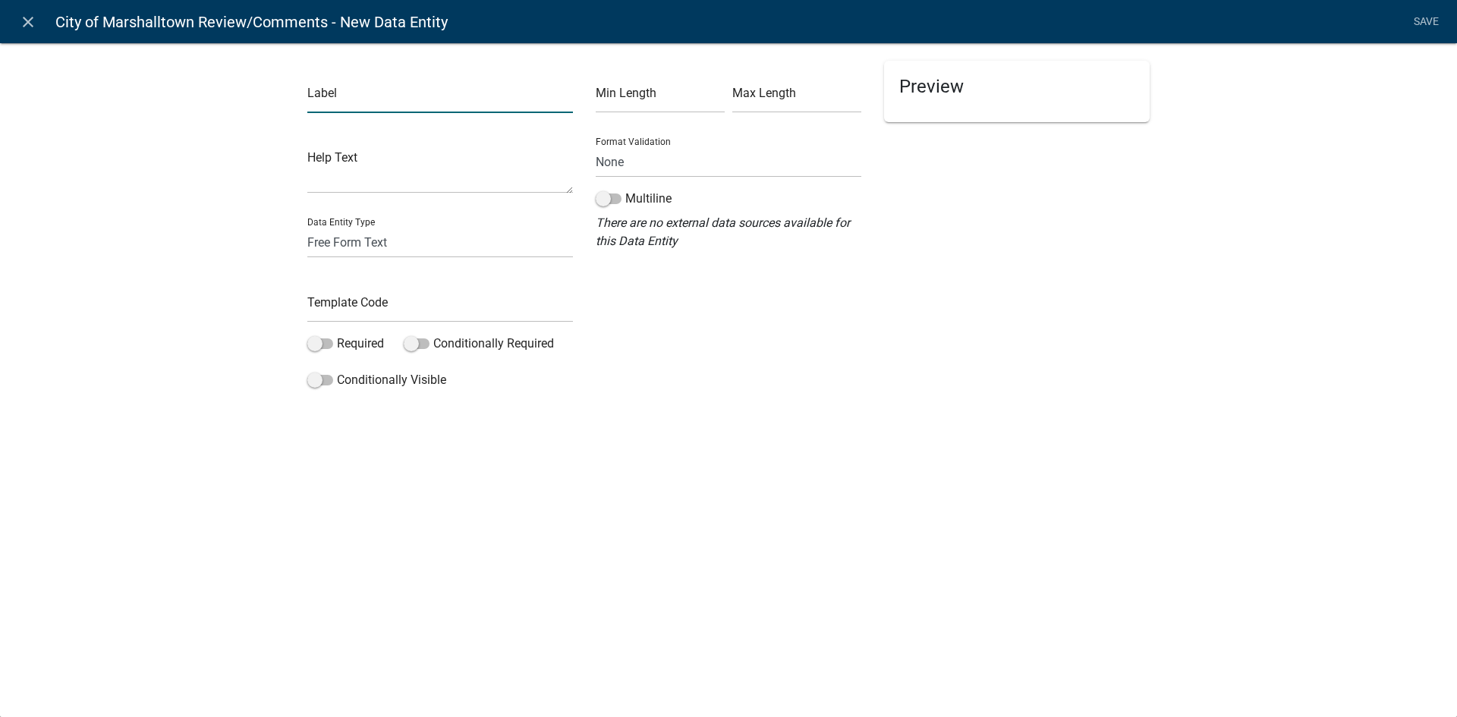
click at [425, 109] on input "text" at bounding box center [440, 97] width 266 height 31
type input "Upload any documents or attachments here"
click at [497, 234] on select "Free Form Text Document Display Entity Value Fee Numeric Data Date Map Sketch D…" at bounding box center [440, 242] width 266 height 31
select select "document"
click at [307, 227] on select "Free Form Text Document Display Entity Value Fee Numeric Data Date Map Sketch D…" at bounding box center [440, 242] width 266 height 31
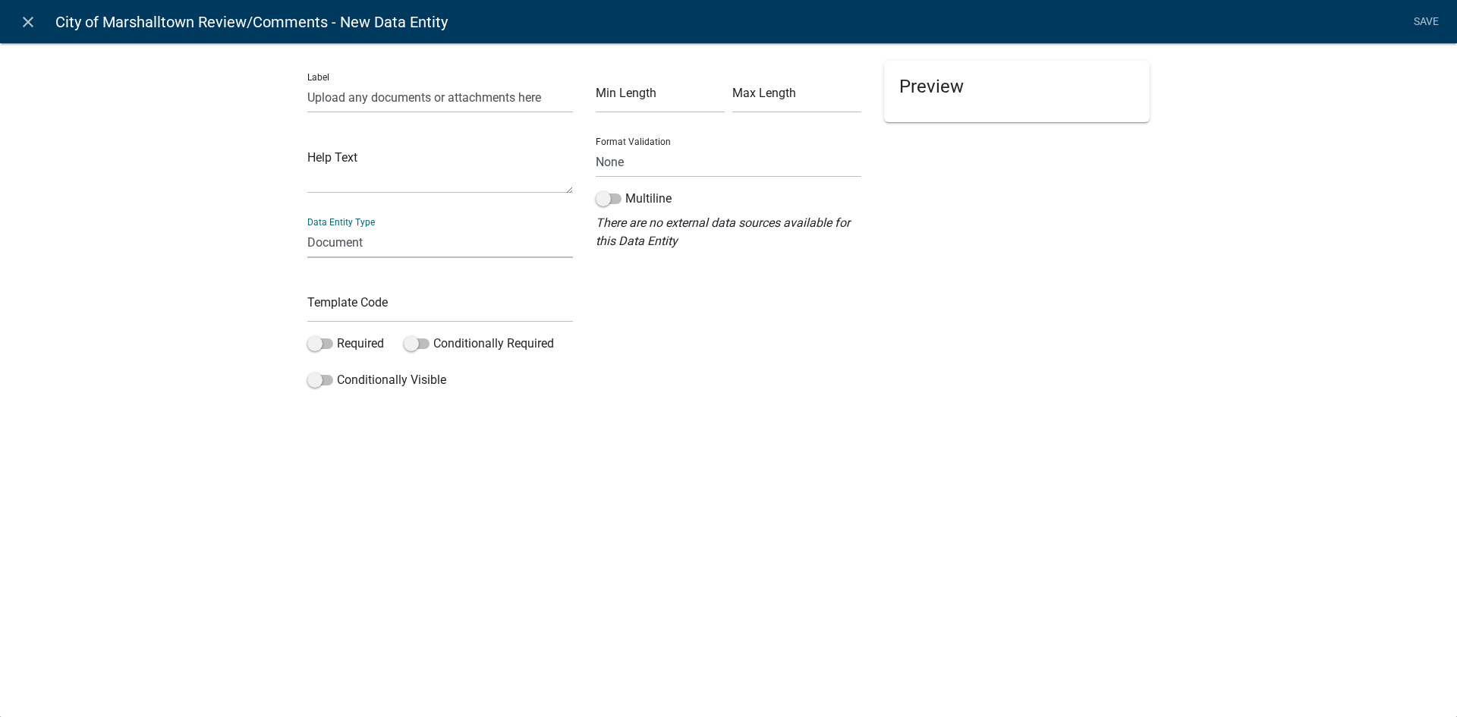
select select "document"
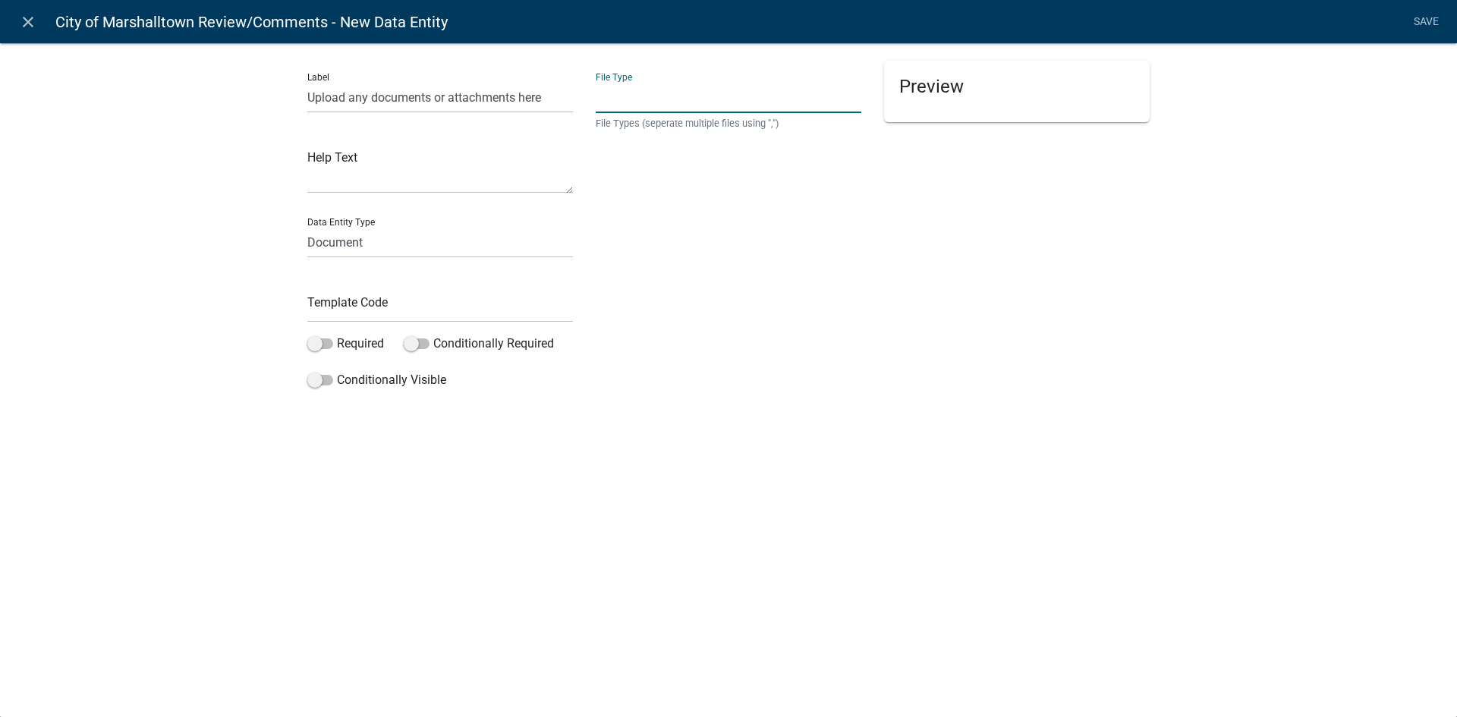
click at [632, 95] on input "text" at bounding box center [729, 97] width 266 height 31
type input "pdf,jpeg,jpg,xls,doc,docx,xlsx"
click at [408, 315] on input "text" at bounding box center [440, 306] width 266 height 31
type input "CityUploads"
click at [859, 455] on div "close City of Marshalltown Review/Comments - New Data Entity Save Label Upload …" at bounding box center [728, 358] width 1457 height 717
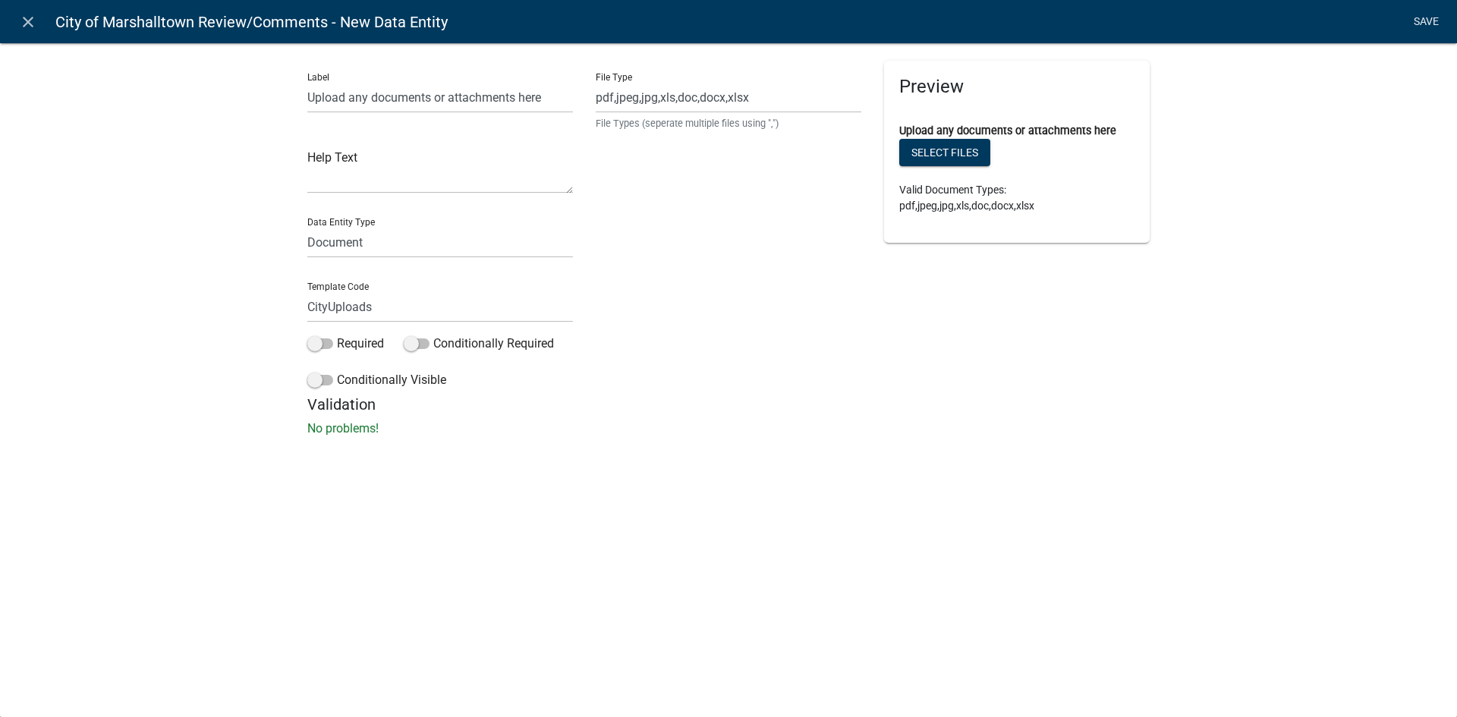
click at [1421, 21] on link "Save" at bounding box center [1426, 22] width 38 height 29
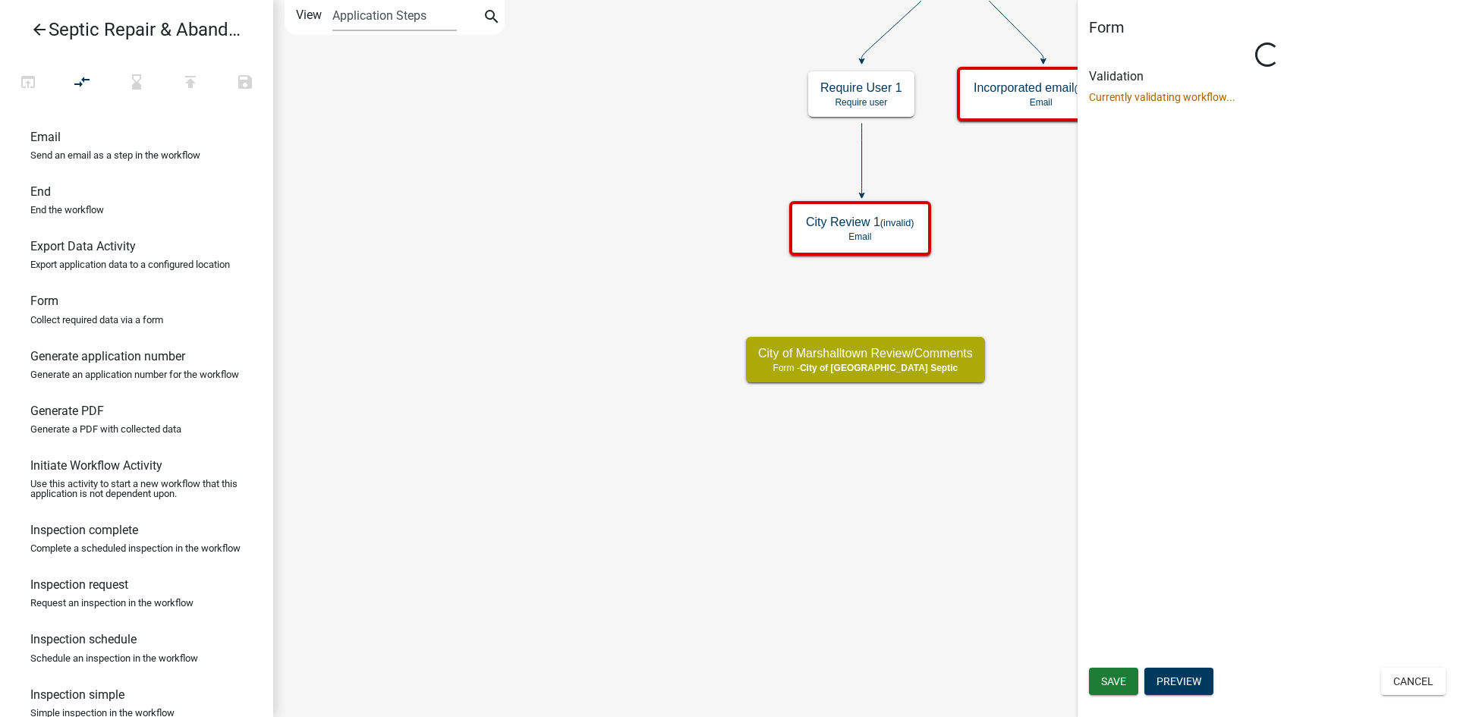
select select "CA62ED4A-D8A6-4F86-8A26-2B29E6F74766"
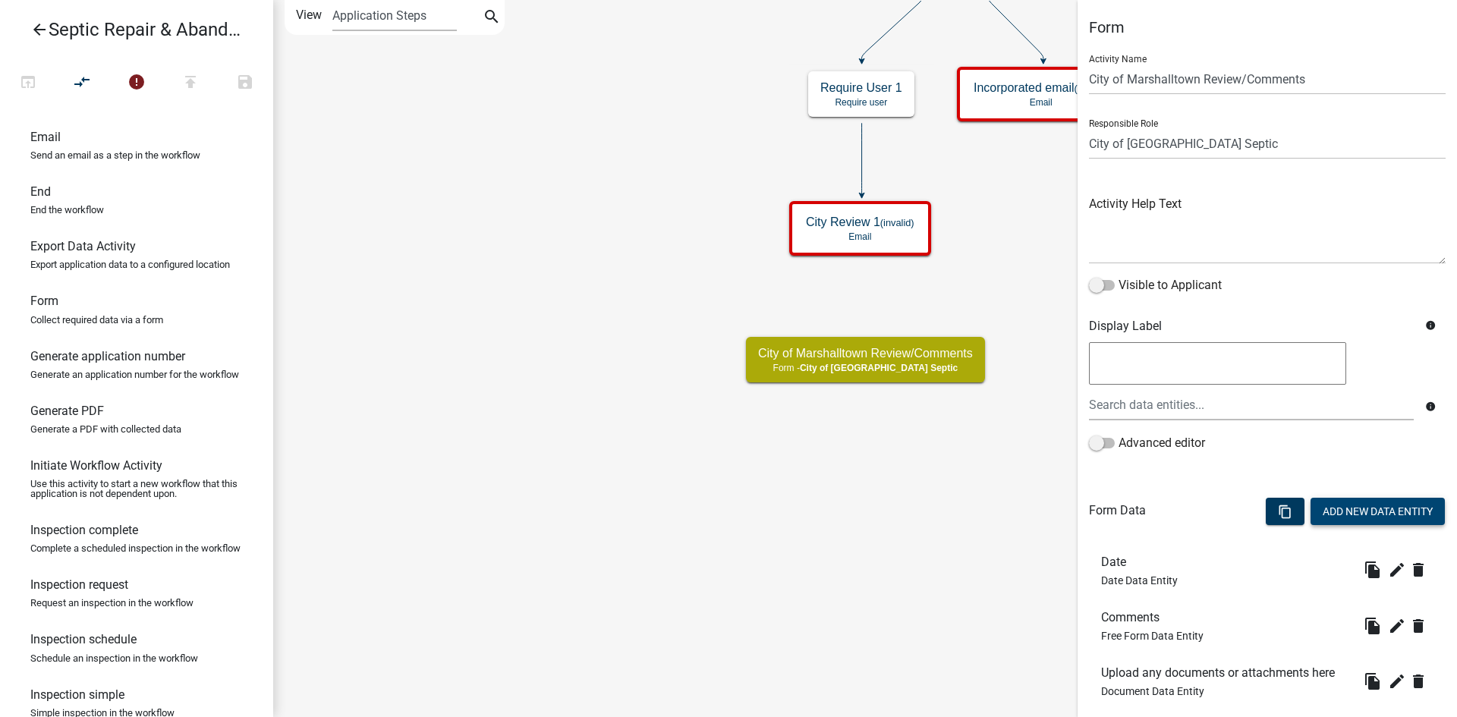
click at [1337, 501] on button "Add New Data Entity" at bounding box center [1377, 511] width 134 height 27
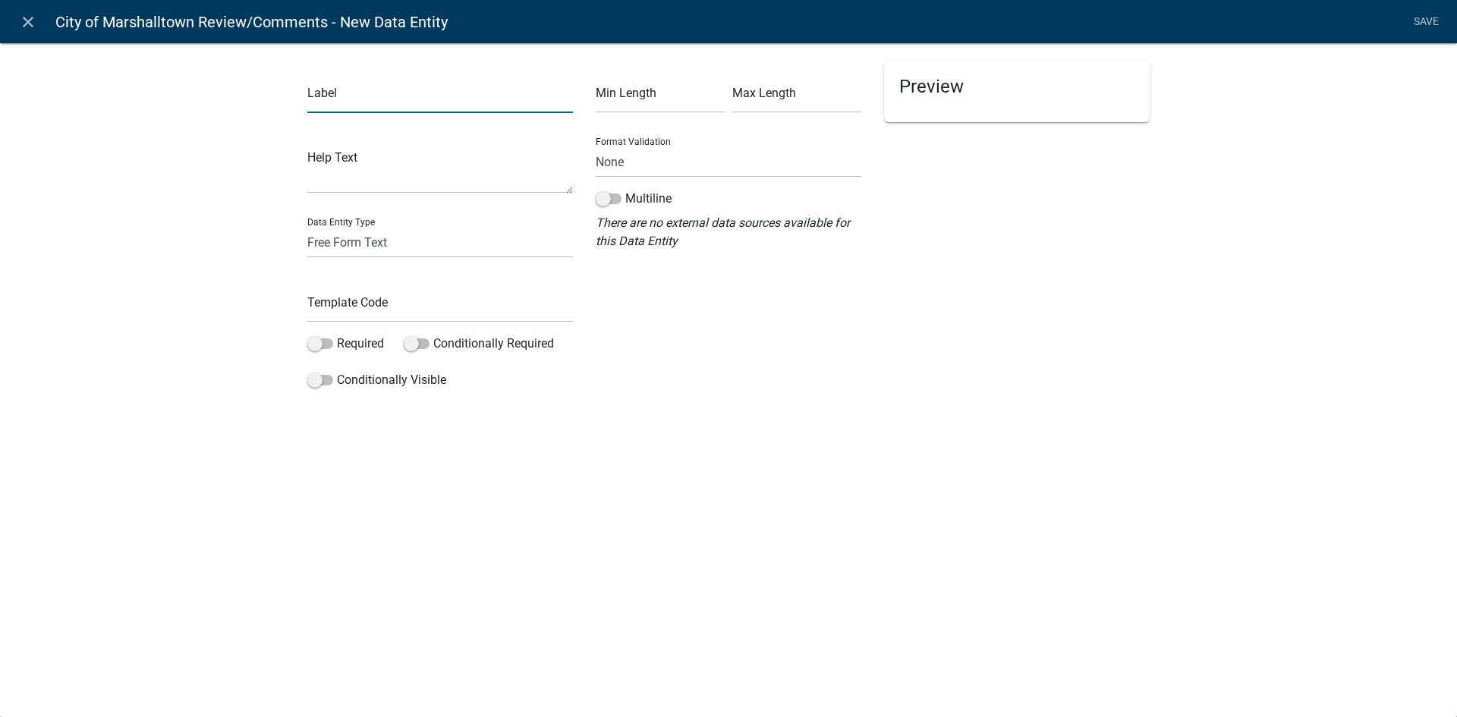
click at [485, 104] on input "text" at bounding box center [440, 97] width 266 height 31
type input "Status"
click at [400, 247] on select "Free Form Text Document Display Entity Value Fee Numeric Data Date Map Sketch D…" at bounding box center [440, 242] width 266 height 31
select select "list-data"
click at [307, 227] on select "Free Form Text Document Display Entity Value Fee Numeric Data Date Map Sketch D…" at bounding box center [440, 242] width 266 height 31
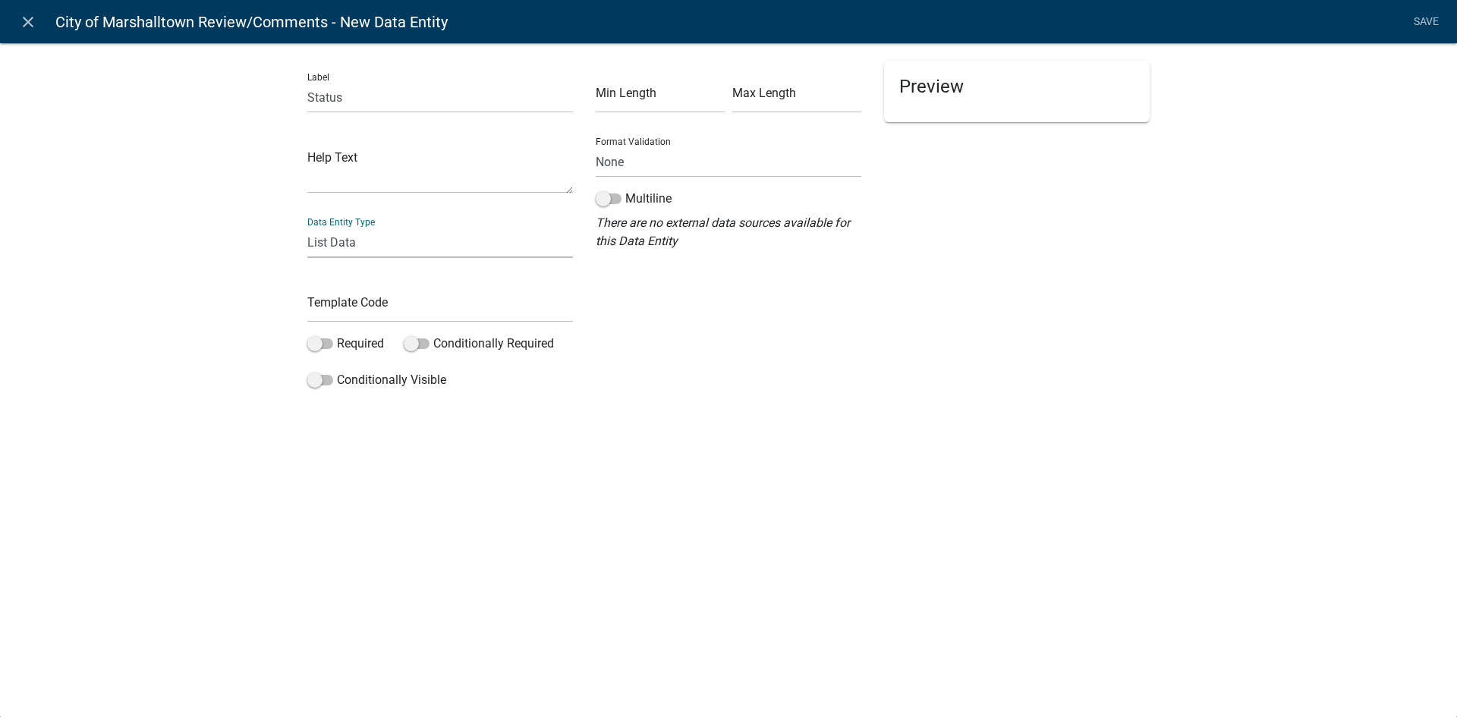
select select "list-data"
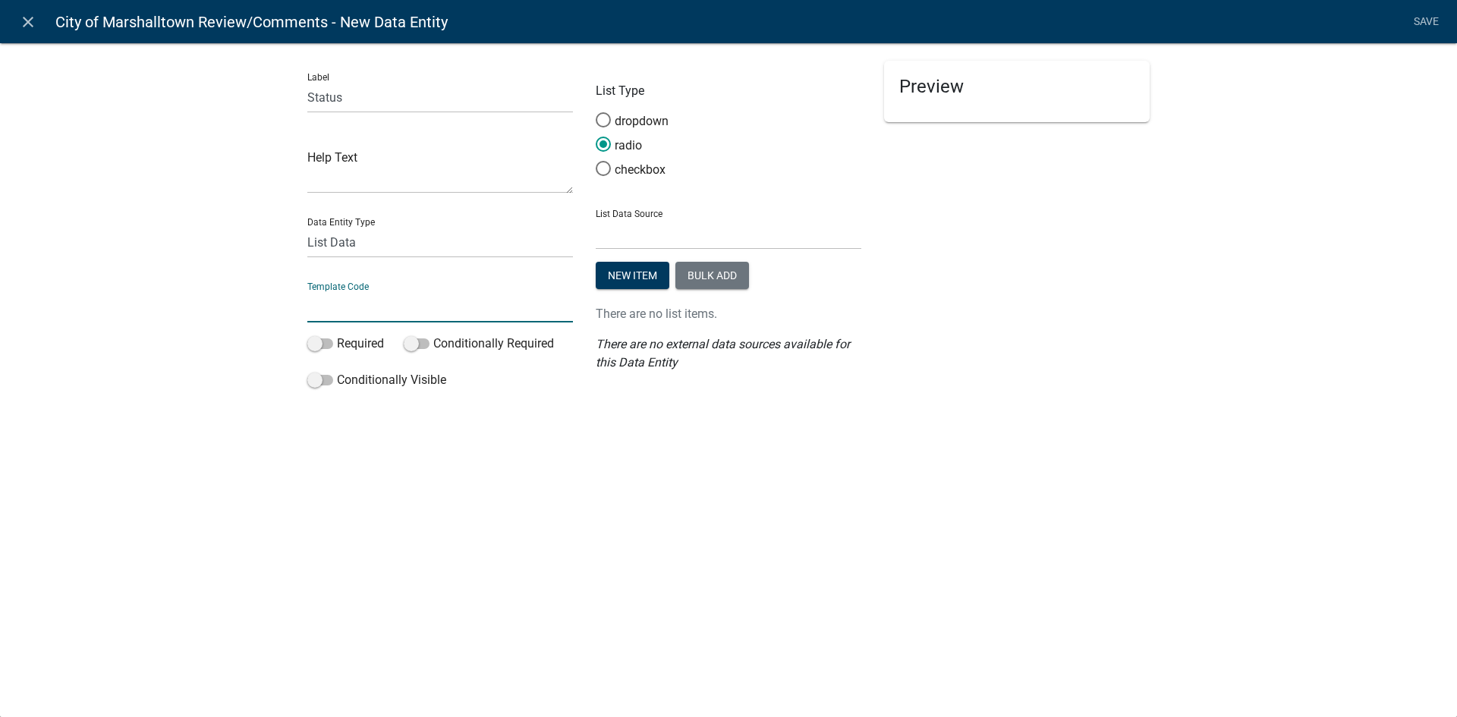
click at [354, 305] on input "text" at bounding box center [440, 306] width 266 height 31
type input "CityStatus1"
click at [316, 341] on span at bounding box center [320, 343] width 26 height 11
click at [337, 335] on input "Required" at bounding box center [337, 335] width 0 height 0
click at [649, 275] on button "New item" at bounding box center [633, 275] width 74 height 27
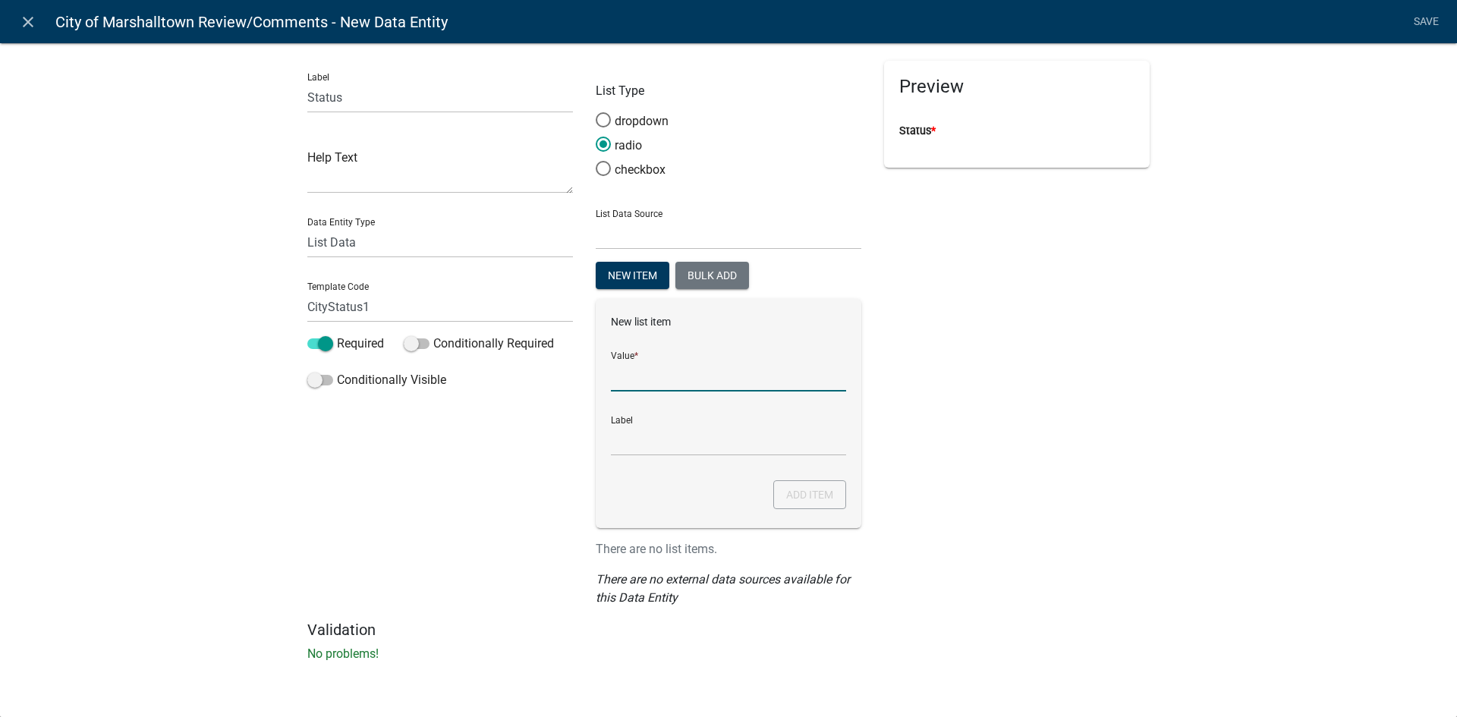
click at [677, 368] on input "List Data Source" at bounding box center [728, 375] width 235 height 31
type input "Proceed with Abandonment and Repair Permit"
click at [804, 495] on button "Add item" at bounding box center [809, 494] width 73 height 29
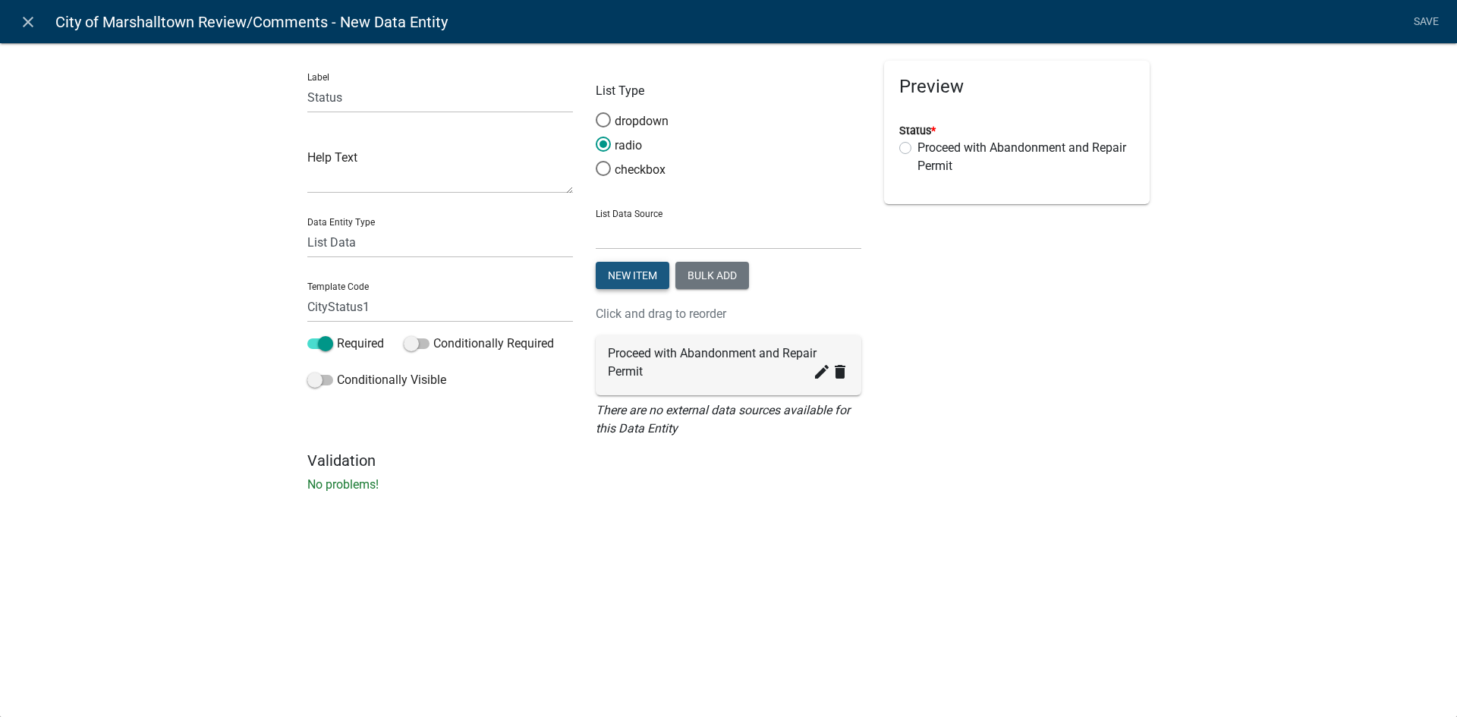
click at [638, 275] on button "New item" at bounding box center [633, 275] width 74 height 27
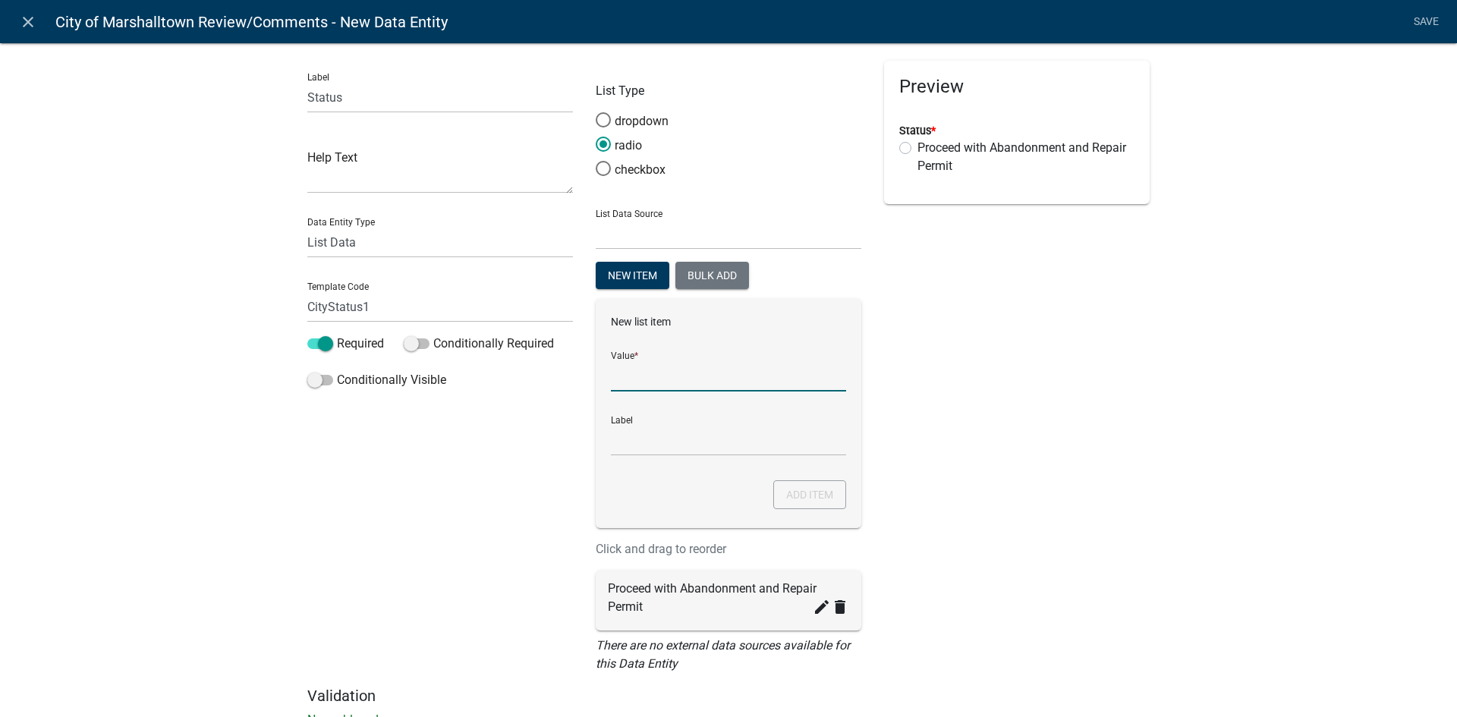
click at [656, 382] on input "List Data Source" at bounding box center [728, 375] width 235 height 31
type input "Deny Request"
click at [807, 486] on button "Add item" at bounding box center [809, 494] width 73 height 29
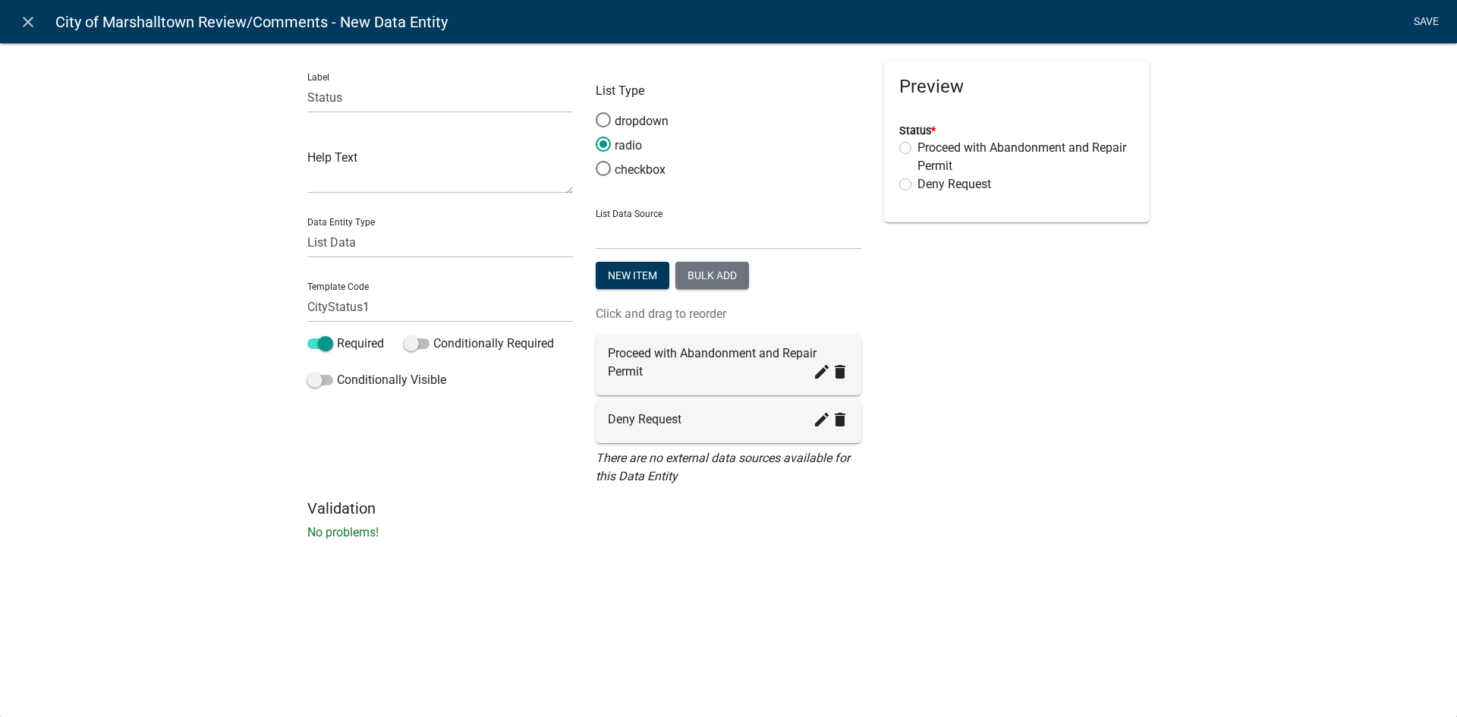
click at [1425, 24] on link "Save" at bounding box center [1426, 22] width 38 height 29
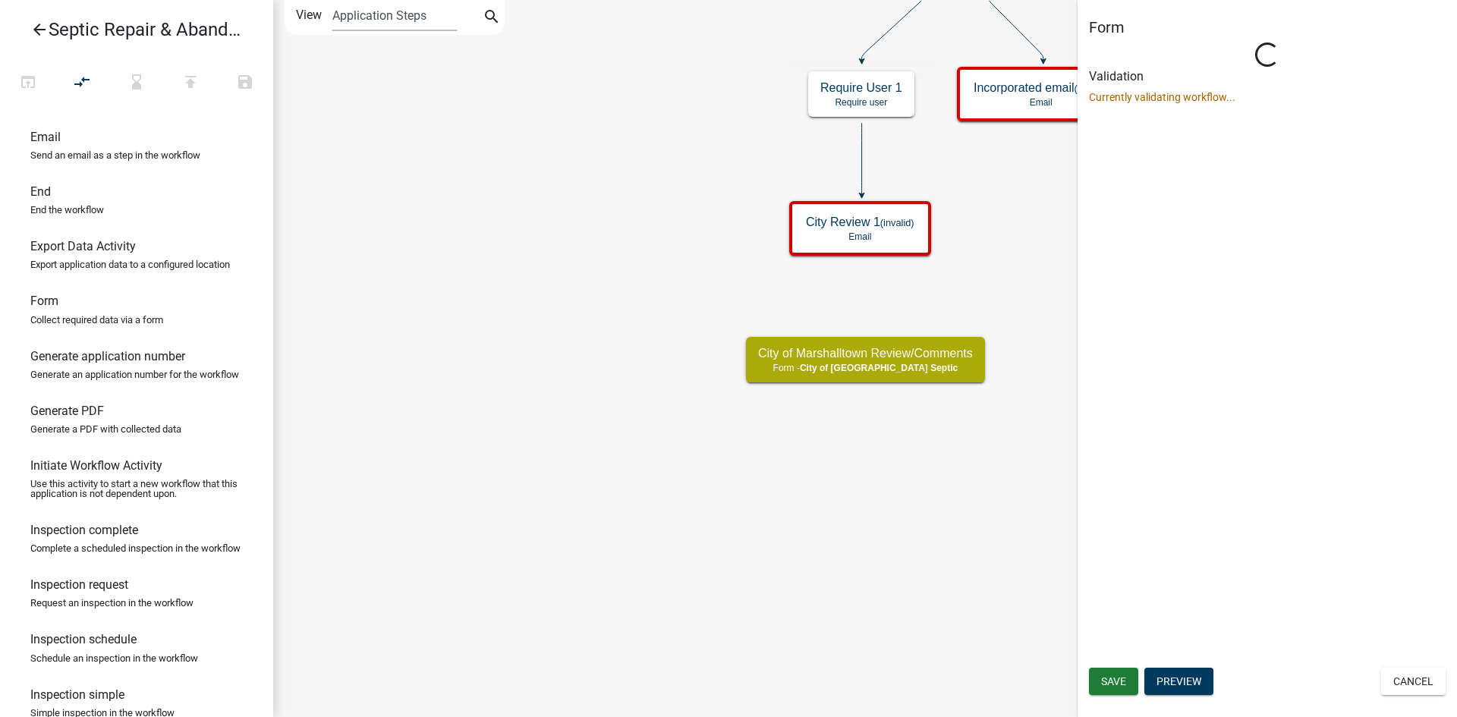
select select "CA62ED4A-D8A6-4F86-8A26-2B29E6F74766"
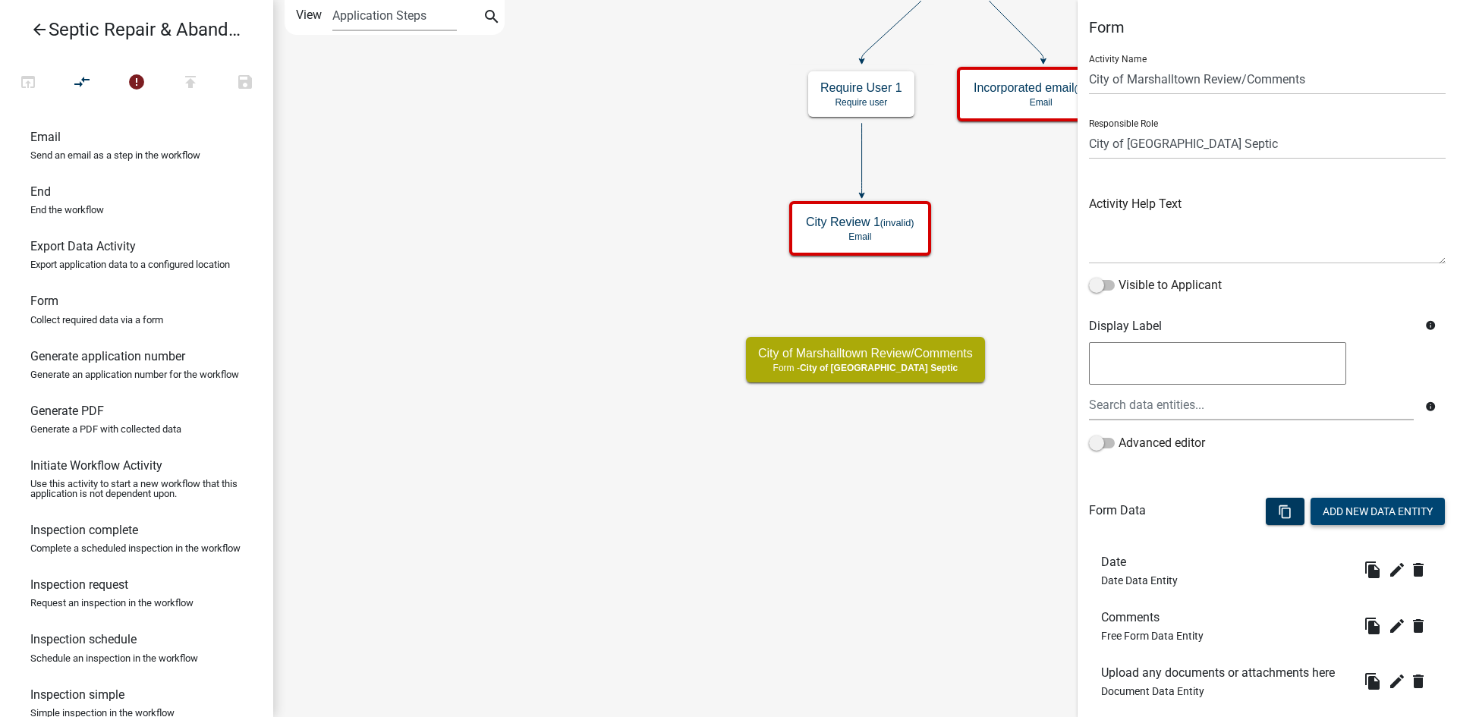
click at [1344, 503] on button "Add New Data Entity" at bounding box center [1377, 511] width 134 height 27
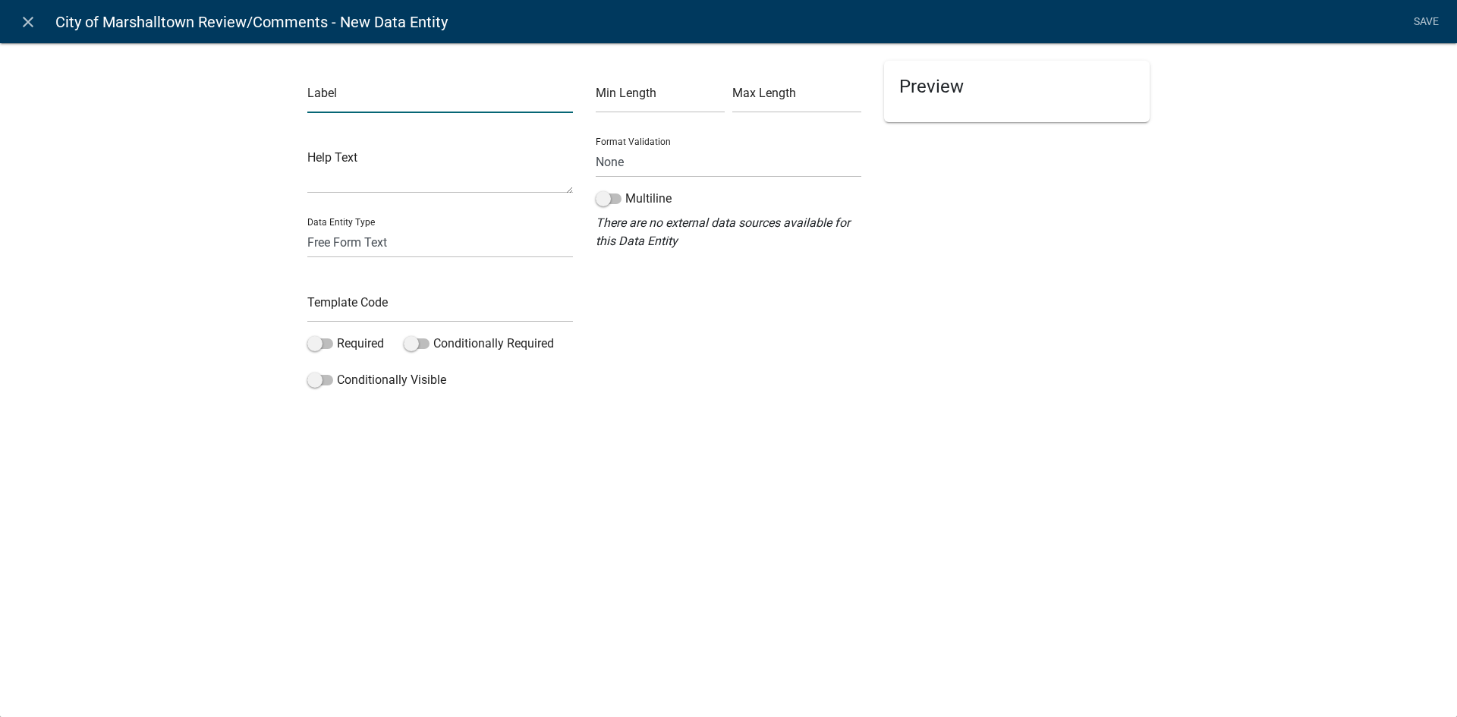
click at [382, 102] on input "text" at bounding box center [440, 97] width 266 height 31
type input "Reviewed By"
click at [373, 239] on select "Free Form Text Document Display Entity Value Fee Numeric Data Date Map Sketch D…" at bounding box center [440, 242] width 266 height 31
select select "list-data"
click at [307, 227] on select "Free Form Text Document Display Entity Value Fee Numeric Data Date Map Sketch D…" at bounding box center [440, 242] width 266 height 31
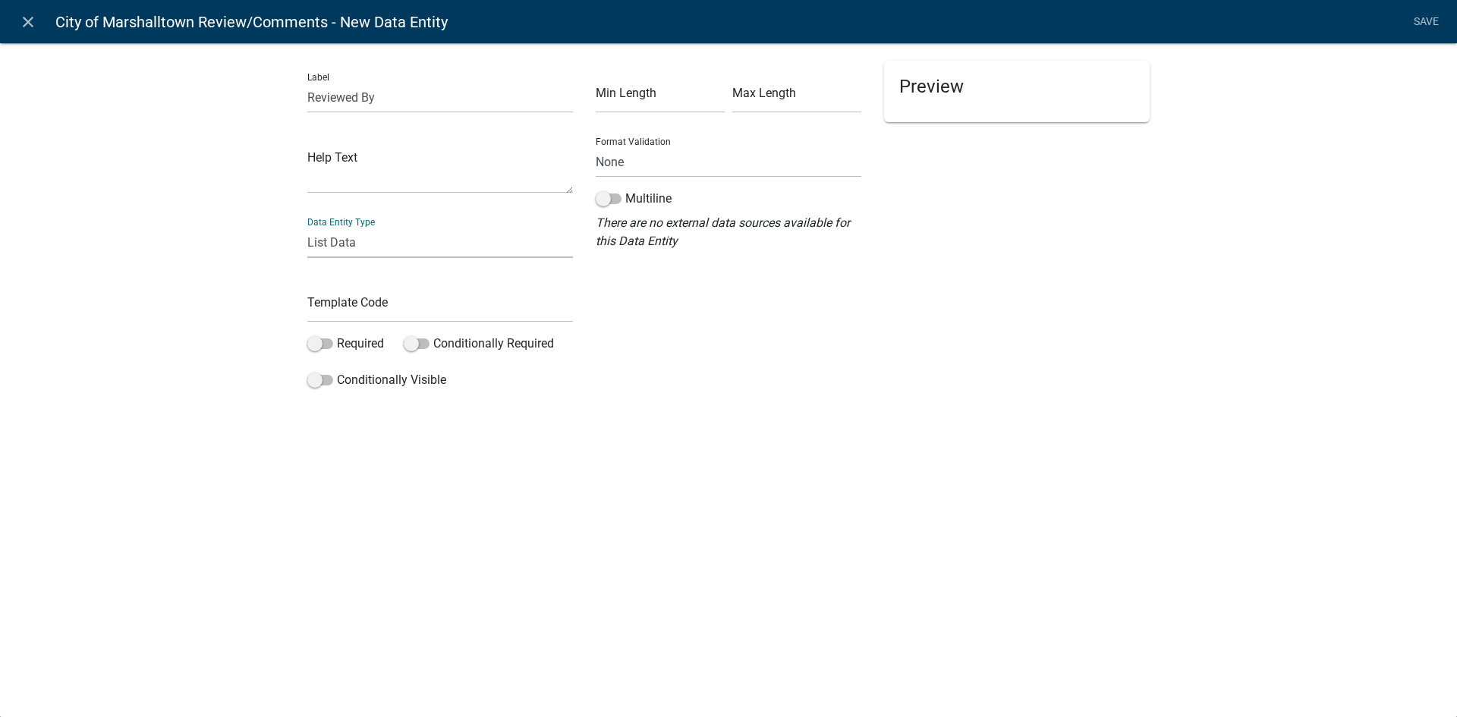
select select "list-data"
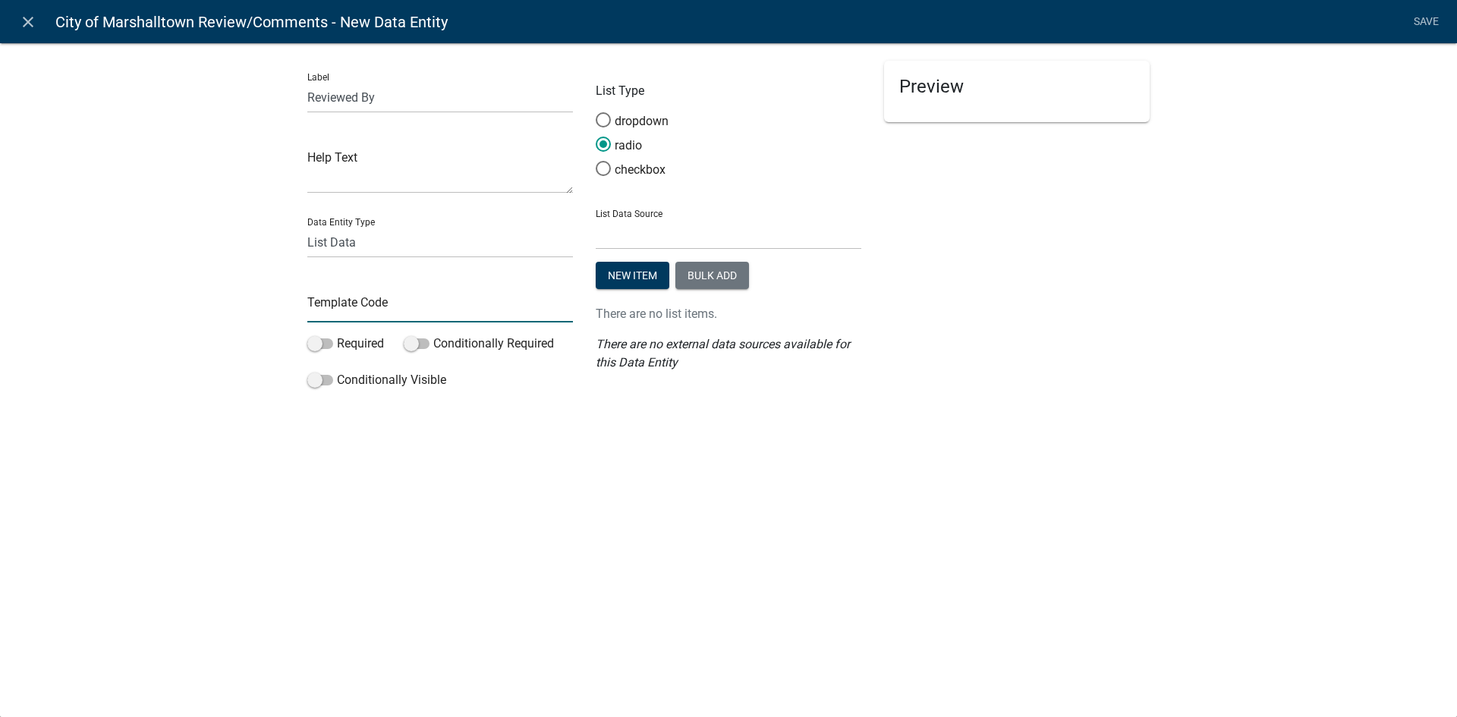
click at [357, 310] on input "text" at bounding box center [440, 306] width 266 height 31
type input "CityReviewer1"
click at [609, 118] on span at bounding box center [603, 120] width 32 height 33
click at [596, 112] on input "dropdown" at bounding box center [596, 112] width 0 height 0
click at [653, 234] on select "State List Addressing City of Marshalltown Septic City of Marshalltown Zoning C…" at bounding box center [729, 234] width 266 height 31
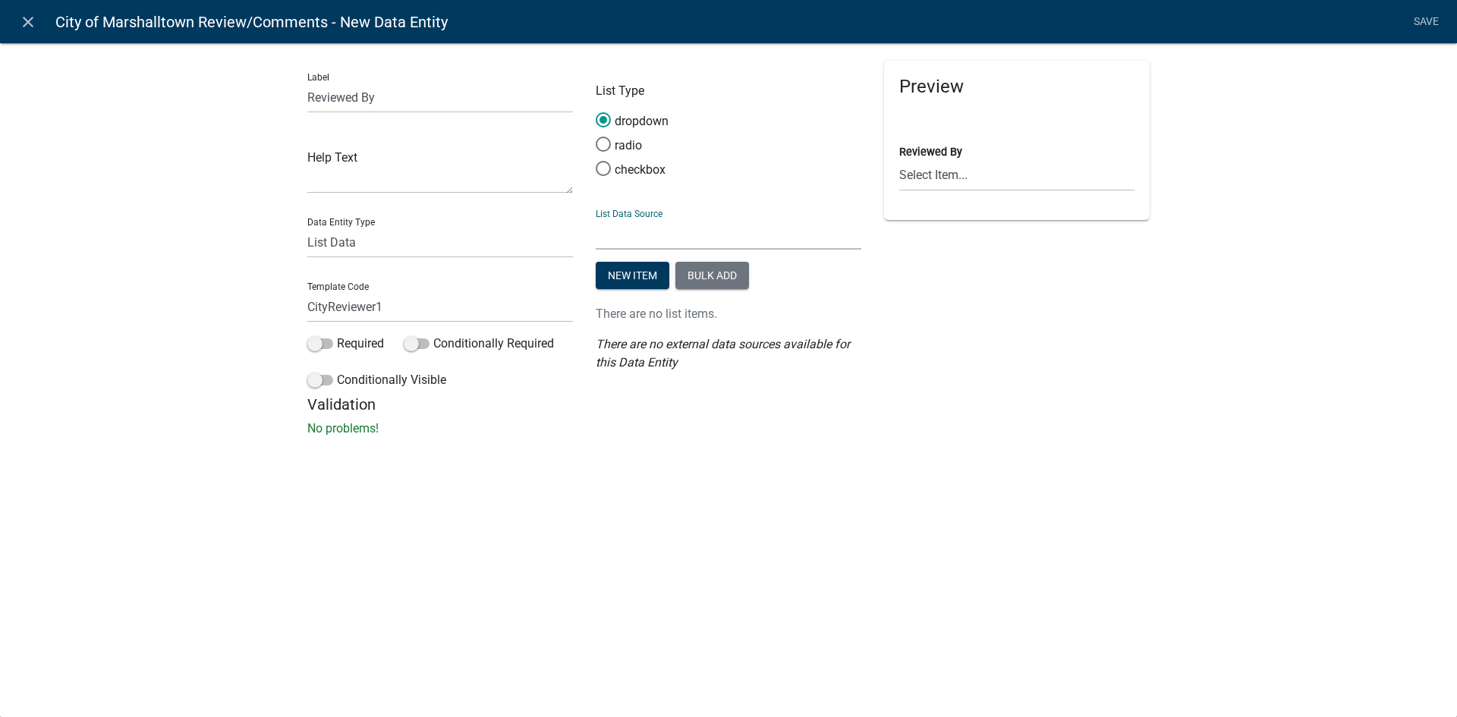
select select "custom-list-be777582-4b51-4218-a6c5-6e01f568cb6b"
click at [596, 219] on select "State List Addressing City of Marshalltown Septic City of Marshalltown Zoning C…" at bounding box center [729, 234] width 266 height 31
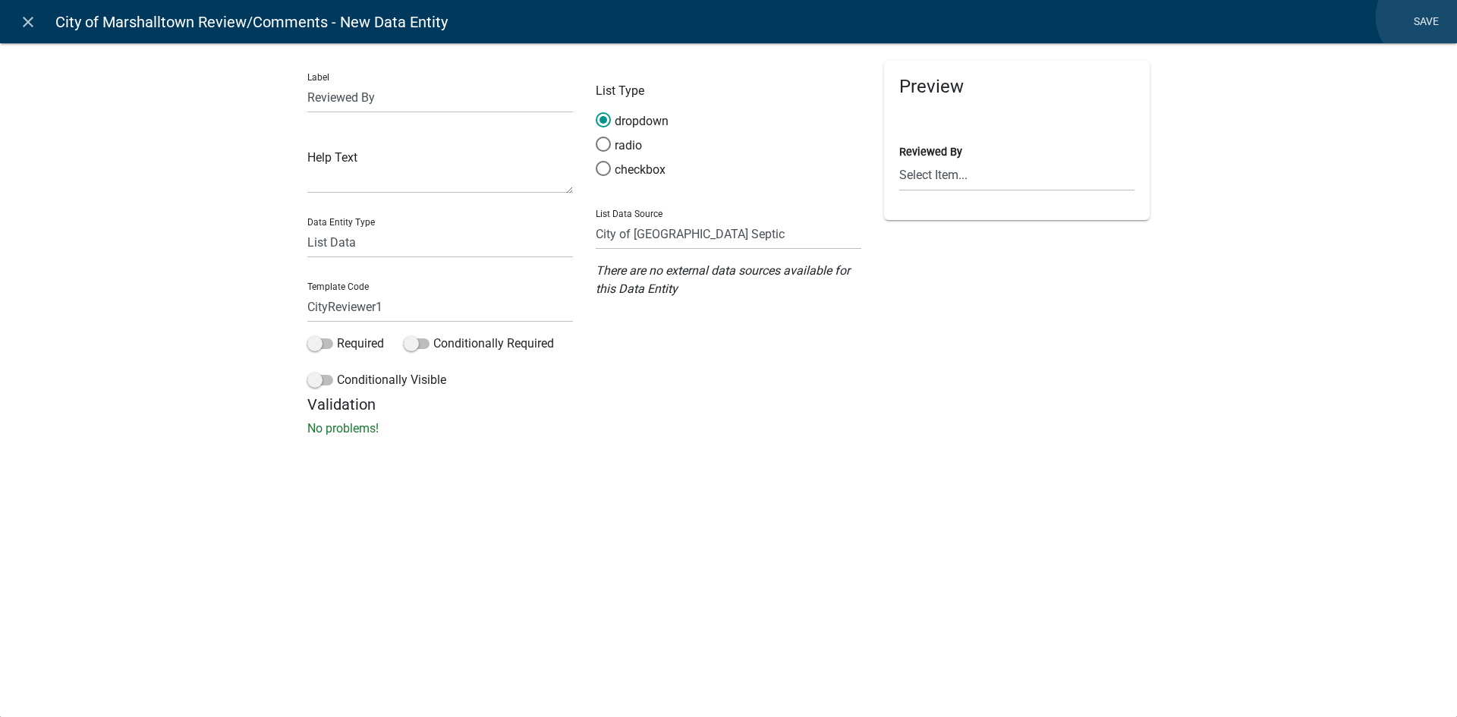
click at [1424, 17] on link "Save" at bounding box center [1426, 22] width 38 height 29
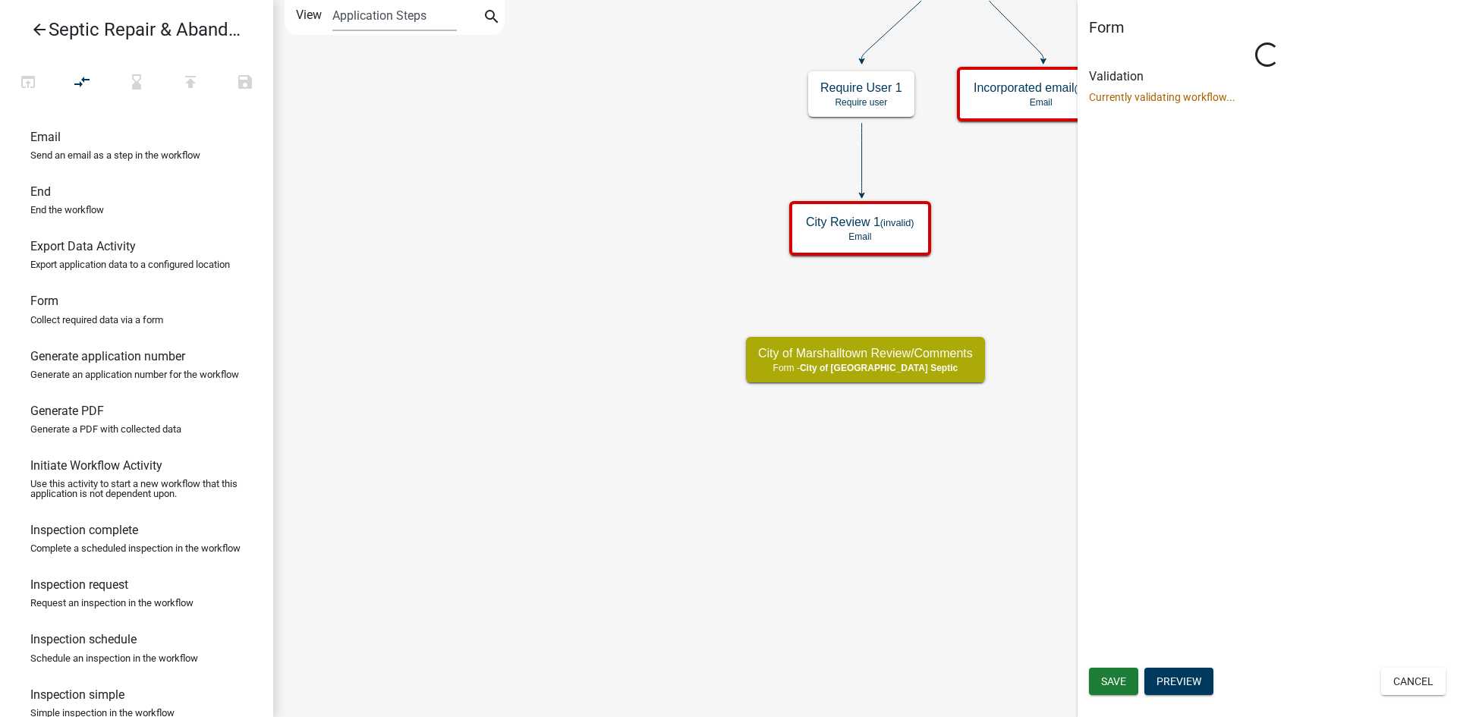
select select "CA62ED4A-D8A6-4F86-8A26-2B29E6F74766"
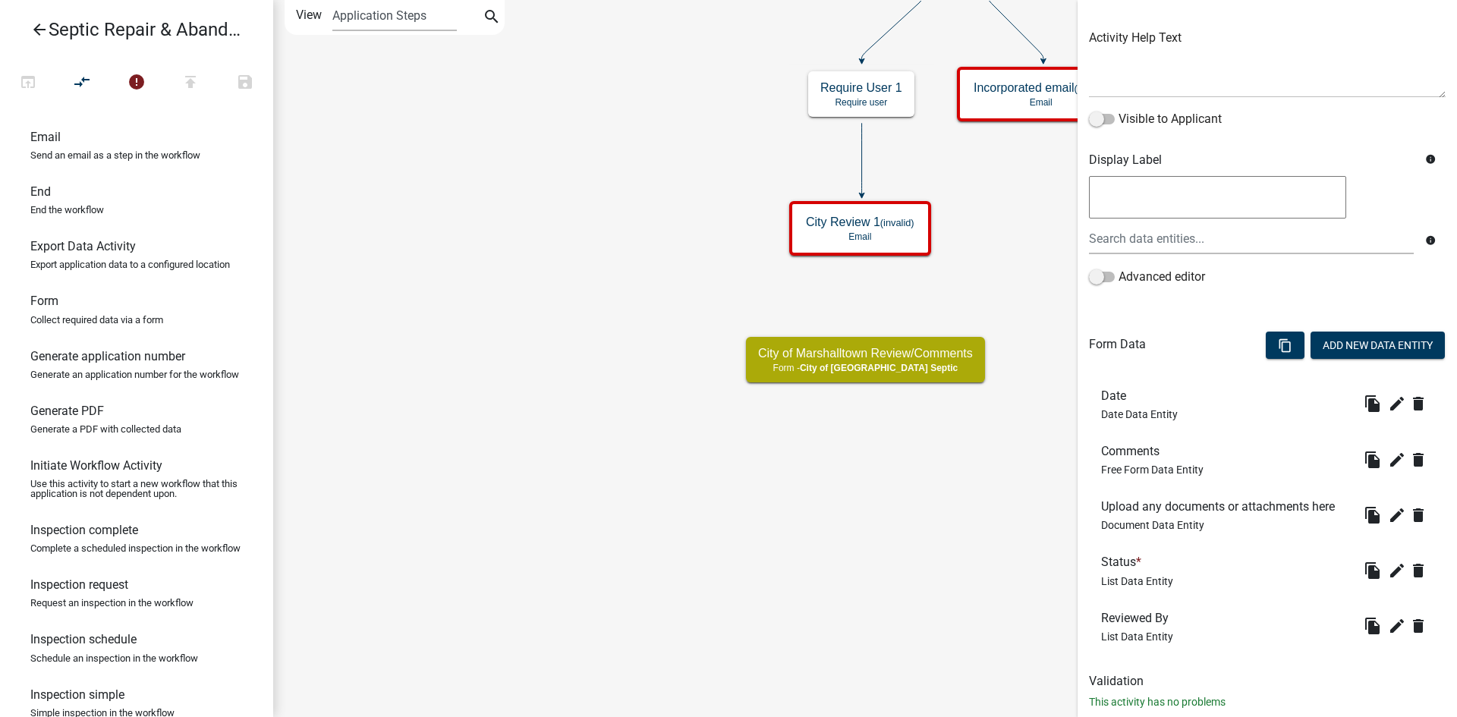
scroll to position [203, 0]
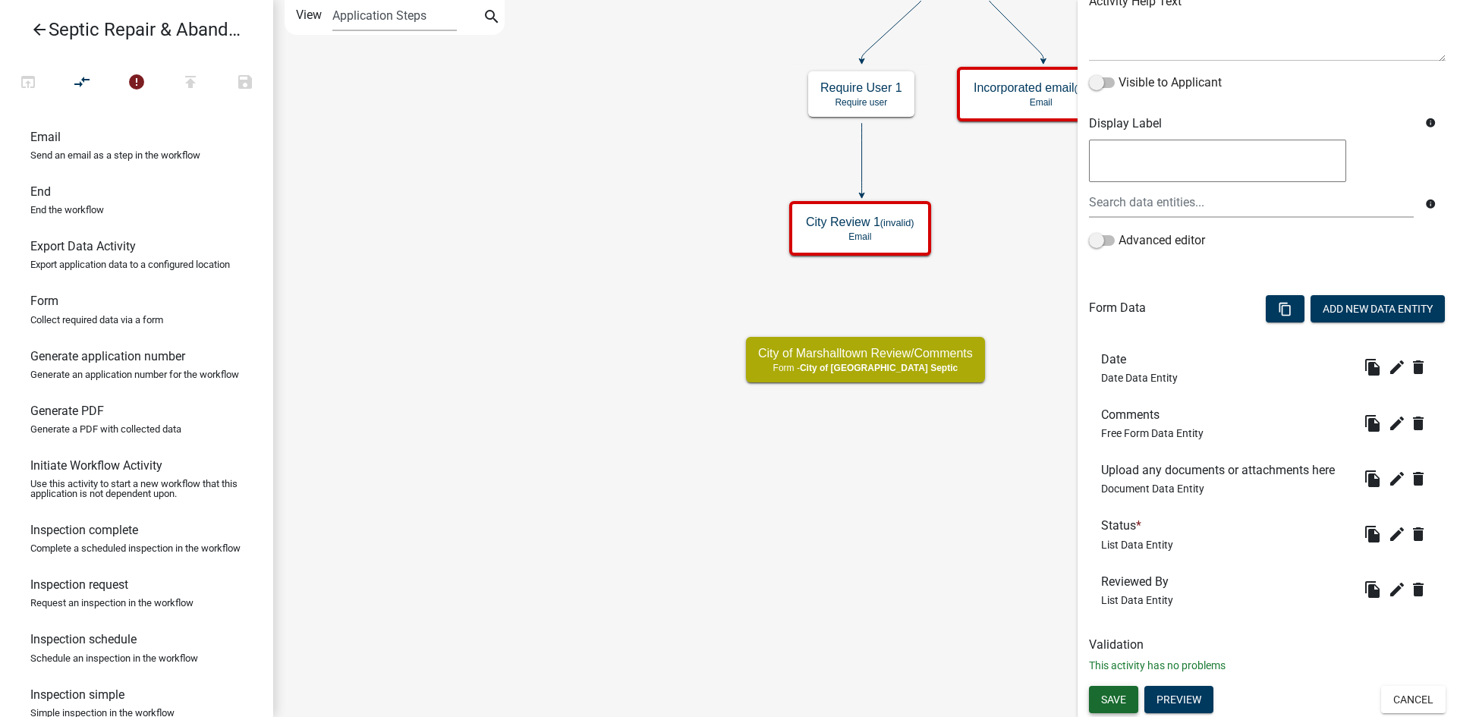
click at [1111, 688] on button "Save" at bounding box center [1113, 699] width 49 height 27
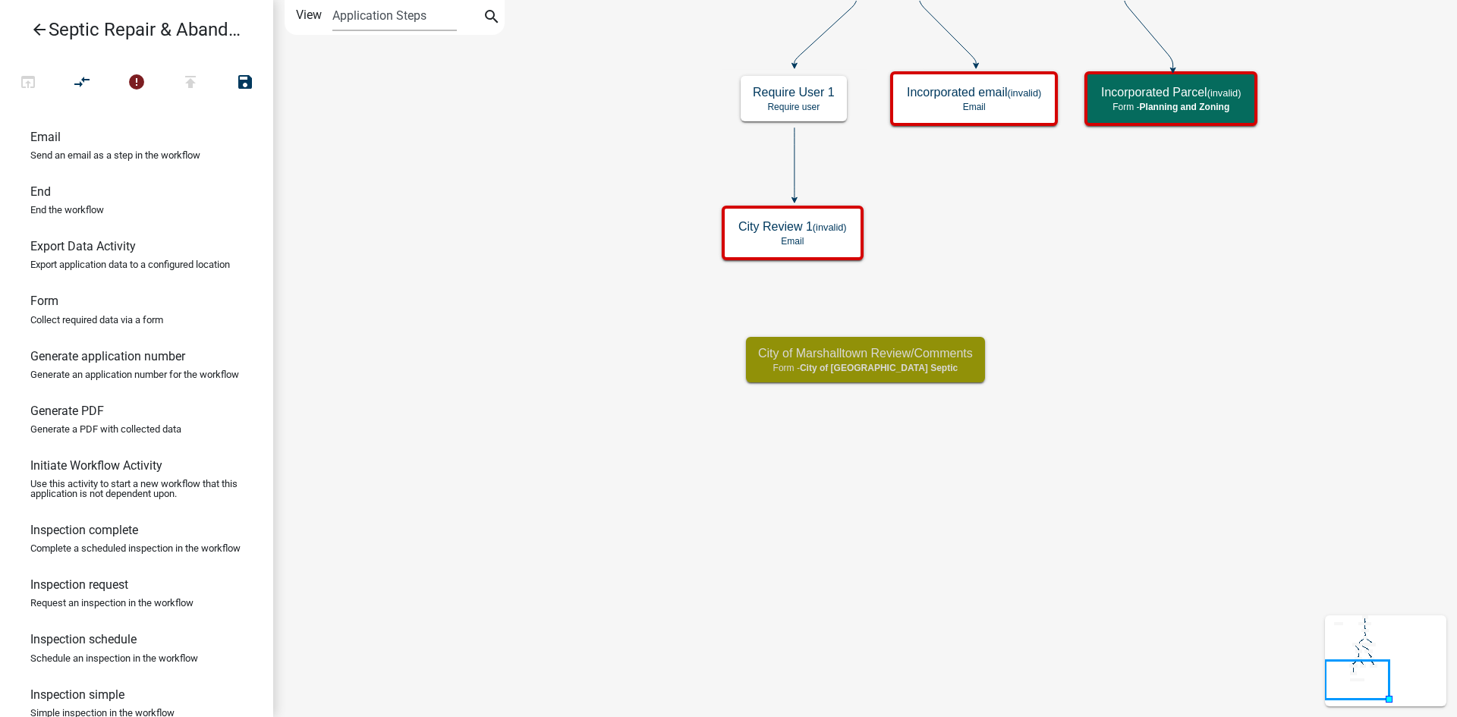
scroll to position [0, 0]
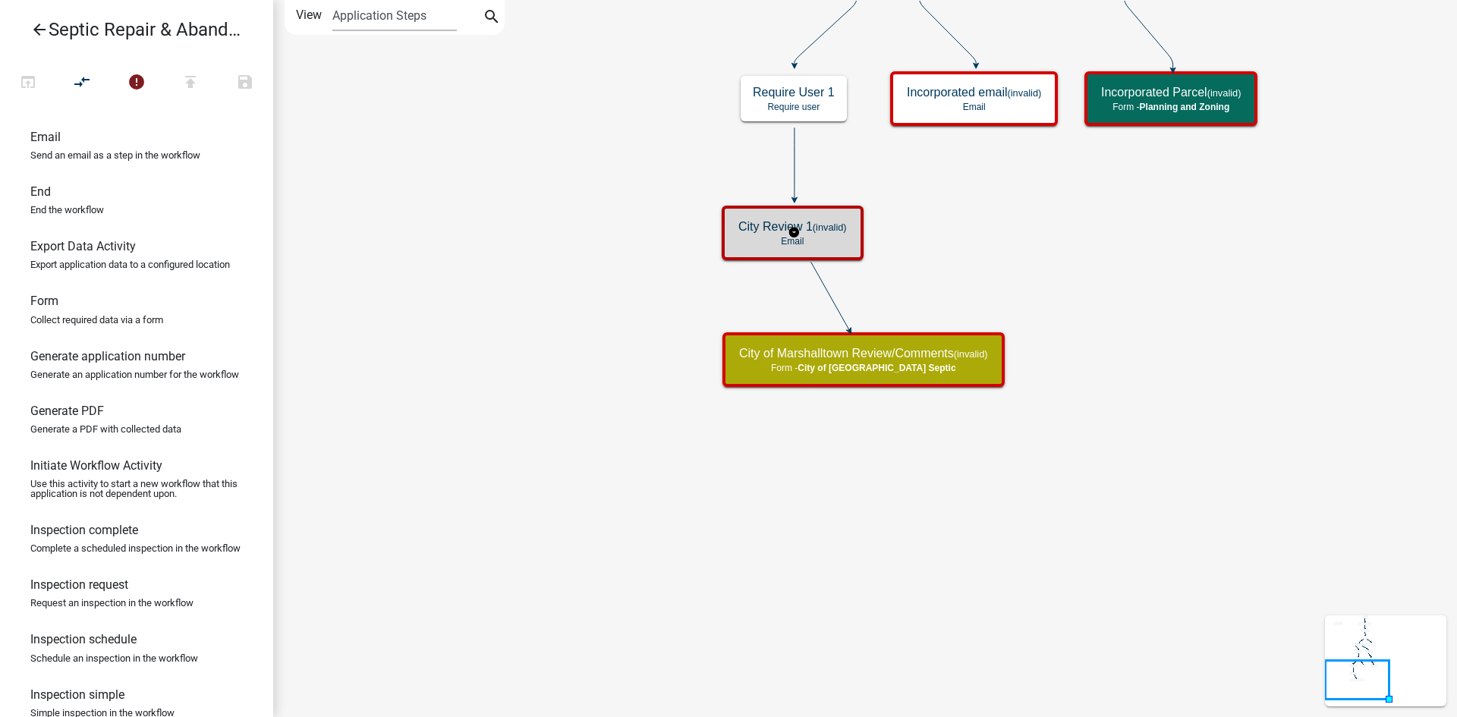
click at [829, 234] on h5 "City Review 1 (invalid)" at bounding box center [792, 226] width 109 height 14
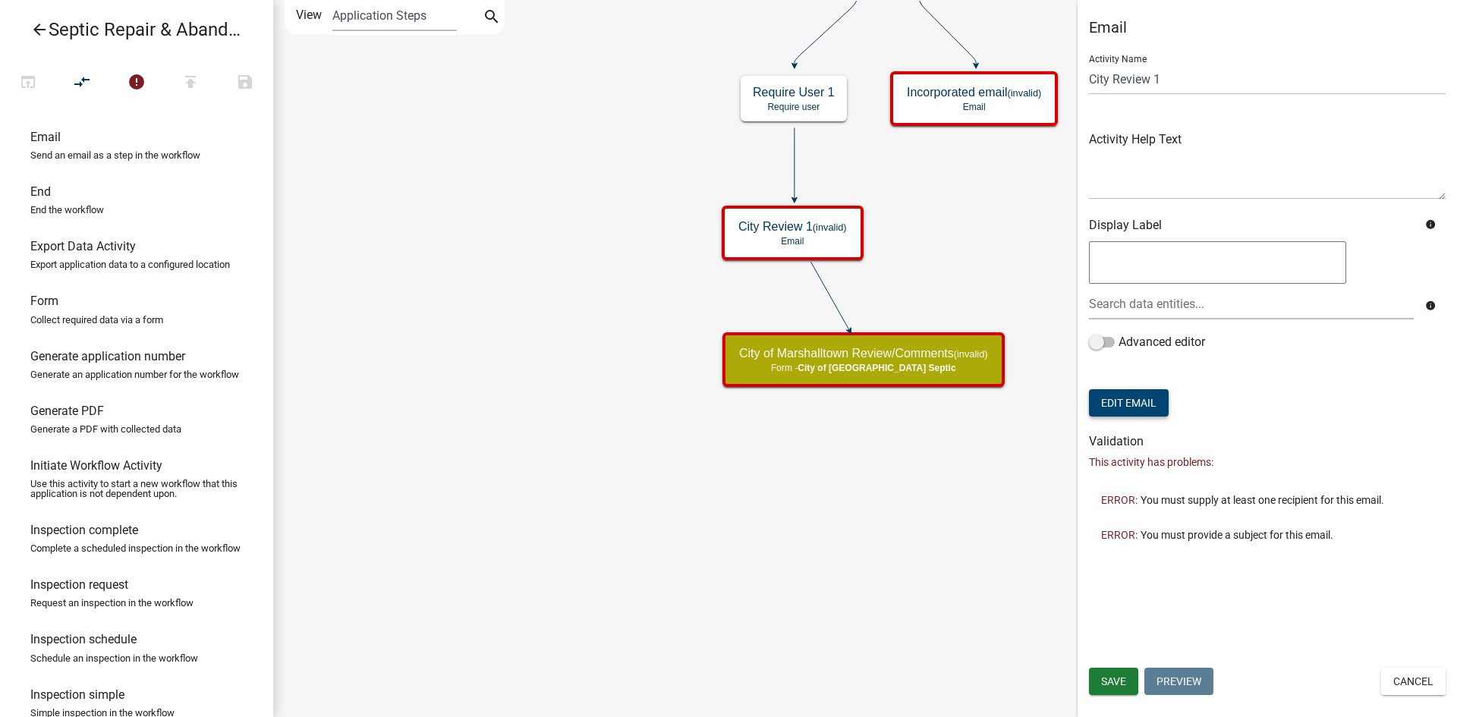
click at [1152, 414] on button "Edit Email" at bounding box center [1129, 402] width 80 height 27
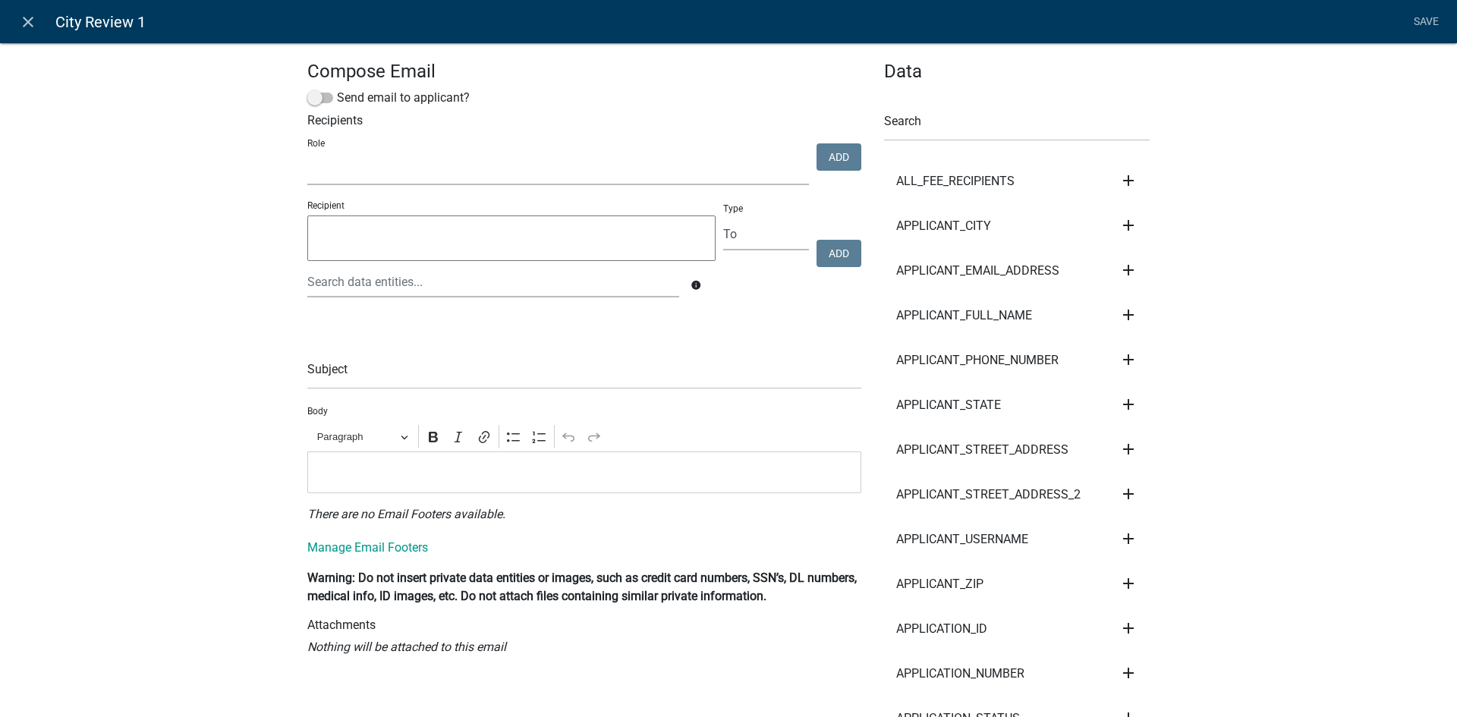
click at [651, 158] on select "Admin Engineering Office City of Marshalltown Septic Engineer Zoning Commission…" at bounding box center [558, 169] width 502 height 31
select select "ec2f9f44-2b19-45ec-9699-ba166af9934c"
click at [307, 154] on select "Admin Engineering Office City of Marshalltown Septic Engineer Zoning Commission…" at bounding box center [558, 169] width 502 height 31
click at [838, 156] on button "Add" at bounding box center [838, 156] width 45 height 27
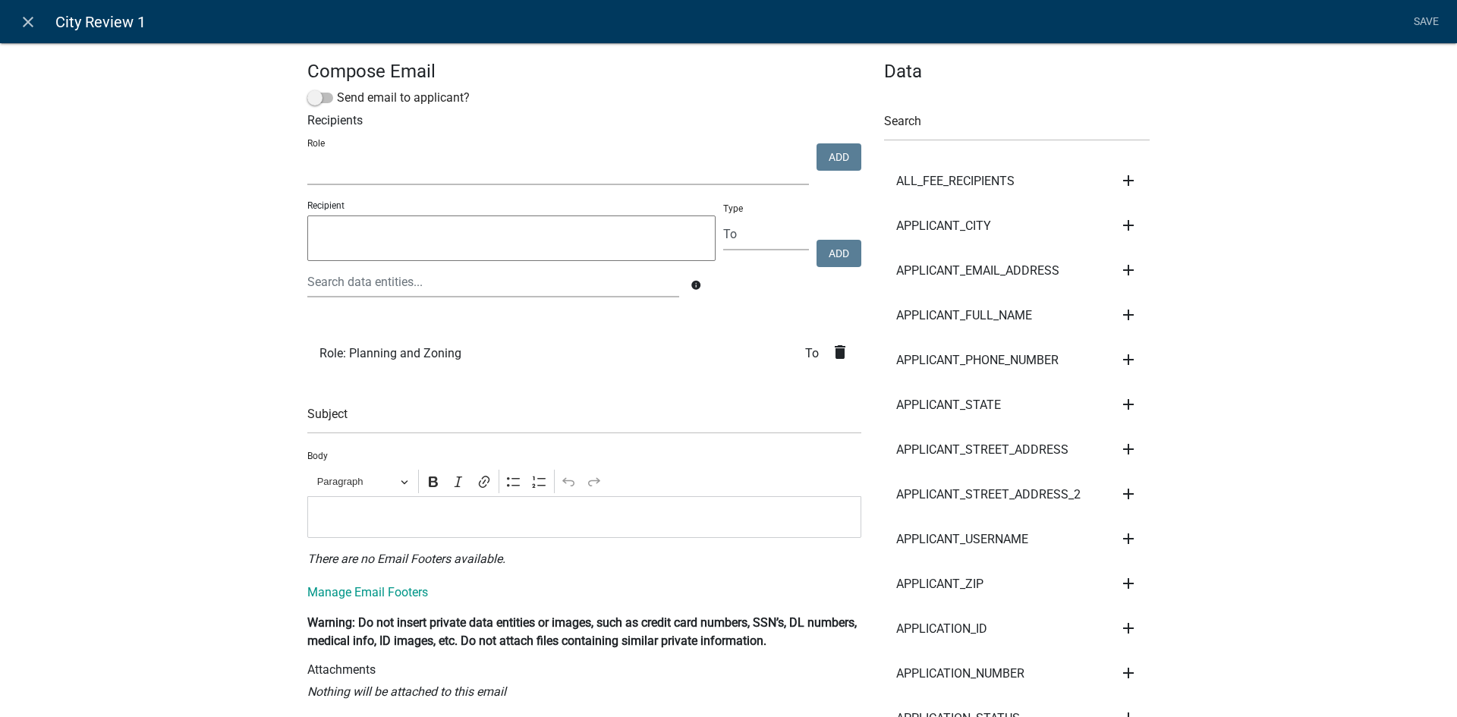
click at [579, 168] on select "Admin Engineering Office City of Marshalltown Septic Engineer Zoning Commission…" at bounding box center [558, 169] width 502 height 31
select select "ca62ed4a-d8a6-4f86-8a26-2b29e6f74766"
click at [307, 154] on select "Admin Engineering Office City of Marshalltown Septic Engineer Zoning Commission…" at bounding box center [558, 169] width 502 height 31
click at [836, 160] on button "Add" at bounding box center [838, 156] width 45 height 27
select select
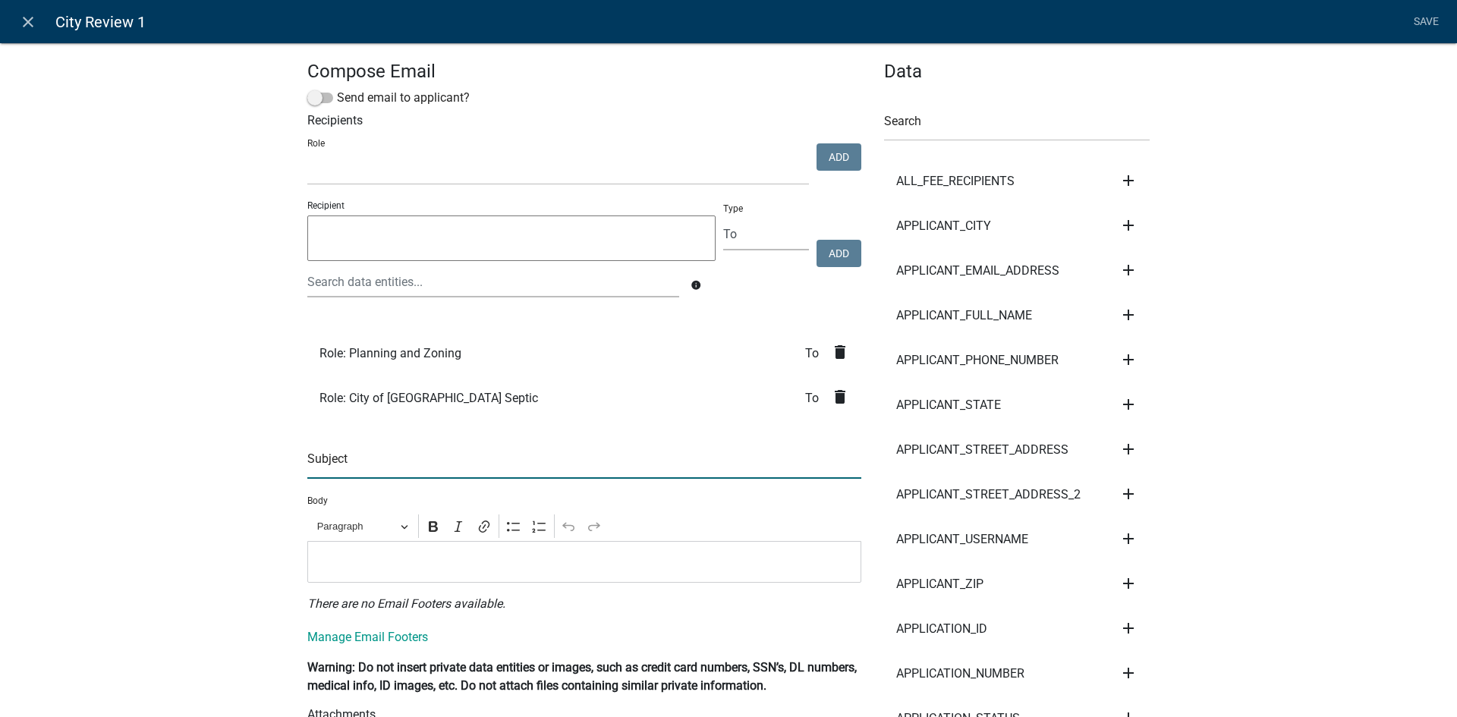
click at [362, 466] on input "text" at bounding box center [584, 463] width 554 height 31
type input "Parcel within City Limits requesting City Review to Proceed with a Abandonment …"
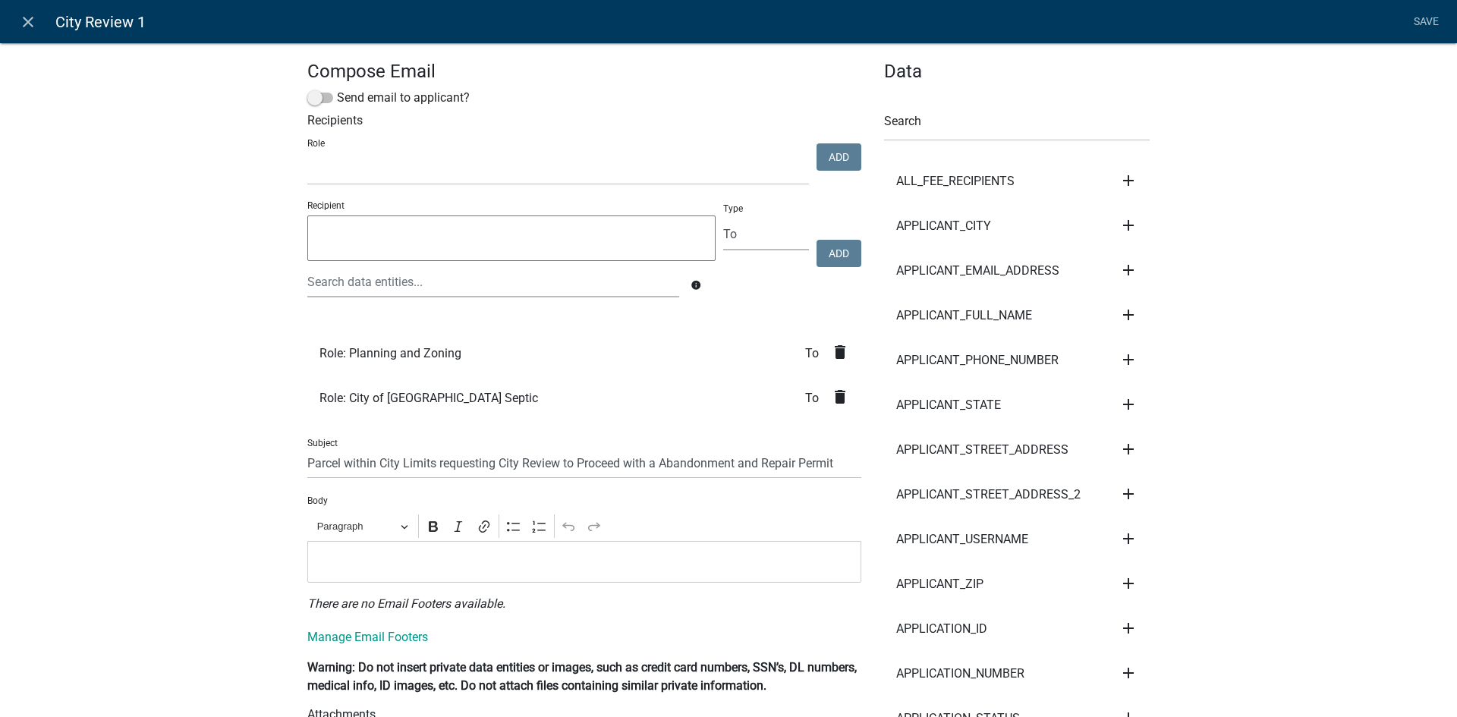
click at [371, 555] on p "Editor editing area: main. Press Alt+0 for help." at bounding box center [585, 561] width 538 height 18
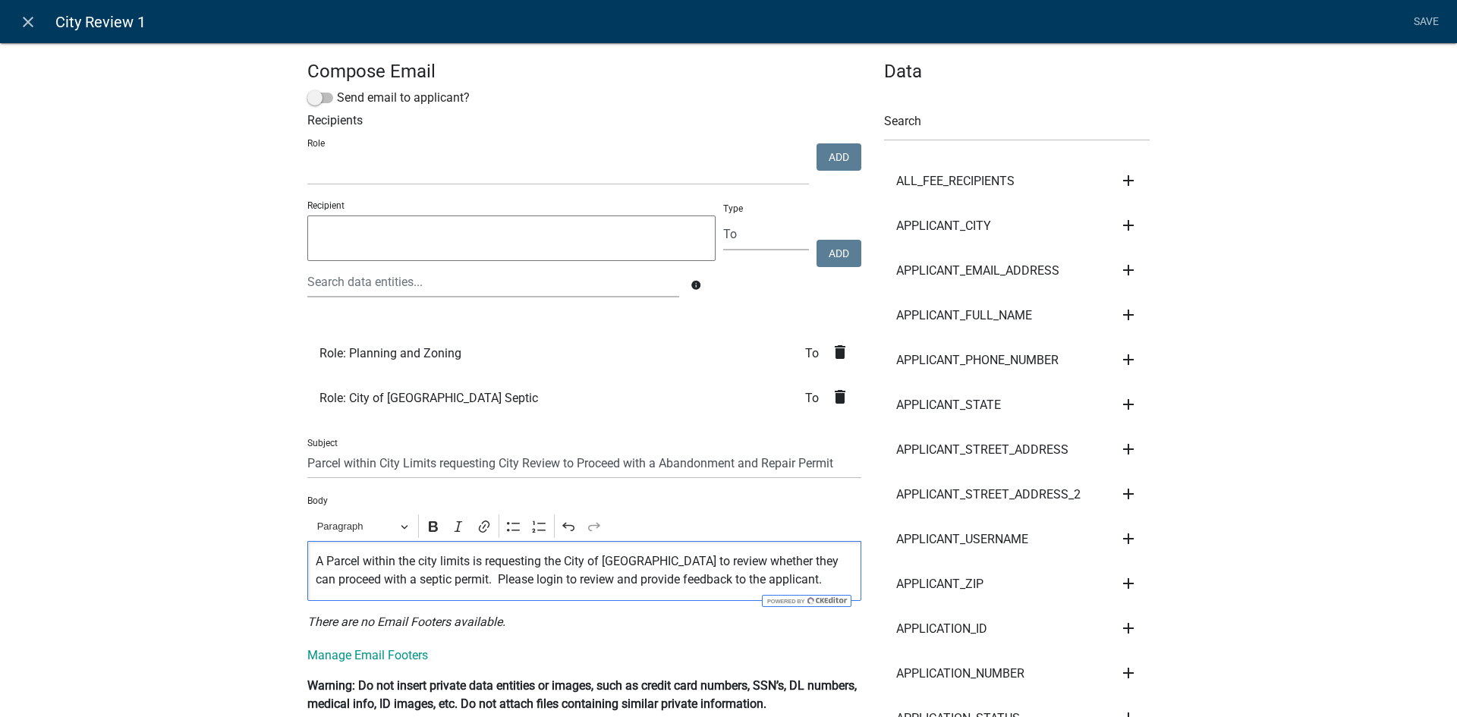
click at [428, 582] on p "A Parcel within the city limits is requesting the City of [GEOGRAPHIC_DATA] to …" at bounding box center [585, 570] width 538 height 36
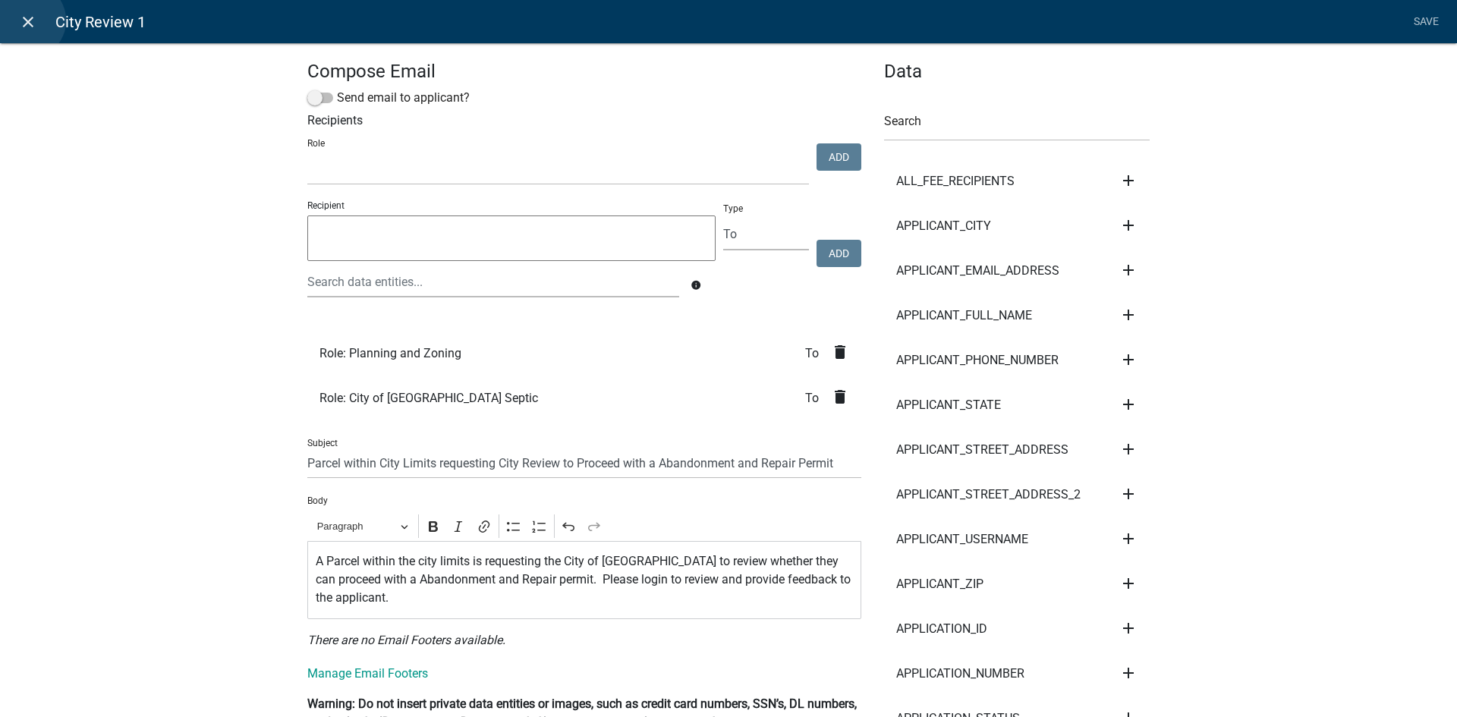
click at [27, 20] on icon "close" at bounding box center [28, 22] width 18 height 18
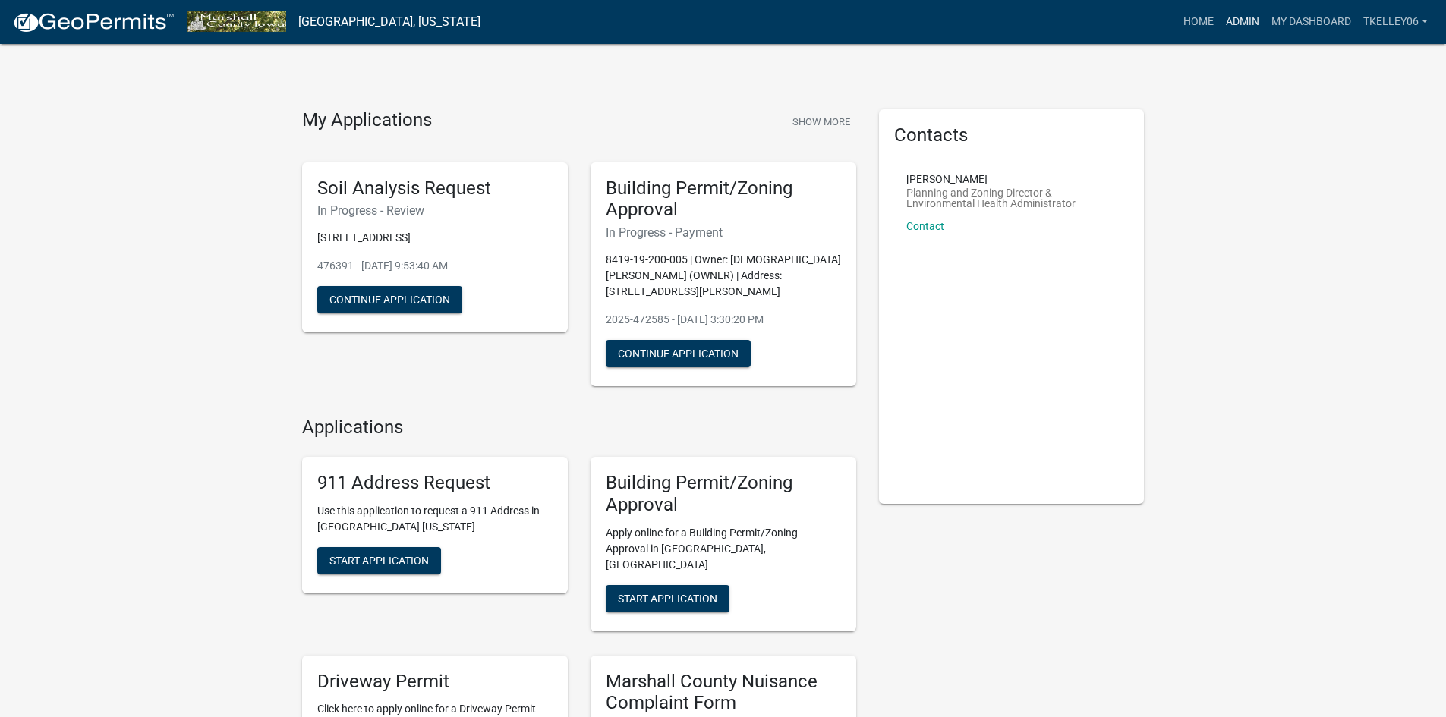
click at [1239, 11] on link "Admin" at bounding box center [1242, 22] width 46 height 29
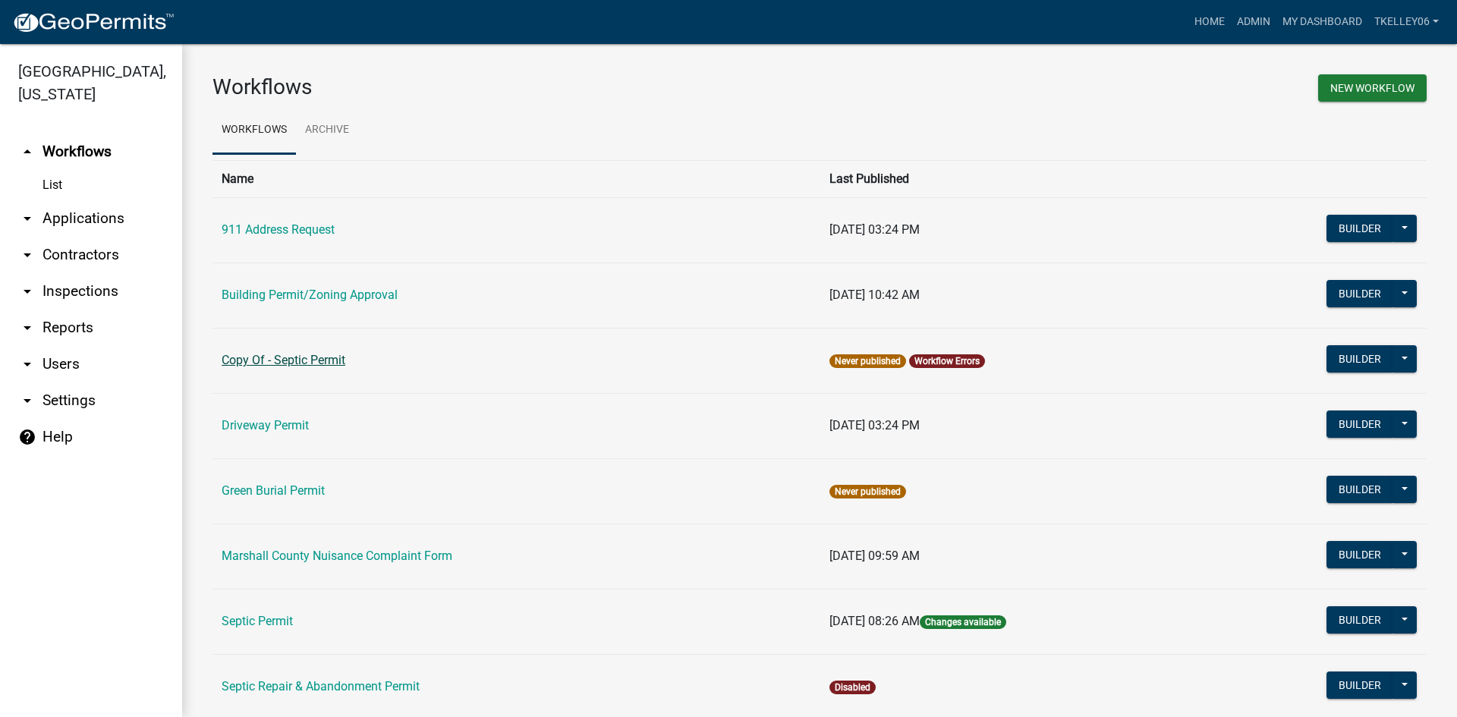
click at [301, 358] on link "Copy Of - Septic Permit" at bounding box center [284, 360] width 124 height 14
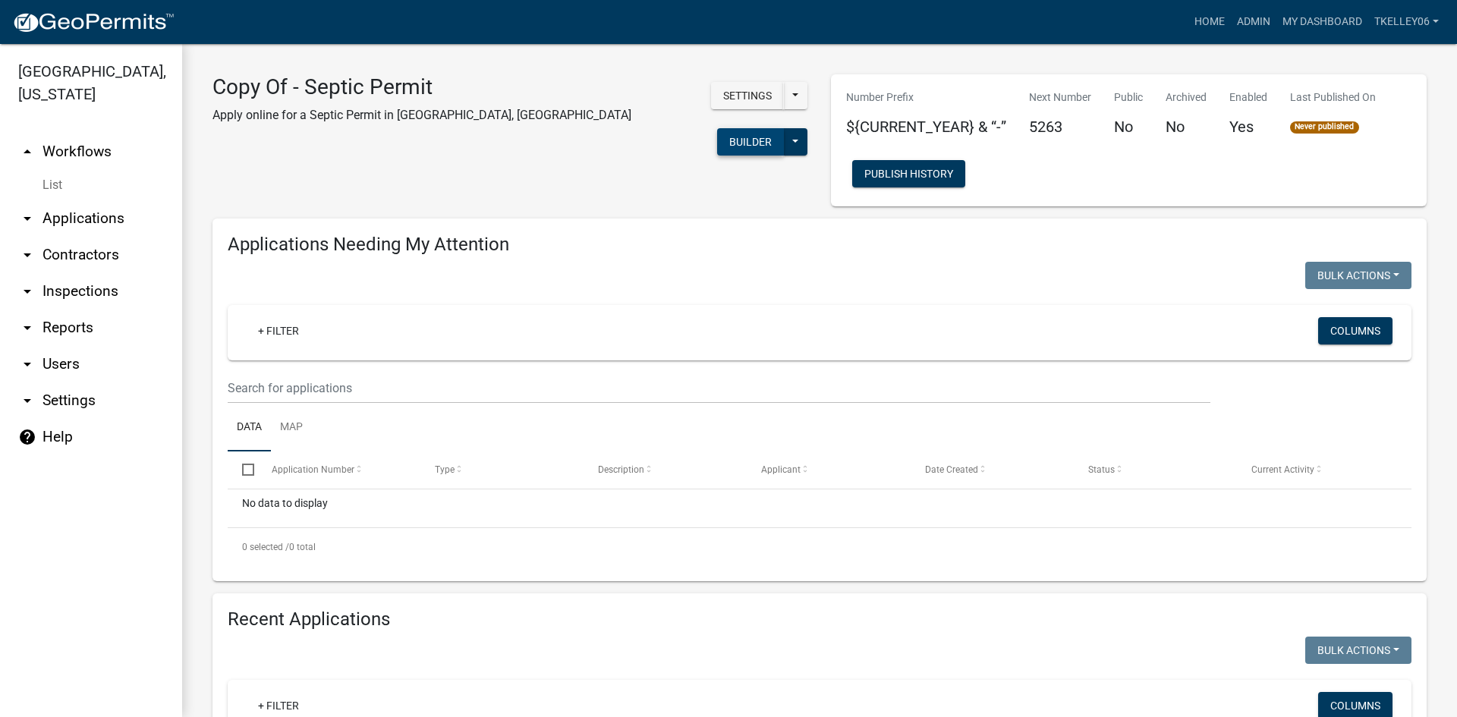
click at [717, 128] on button "Builder" at bounding box center [750, 141] width 67 height 27
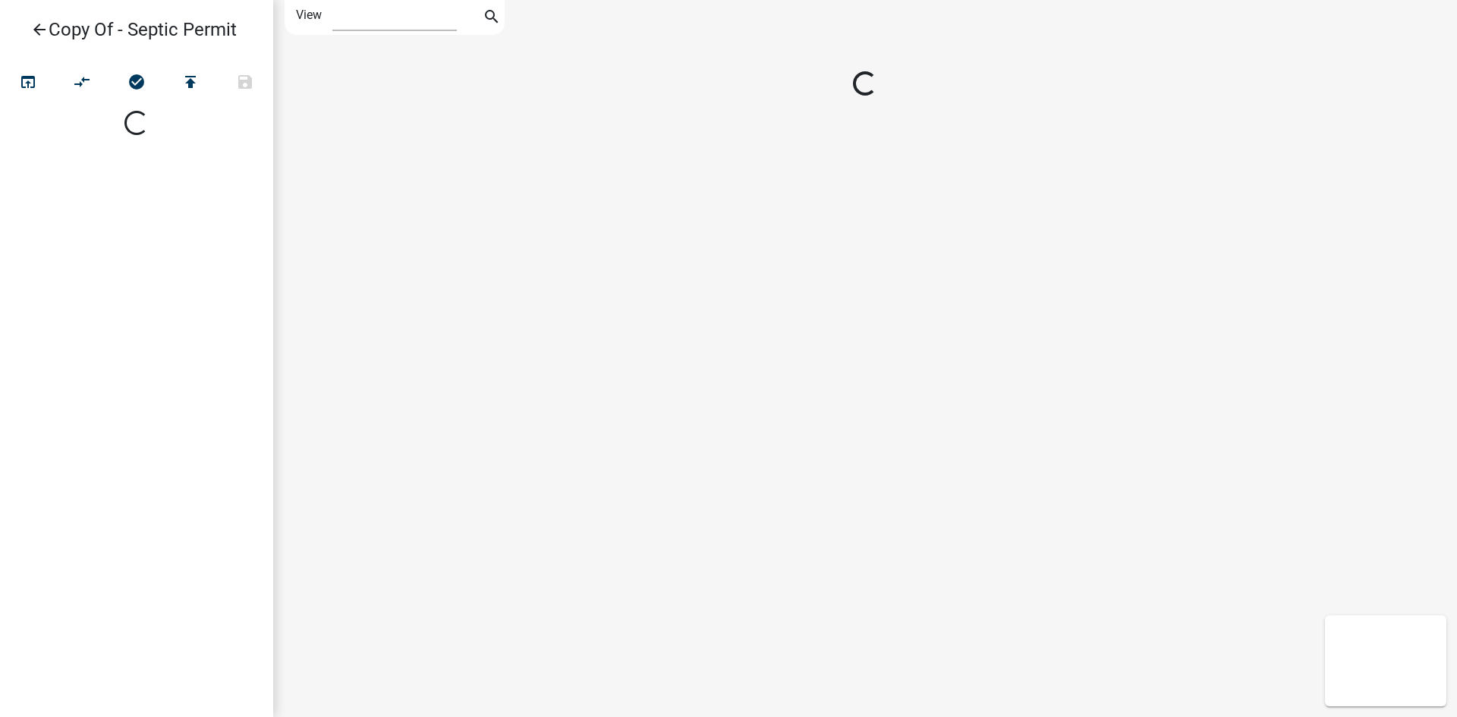
select select "1"
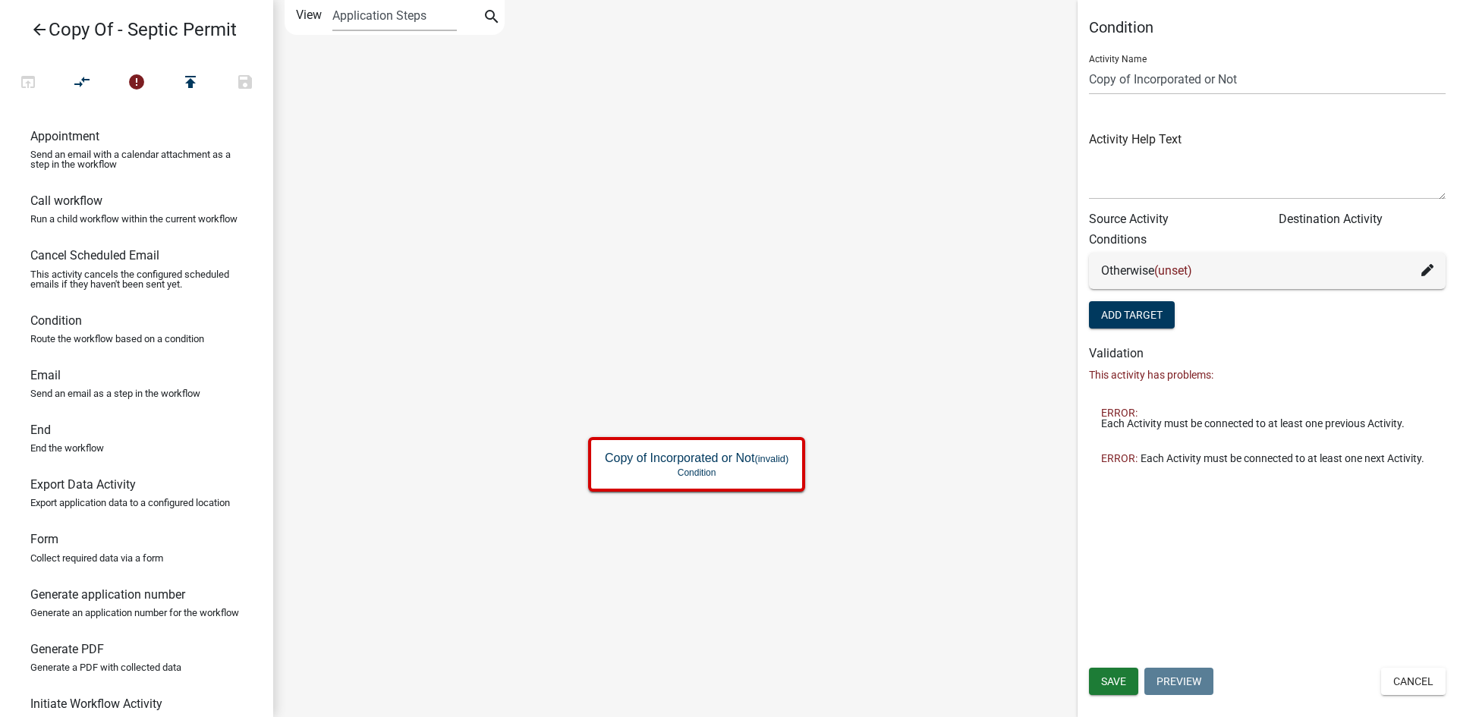
click at [1428, 263] on fa-icon at bounding box center [1427, 271] width 12 height 18
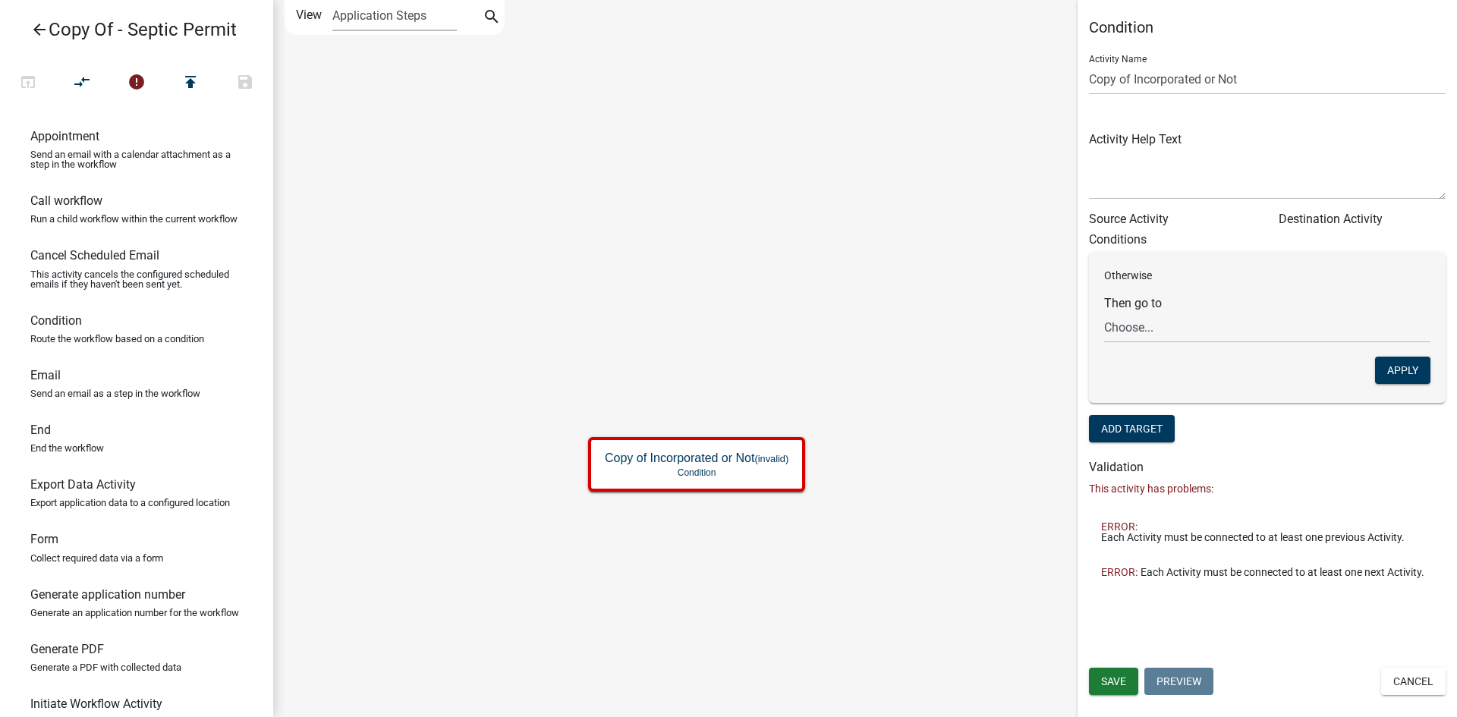
click at [1428, 263] on div "Otherwise Then go to Choose... Start Parcel search Require User Project Details…" at bounding box center [1267, 328] width 357 height 150
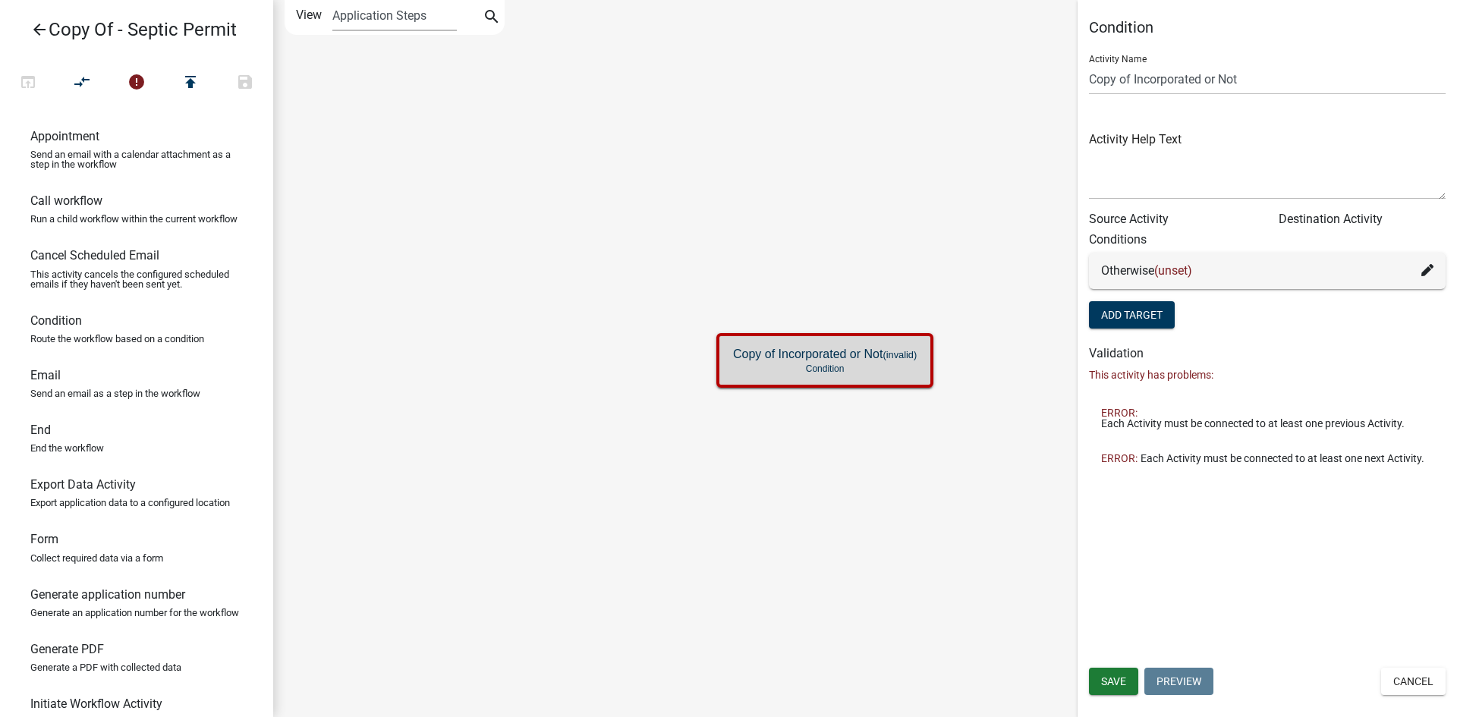
click at [1429, 272] on icon at bounding box center [1427, 270] width 12 height 12
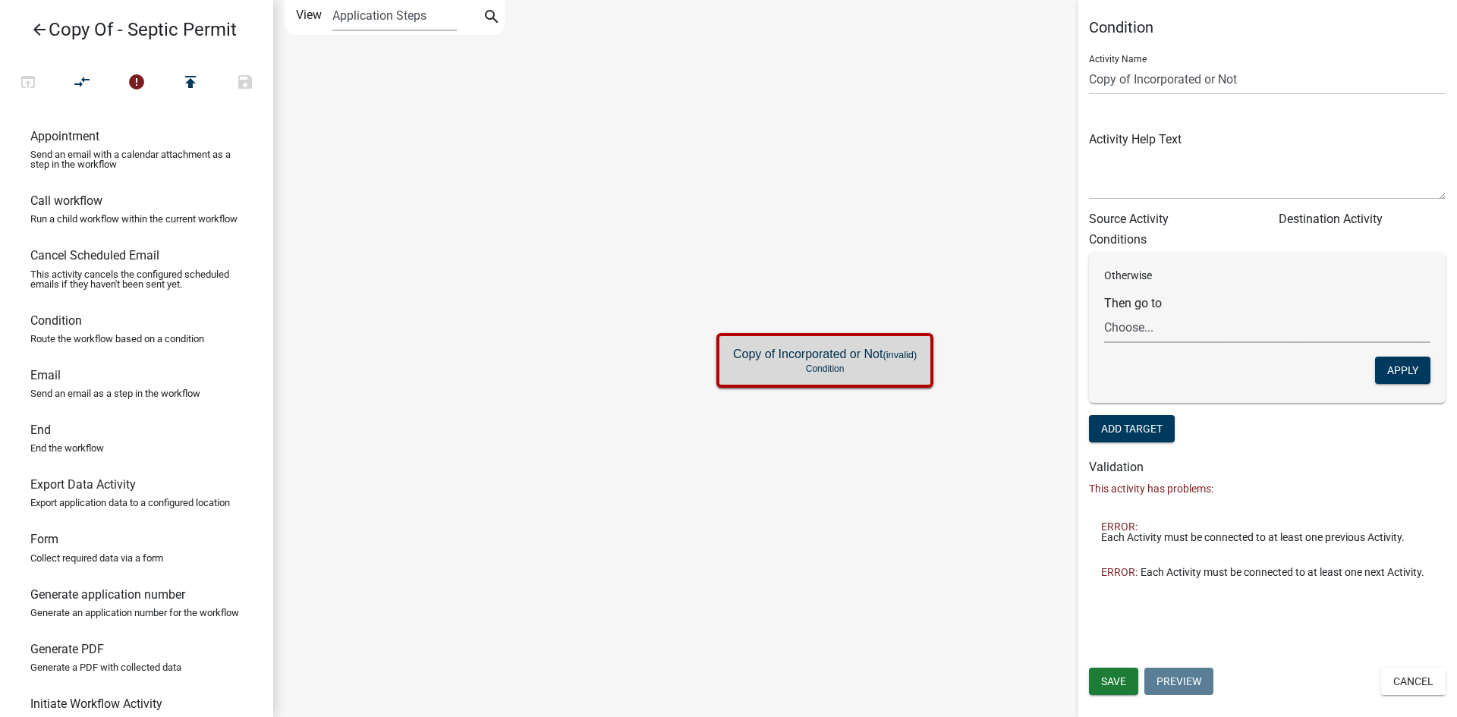
click at [1128, 334] on select "Choose... Start Parcel search Require User Project Details Private Sewage Dispo…" at bounding box center [1267, 327] width 326 height 31
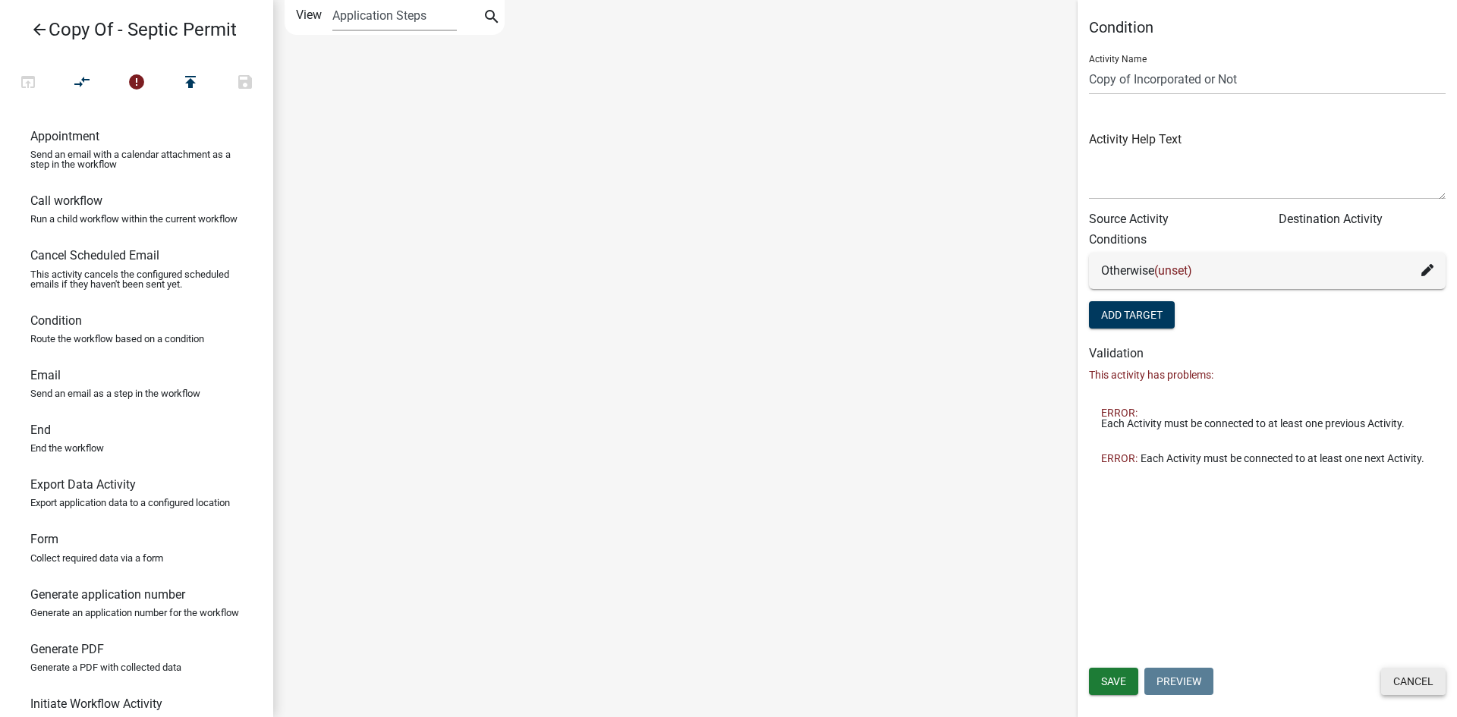
click at [1410, 671] on button "Cancel" at bounding box center [1413, 681] width 64 height 27
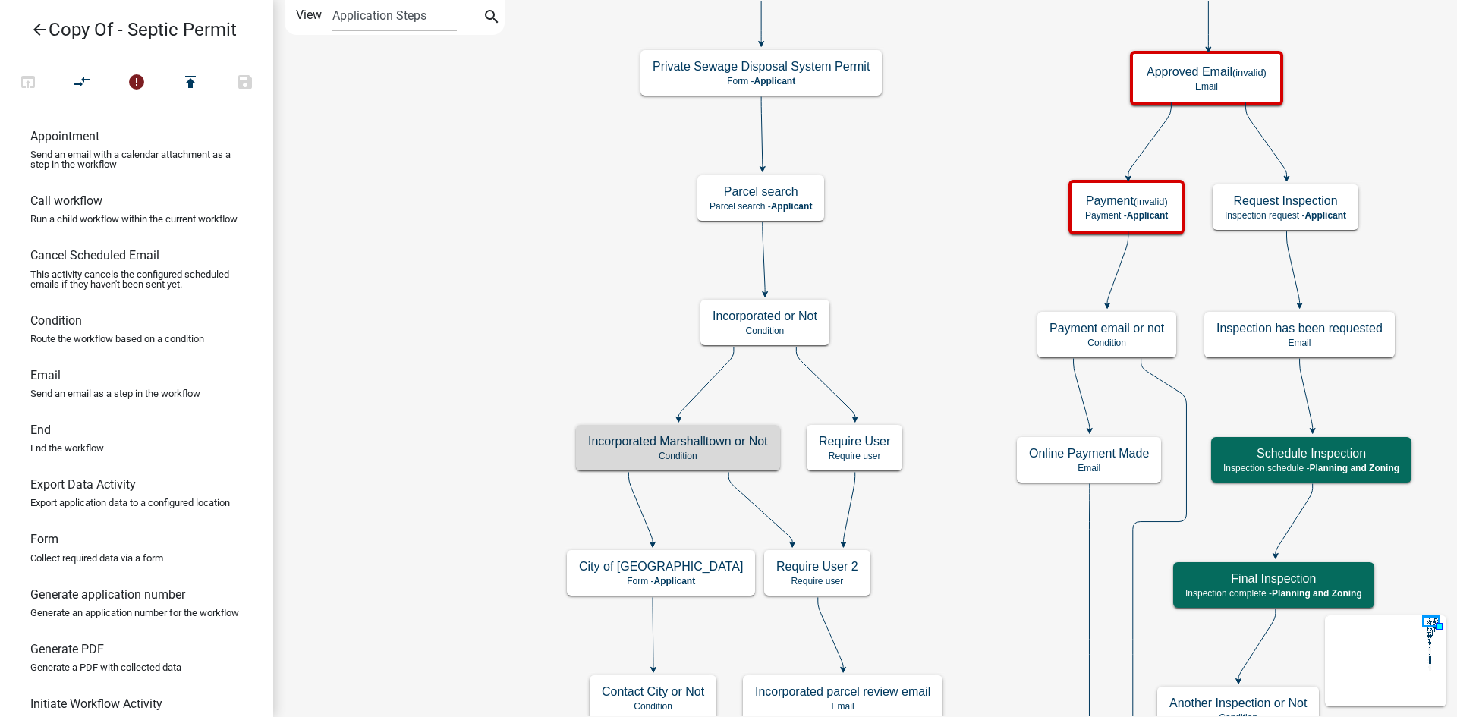
click at [678, 447] on h5 "Incorporated Marshalltown or Not" at bounding box center [678, 441] width 180 height 14
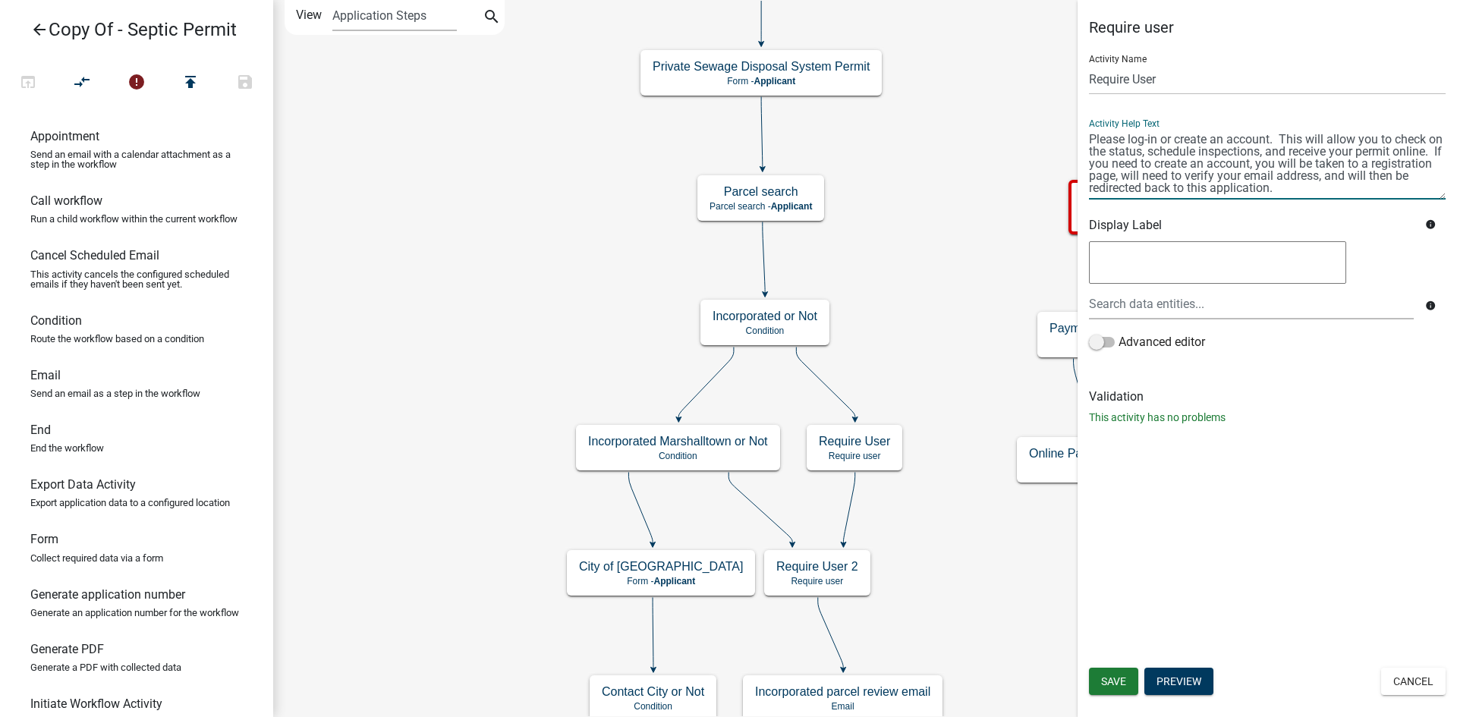
drag, startPoint x: 1282, startPoint y: 184, endPoint x: 1089, endPoint y: 129, distance: 200.5
click at [1089, 129] on textarea at bounding box center [1267, 163] width 357 height 71
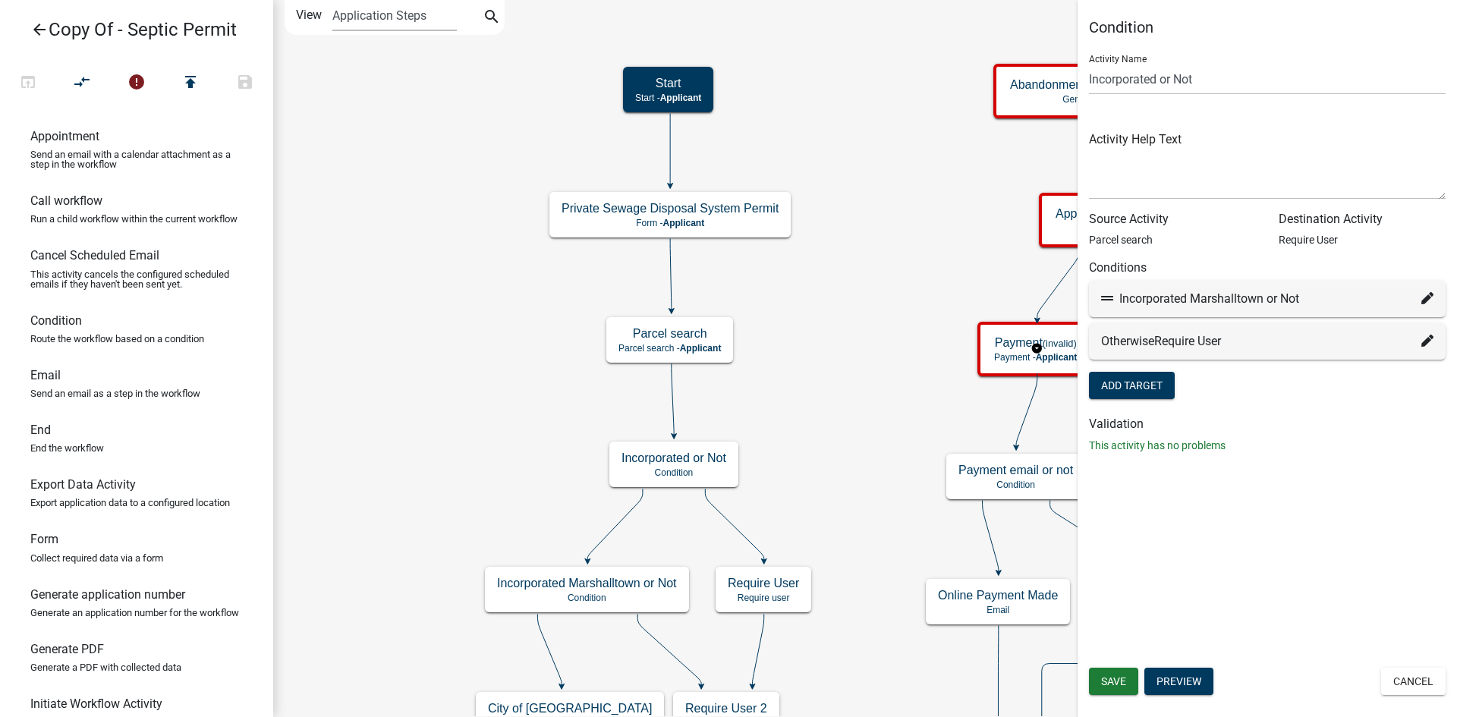
click at [1430, 295] on icon at bounding box center [1427, 298] width 12 height 12
select select "37: 892b1771-0496-4c76-b8f1-18bd9780c95a"
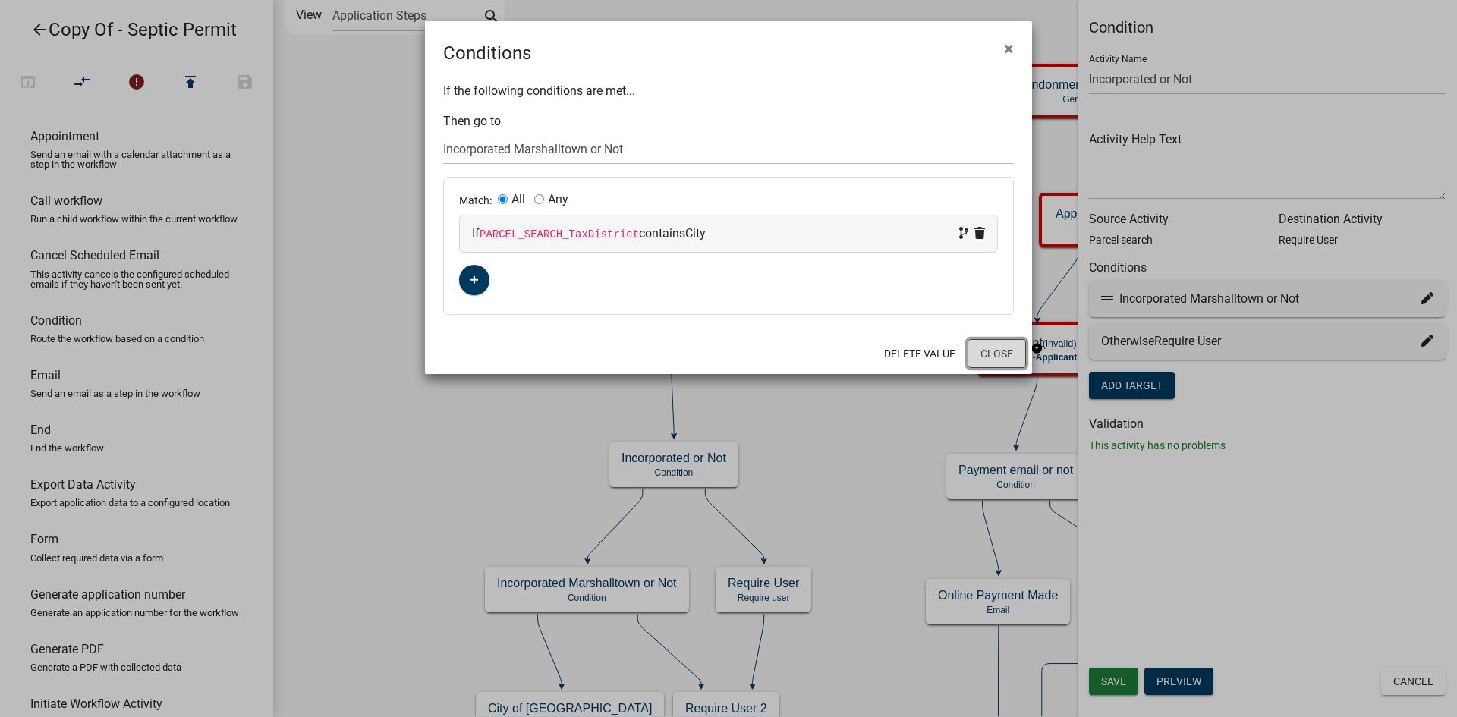
click at [1005, 357] on button "Close" at bounding box center [996, 353] width 58 height 29
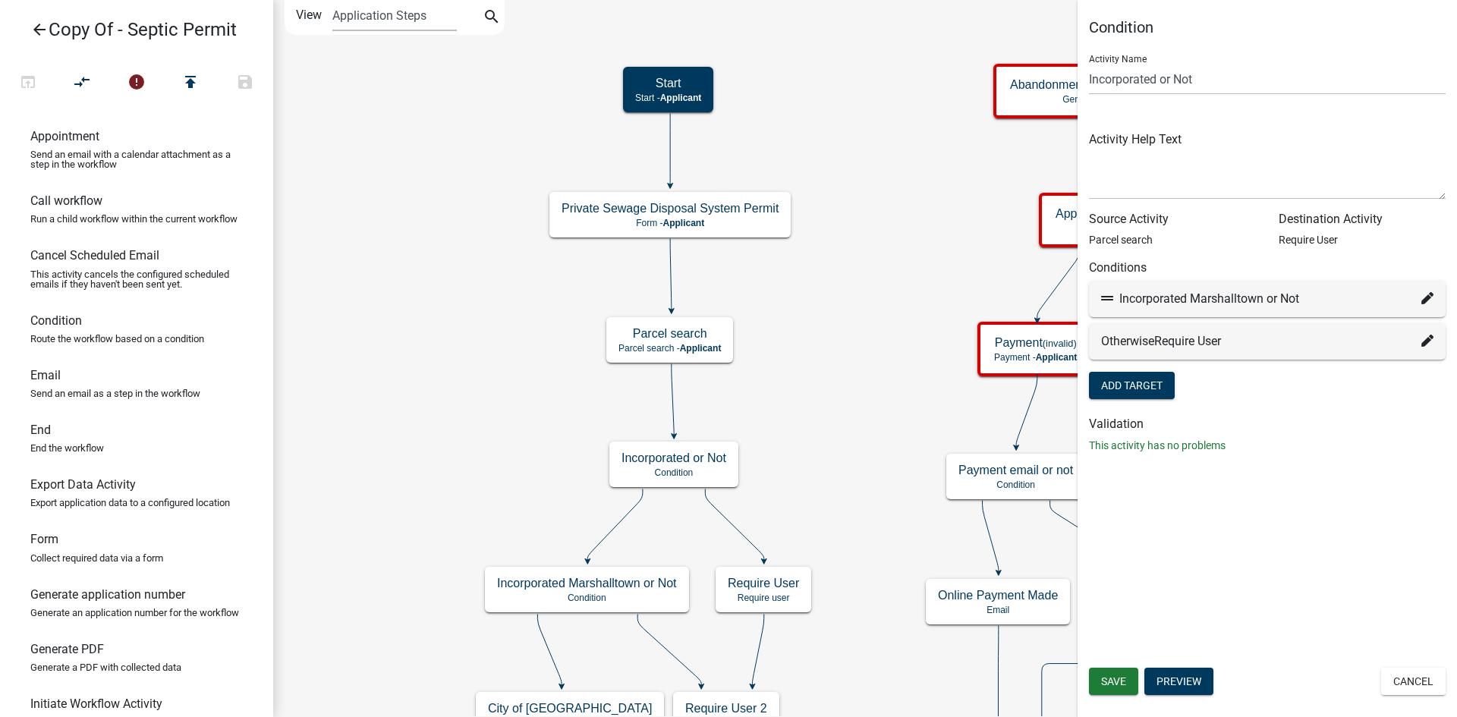
click at [1428, 339] on icon at bounding box center [1427, 341] width 12 height 12
select select "2: adc093b3-95c1-4372-aa79-c705beae26eb"
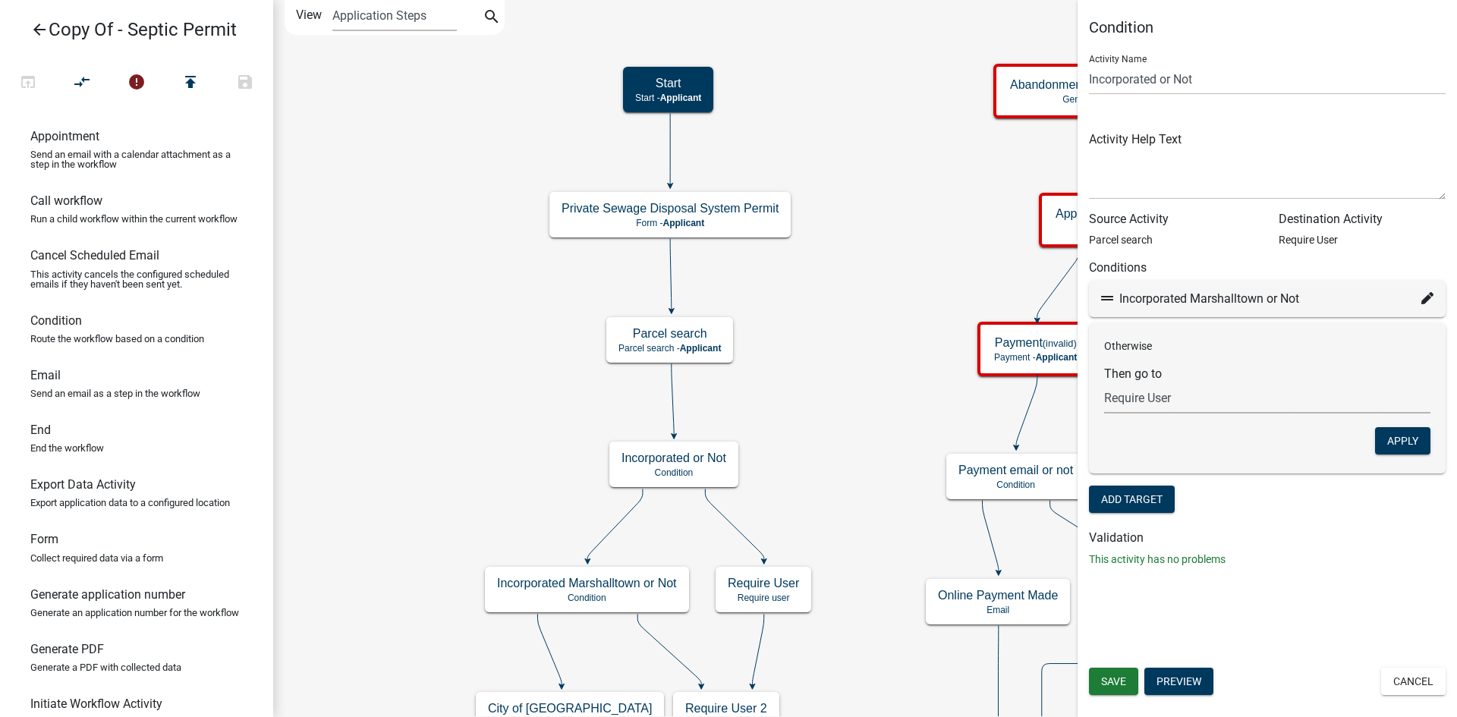
click at [1206, 402] on select "Choose... Start Require User Project Details Private Sewage Disposal System Per…" at bounding box center [1267, 397] width 326 height 31
click at [1104, 382] on select "Choose... Start Require User Project Details Private Sewage Disposal System Per…" at bounding box center [1267, 397] width 326 height 31
click at [1402, 442] on button "Apply" at bounding box center [1402, 440] width 55 height 27
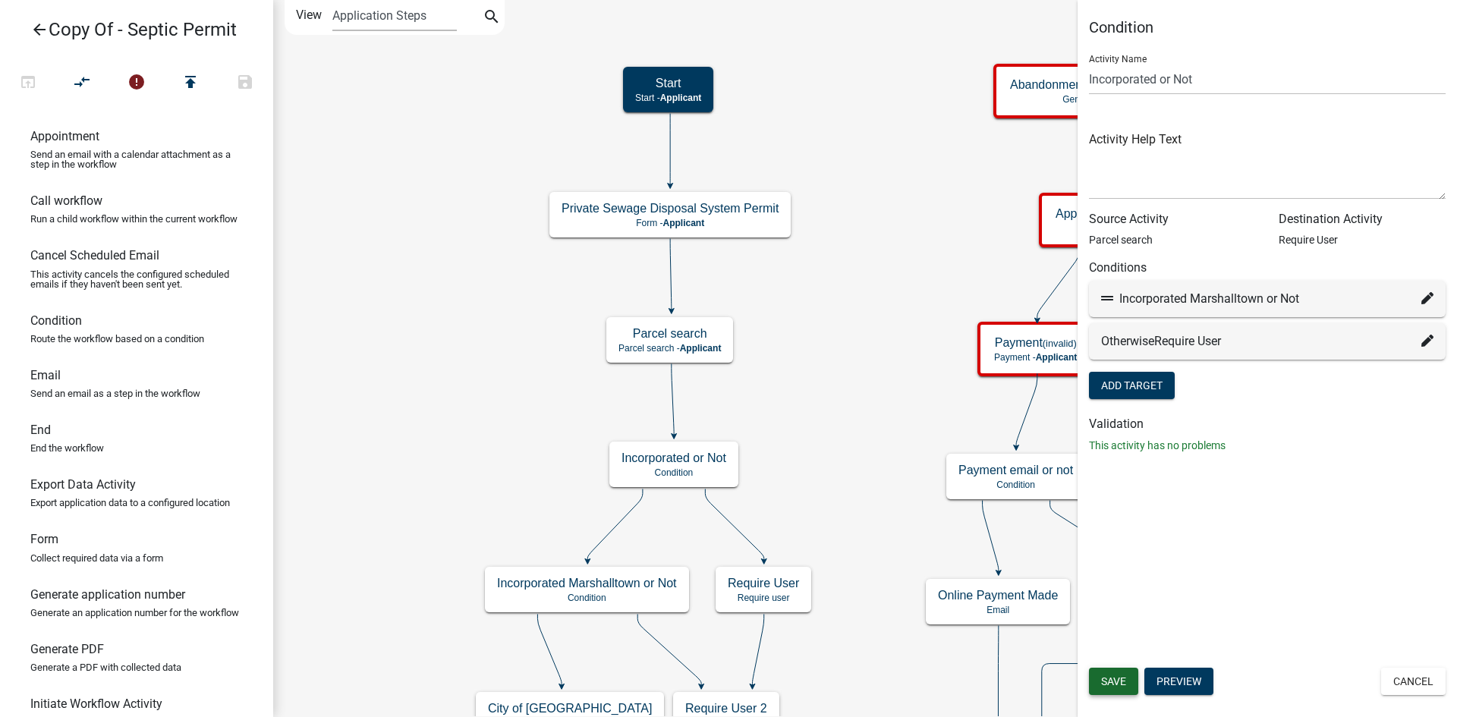
click at [1121, 681] on span "Save" at bounding box center [1113, 681] width 25 height 12
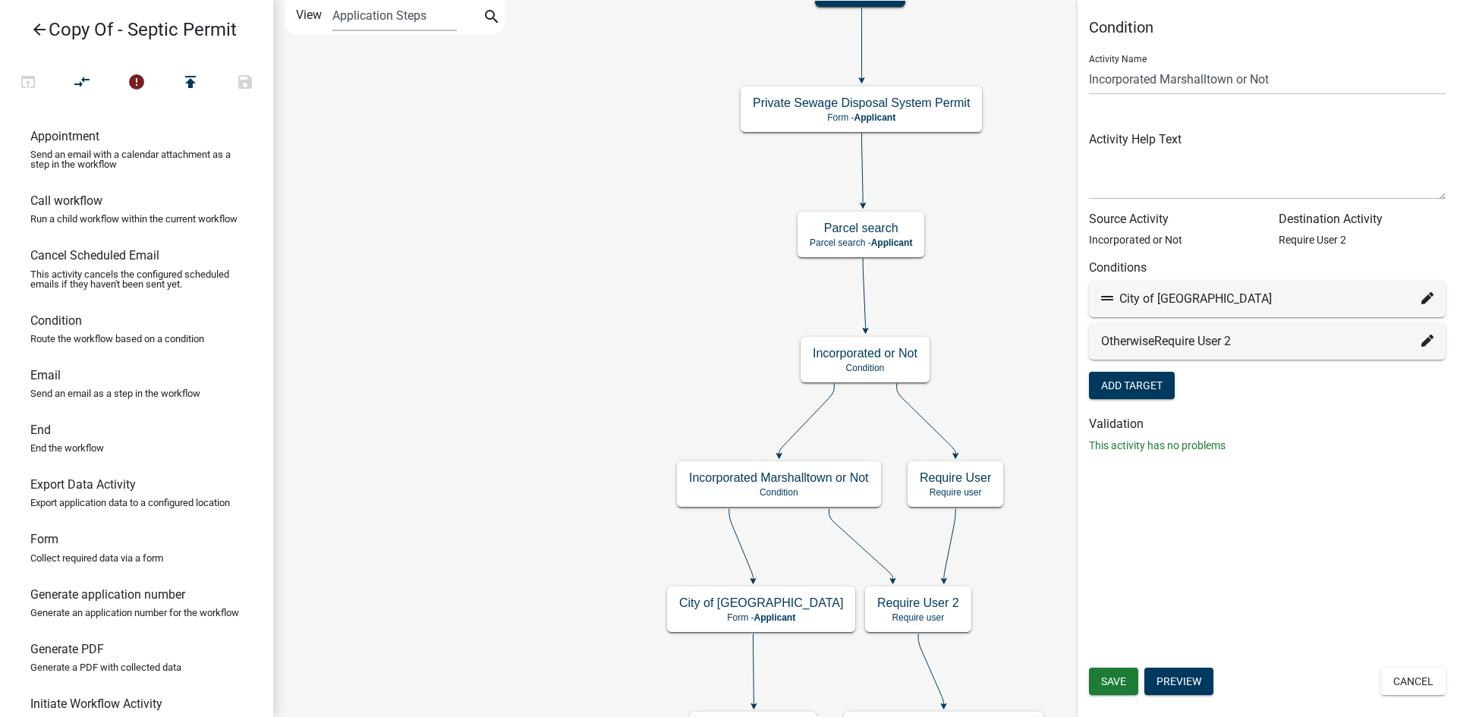
click at [1424, 296] on icon at bounding box center [1427, 298] width 12 height 12
select select "35: 3d74f5ba-7516-49b5-bf14-73dd88a9a01b"
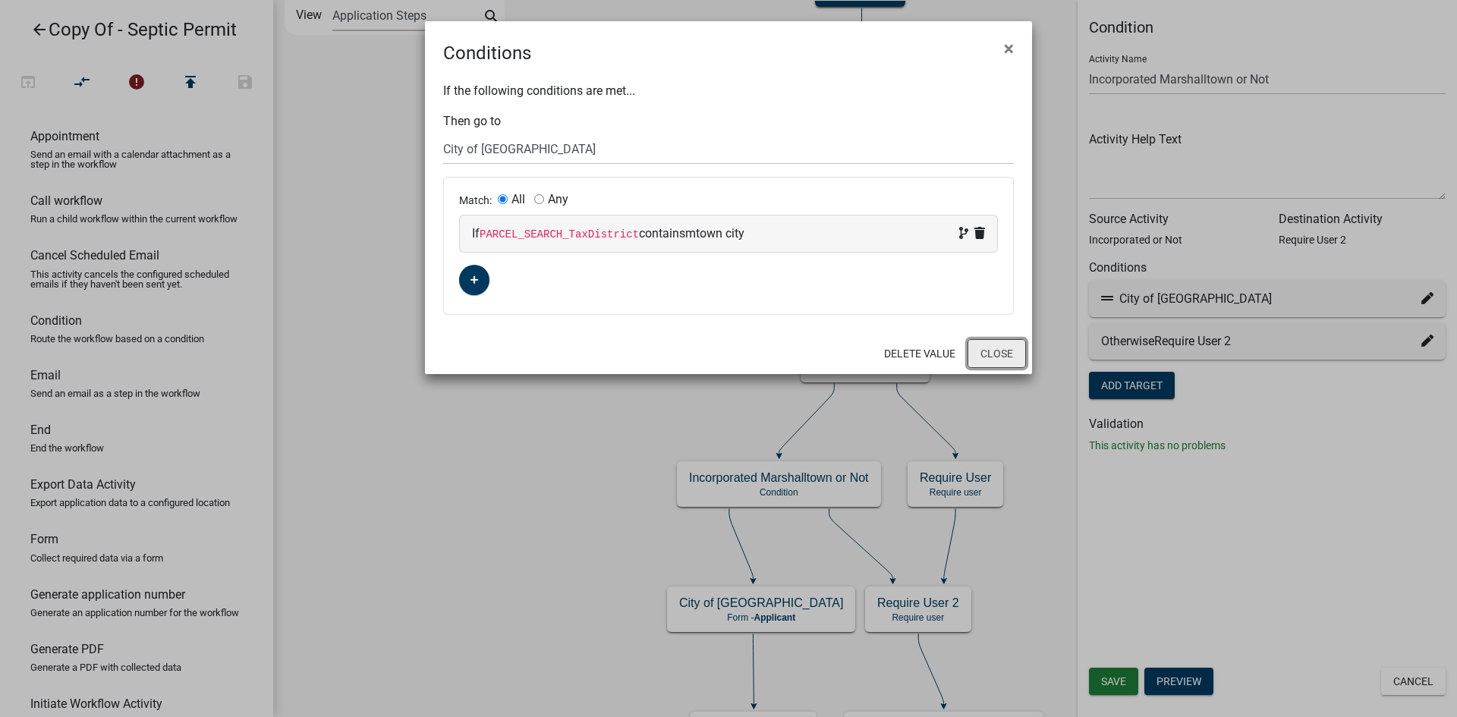
click at [1008, 357] on button "Close" at bounding box center [996, 353] width 58 height 29
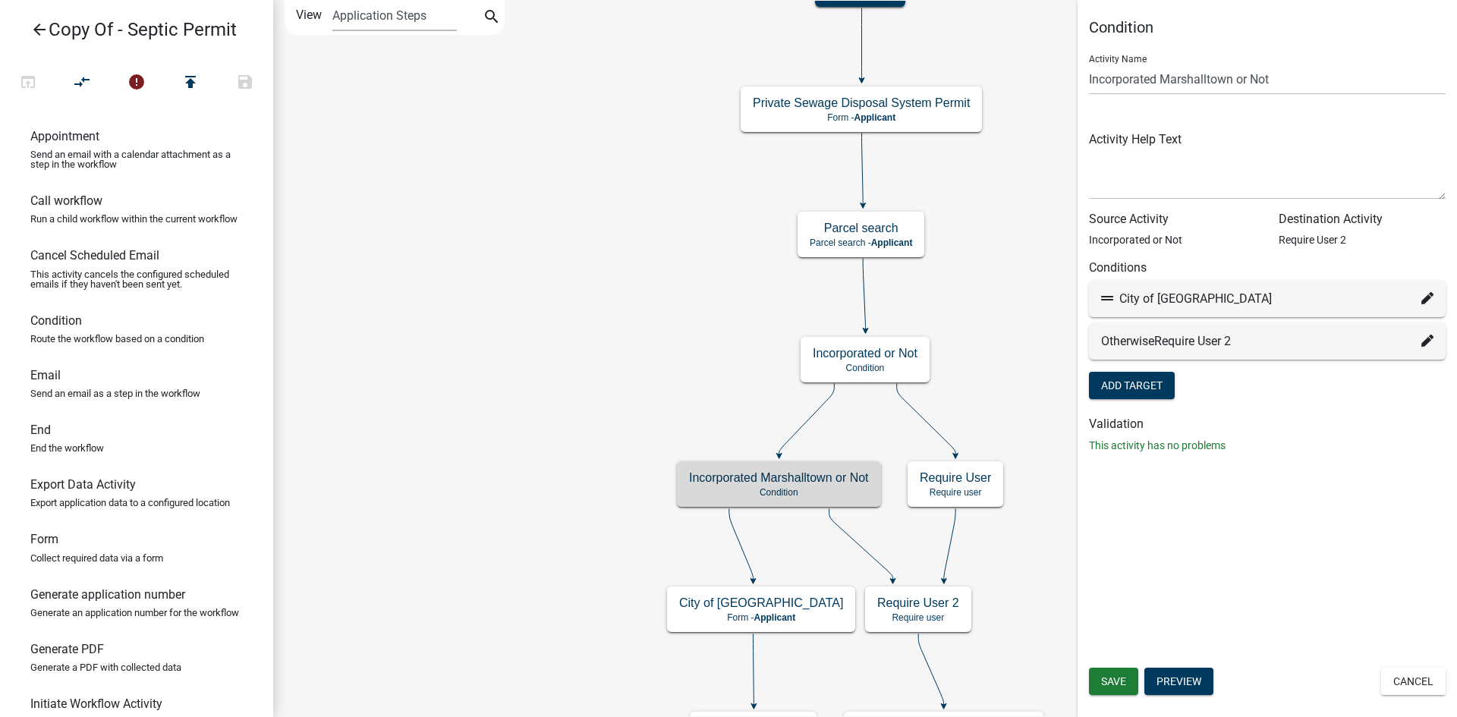
click at [1429, 297] on icon at bounding box center [1427, 298] width 12 height 12
select select "35: 3d74f5ba-7516-49b5-bf14-73dd88a9a01b"
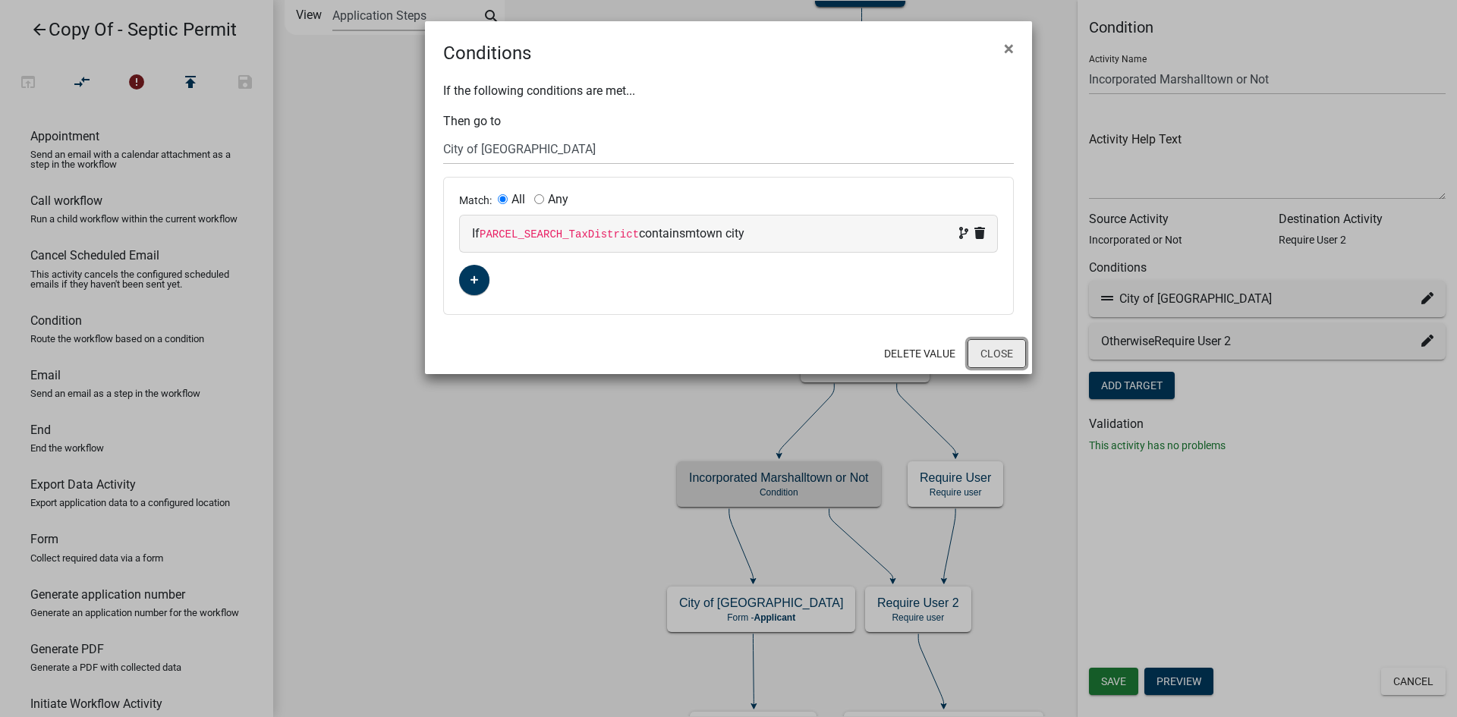
click at [985, 360] on button "Close" at bounding box center [996, 353] width 58 height 29
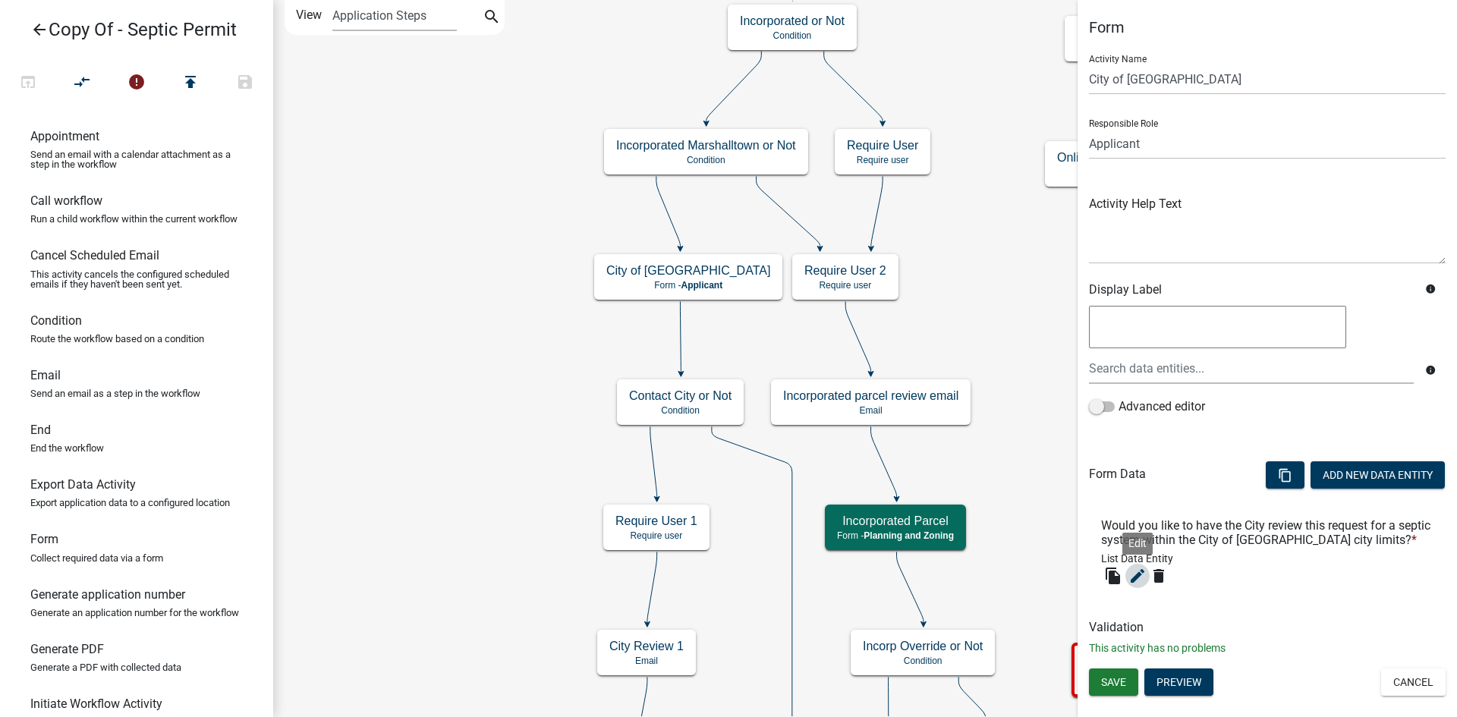
click at [1135, 580] on icon "edit" at bounding box center [1137, 576] width 18 height 18
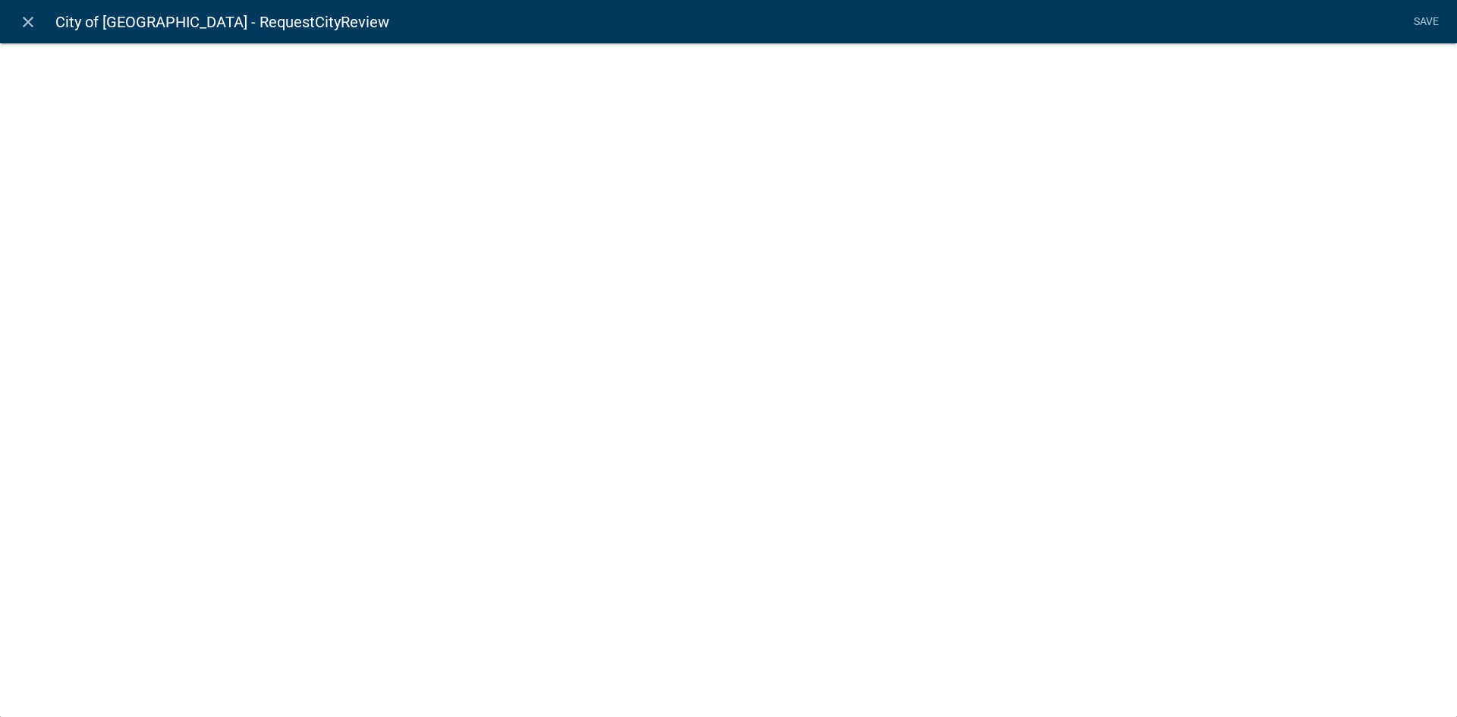
select select "list-data"
select select
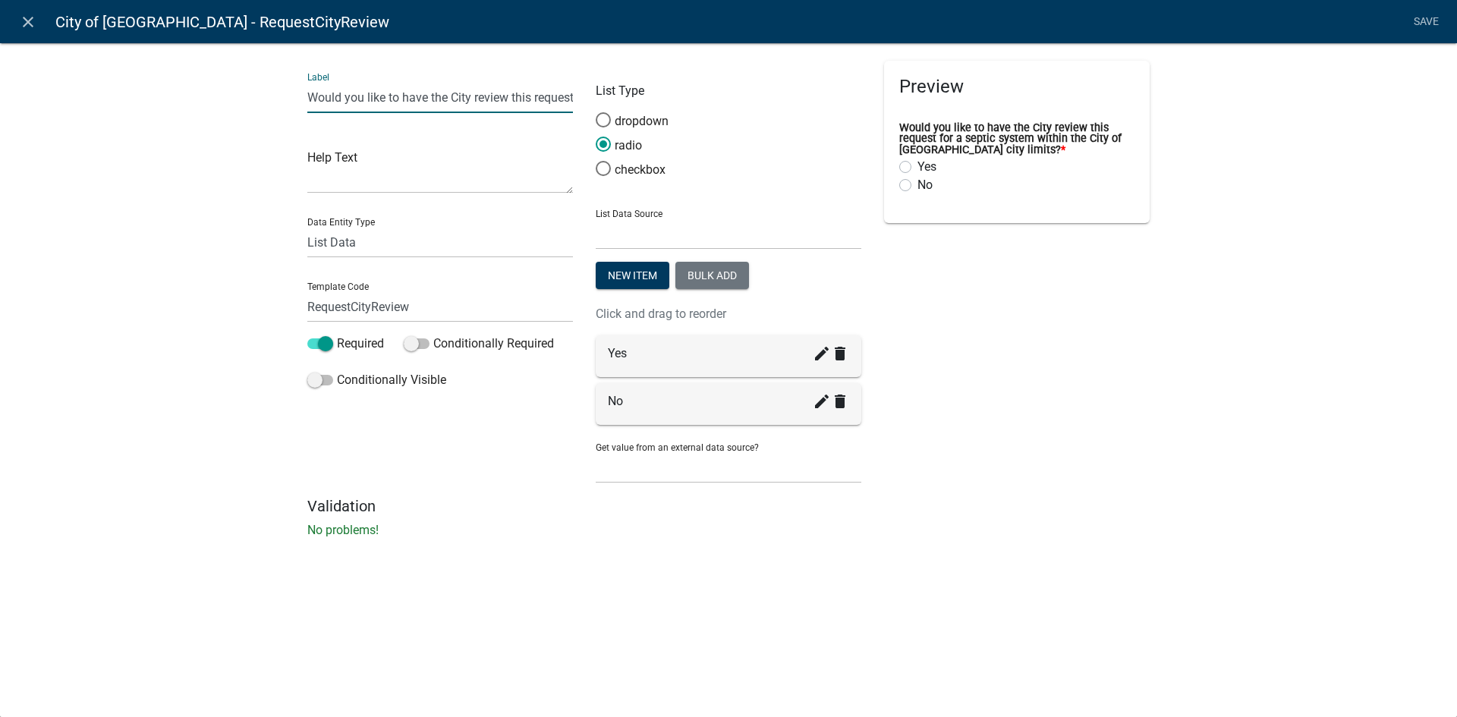
click at [516, 93] on input "Would you like to have the City review this request for a septic system within …" at bounding box center [440, 97] width 266 height 31
drag, startPoint x: 572, startPoint y: 100, endPoint x: 290, endPoint y: 102, distance: 282.3
click at [290, 102] on div "Label Would you like to have the City review this request for a septic system w…" at bounding box center [728, 294] width 1457 height 553
click at [24, 20] on icon "close" at bounding box center [28, 22] width 18 height 18
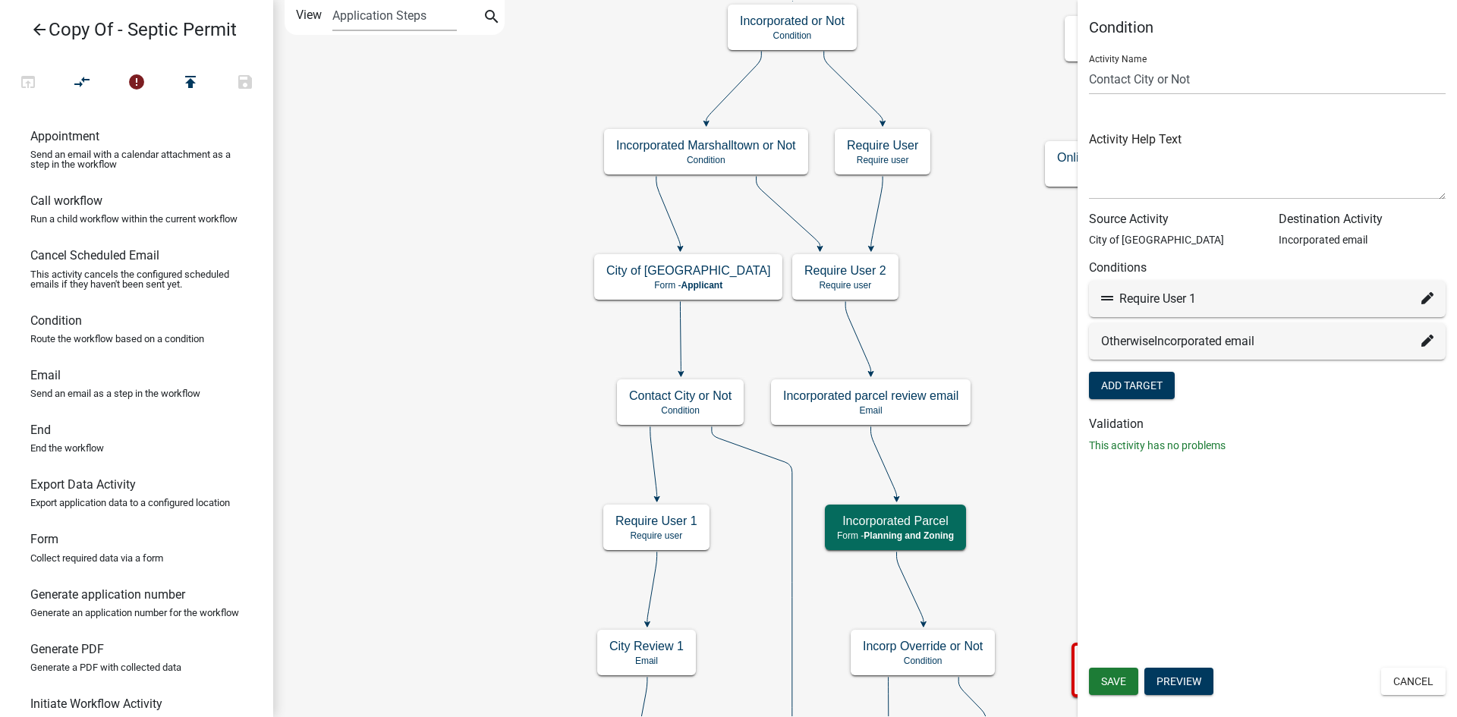
click at [1423, 301] on icon at bounding box center [1427, 298] width 12 height 12
select select "38: 3636f493-1514-407e-9a88-81ea4e504f0a"
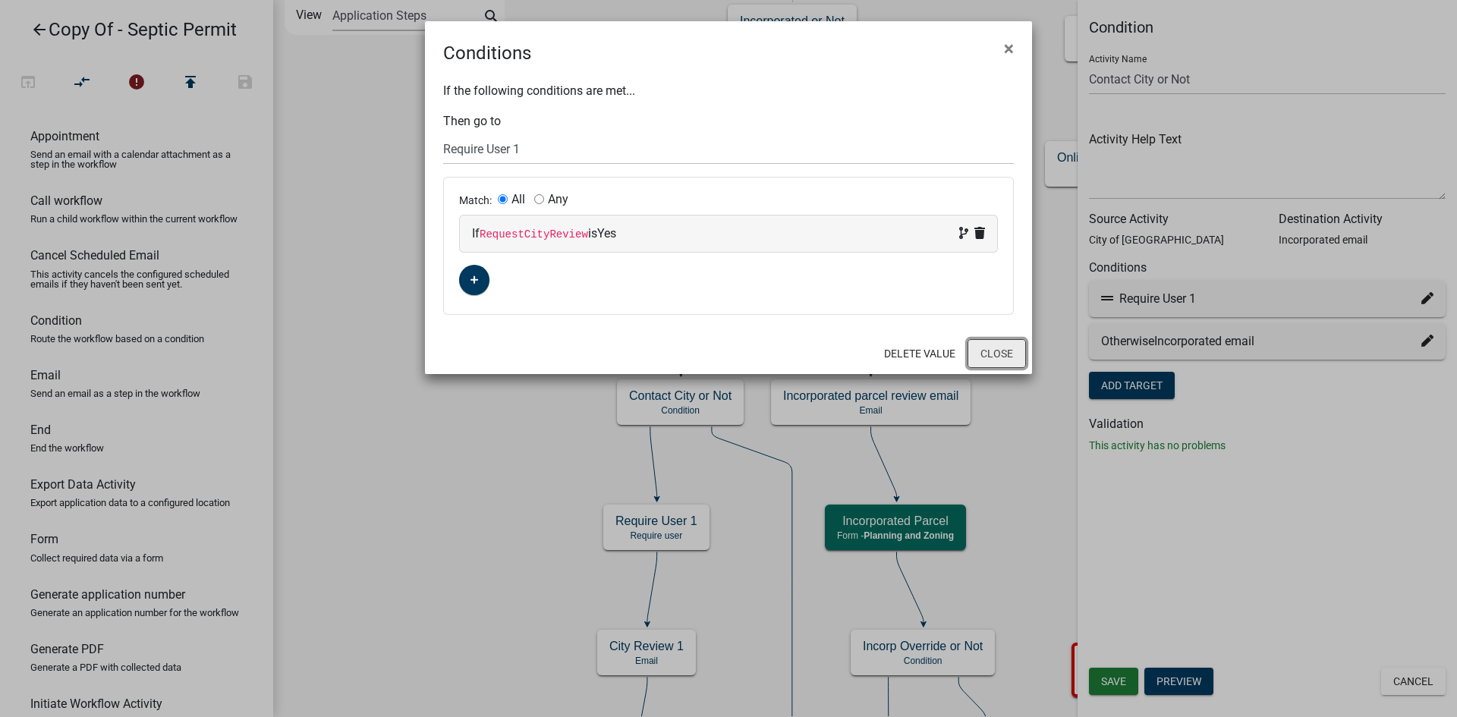
click at [995, 351] on button "Close" at bounding box center [996, 353] width 58 height 29
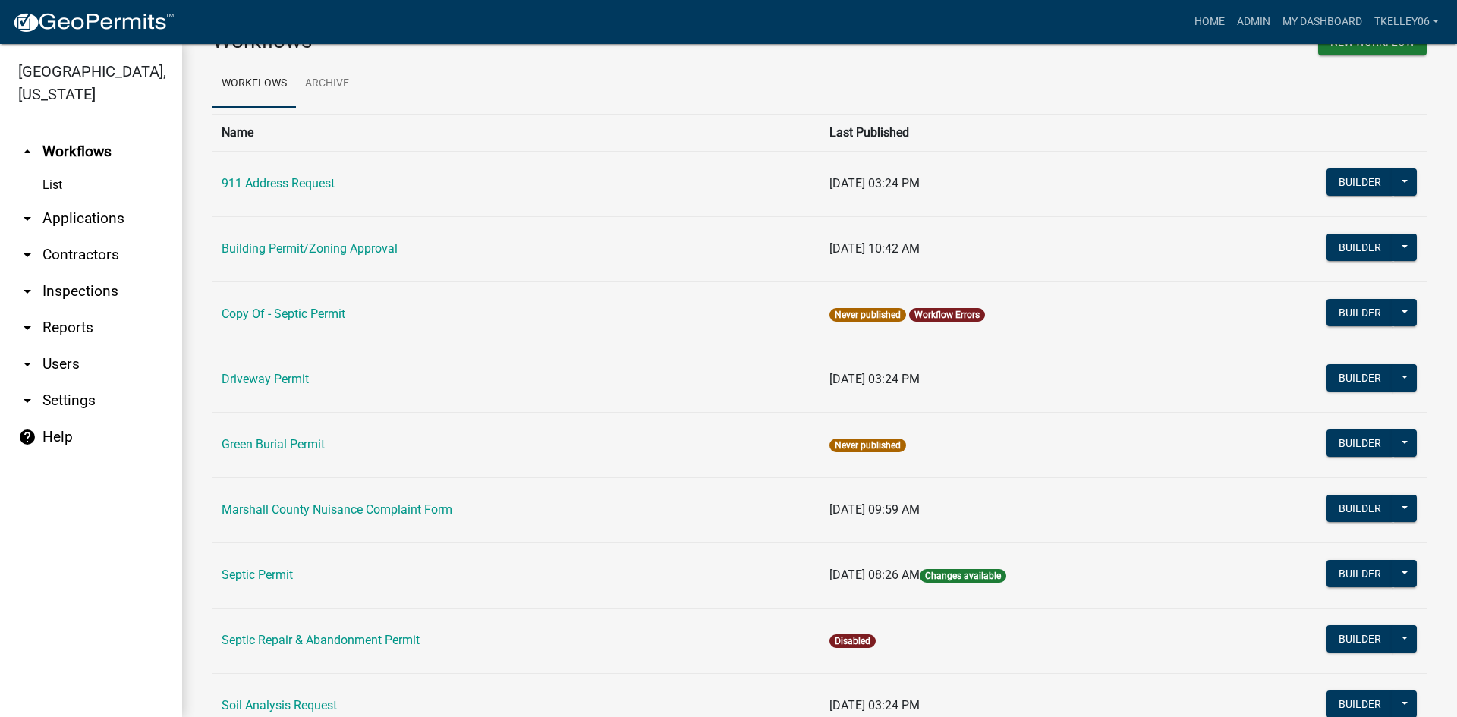
scroll to position [76, 0]
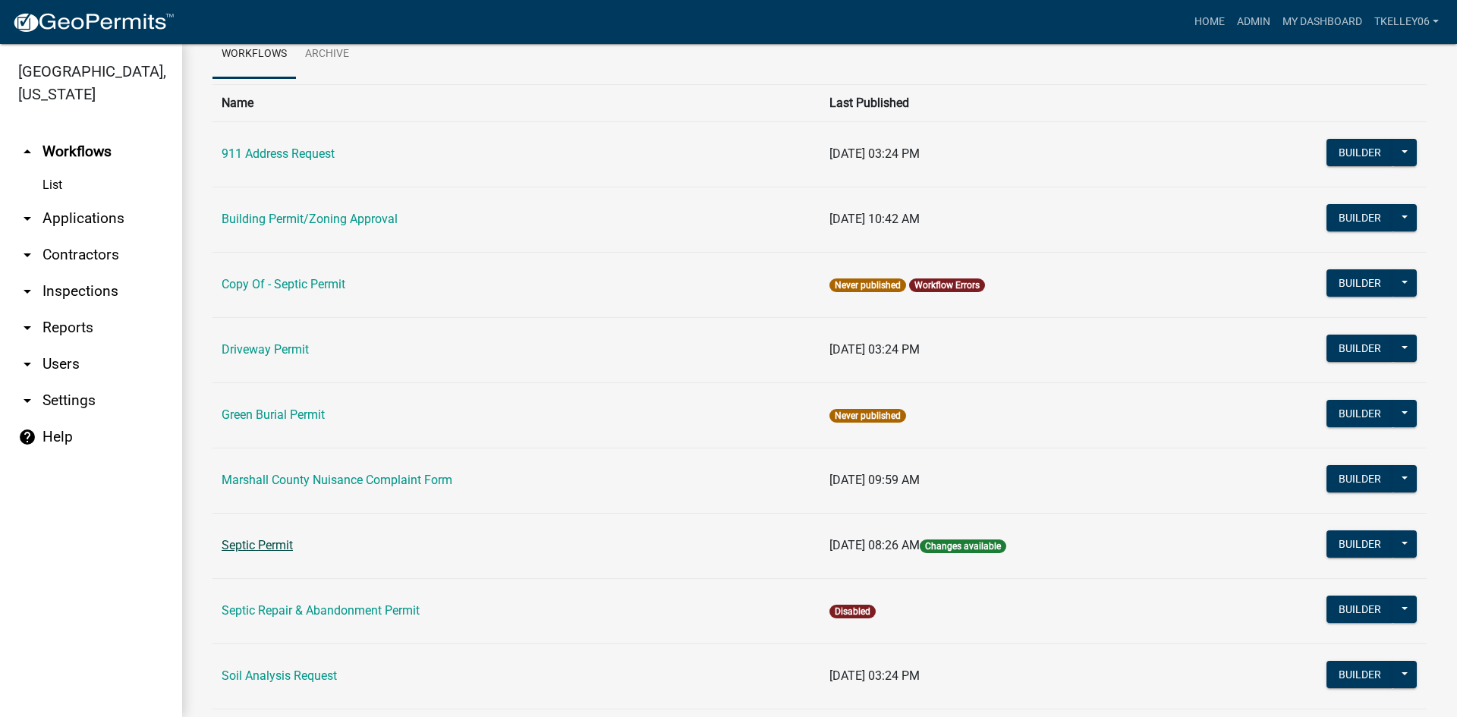
click at [272, 540] on link "Septic Permit" at bounding box center [257, 545] width 71 height 14
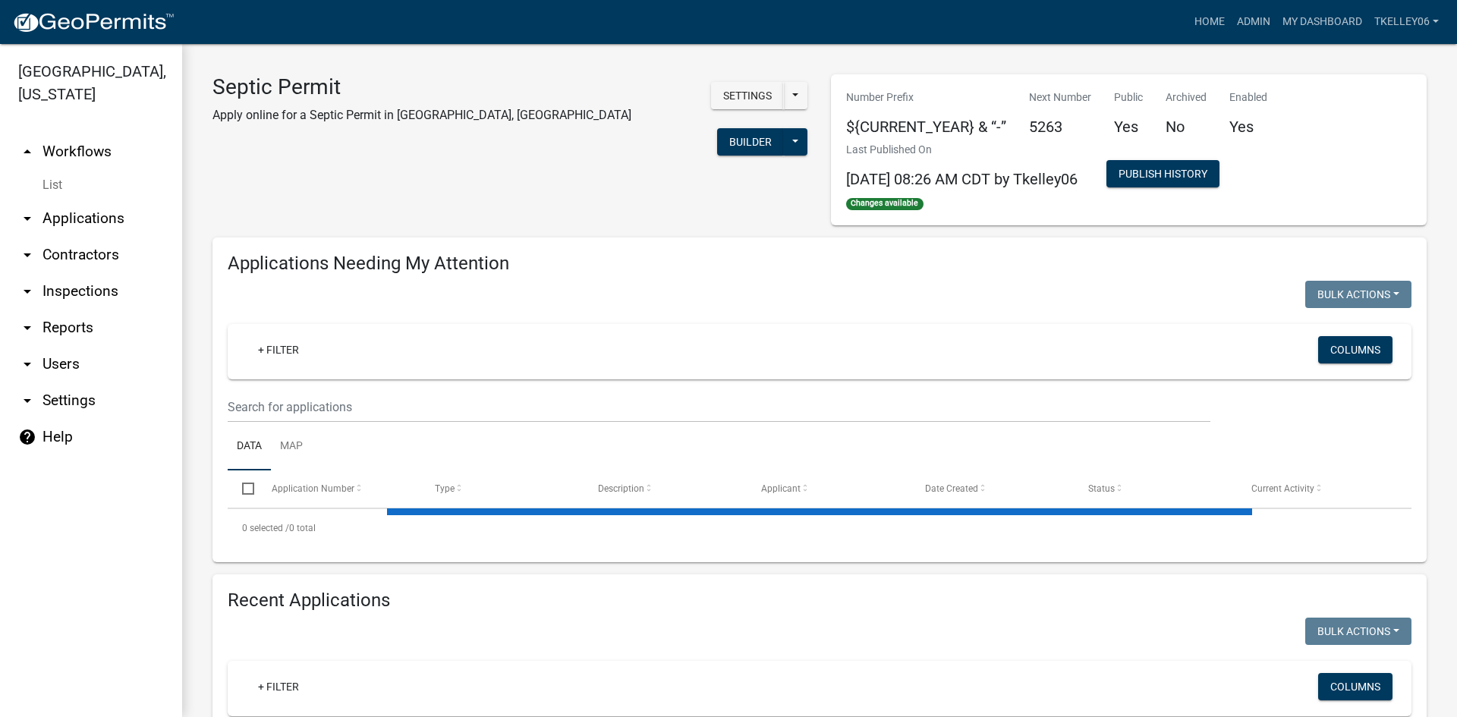
select select "3: 100"
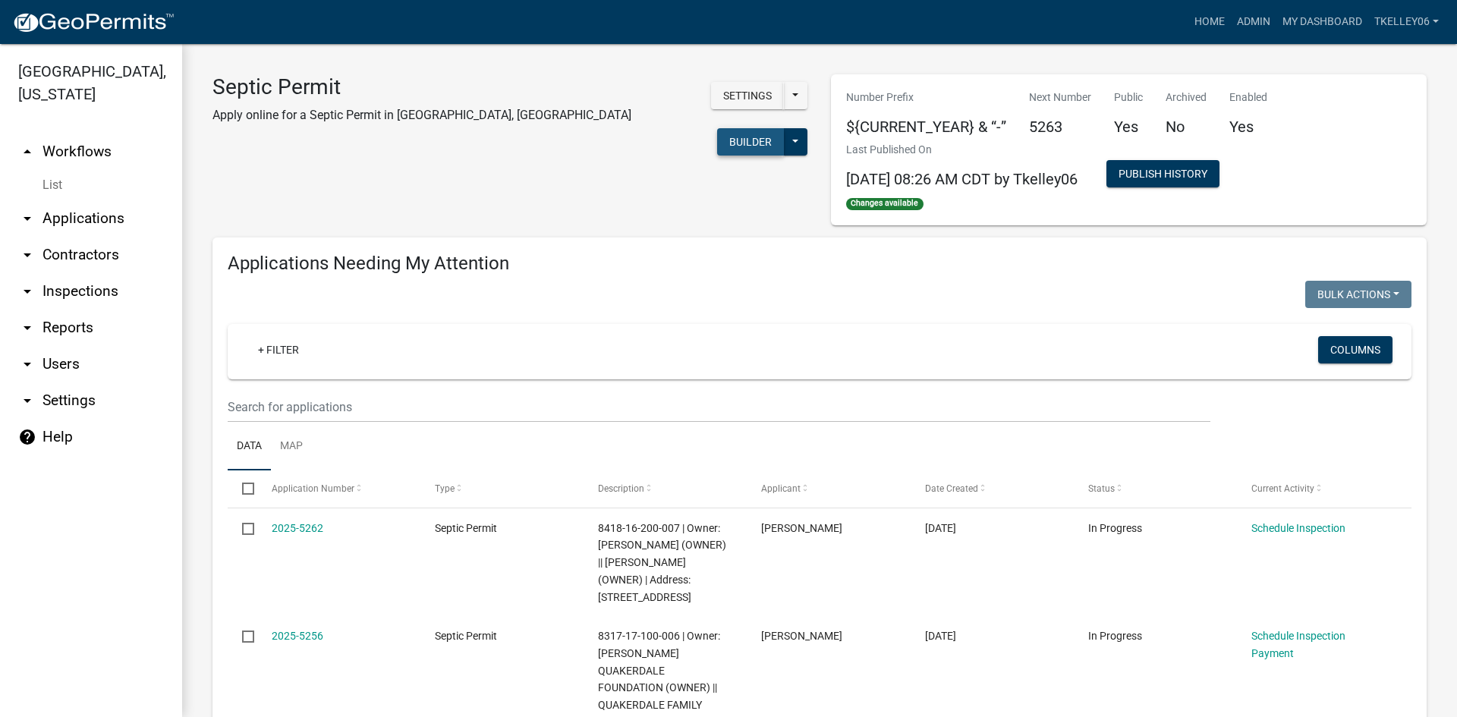
click at [717, 128] on button "Builder" at bounding box center [750, 141] width 67 height 27
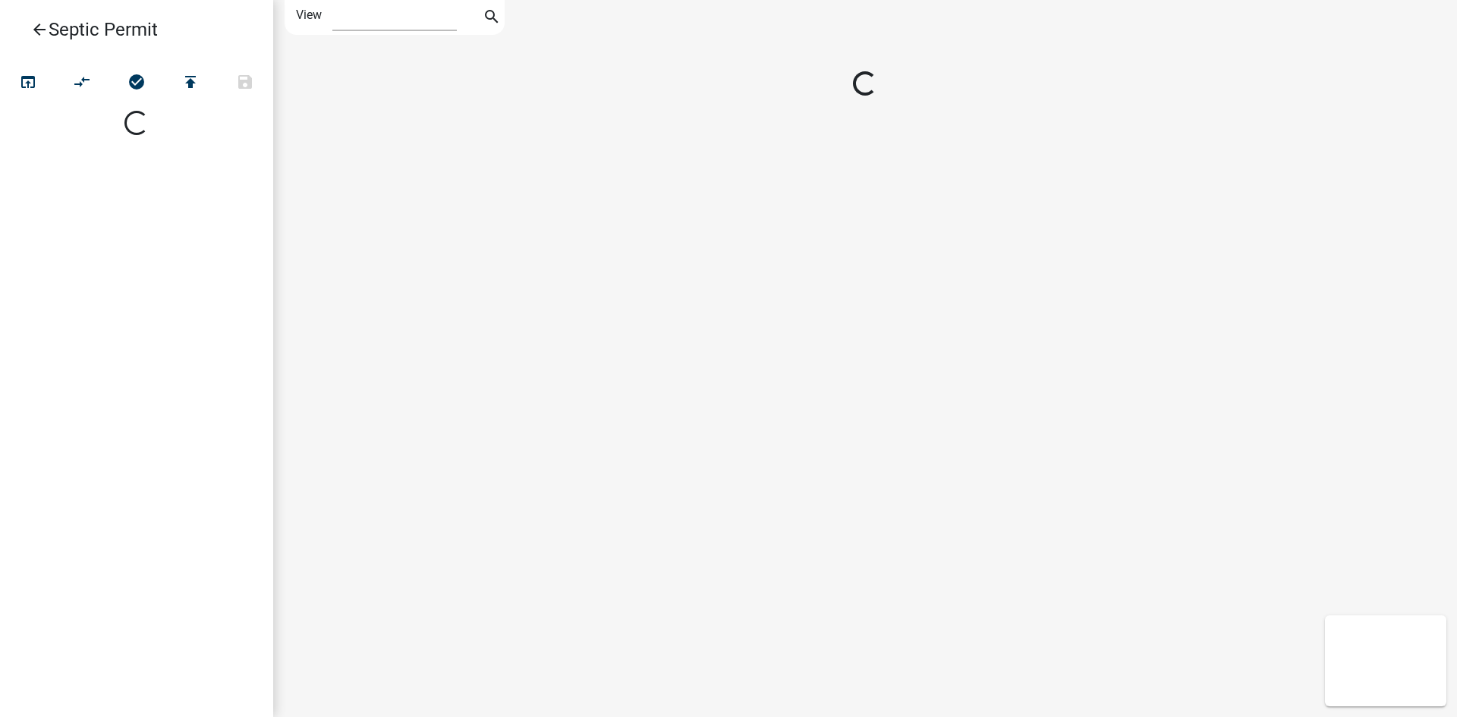
select select "1"
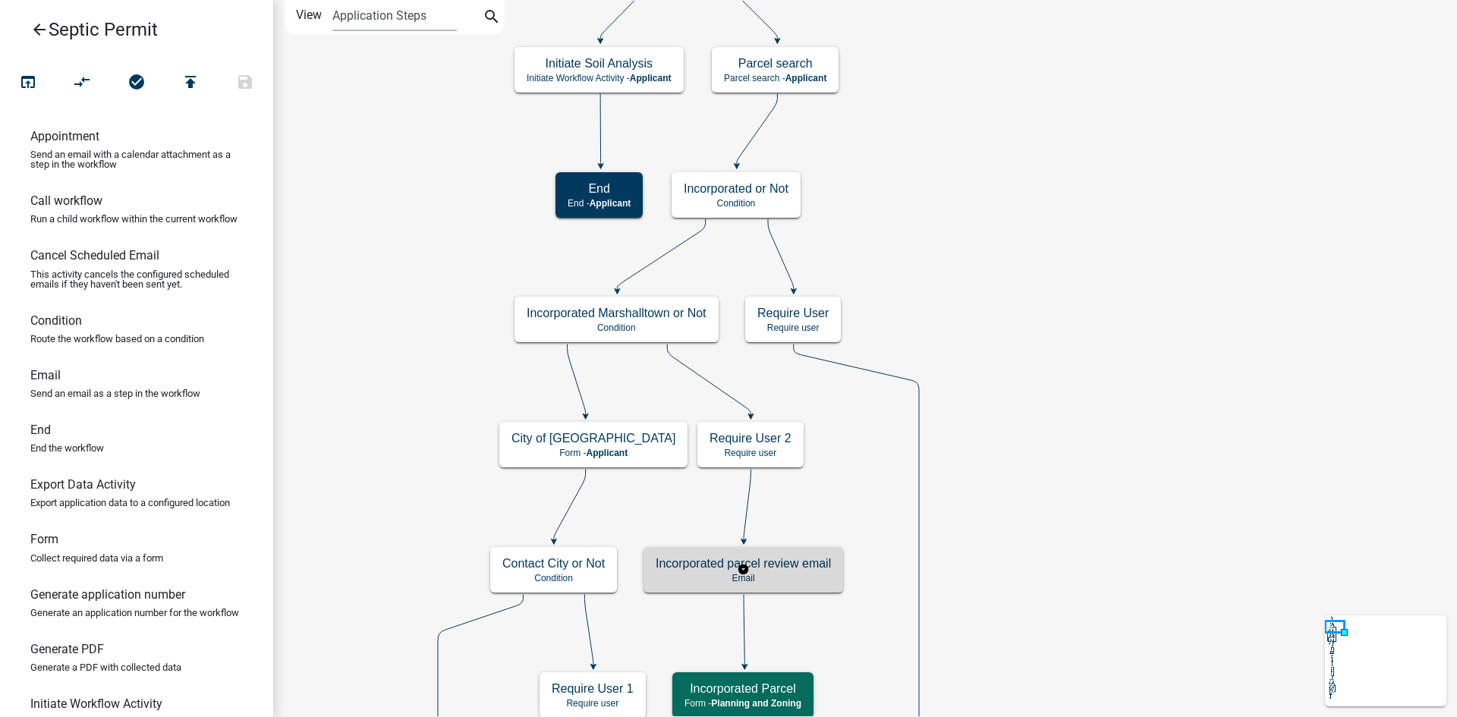
click at [741, 571] on h5 "Incorporated parcel review email" at bounding box center [743, 563] width 175 height 14
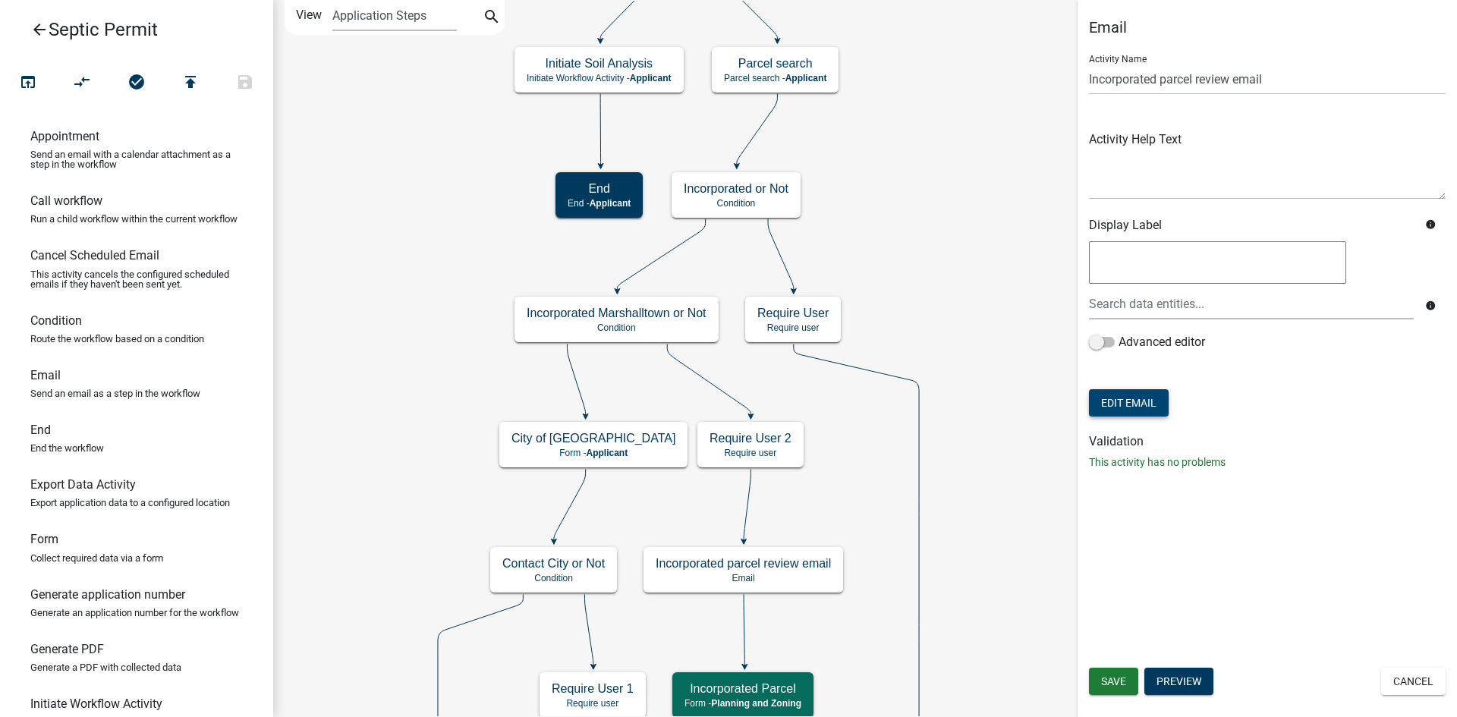
click at [1150, 402] on button "Edit Email" at bounding box center [1129, 402] width 80 height 27
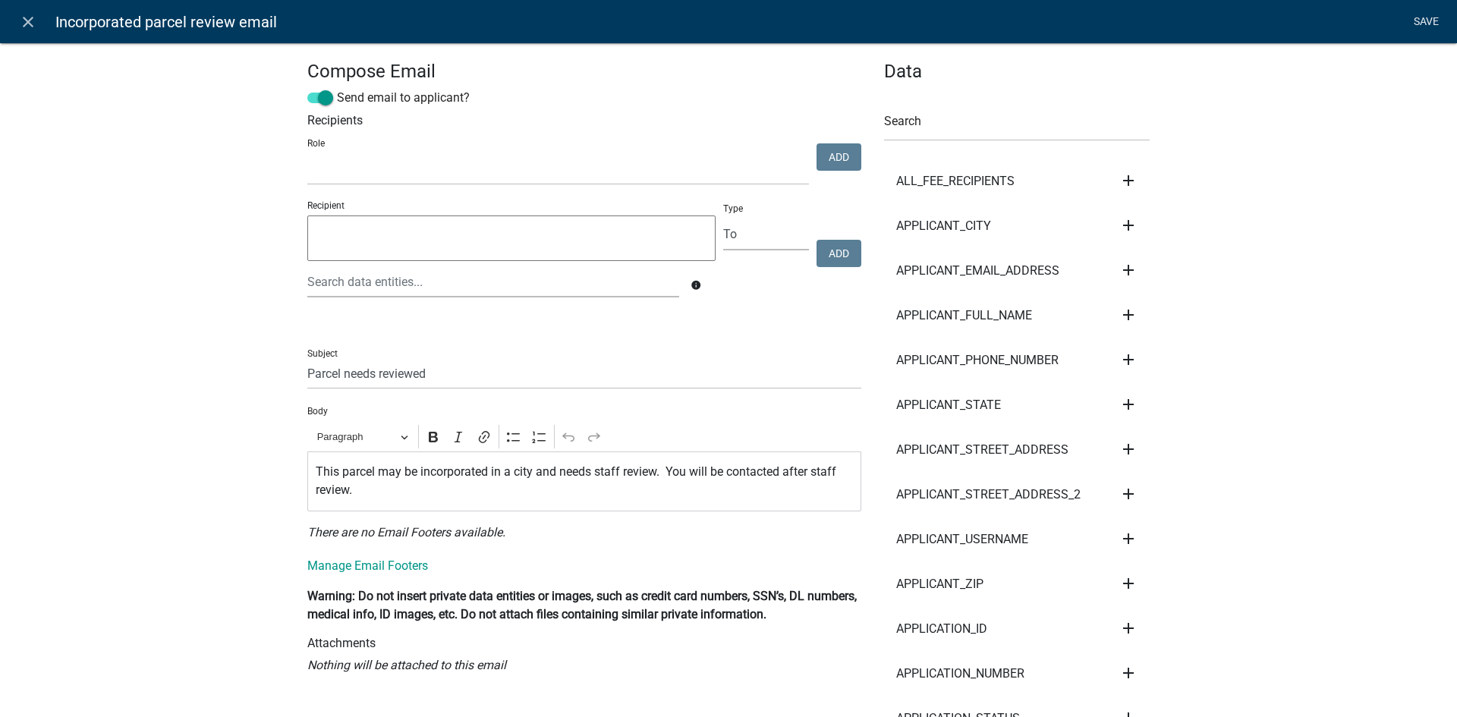
click at [1424, 19] on link "Save" at bounding box center [1426, 22] width 38 height 29
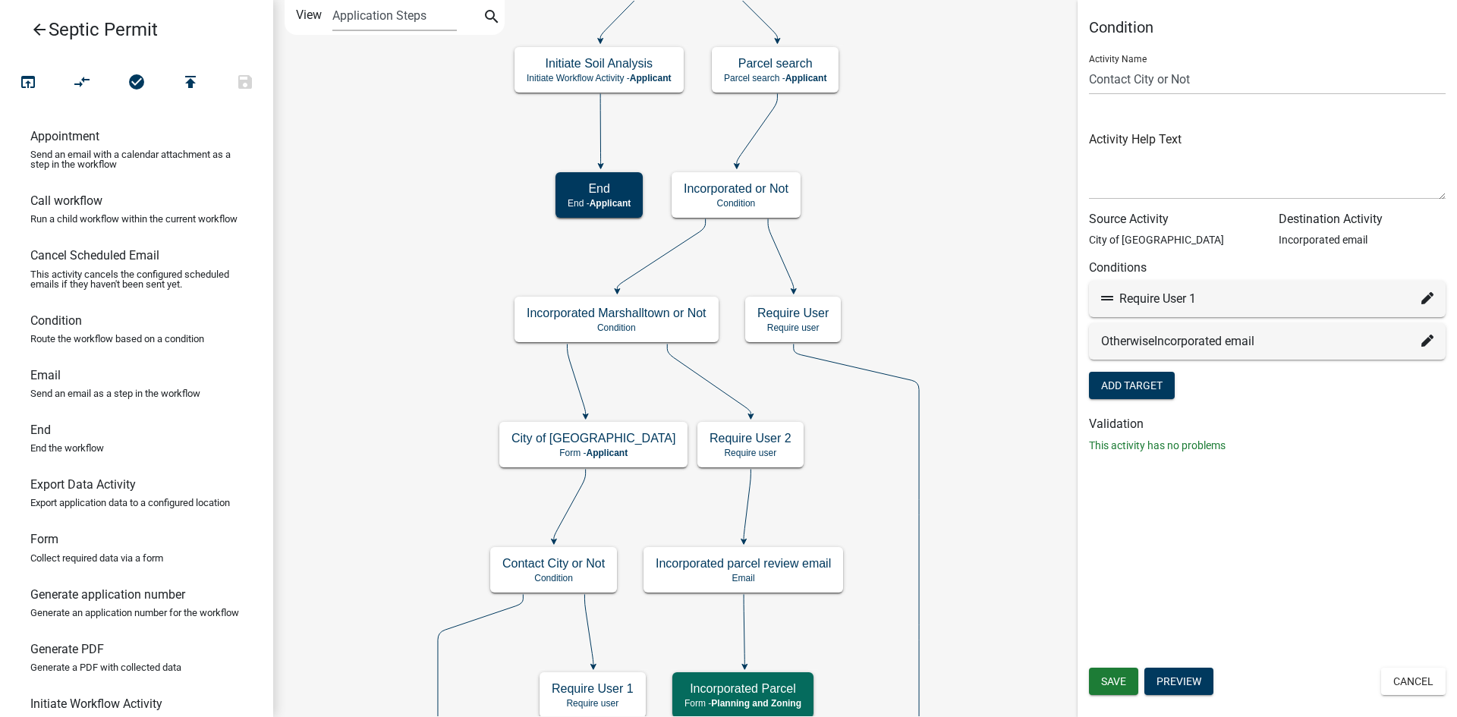
click at [1424, 296] on icon at bounding box center [1427, 298] width 12 height 12
select select "42: 3636f493-1514-407e-9a88-81ea4e504f0a"
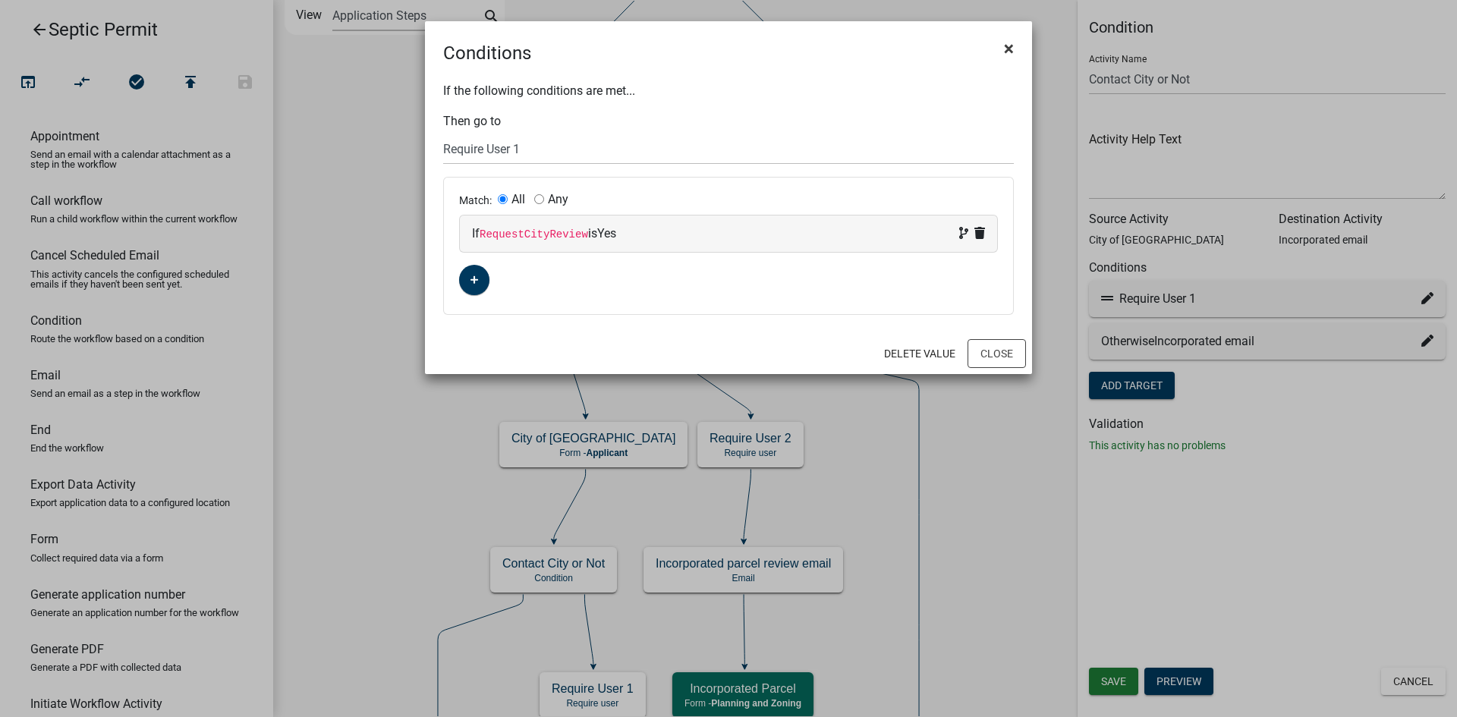
click at [1007, 42] on span "×" at bounding box center [1009, 48] width 10 height 21
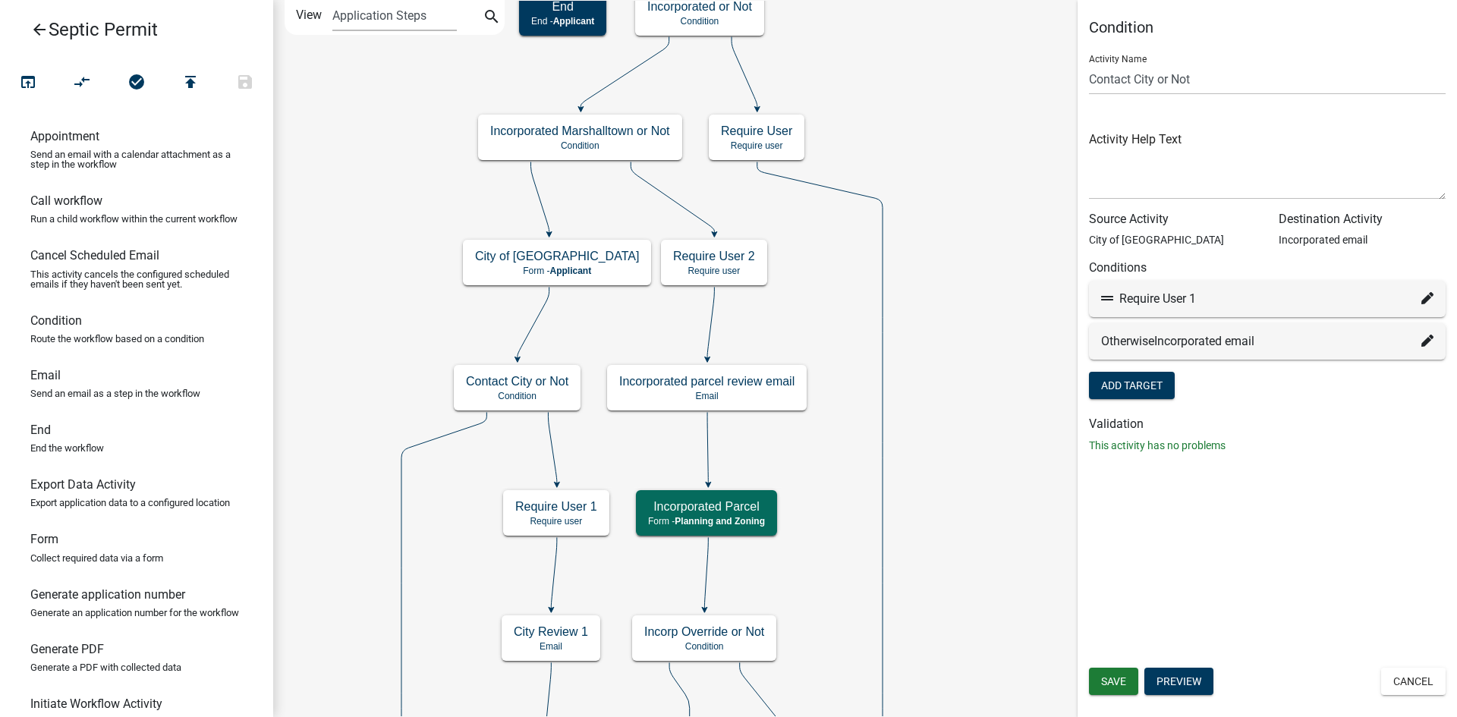
click at [1424, 341] on icon at bounding box center [1427, 341] width 12 height 12
select select "57: e883f6c5-b0bd-479f-b8b1-f4e80030df67"
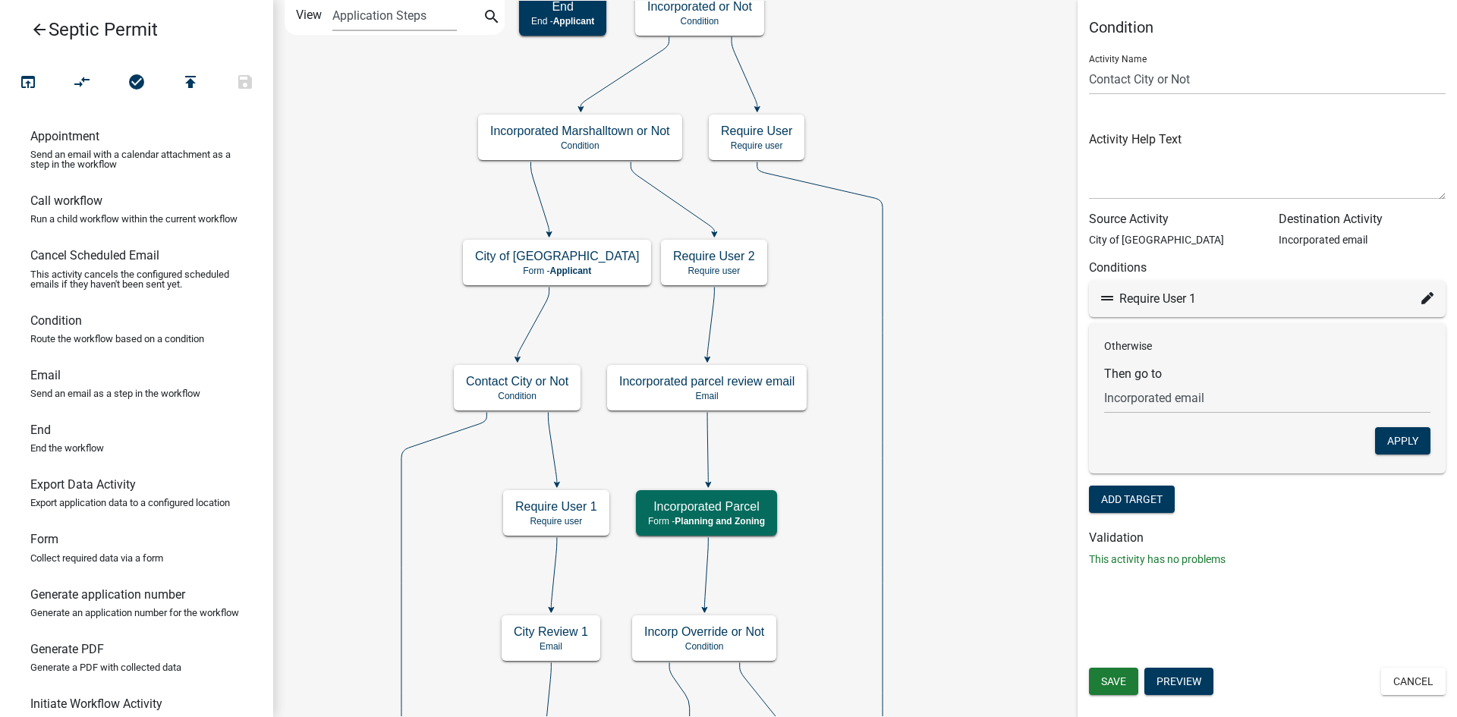
click at [1421, 300] on icon at bounding box center [1427, 298] width 12 height 12
select select "42: 3636f493-1514-407e-9a88-81ea4e504f0a"
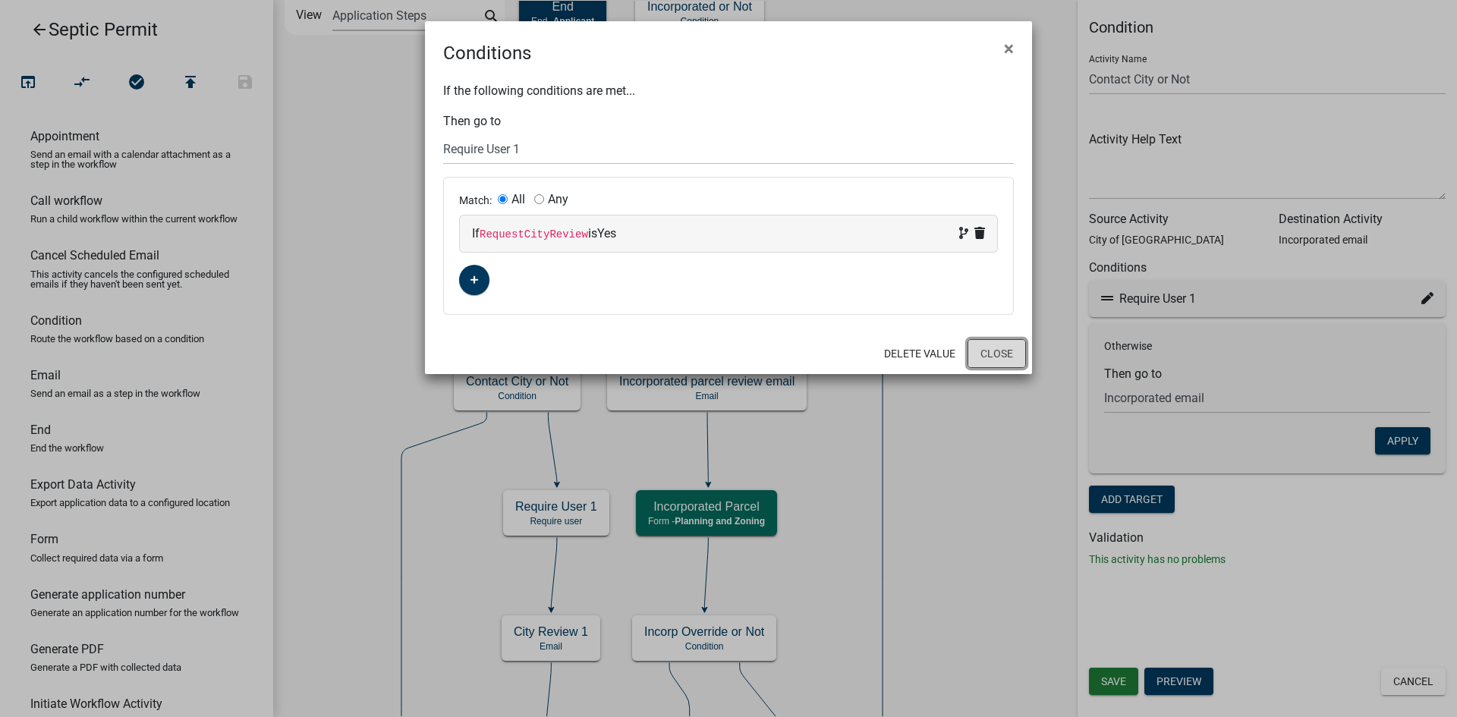
click at [988, 349] on button "Close" at bounding box center [996, 353] width 58 height 29
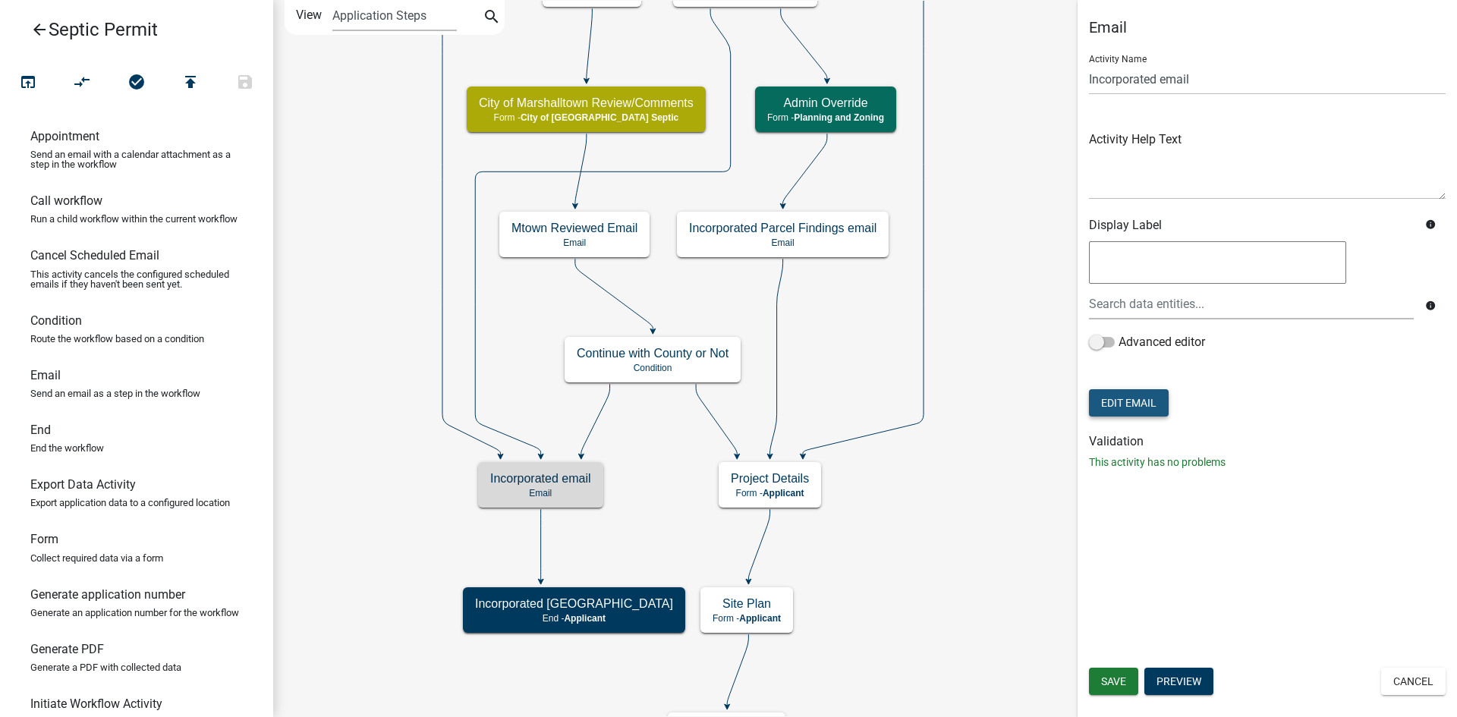
click at [1138, 397] on button "Edit Email" at bounding box center [1129, 402] width 80 height 27
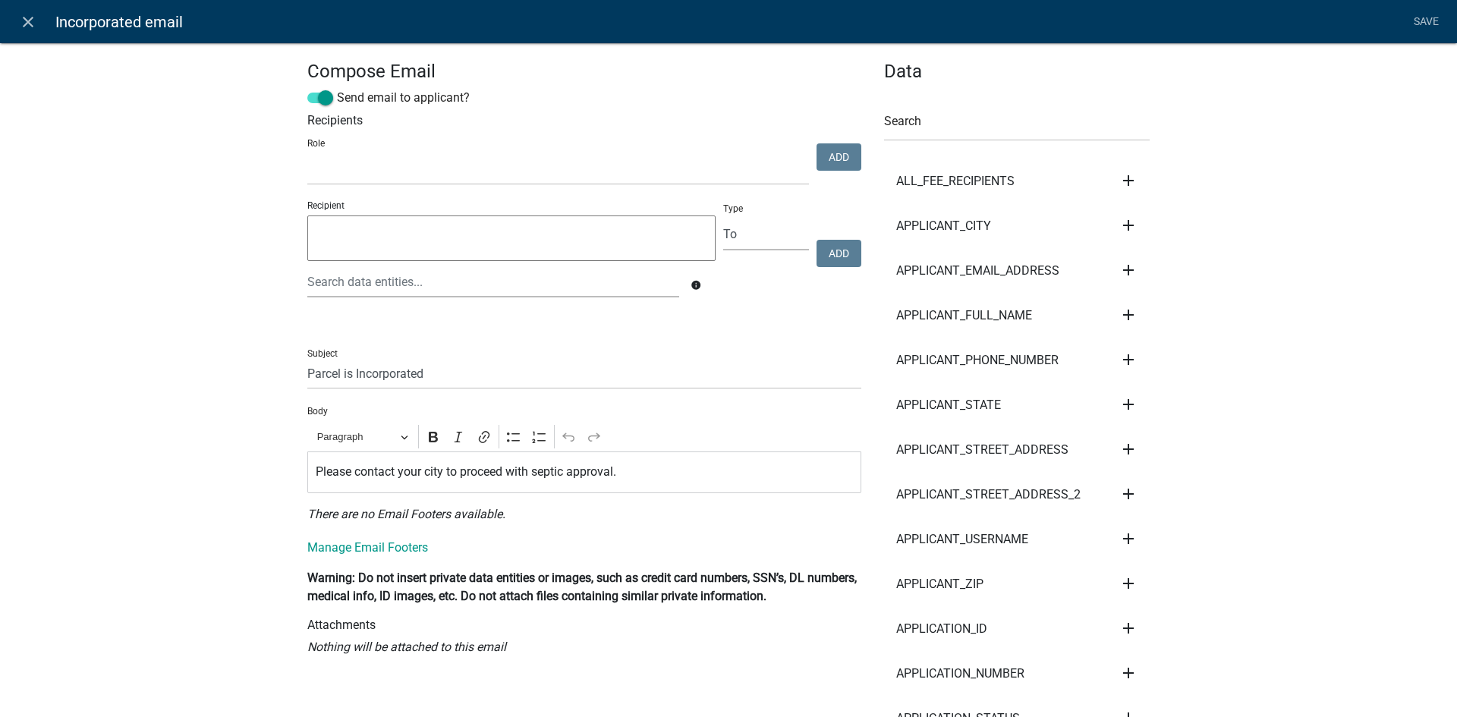
select select
click at [23, 24] on icon "close" at bounding box center [28, 22] width 18 height 18
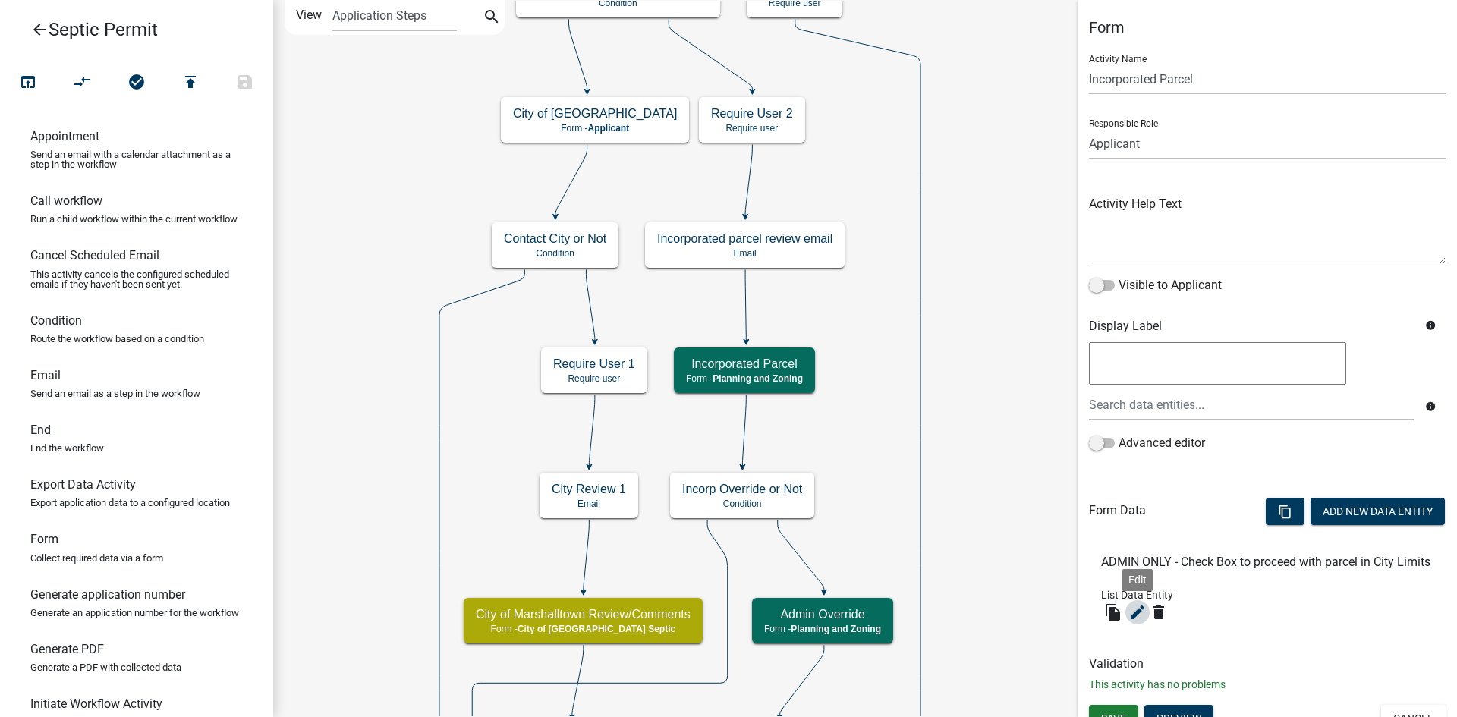
click at [1134, 617] on icon "edit" at bounding box center [1137, 612] width 18 height 18
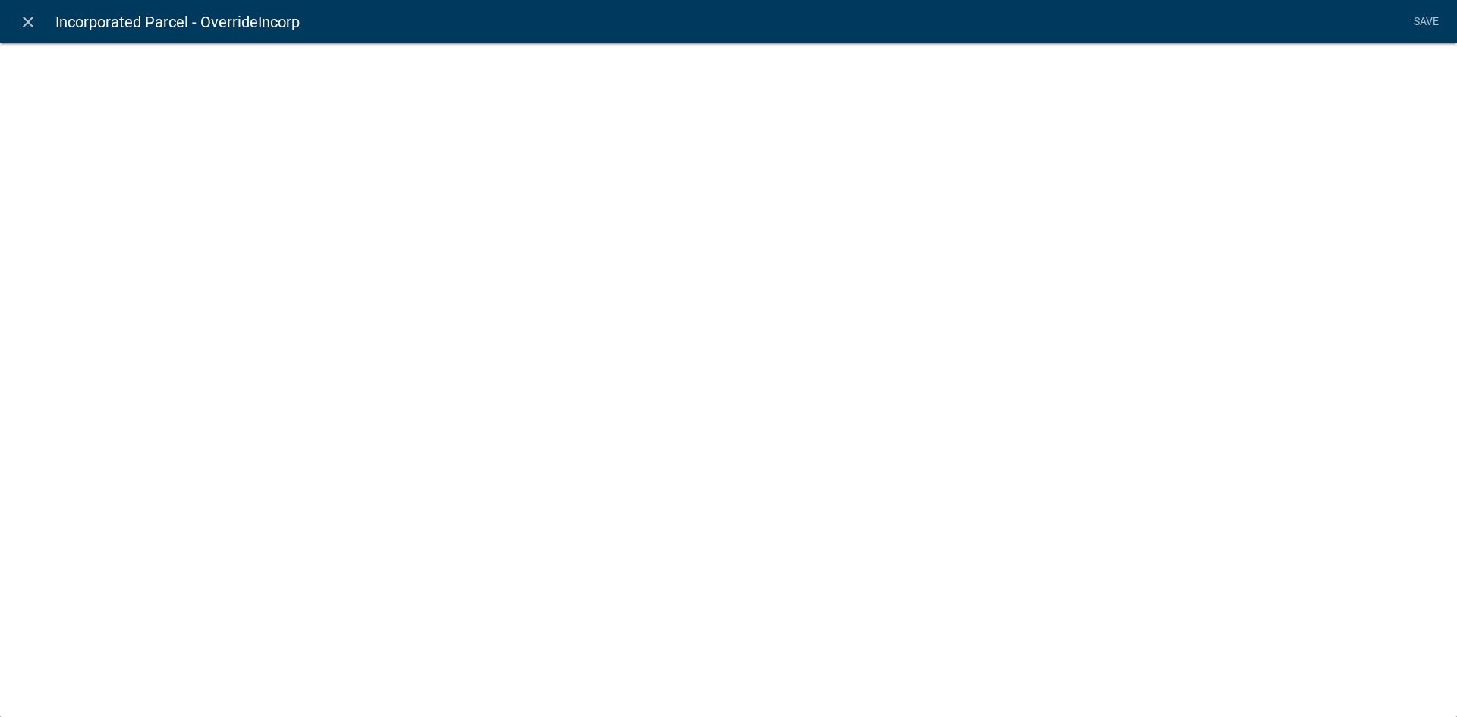
select select "list-data"
select select
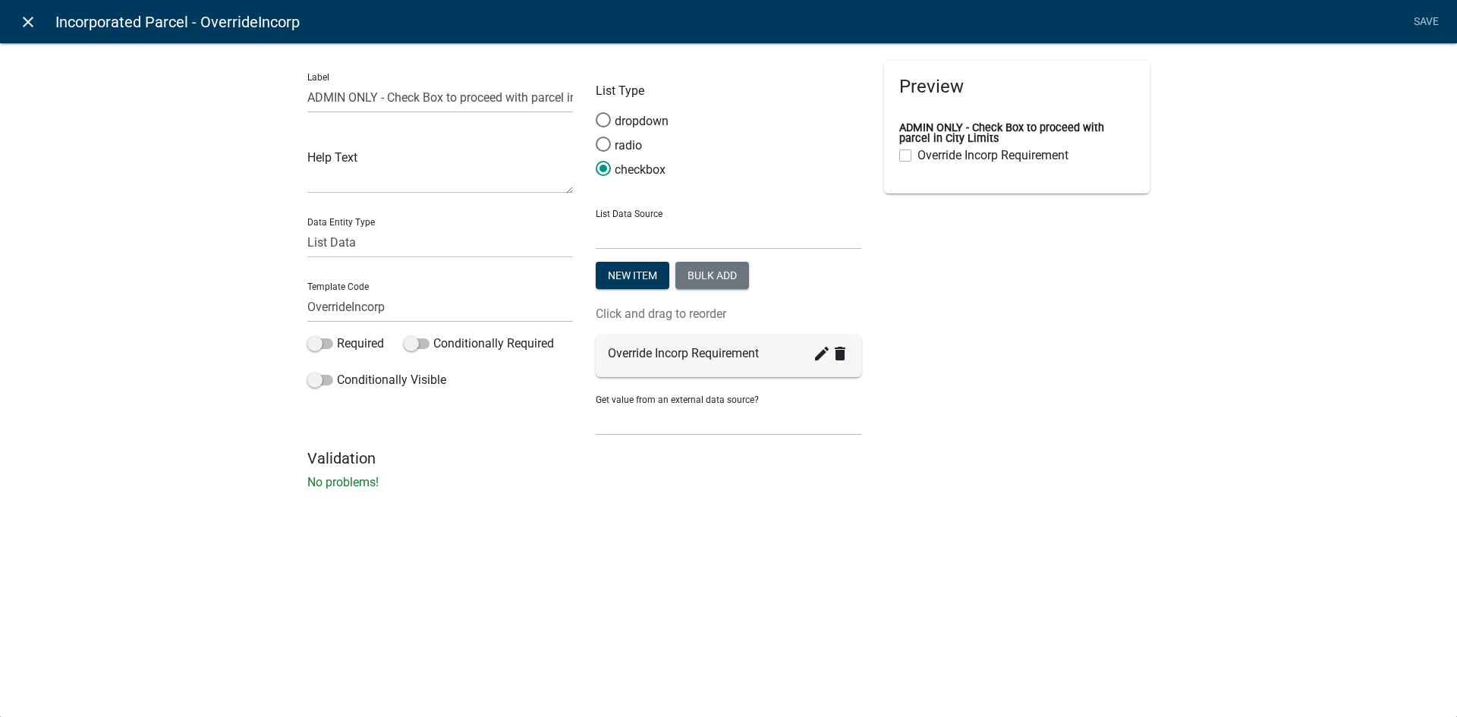
click at [33, 23] on icon "close" at bounding box center [28, 22] width 18 height 18
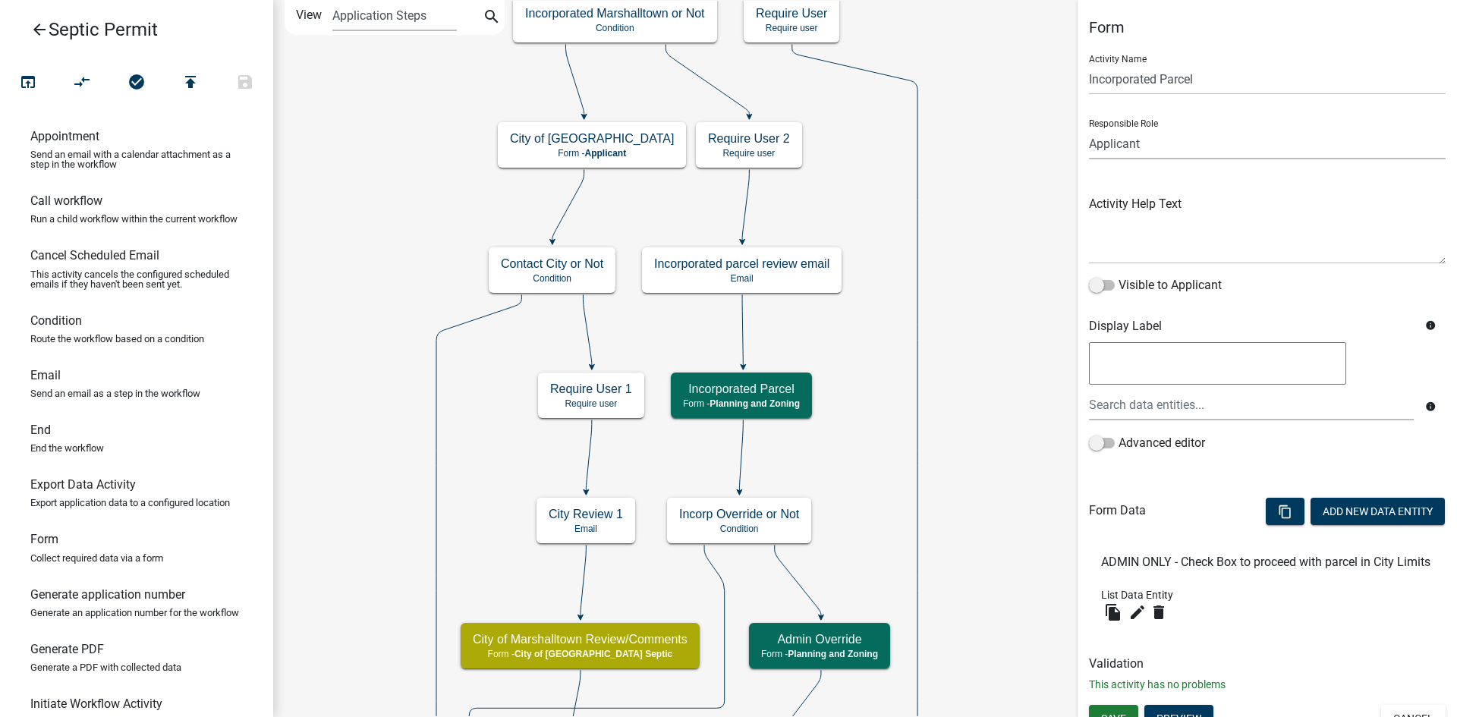
click at [1147, 144] on select "Applicant Admin Engineering Office City of [GEOGRAPHIC_DATA] Septic Engineer Ci…" at bounding box center [1267, 143] width 357 height 31
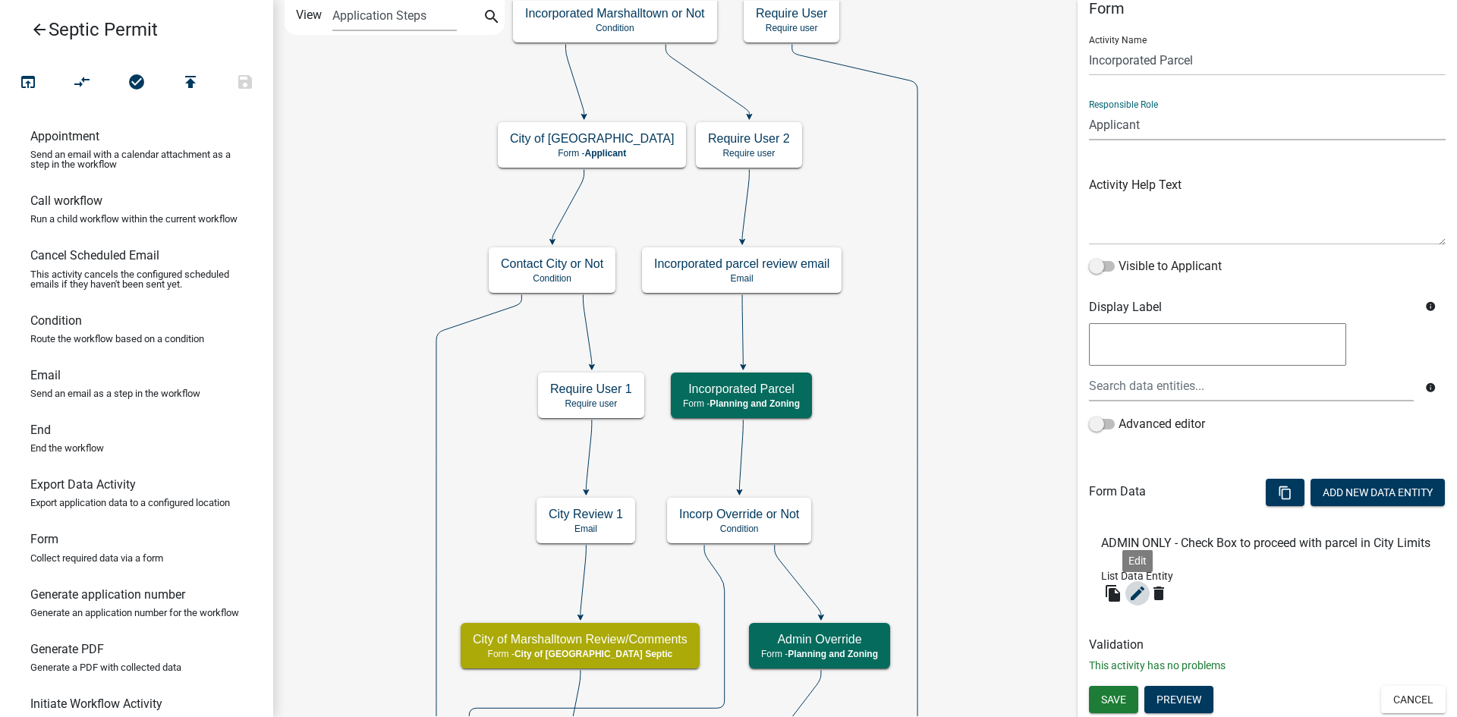
click at [1138, 594] on icon "edit" at bounding box center [1137, 593] width 18 height 18
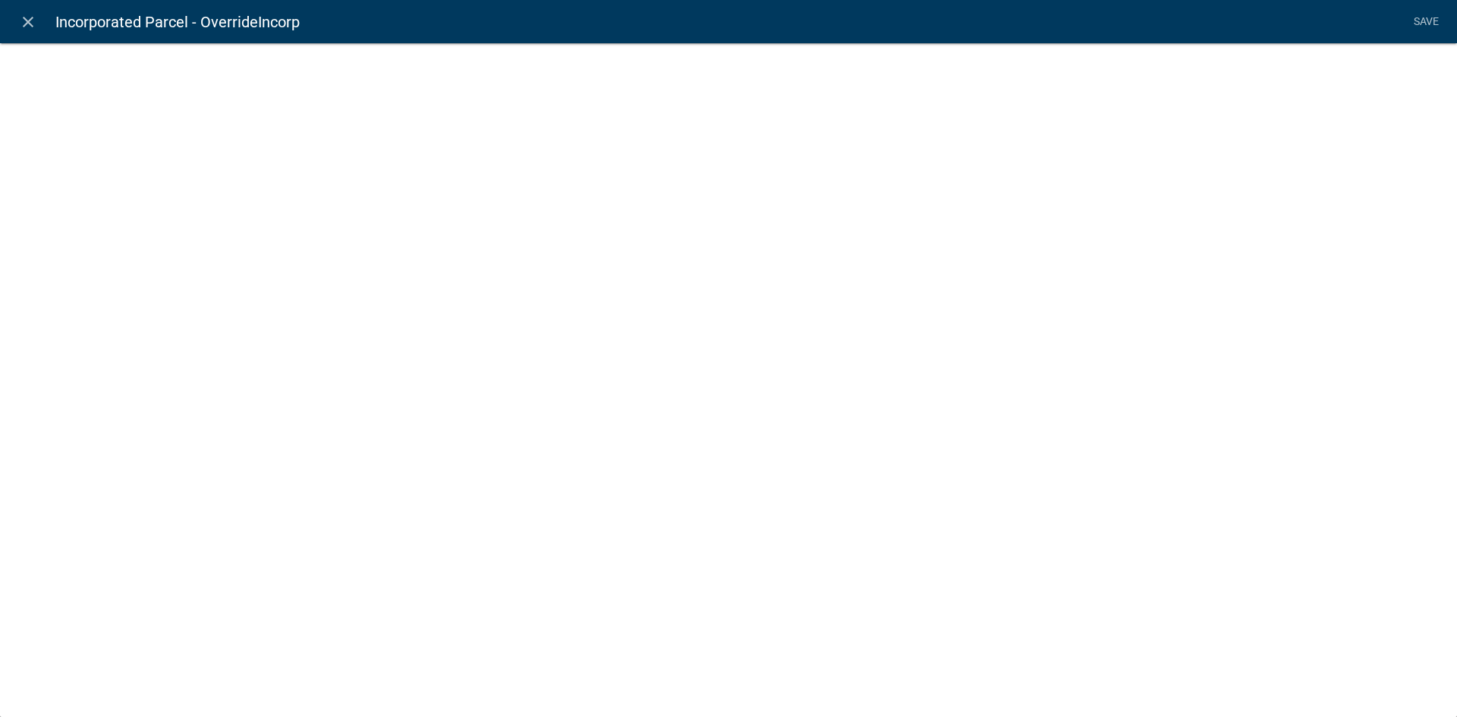
select select "list-data"
select select
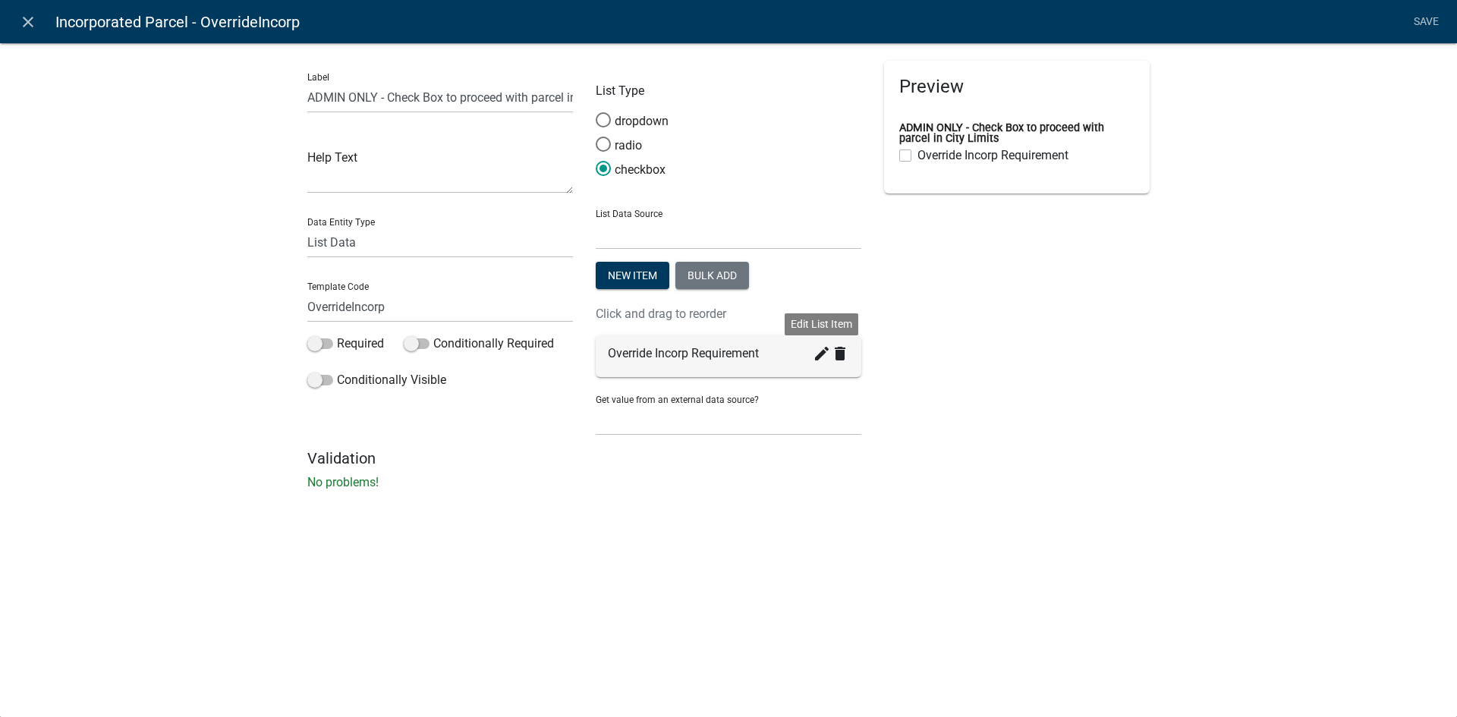
click at [817, 361] on icon "create" at bounding box center [822, 353] width 18 height 18
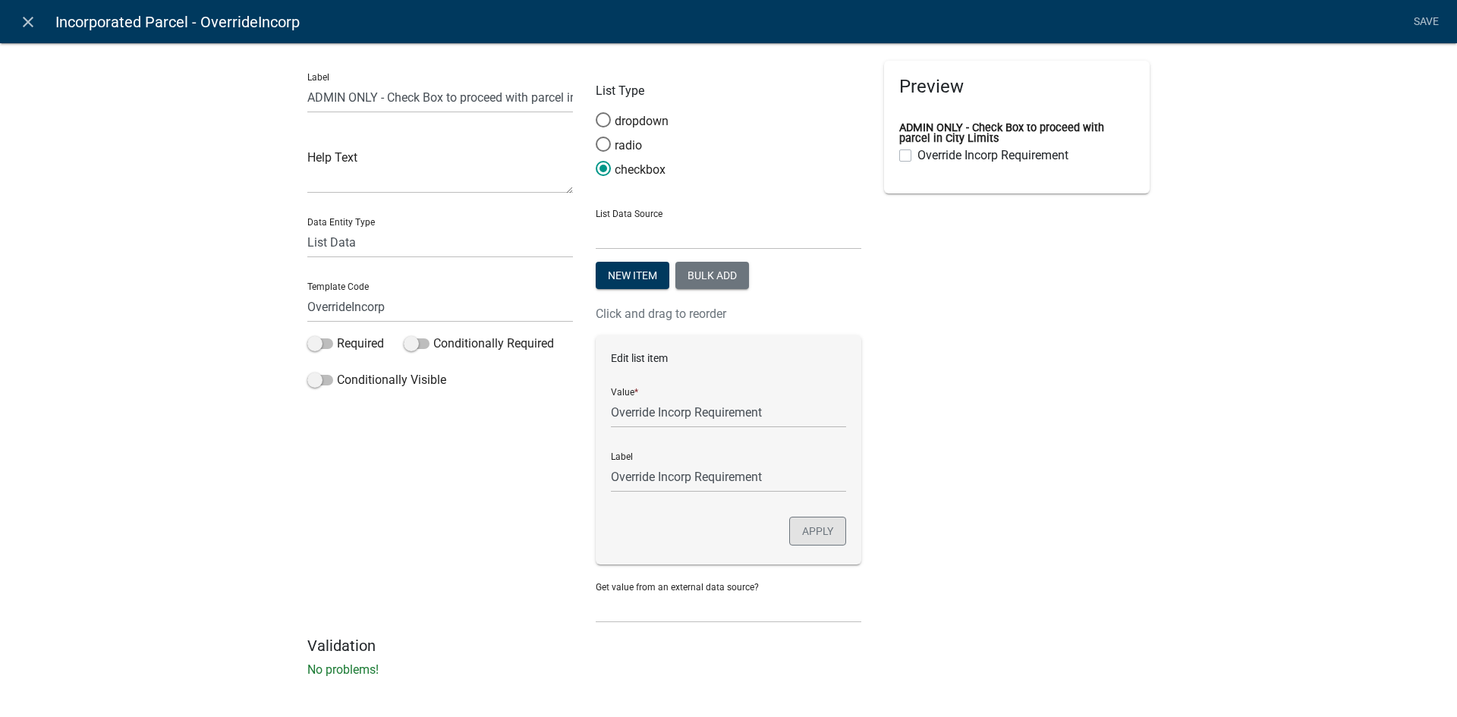
click at [822, 533] on button "Apply" at bounding box center [817, 531] width 57 height 29
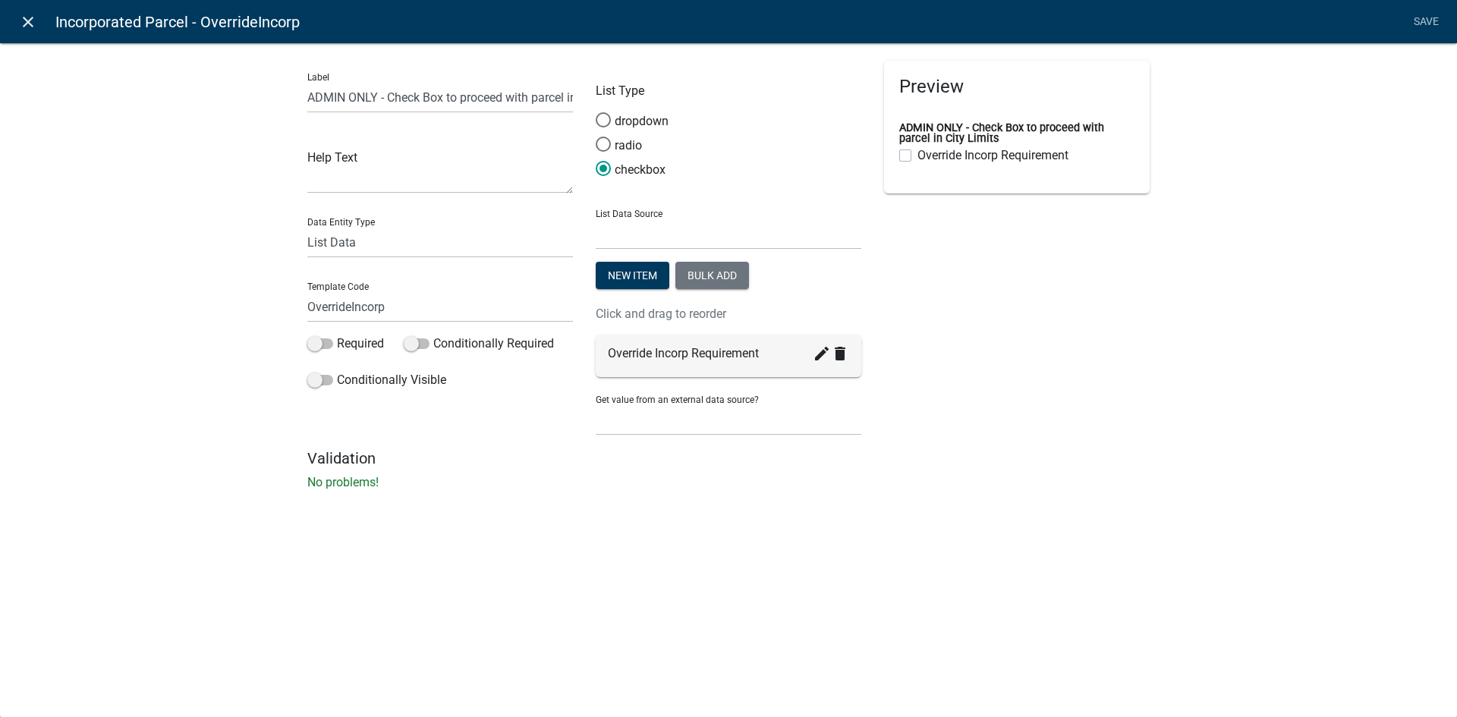
click at [20, 24] on icon "close" at bounding box center [28, 22] width 18 height 18
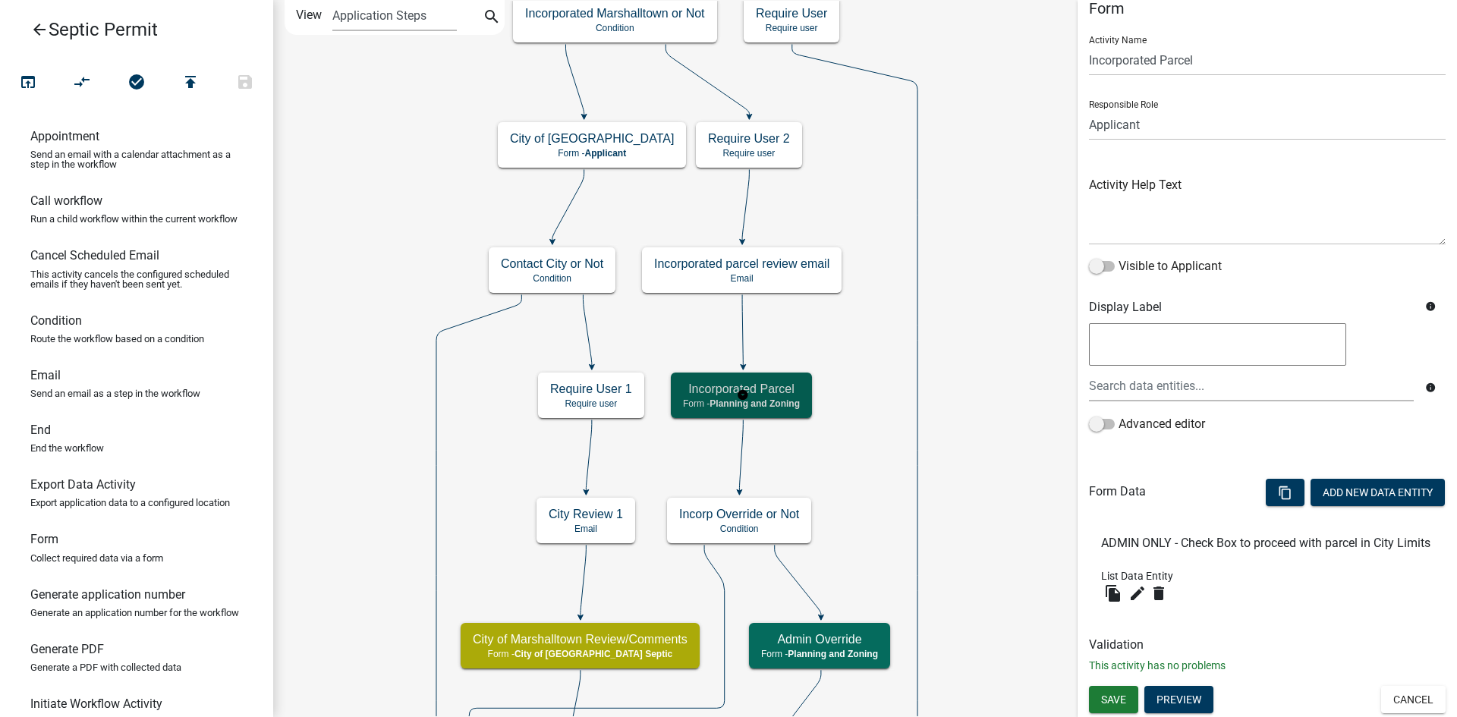
scroll to position [0, 0]
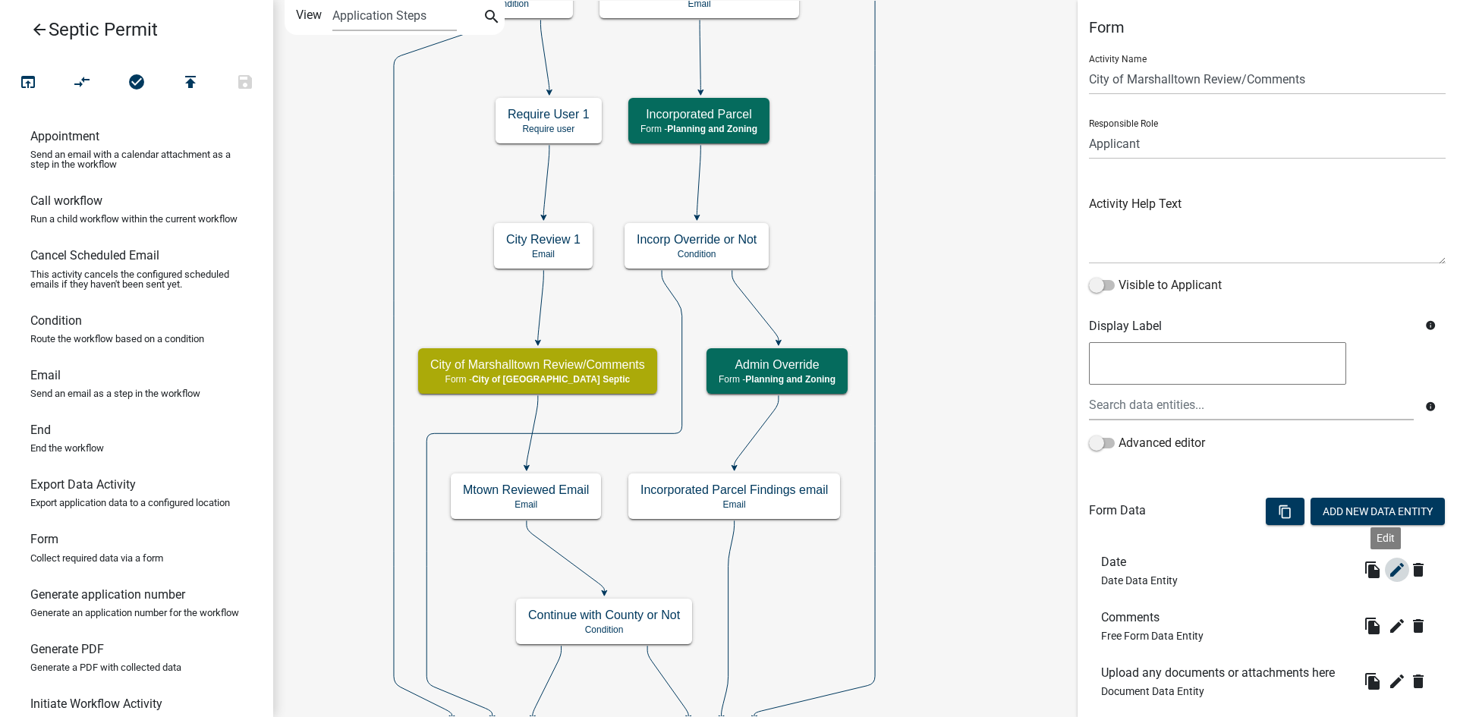
click at [1388, 570] on icon "edit" at bounding box center [1397, 570] width 18 height 18
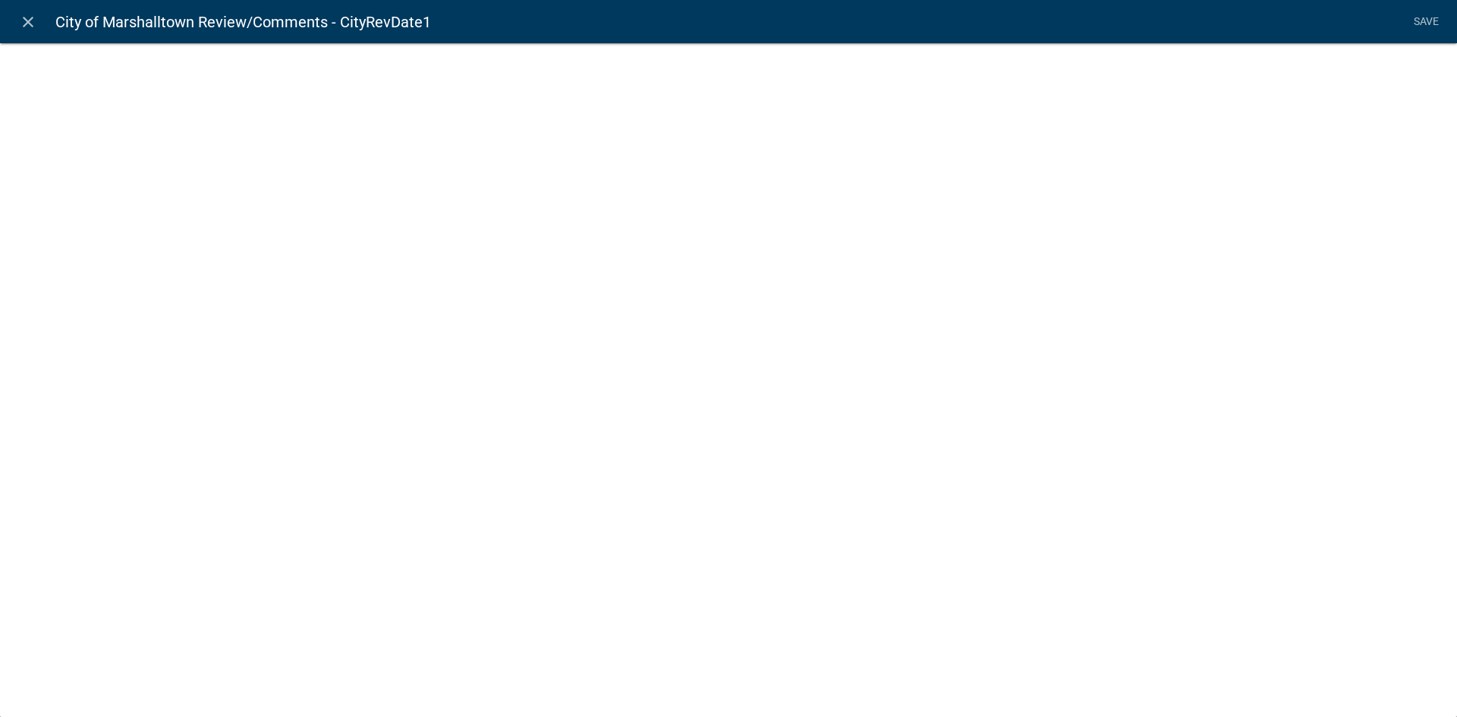
select select "date"
select select
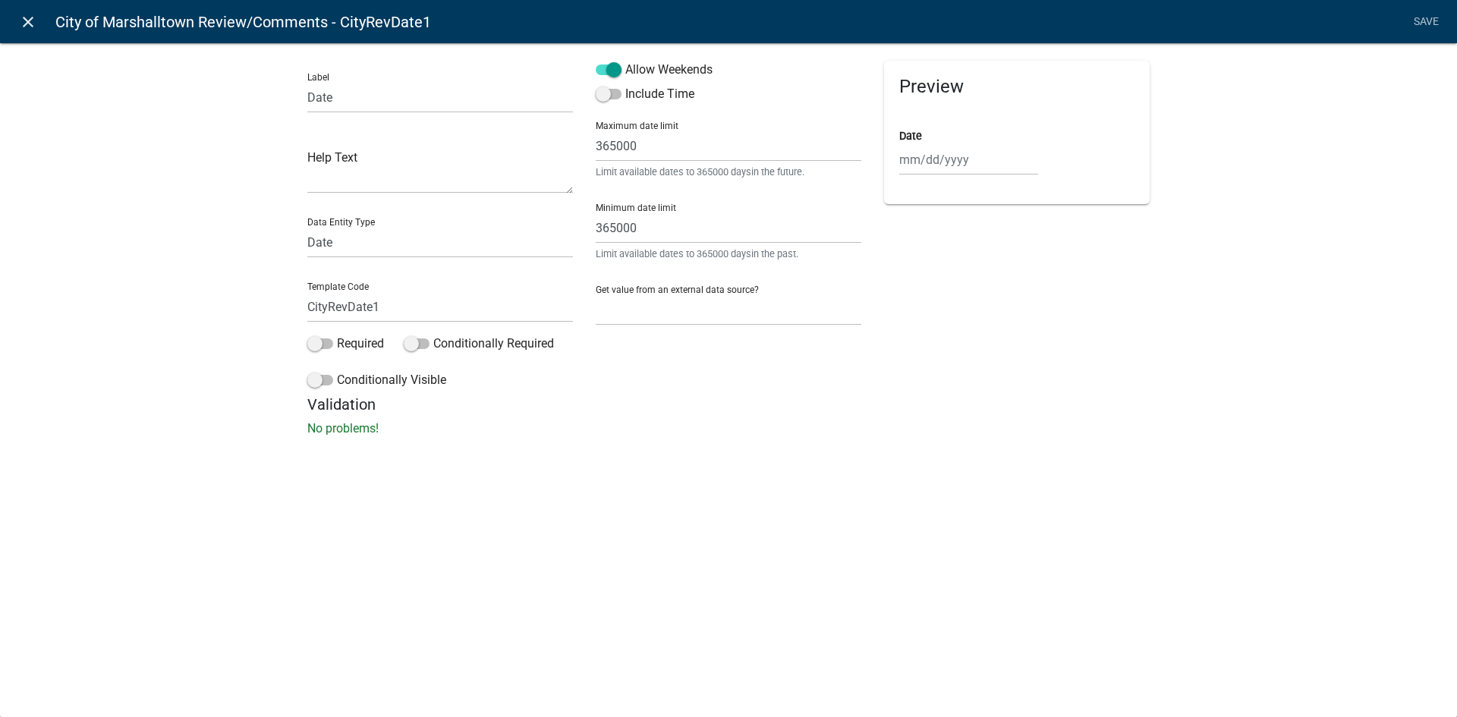
click at [27, 21] on icon "close" at bounding box center [28, 22] width 18 height 18
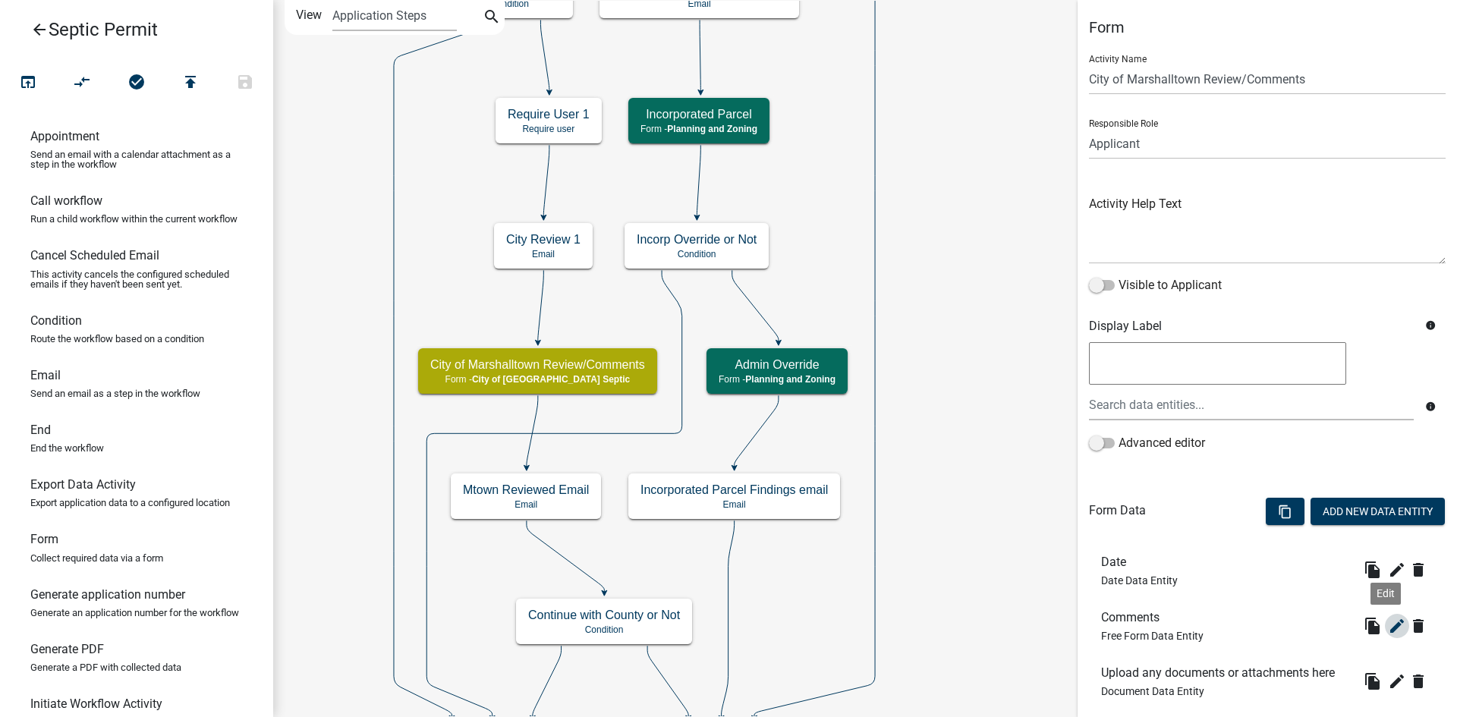
click at [1388, 624] on icon "edit" at bounding box center [1397, 626] width 18 height 18
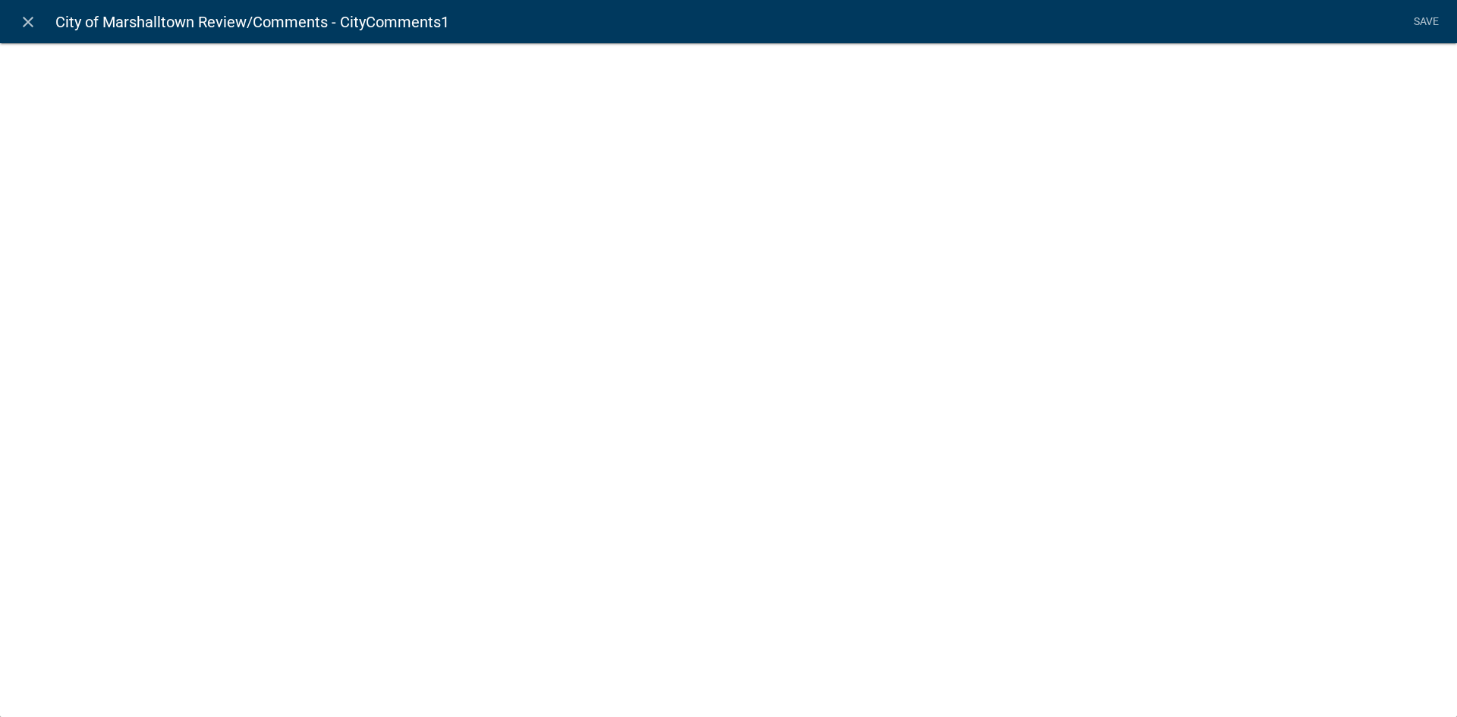
select select
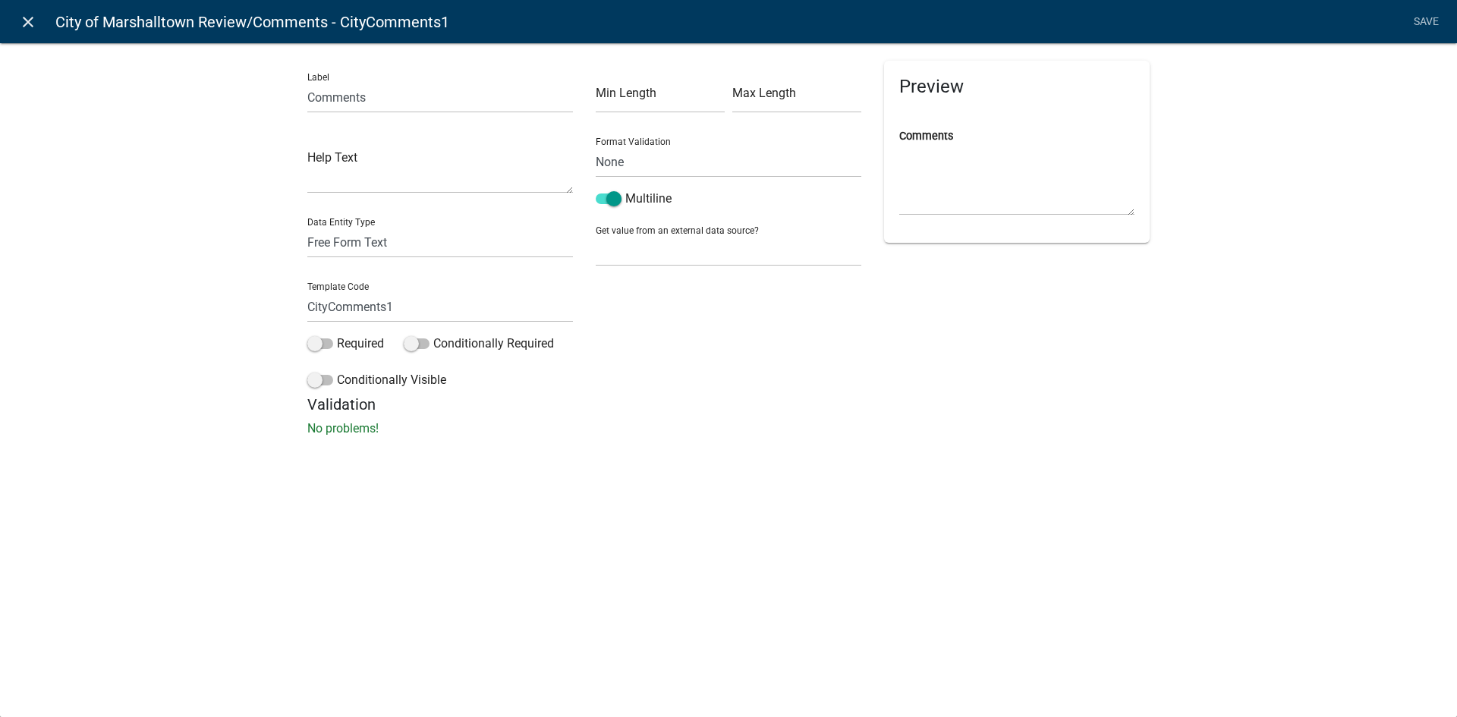
click at [24, 20] on icon "close" at bounding box center [28, 22] width 18 height 18
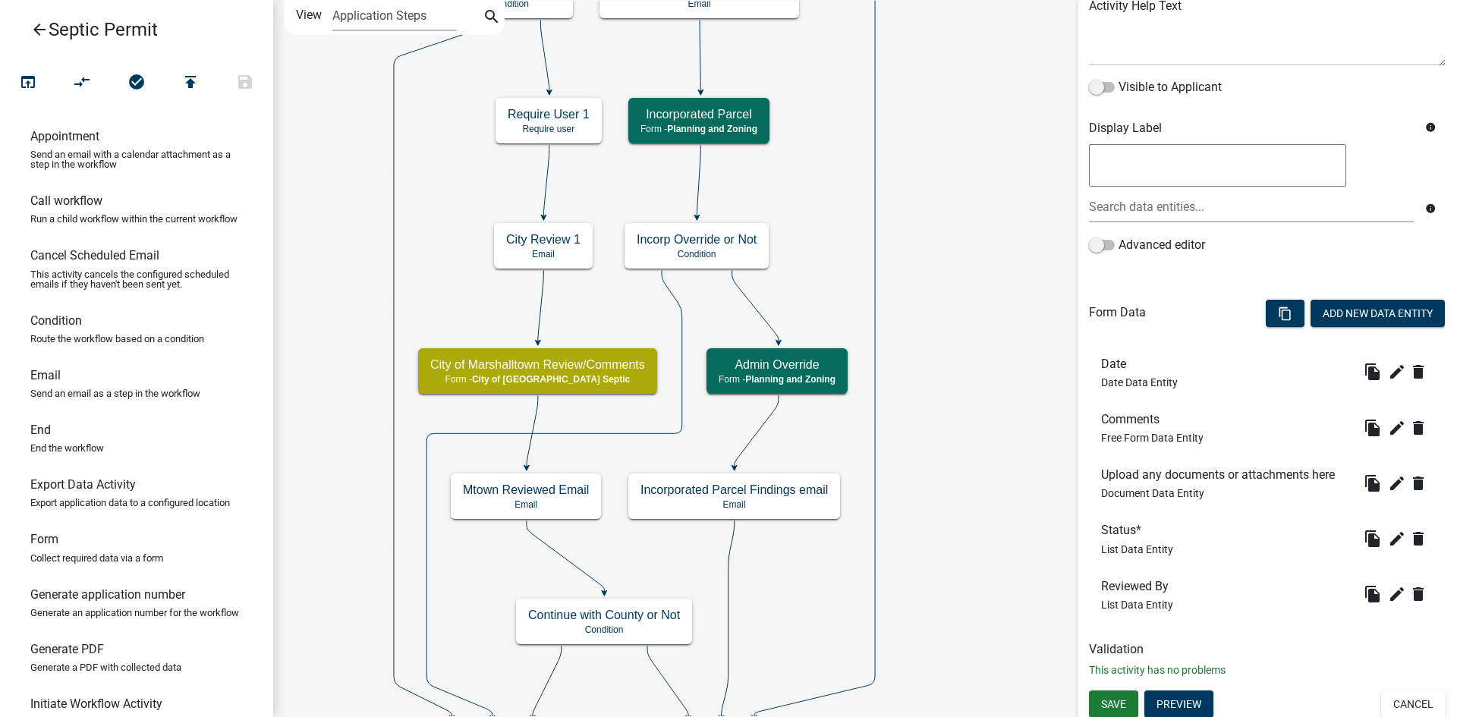
scroll to position [203, 0]
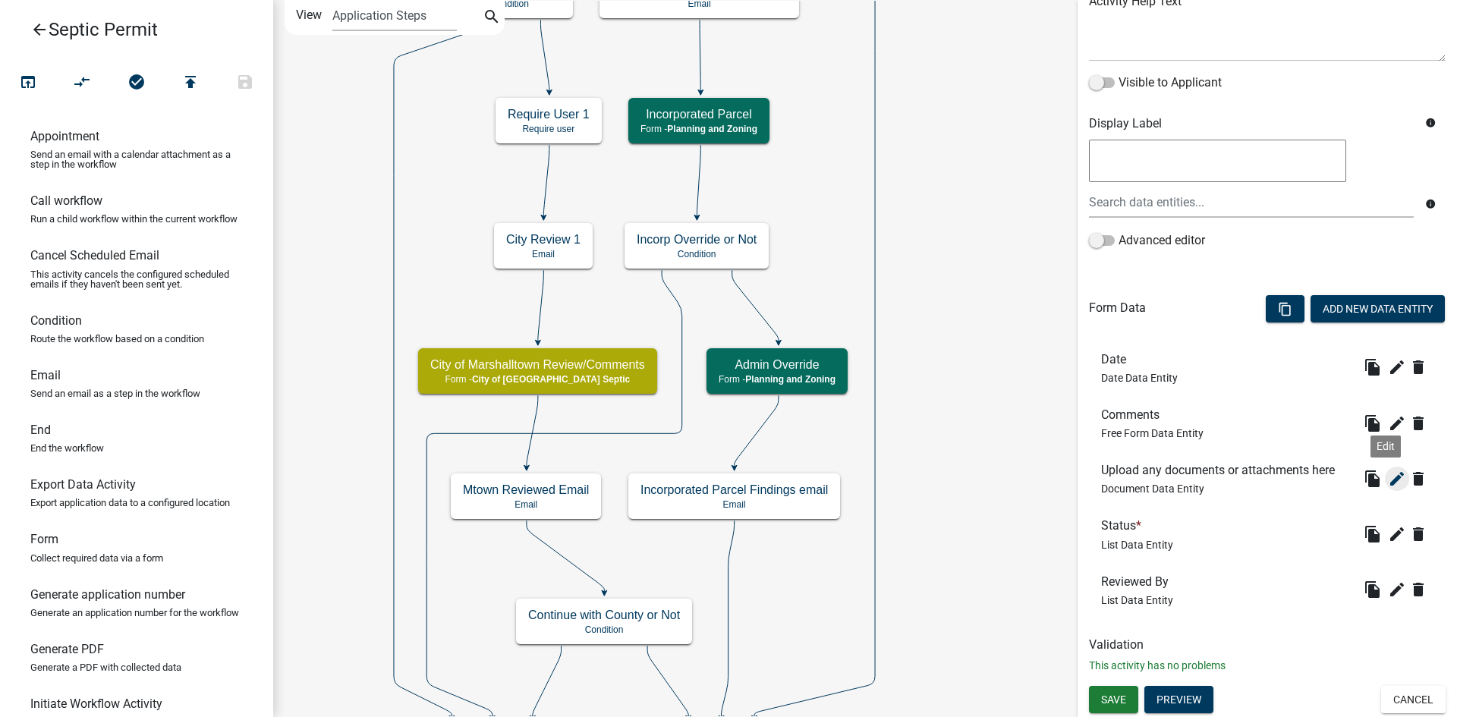
click at [1388, 477] on icon "edit" at bounding box center [1397, 479] width 18 height 18
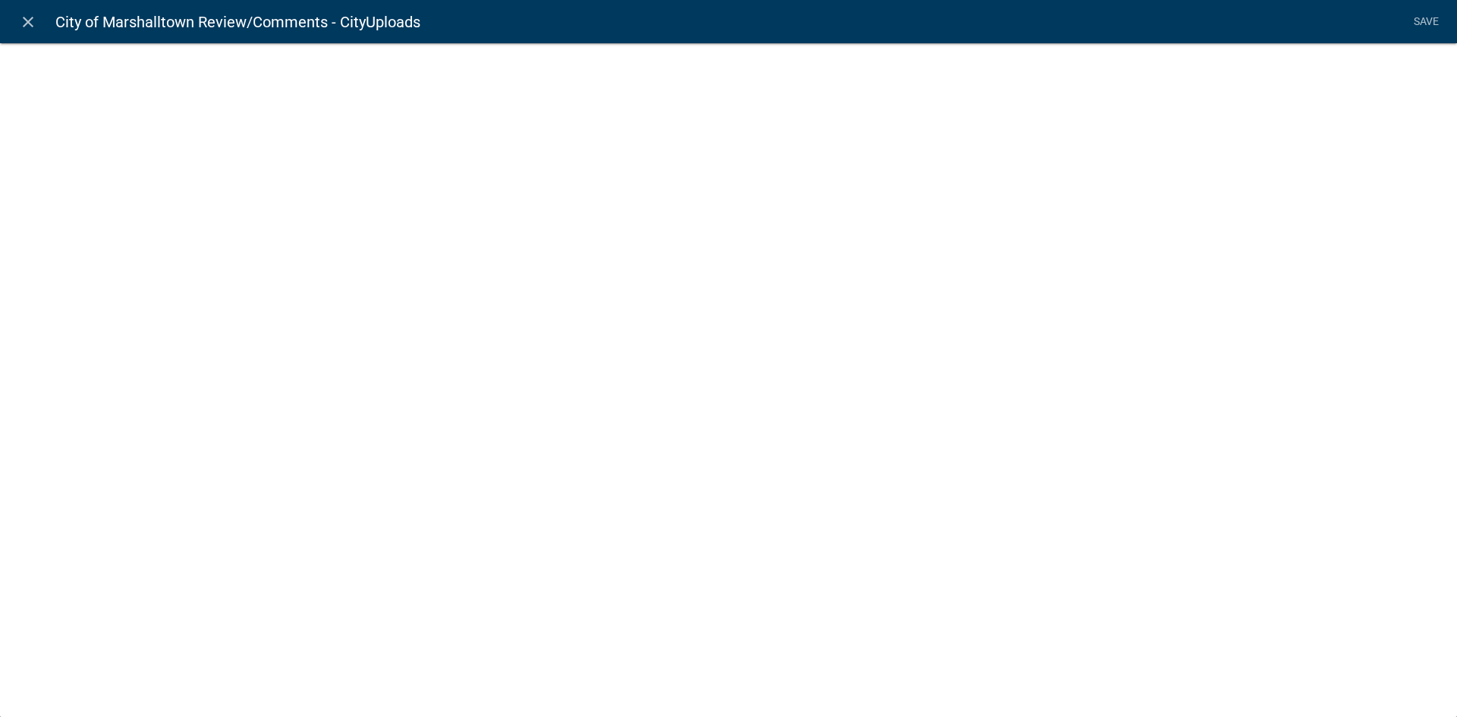
select select "document"
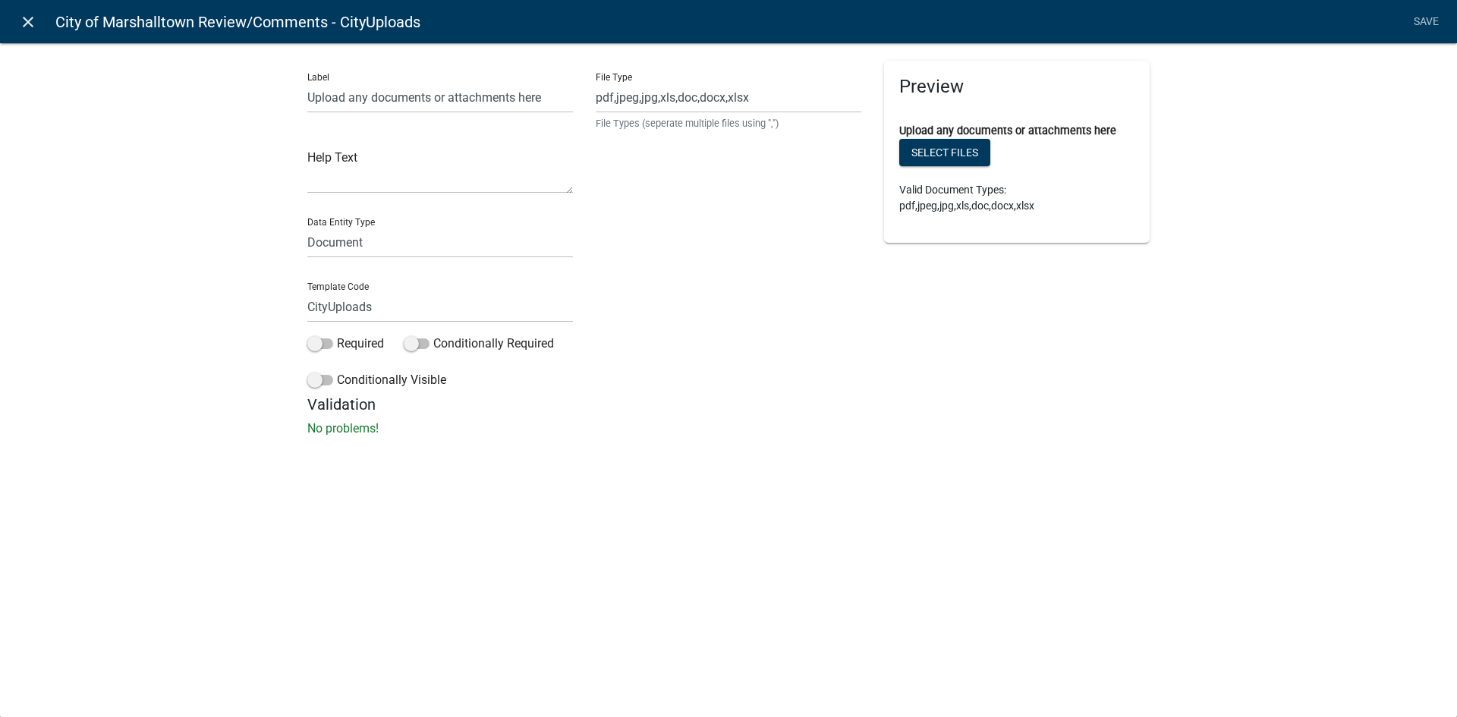
click at [24, 21] on icon "close" at bounding box center [28, 22] width 18 height 18
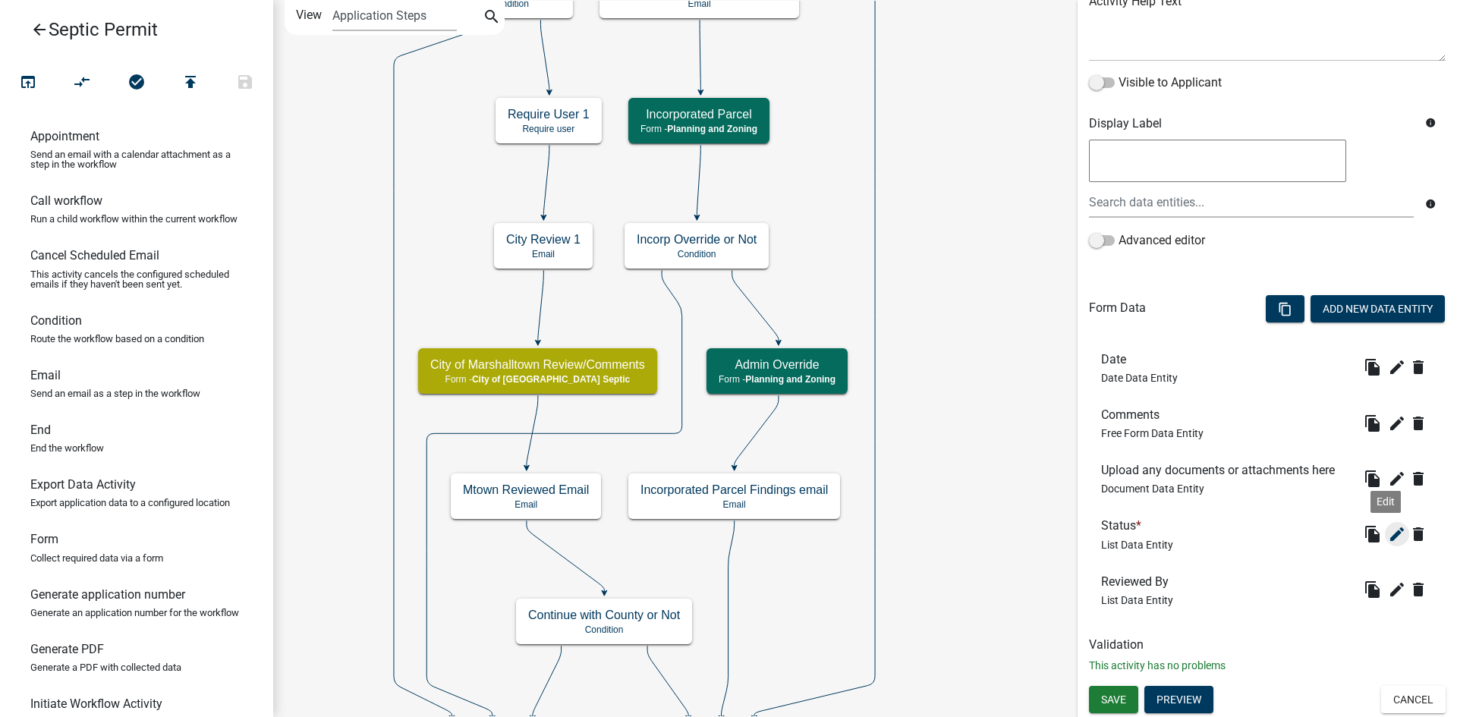
click at [1388, 536] on icon "edit" at bounding box center [1397, 534] width 18 height 18
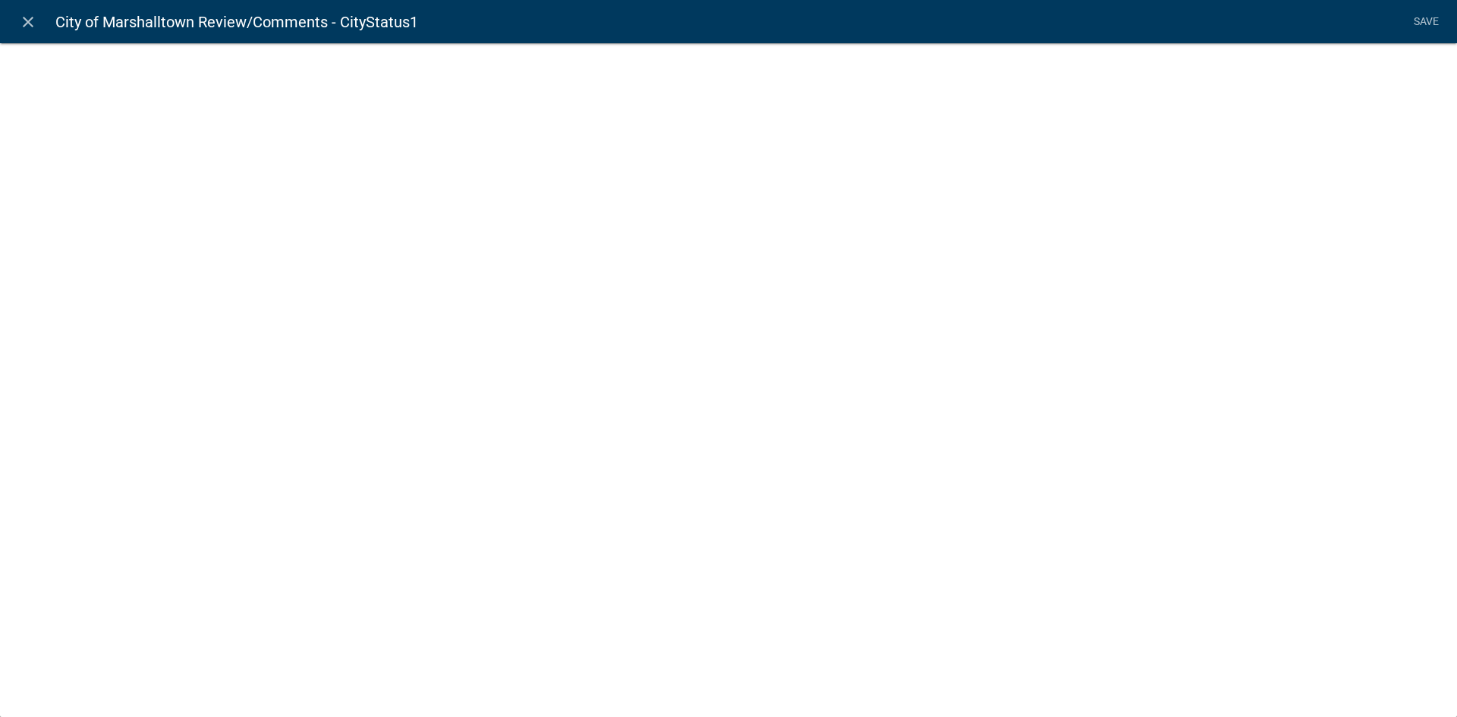
select select "list-data"
select select
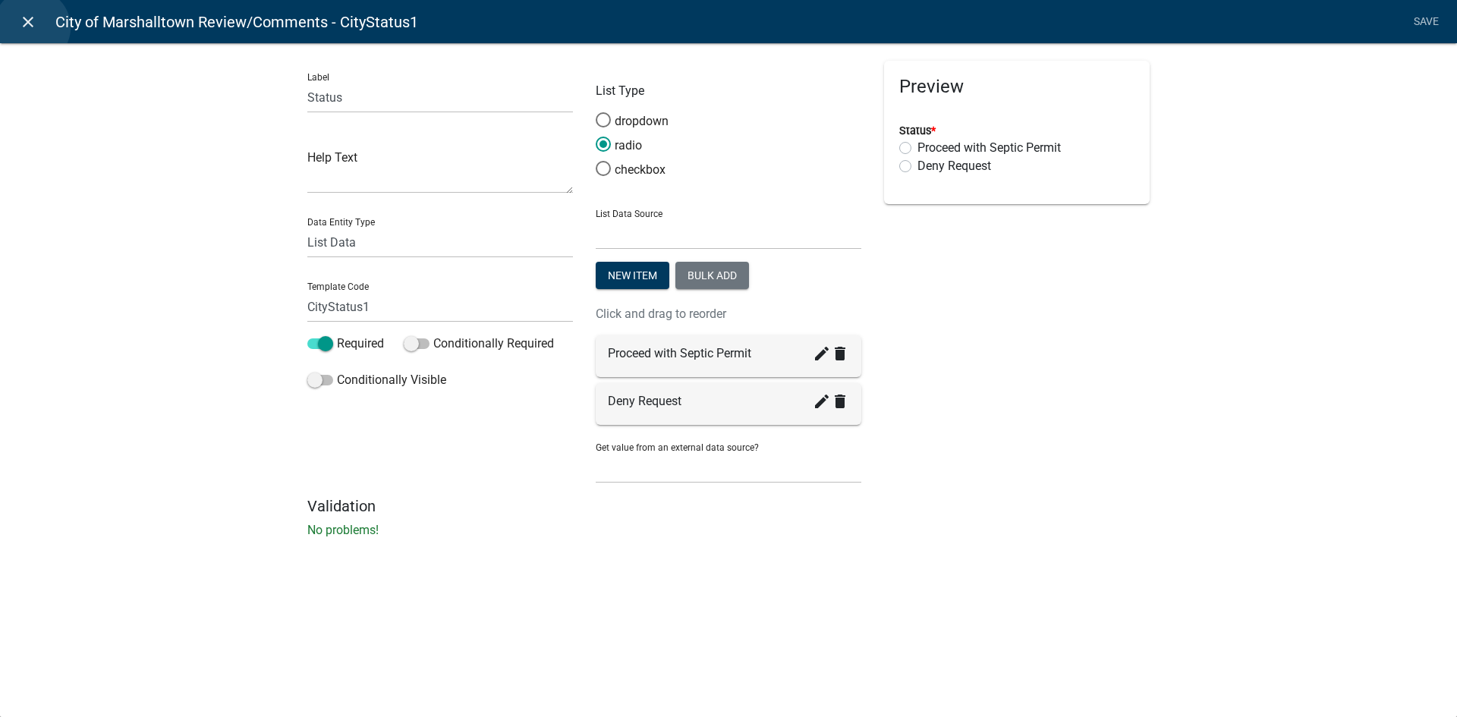
click at [32, 27] on icon "close" at bounding box center [28, 22] width 18 height 18
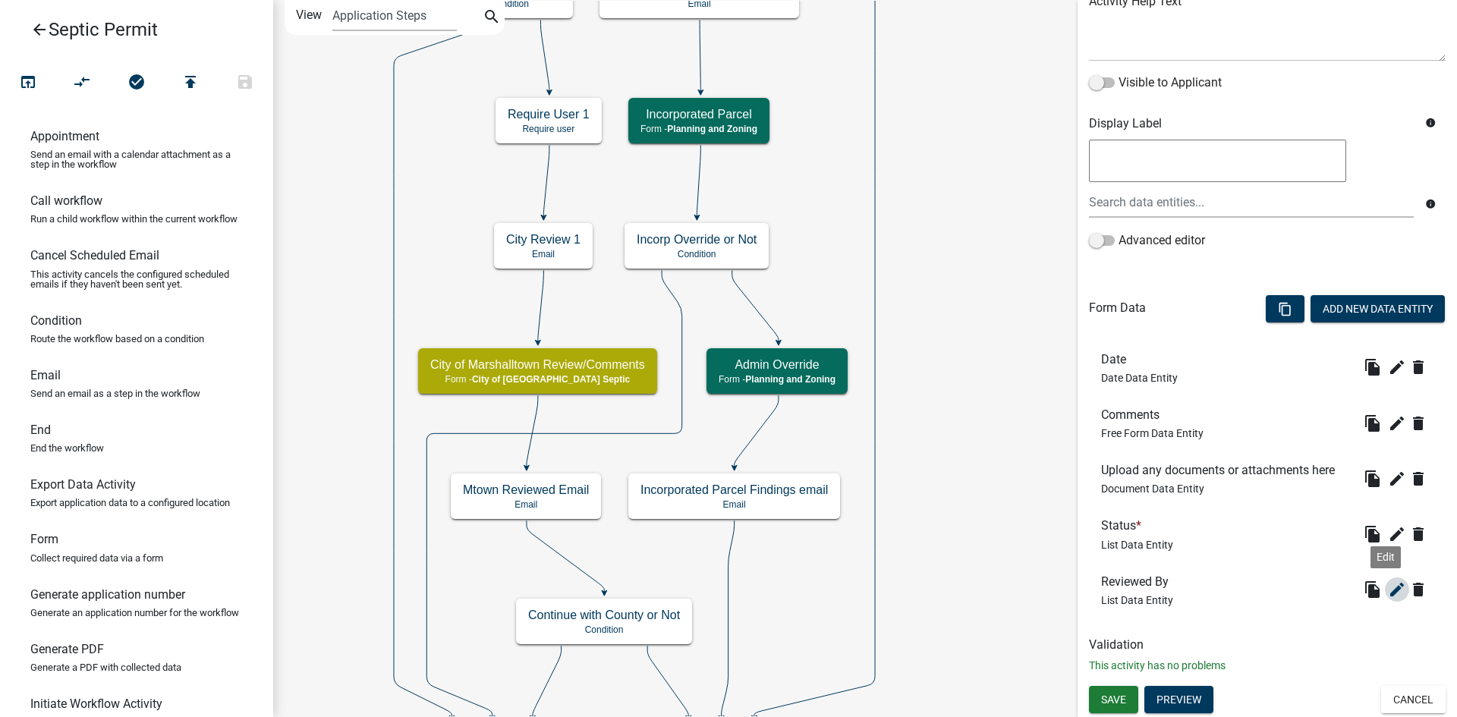
click at [1388, 588] on icon "edit" at bounding box center [1397, 589] width 18 height 18
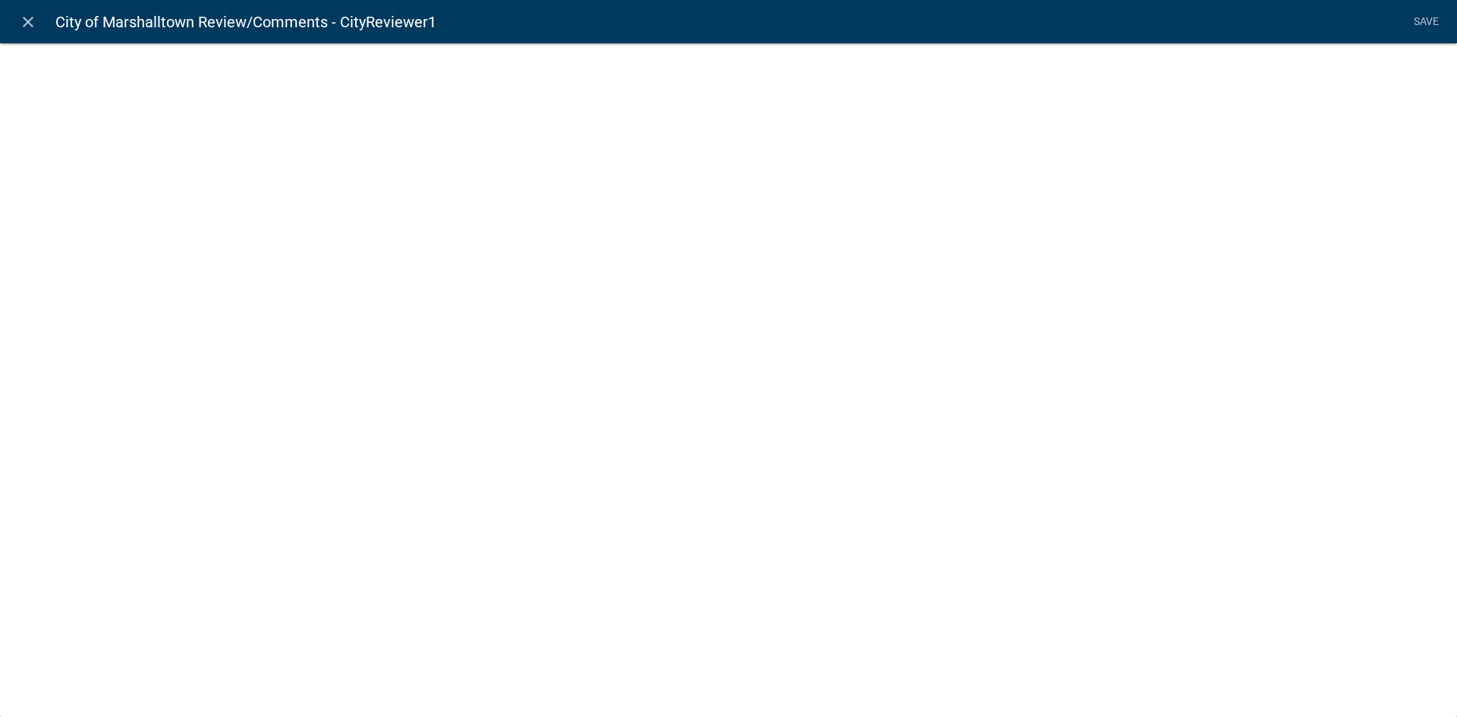
select select "list-data"
select select "custom-list-be777582-4b51-4218-a6c5-6e01f568cb6b"
select select
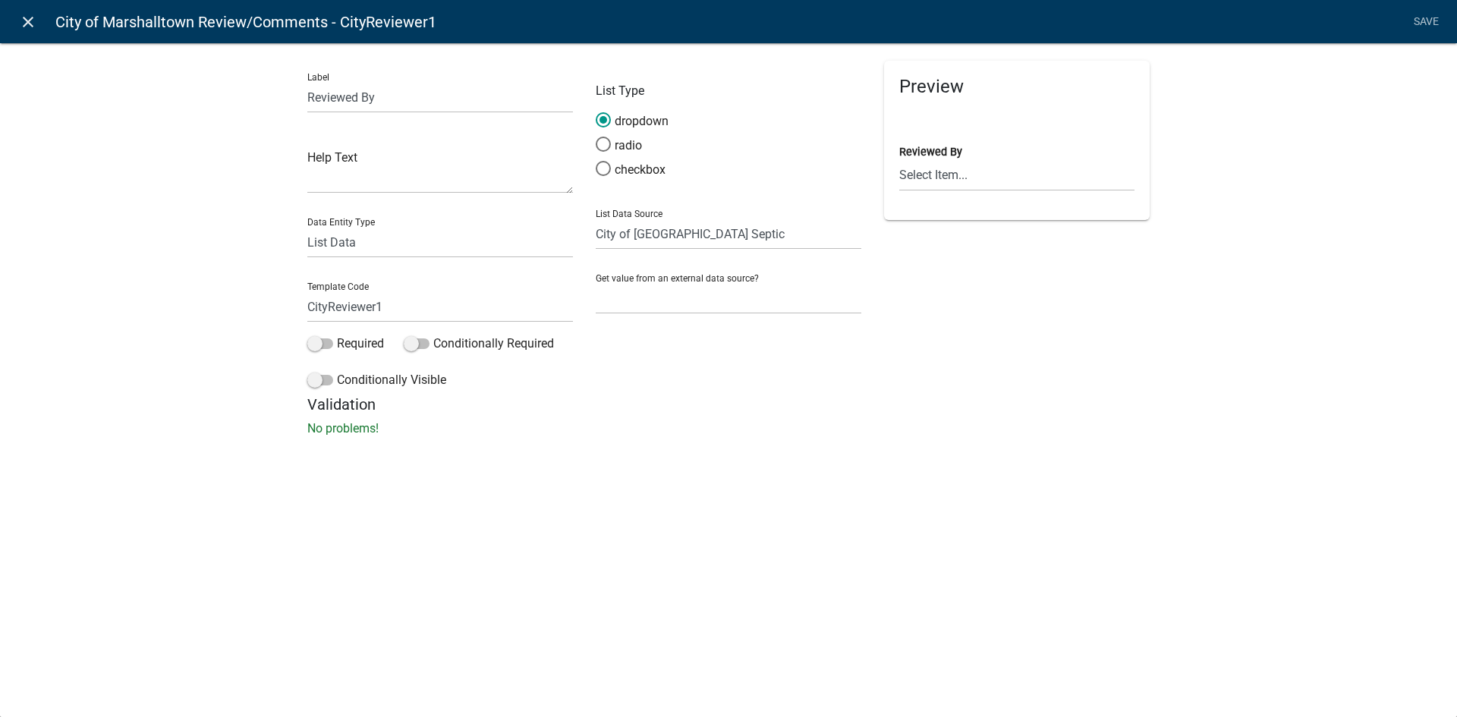
click at [28, 17] on icon "close" at bounding box center [28, 22] width 18 height 18
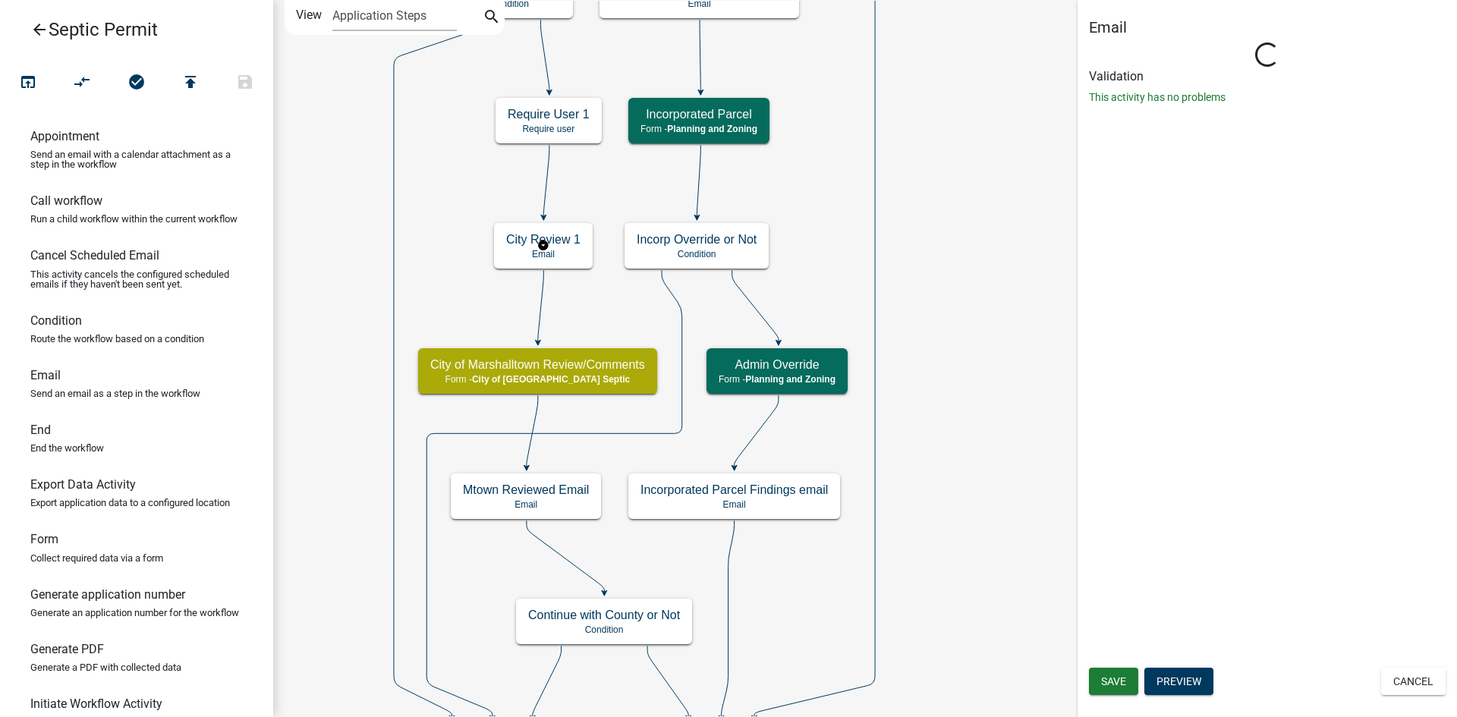
scroll to position [0, 0]
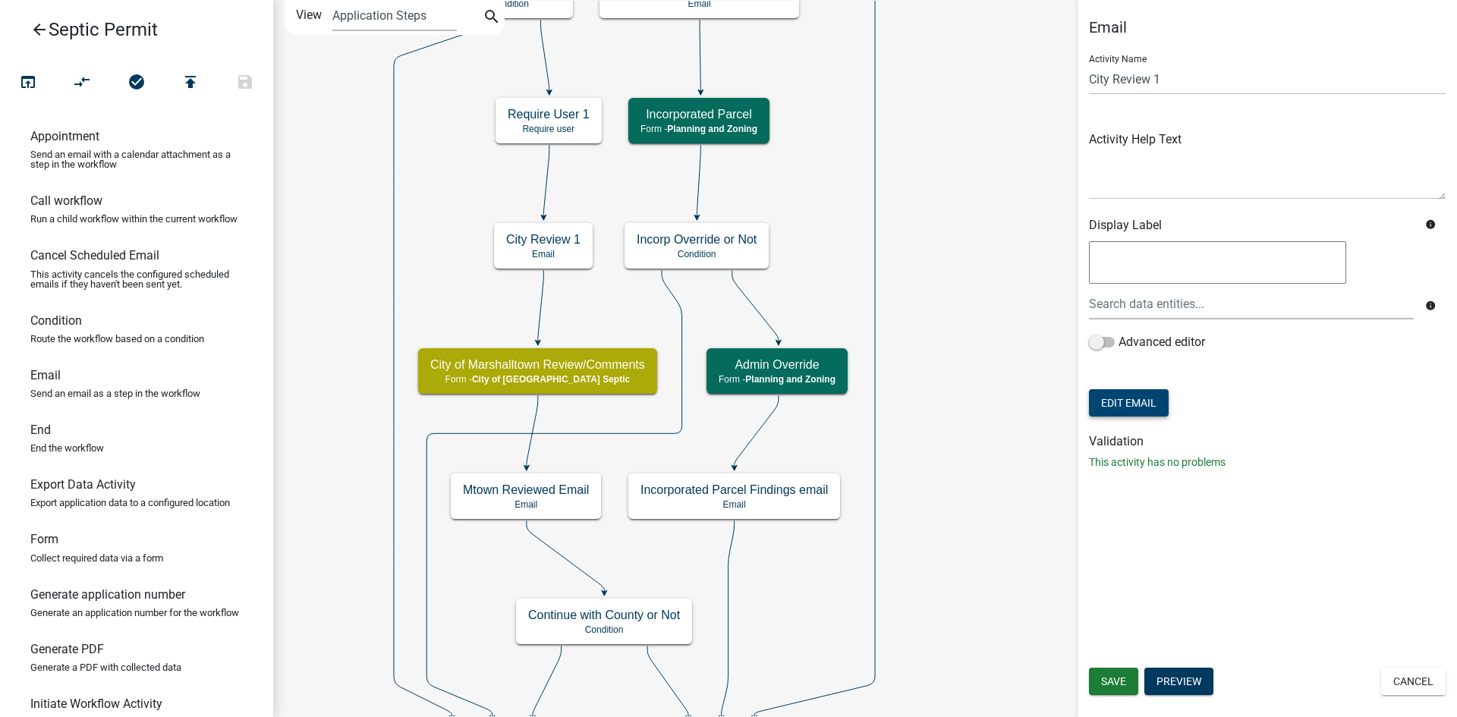
click at [1113, 401] on button "Edit Email" at bounding box center [1129, 402] width 80 height 27
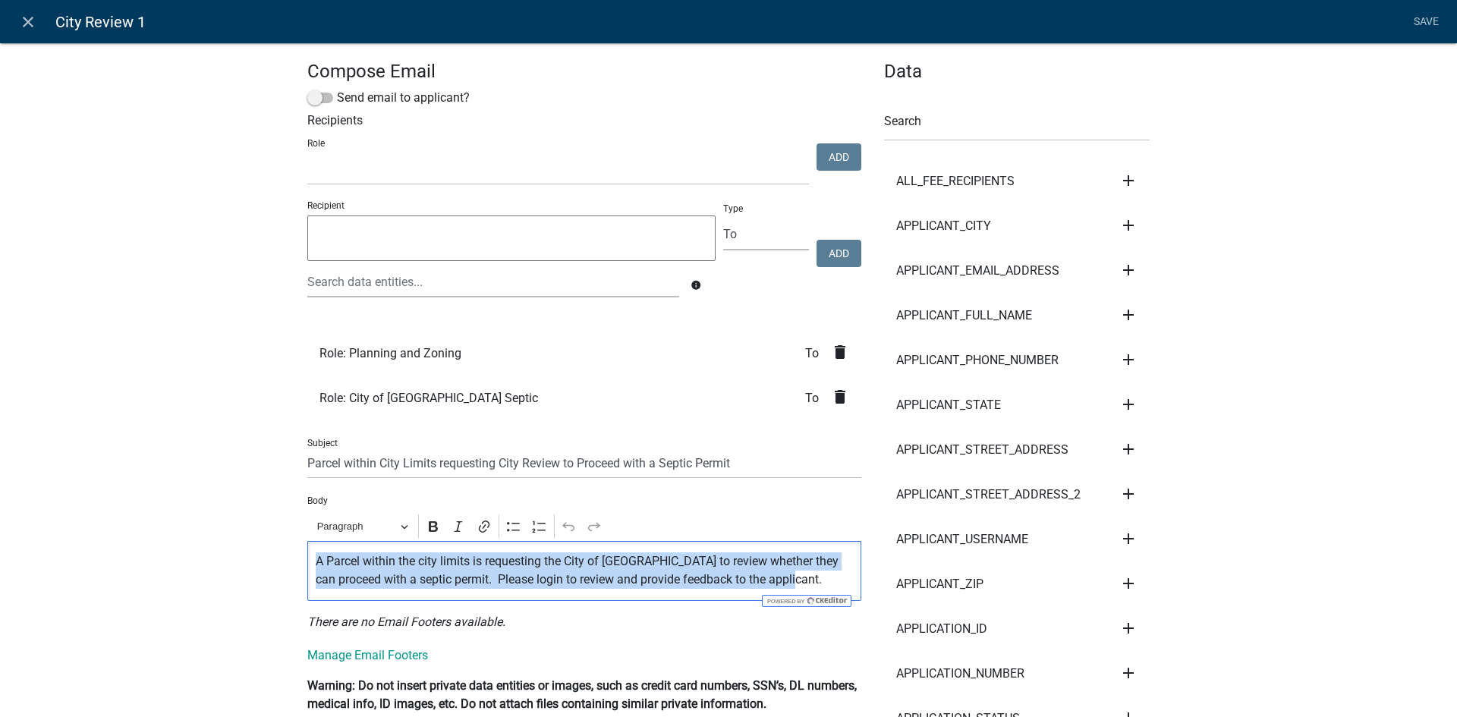
drag, startPoint x: 801, startPoint y: 580, endPoint x: 292, endPoint y: 558, distance: 509.6
copy p "A Parcel within the city limits is requesting the City of [GEOGRAPHIC_DATA] to …"
